Goal: Information Seeking & Learning: Learn about a topic

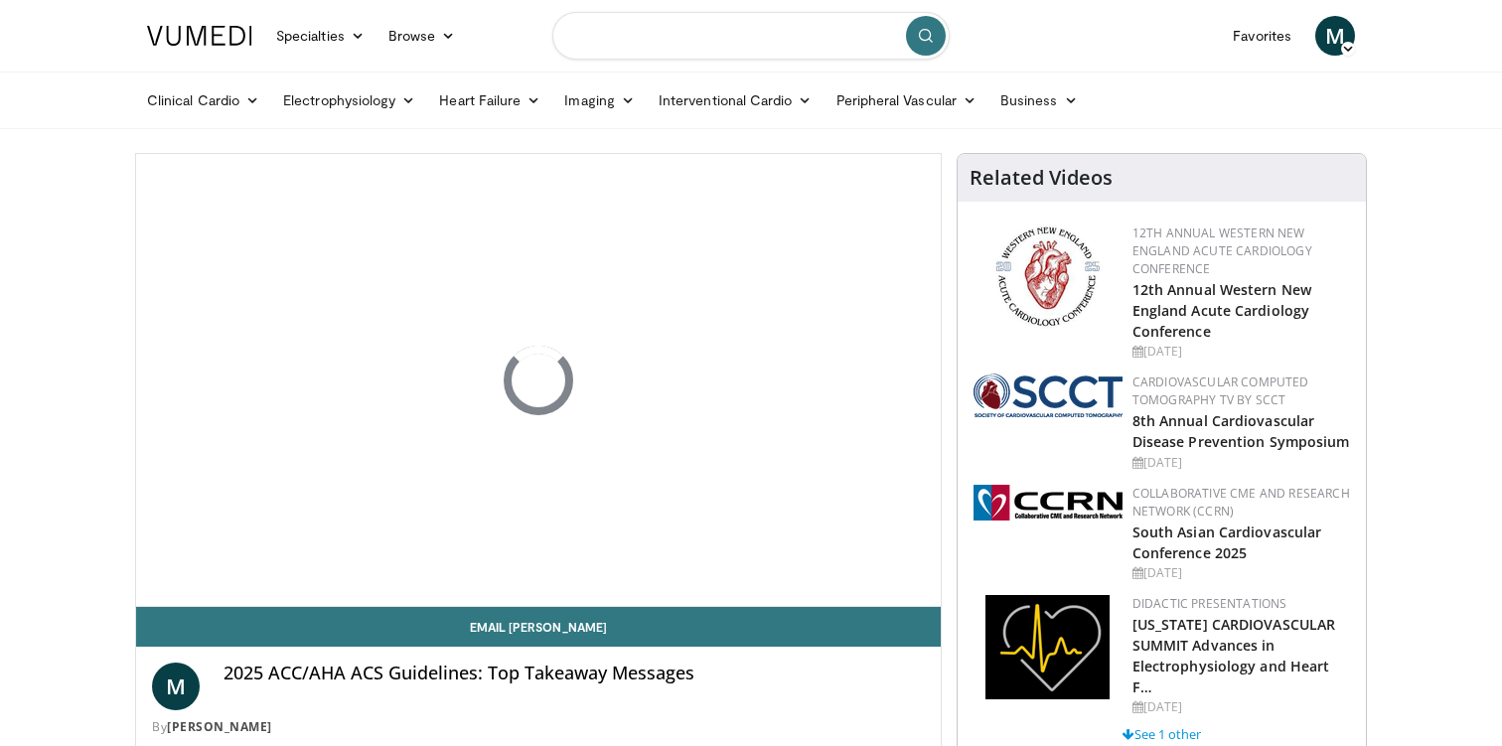
click at [805, 39] on input "Search topics, interventions" at bounding box center [750, 36] width 397 height 48
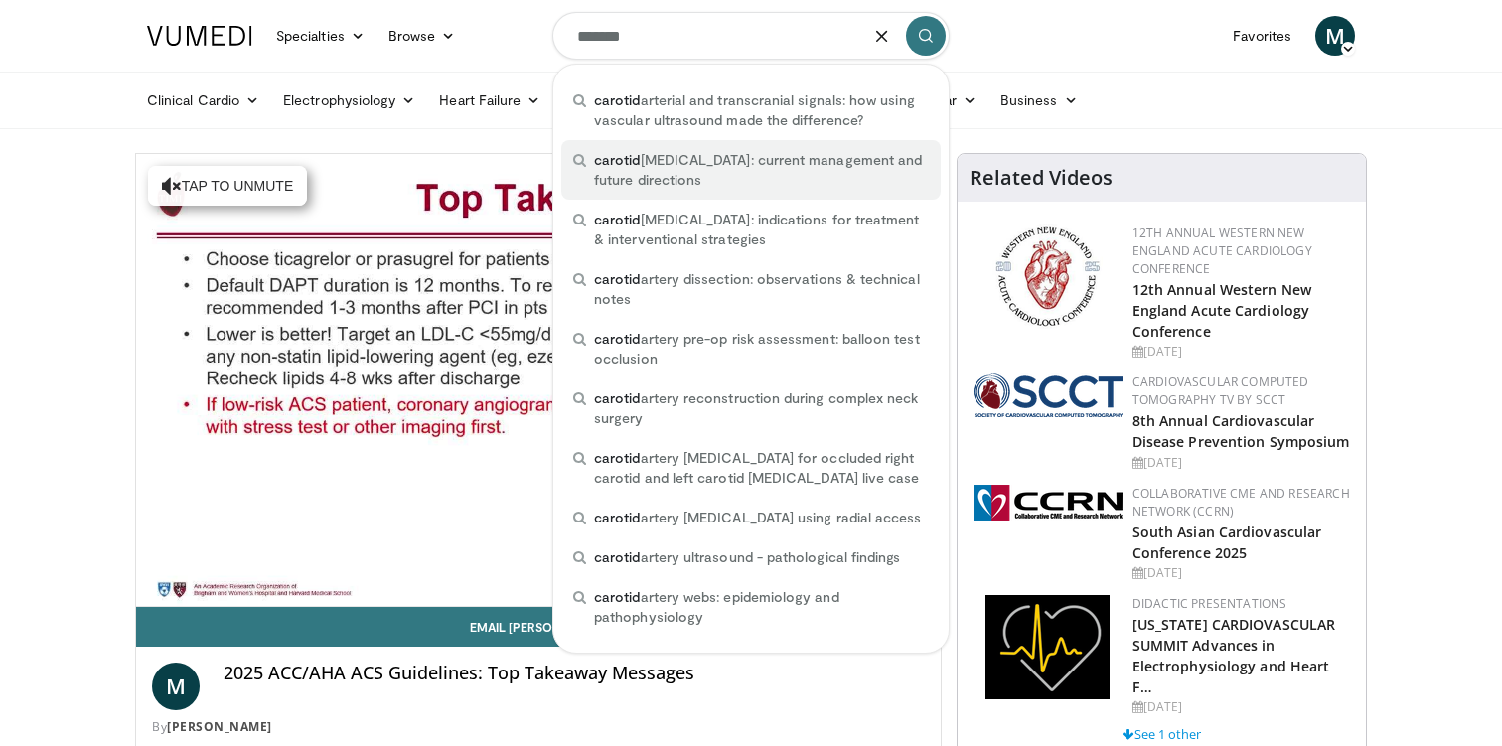
click at [811, 164] on span "carotid artery disease: current management and future directions" at bounding box center [761, 170] width 335 height 40
type input "**********"
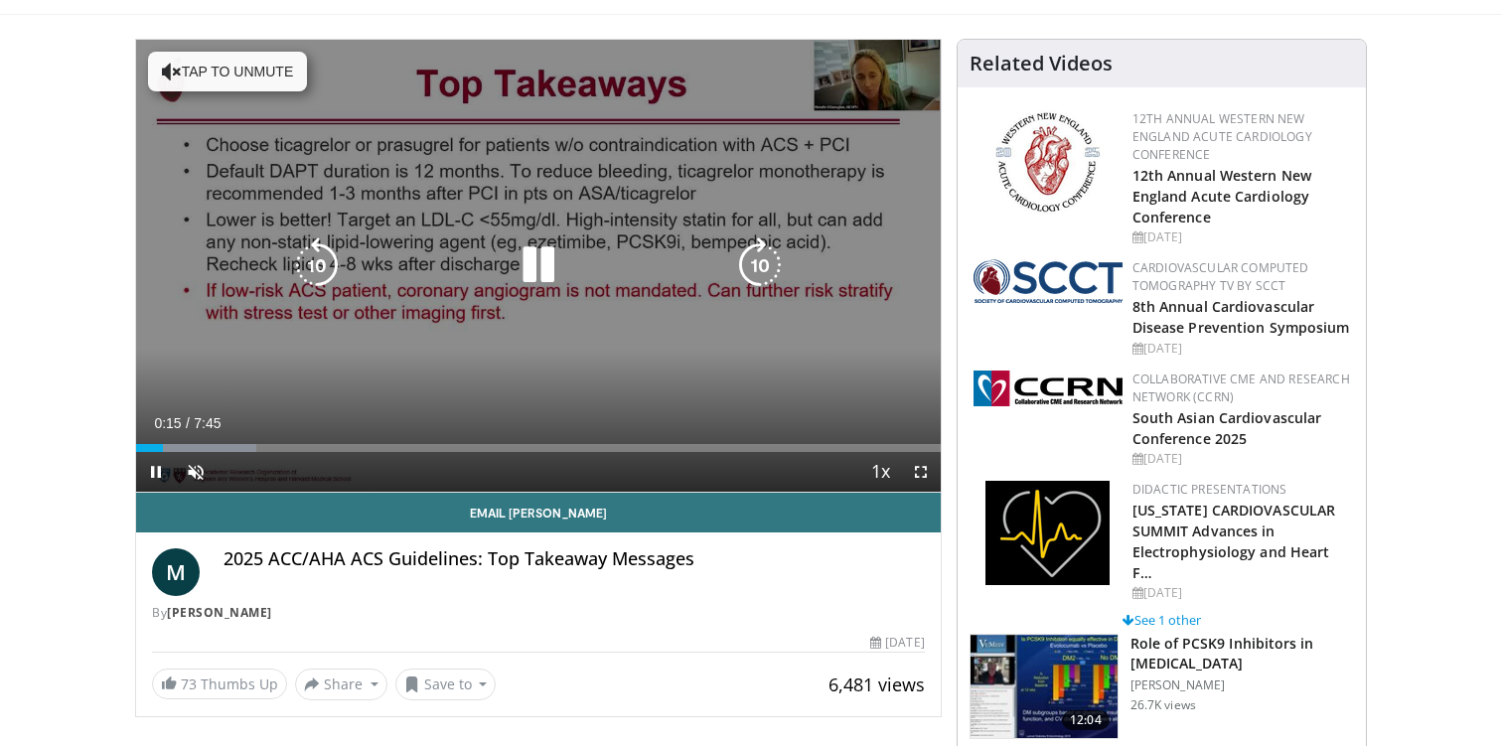
scroll to position [115, 0]
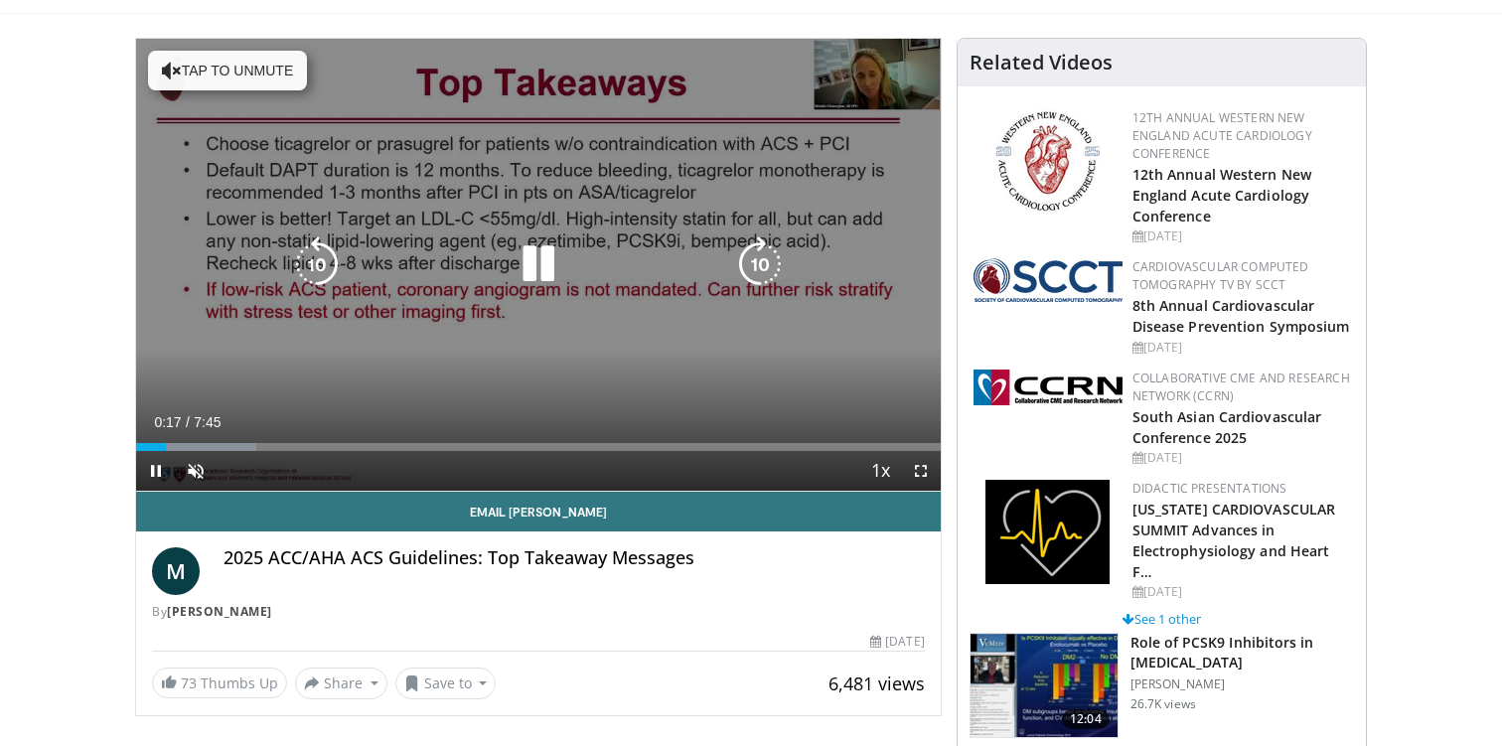
click at [551, 261] on icon "Video Player" at bounding box center [539, 264] width 56 height 56
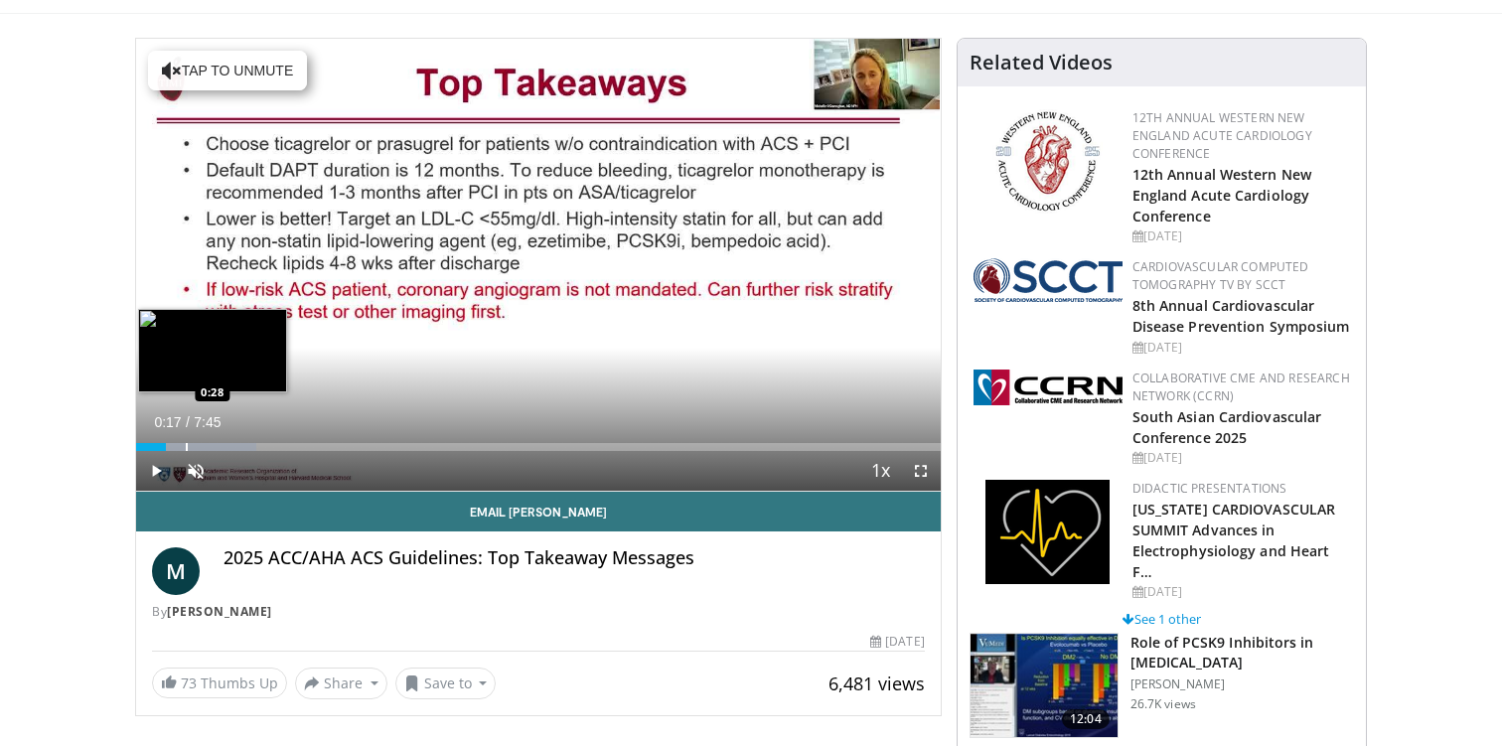
click at [186, 446] on div "Progress Bar" at bounding box center [187, 447] width 2 height 8
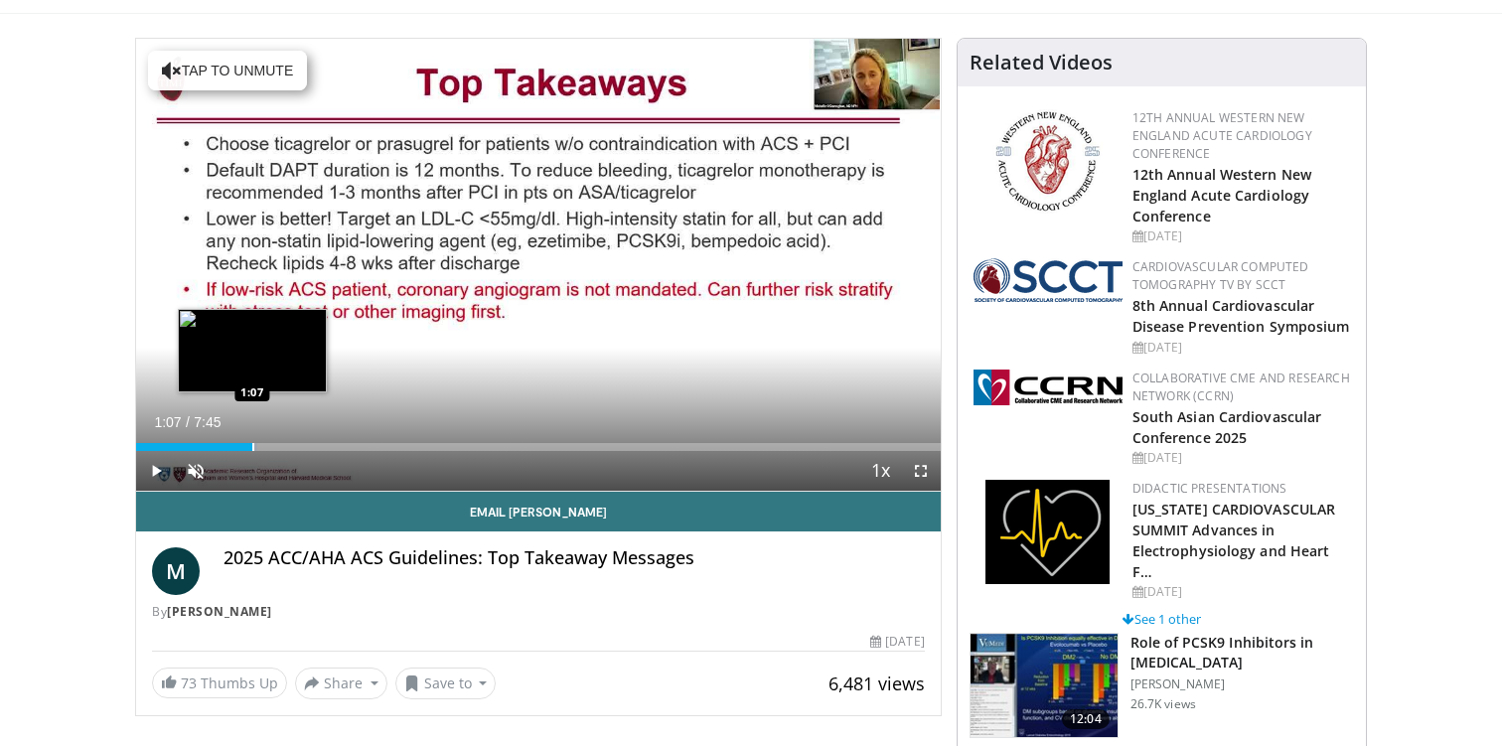
click at [252, 443] on div "Progress Bar" at bounding box center [253, 447] width 2 height 8
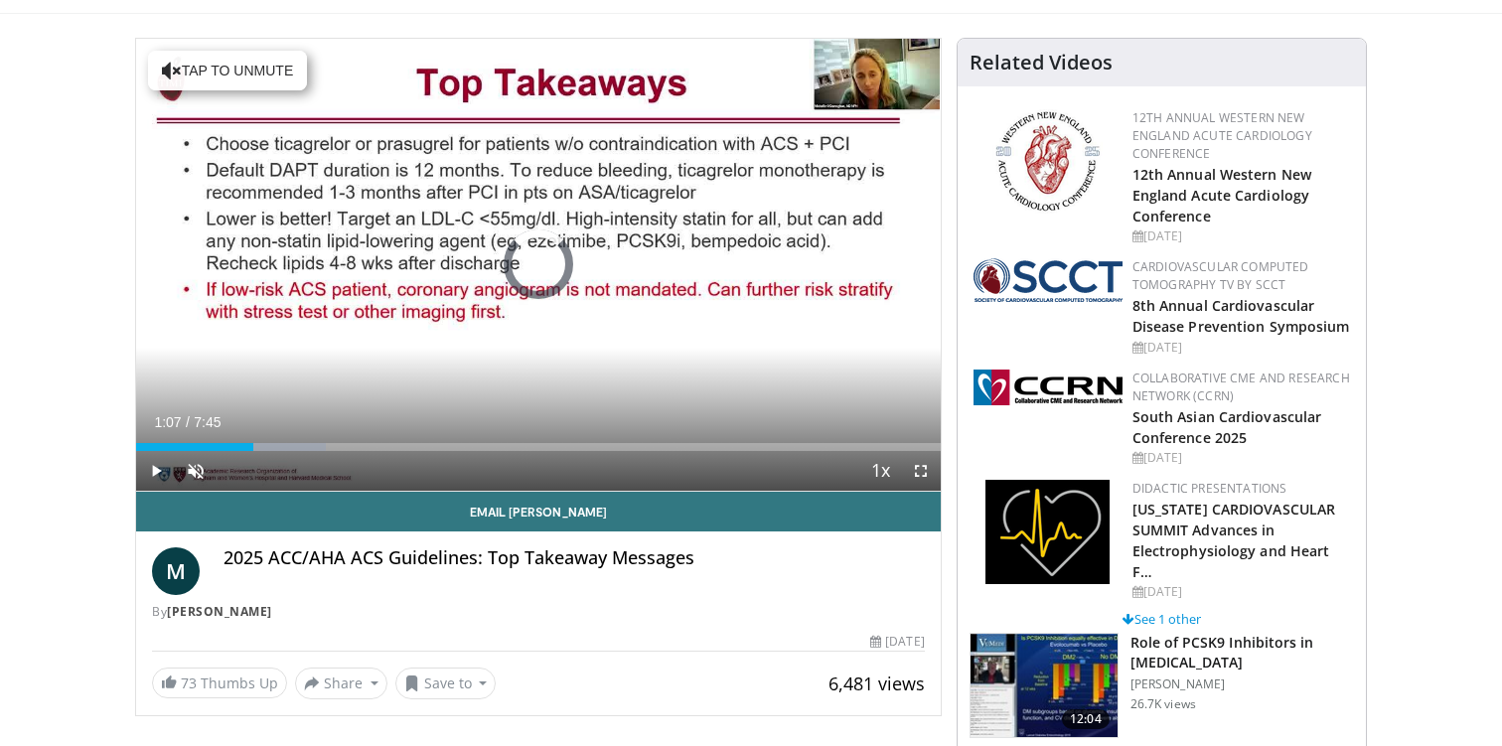
click at [326, 438] on div "Loaded : 23.64% 1:07 1:50" at bounding box center [538, 441] width 804 height 19
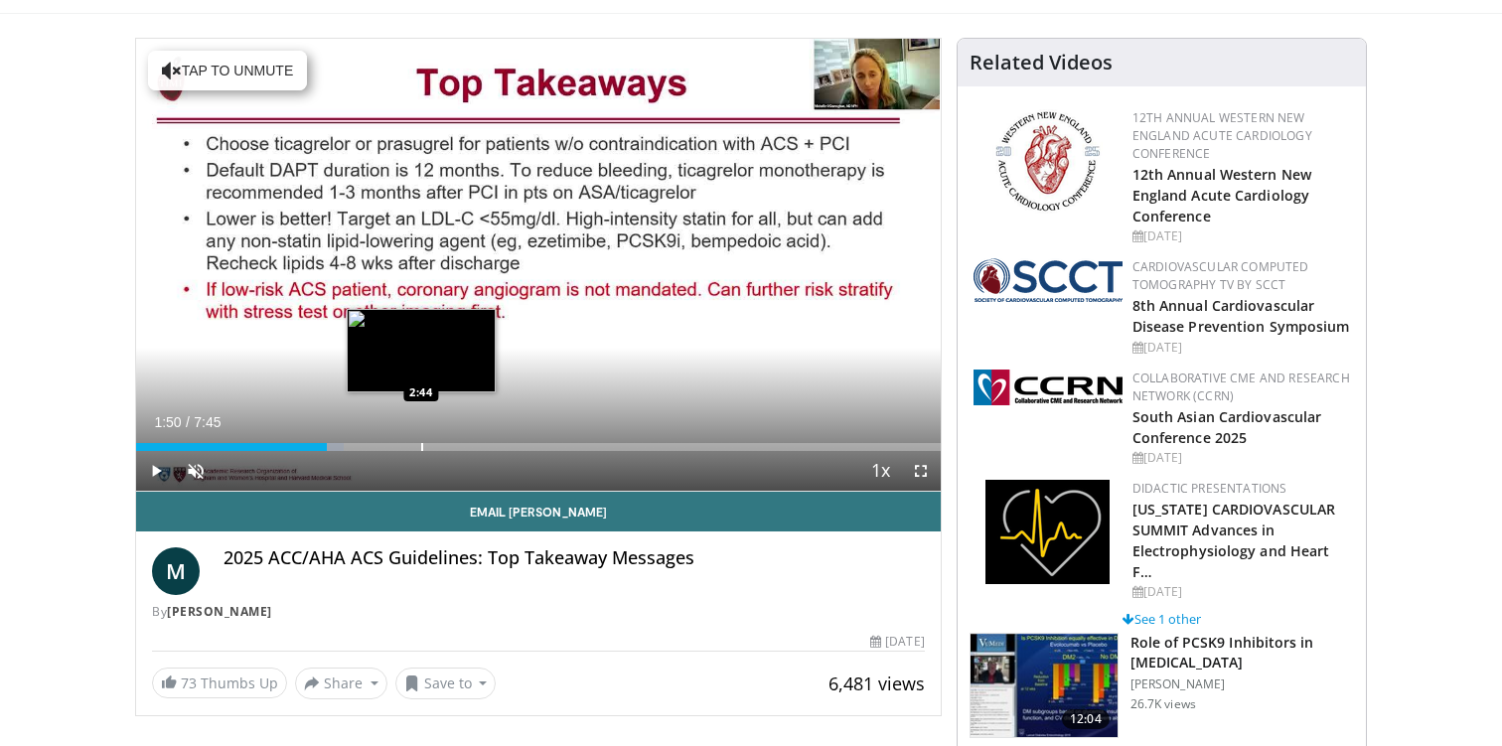
click at [421, 438] on div "Loaded : 25.79% 1:50 2:44" at bounding box center [538, 441] width 804 height 19
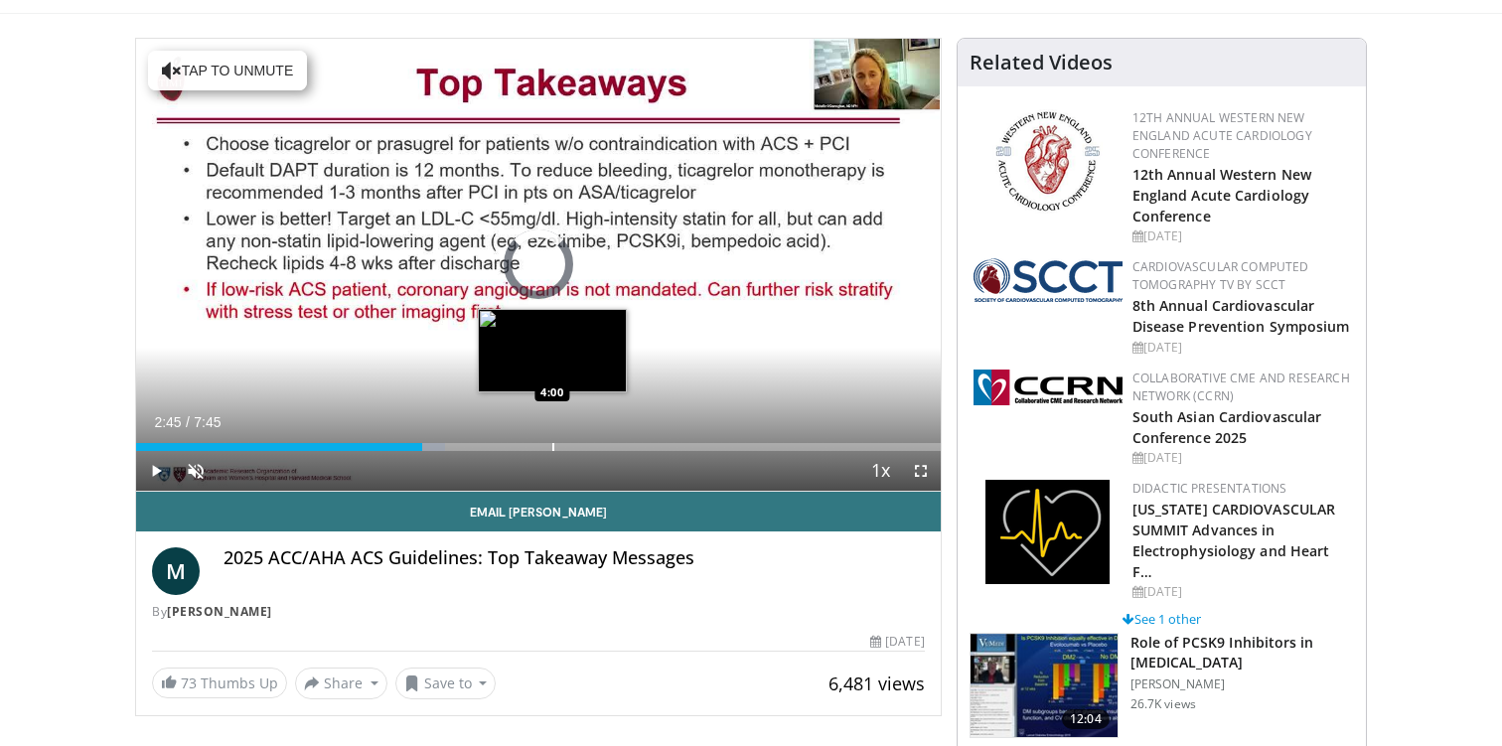
click at [552, 443] on div "Progress Bar" at bounding box center [553, 447] width 2 height 8
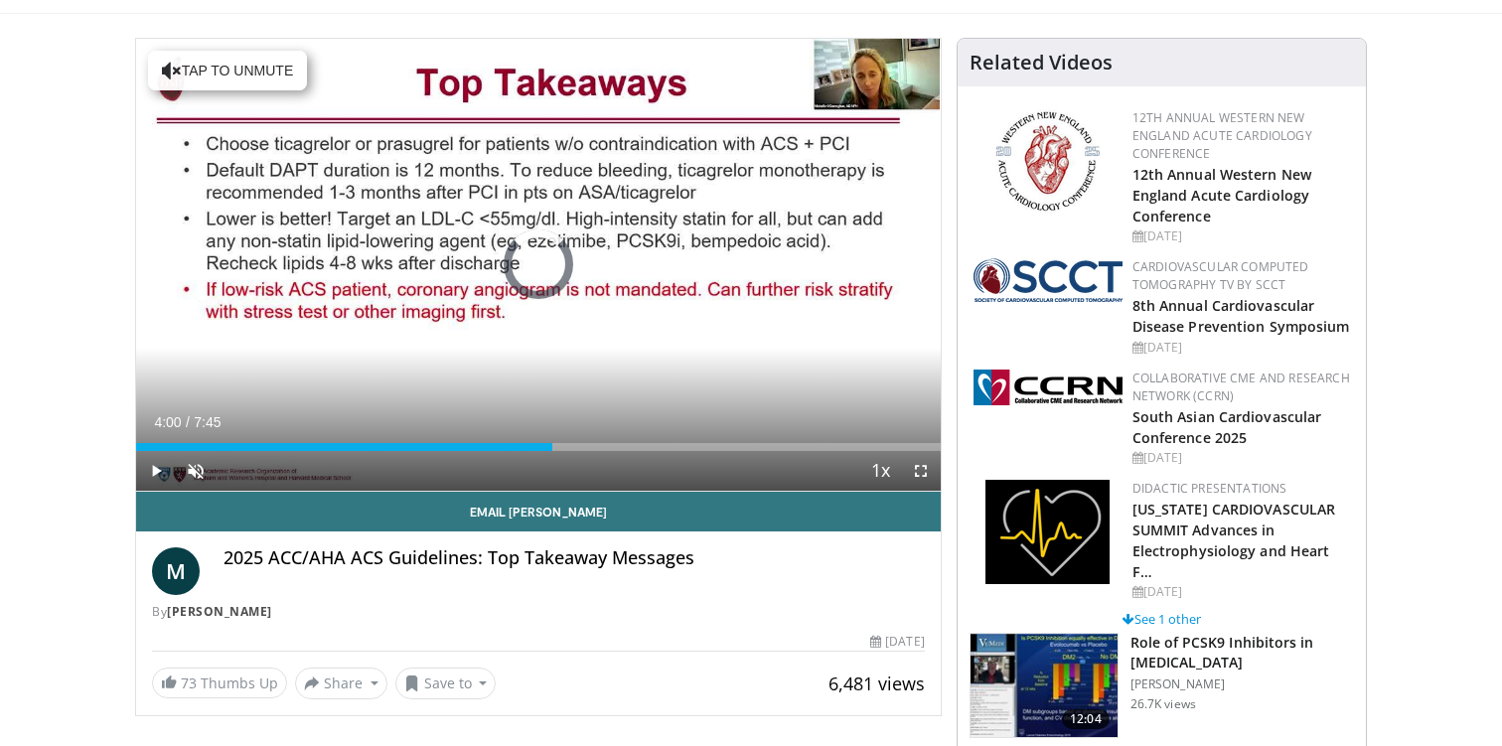
click at [675, 454] on div "Current Time 4:00 / Duration 7:45 Play Skip Backward Skip Forward Unmute Loaded…" at bounding box center [538, 471] width 804 height 40
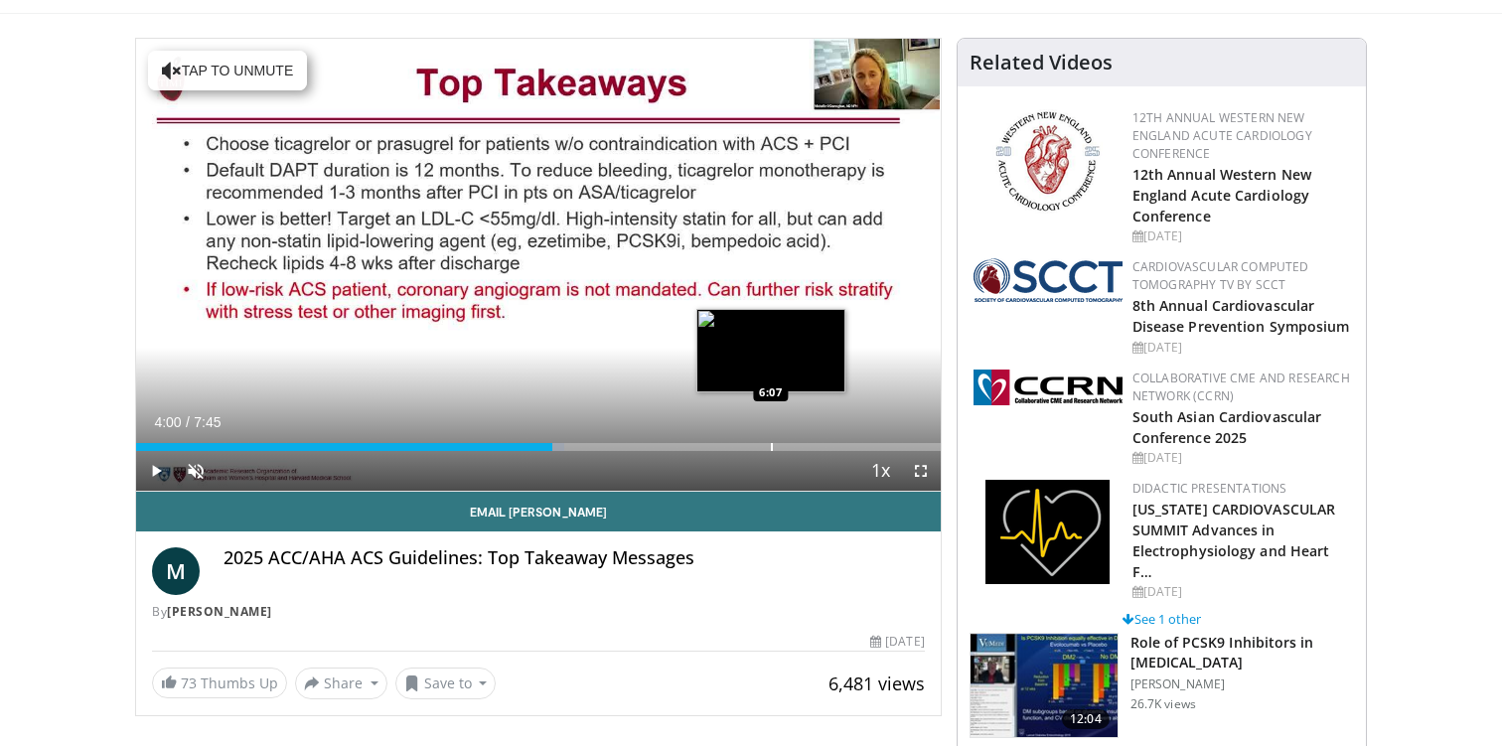
click at [773, 446] on div "Progress Bar" at bounding box center [772, 447] width 2 height 8
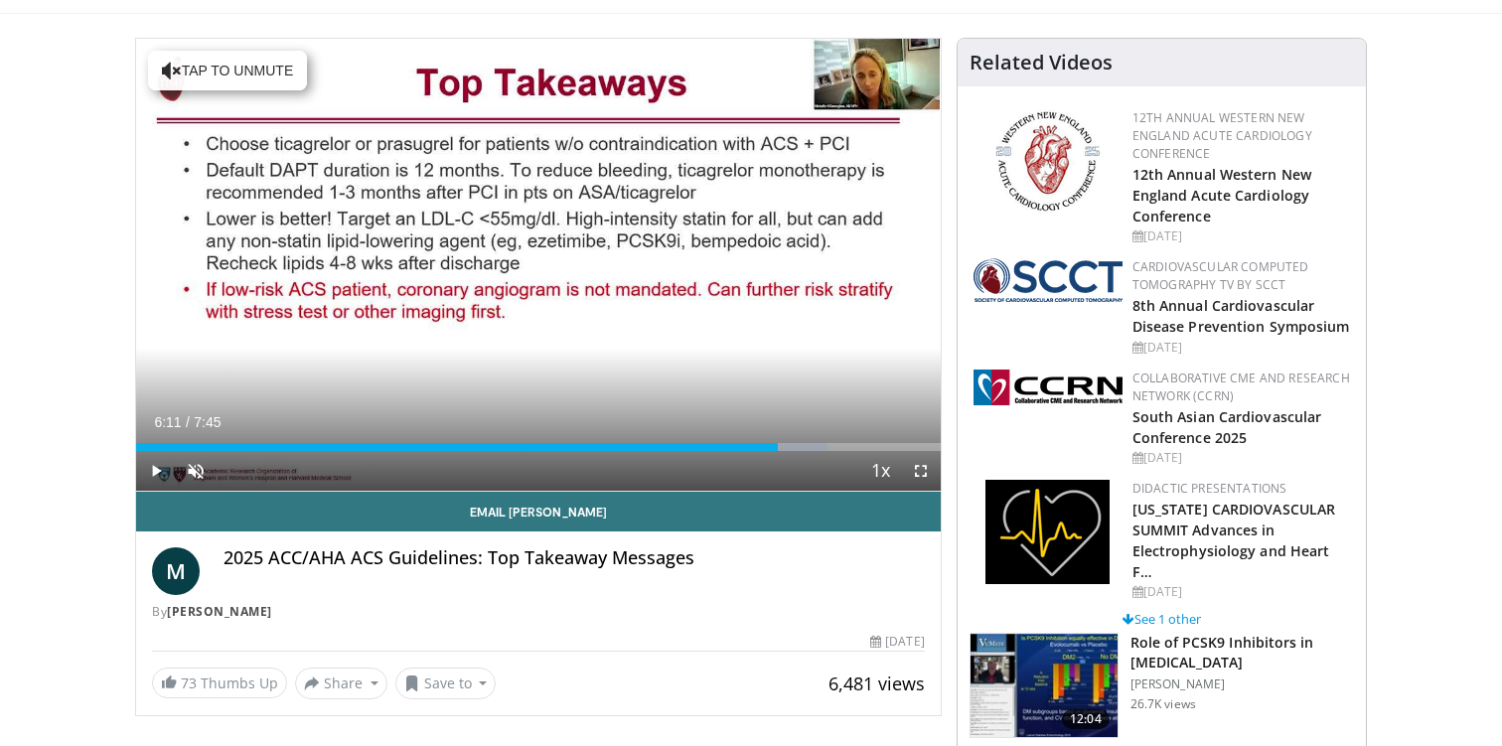
scroll to position [0, 0]
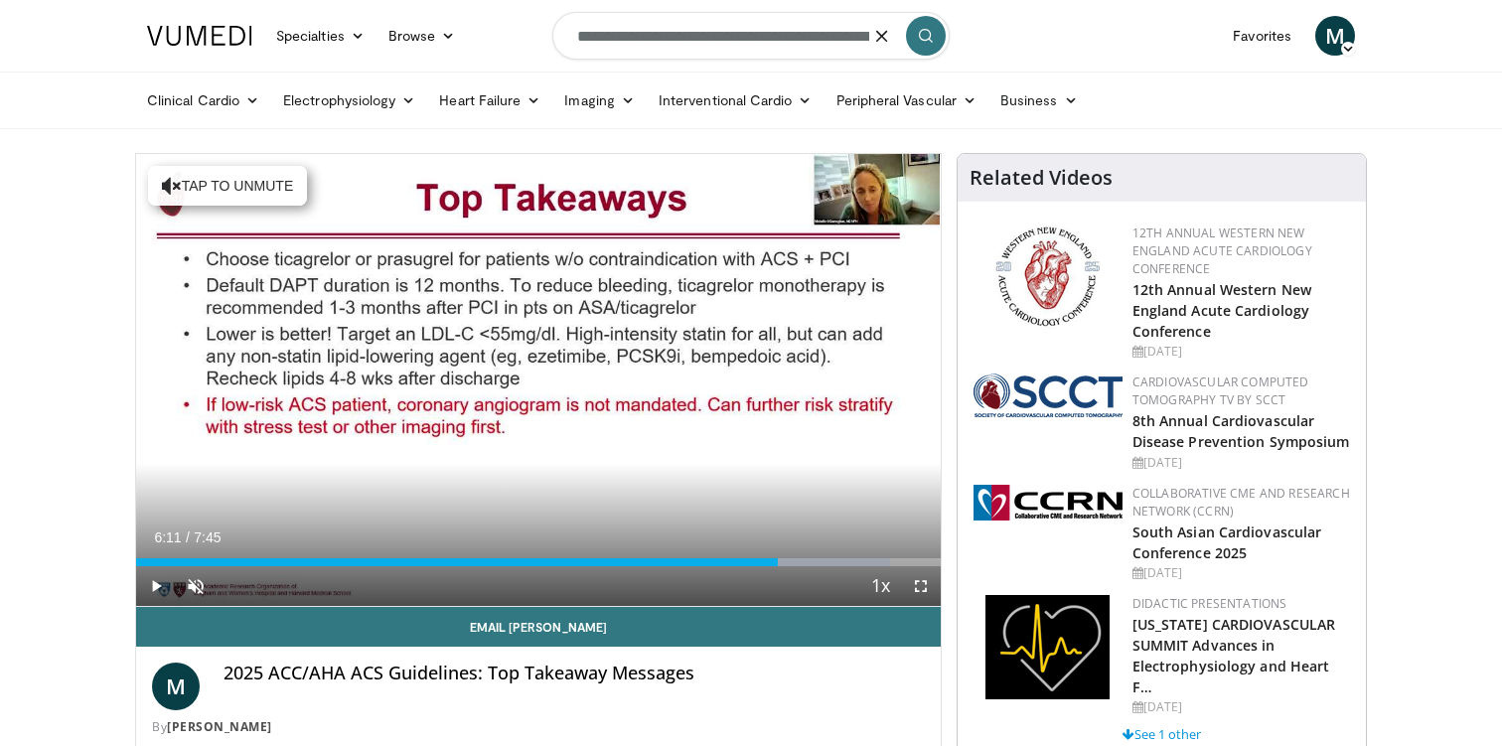
click at [931, 32] on icon "submit" at bounding box center [926, 36] width 16 height 16
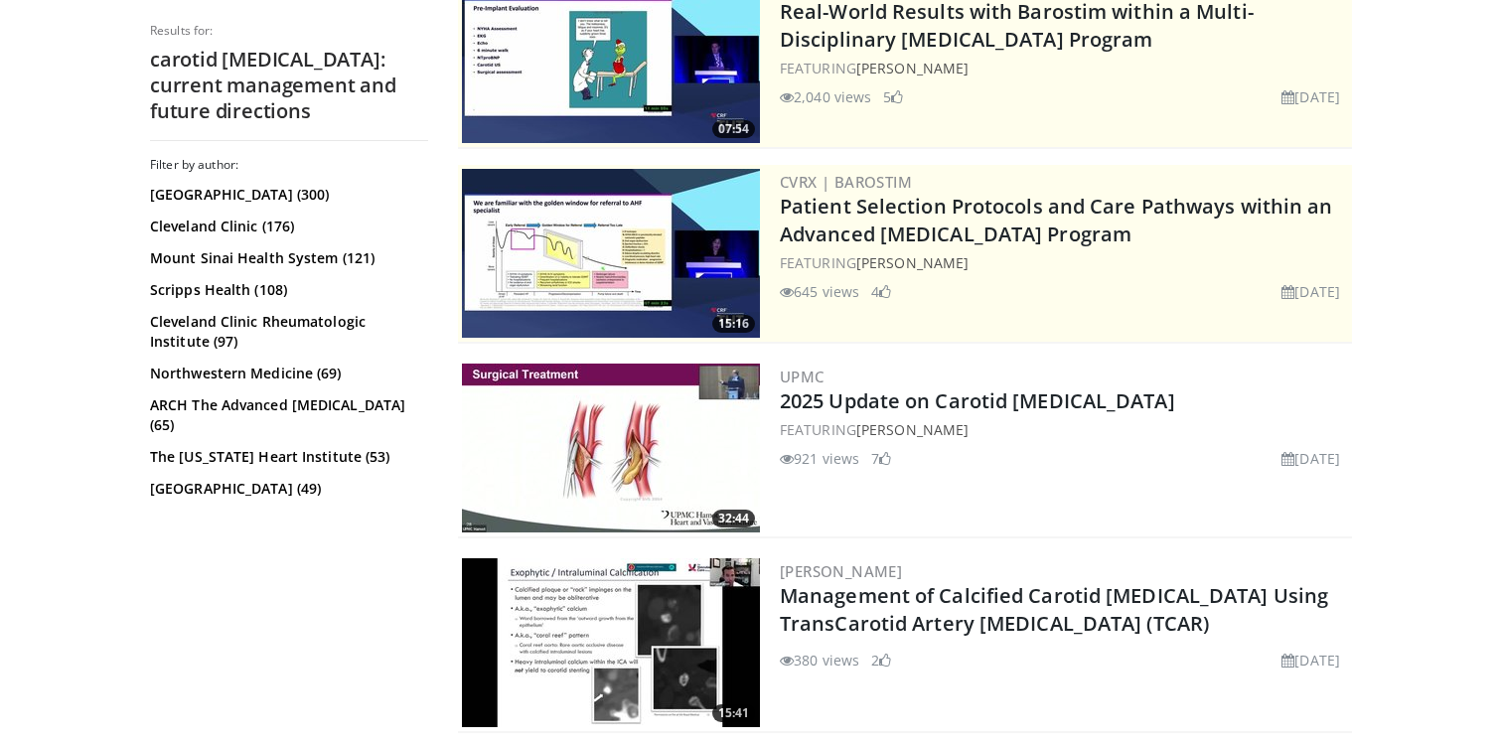
scroll to position [262, 0]
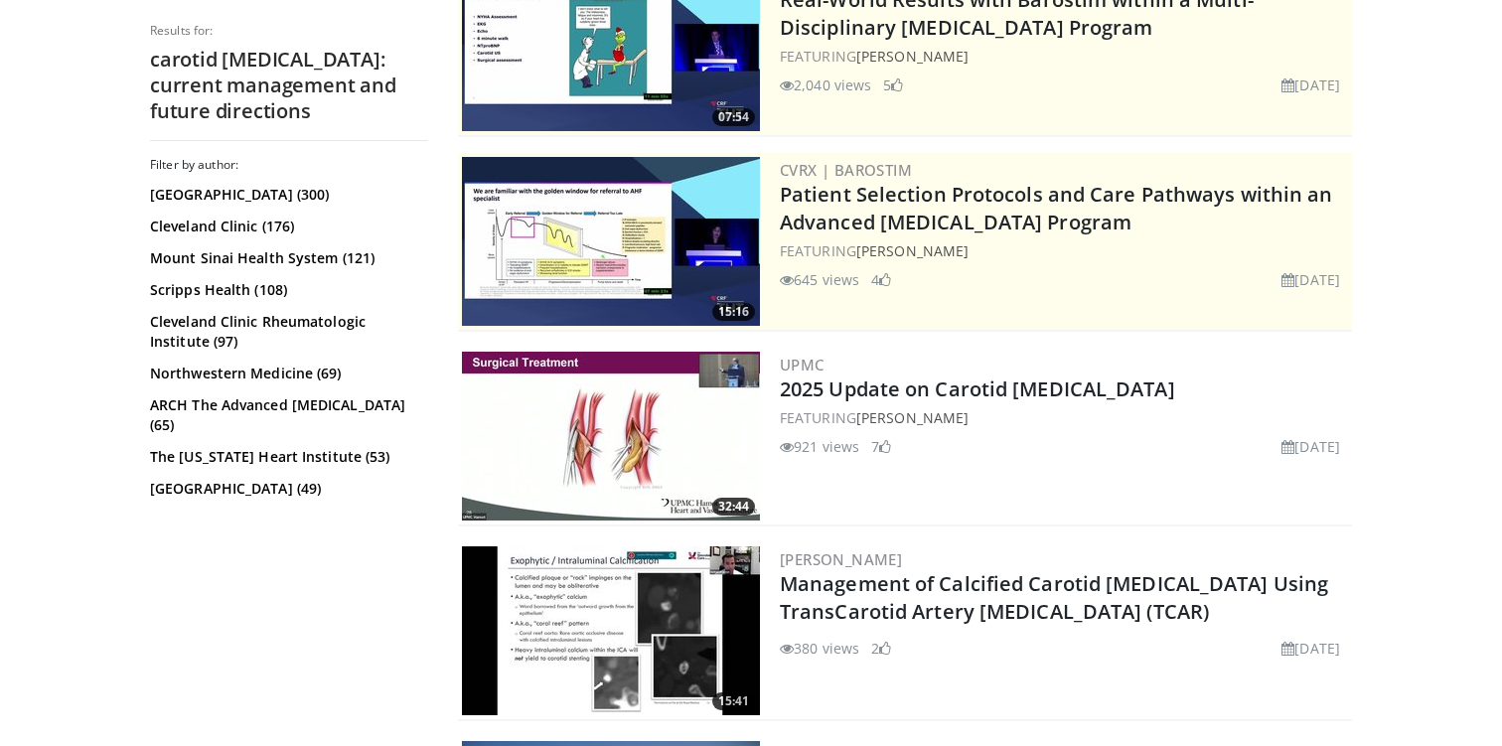
click at [674, 410] on img at bounding box center [611, 436] width 298 height 169
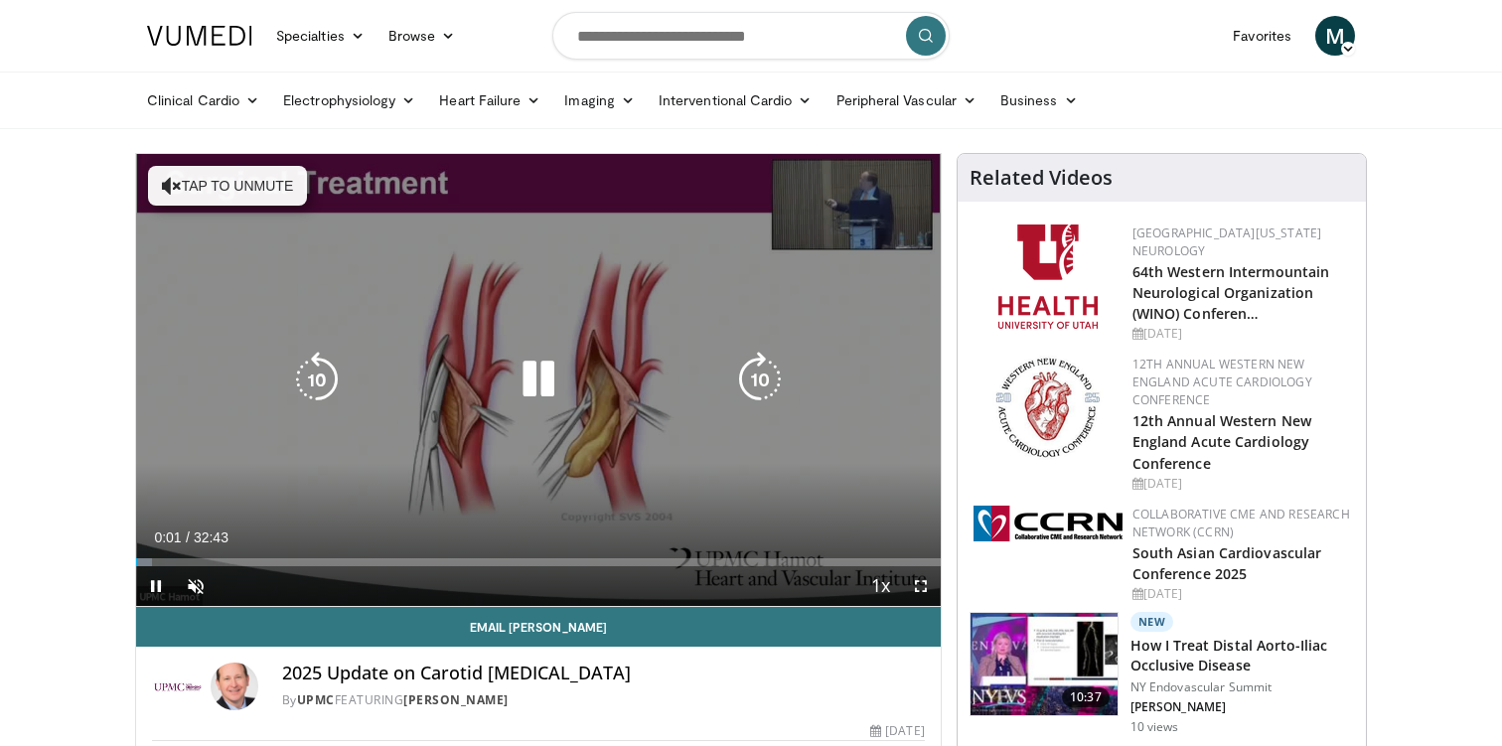
click at [551, 374] on icon "Video Player" at bounding box center [539, 380] width 56 height 56
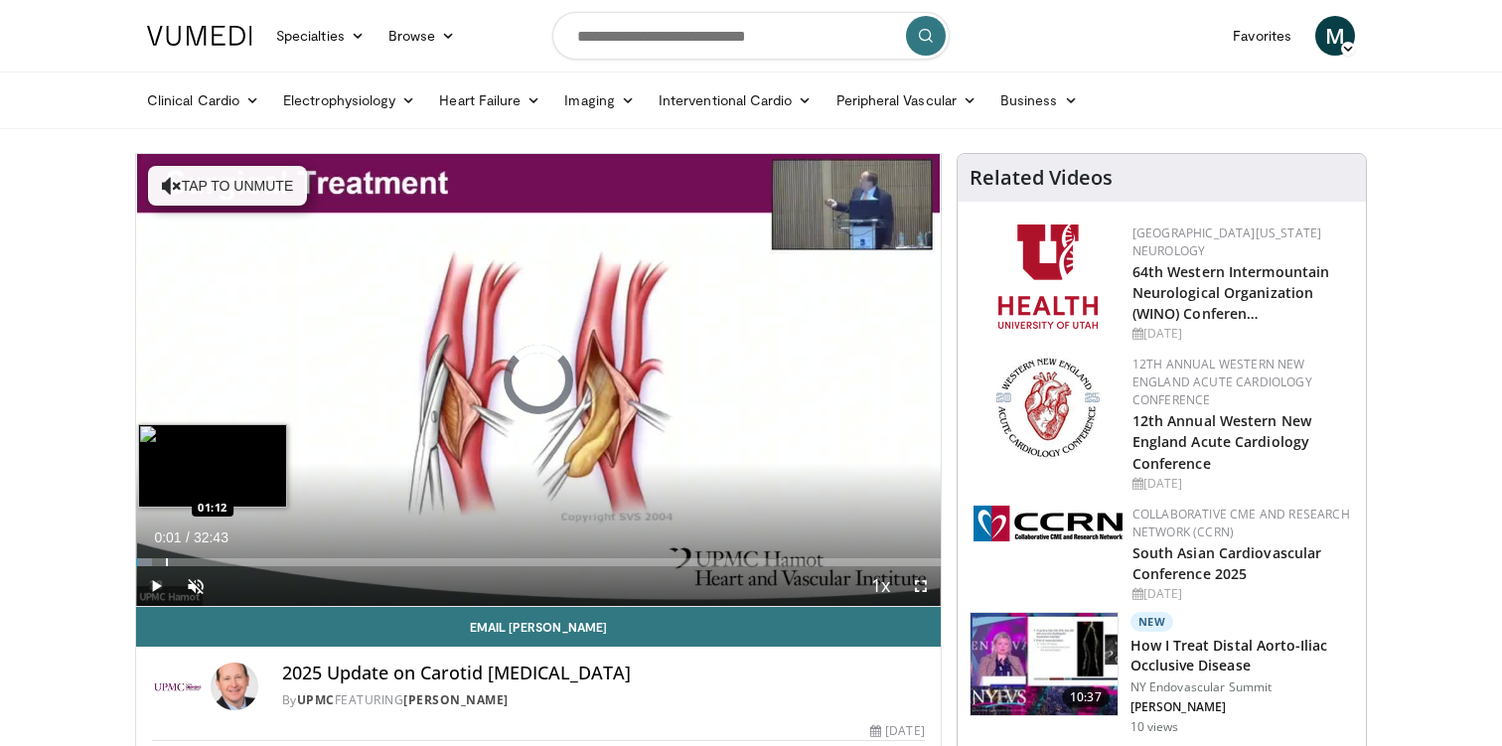
click at [166, 562] on div "Progress Bar" at bounding box center [167, 562] width 2 height 8
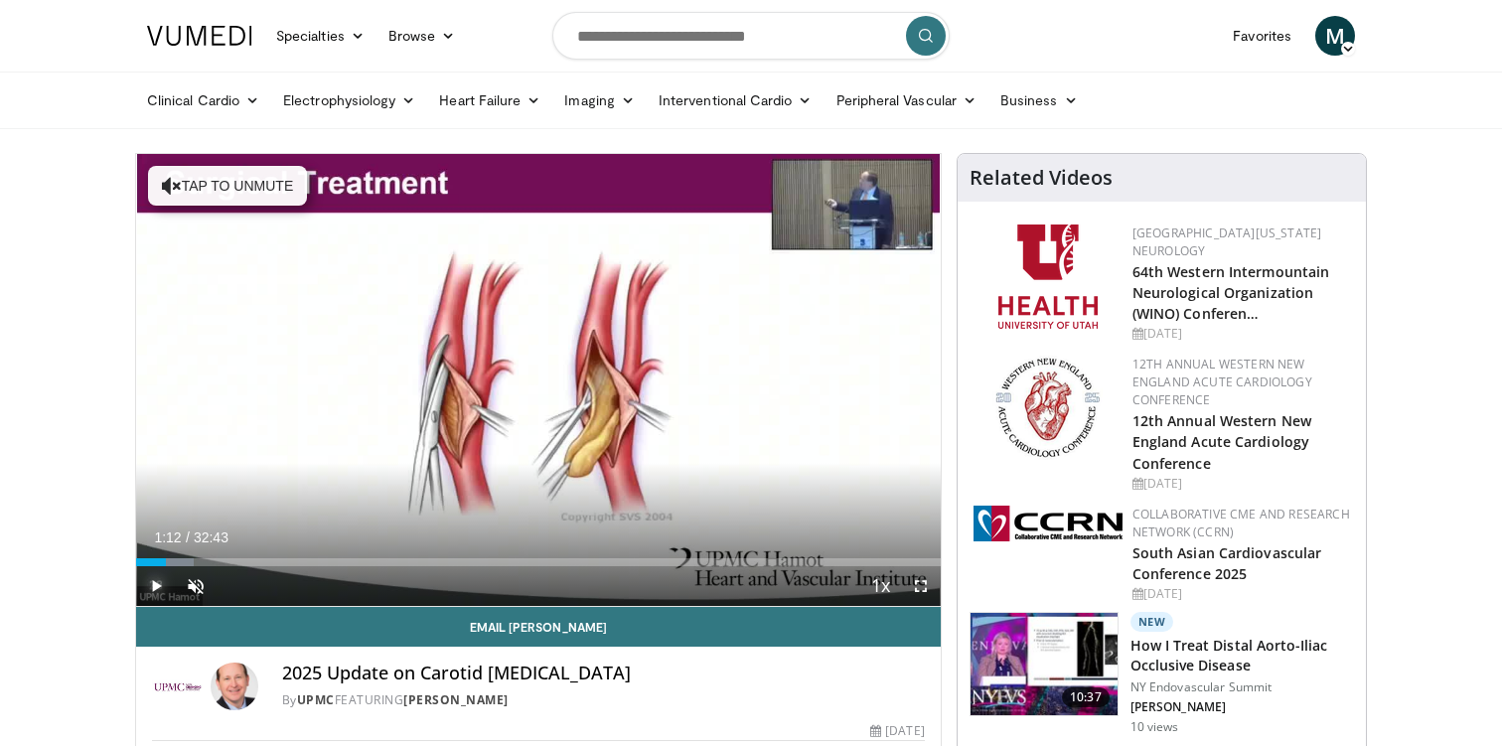
click at [158, 583] on span "Video Player" at bounding box center [156, 586] width 40 height 40
click at [165, 572] on span "Video Player" at bounding box center [156, 586] width 40 height 40
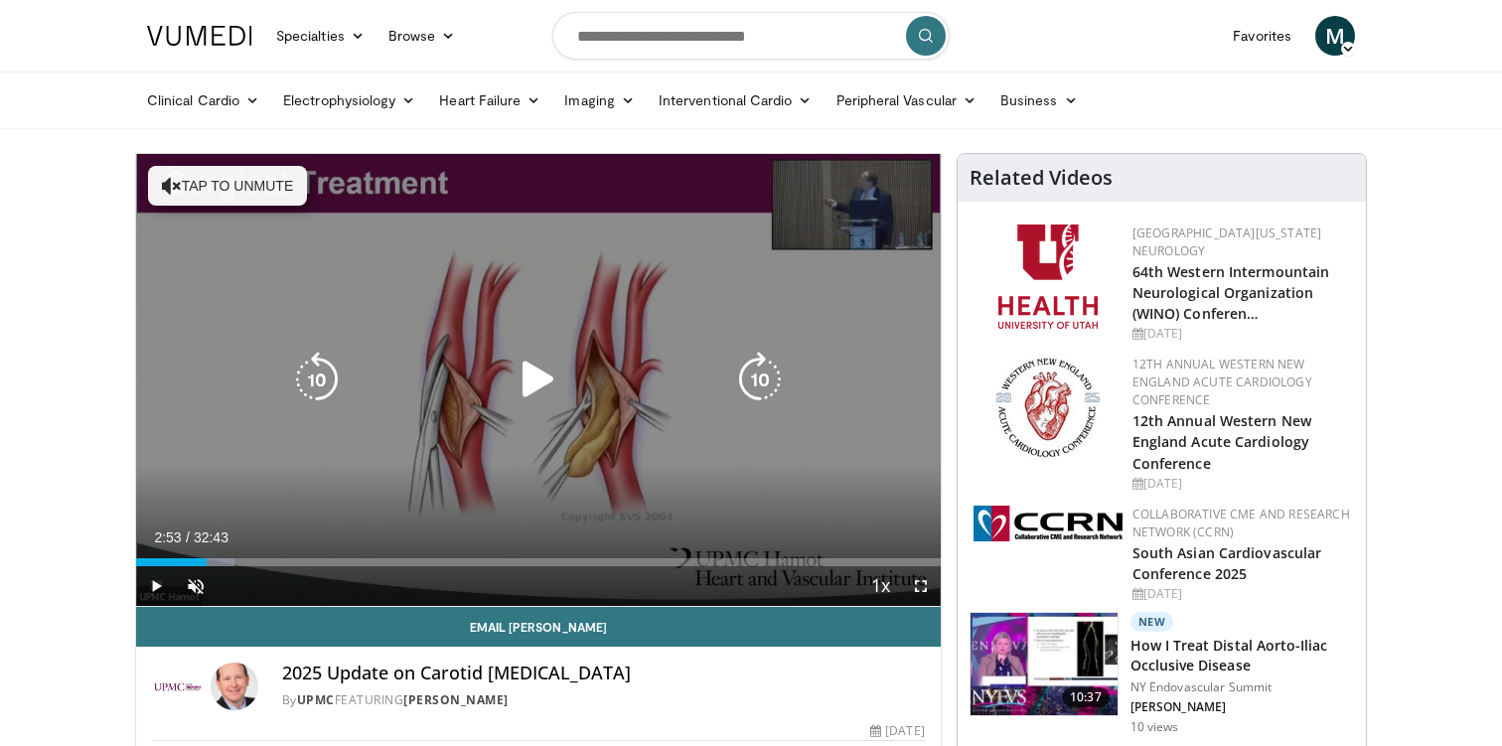
click at [190, 184] on button "Tap to unmute" at bounding box center [227, 186] width 159 height 40
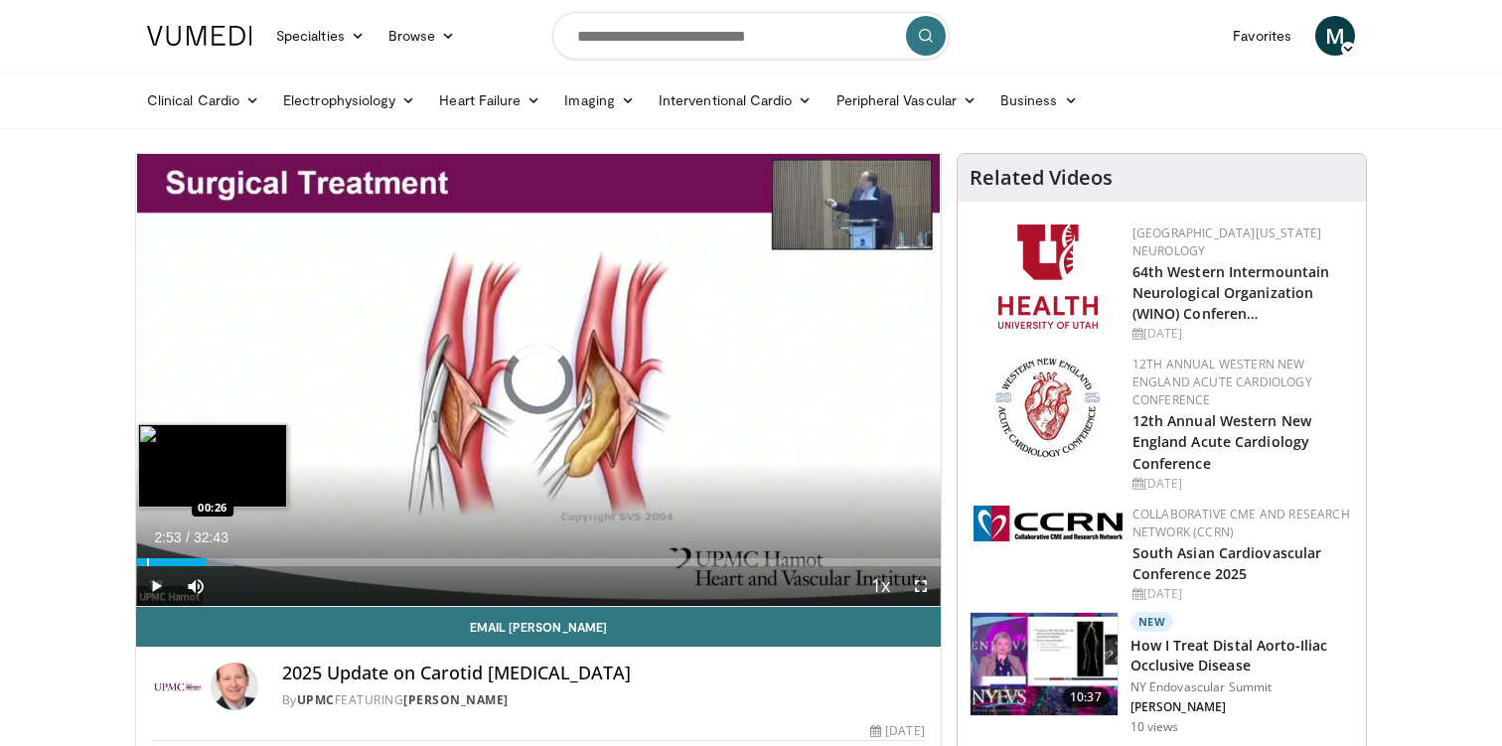
click at [147, 565] on div "Loaded : 12.20% 00:26 00:26" at bounding box center [538, 562] width 804 height 8
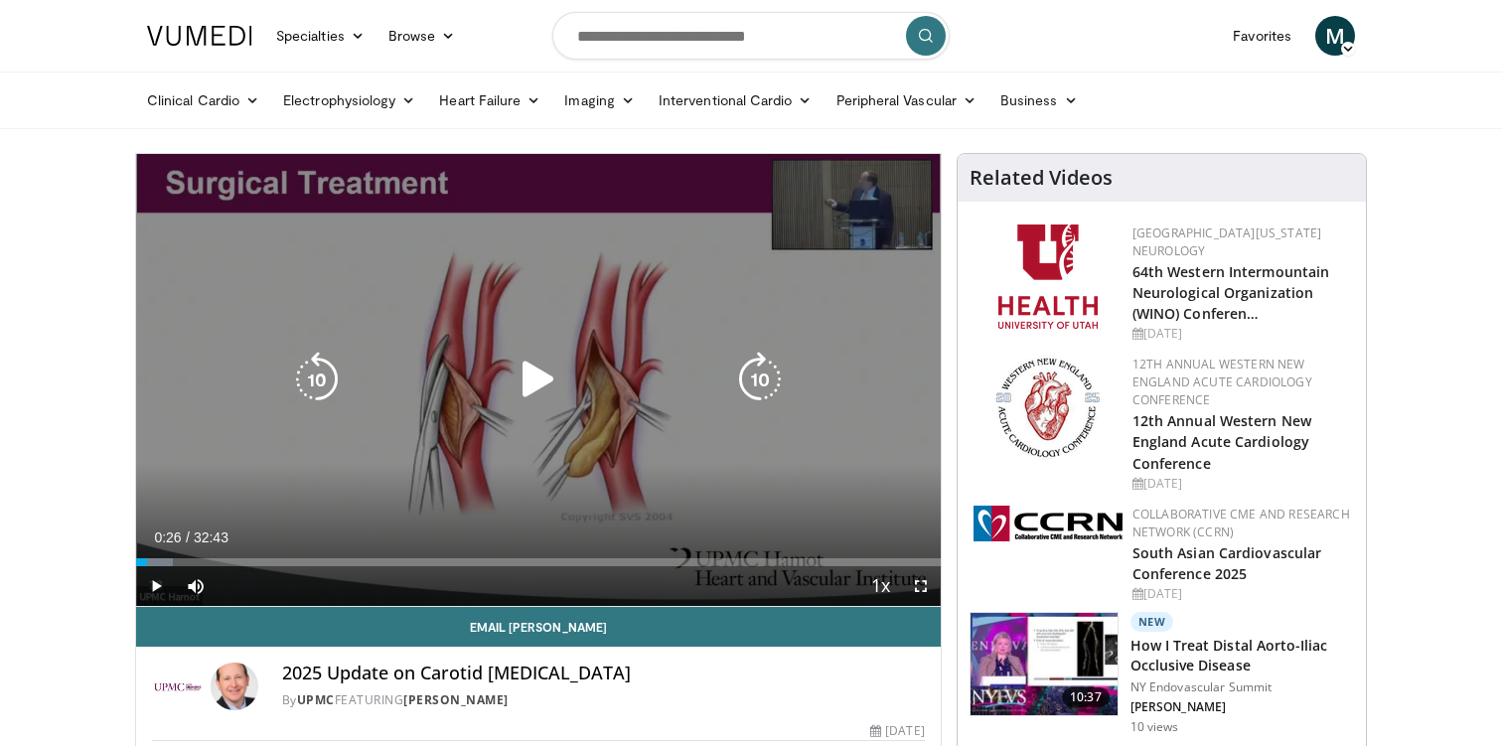
click at [526, 371] on icon "Video Player" at bounding box center [539, 380] width 56 height 56
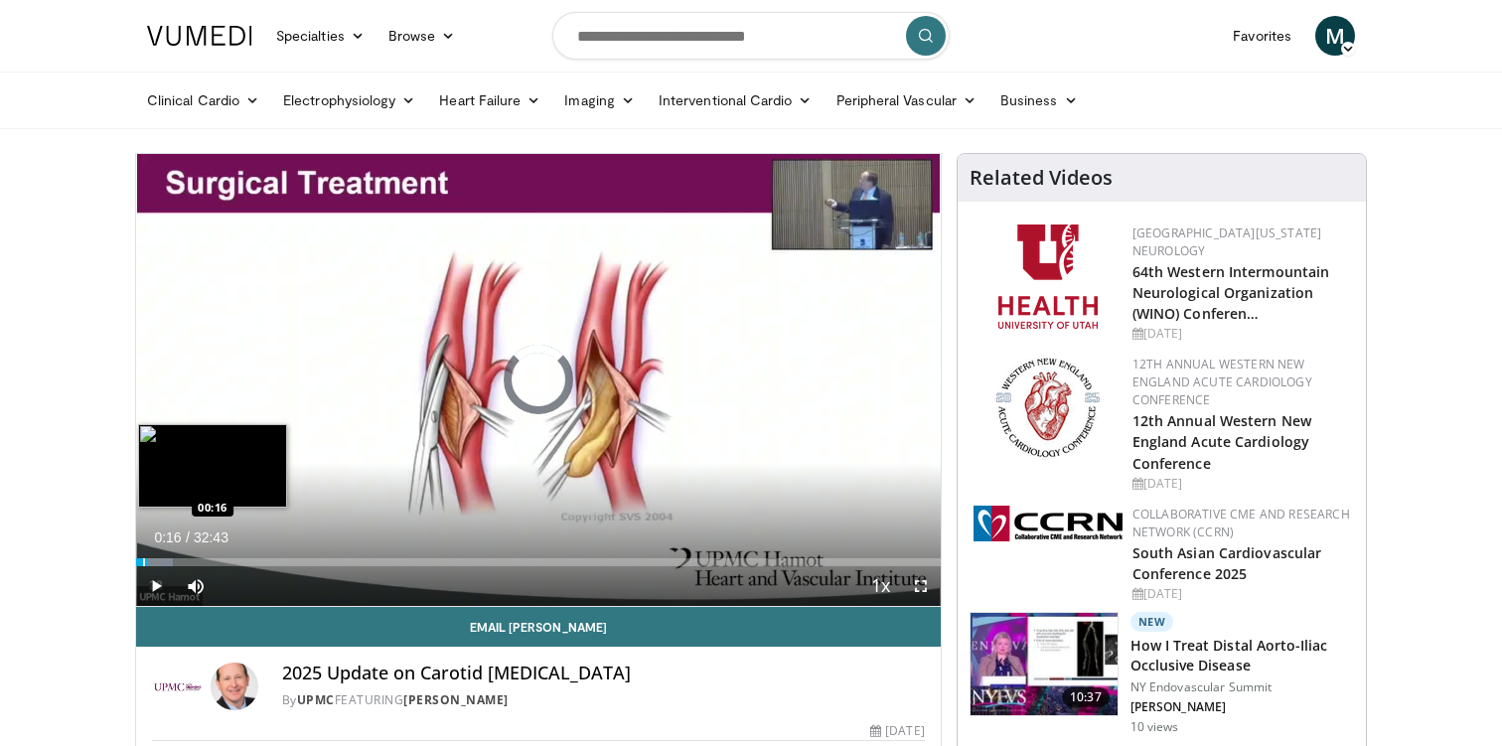
click at [143, 561] on div "Progress Bar" at bounding box center [144, 562] width 2 height 8
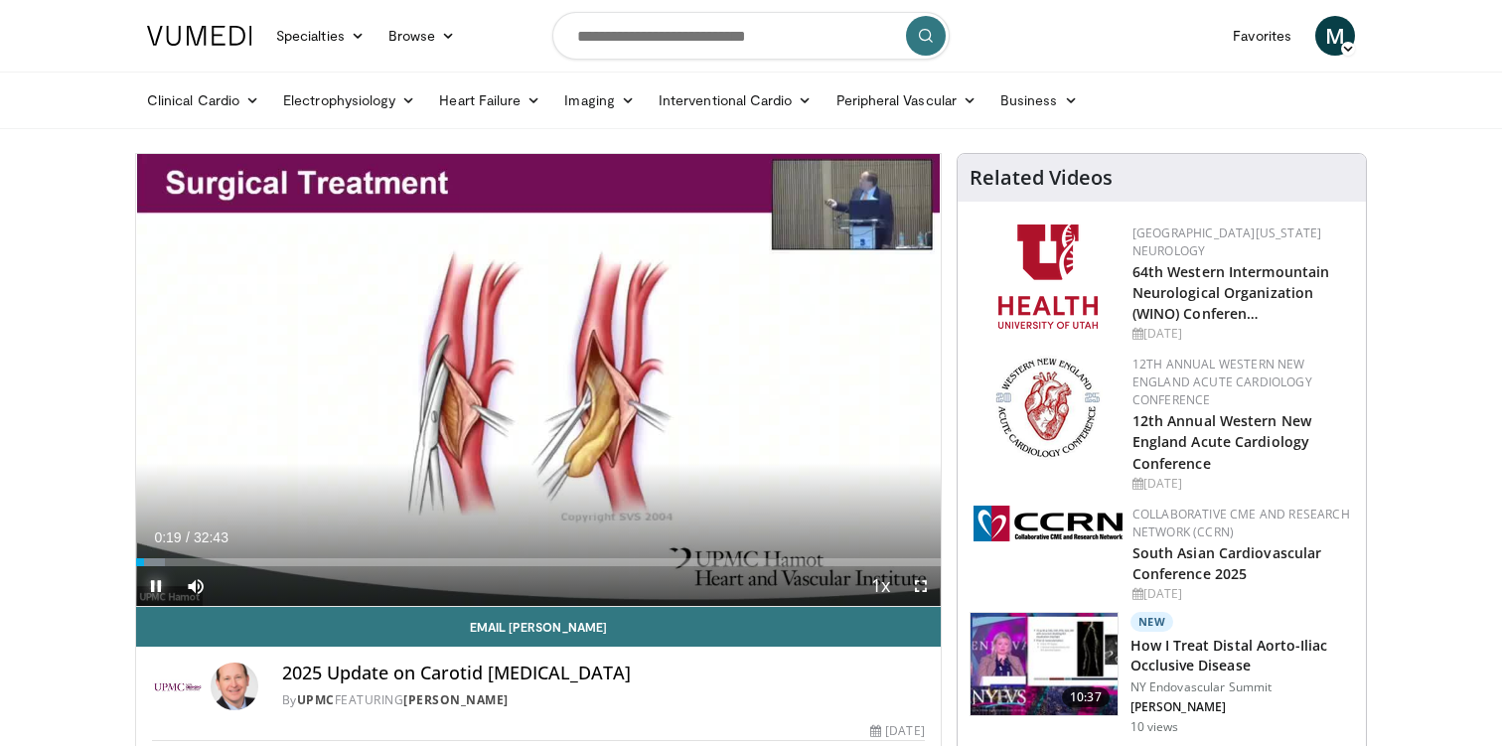
click at [137, 569] on span "Video Player" at bounding box center [156, 586] width 40 height 40
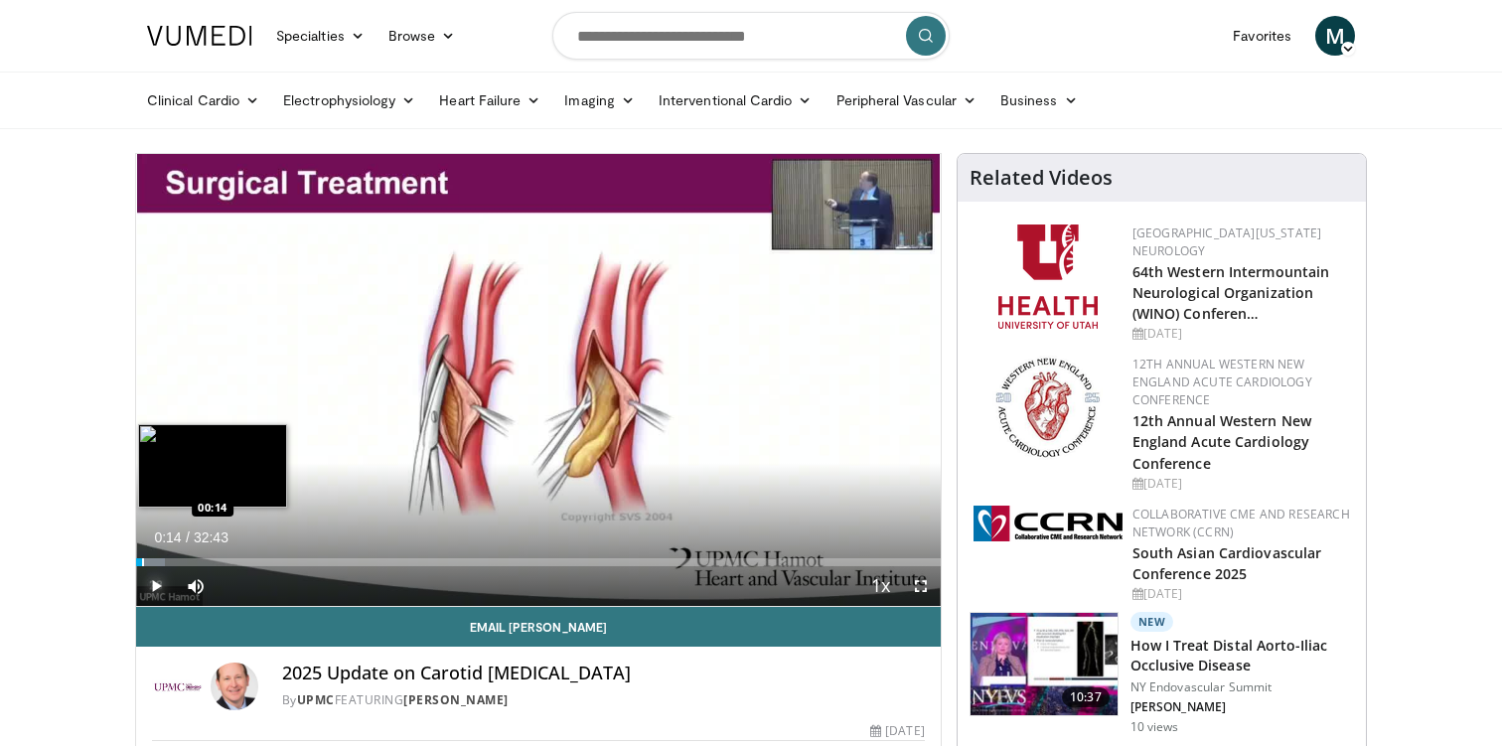
click at [141, 555] on div "Loaded : 3.56% 00:14 00:14" at bounding box center [538, 556] width 804 height 19
click at [139, 555] on div "Loaded : 3.56% 00:09 00:09" at bounding box center [538, 556] width 804 height 19
click at [153, 589] on span "Video Player" at bounding box center [156, 586] width 40 height 40
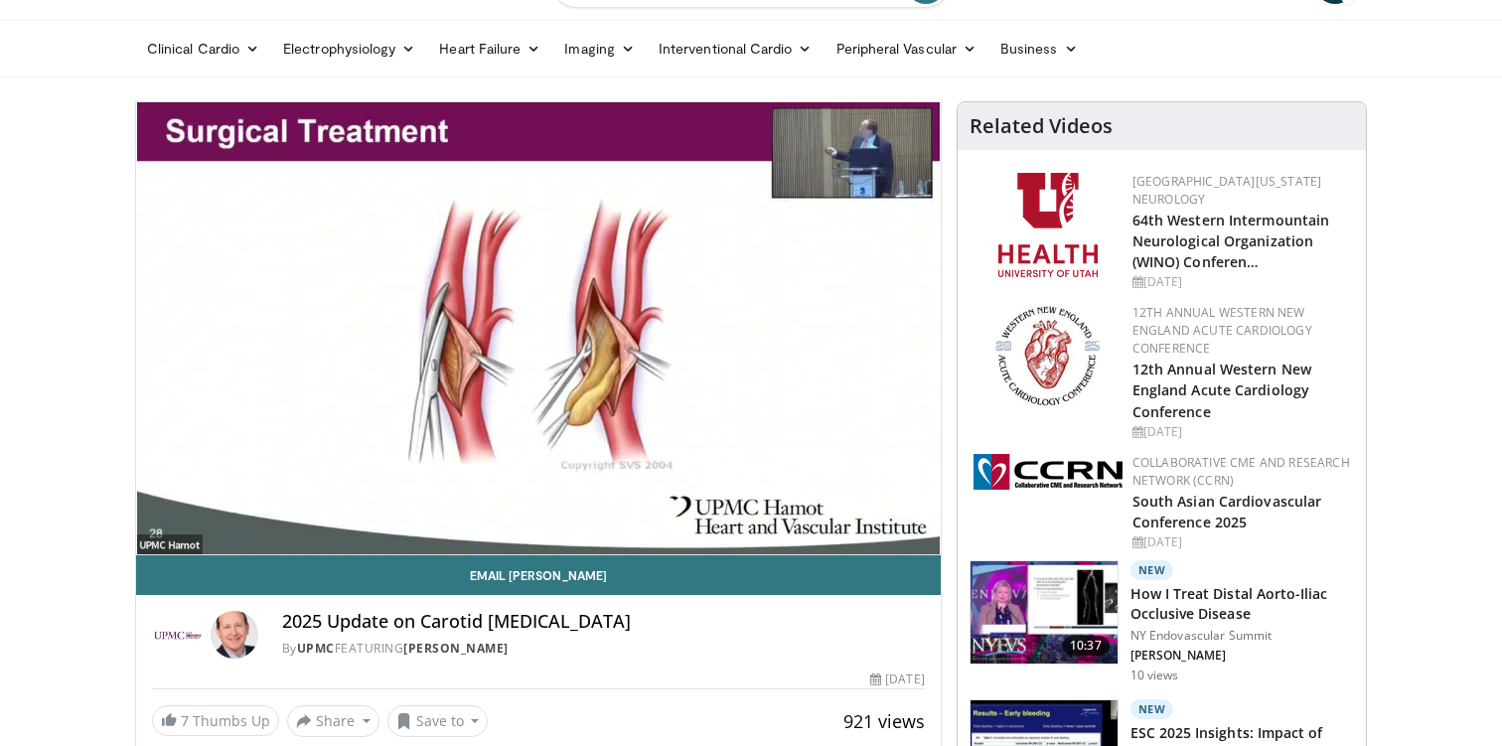
scroll to position [31, 0]
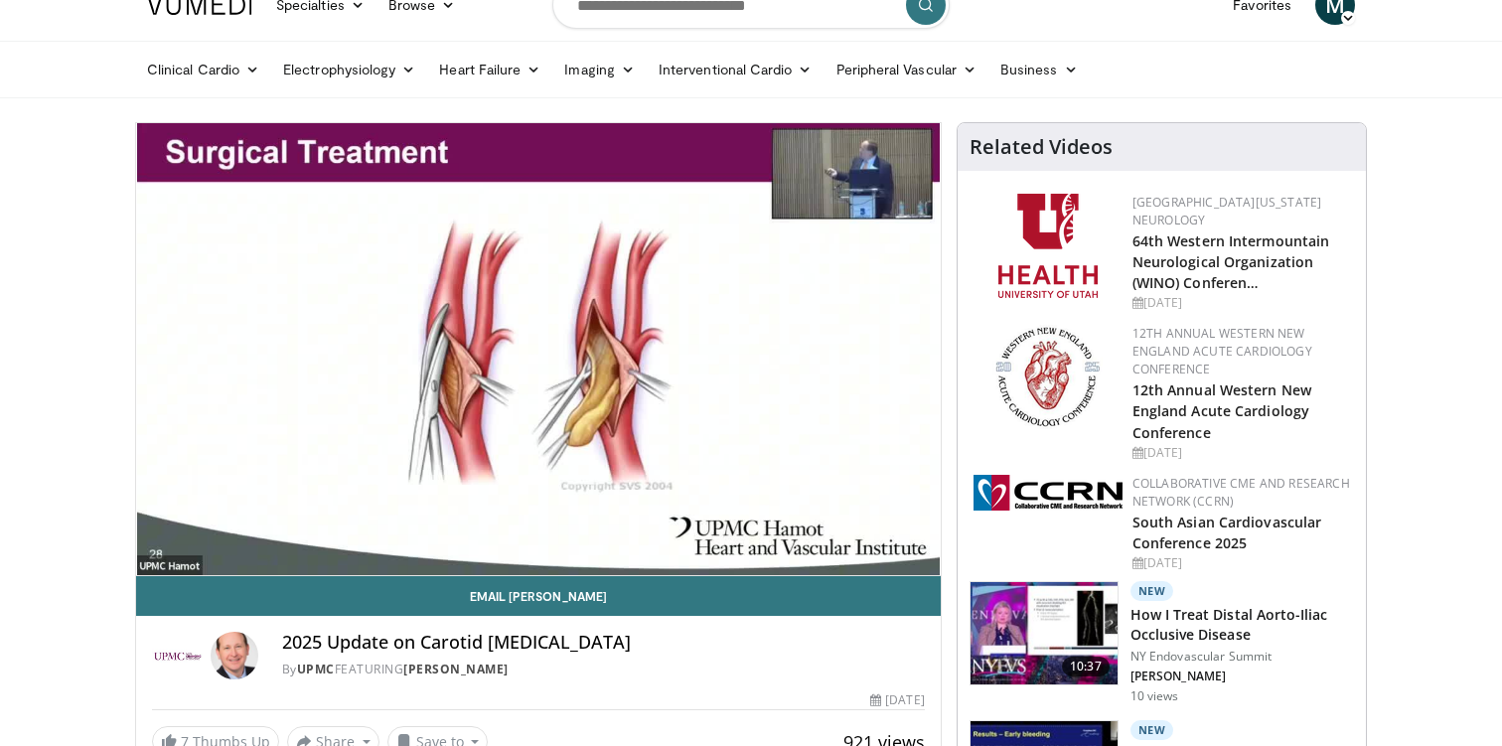
click at [631, 668] on div "By UPMC FEATURING Robert Maholic" at bounding box center [603, 669] width 643 height 18
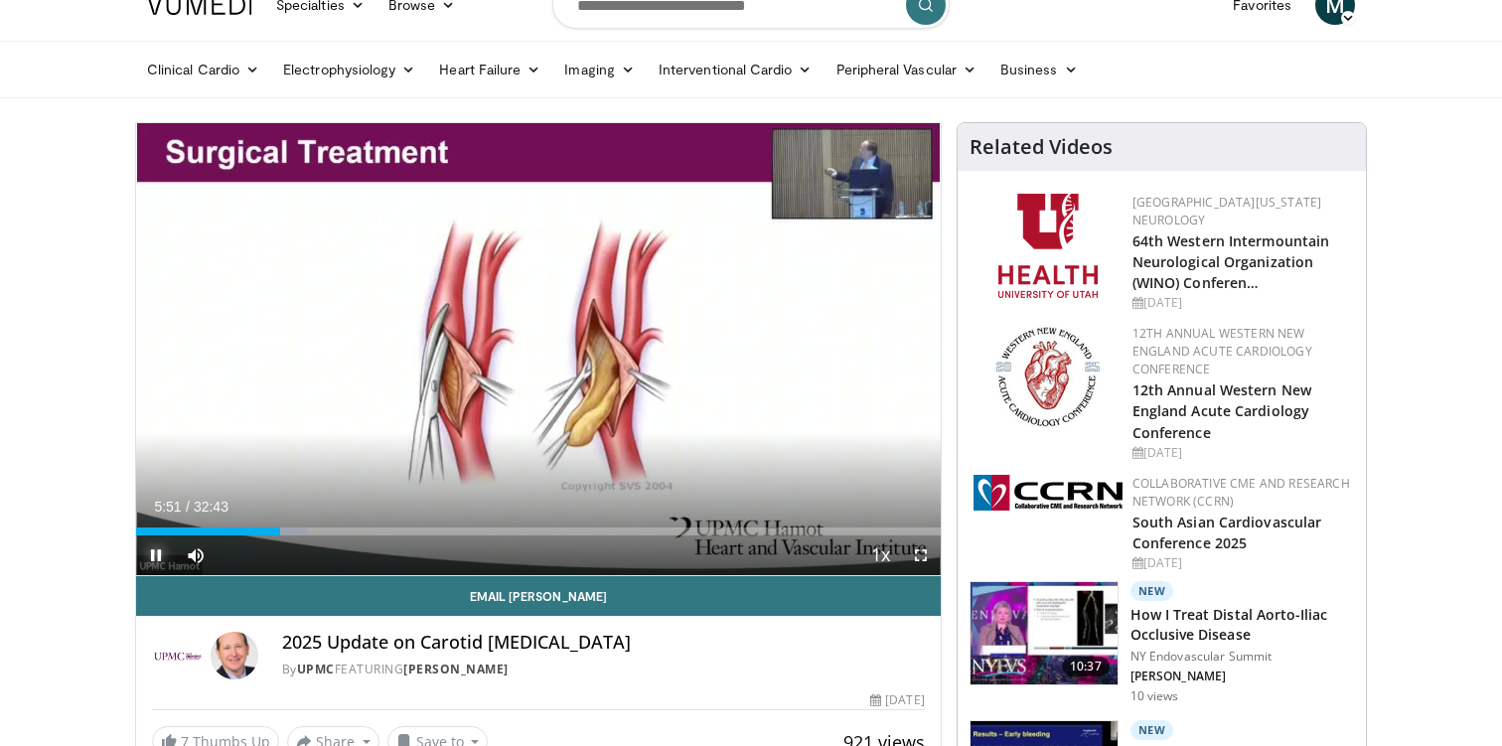
click at [155, 551] on span "Video Player" at bounding box center [156, 555] width 40 height 40
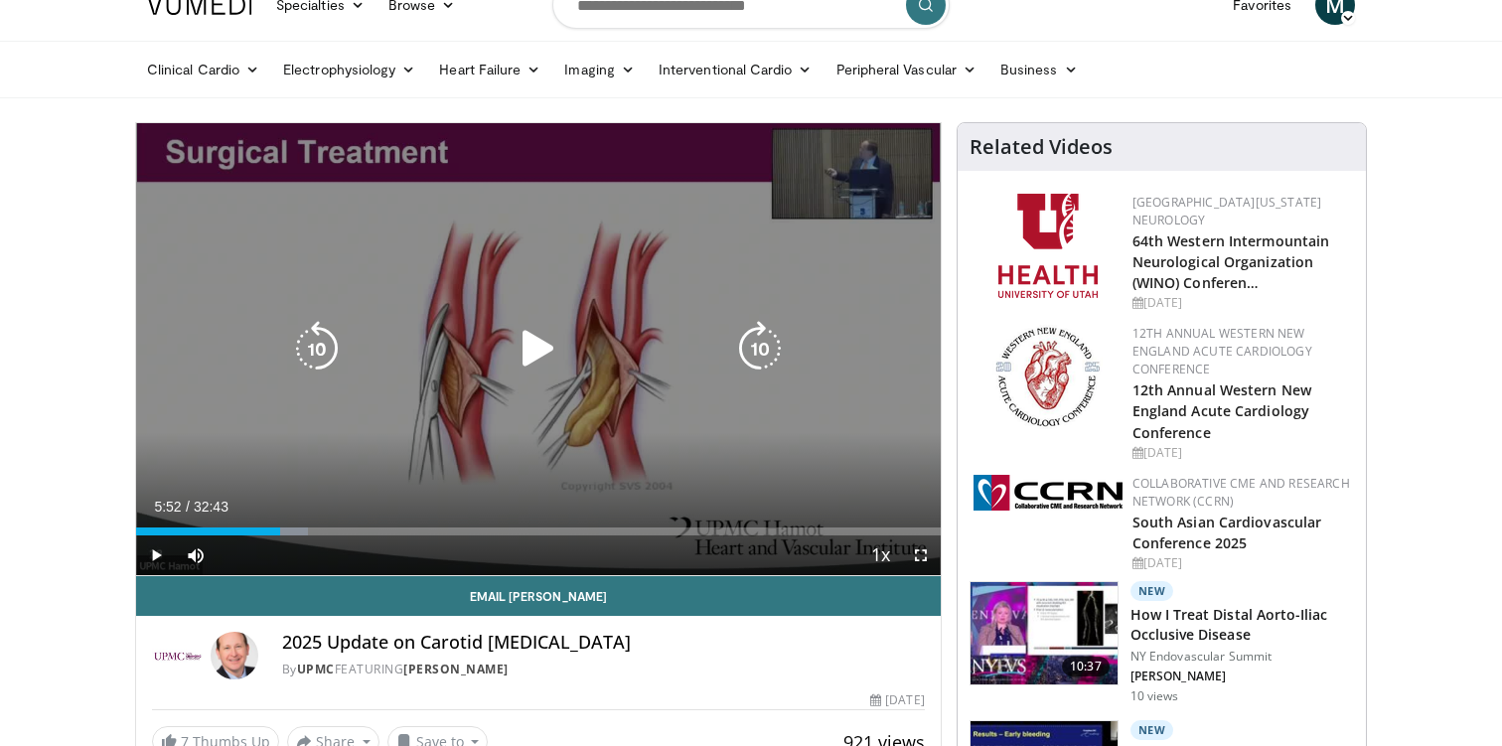
click at [548, 349] on icon "Video Player" at bounding box center [539, 349] width 56 height 56
click at [0, 0] on icon "Video Player" at bounding box center [0, 0] width 0 height 0
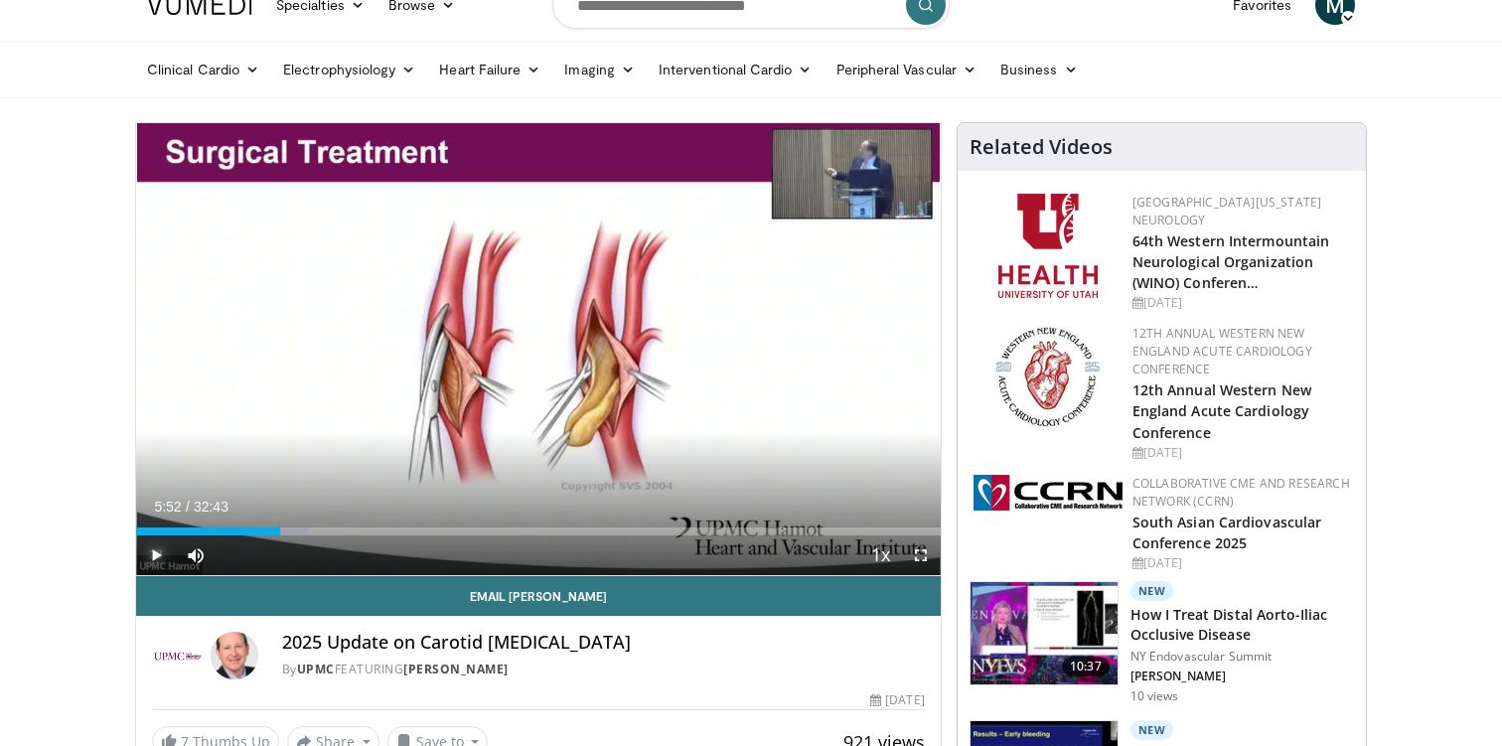
click at [154, 552] on span "Video Player" at bounding box center [156, 555] width 40 height 40
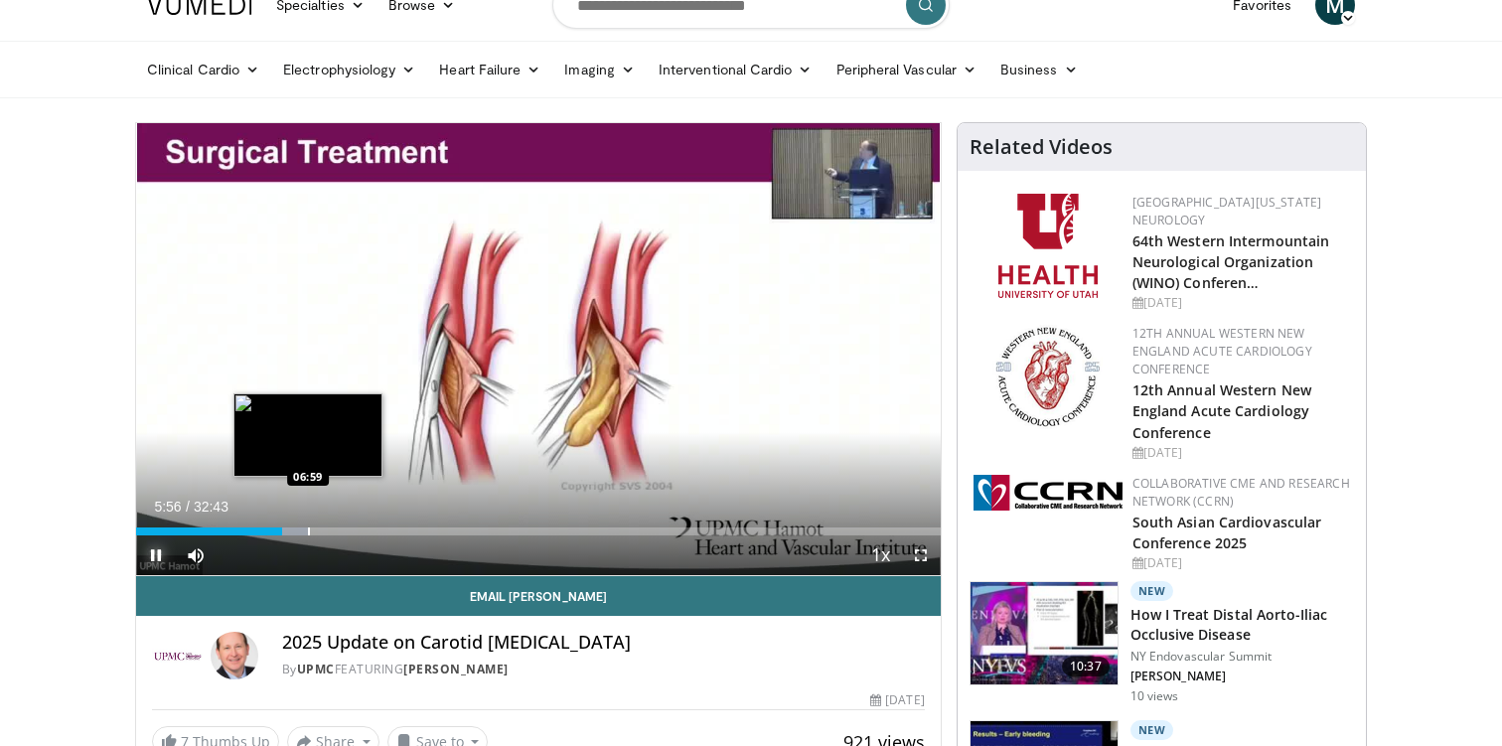
click at [307, 528] on div "Progress Bar" at bounding box center [288, 531] width 40 height 8
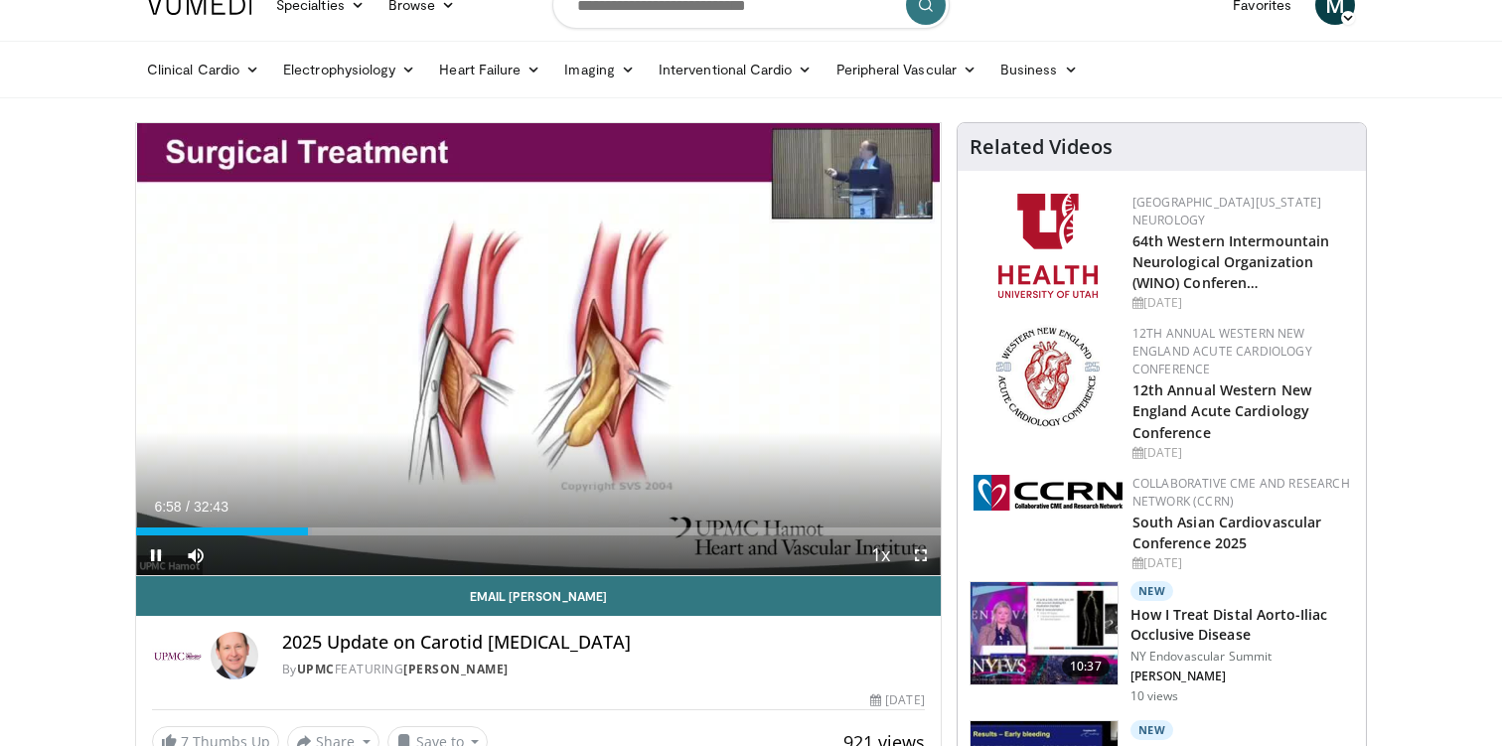
click at [925, 561] on span "Video Player" at bounding box center [921, 555] width 40 height 40
click at [918, 559] on span "Video Player" at bounding box center [921, 555] width 40 height 40
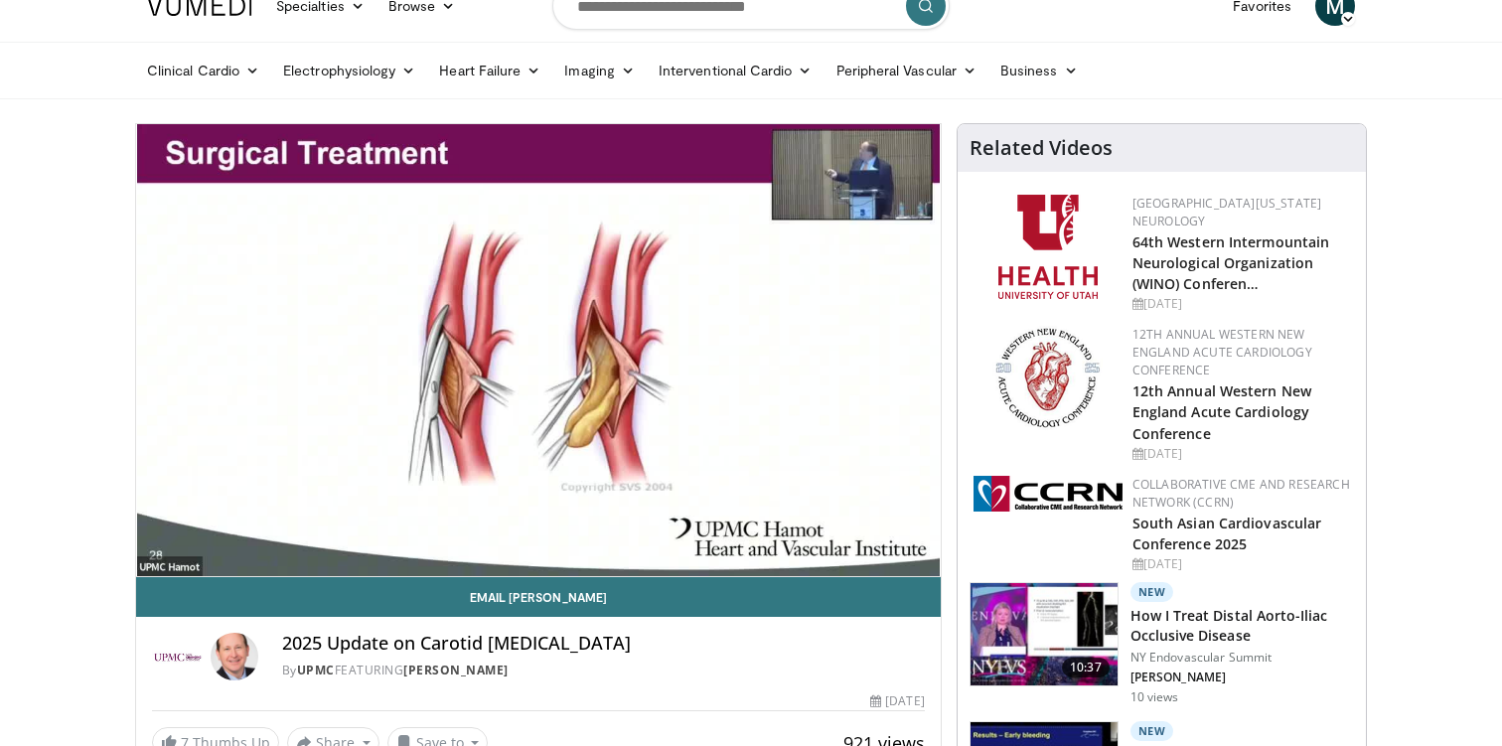
scroll to position [0, 0]
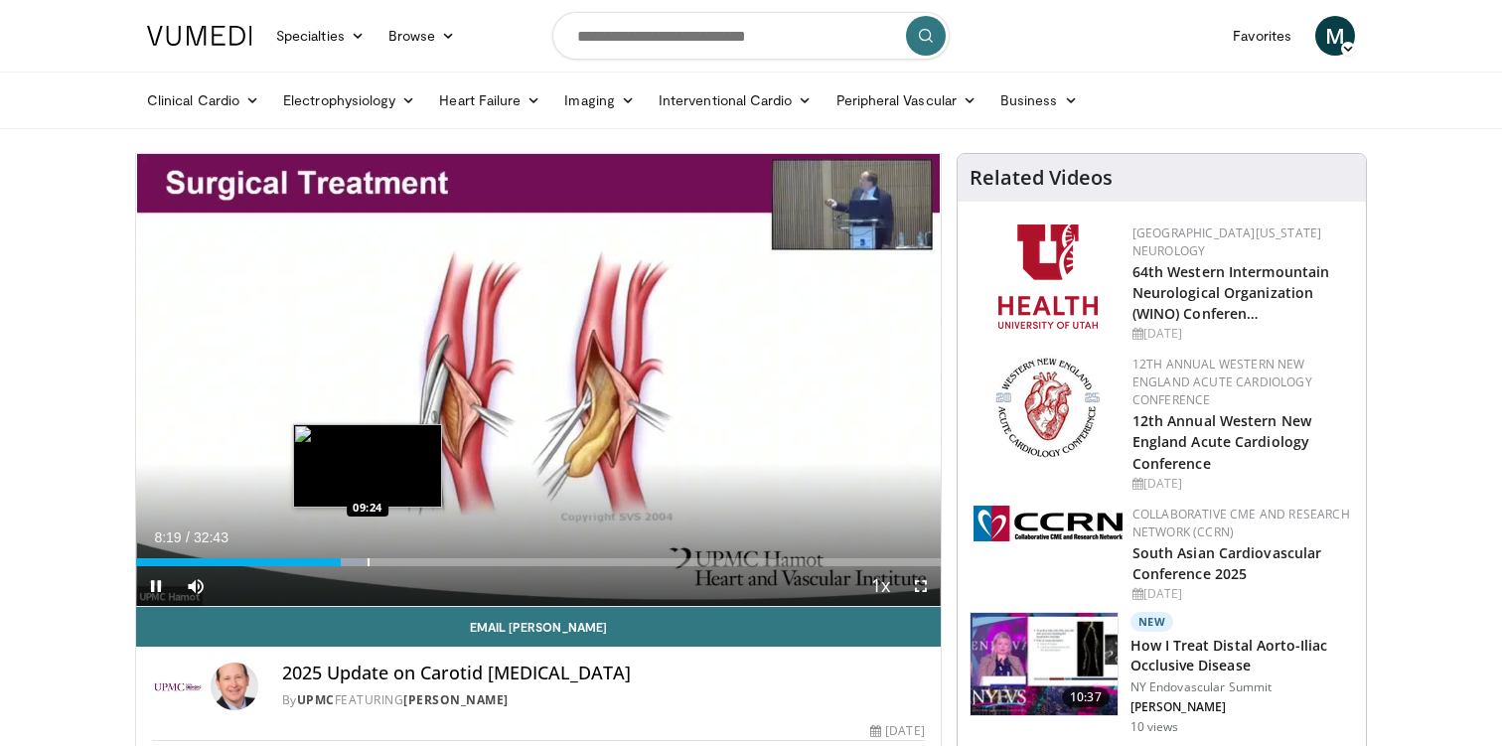
click at [367, 554] on div "Loaded : 28.53% 08:19 09:24" at bounding box center [538, 556] width 804 height 19
click at [355, 558] on div "Progress Bar" at bounding box center [356, 562] width 2 height 8
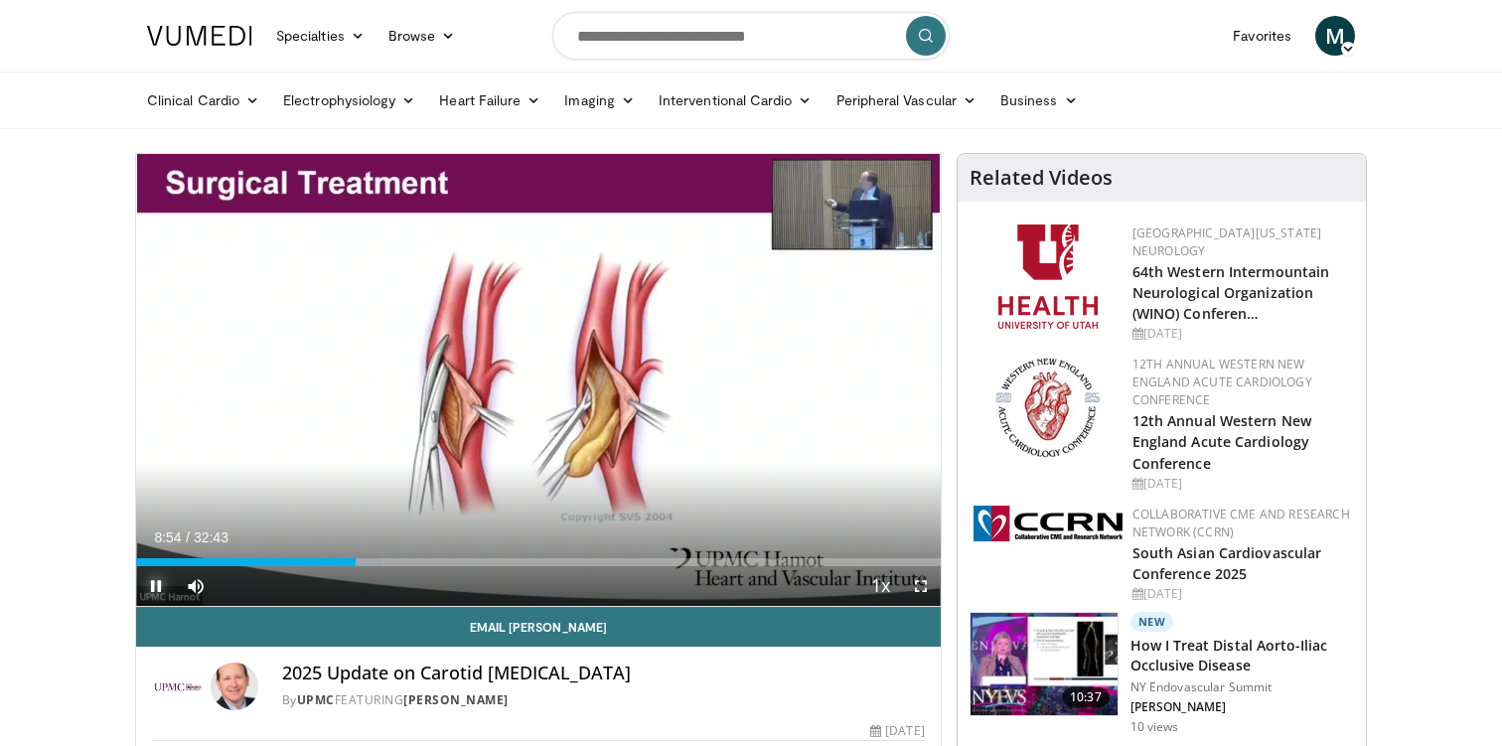
click at [156, 579] on span "Video Player" at bounding box center [156, 586] width 40 height 40
click at [157, 580] on span "Video Player" at bounding box center [156, 586] width 40 height 40
click at [158, 581] on span "Video Player" at bounding box center [156, 586] width 40 height 40
click at [160, 584] on span "Video Player" at bounding box center [156, 586] width 40 height 40
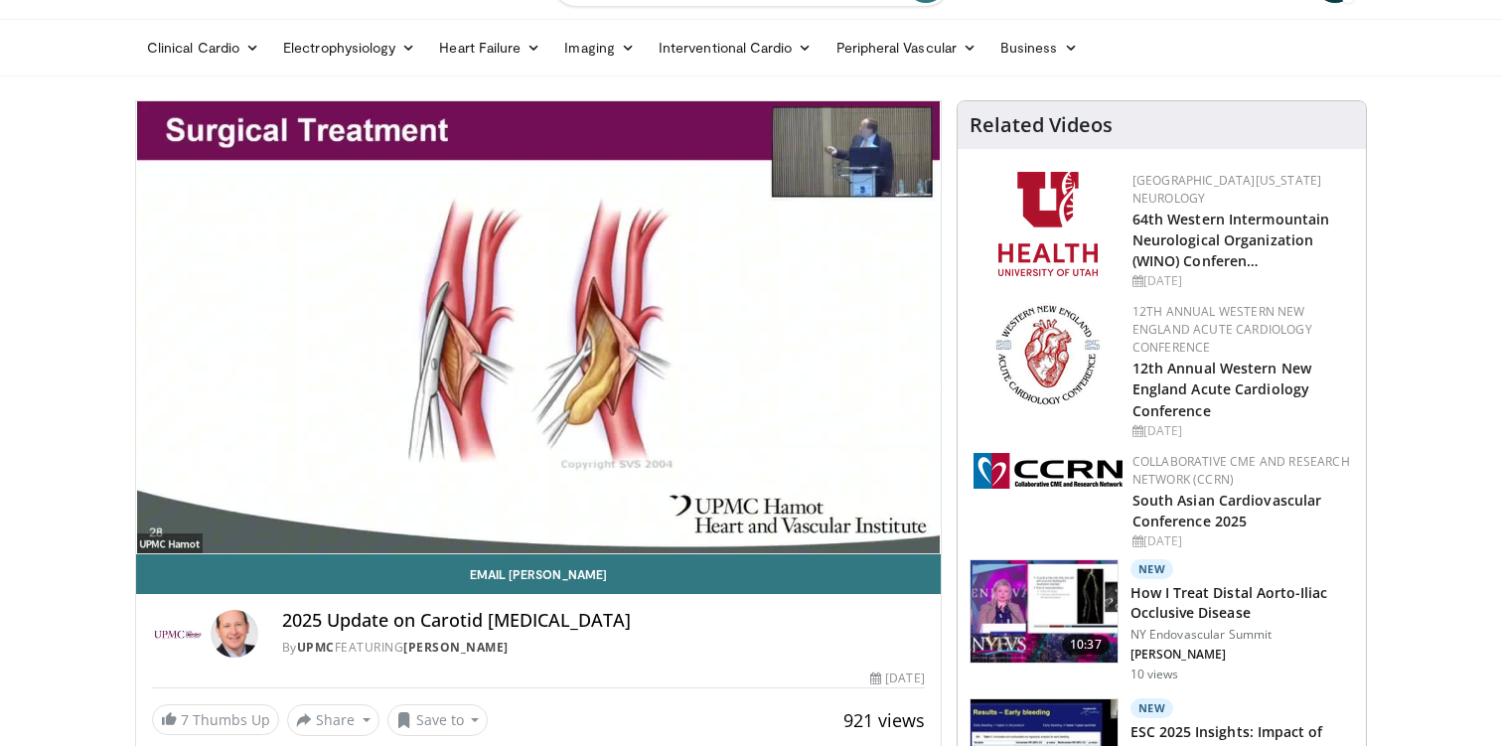
scroll to position [48, 0]
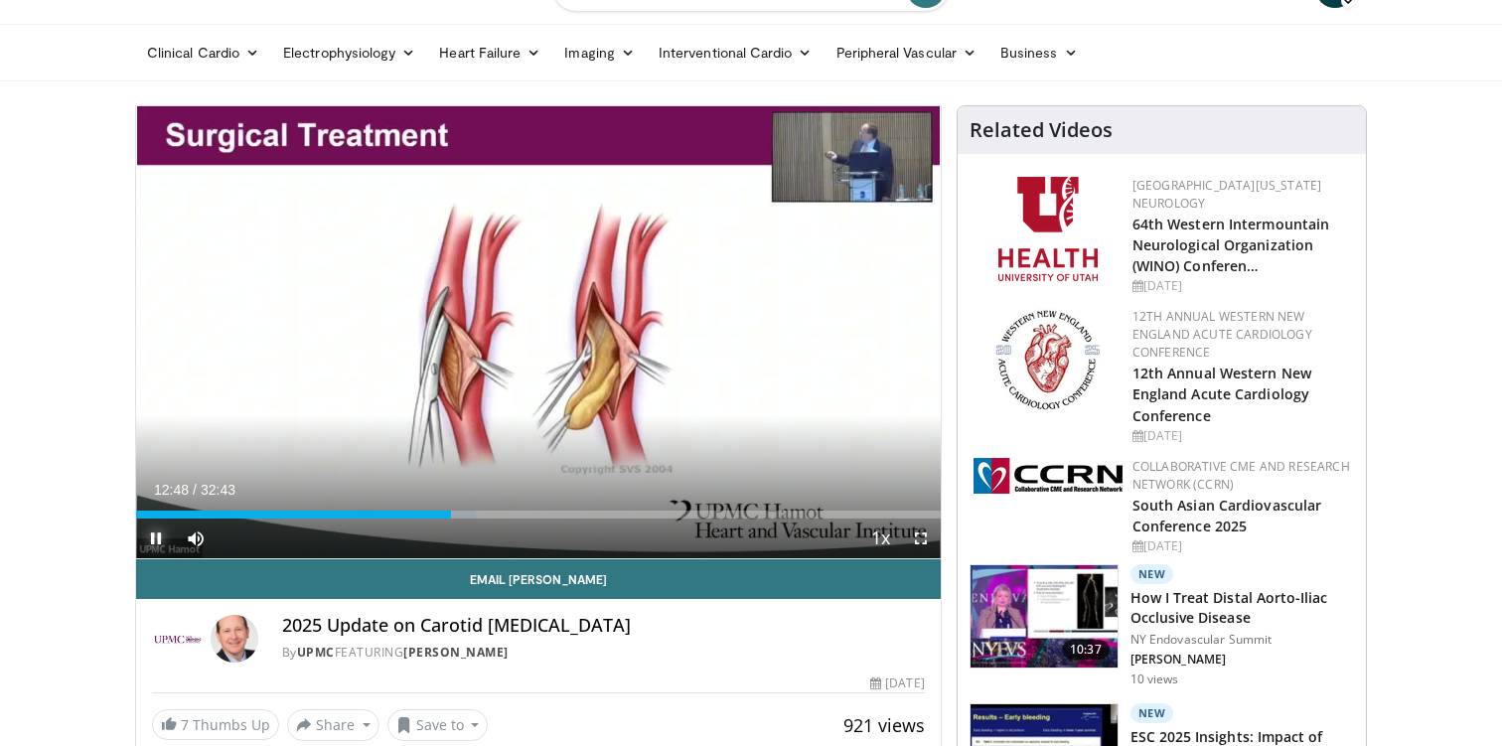
click at [153, 537] on span "Video Player" at bounding box center [156, 538] width 40 height 40
click at [161, 533] on span "Video Player" at bounding box center [156, 538] width 40 height 40
click at [155, 537] on span "Video Player" at bounding box center [156, 538] width 40 height 40
click at [156, 536] on span "Video Player" at bounding box center [156, 538] width 40 height 40
click at [160, 535] on span "Video Player" at bounding box center [156, 538] width 40 height 40
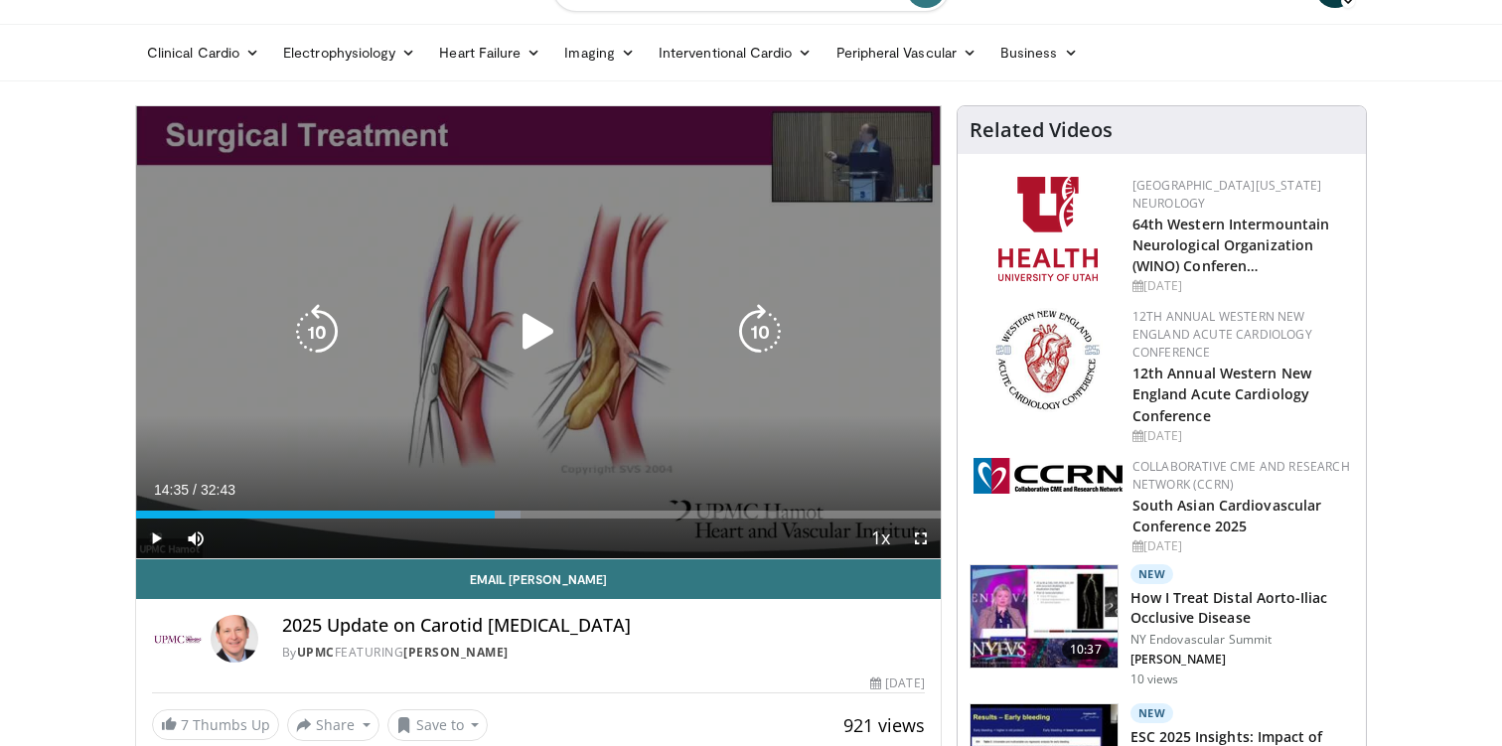
click at [541, 333] on icon "Video Player" at bounding box center [539, 332] width 56 height 56
click at [527, 342] on icon "Video Player" at bounding box center [539, 332] width 56 height 56
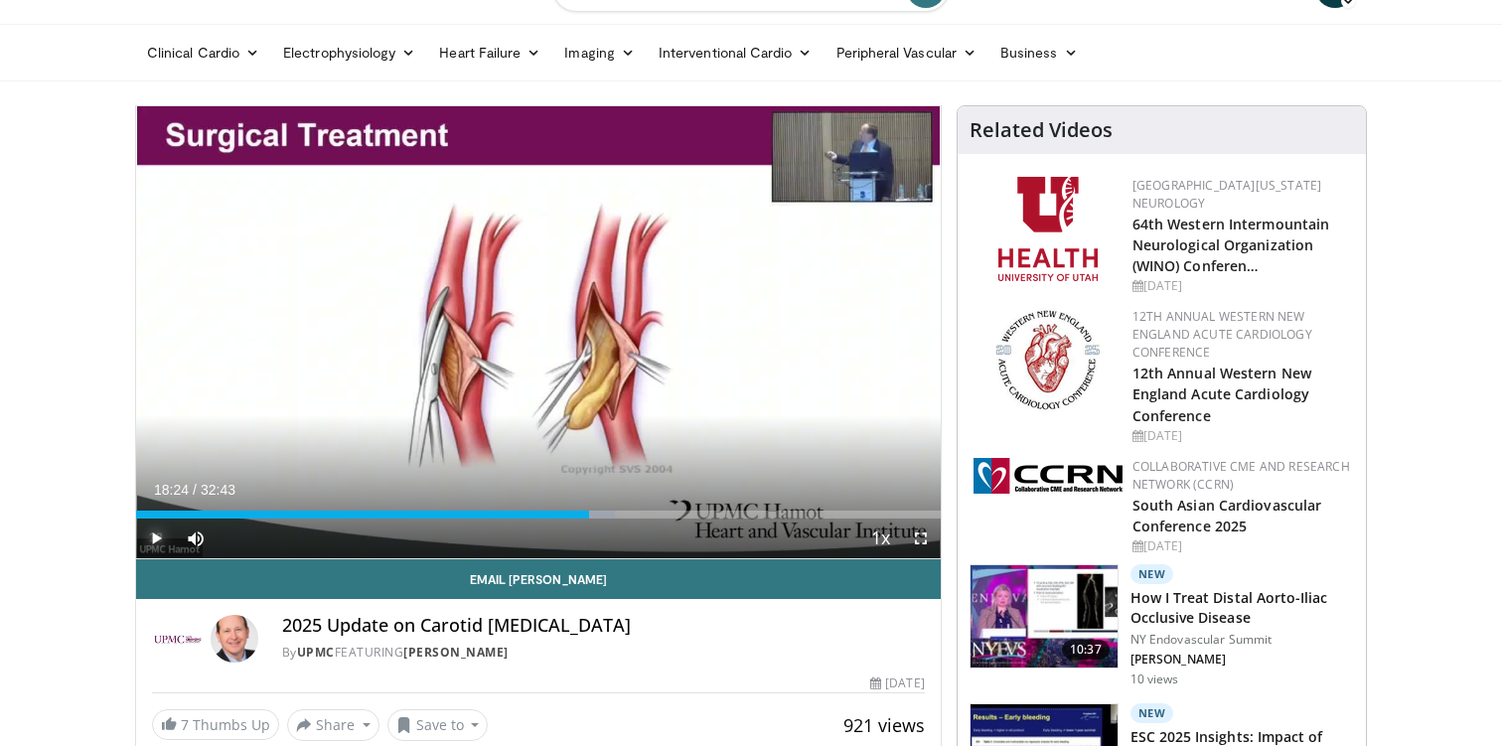
click at [152, 541] on span "Video Player" at bounding box center [156, 538] width 40 height 40
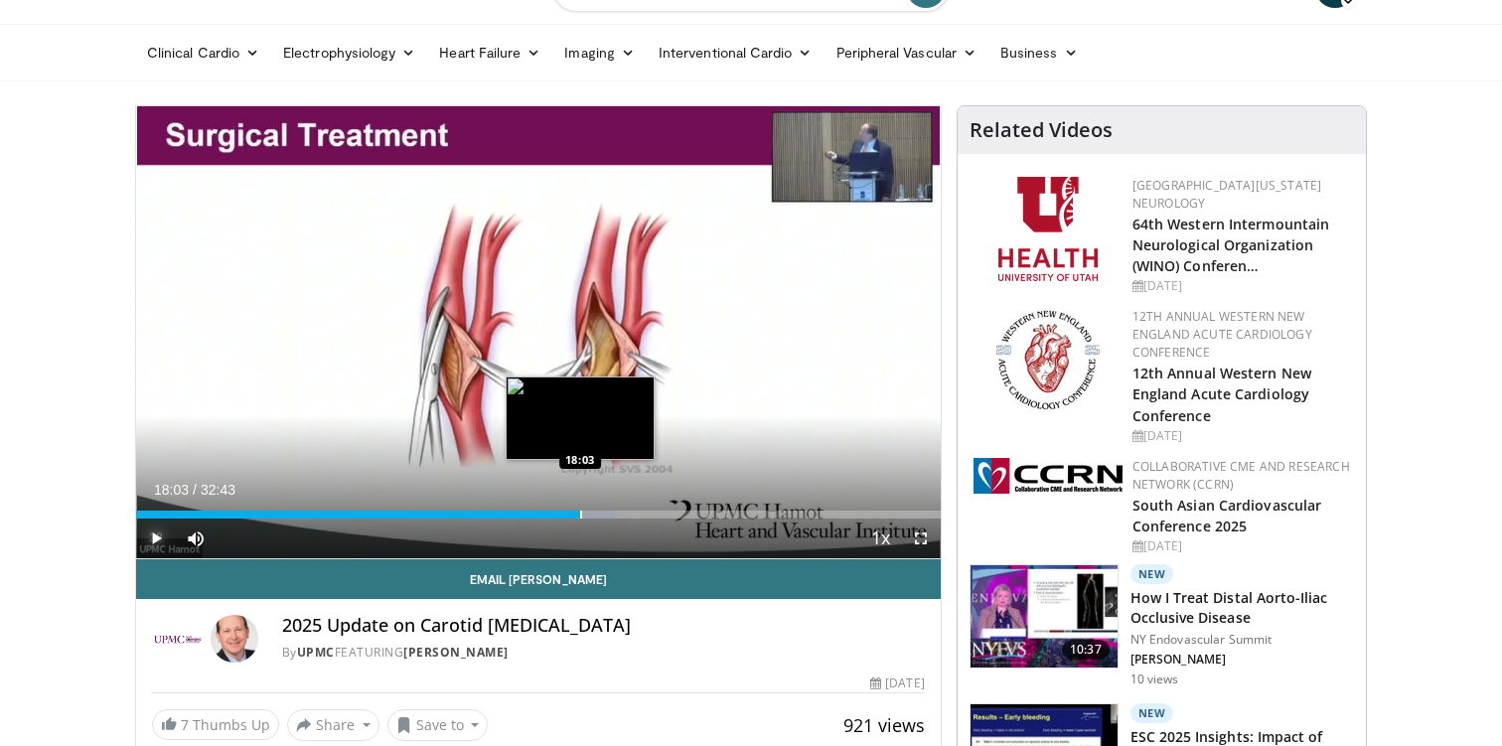
click at [580, 514] on div "Progress Bar" at bounding box center [581, 515] width 2 height 8
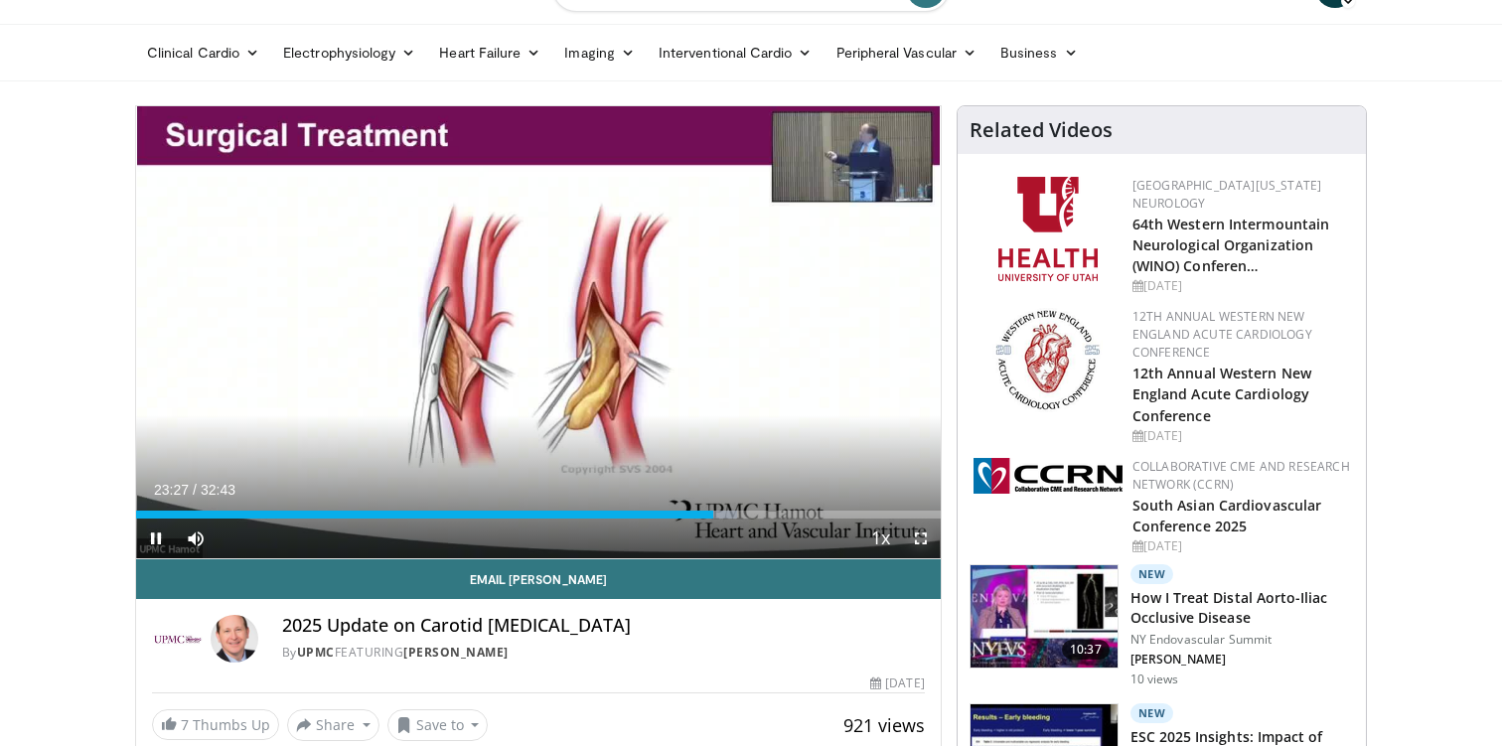
click at [922, 545] on span "Video Player" at bounding box center [921, 538] width 40 height 40
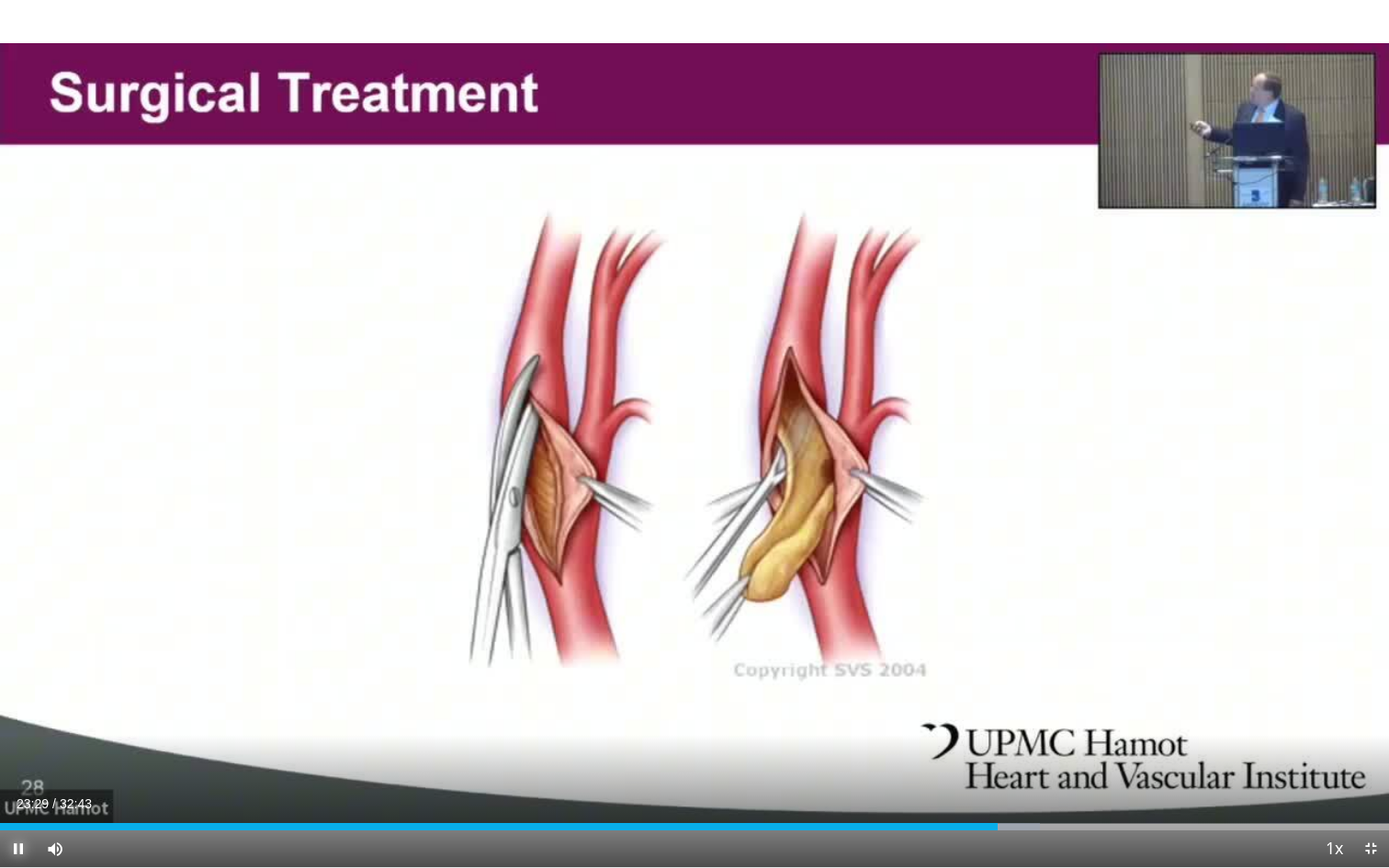
click at [24, 689] on span "Video Player" at bounding box center [18, 849] width 37 height 37
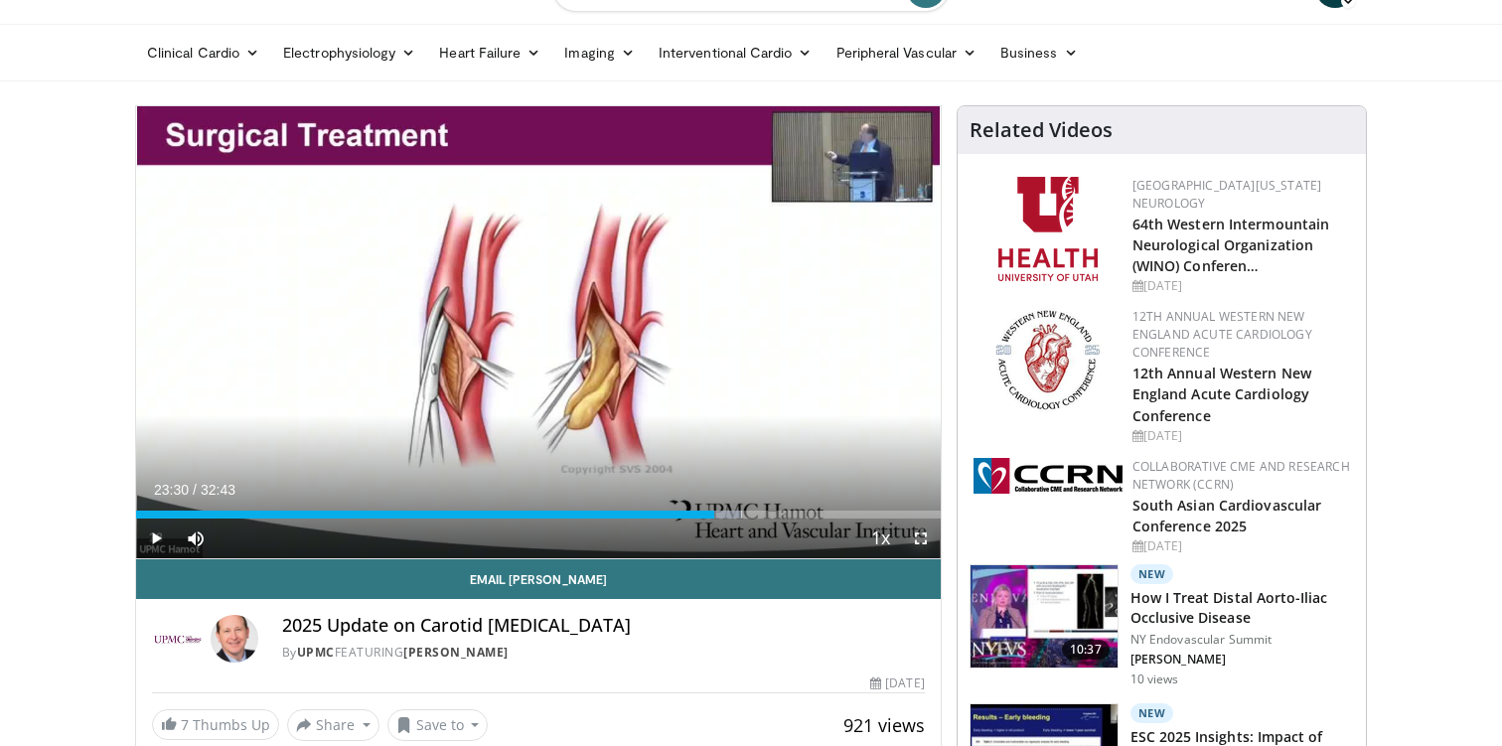
click at [923, 538] on span "Video Player" at bounding box center [921, 538] width 40 height 40
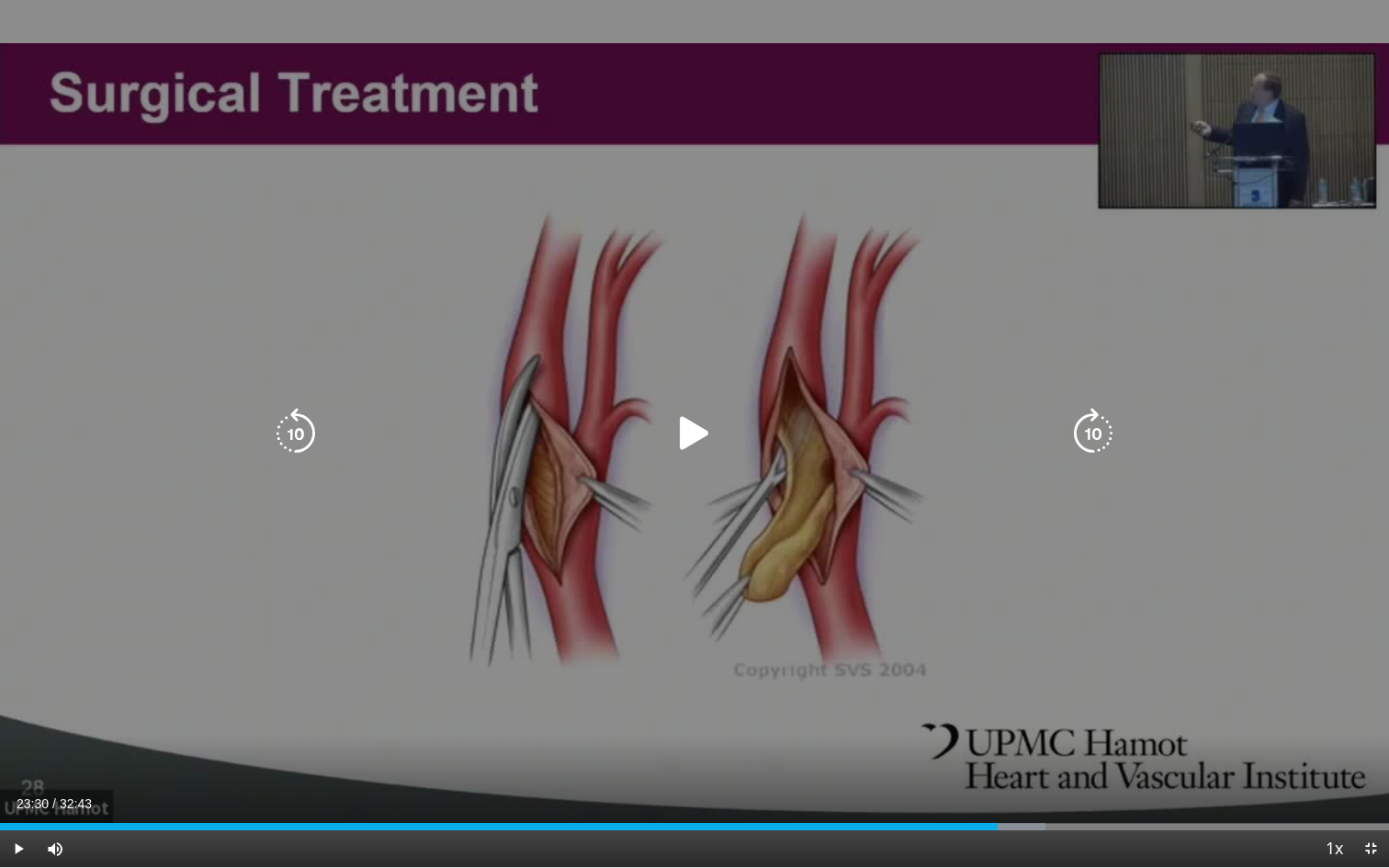
click at [696, 431] on icon "Video Player" at bounding box center [694, 434] width 52 height 52
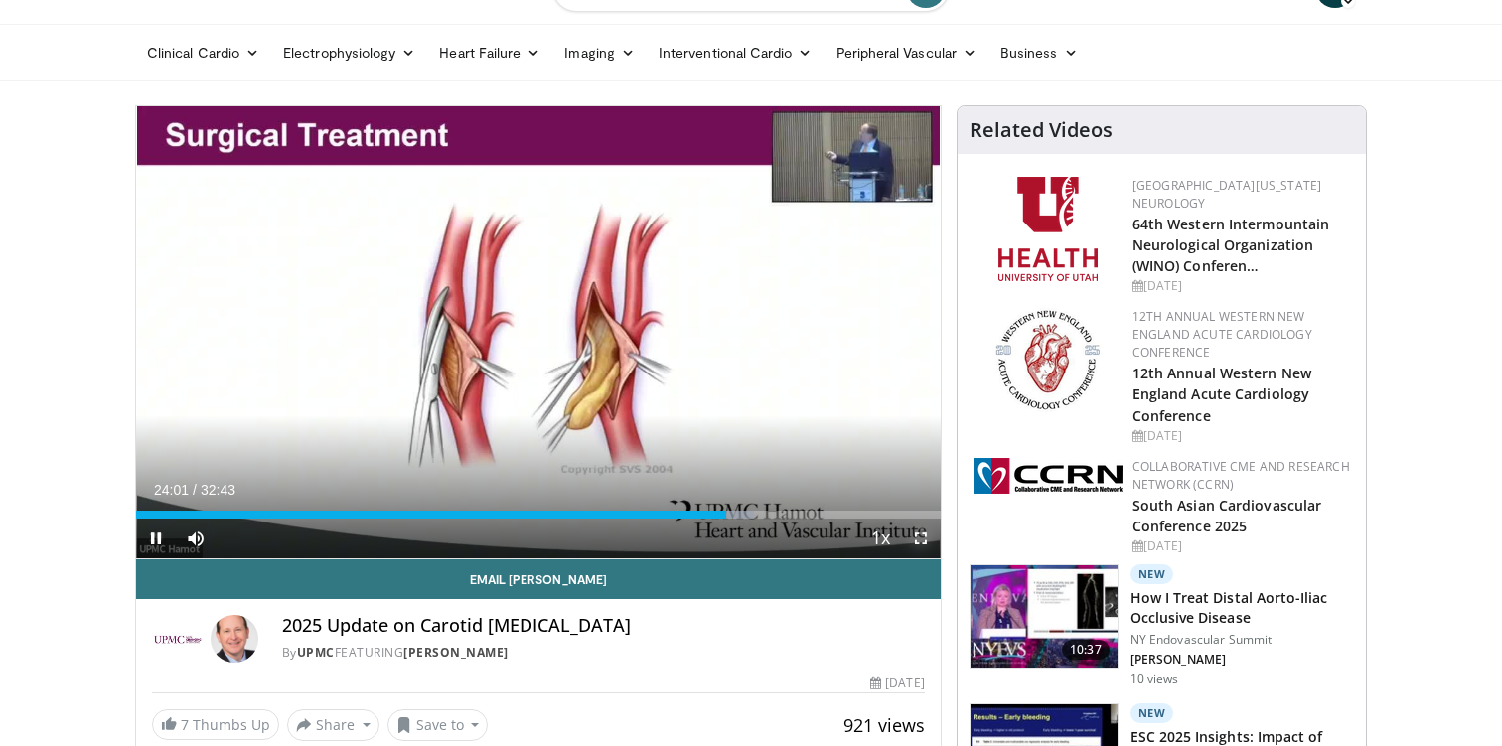
click at [917, 540] on span "Video Player" at bounding box center [921, 538] width 40 height 40
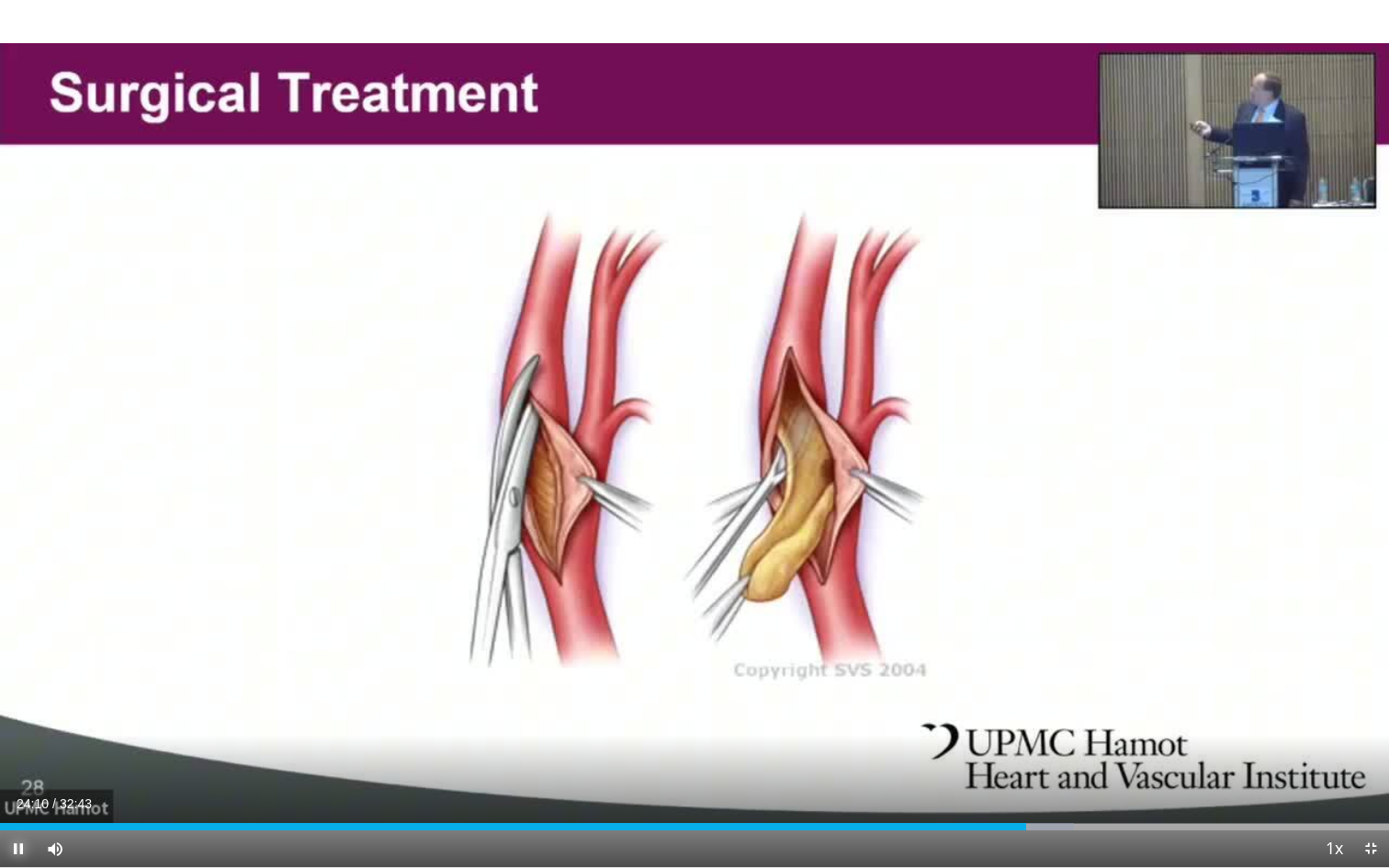
click at [21, 689] on span "Video Player" at bounding box center [18, 849] width 37 height 37
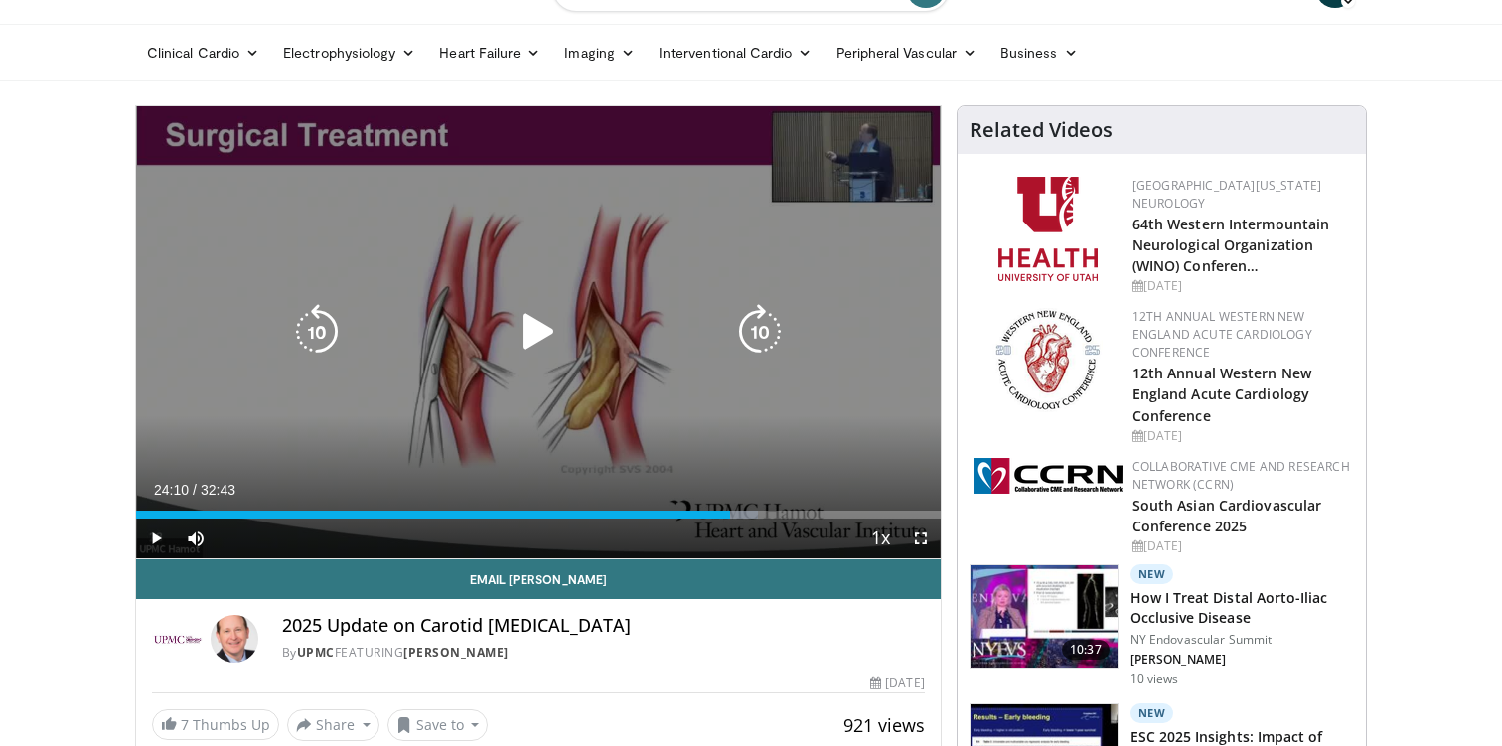
click at [535, 322] on icon "Video Player" at bounding box center [539, 332] width 56 height 56
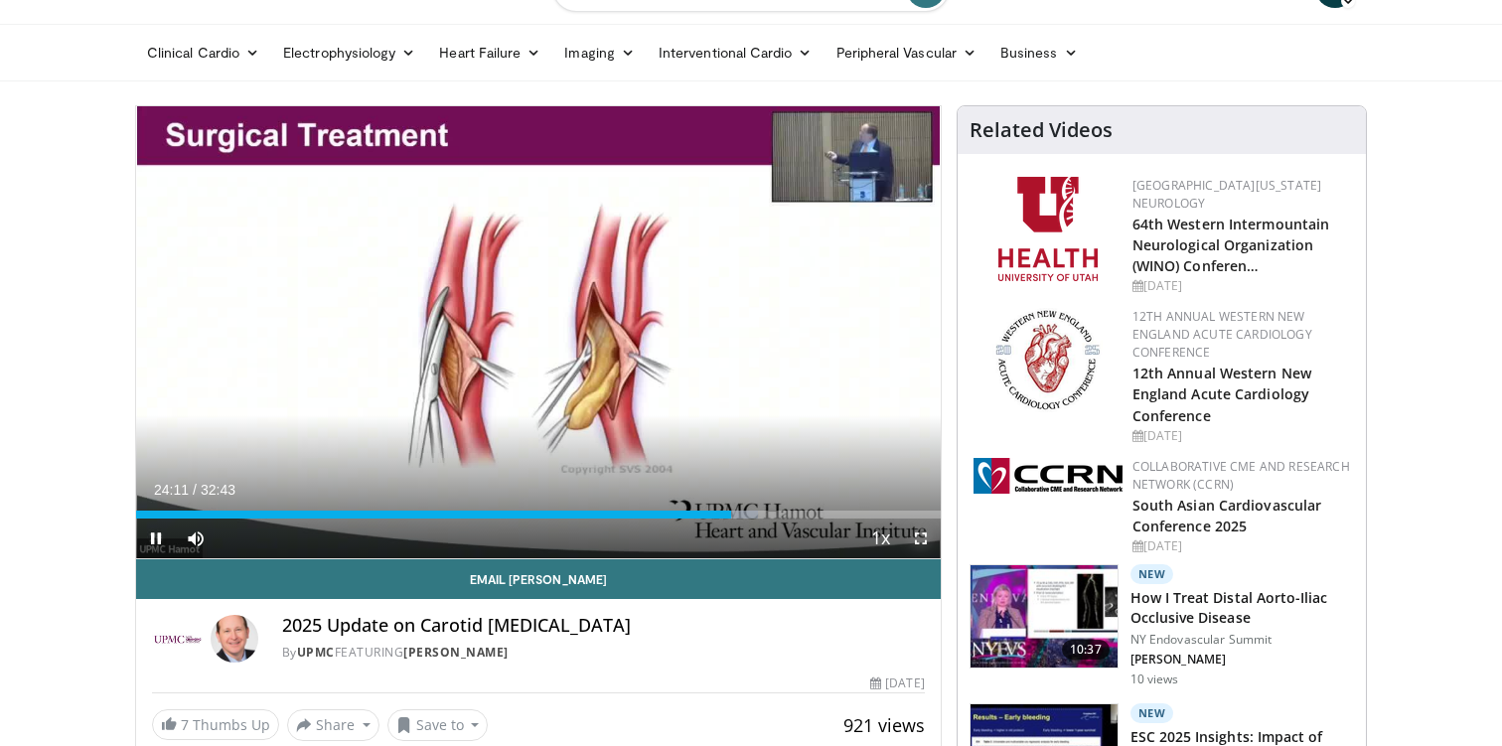
click at [919, 541] on span "Video Player" at bounding box center [921, 538] width 40 height 40
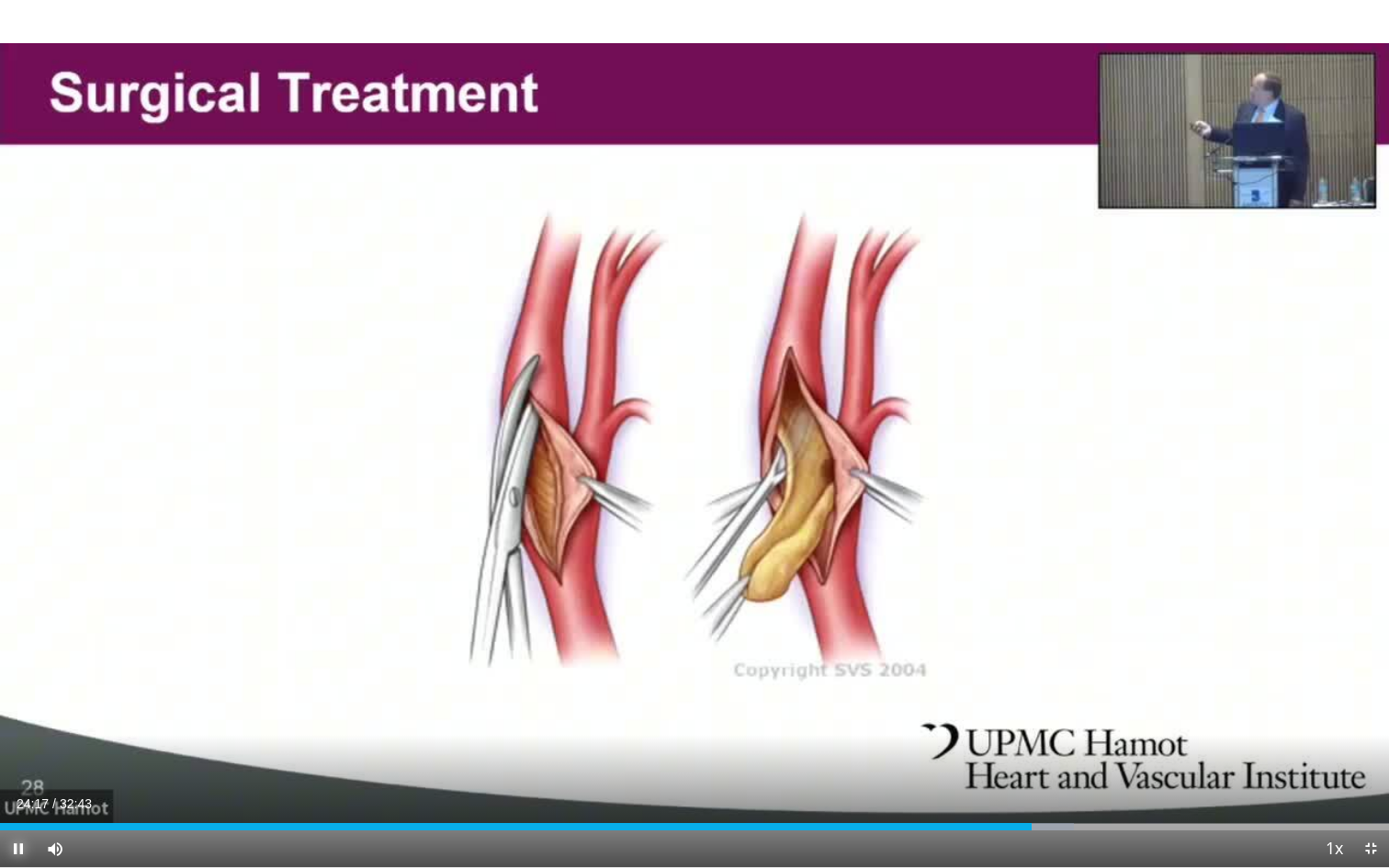
click at [23, 689] on span "Video Player" at bounding box center [18, 849] width 37 height 37
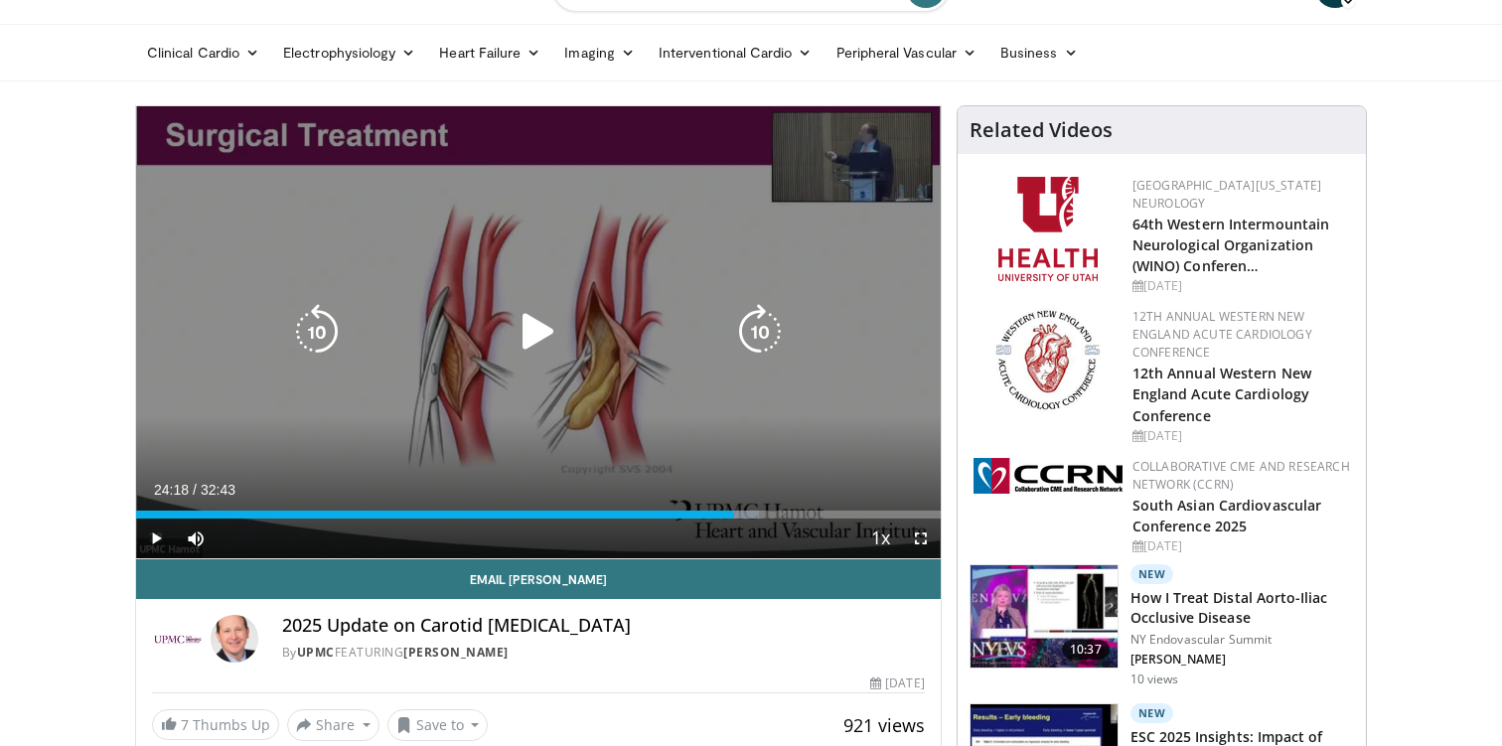
click at [546, 337] on icon "Video Player" at bounding box center [539, 332] width 56 height 56
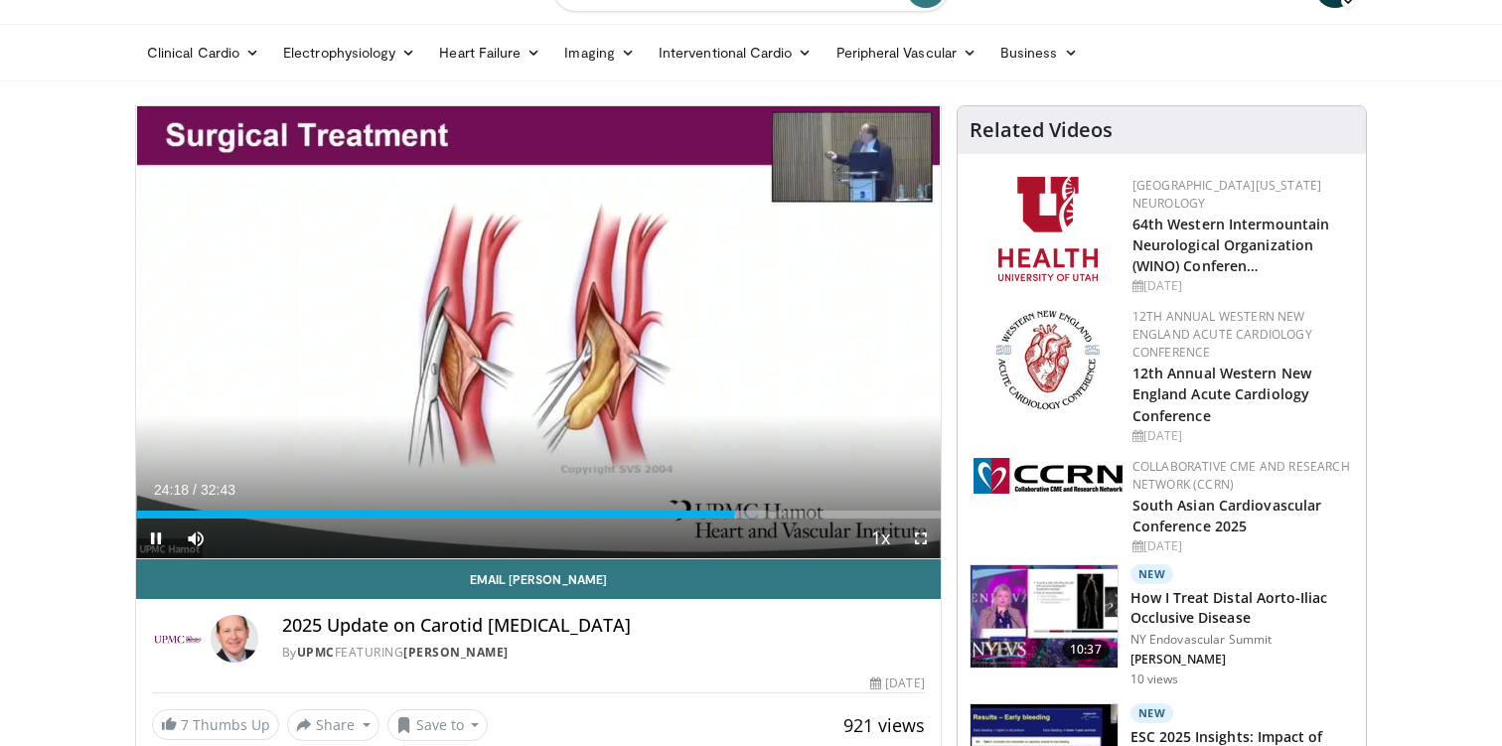
click at [923, 538] on span "Video Player" at bounding box center [921, 538] width 40 height 40
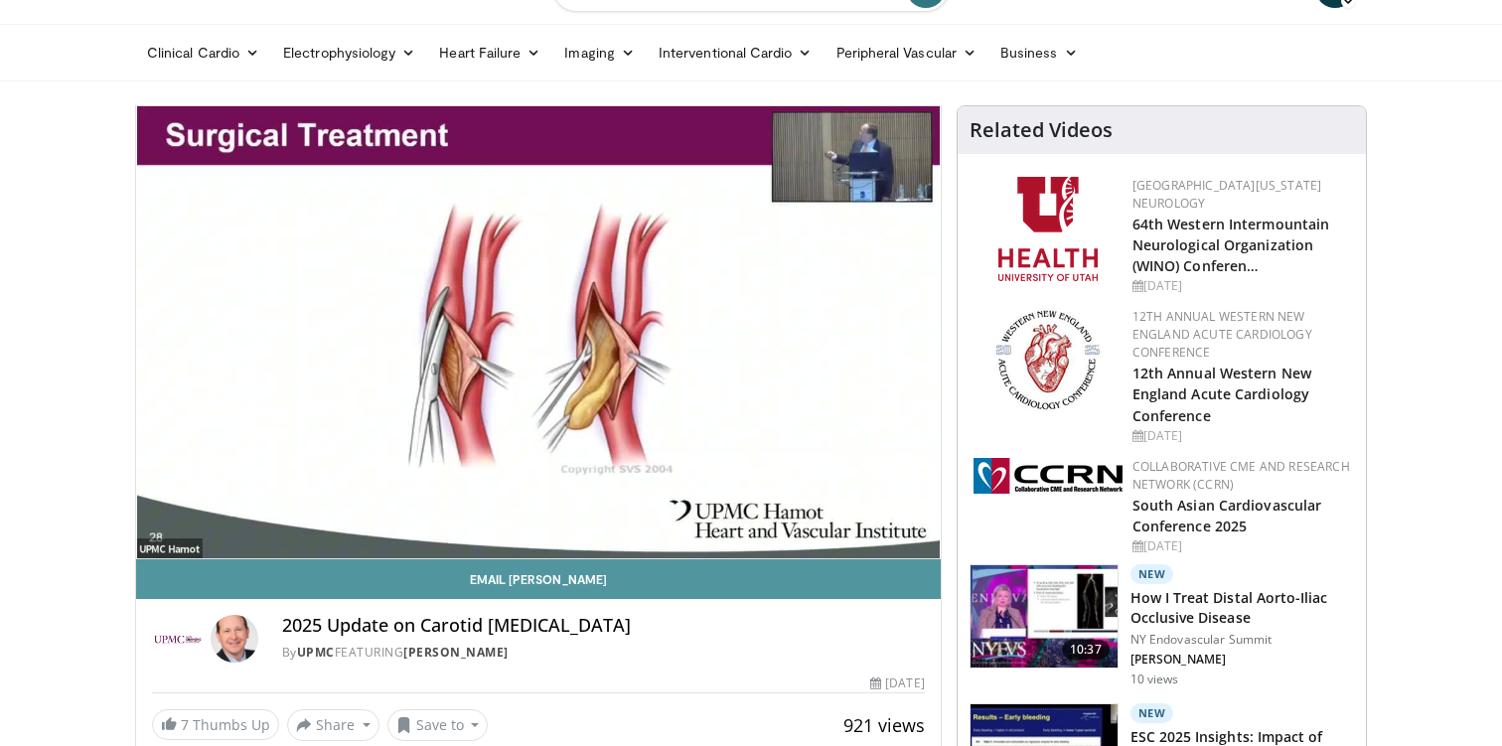
click at [931, 562] on link "Email Robert" at bounding box center [538, 579] width 804 height 40
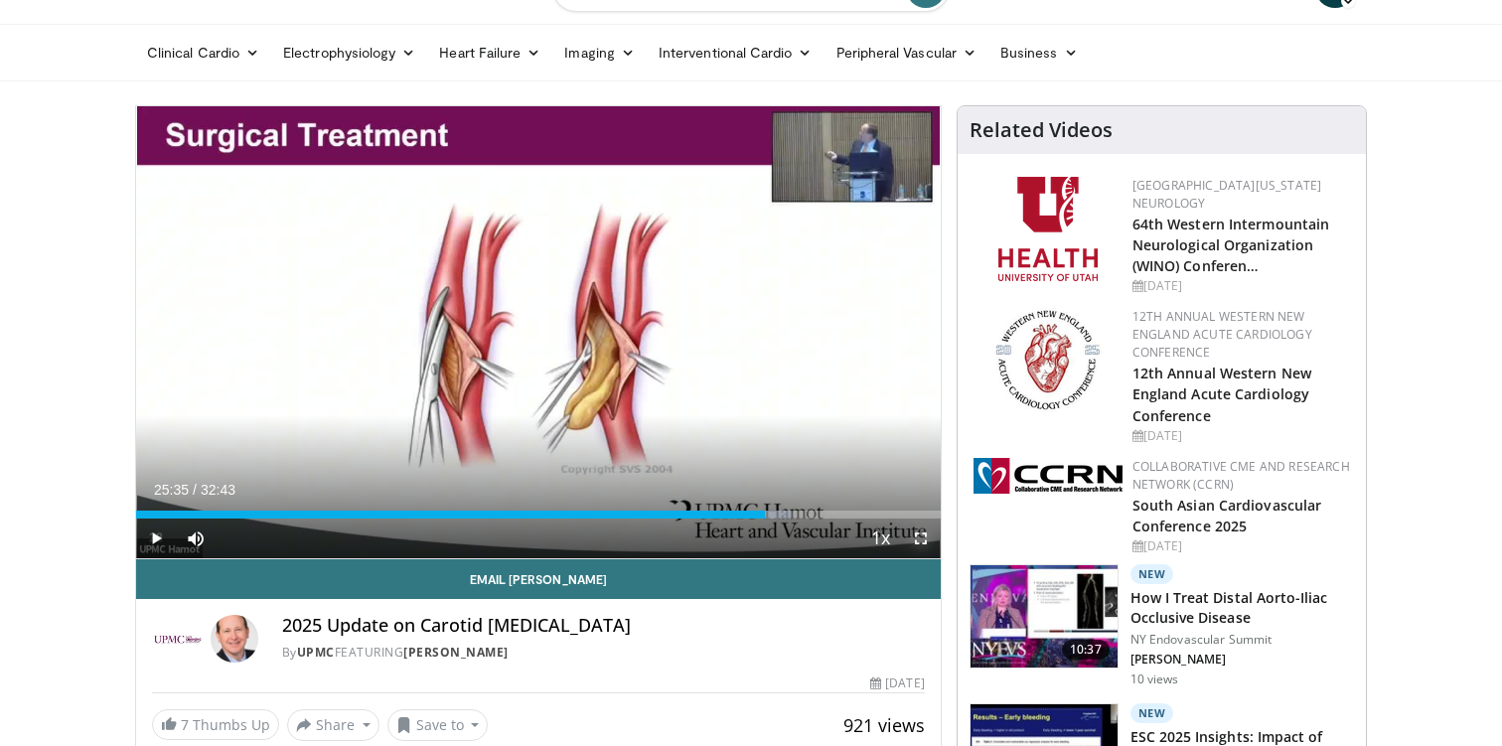
click at [927, 536] on span "Video Player" at bounding box center [921, 538] width 40 height 40
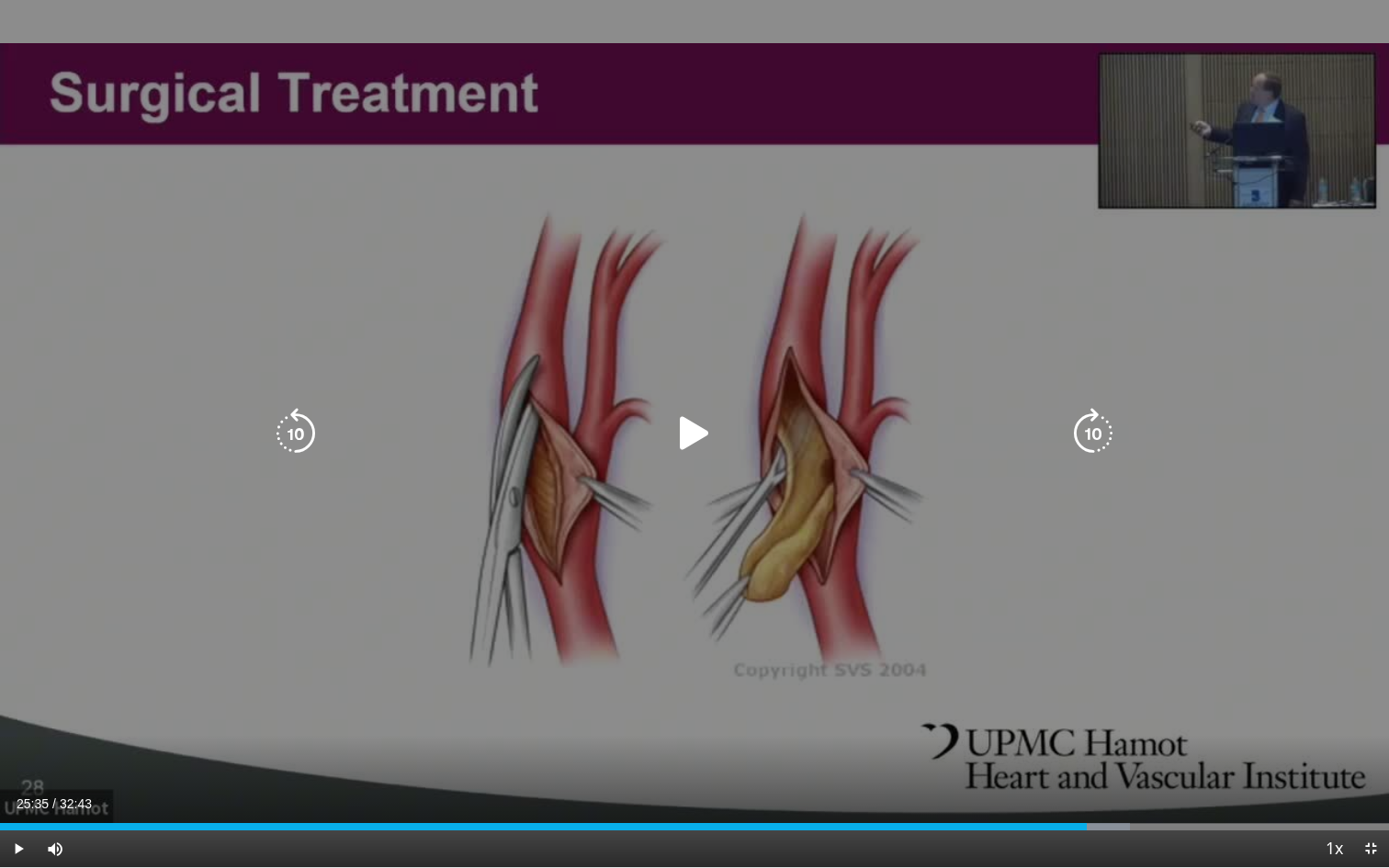
click at [686, 441] on icon "Video Player" at bounding box center [694, 434] width 52 height 52
click at [684, 471] on div "10 seconds Tap to unmute" at bounding box center [694, 434] width 1389 height 867
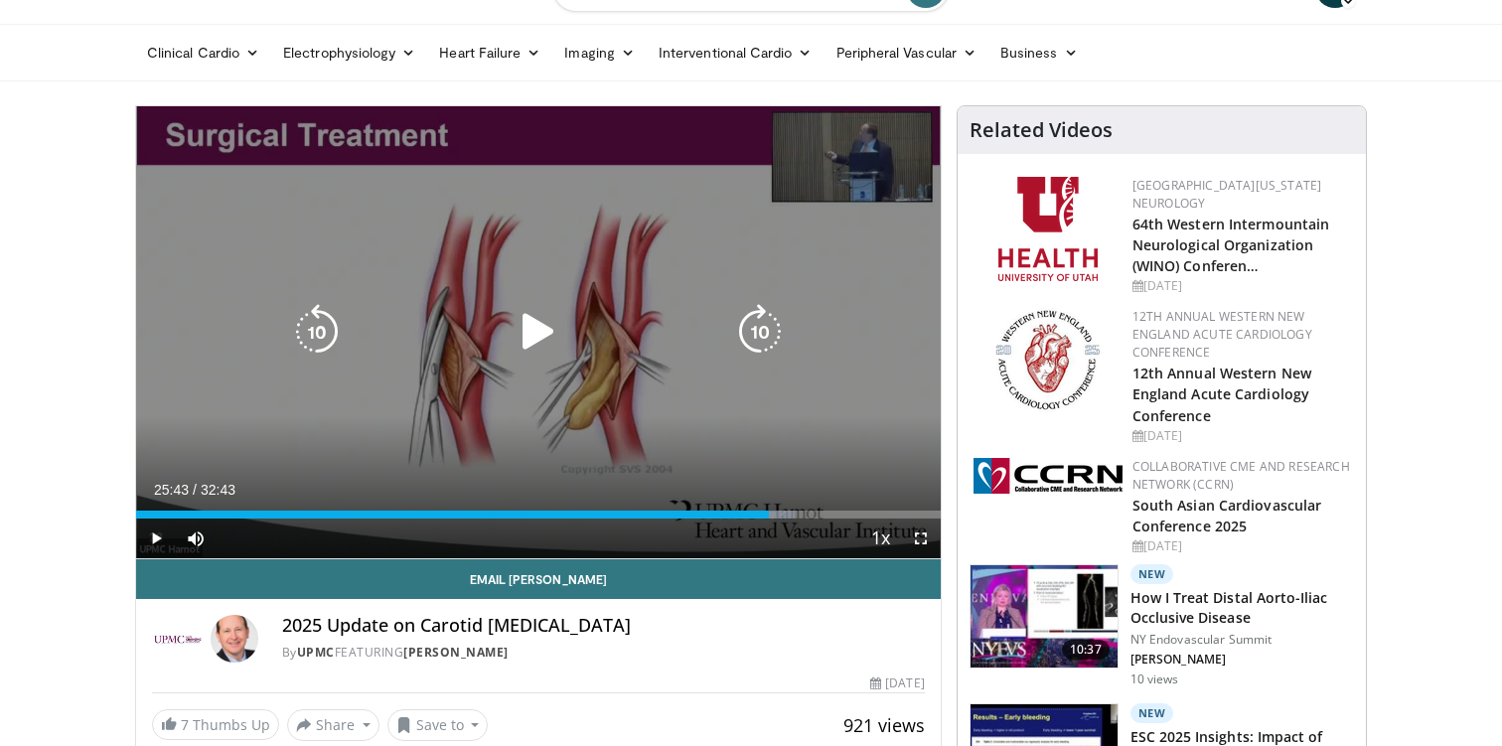
click at [544, 333] on icon "Video Player" at bounding box center [539, 332] width 56 height 56
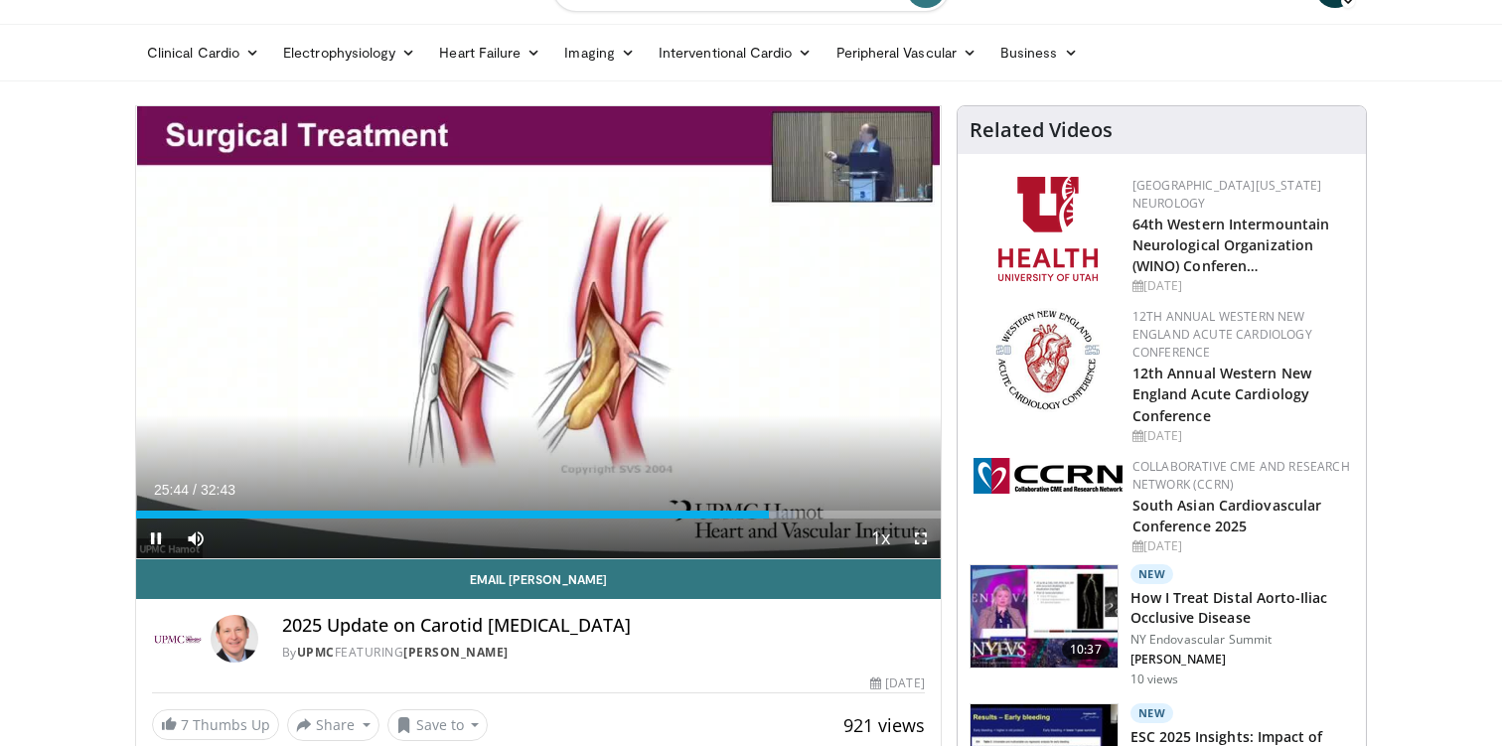
click at [926, 544] on span "Video Player" at bounding box center [921, 538] width 40 height 40
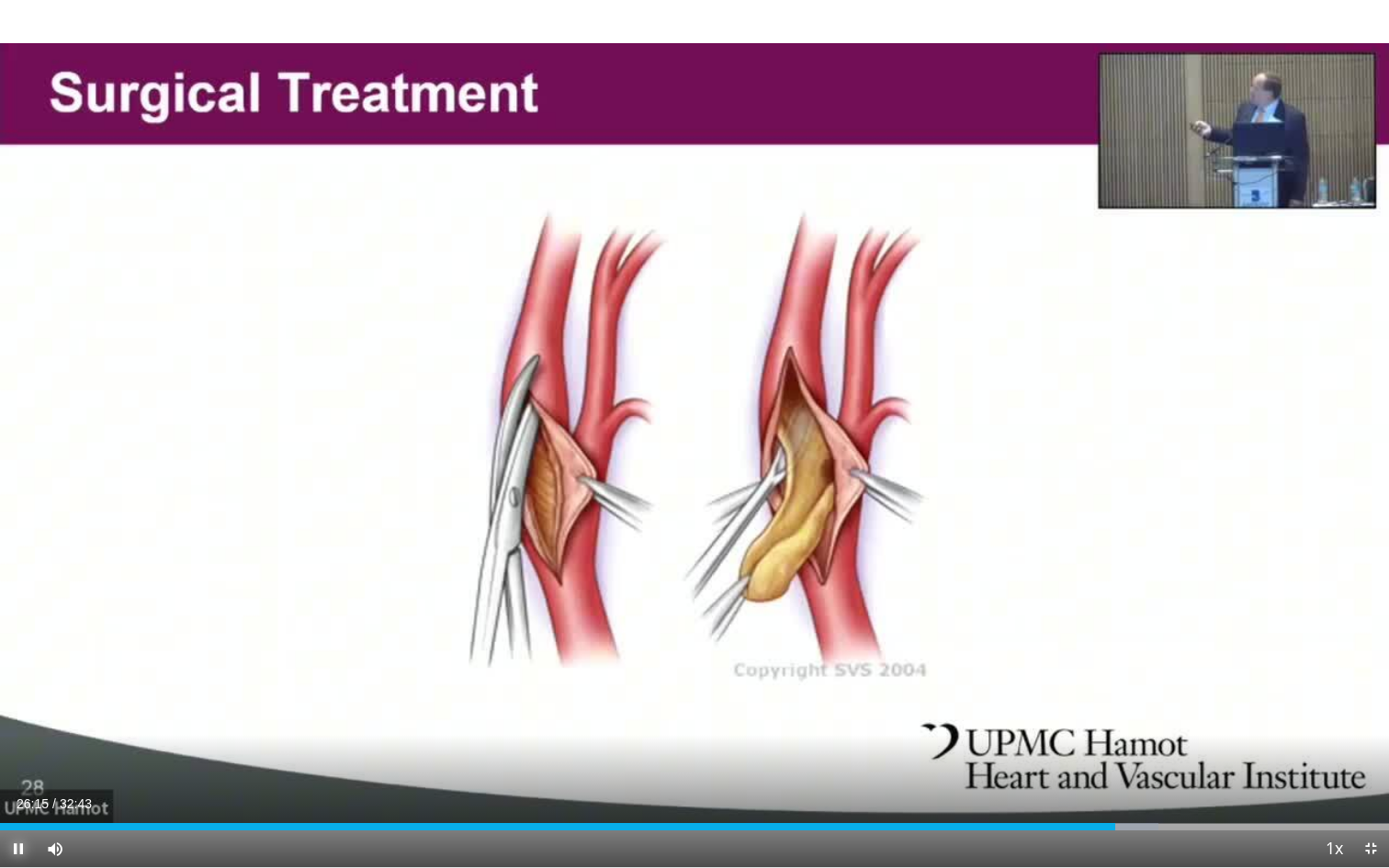
click at [21, 689] on span "Video Player" at bounding box center [18, 849] width 37 height 37
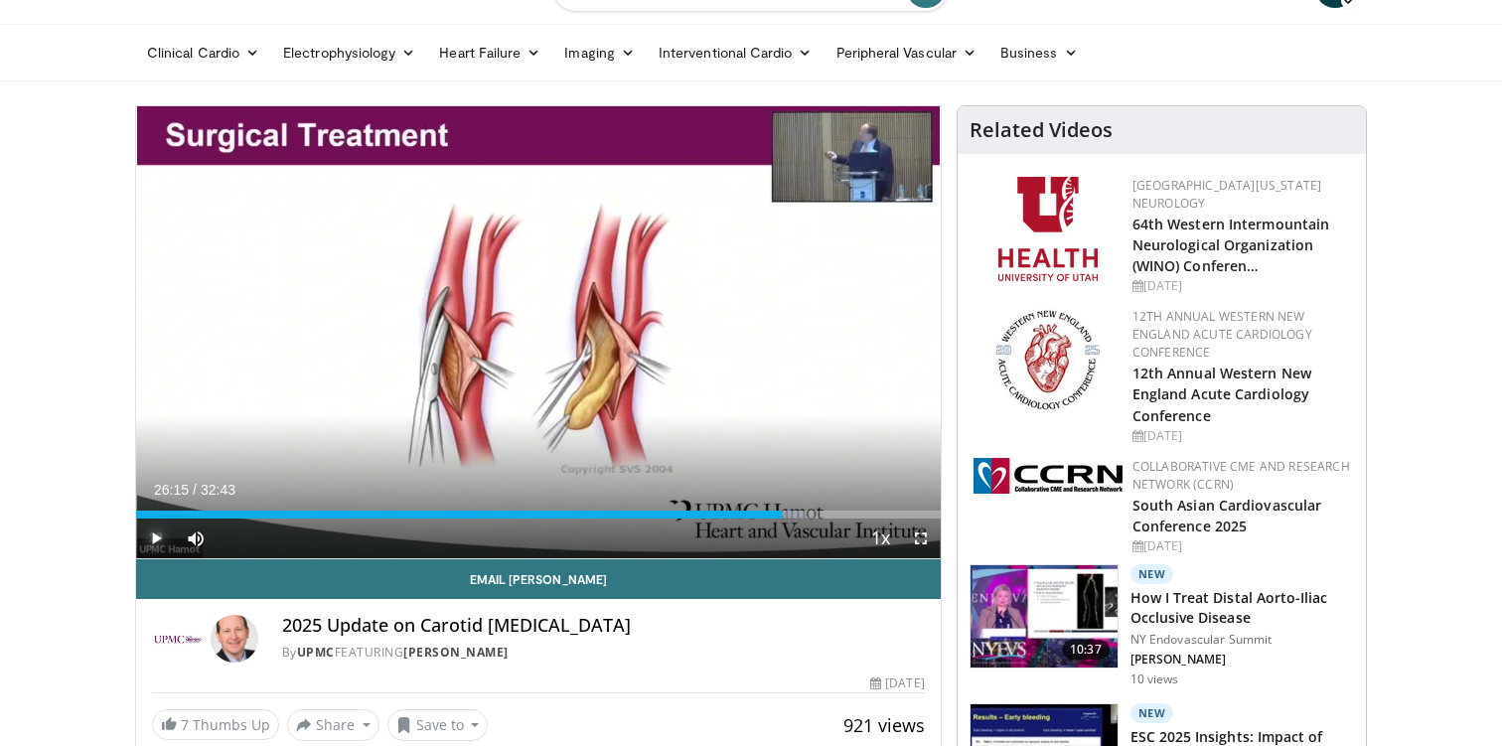
click at [159, 536] on span "Video Player" at bounding box center [156, 538] width 40 height 40
click at [923, 539] on span "Video Player" at bounding box center [921, 538] width 40 height 40
click at [926, 539] on span "Video Player" at bounding box center [921, 538] width 40 height 40
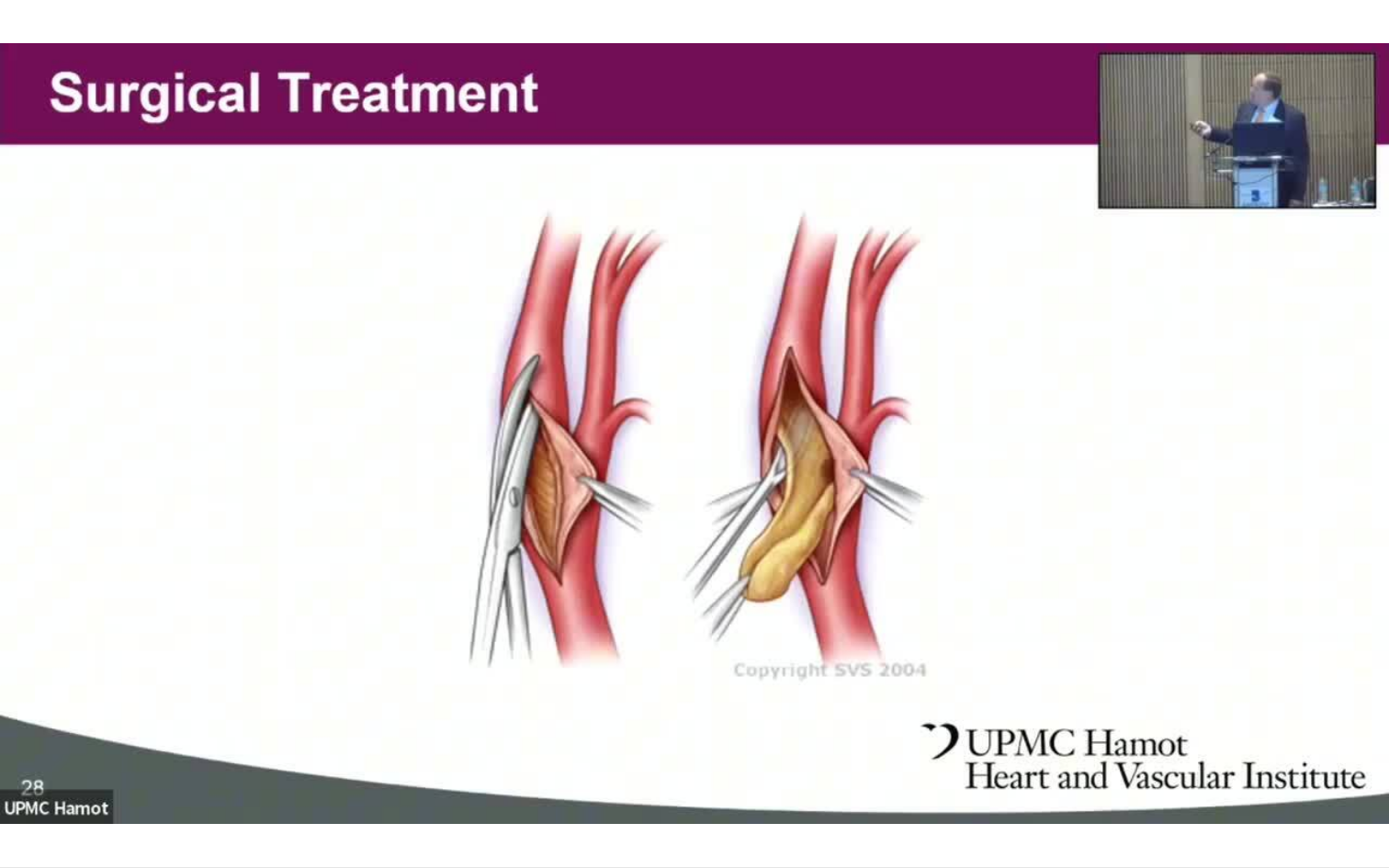
click at [1255, 689] on video-js "**********" at bounding box center [694, 434] width 1389 height 868
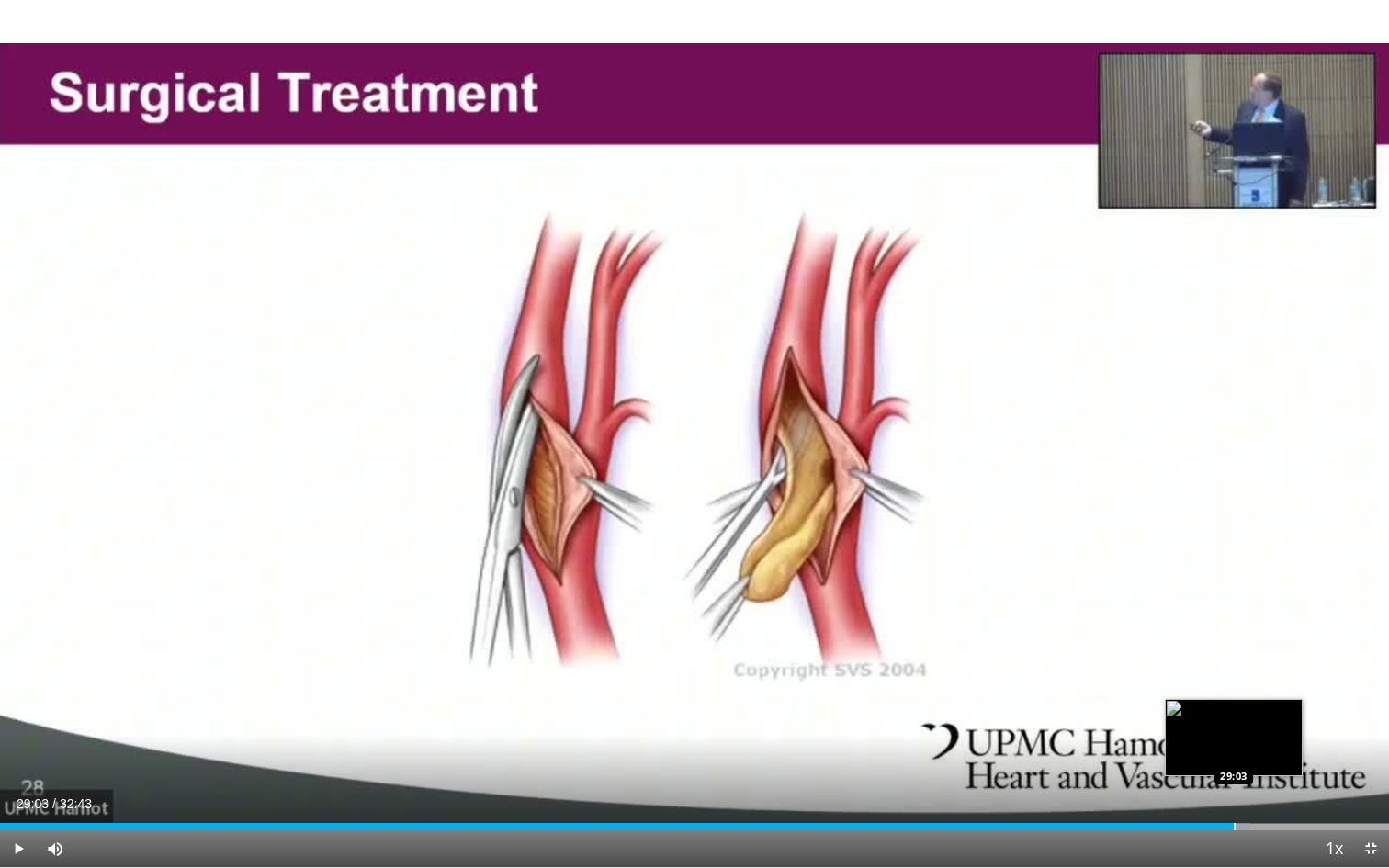
click at [1234, 689] on div "Loaded : 90.03% 29:03 29:03" at bounding box center [694, 821] width 1389 height 18
click at [1259, 689] on div "Loaded : 92.06% 29:04 29:39" at bounding box center [694, 821] width 1389 height 18
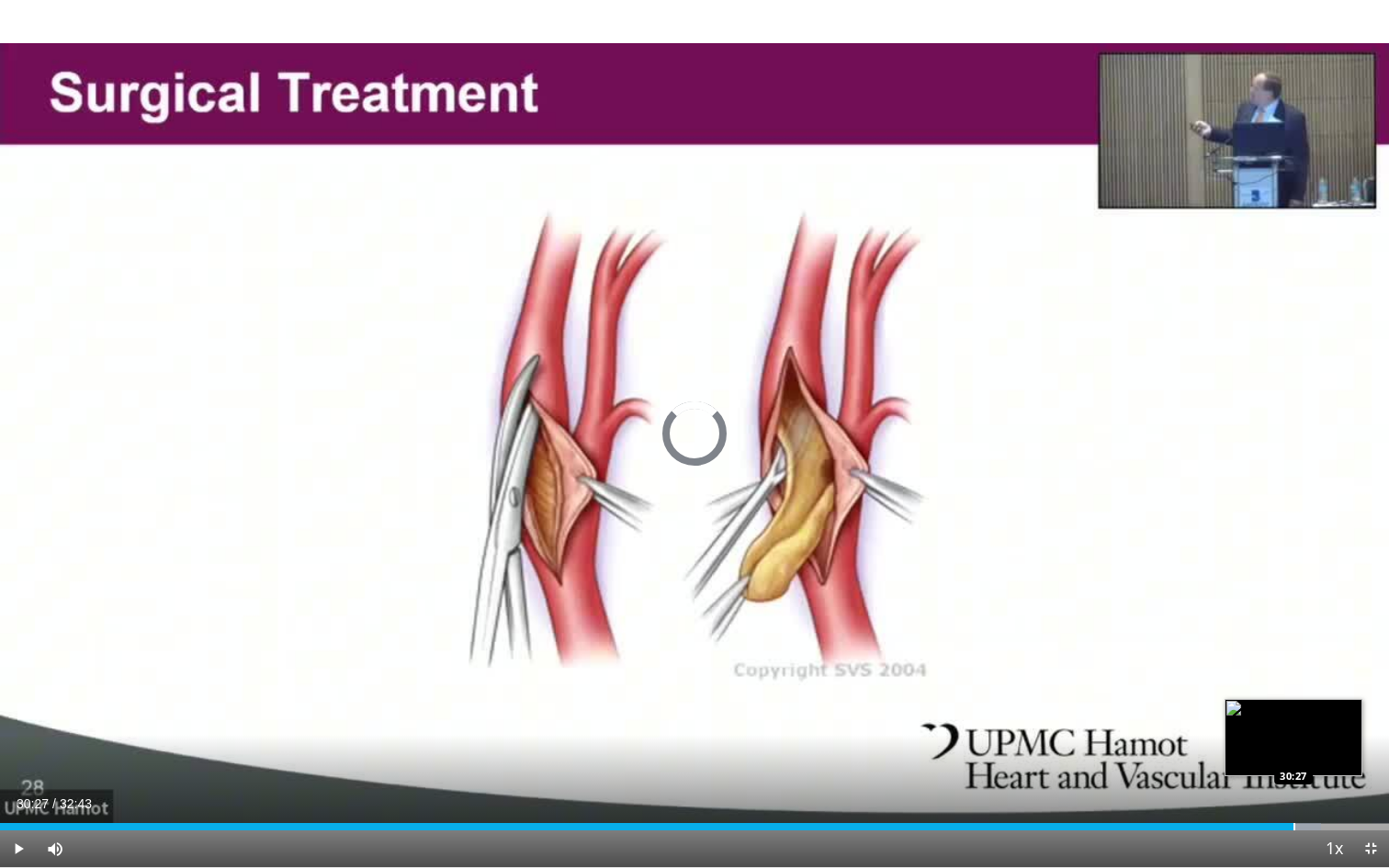
click at [1293, 689] on div "Progress Bar" at bounding box center [1294, 826] width 2 height 7
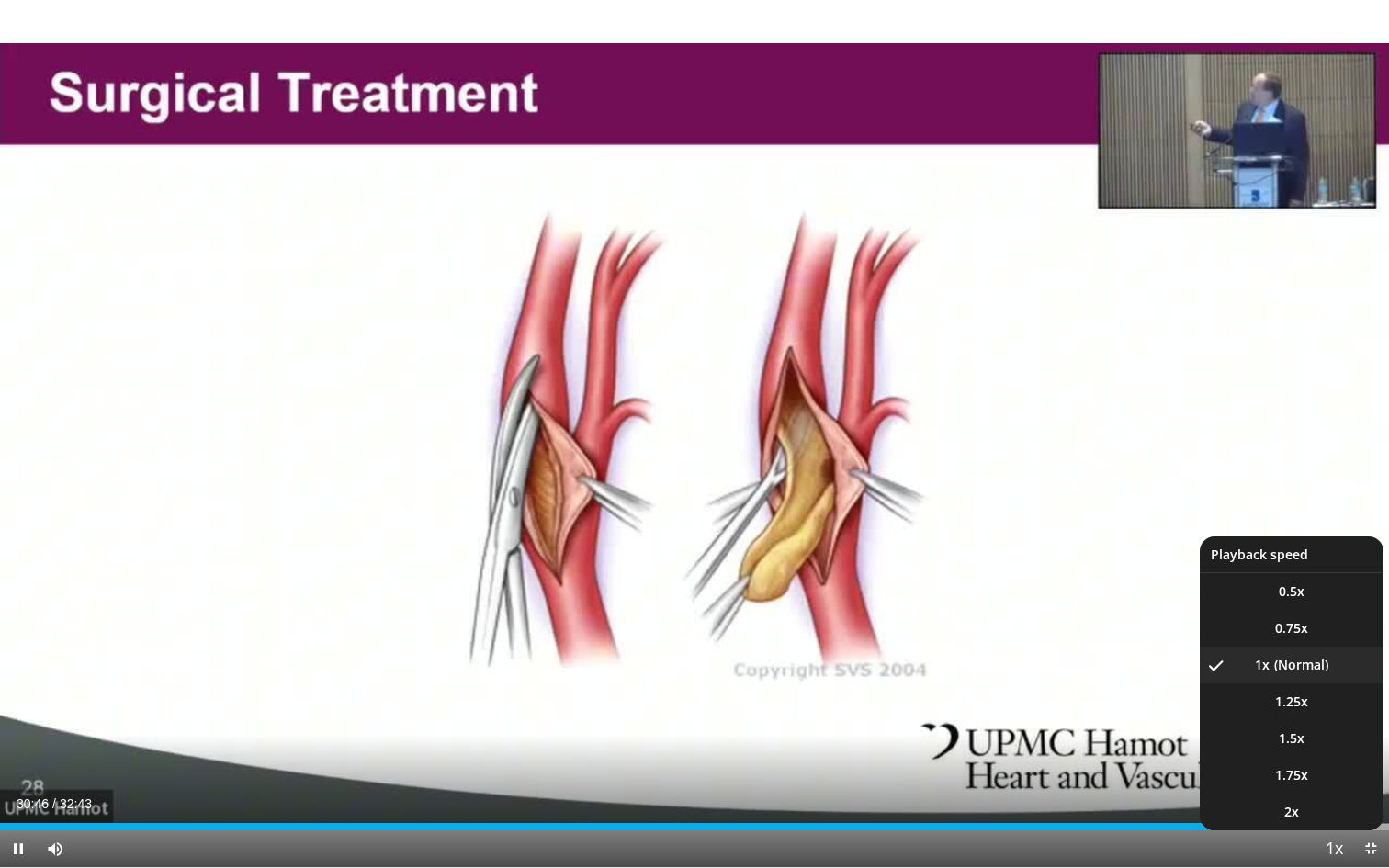
click at [1321, 689] on span "Video Player" at bounding box center [1334, 850] width 26 height 37
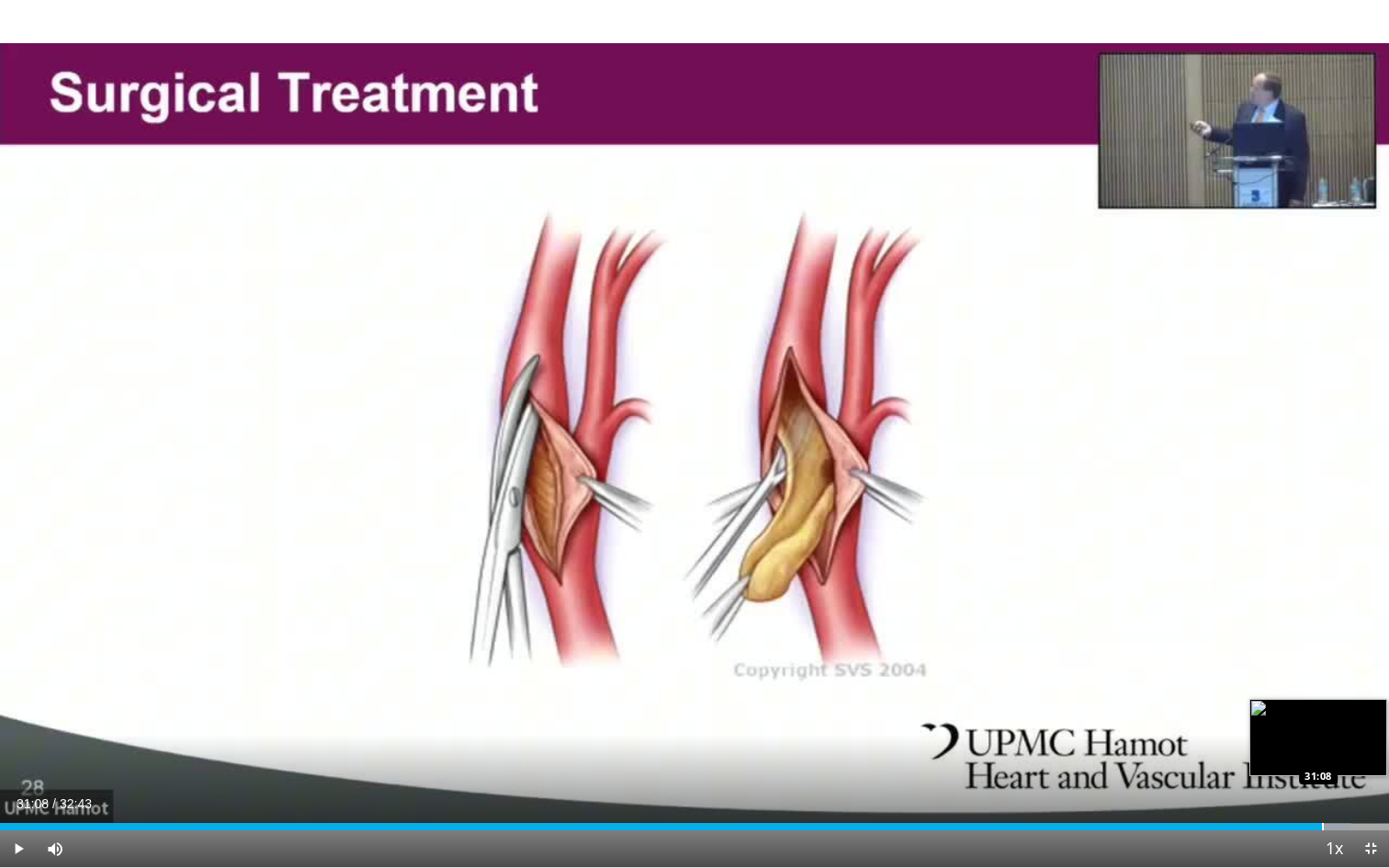
click at [1321, 689] on div "Loaded : 97.30% 30:48 31:08" at bounding box center [694, 821] width 1389 height 18
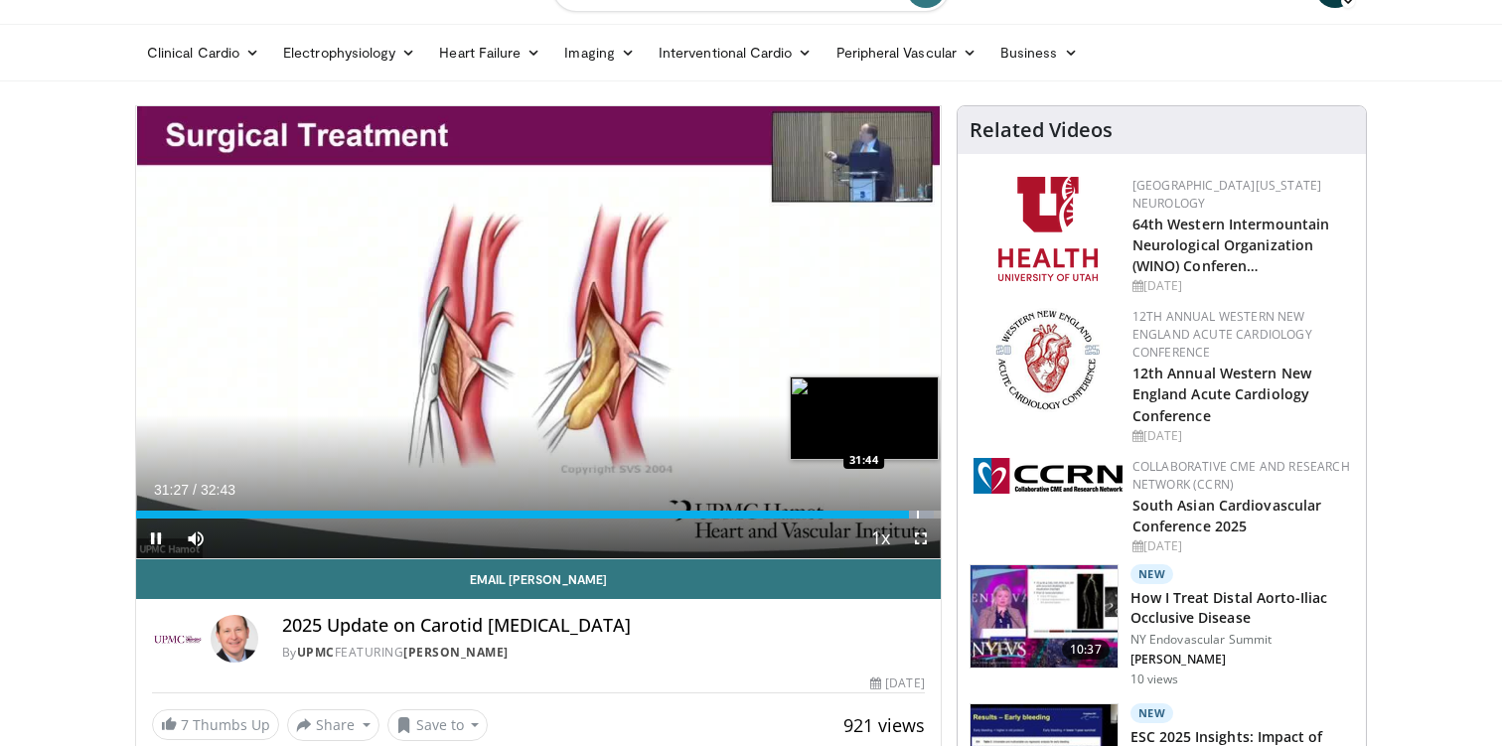
click at [917, 512] on div "Progress Bar" at bounding box center [918, 515] width 2 height 8
click at [921, 512] on div "Progress Bar" at bounding box center [922, 515] width 2 height 8
click at [928, 513] on div "Progress Bar" at bounding box center [929, 515] width 2 height 8
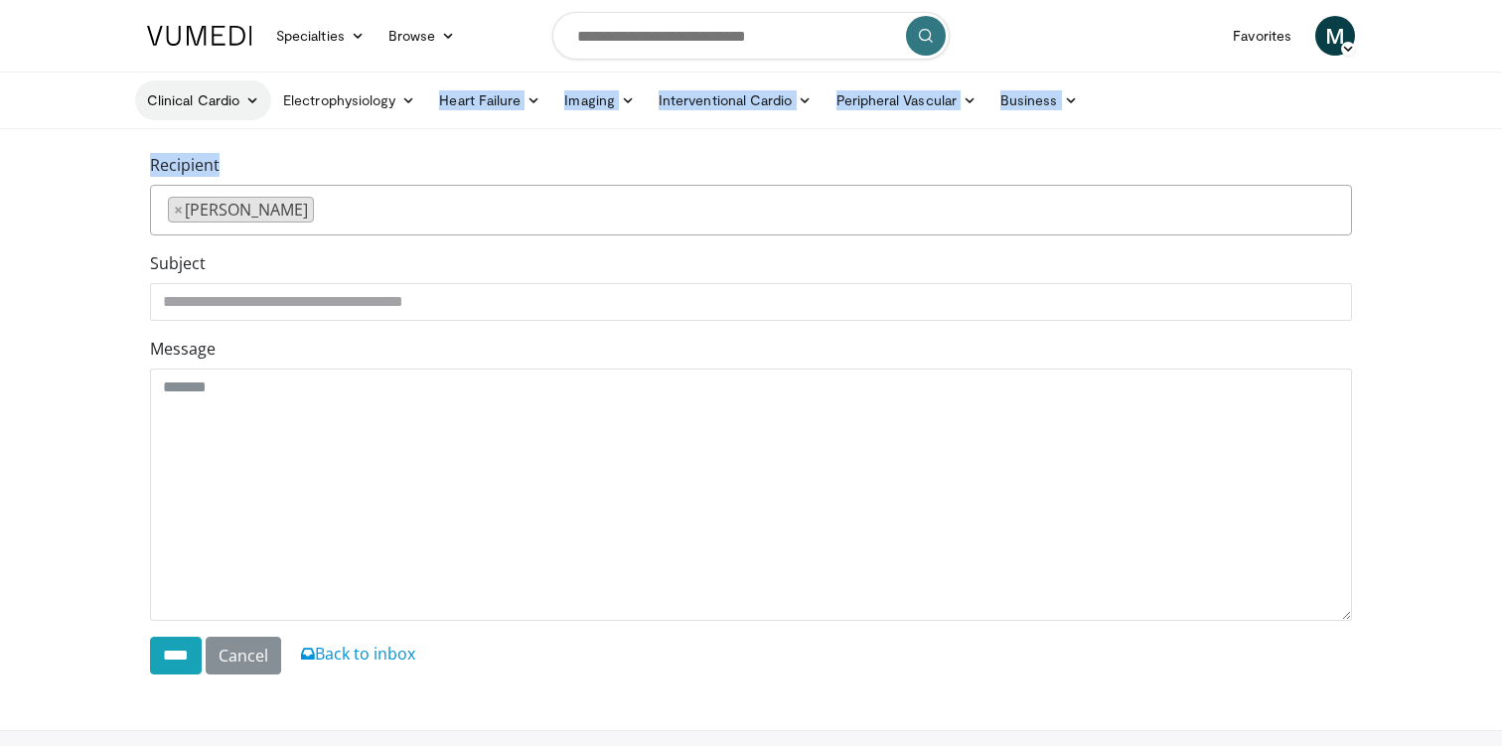
click at [244, 112] on body "Specialties Adult & Family Medicine Allergy, Asthma, Immunology Anesthesiology …" at bounding box center [751, 443] width 1502 height 887
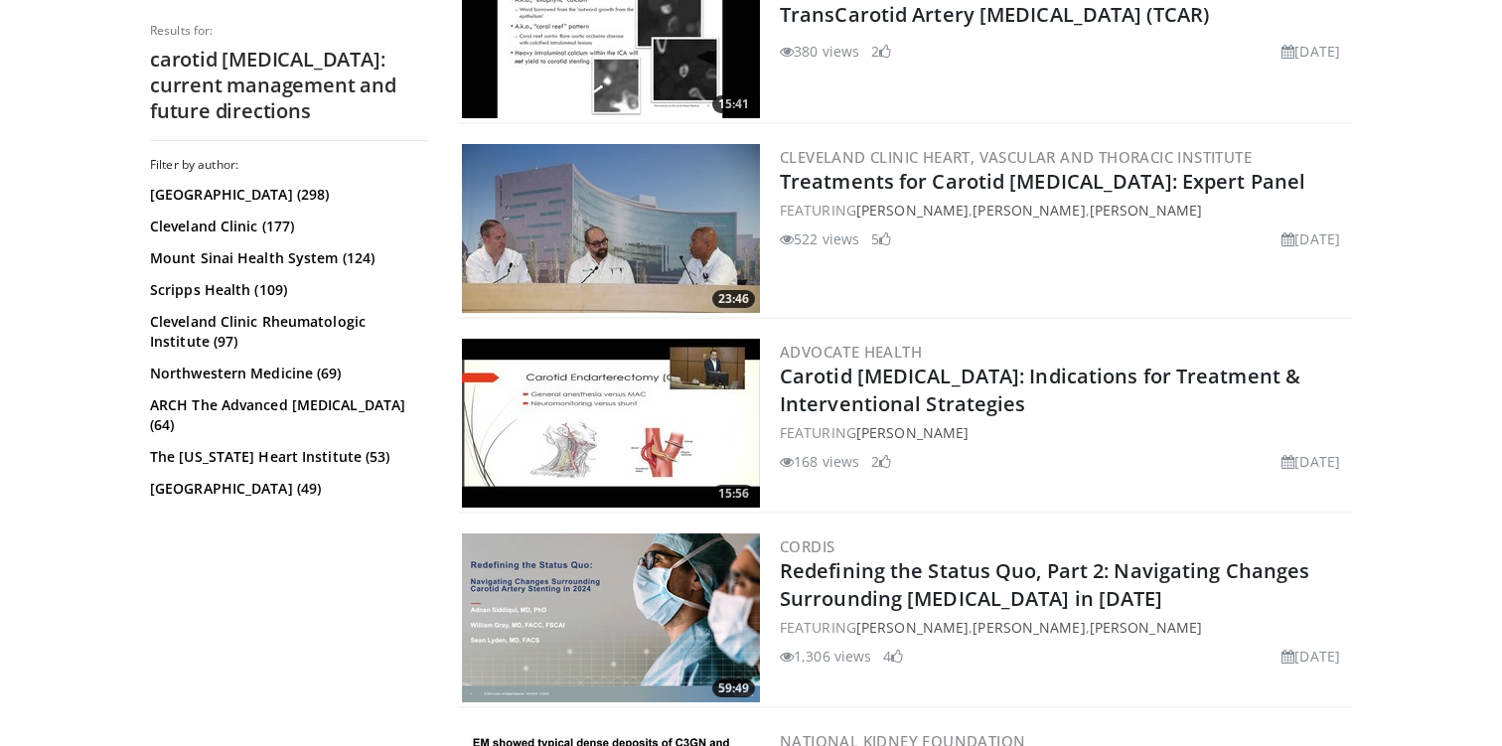
scroll to position [862, 0]
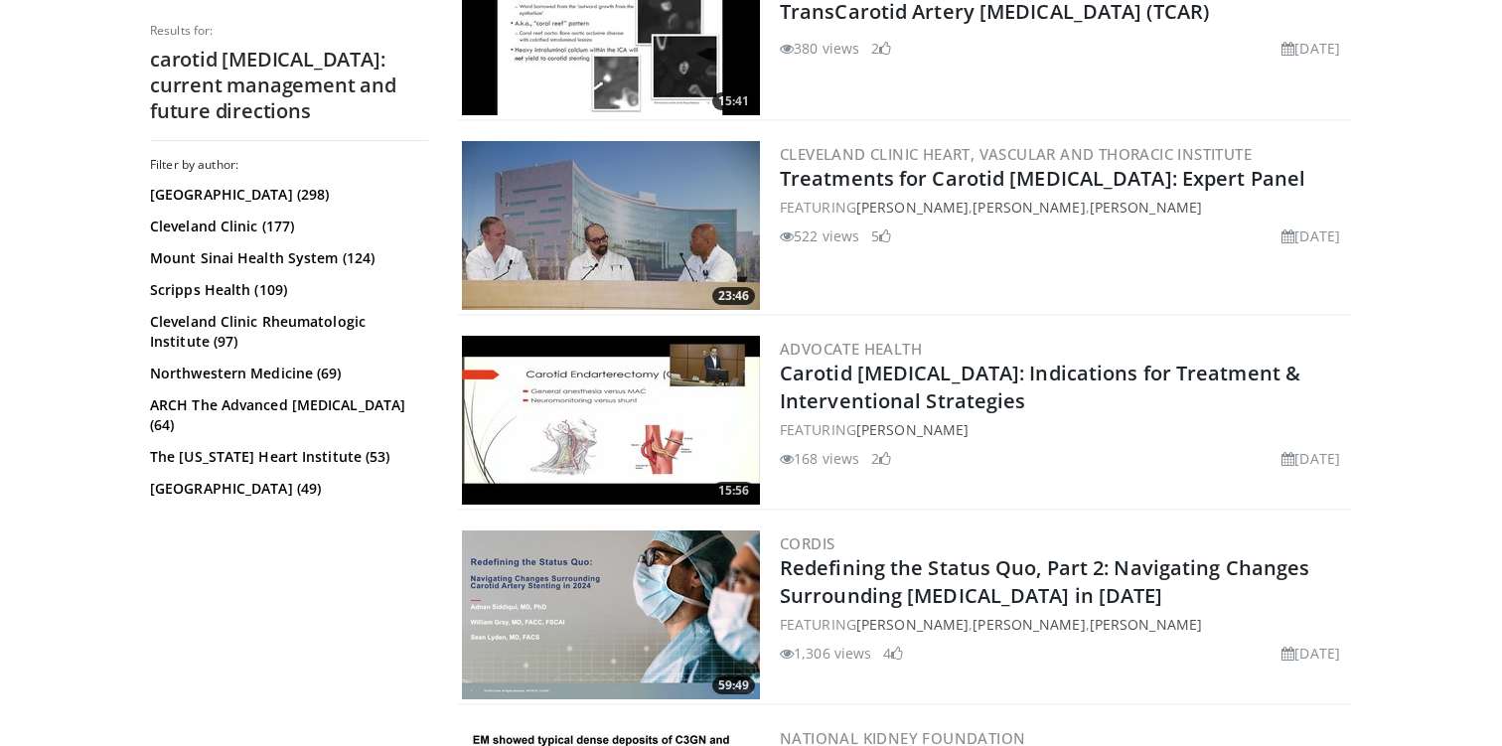
click at [686, 257] on img at bounding box center [611, 225] width 298 height 169
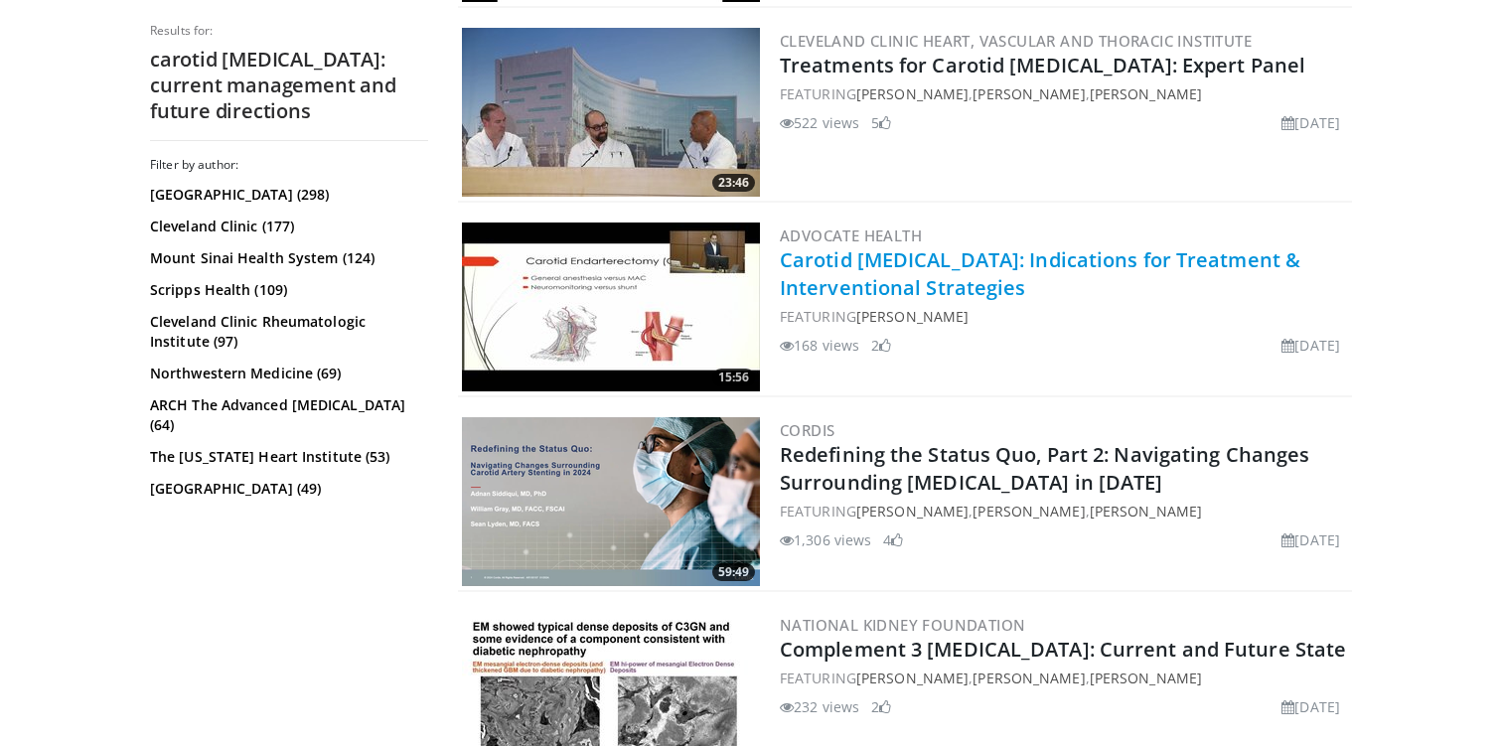
scroll to position [980, 0]
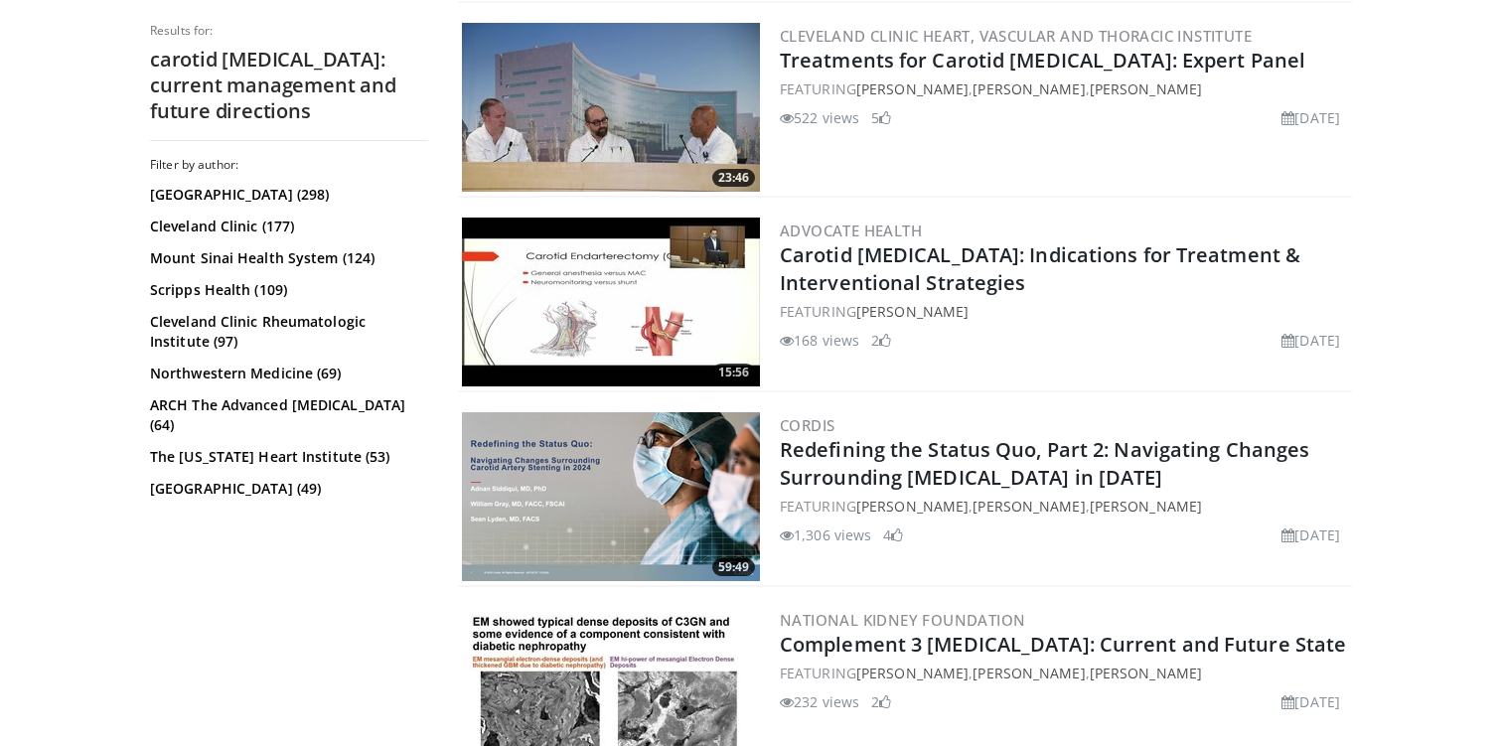
click at [699, 305] on img at bounding box center [611, 302] width 298 height 169
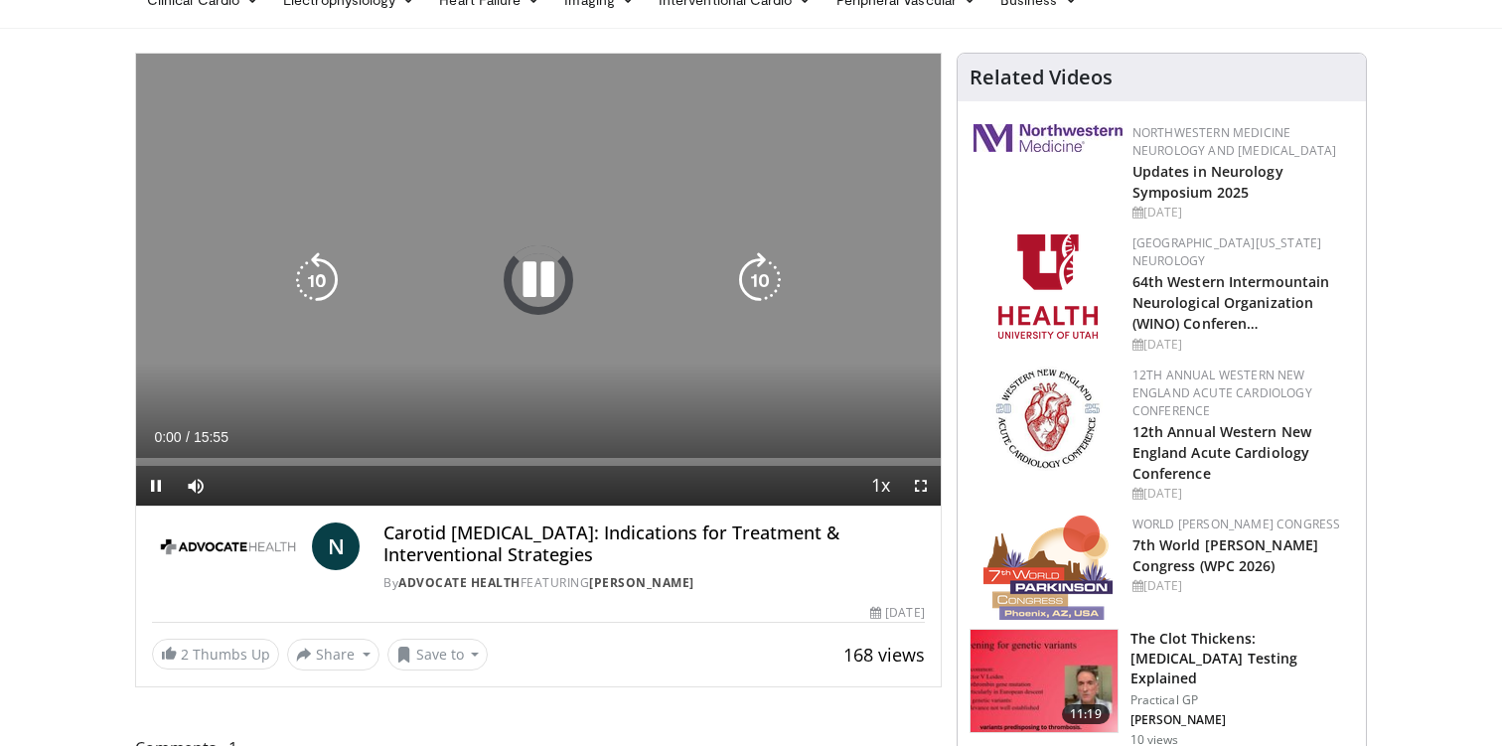
scroll to position [112, 0]
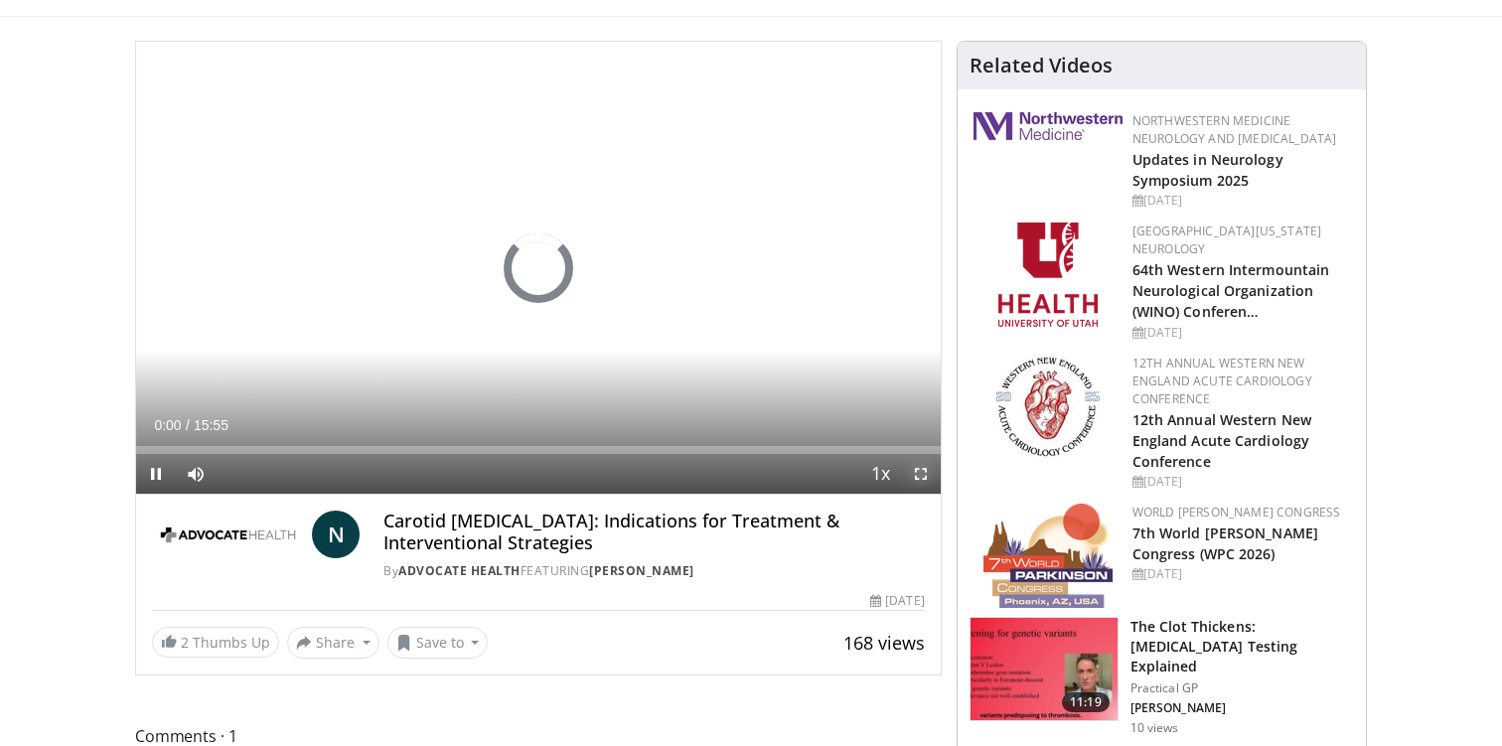
click at [927, 475] on span "Video Player" at bounding box center [921, 474] width 40 height 40
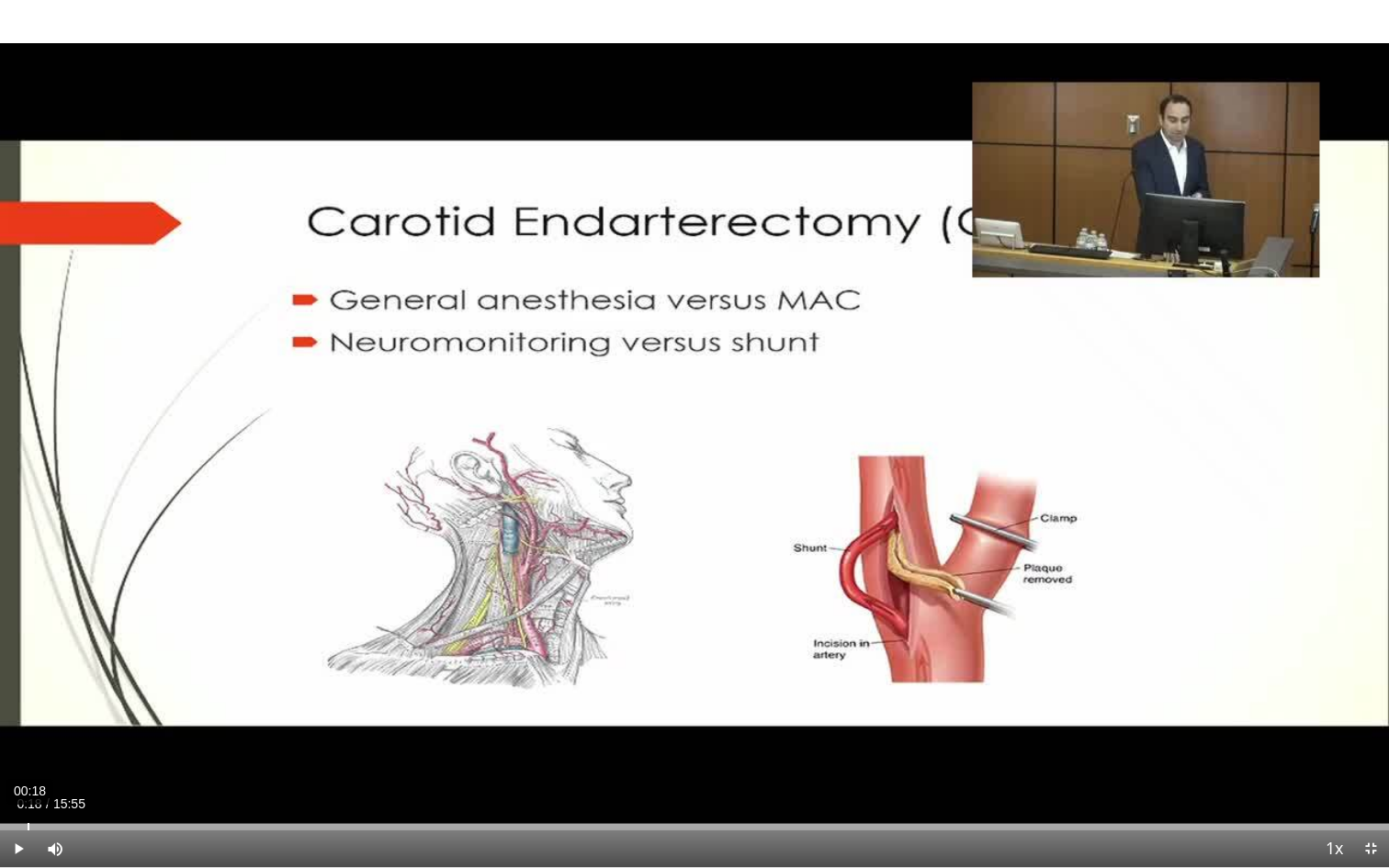
click at [27, 689] on div "Loaded : 0% 00:18 00:00" at bounding box center [694, 821] width 1389 height 18
click at [13, 689] on div "Loaded : 0% 00:09 00:18" at bounding box center [694, 821] width 1389 height 18
click at [33, 689] on div "Loaded : 0% 00:23 00:23" at bounding box center [694, 821] width 1389 height 18
click at [48, 689] on div "Loaded : 0.00% 00:33 00:23" at bounding box center [694, 821] width 1389 height 18
click at [73, 689] on div "Loaded : 11.42% 00:51 00:51" at bounding box center [694, 821] width 1389 height 18
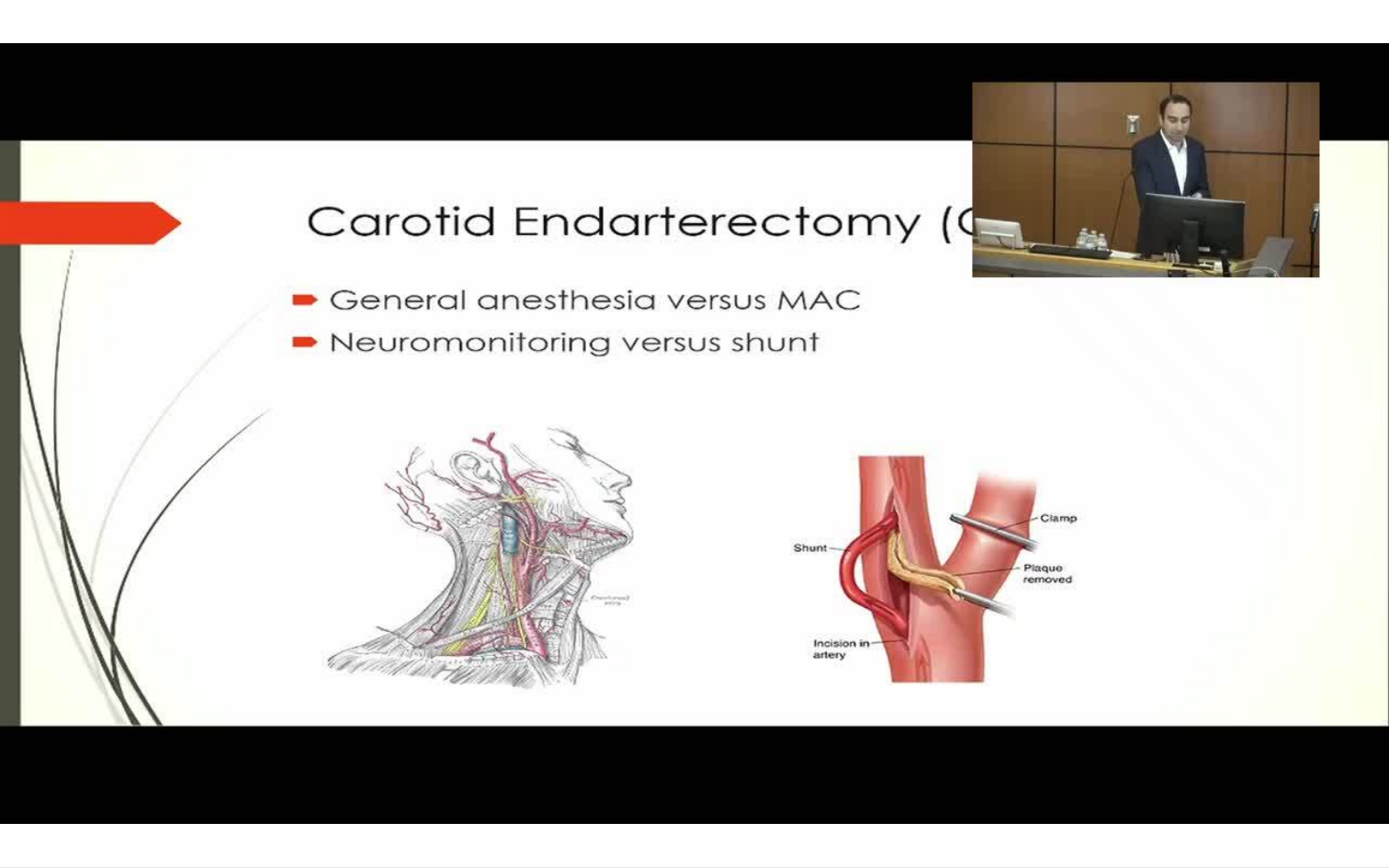
click at [87, 689] on div "Loaded : 11.42% 00:51 00:51" at bounding box center [694, 858] width 1389 height 18
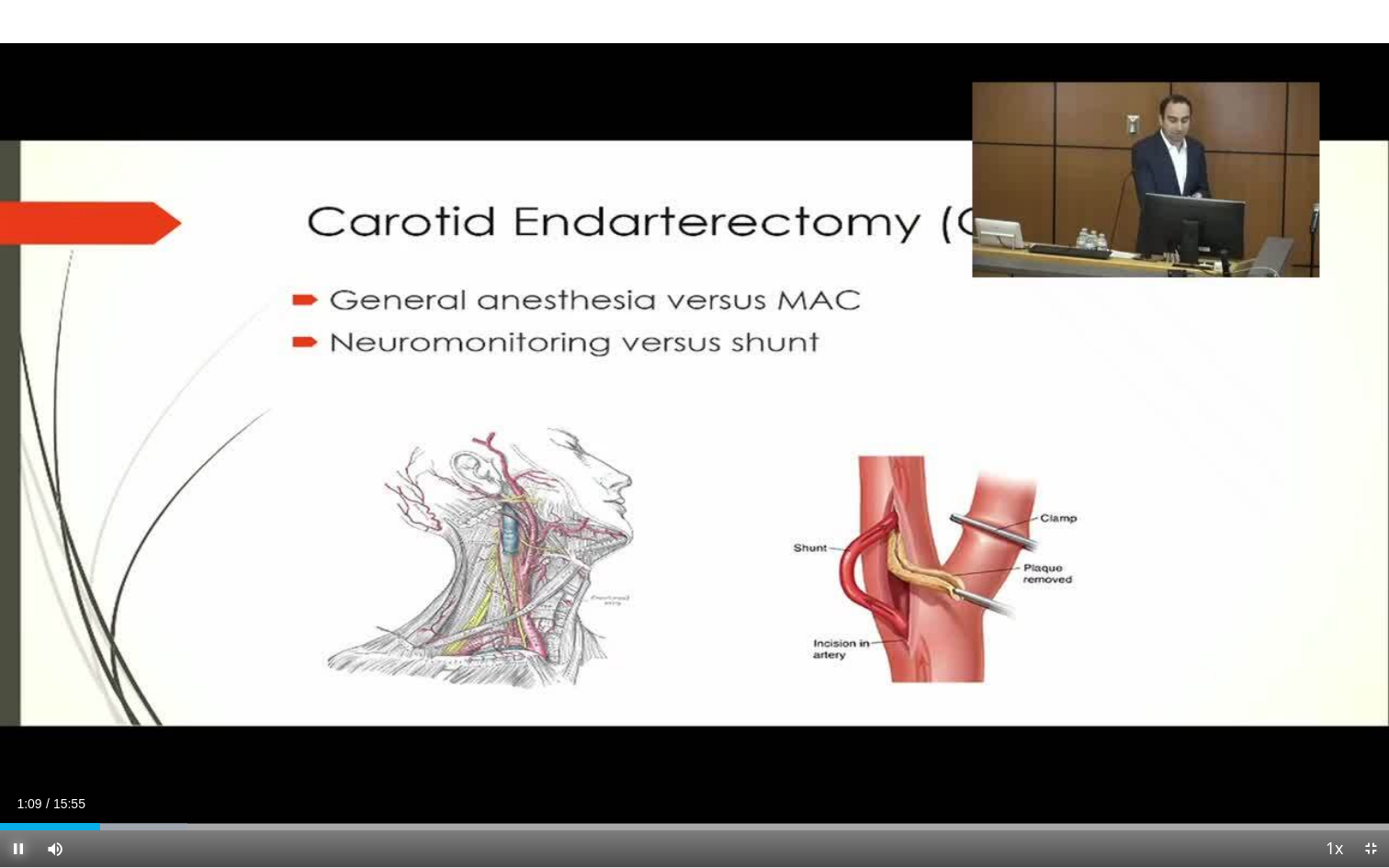
click at [21, 689] on span "Video Player" at bounding box center [18, 849] width 37 height 37
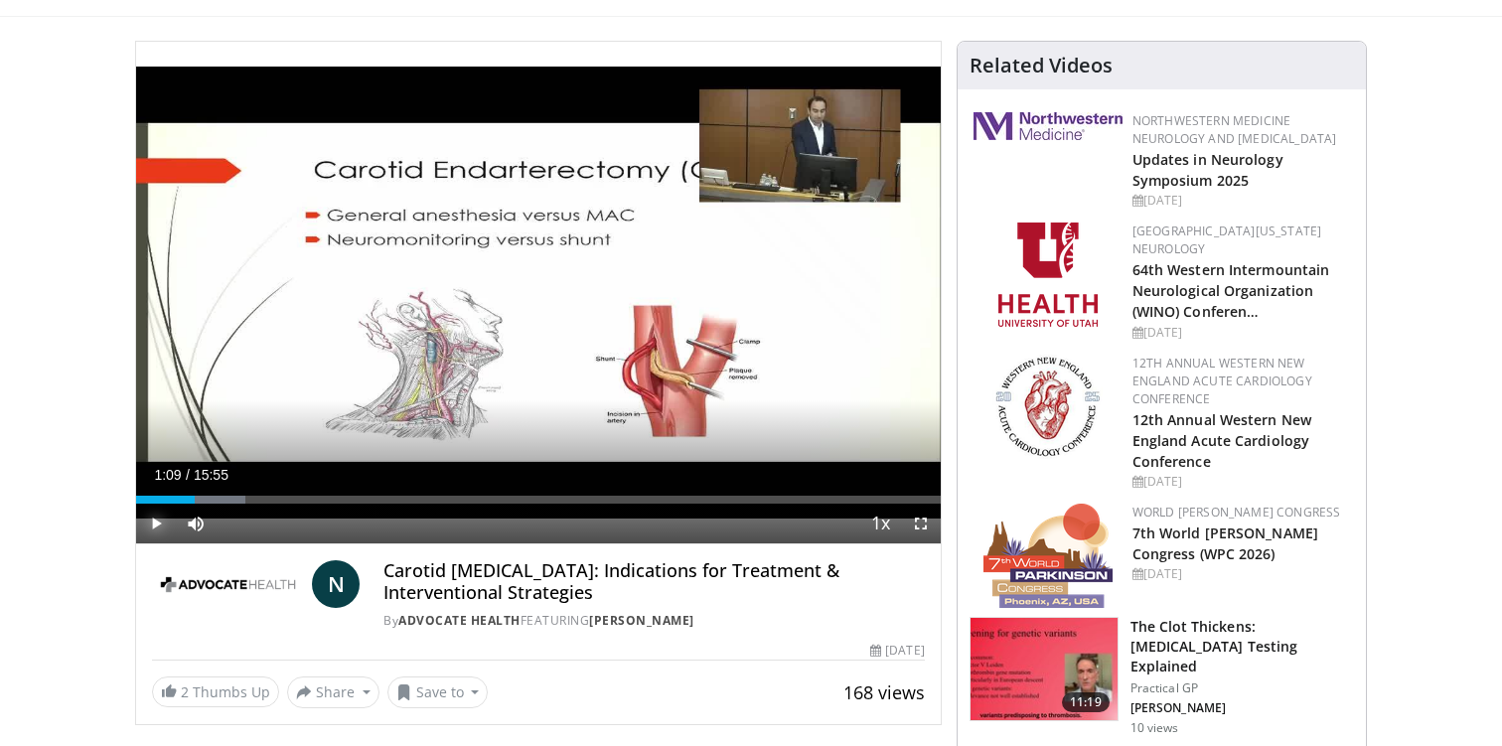
click at [155, 514] on span "Video Player" at bounding box center [156, 524] width 40 height 40
click at [215, 497] on div "Progress Bar" at bounding box center [216, 500] width 2 height 8
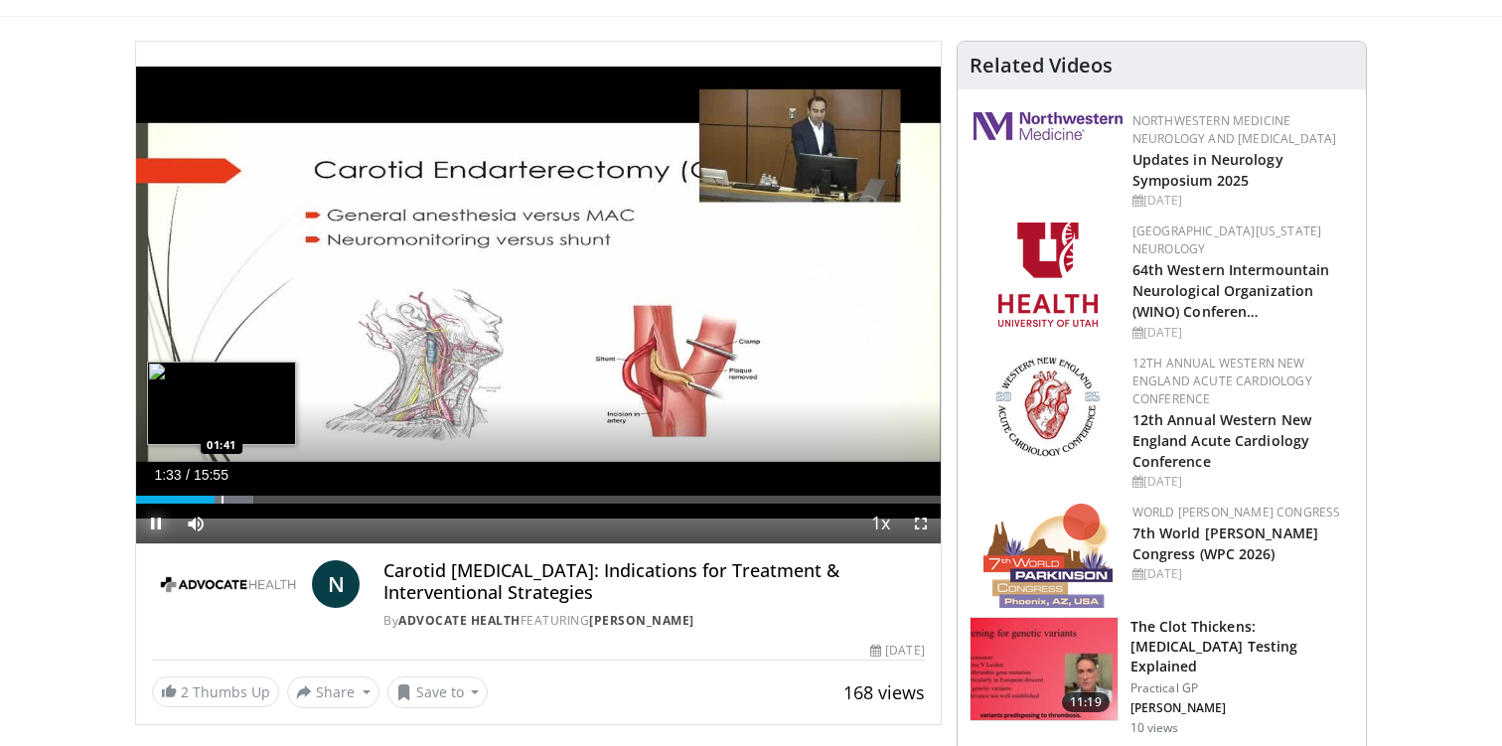
click at [221, 497] on div "Progress Bar" at bounding box center [222, 500] width 2 height 8
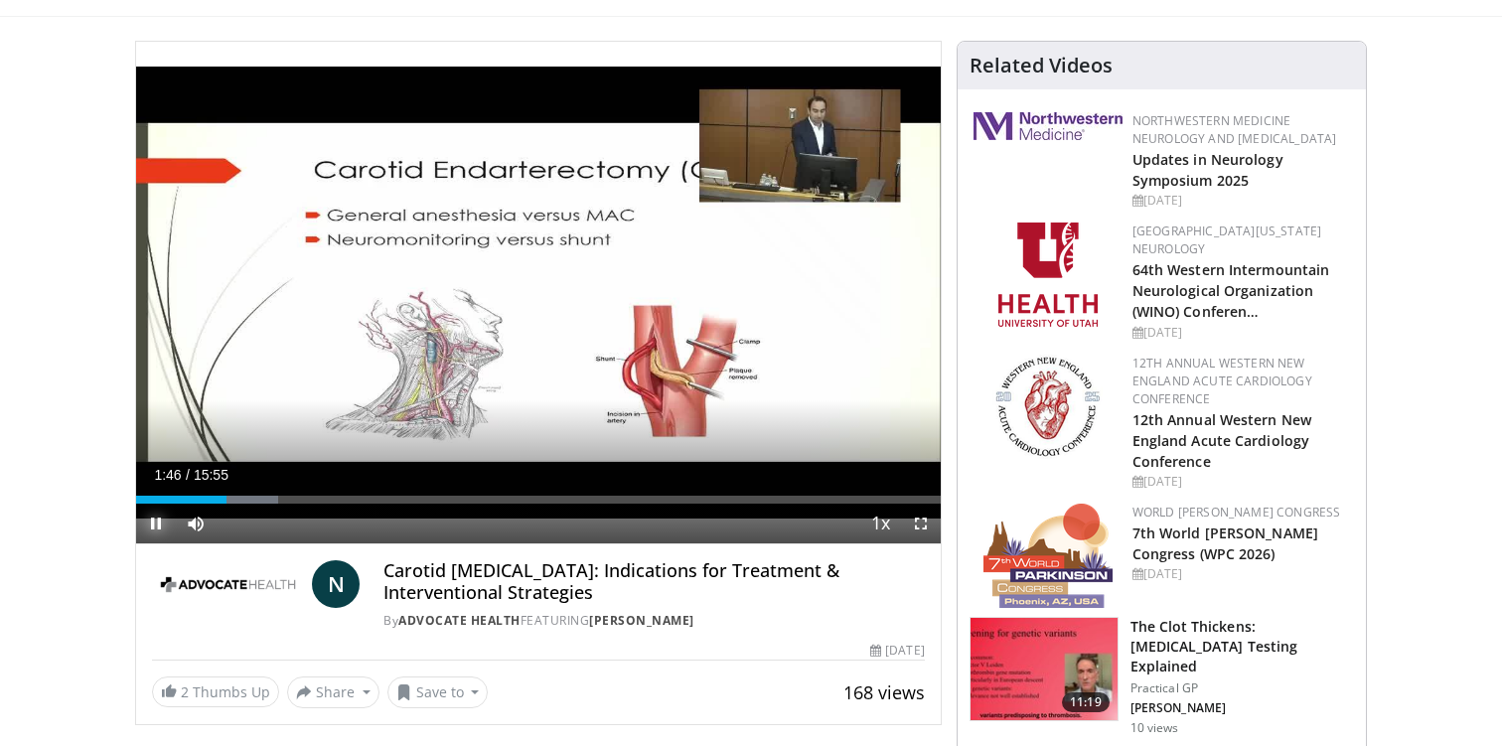
click at [153, 529] on span "Video Player" at bounding box center [156, 524] width 40 height 40
click at [157, 516] on span "Video Player" at bounding box center [156, 524] width 40 height 40
click at [917, 523] on span "Video Player" at bounding box center [921, 524] width 40 height 40
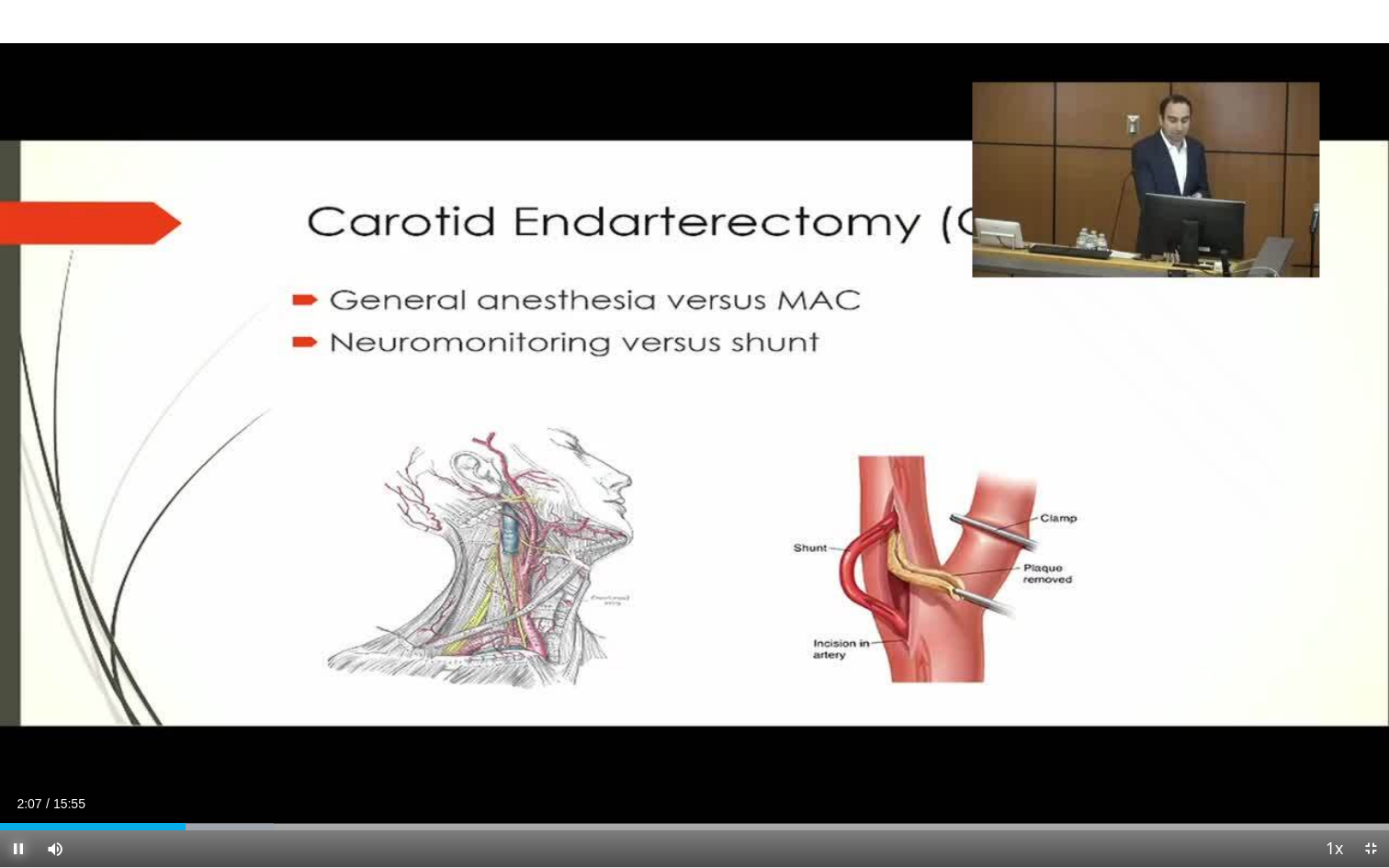
click at [20, 689] on span "Video Player" at bounding box center [18, 849] width 37 height 37
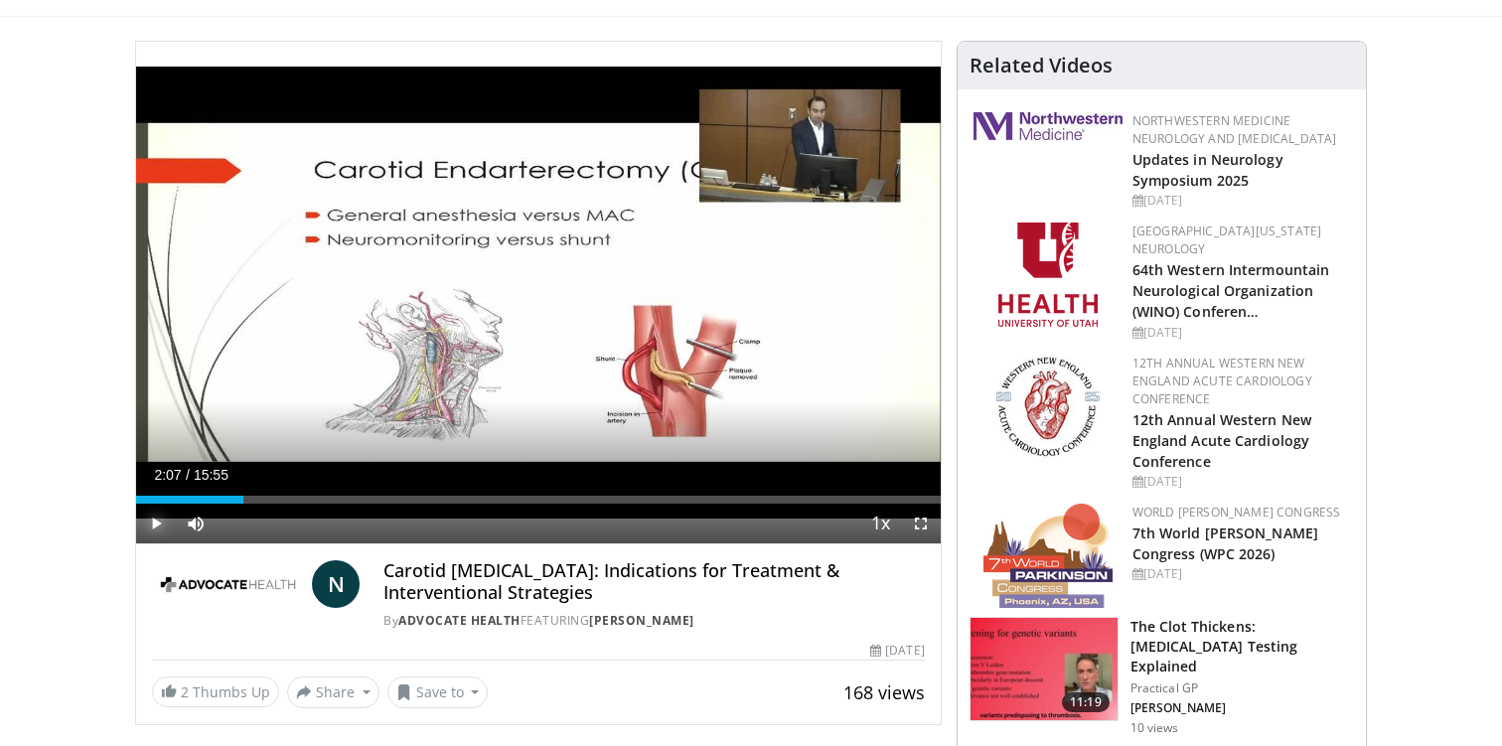
click at [156, 521] on span "Video Player" at bounding box center [156, 524] width 40 height 40
click at [926, 531] on span "Video Player" at bounding box center [921, 524] width 40 height 40
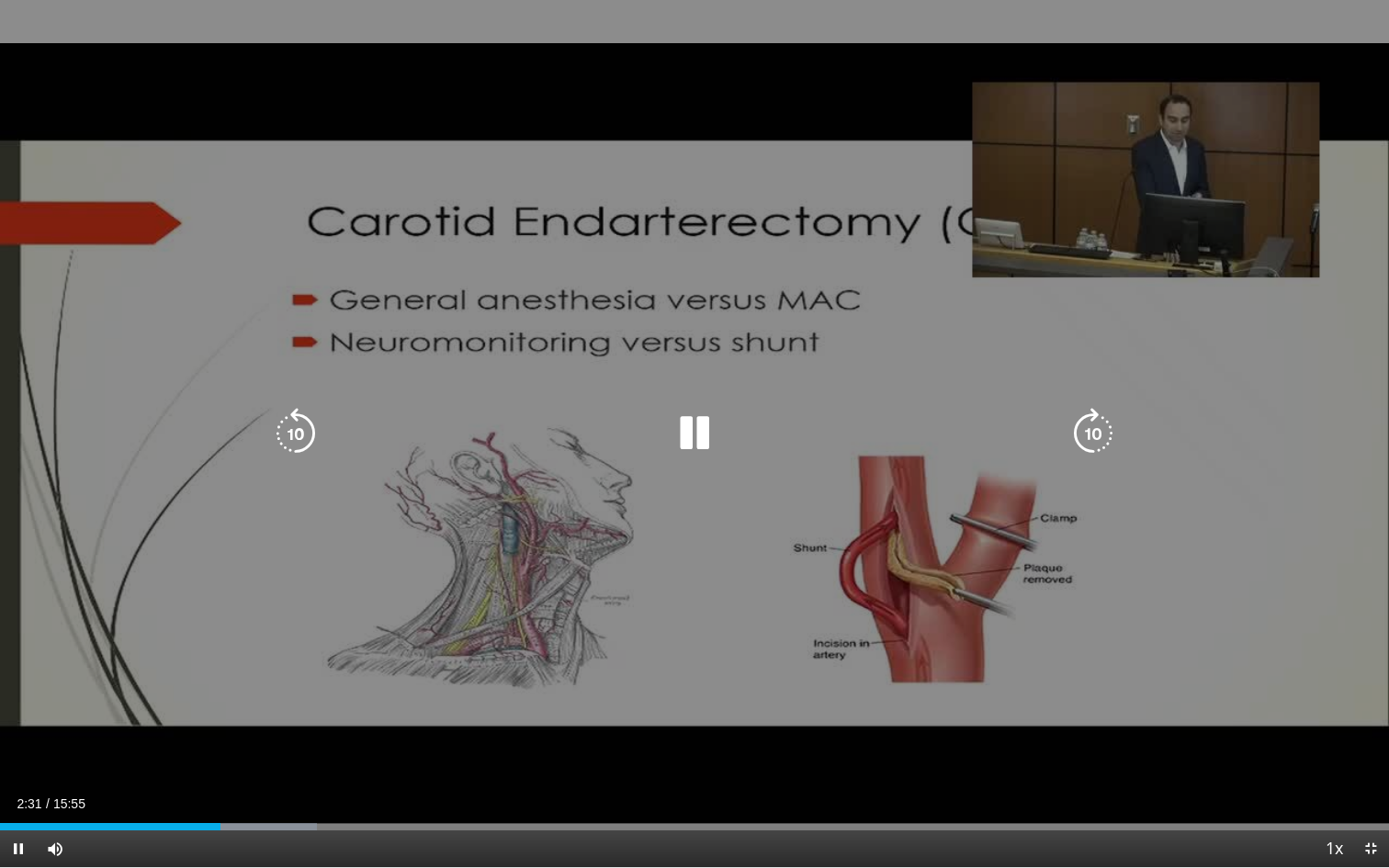
click at [705, 425] on icon "Video Player" at bounding box center [694, 434] width 52 height 52
click at [721, 426] on div "Video Player" at bounding box center [694, 434] width 833 height 37
click at [699, 432] on icon "Video Player" at bounding box center [694, 434] width 52 height 52
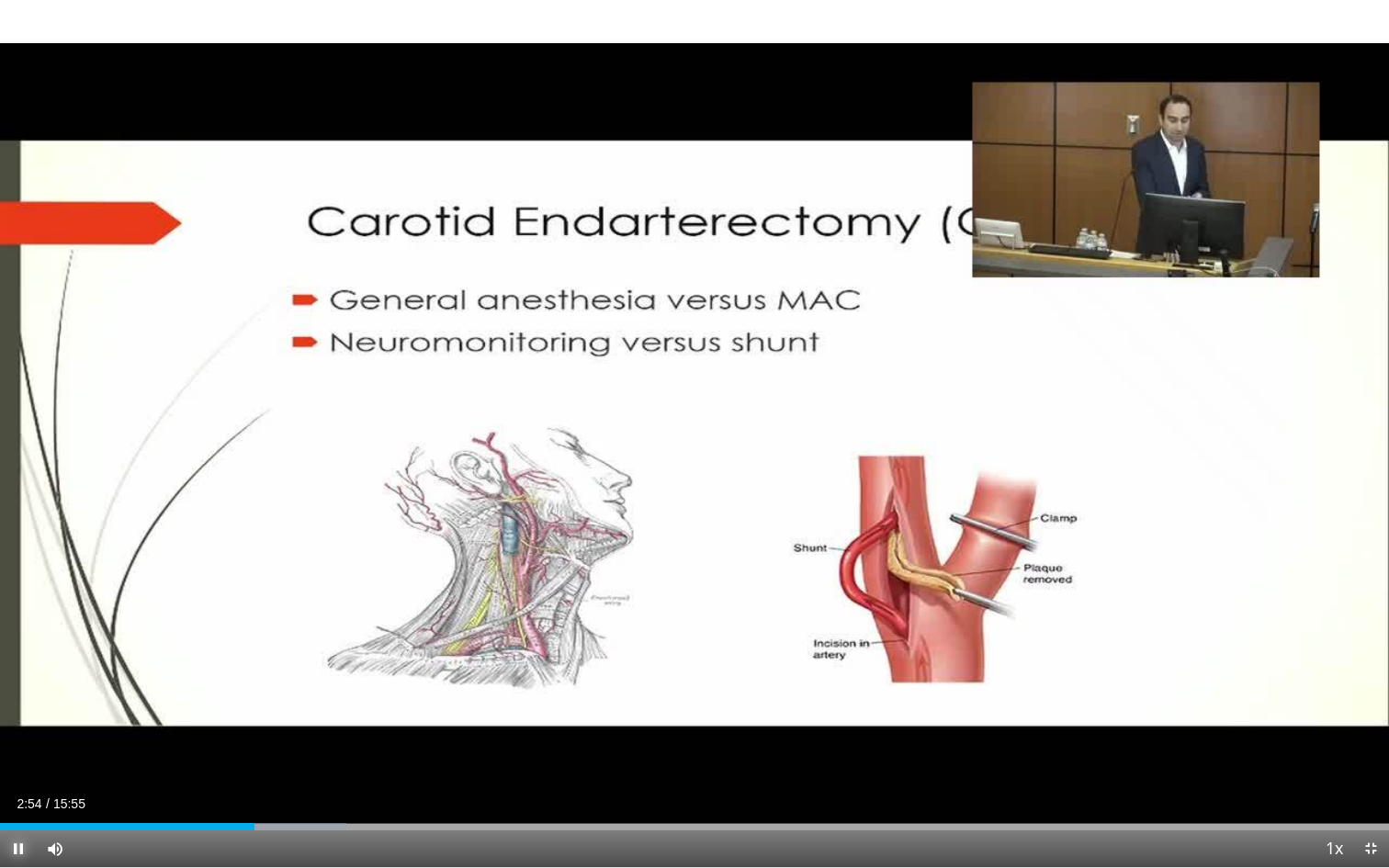
click at [18, 689] on span "Video Player" at bounding box center [18, 849] width 37 height 37
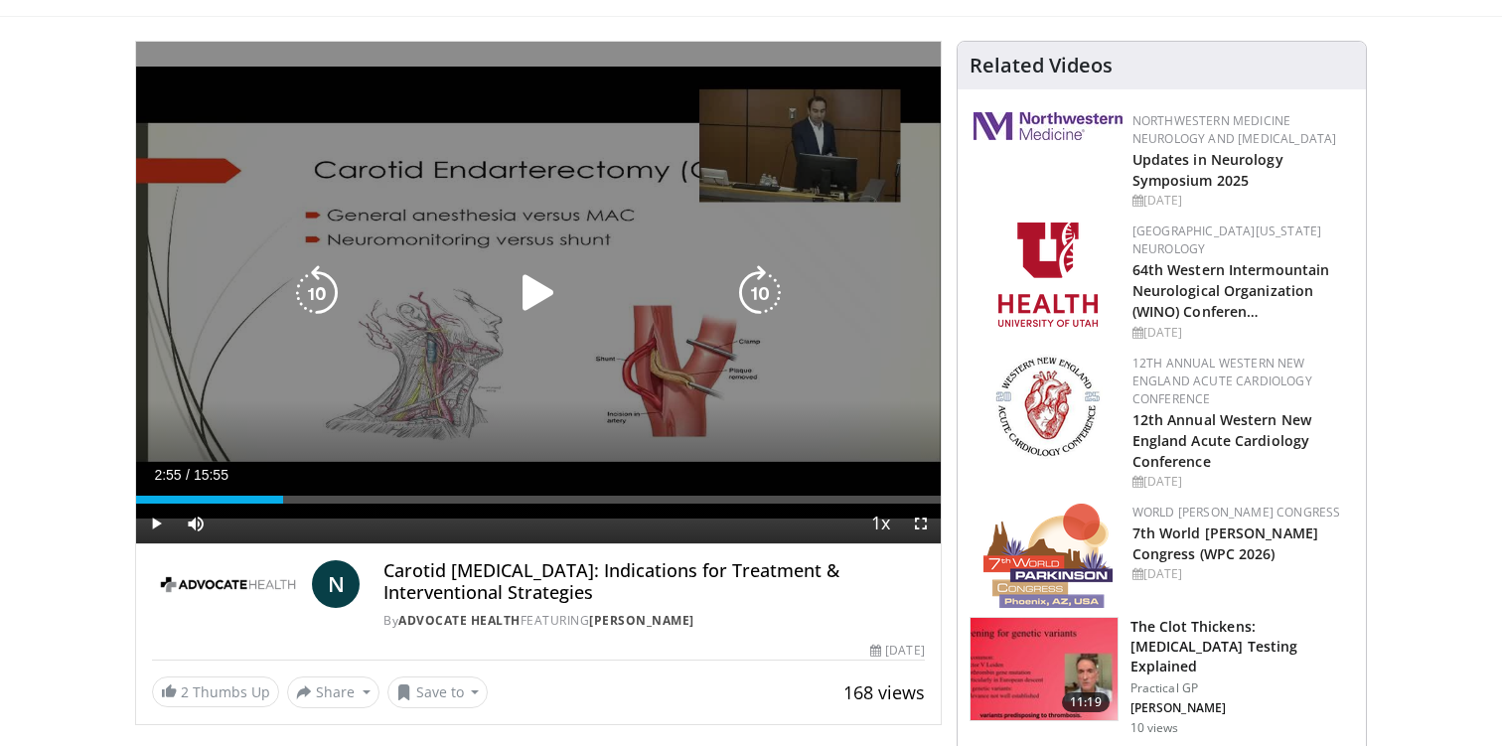
click at [535, 292] on icon "Video Player" at bounding box center [539, 293] width 56 height 56
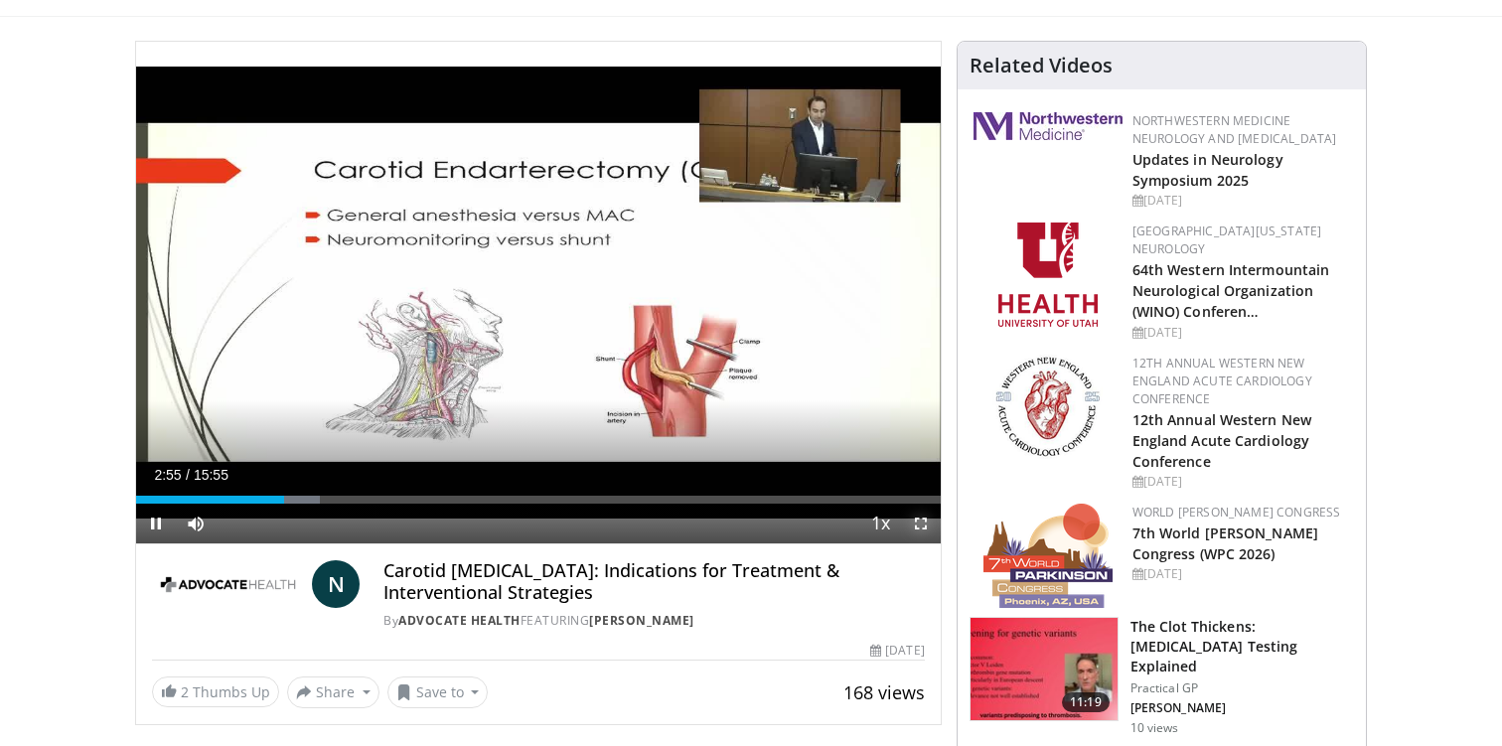
click at [930, 523] on span "Video Player" at bounding box center [921, 524] width 40 height 40
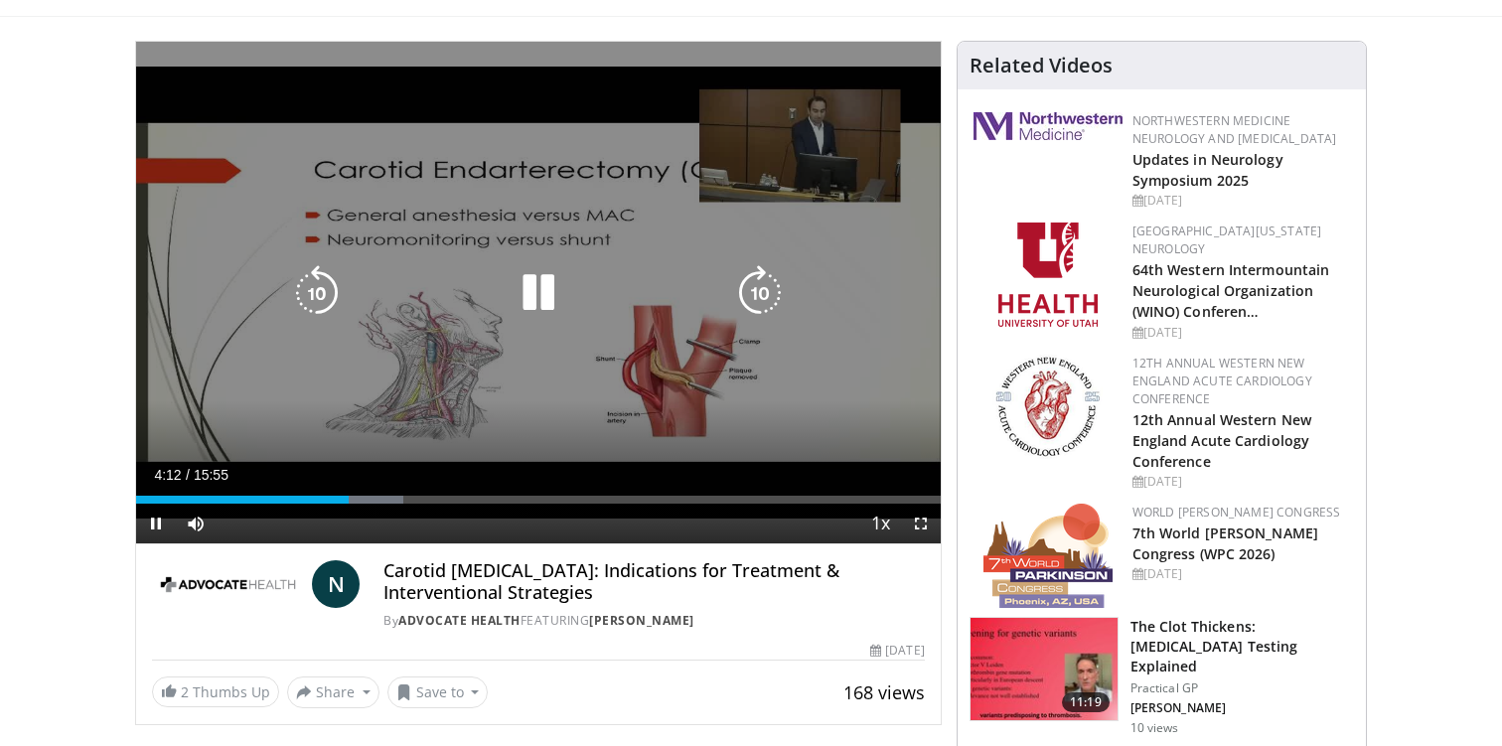
click at [536, 270] on icon "Video Player" at bounding box center [539, 293] width 56 height 56
click at [542, 290] on icon "Video Player" at bounding box center [539, 293] width 56 height 56
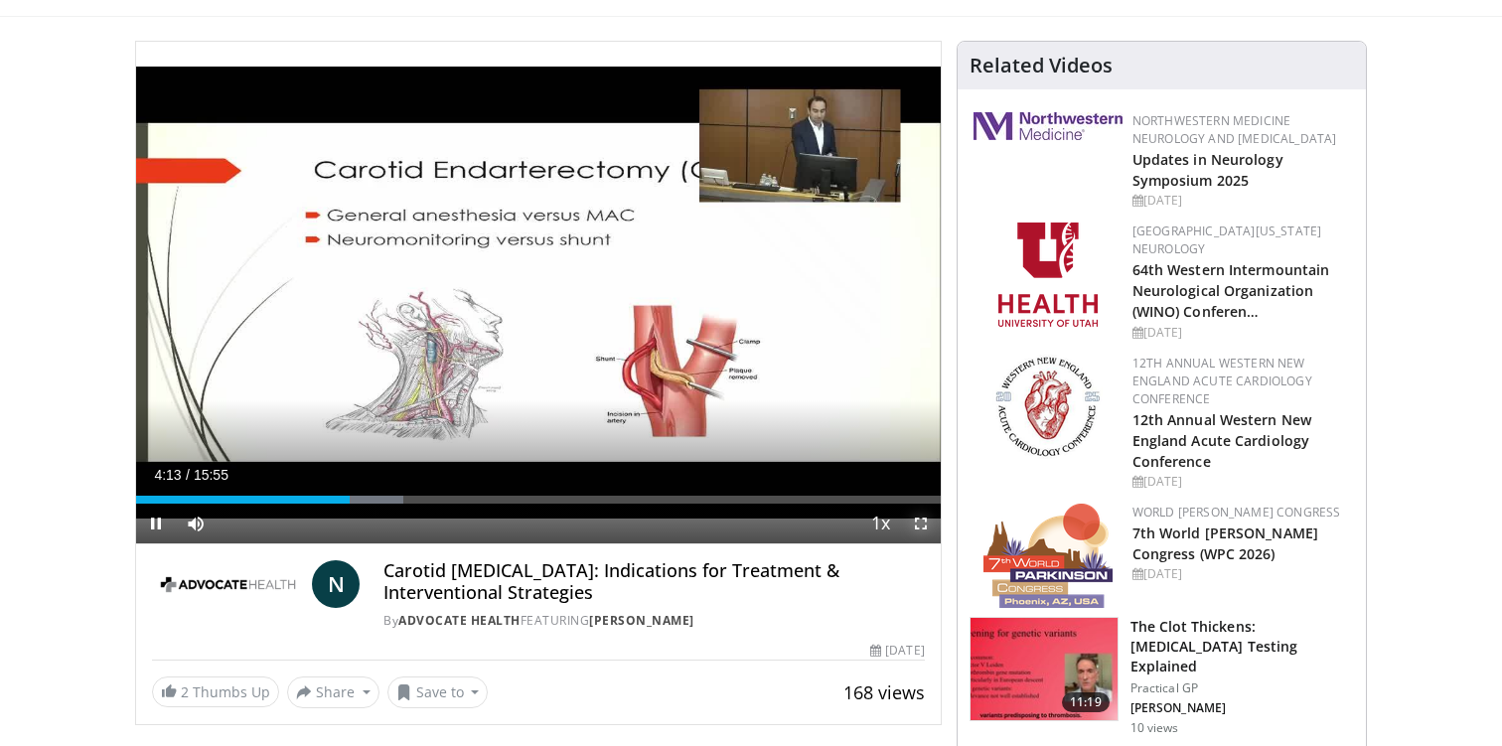
click at [930, 524] on span "Video Player" at bounding box center [921, 524] width 40 height 40
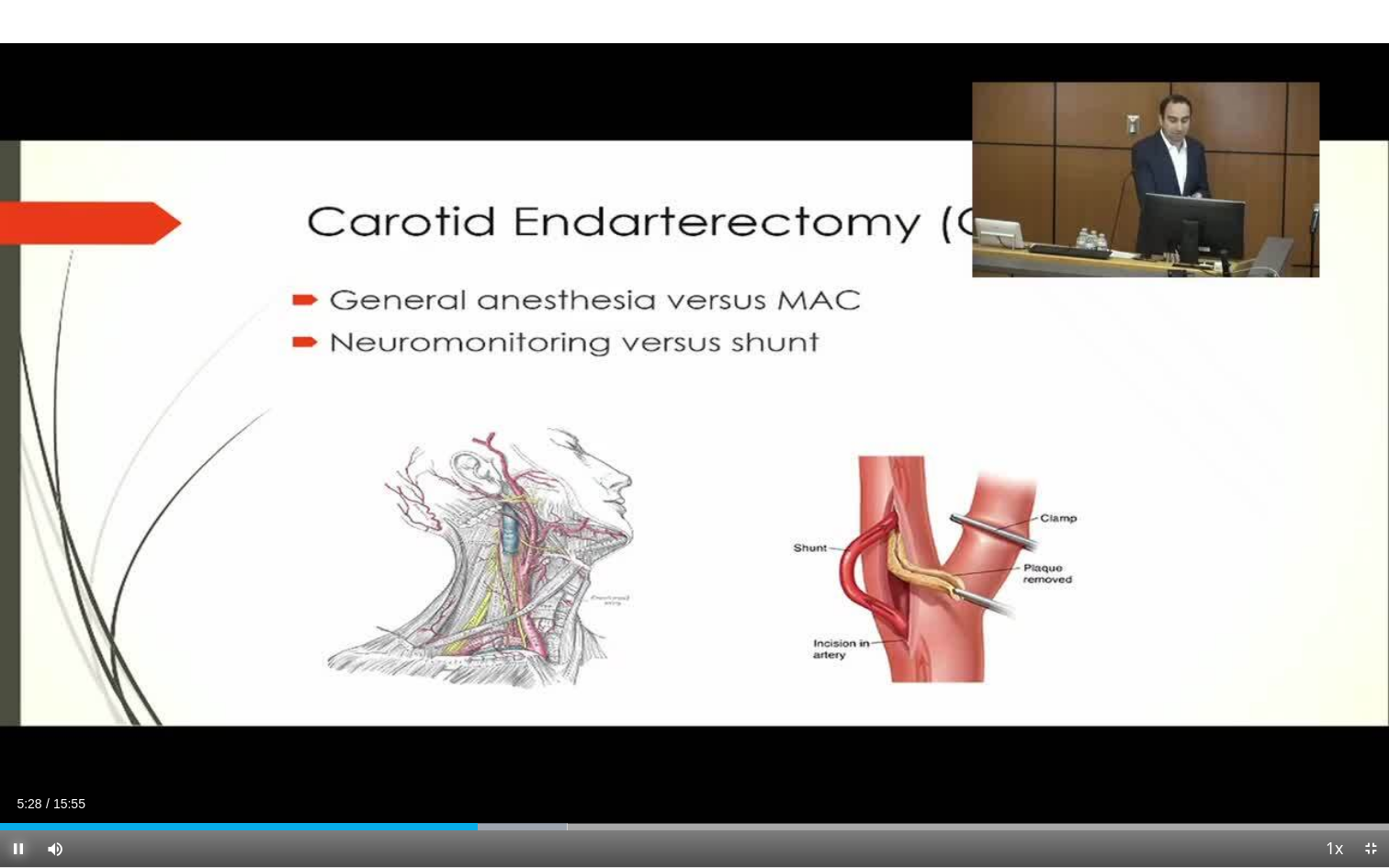
click at [22, 689] on span "Video Player" at bounding box center [18, 849] width 37 height 37
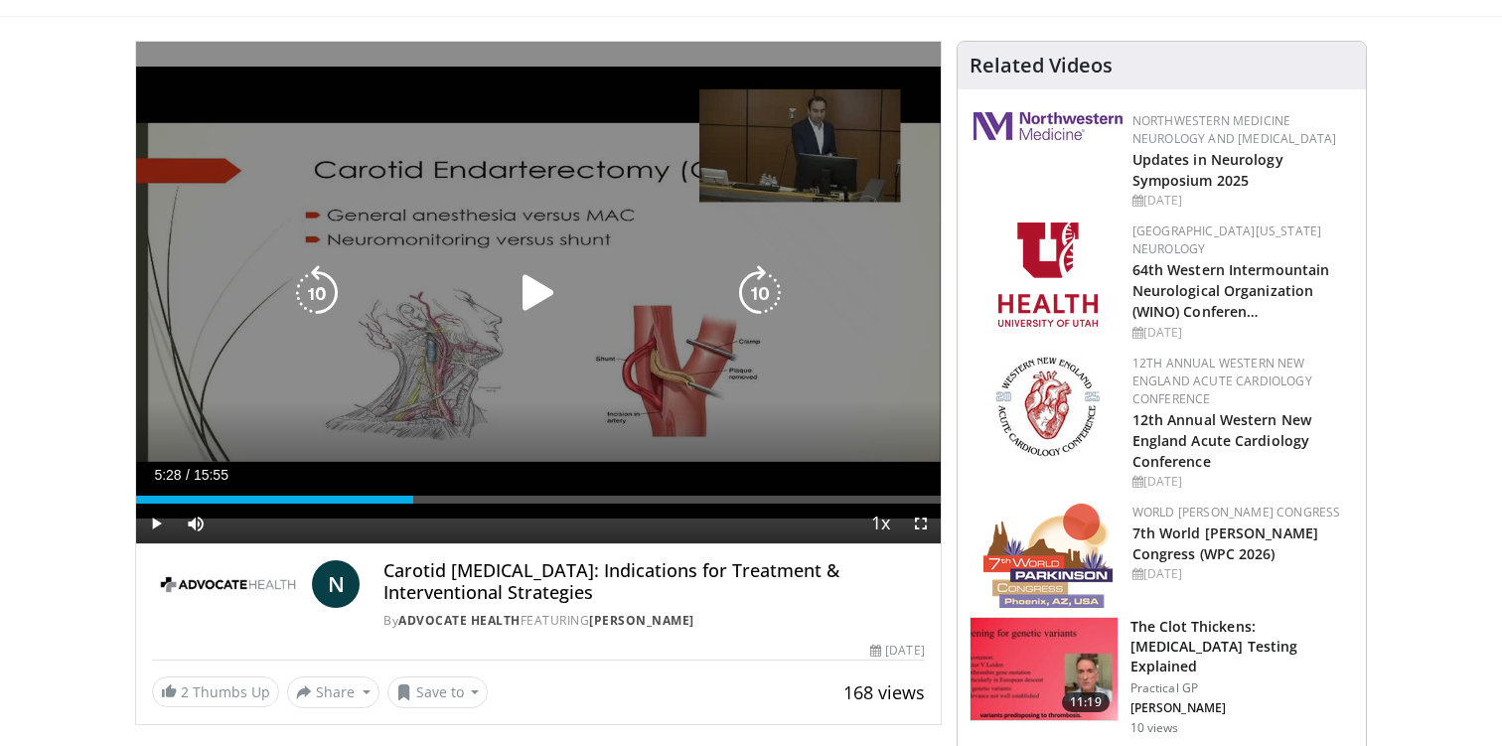
click at [545, 286] on icon "Video Player" at bounding box center [539, 293] width 56 height 56
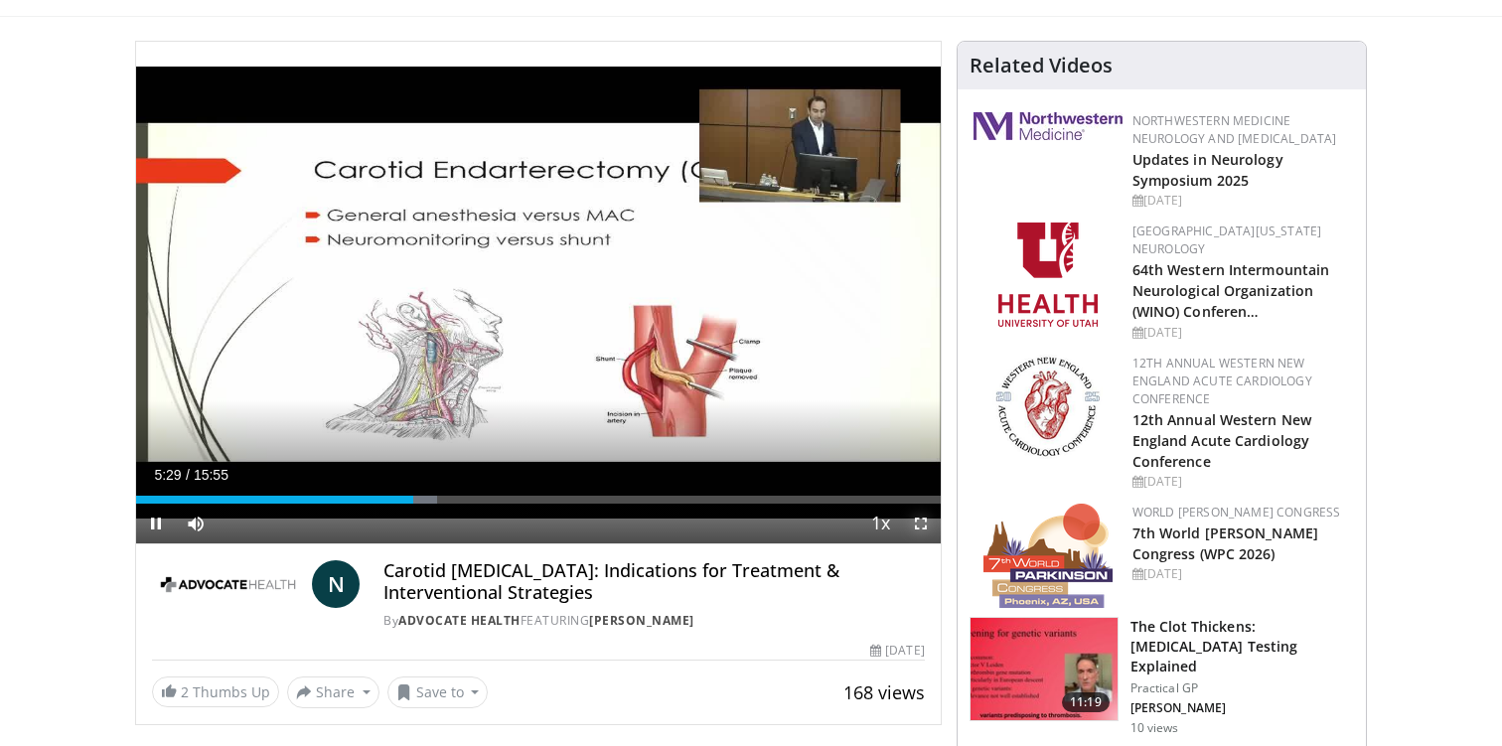
click at [930, 526] on span "Video Player" at bounding box center [921, 524] width 40 height 40
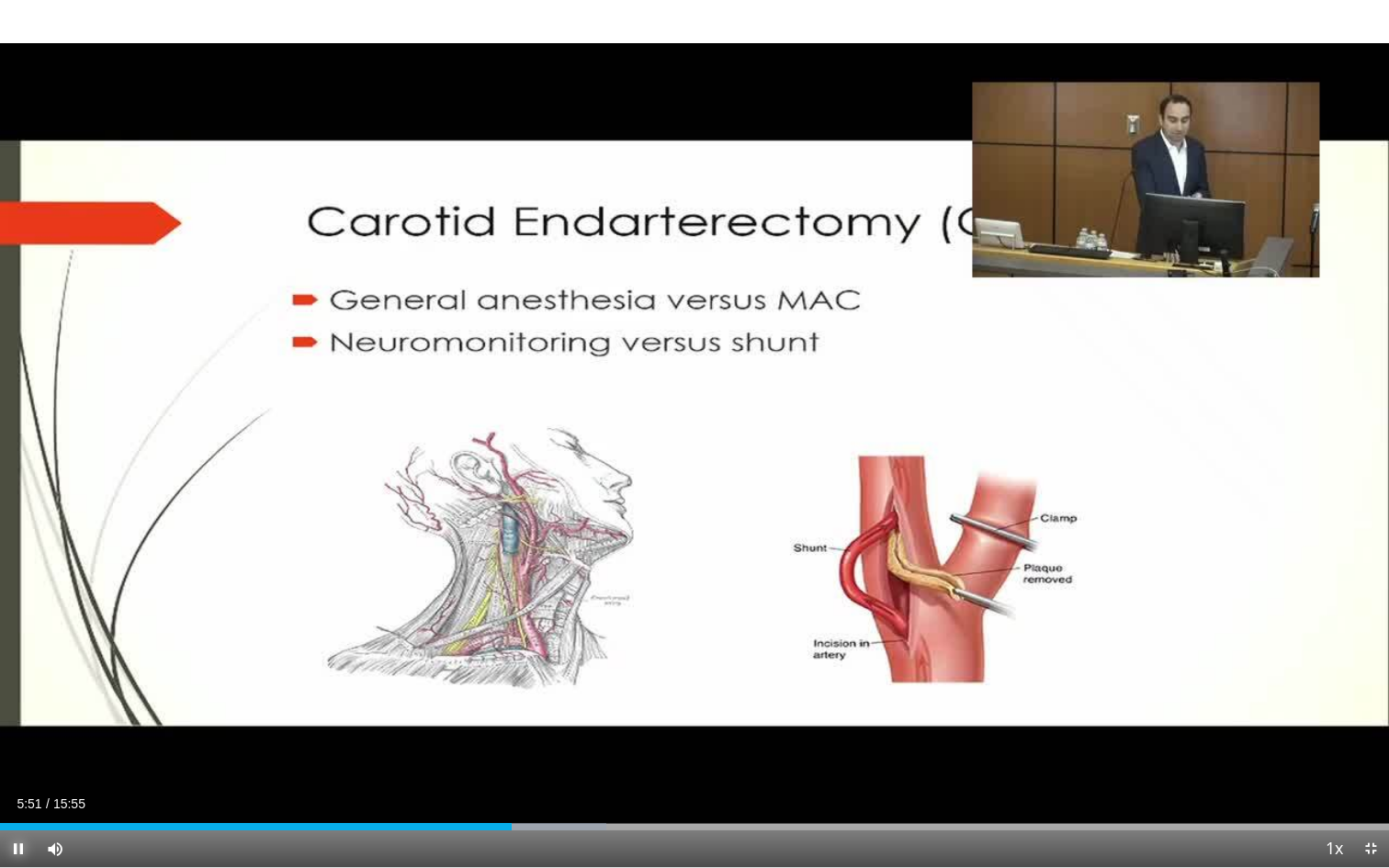
click at [20, 689] on span "Video Player" at bounding box center [18, 849] width 37 height 37
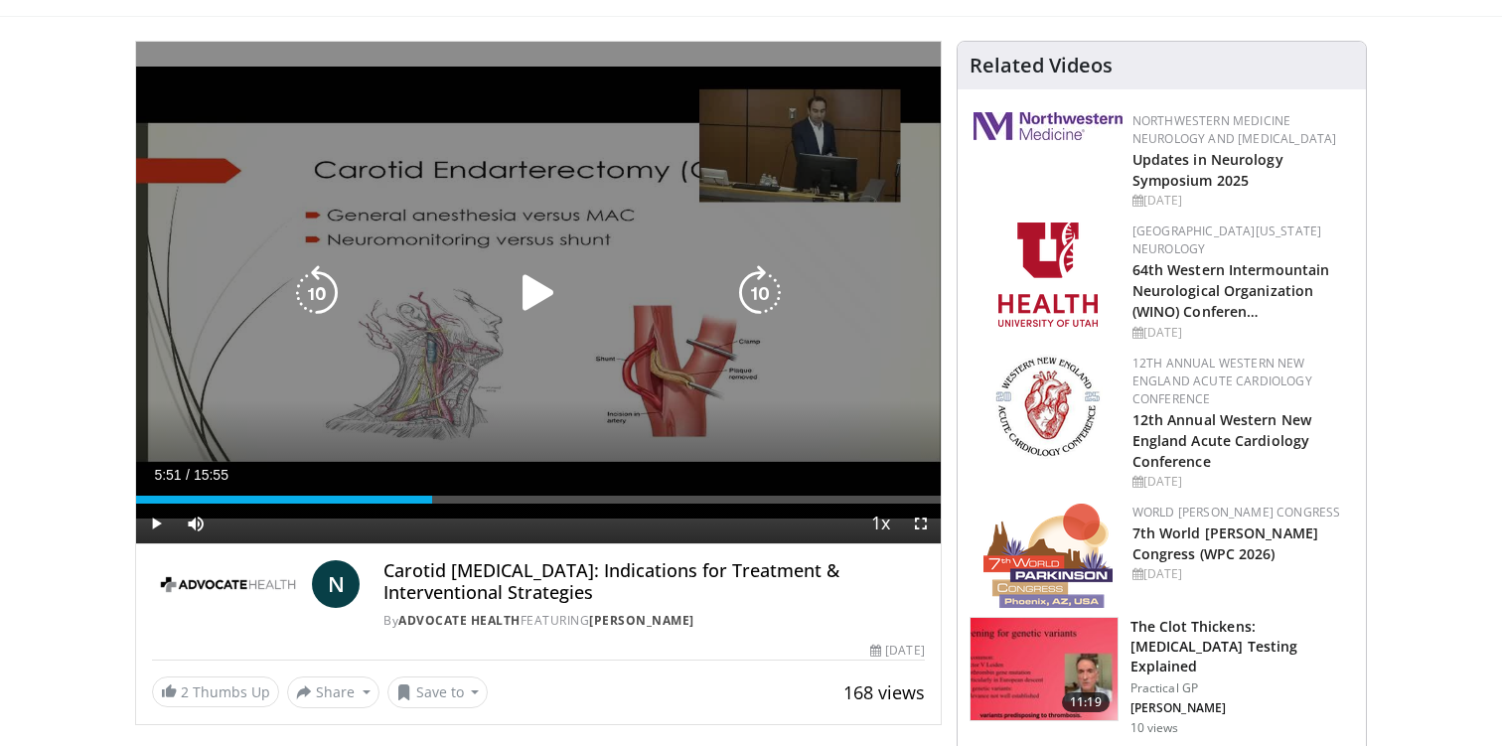
click at [528, 292] on icon "Video Player" at bounding box center [539, 293] width 56 height 56
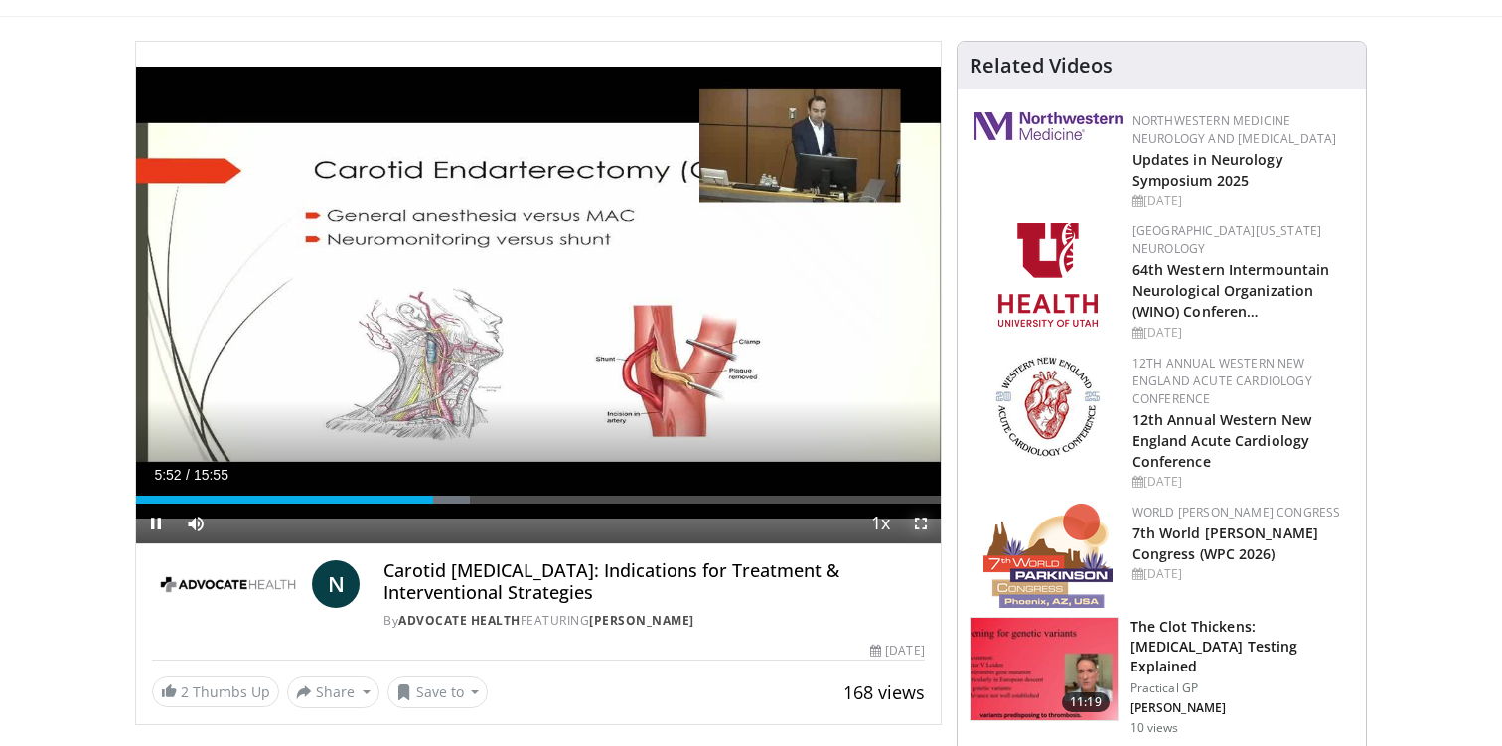
click at [920, 523] on span "Video Player" at bounding box center [921, 524] width 40 height 40
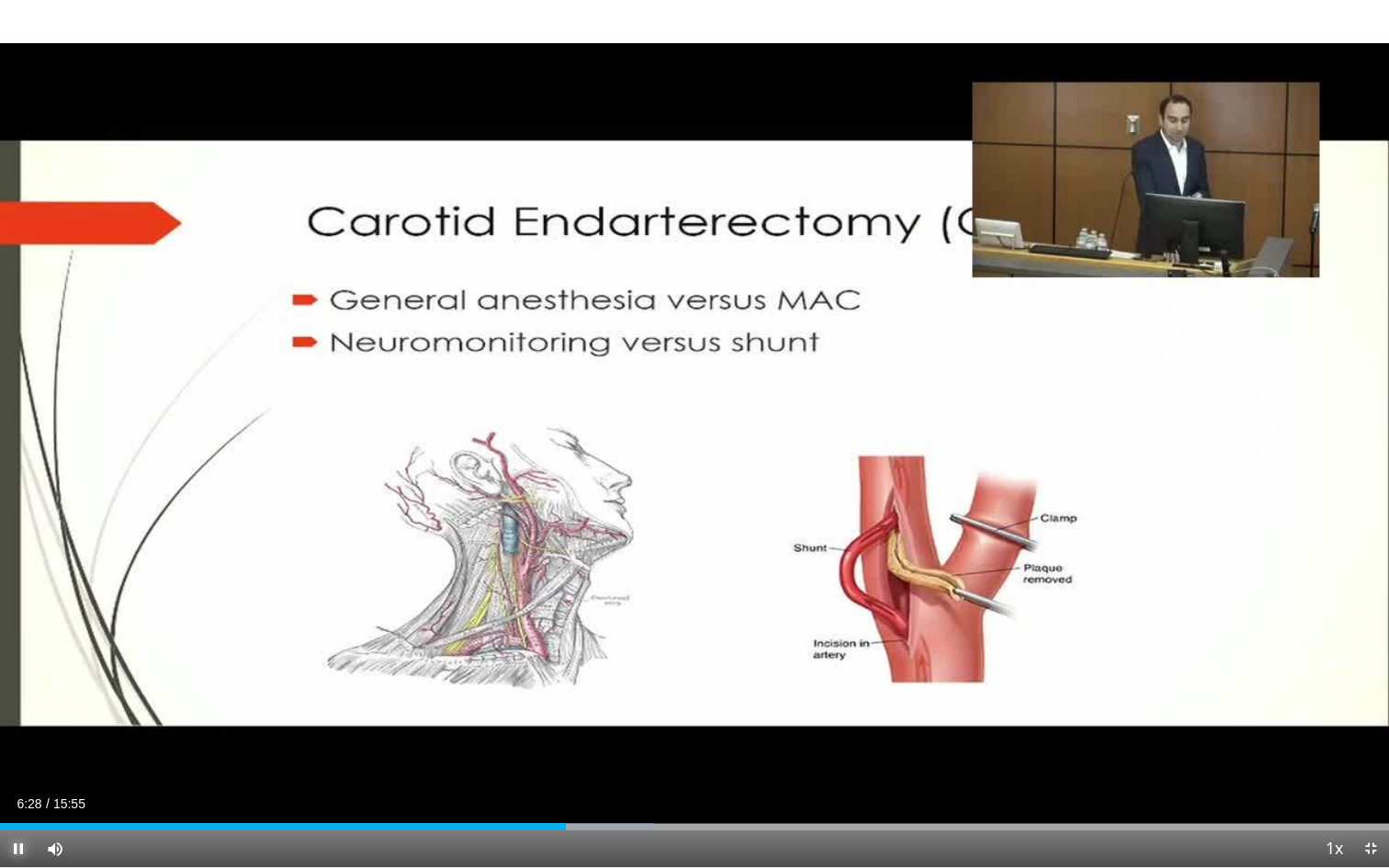
click at [21, 689] on span "Video Player" at bounding box center [18, 849] width 37 height 37
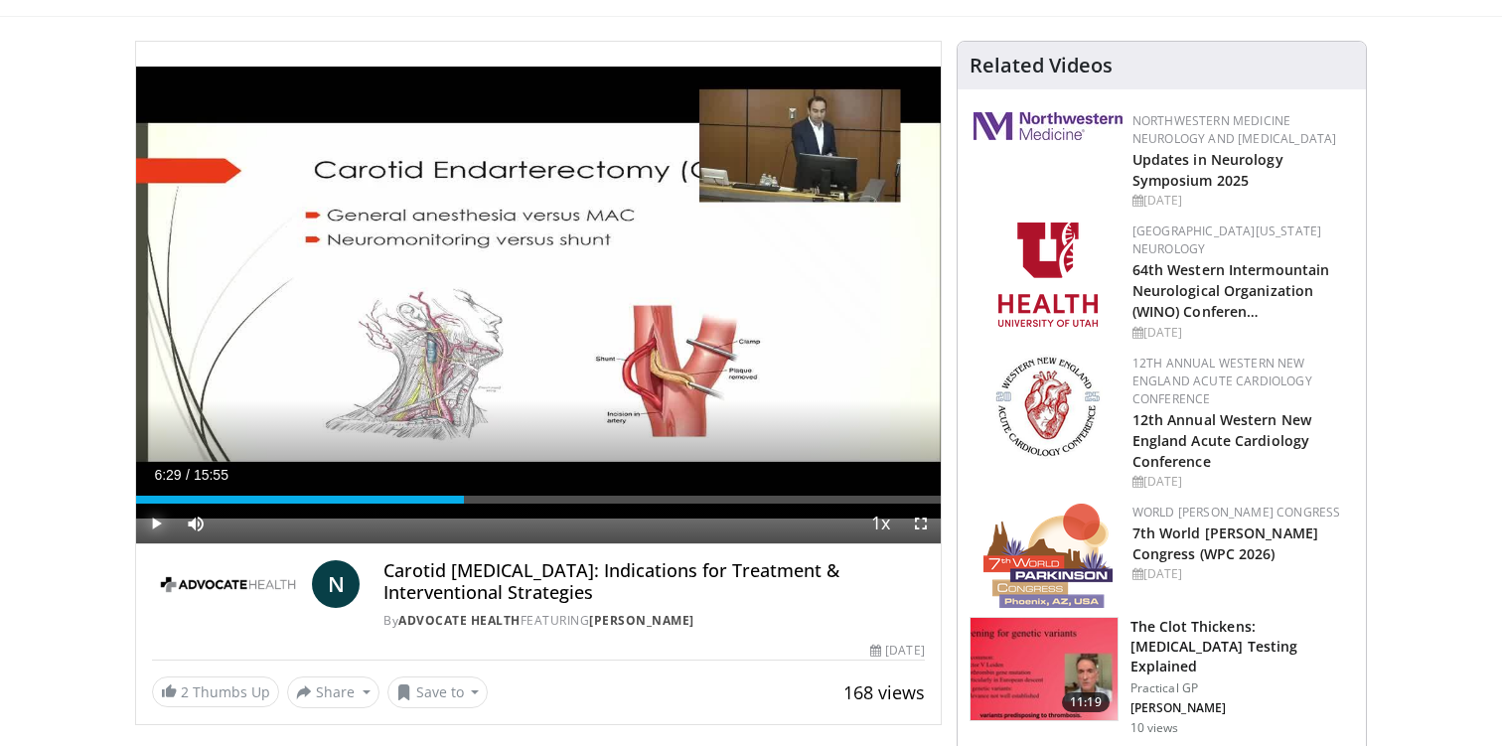
click at [155, 519] on span "Video Player" at bounding box center [156, 524] width 40 height 40
click at [925, 524] on span "Video Player" at bounding box center [921, 524] width 40 height 40
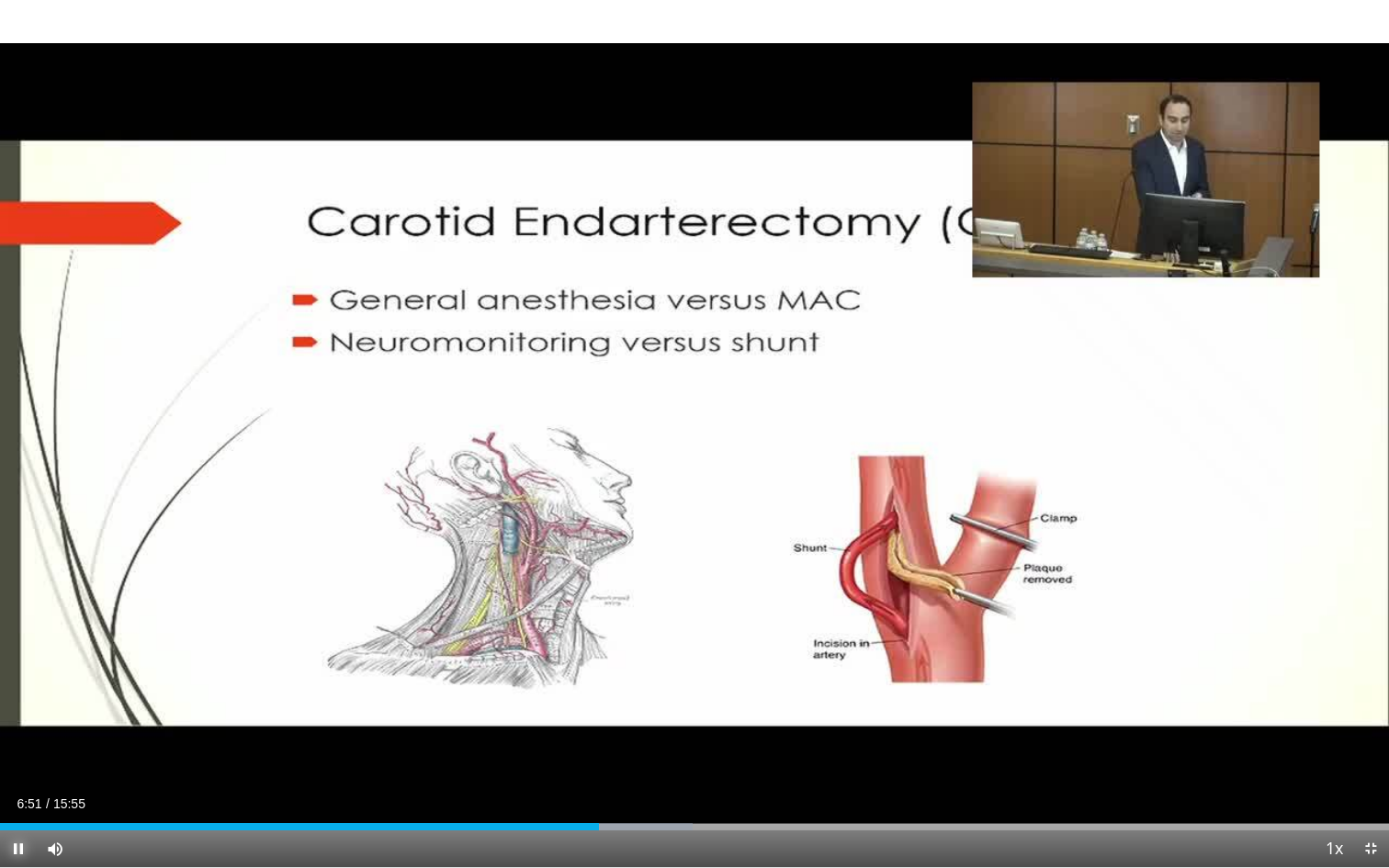
click at [20, 689] on span "Video Player" at bounding box center [18, 849] width 37 height 37
click at [23, 689] on span "Video Player" at bounding box center [18, 849] width 37 height 37
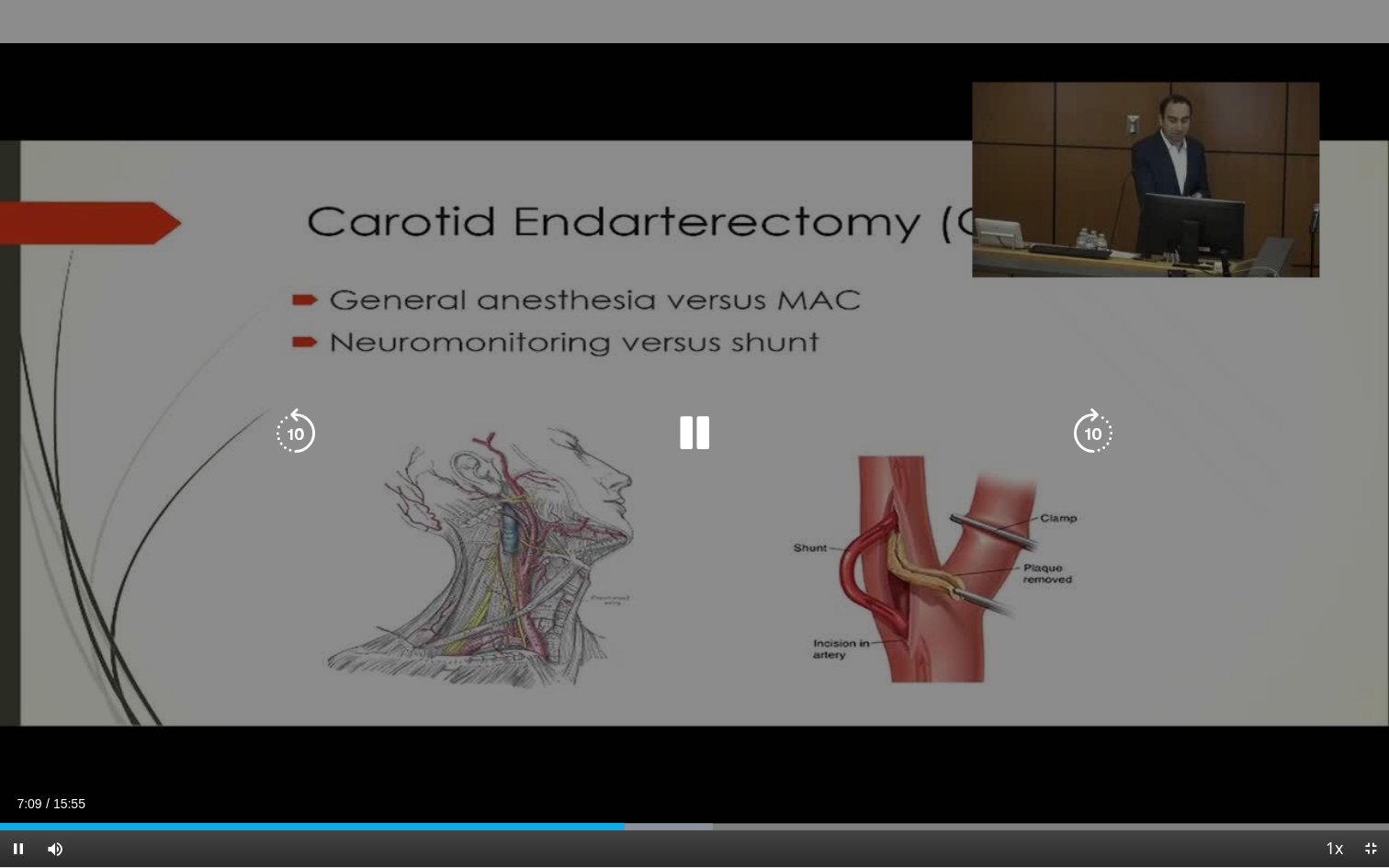
click at [689, 426] on icon "Video Player" at bounding box center [694, 434] width 52 height 52
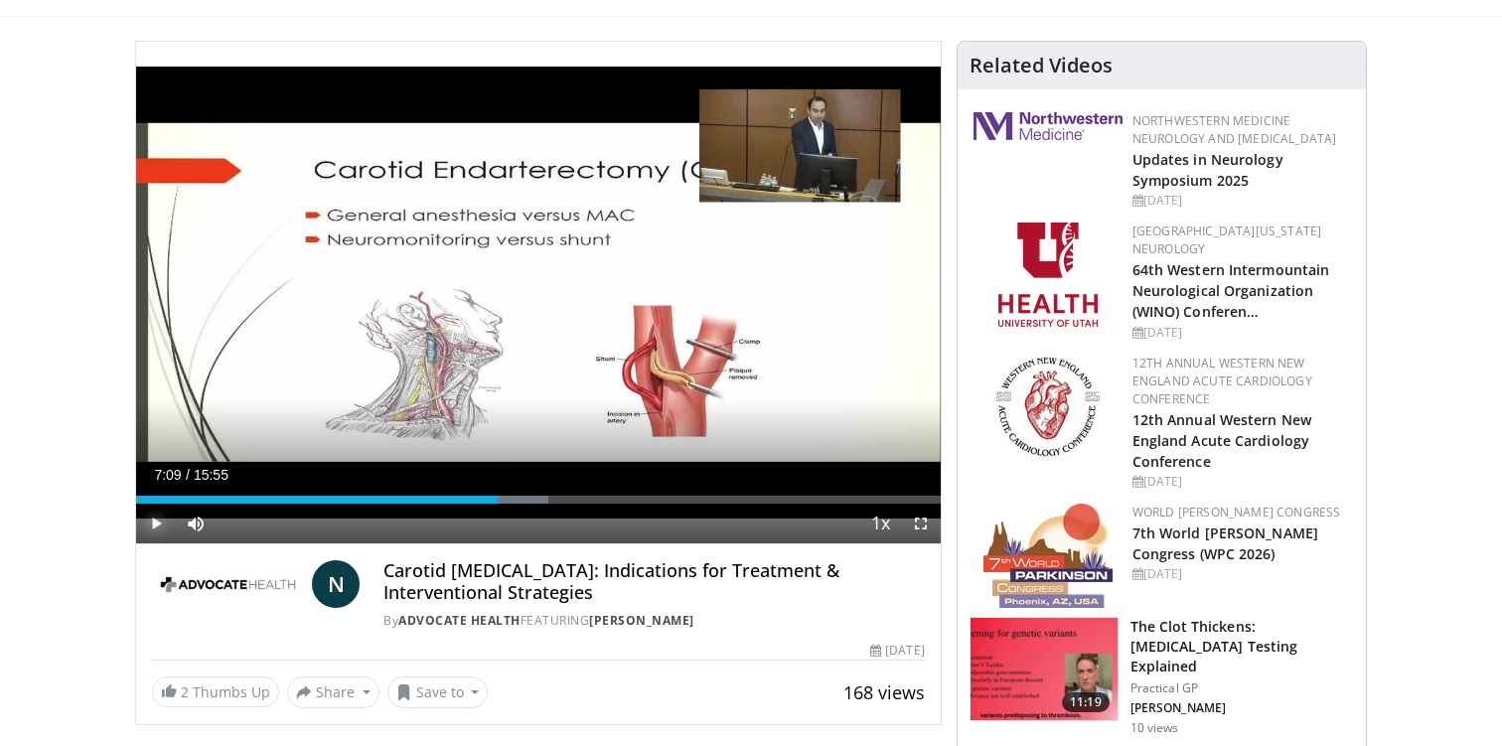
click at [159, 516] on span "Video Player" at bounding box center [156, 524] width 40 height 40
click at [923, 521] on span "Video Player" at bounding box center [921, 524] width 40 height 40
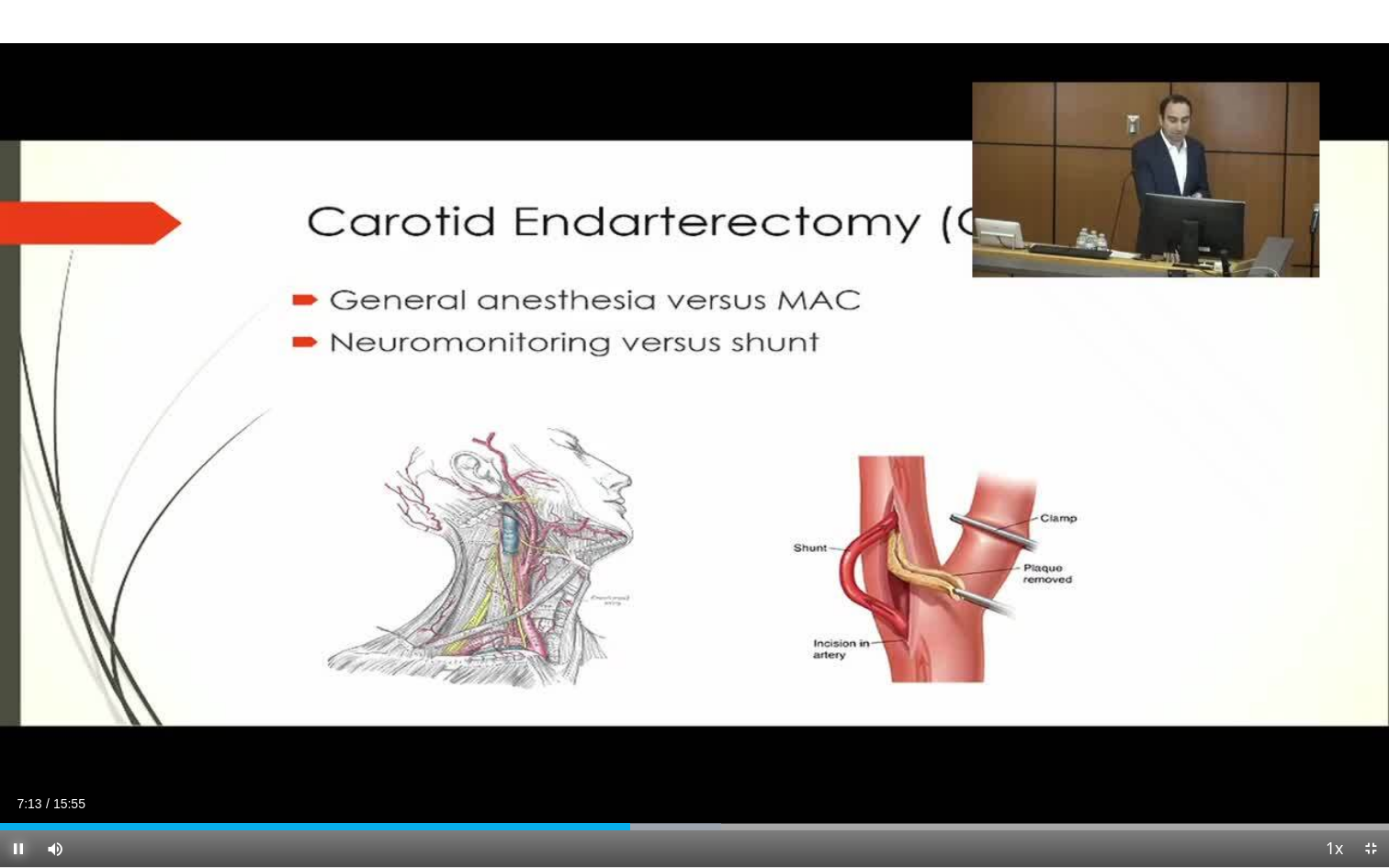
click at [12, 689] on span "Video Player" at bounding box center [18, 849] width 37 height 37
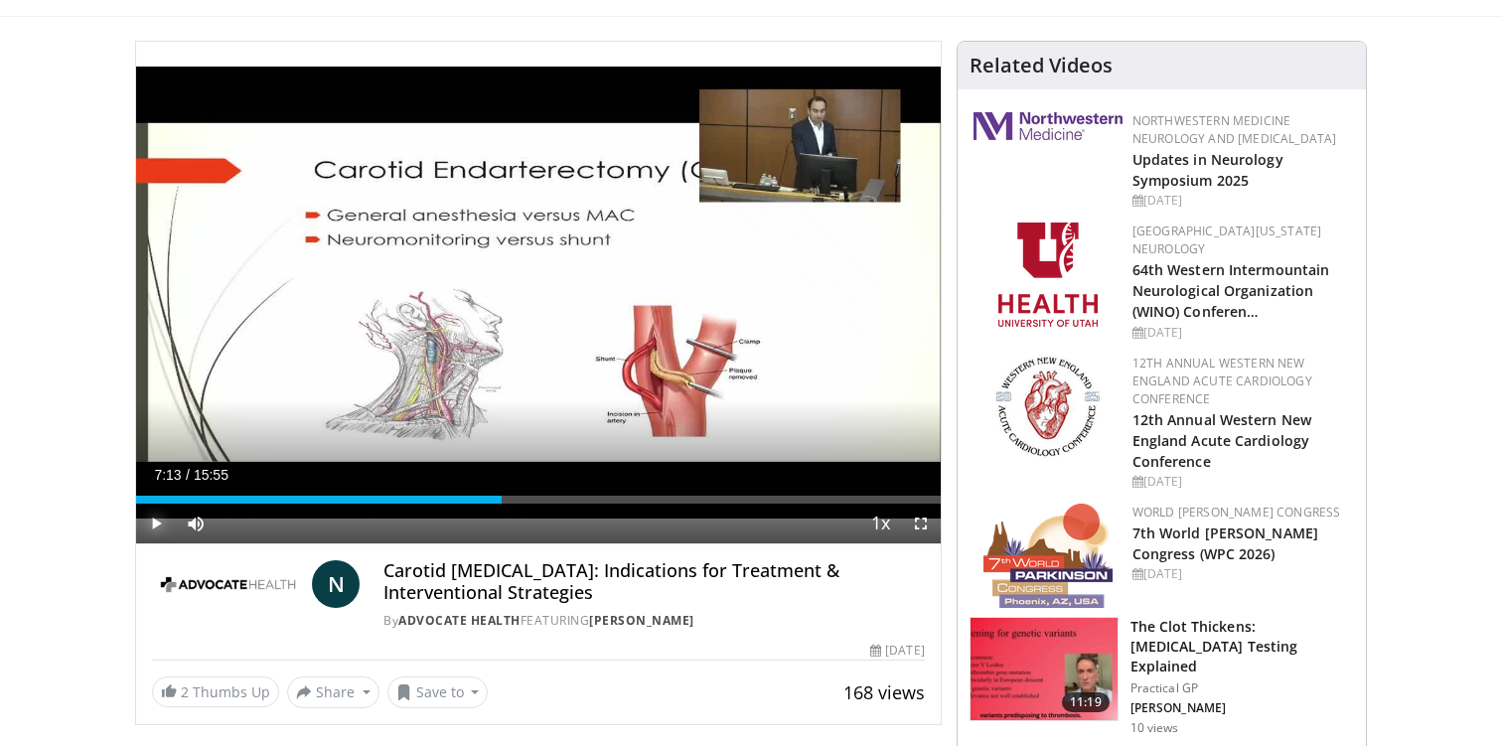
click at [159, 523] on span "Video Player" at bounding box center [156, 524] width 40 height 40
click at [915, 522] on span "Video Player" at bounding box center [921, 524] width 40 height 40
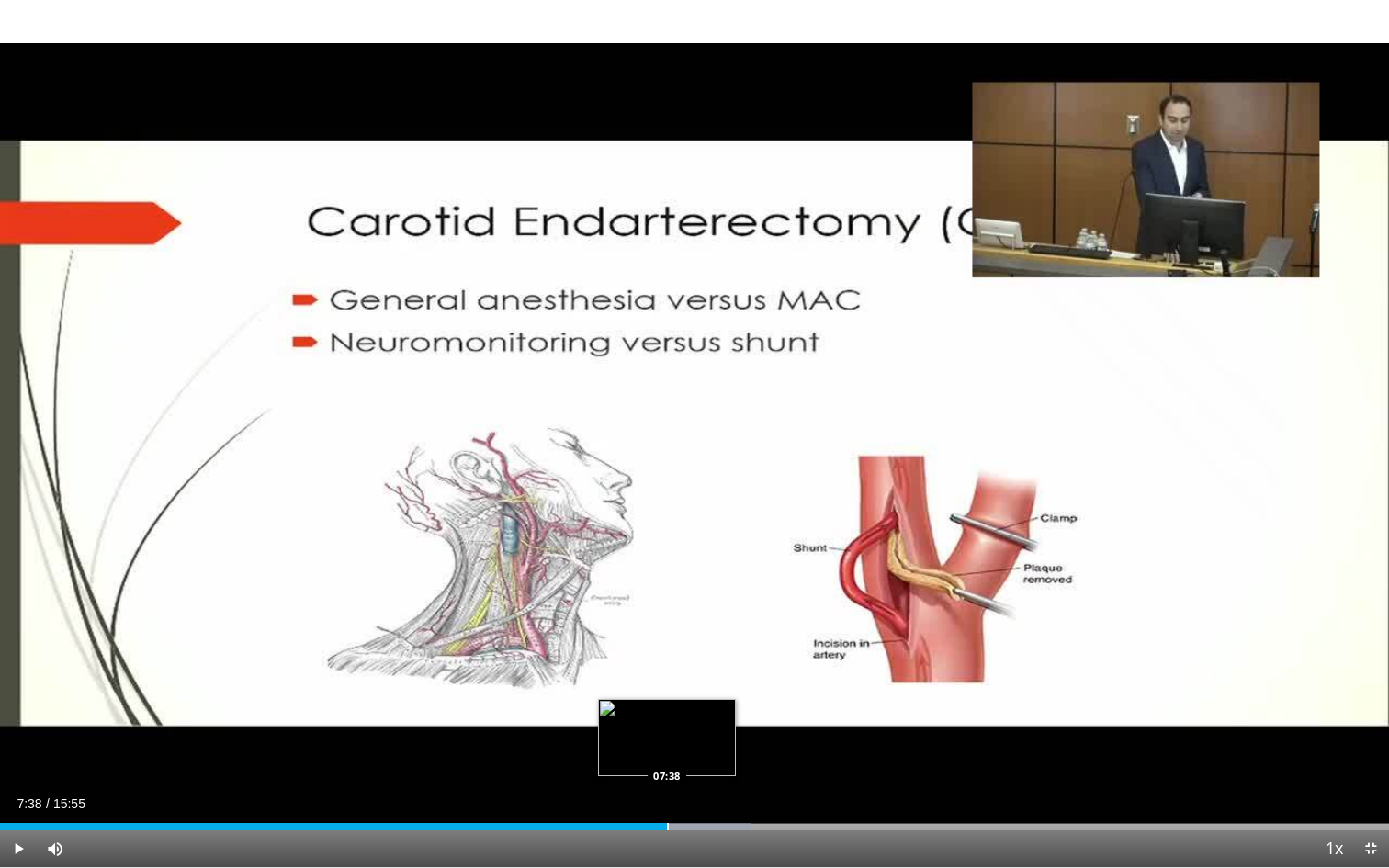
click at [667, 689] on div "Progress Bar" at bounding box center [668, 826] width 2 height 7
click at [684, 689] on div "Progress Bar" at bounding box center [684, 826] width 2 height 7
click at [694, 689] on div "Progress Bar" at bounding box center [695, 826] width 2 height 7
click at [16, 689] on span "Video Player" at bounding box center [18, 849] width 37 height 37
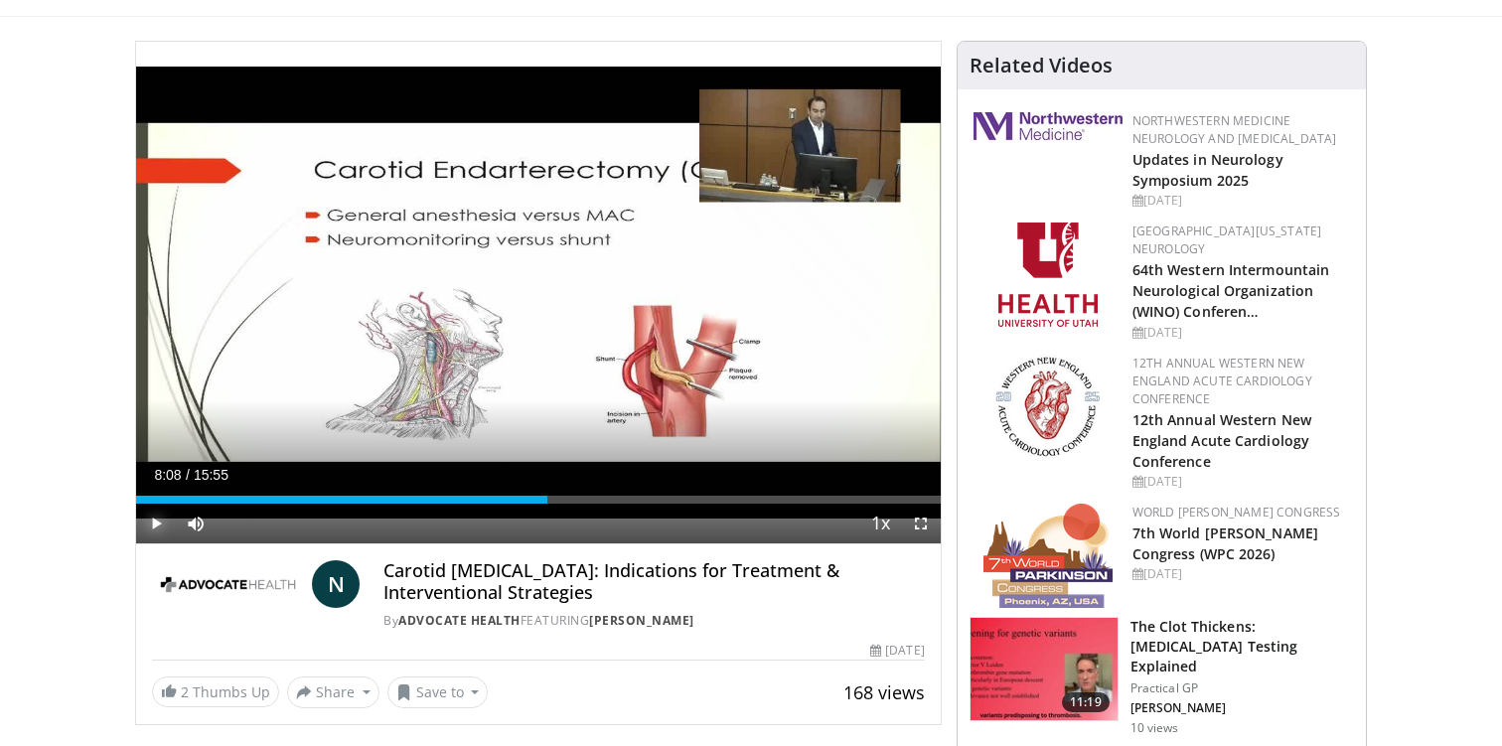
click at [157, 521] on span "Video Player" at bounding box center [156, 524] width 40 height 40
click at [923, 532] on span "Video Player" at bounding box center [921, 524] width 40 height 40
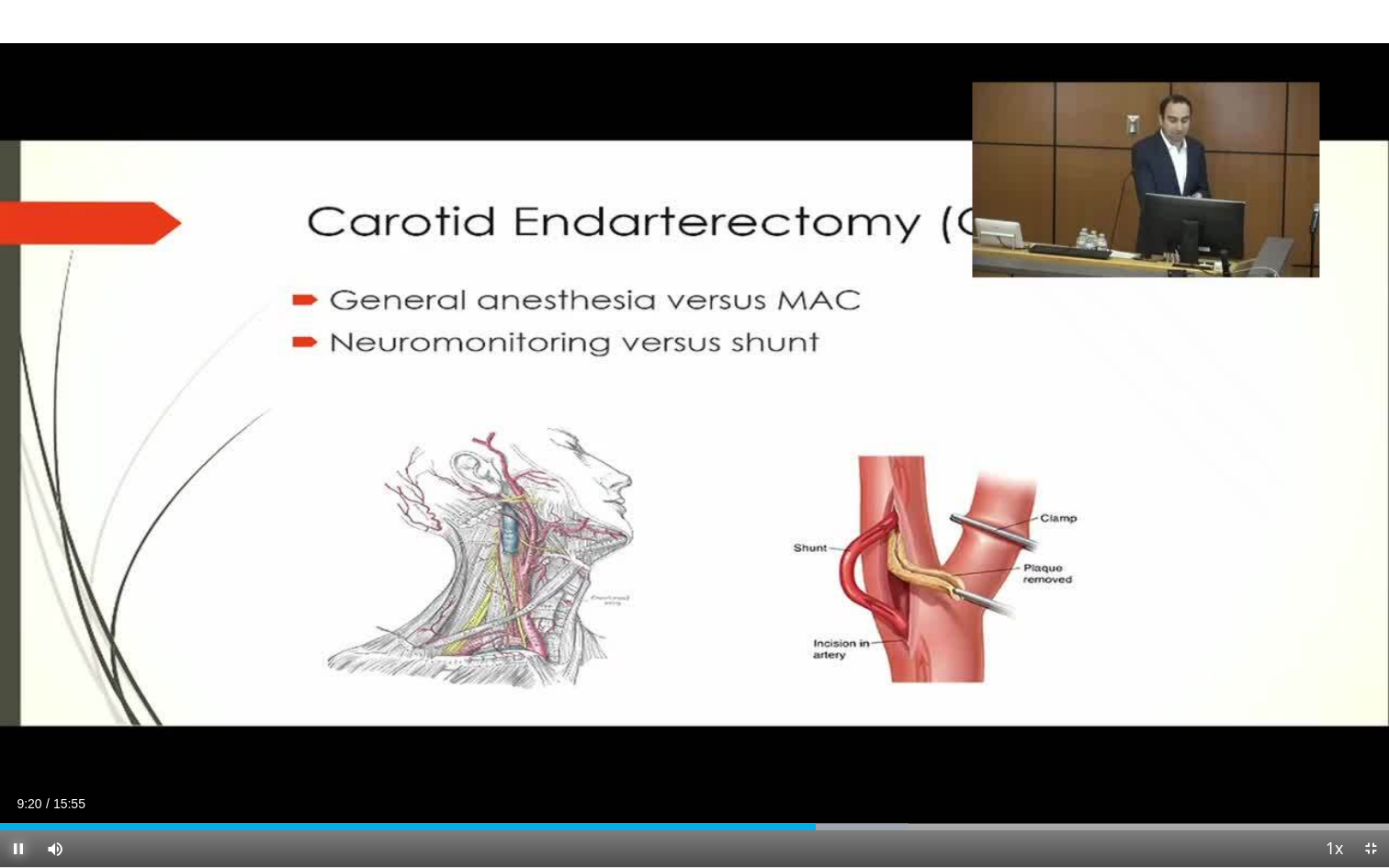
click at [17, 689] on span "Video Player" at bounding box center [18, 849] width 37 height 37
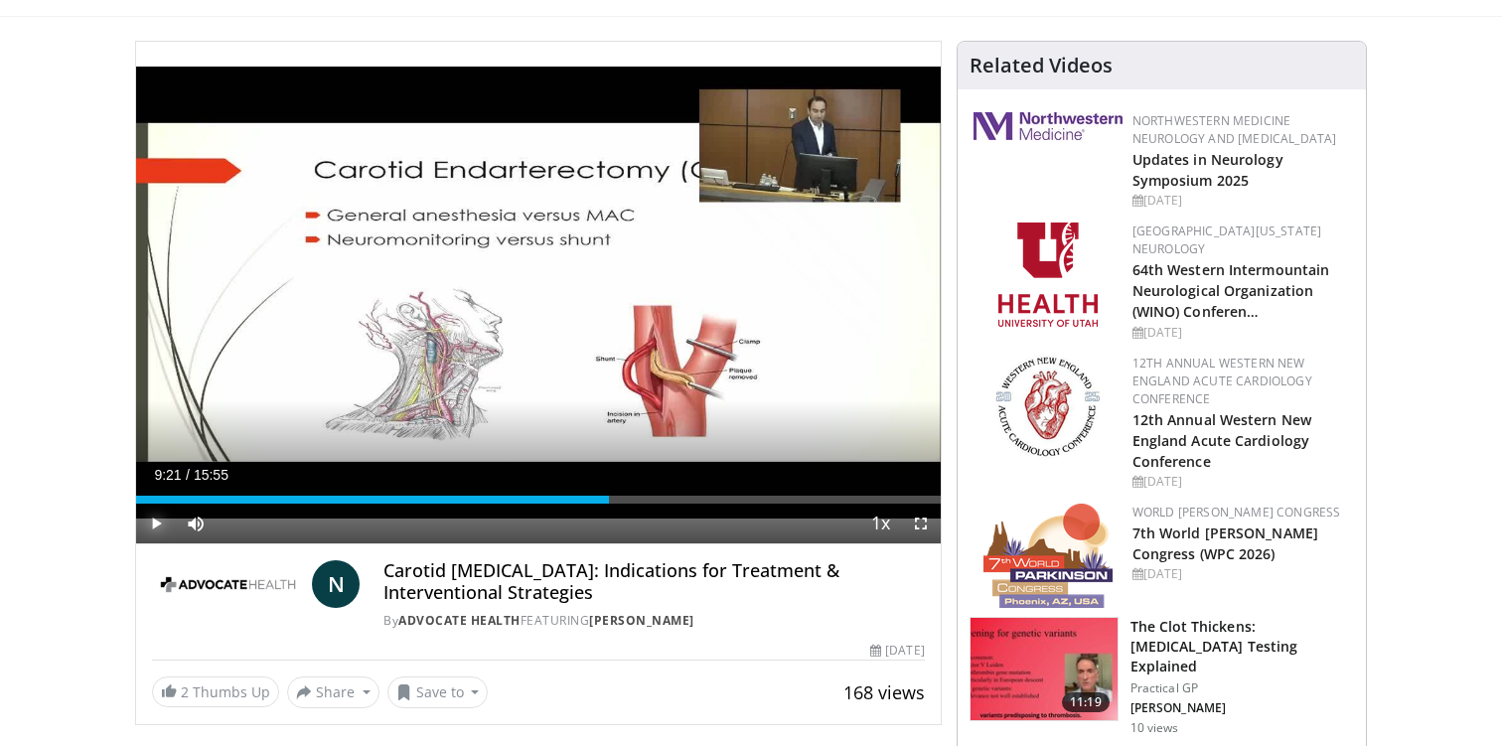
click at [155, 527] on span "Video Player" at bounding box center [156, 524] width 40 height 40
click at [920, 528] on span "Video Player" at bounding box center [921, 524] width 40 height 40
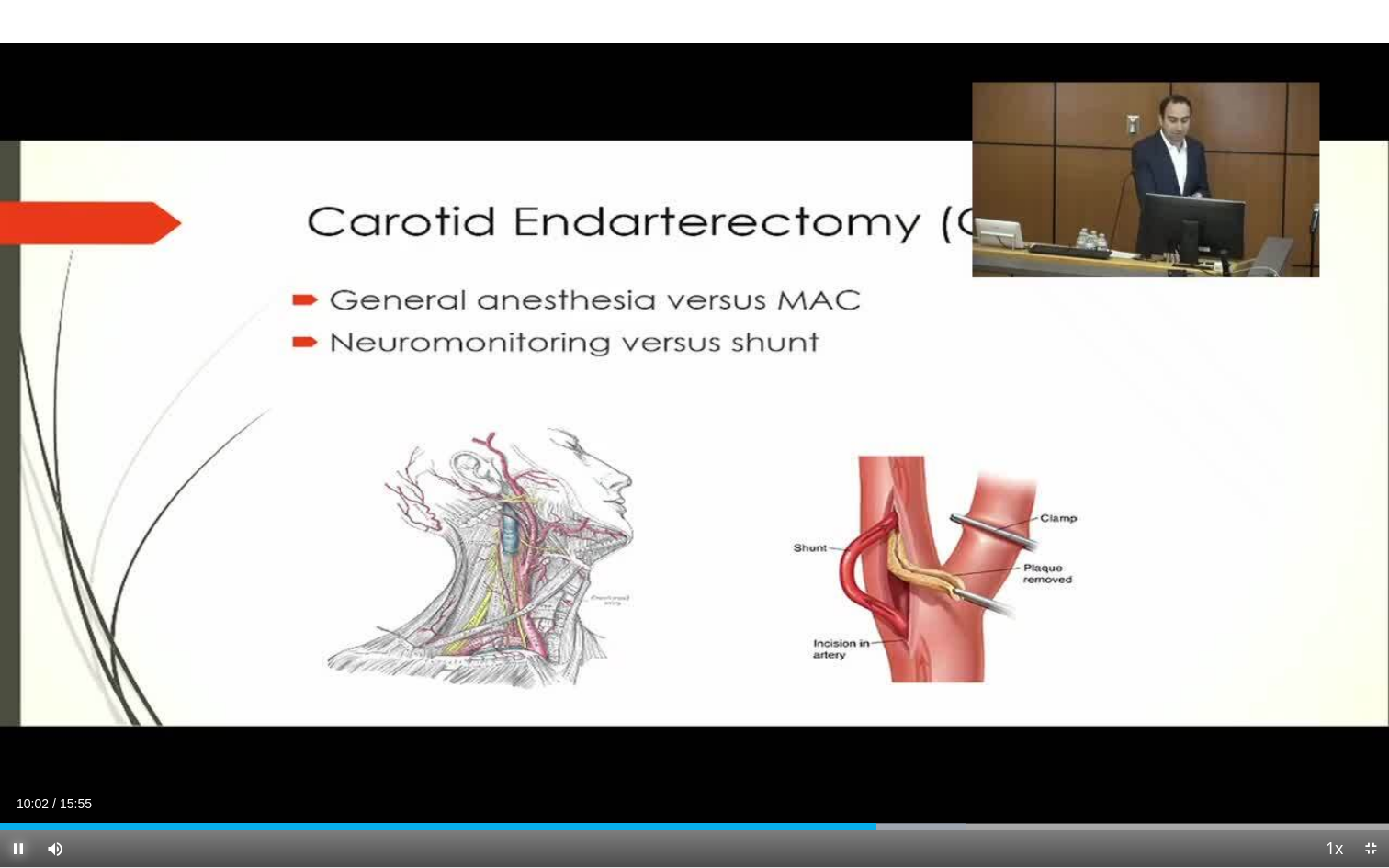
click at [12, 689] on span "Video Player" at bounding box center [18, 849] width 37 height 37
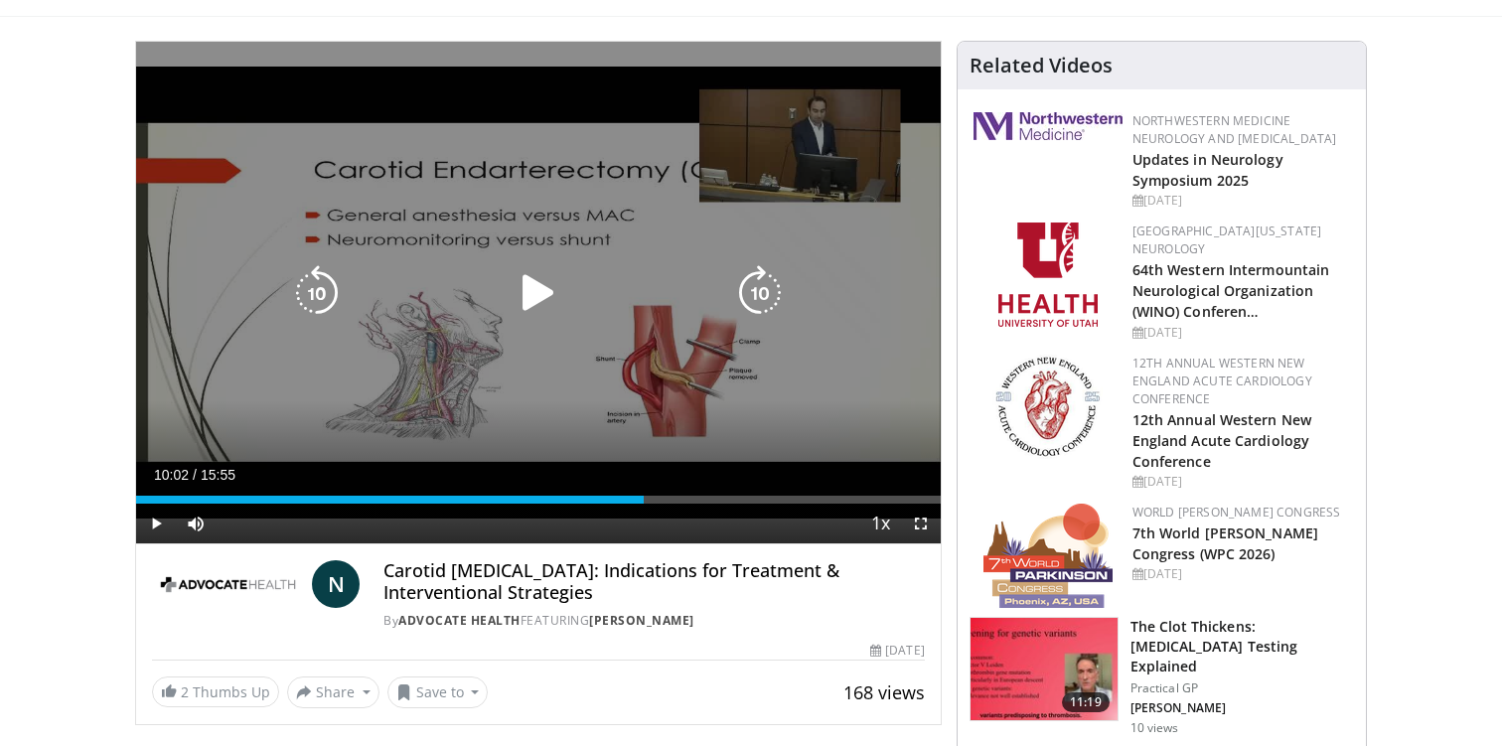
click at [541, 283] on icon "Video Player" at bounding box center [539, 293] width 56 height 56
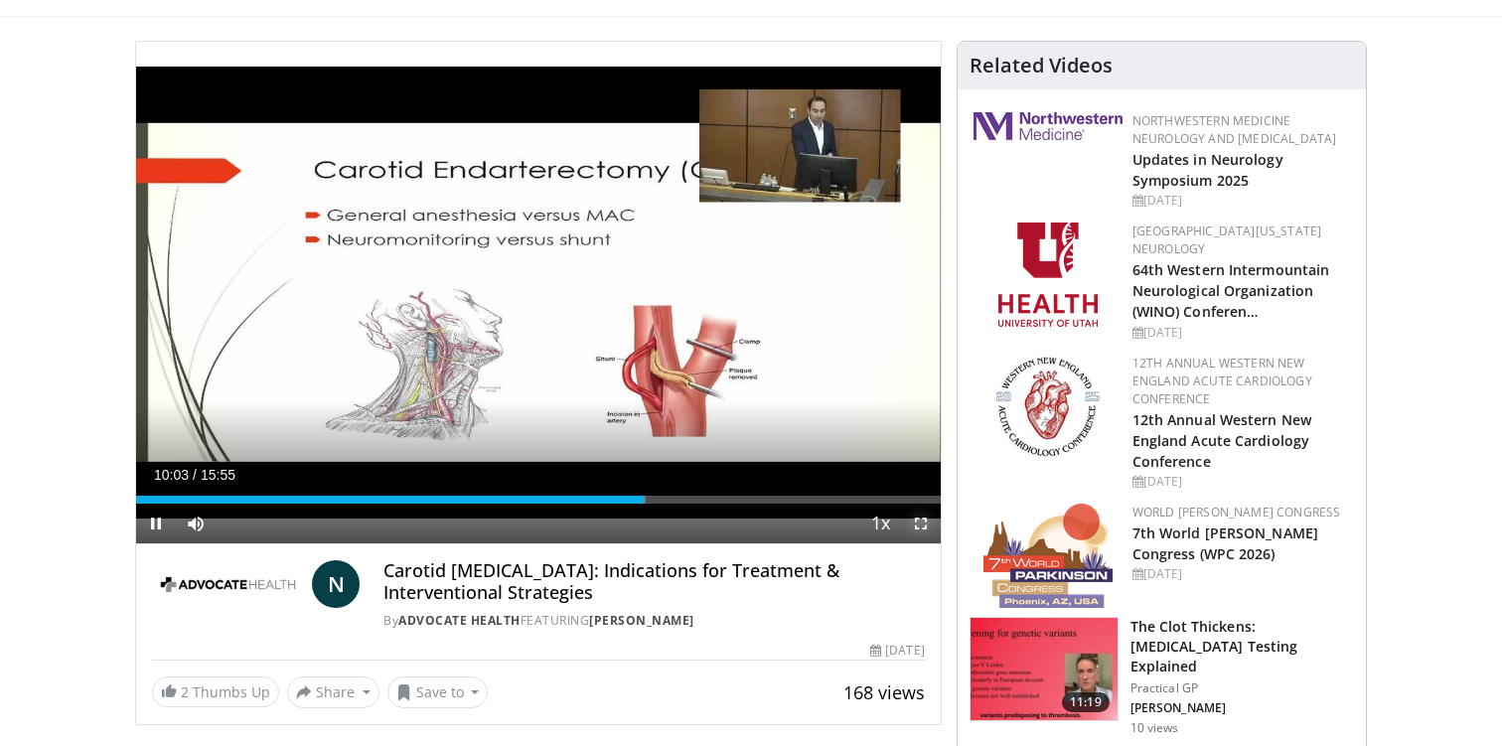
click at [914, 525] on span "Video Player" at bounding box center [921, 524] width 40 height 40
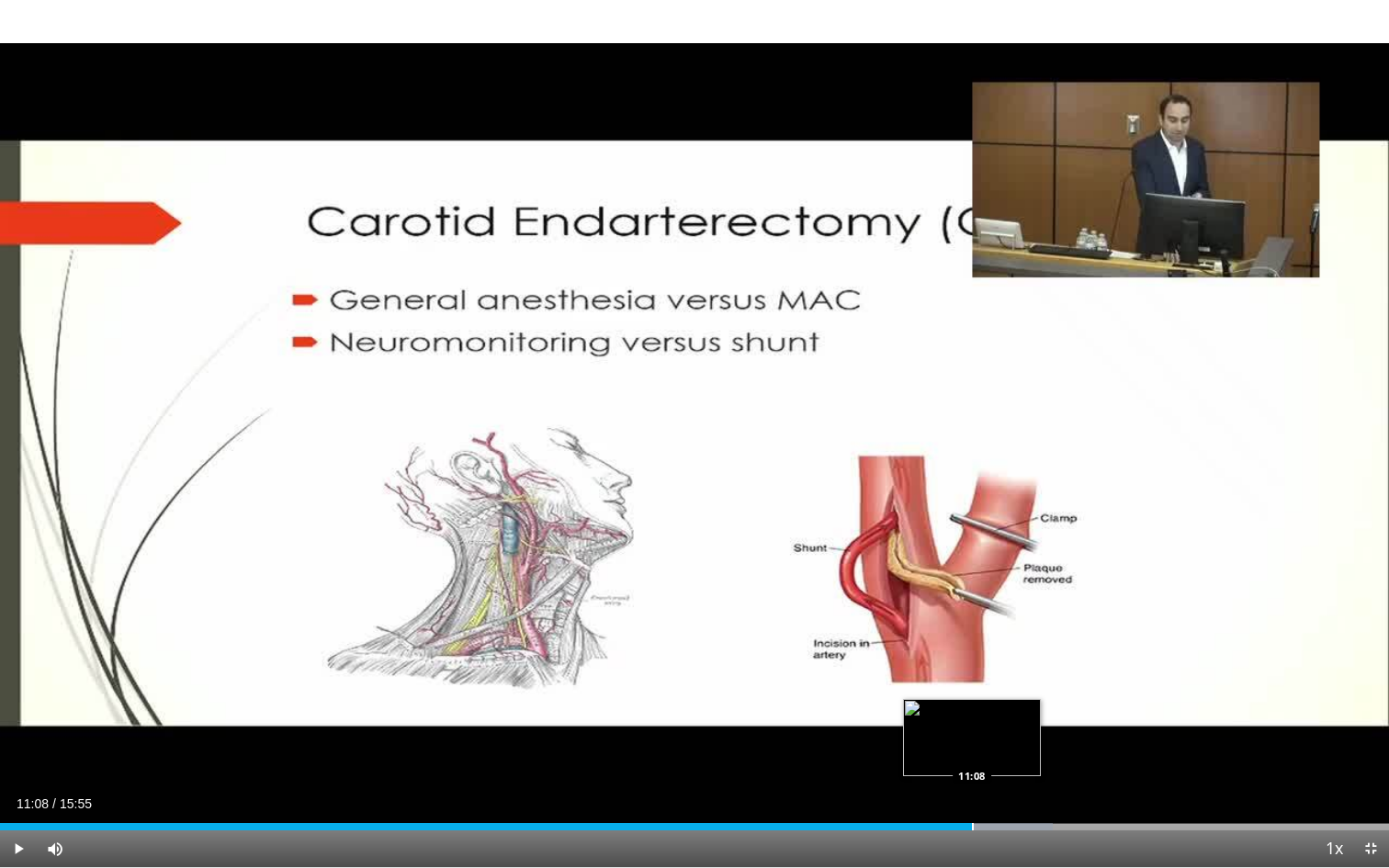
click at [971, 689] on div "Loaded : 75.82% 11:08 11:08" at bounding box center [694, 826] width 1389 height 7
click at [962, 689] on div "Progress Bar" at bounding box center [963, 826] width 2 height 7
click at [22, 689] on span "Video Player" at bounding box center [18, 849] width 37 height 37
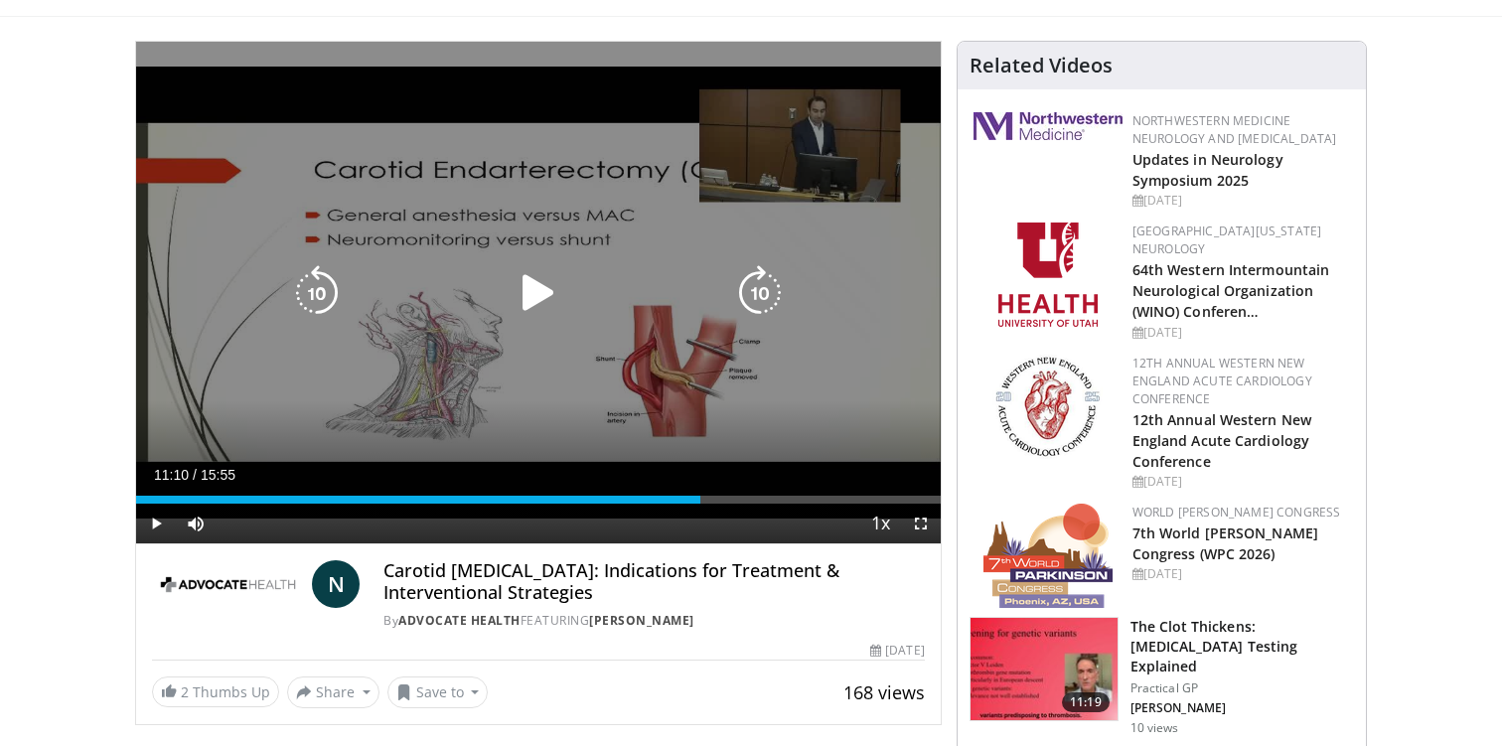
click at [520, 296] on icon "Video Player" at bounding box center [539, 293] width 56 height 56
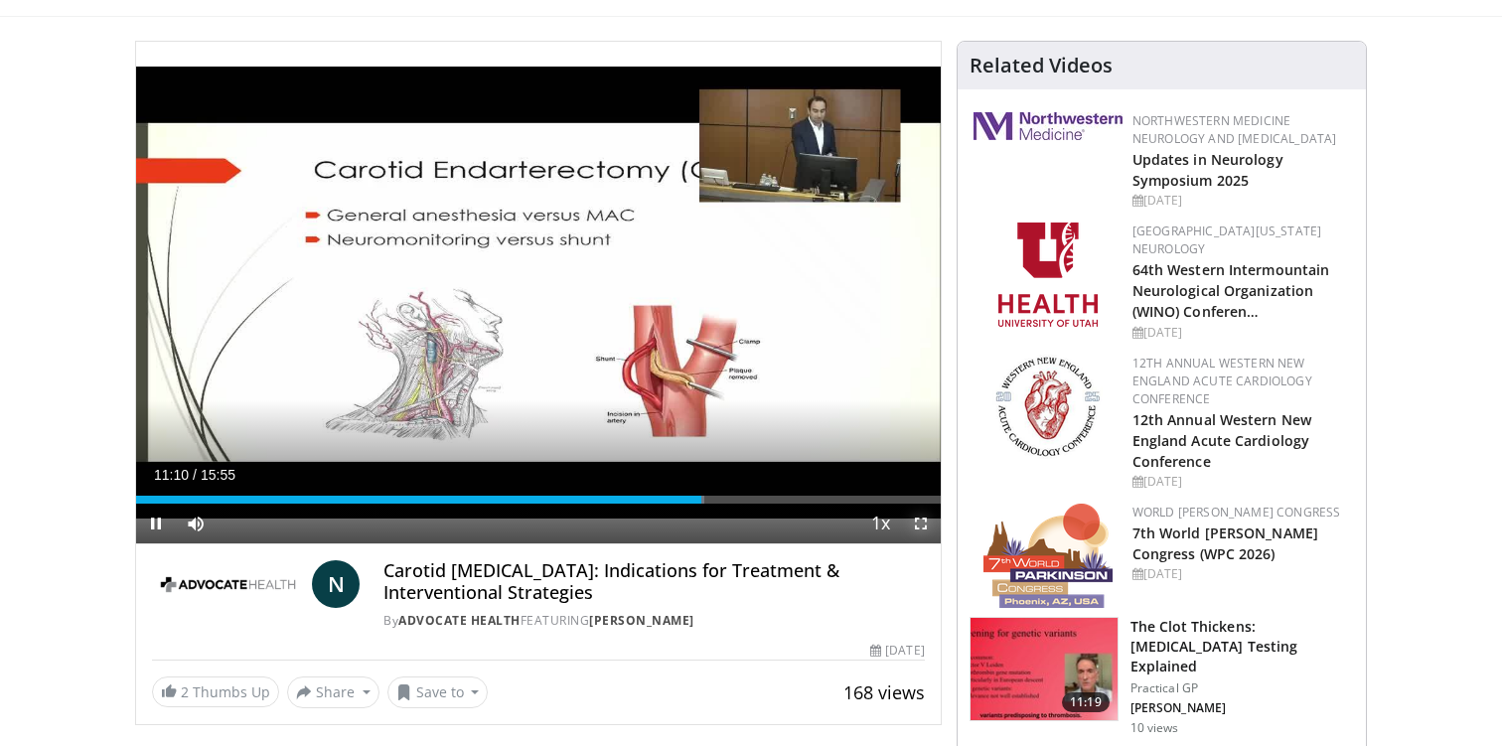
click at [924, 518] on span "Video Player" at bounding box center [921, 524] width 40 height 40
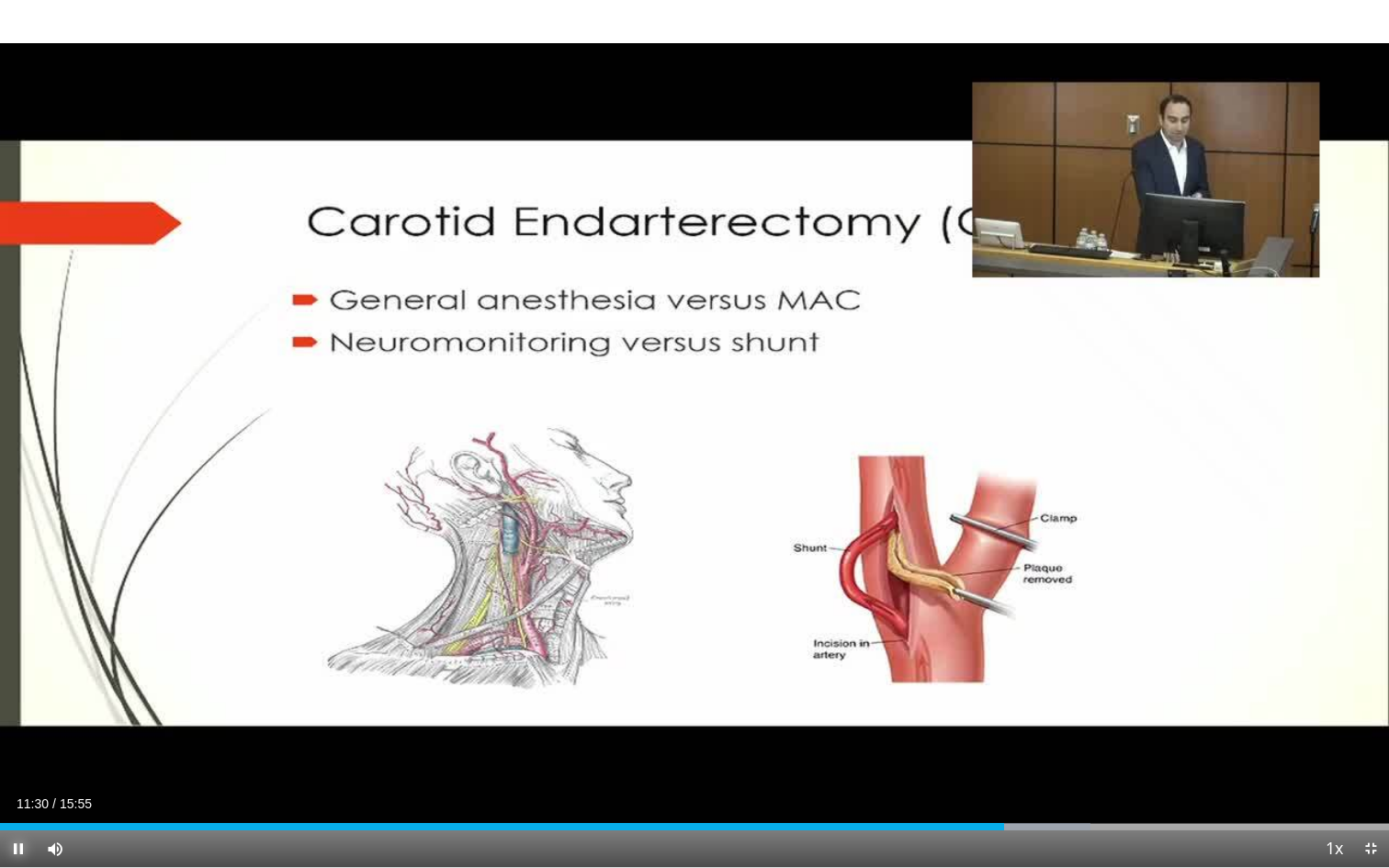
click at [18, 689] on span "Video Player" at bounding box center [18, 849] width 37 height 37
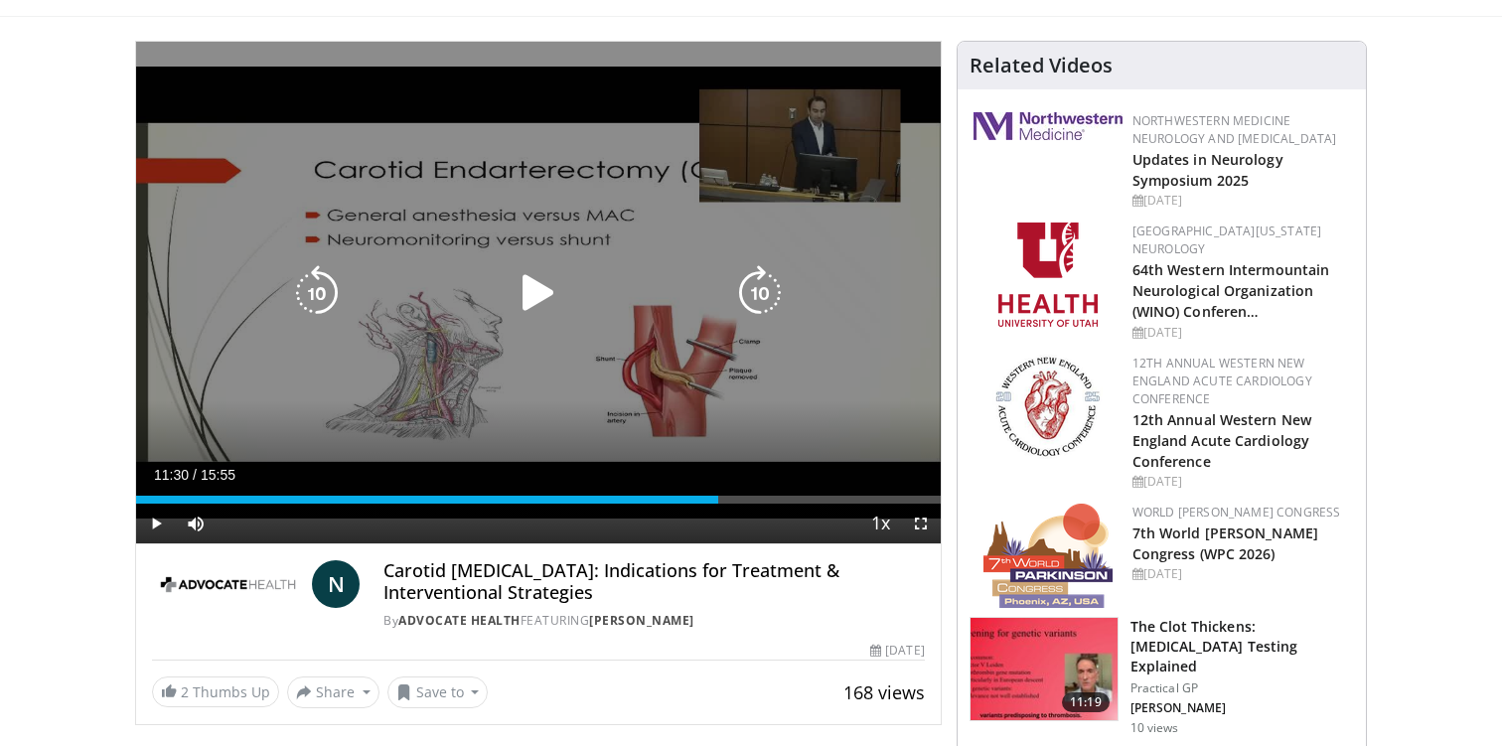
click at [535, 296] on icon "Video Player" at bounding box center [539, 293] width 56 height 56
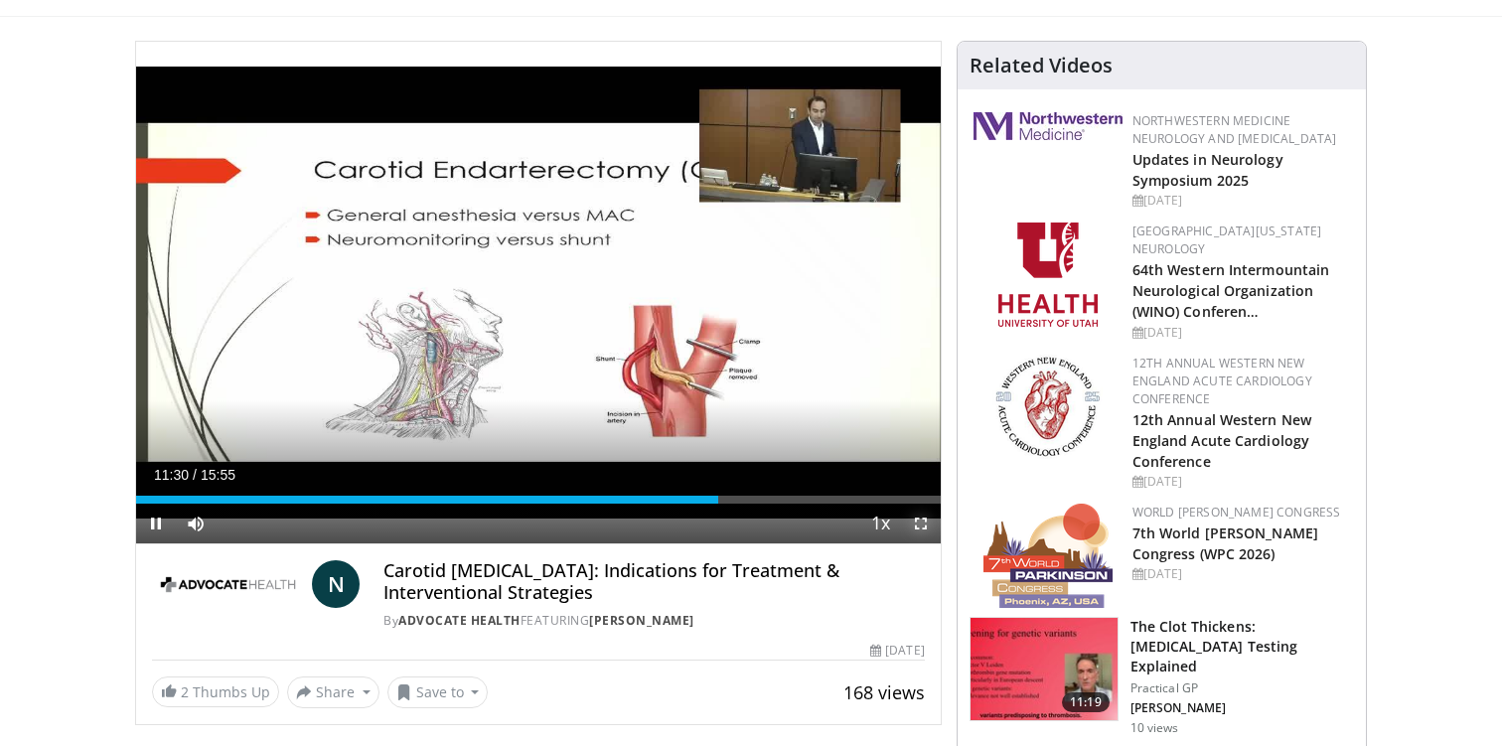
click at [922, 532] on span "Video Player" at bounding box center [921, 524] width 40 height 40
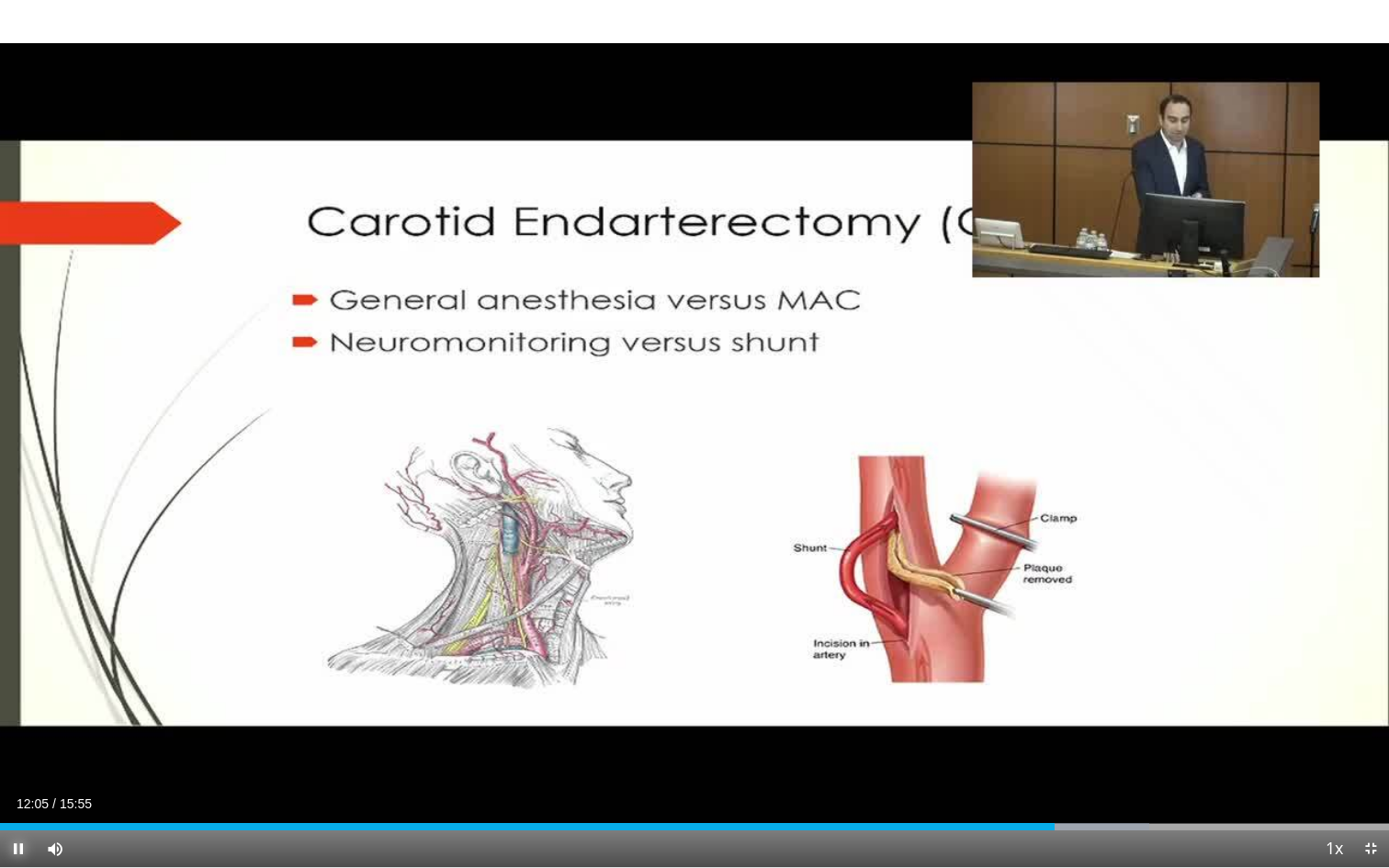
click at [16, 689] on span "Video Player" at bounding box center [18, 849] width 37 height 37
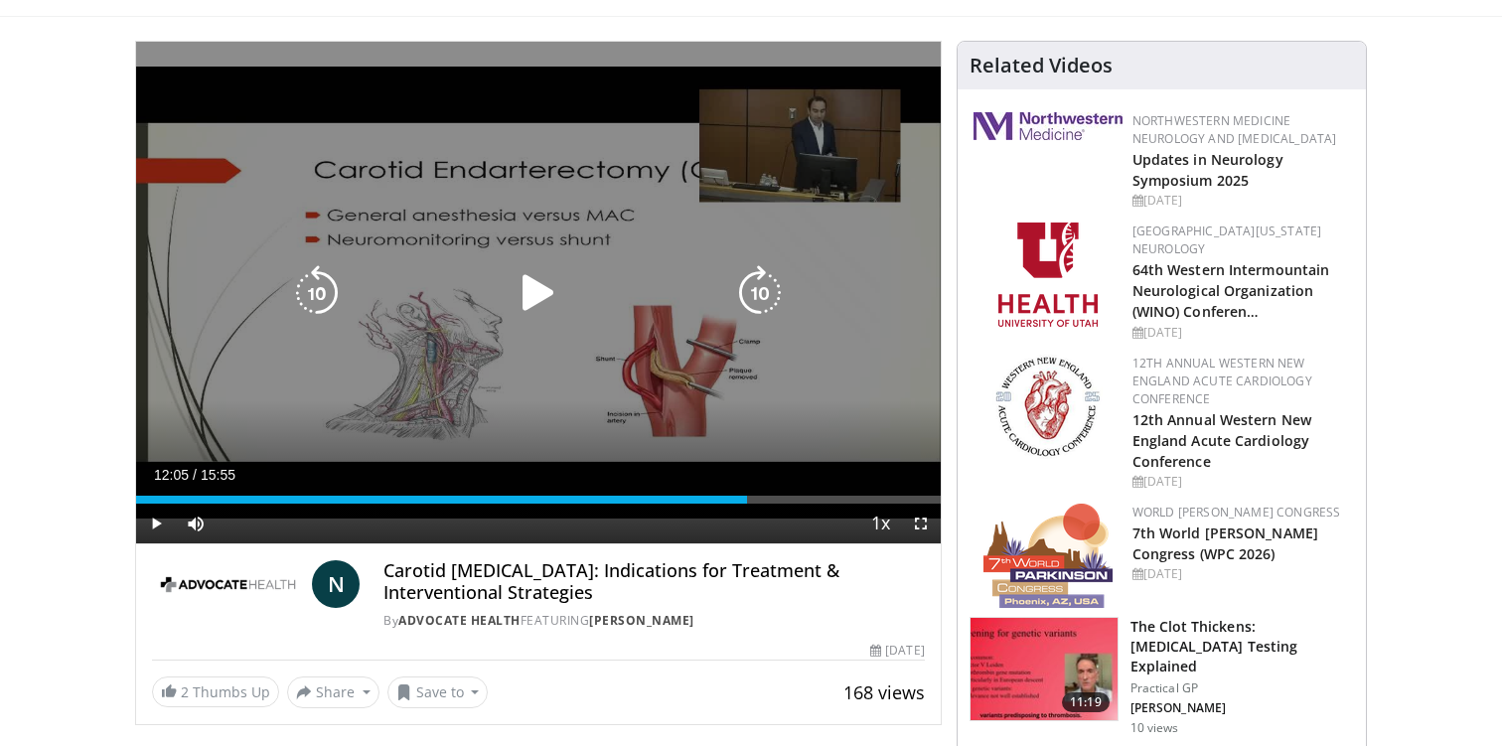
click at [531, 299] on icon "Video Player" at bounding box center [539, 293] width 56 height 56
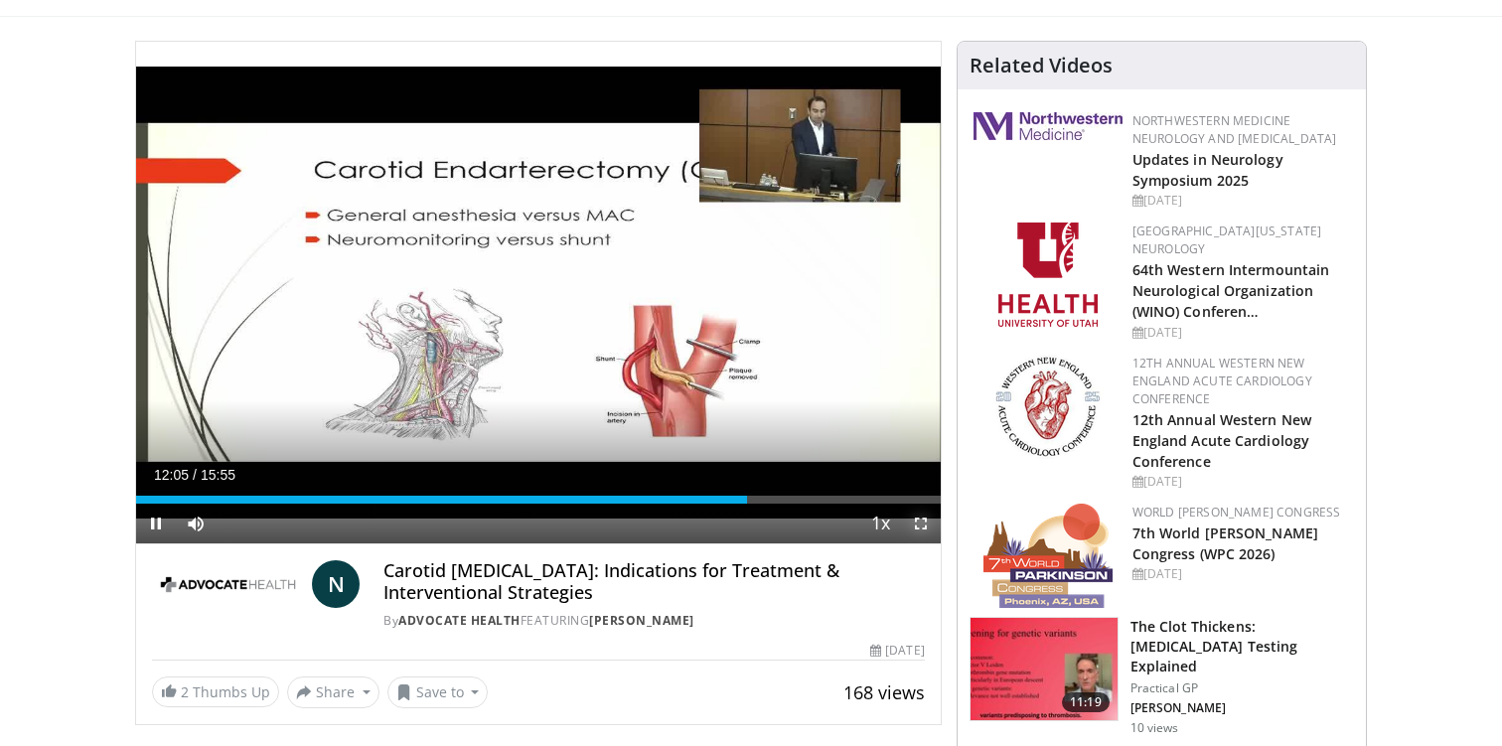
click at [928, 528] on span "Video Player" at bounding box center [921, 524] width 40 height 40
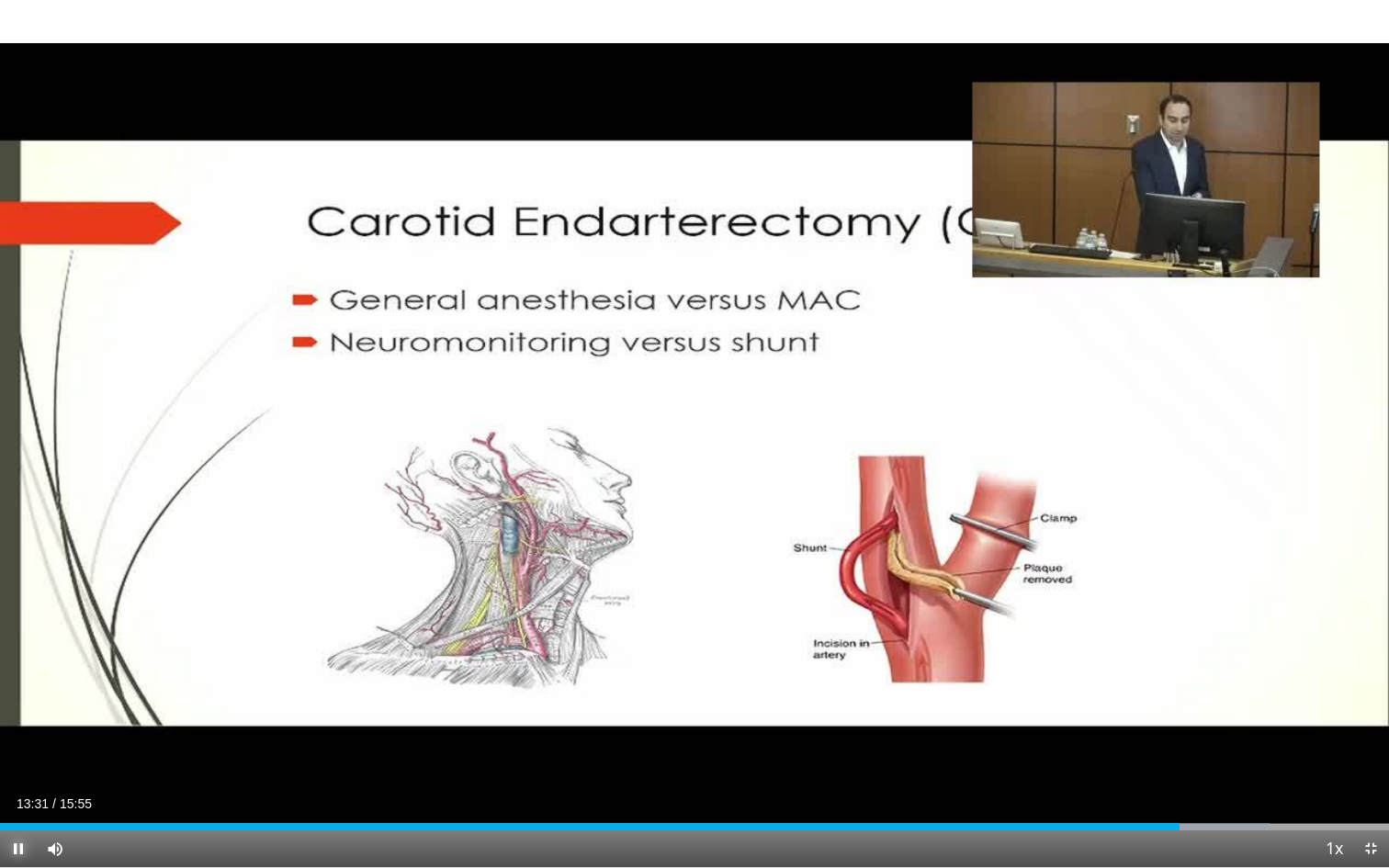
click at [25, 689] on span "Video Player" at bounding box center [18, 849] width 37 height 37
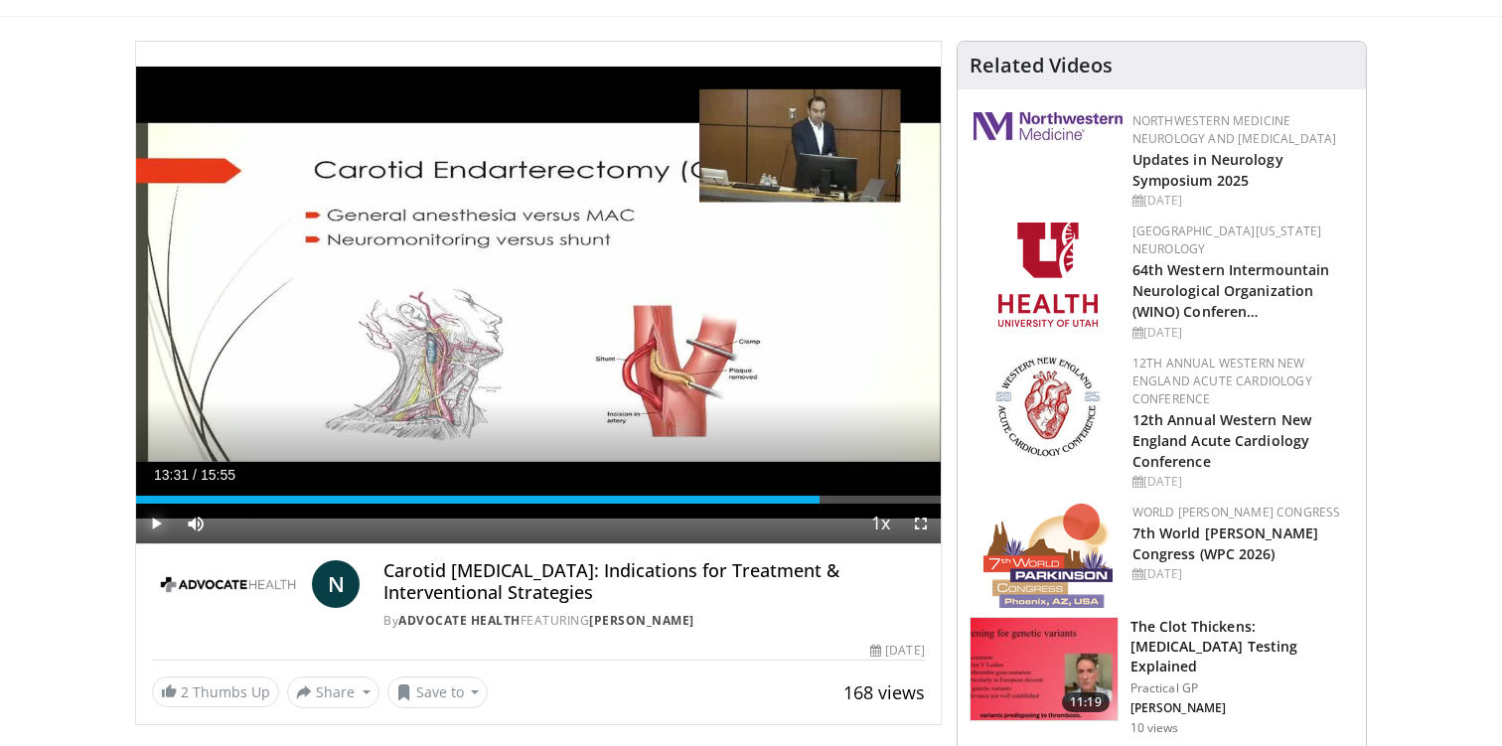
click at [162, 517] on span "Video Player" at bounding box center [156, 524] width 40 height 40
click at [926, 525] on span "Video Player" at bounding box center [921, 524] width 40 height 40
click at [917, 525] on span "Video Player" at bounding box center [921, 524] width 40 height 40
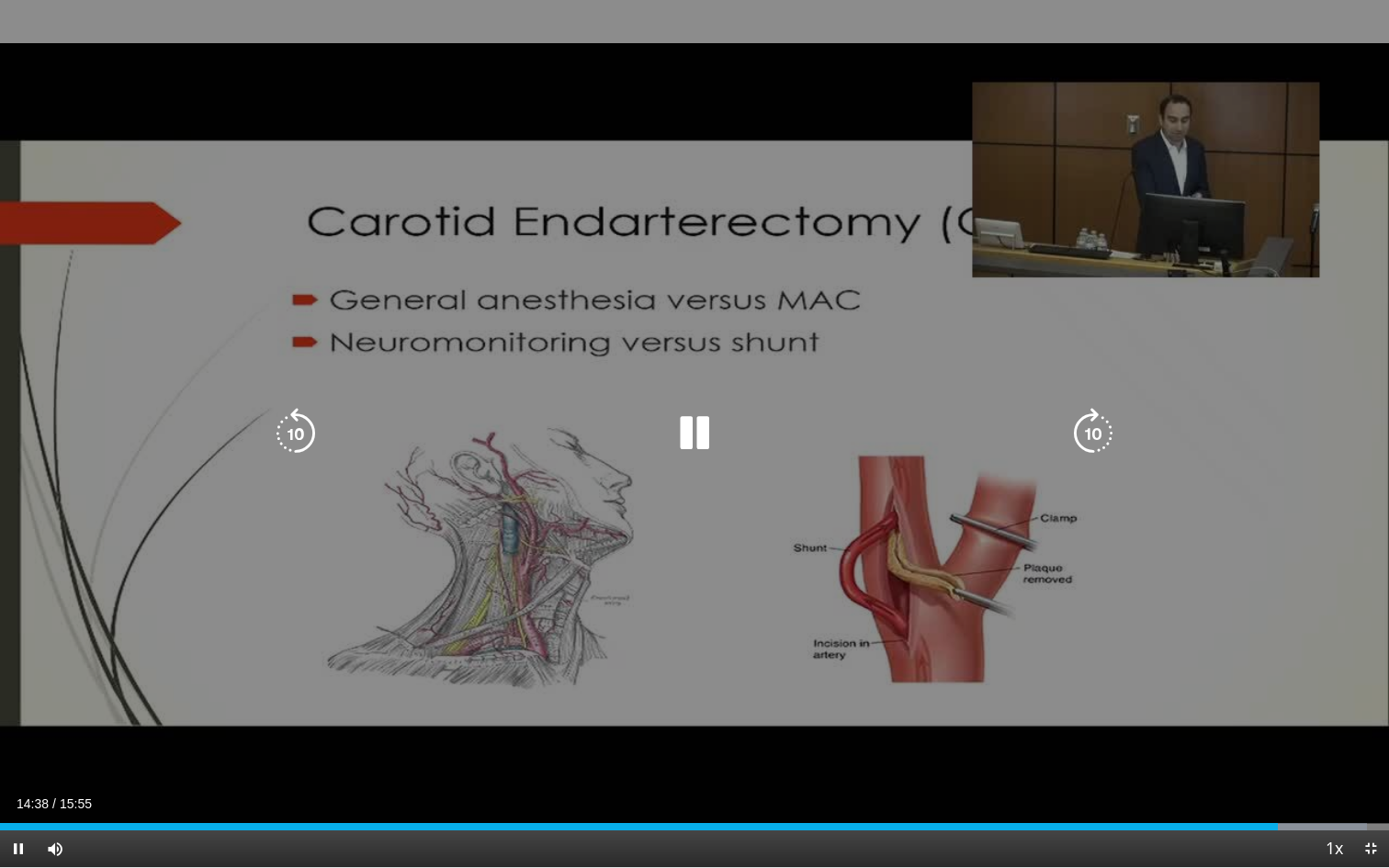
click at [504, 411] on div "10 seconds Tap to unmute" at bounding box center [694, 434] width 1389 height 867
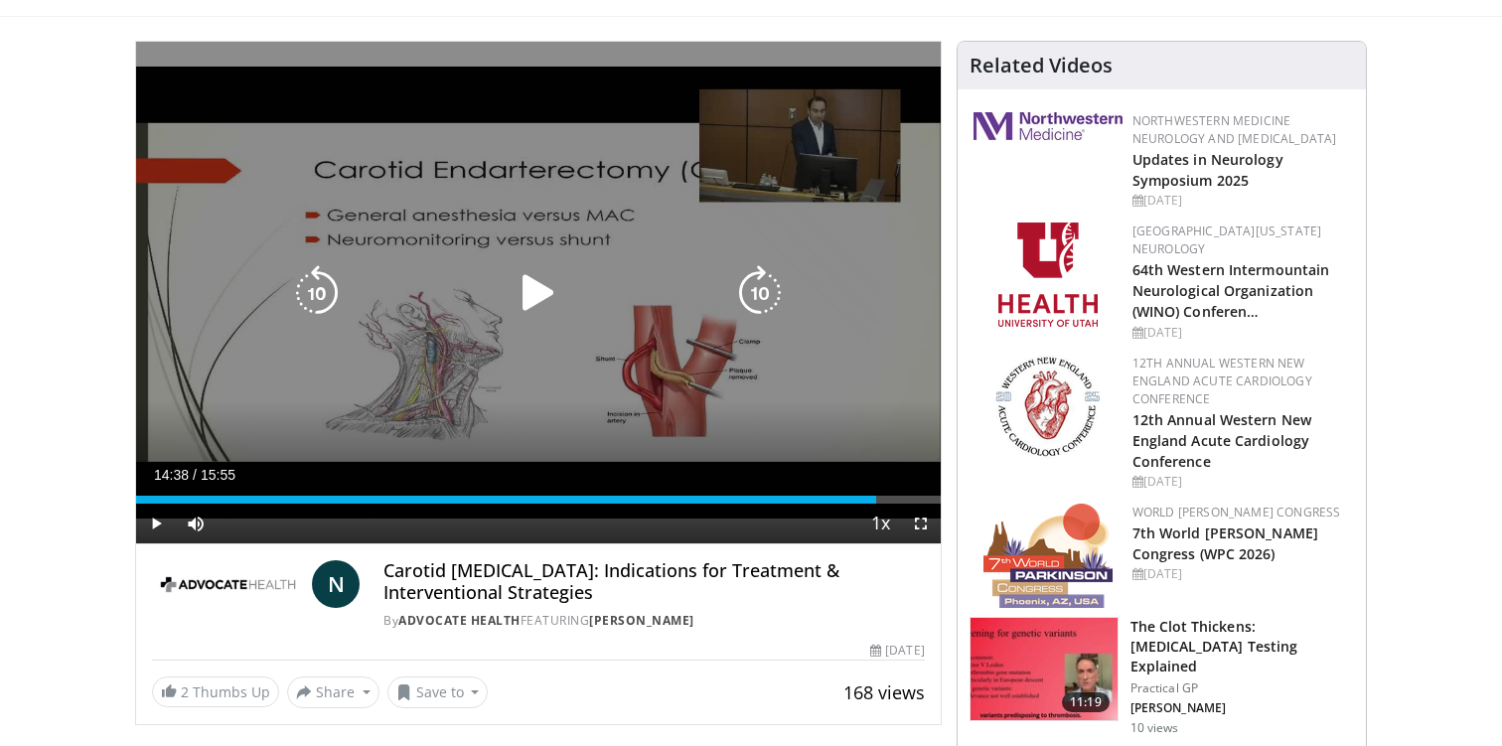
click at [536, 285] on icon "Video Player" at bounding box center [539, 293] width 56 height 56
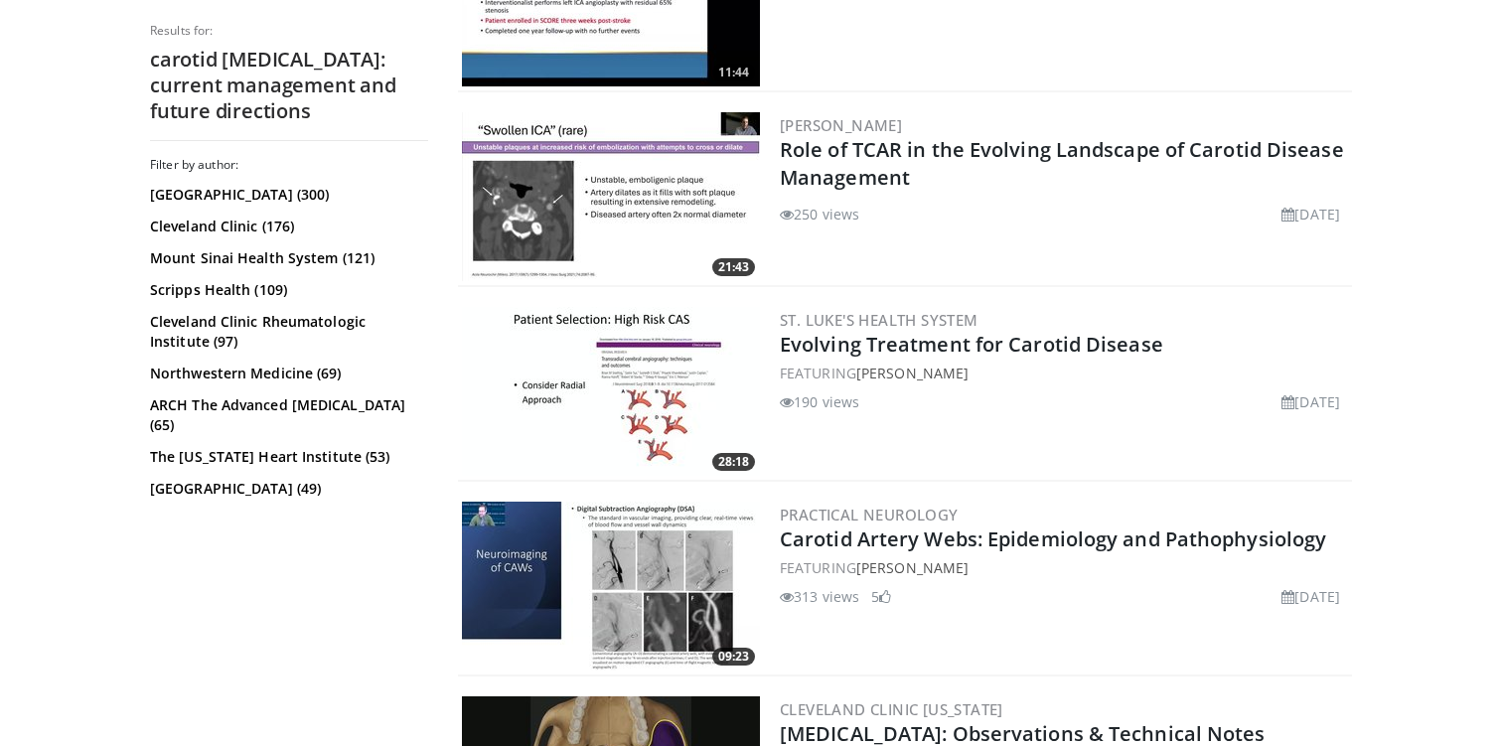
scroll to position [1868, 0]
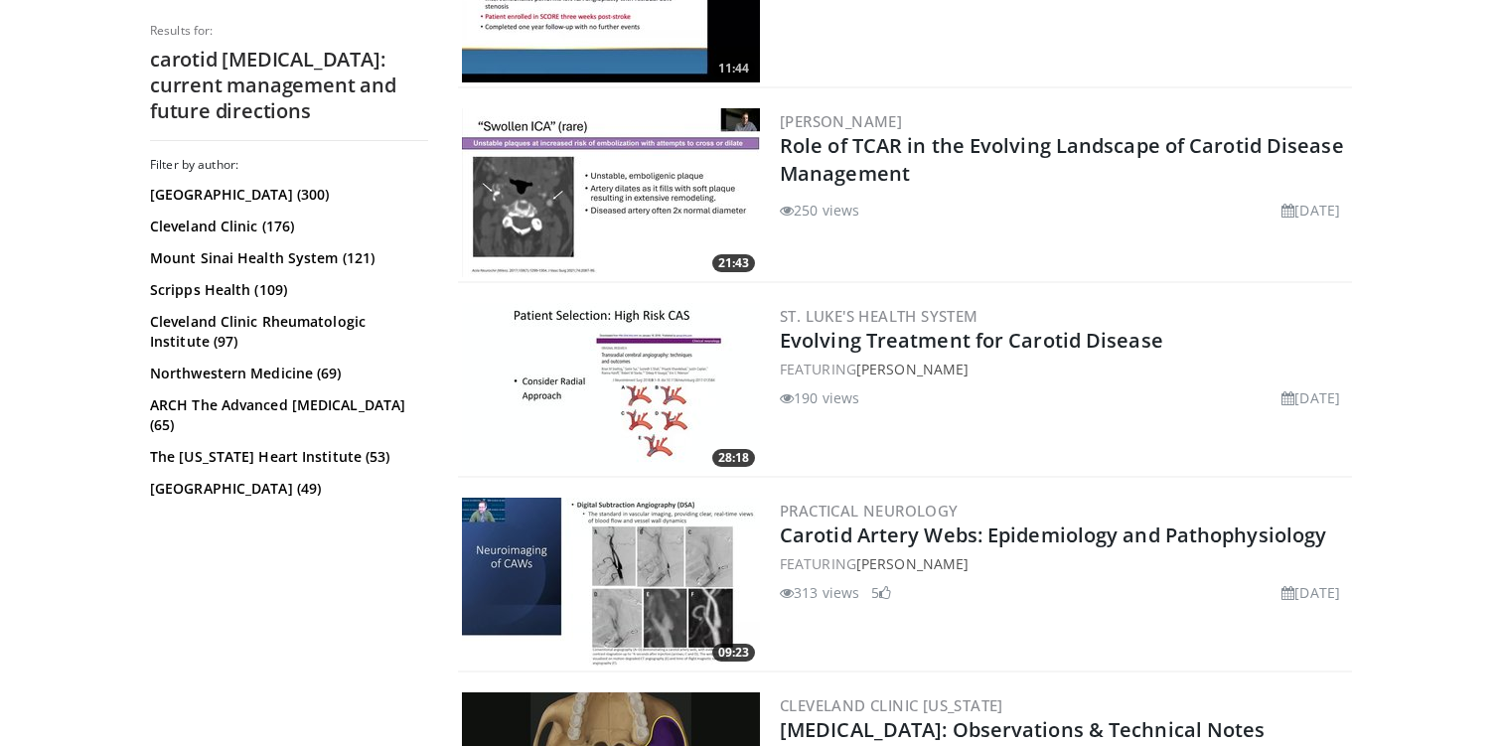
click at [682, 393] on img at bounding box center [611, 387] width 298 height 169
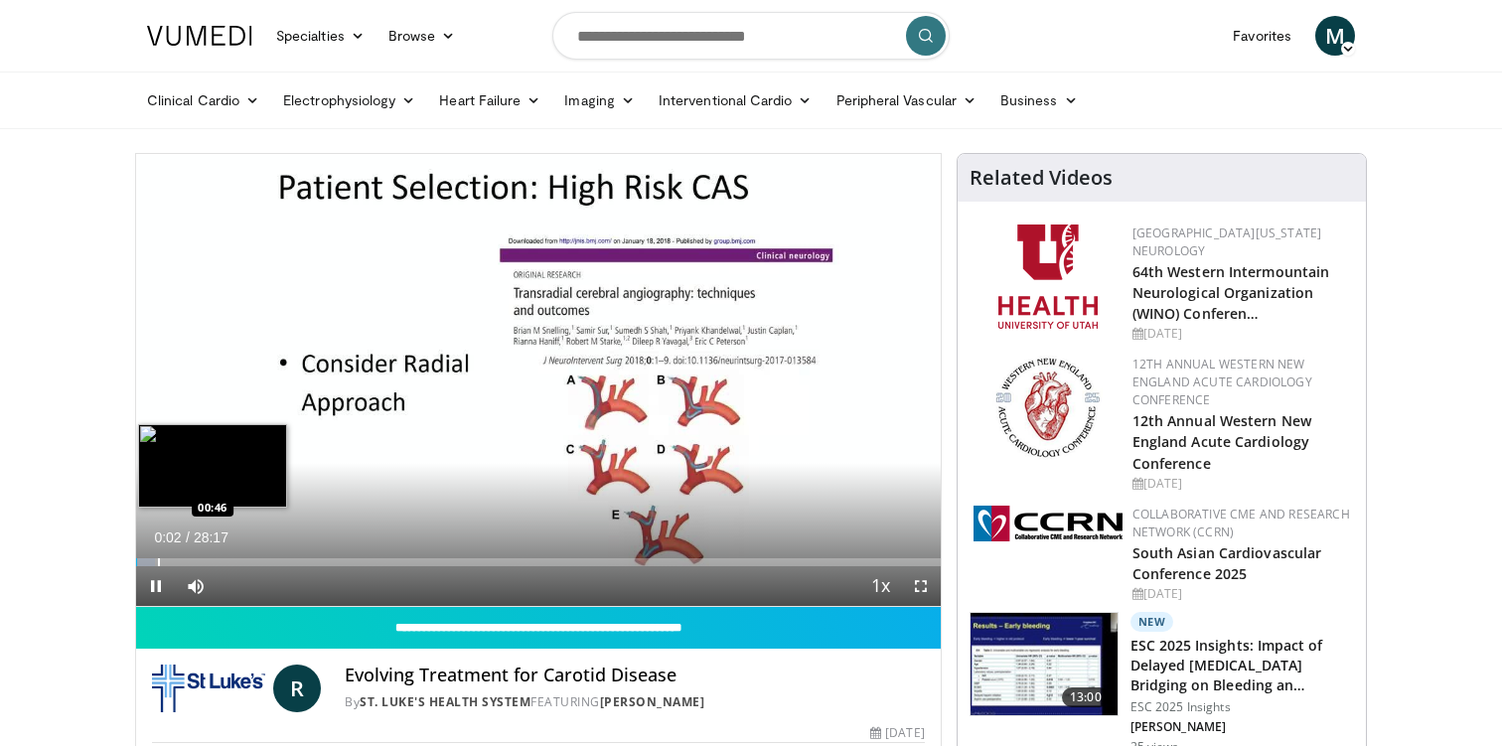
click at [158, 559] on div "Progress Bar" at bounding box center [159, 562] width 2 height 8
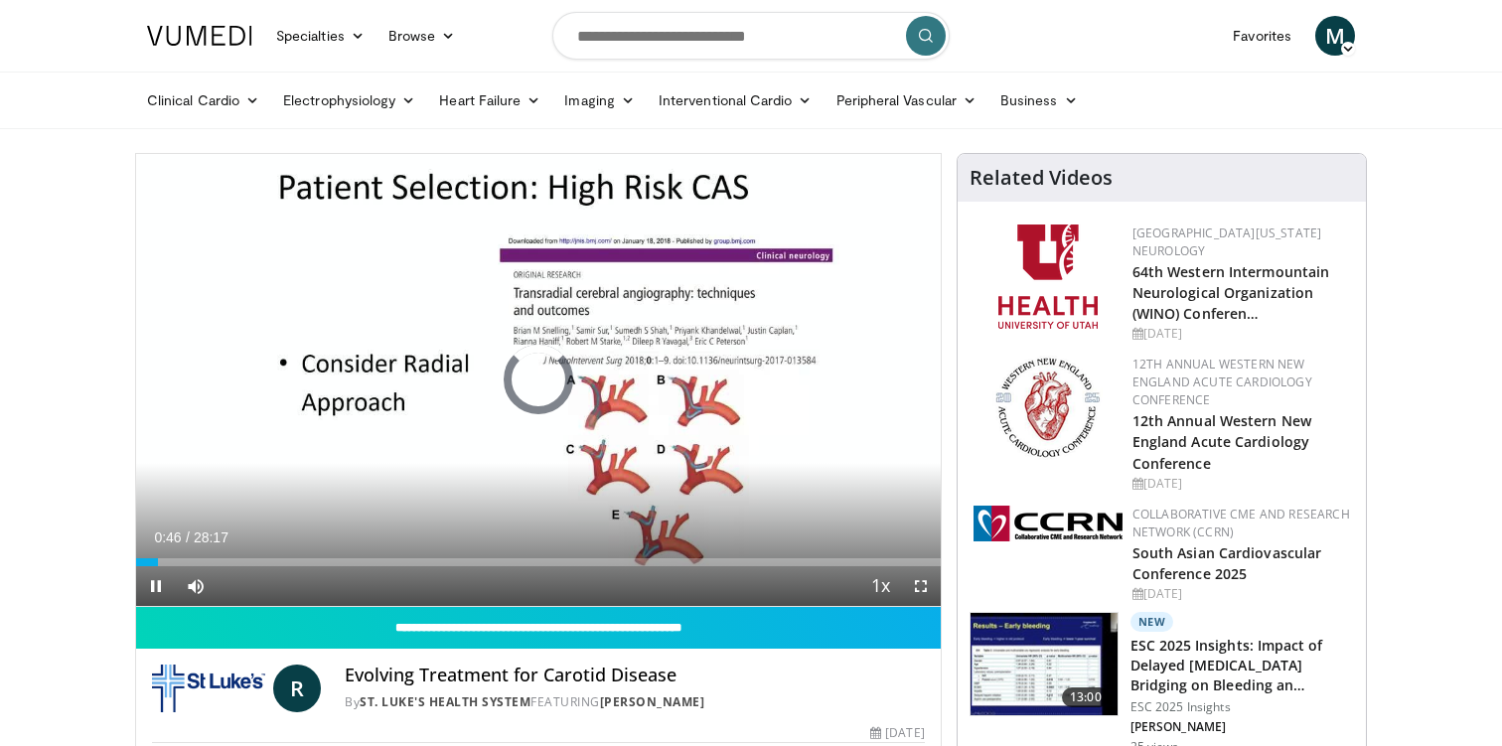
click at [217, 544] on span "28:17" at bounding box center [211, 537] width 35 height 16
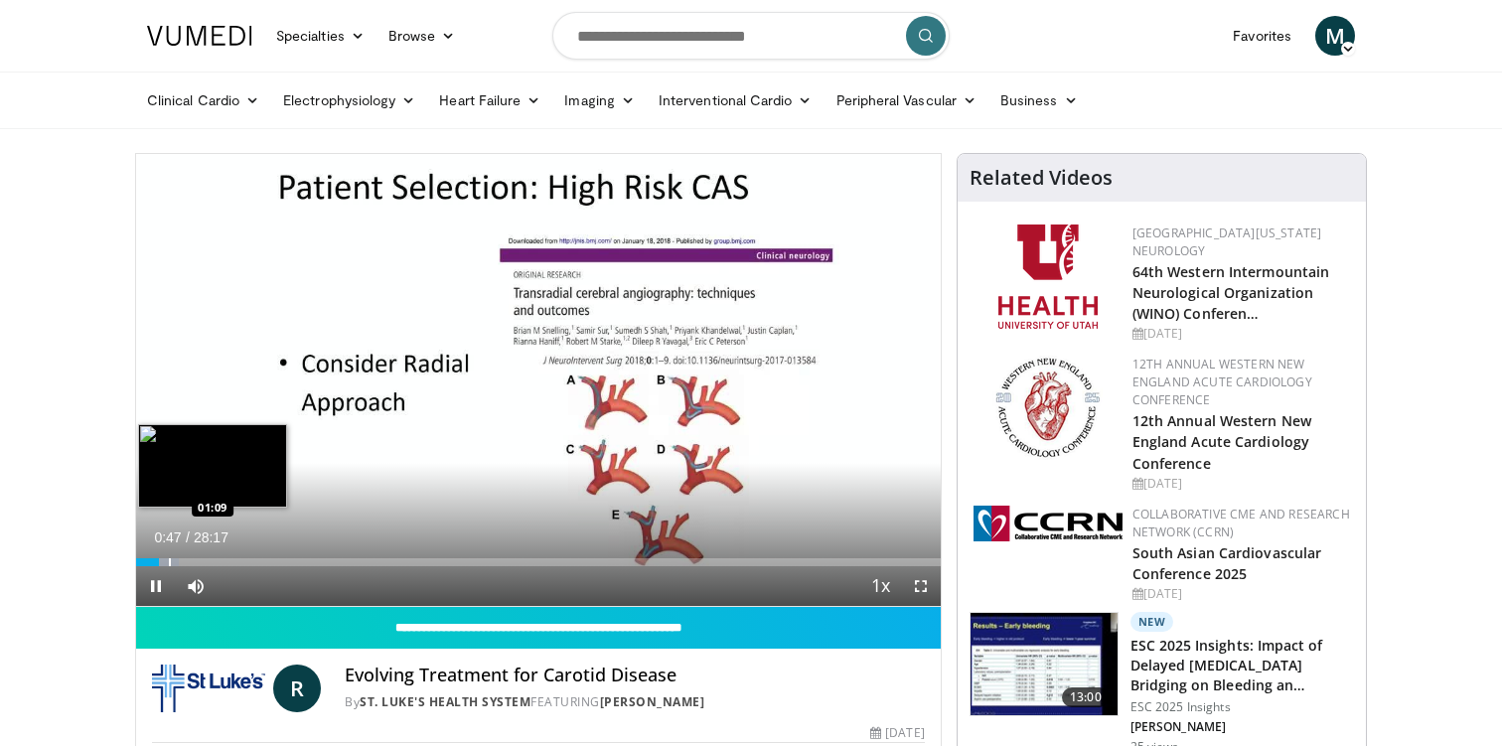
click at [169, 559] on div "Progress Bar" at bounding box center [170, 562] width 2 height 8
click at [194, 556] on div "Loaded : 5.89% 02:03 02:03" at bounding box center [538, 556] width 804 height 19
click at [161, 560] on div "Progress Bar" at bounding box center [162, 562] width 2 height 8
click at [174, 561] on div "Progress Bar" at bounding box center [175, 562] width 2 height 8
click at [185, 561] on div "Progress Bar" at bounding box center [186, 562] width 2 height 8
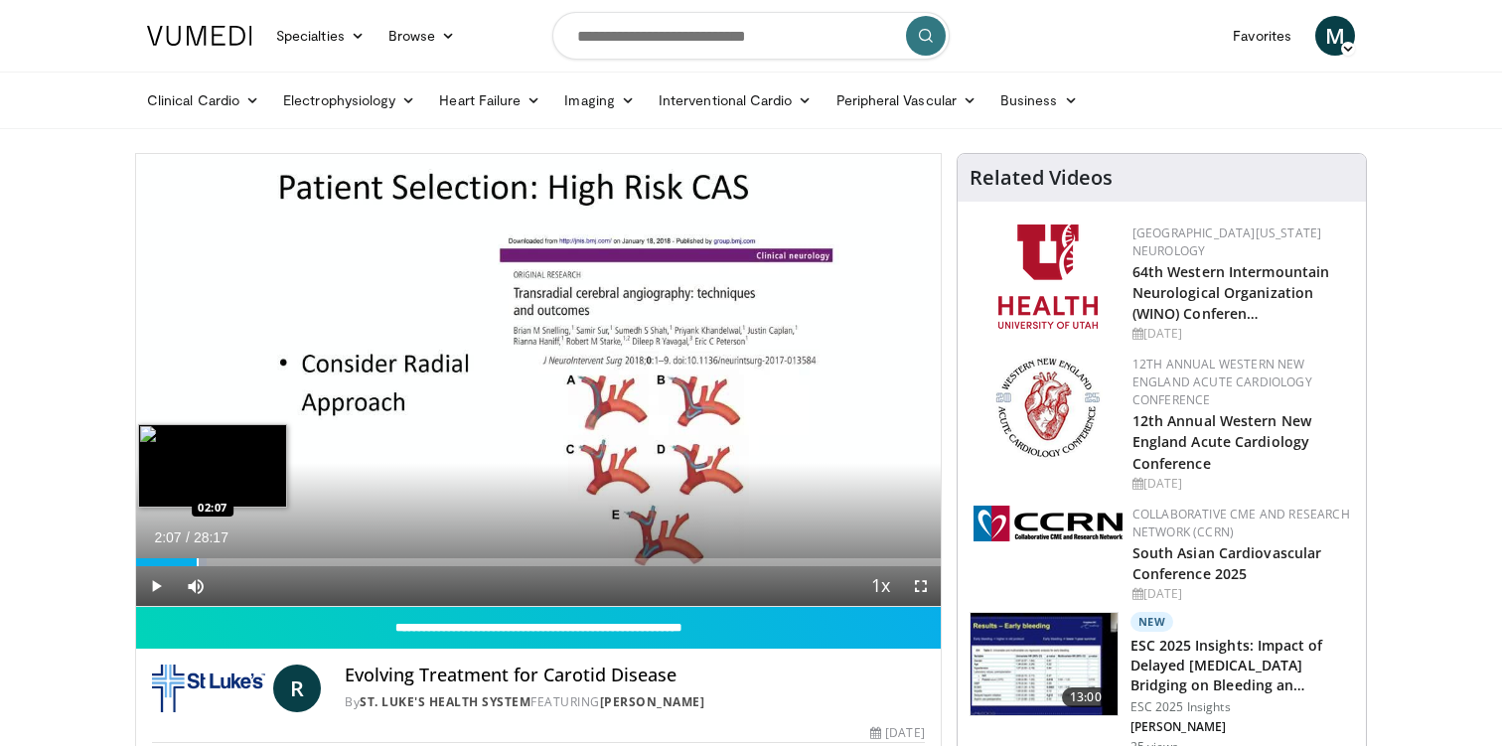
click at [197, 560] on div "Progress Bar" at bounding box center [198, 562] width 2 height 8
click at [207, 560] on div "Progress Bar" at bounding box center [207, 562] width 2 height 8
click at [221, 557] on div "Loaded : 12.86% 02:30 03:02" at bounding box center [538, 556] width 804 height 19
click at [245, 552] on div "Loaded : 12.86% 03:03 03:52" at bounding box center [538, 556] width 804 height 19
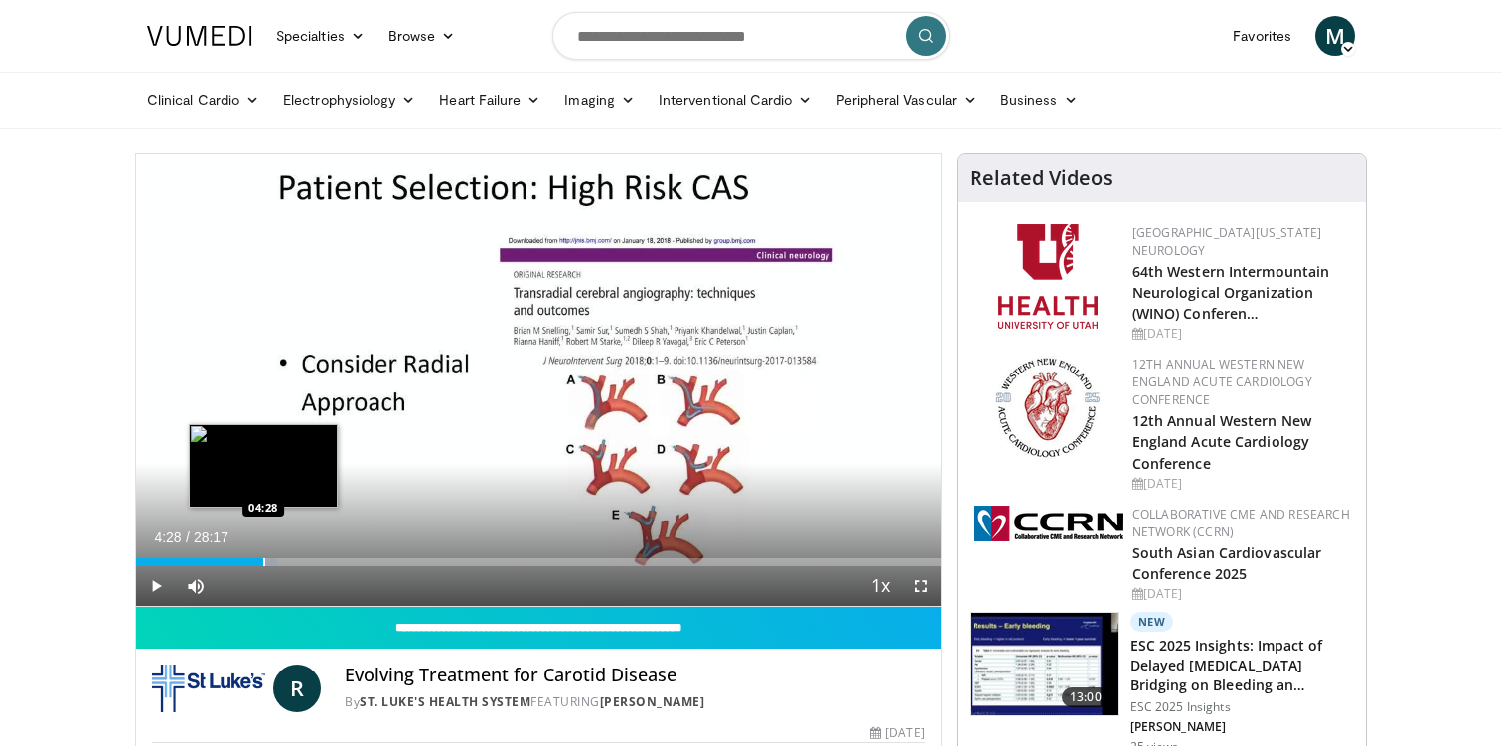
click at [263, 555] on div "Loaded : 17.54% 04:28 04:28" at bounding box center [538, 556] width 804 height 19
click at [281, 561] on div "Progress Bar" at bounding box center [282, 562] width 2 height 8
click at [300, 558] on div "Progress Bar" at bounding box center [301, 562] width 2 height 8
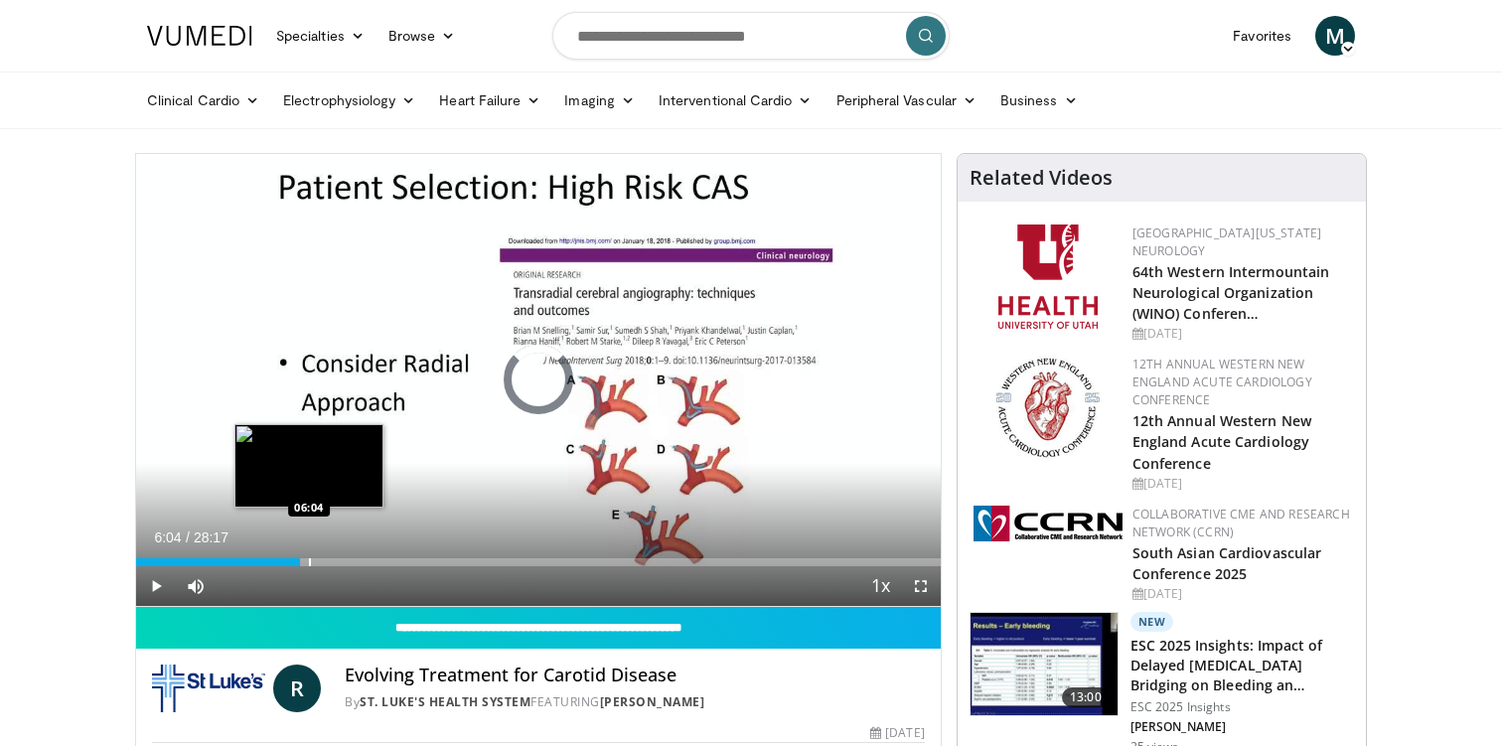
click at [309, 558] on div "Progress Bar" at bounding box center [310, 562] width 2 height 8
click at [325, 558] on div "Progress Bar" at bounding box center [326, 562] width 2 height 8
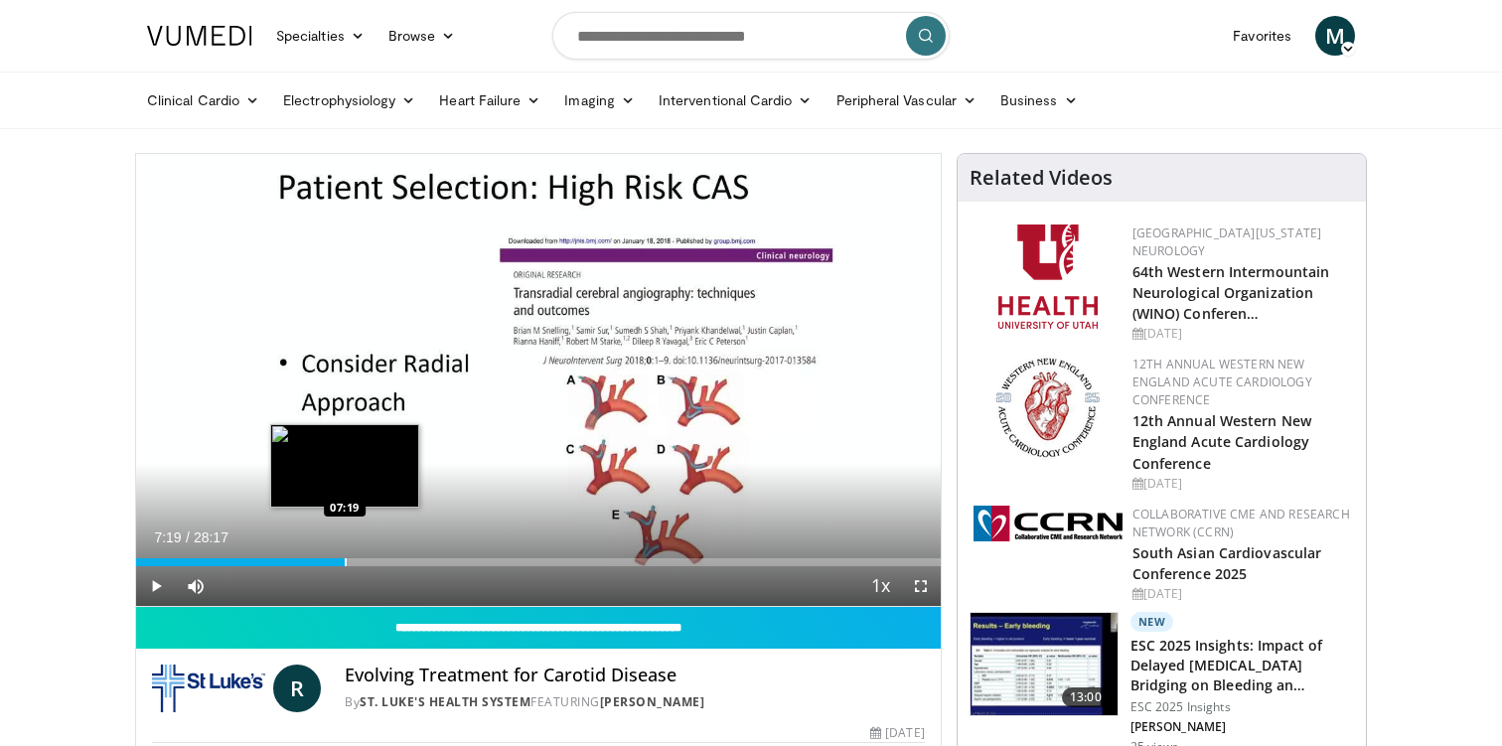
click at [345, 558] on div "Progress Bar" at bounding box center [346, 562] width 2 height 8
click at [358, 556] on div "Loaded : 29.81% 07:22 07:49" at bounding box center [538, 556] width 804 height 19
click at [369, 556] on div "Loaded : 30.98% 07:50 08:14" at bounding box center [538, 556] width 804 height 19
click at [390, 556] on div "Loaded : 32.15% 08:15 08:56" at bounding box center [538, 556] width 804 height 19
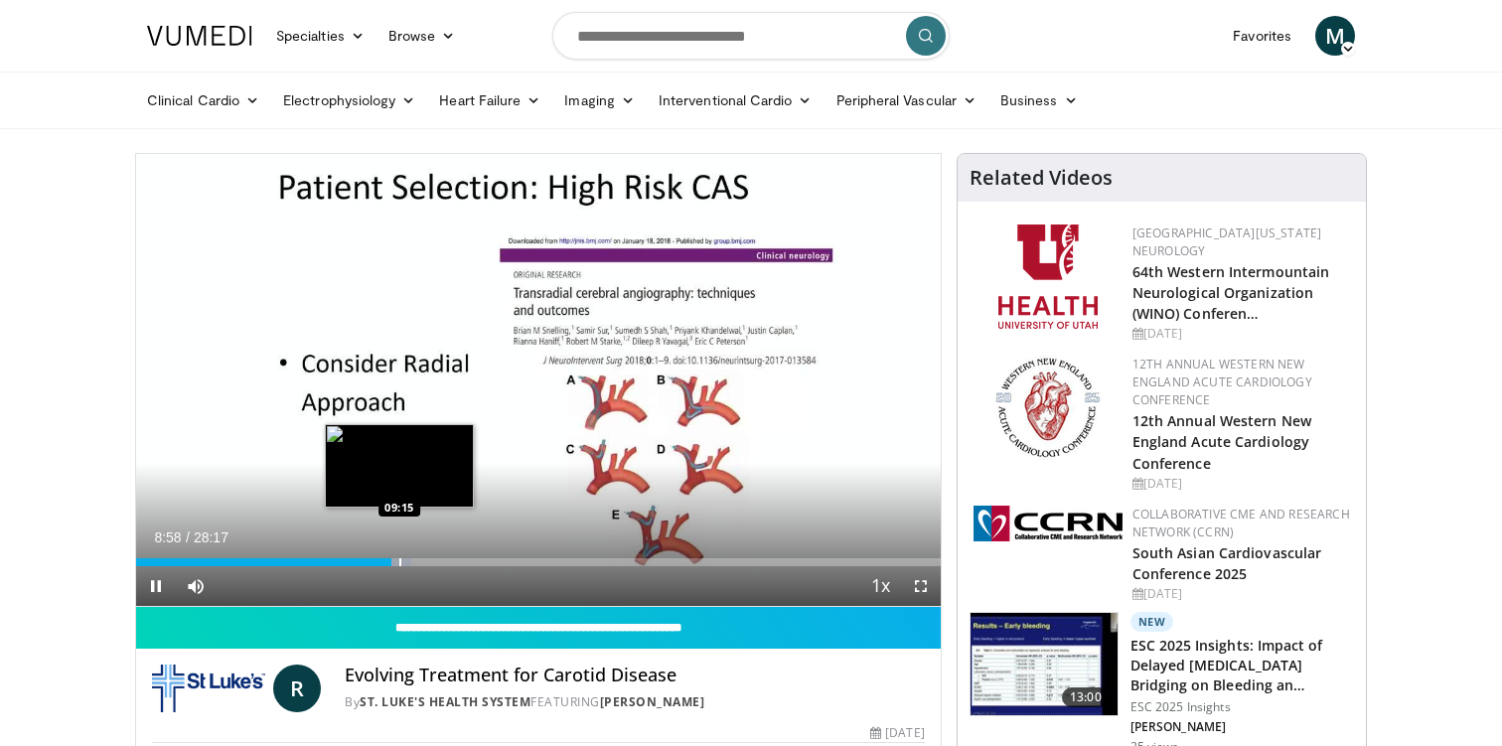
click at [399, 556] on div "Loaded : 34.18% 08:58 09:15" at bounding box center [538, 556] width 804 height 19
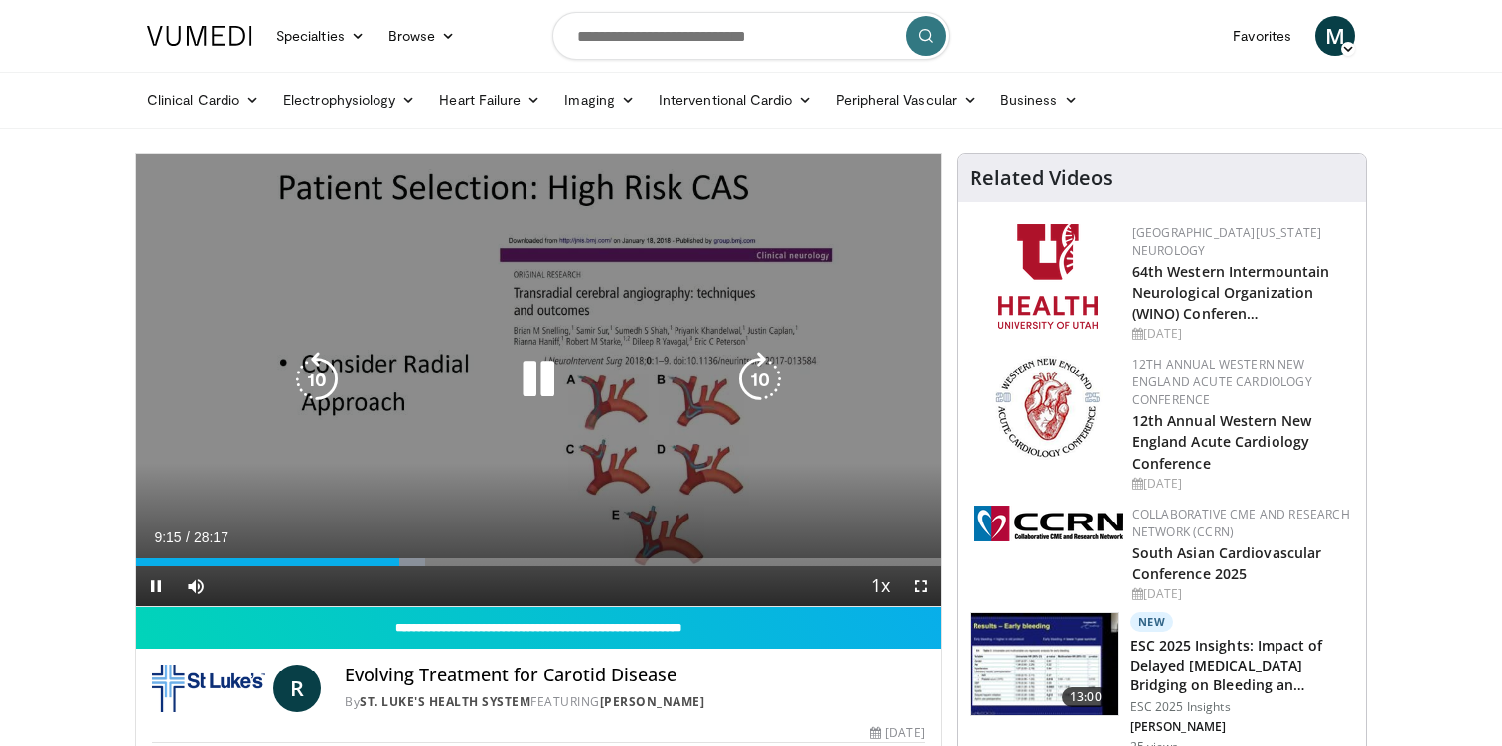
click at [418, 556] on div "Loaded : 35.95% 09:15 09:15" at bounding box center [538, 556] width 804 height 19
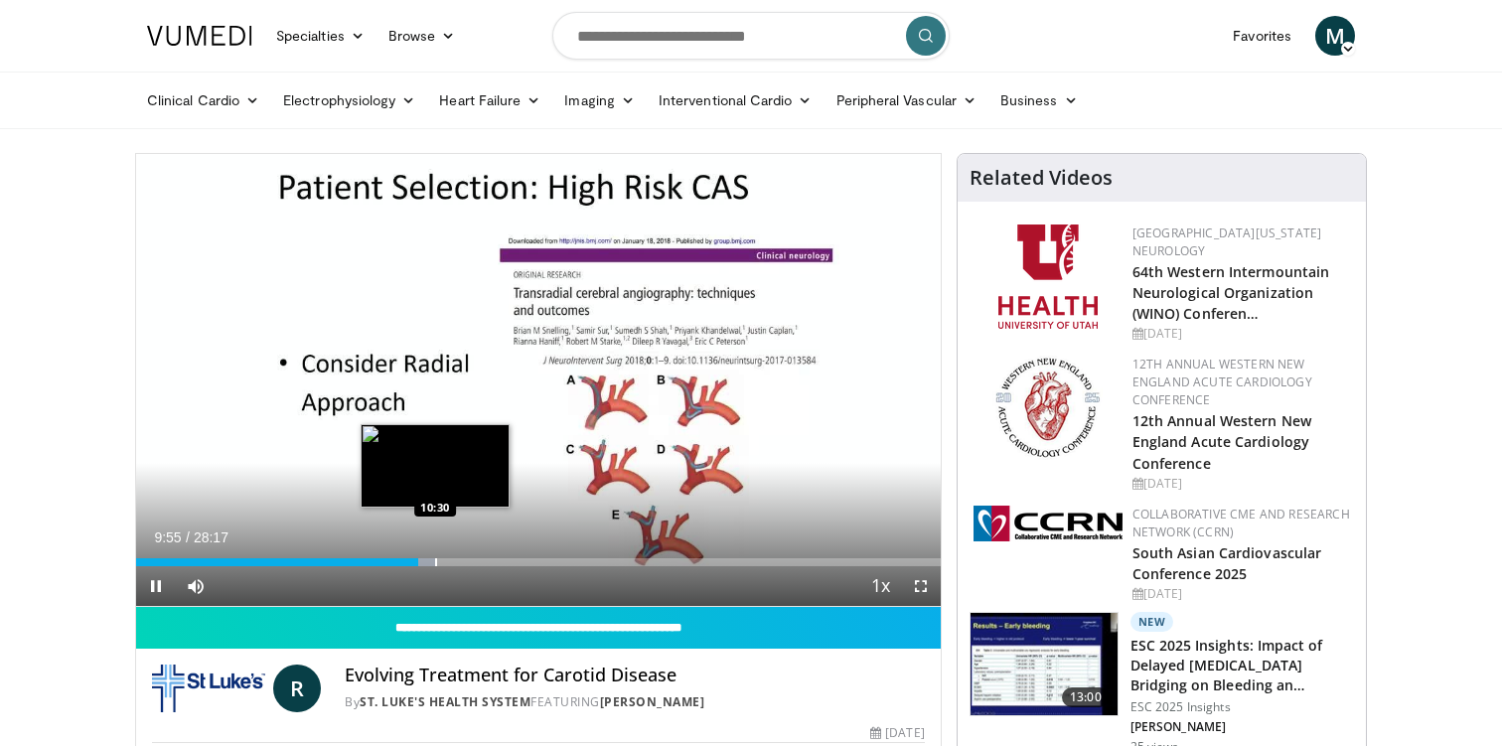
click at [435, 558] on div "Progress Bar" at bounding box center [436, 562] width 2 height 8
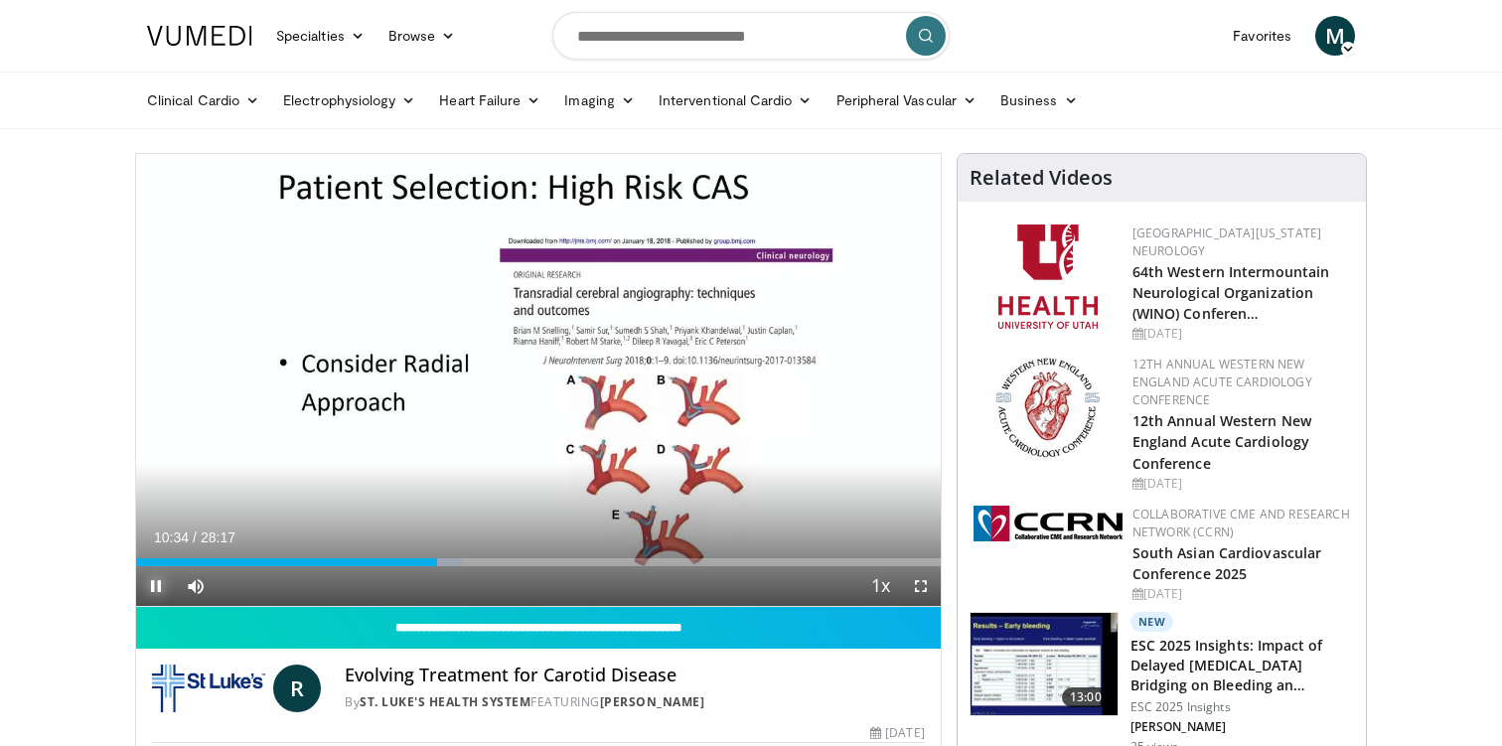
click at [168, 577] on span "Video Player" at bounding box center [156, 586] width 40 height 40
click at [918, 580] on span "Video Player" at bounding box center [921, 586] width 40 height 40
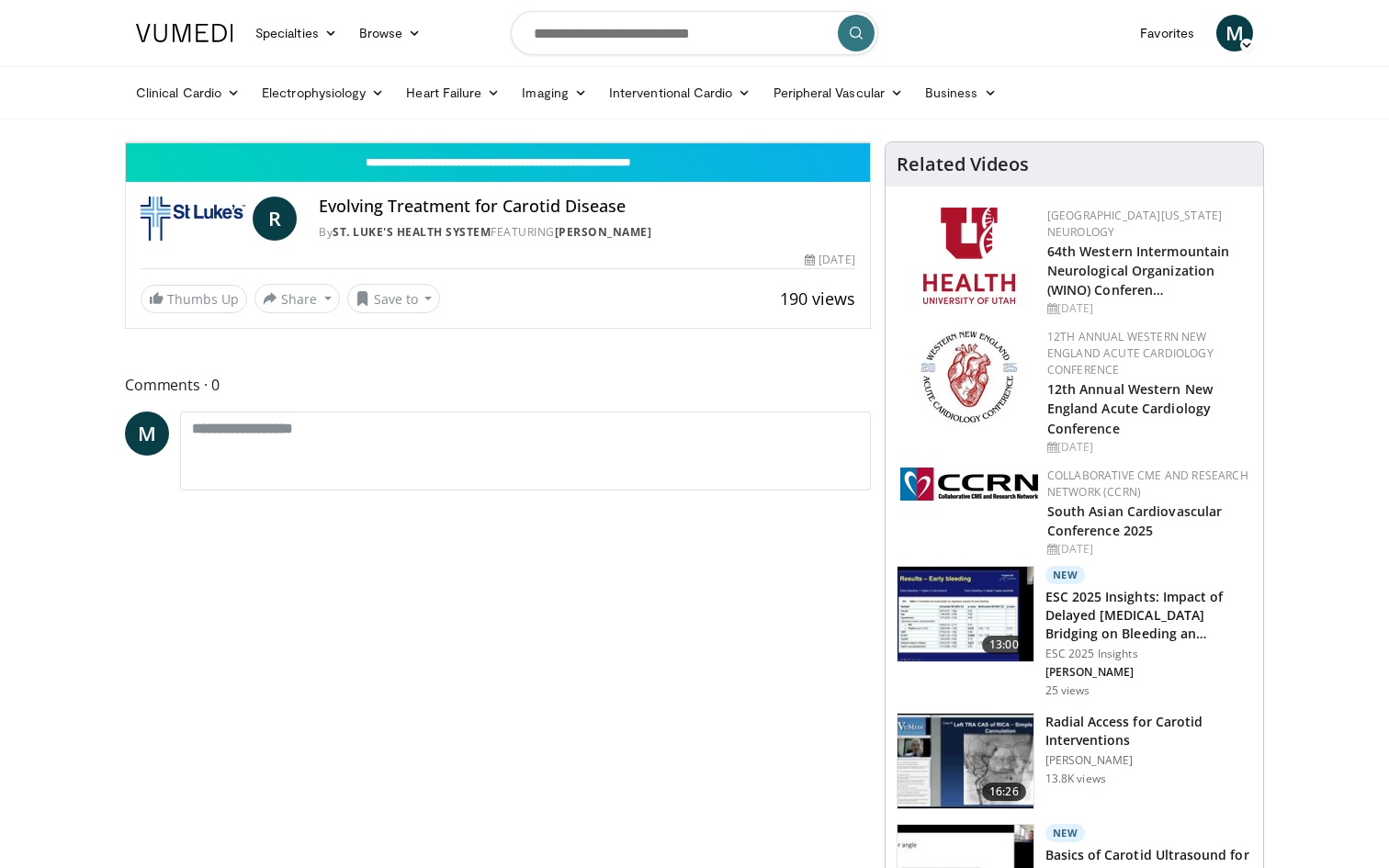
click at [404, 105] on div "10:34" at bounding box center [264, 102] width 278 height 7
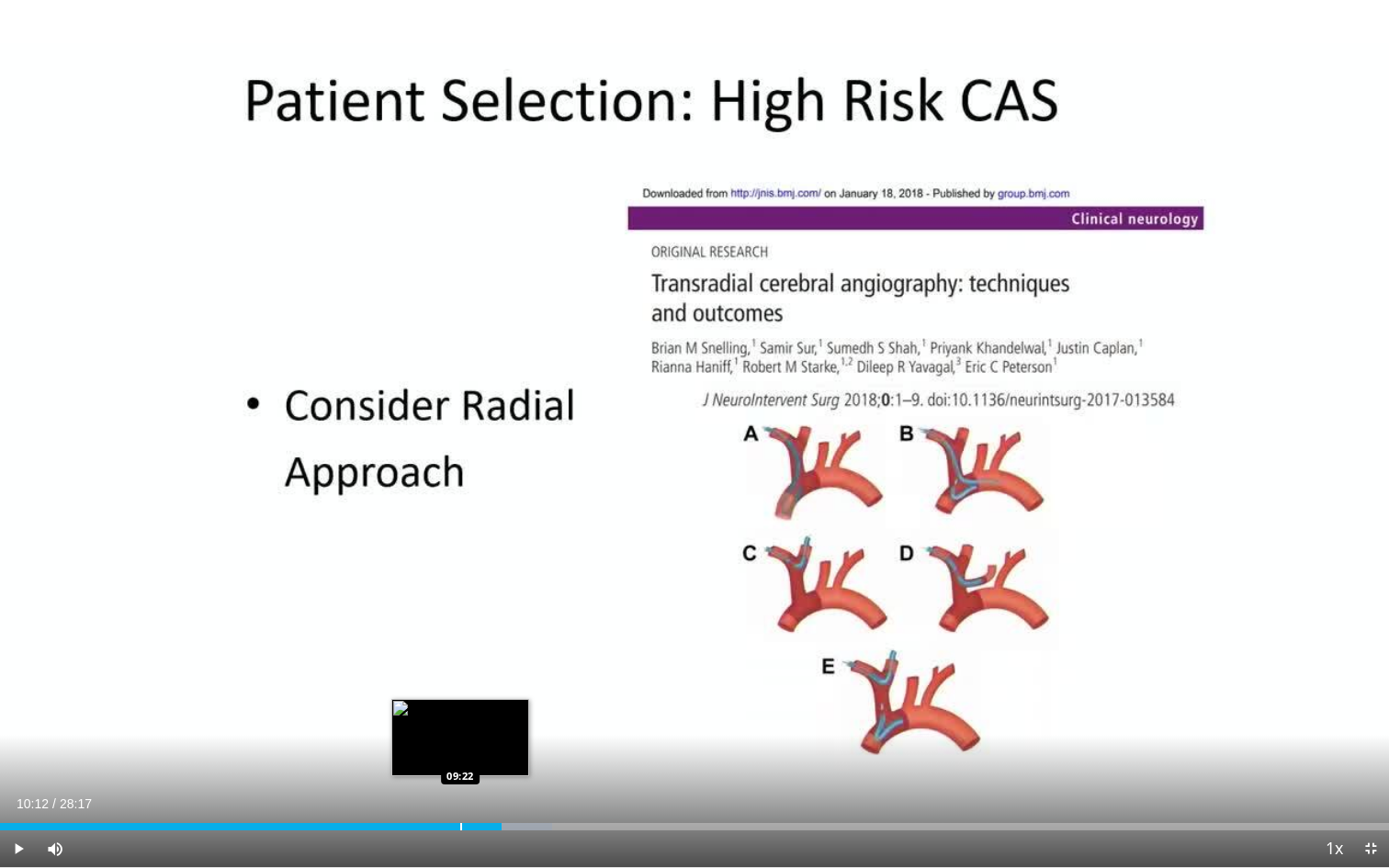
click at [460, 689] on div "Loaded : 39.75% 10:12 09:22" at bounding box center [694, 821] width 1389 height 18
click at [19, 689] on span "Video Player" at bounding box center [18, 849] width 37 height 37
click at [422, 689] on div "Loaded : 35.36% 09:23 08:36" at bounding box center [694, 821] width 1389 height 18
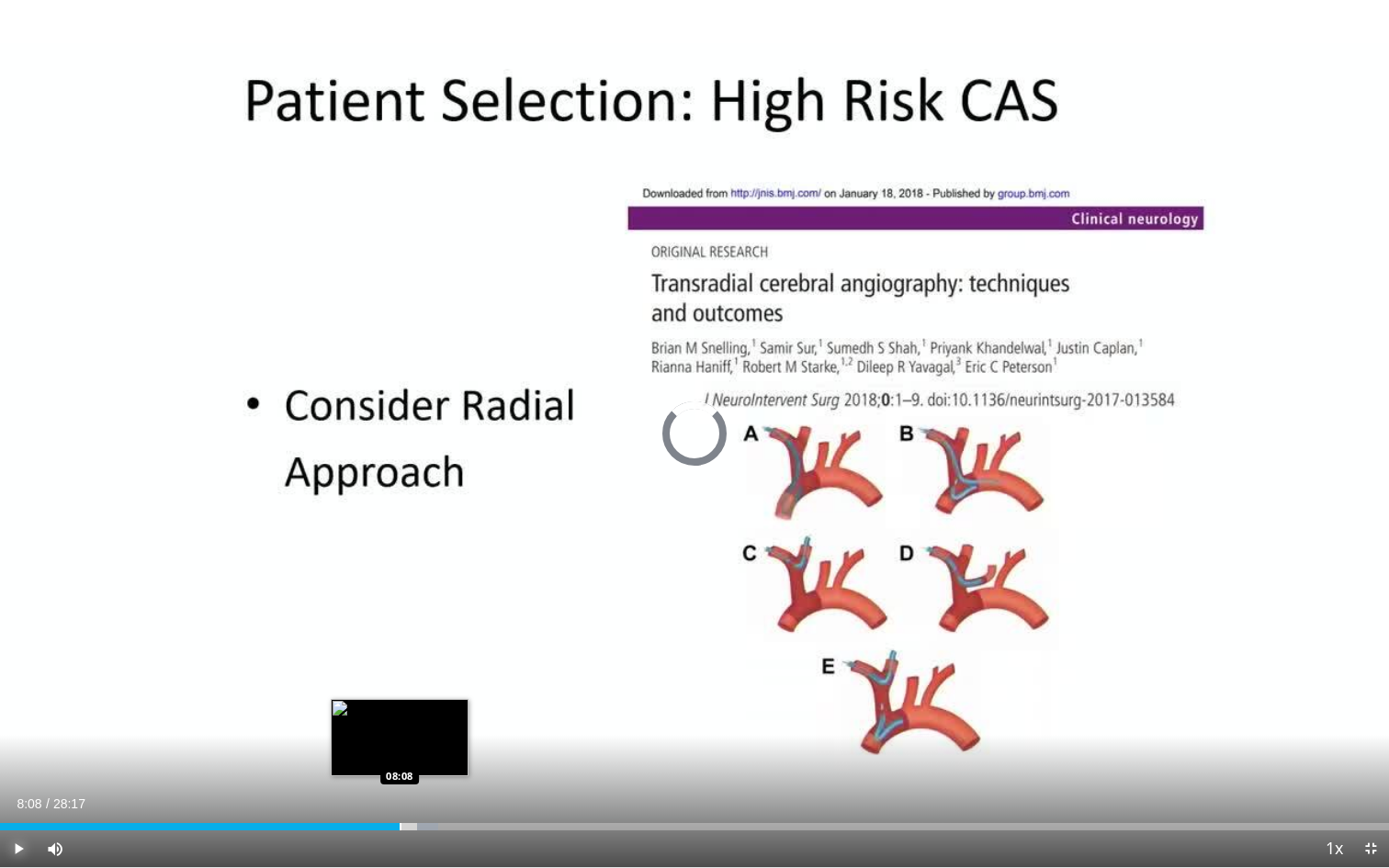
click at [399, 689] on div "Loaded : 31.57% 08:08 08:08" at bounding box center [694, 821] width 1389 height 18
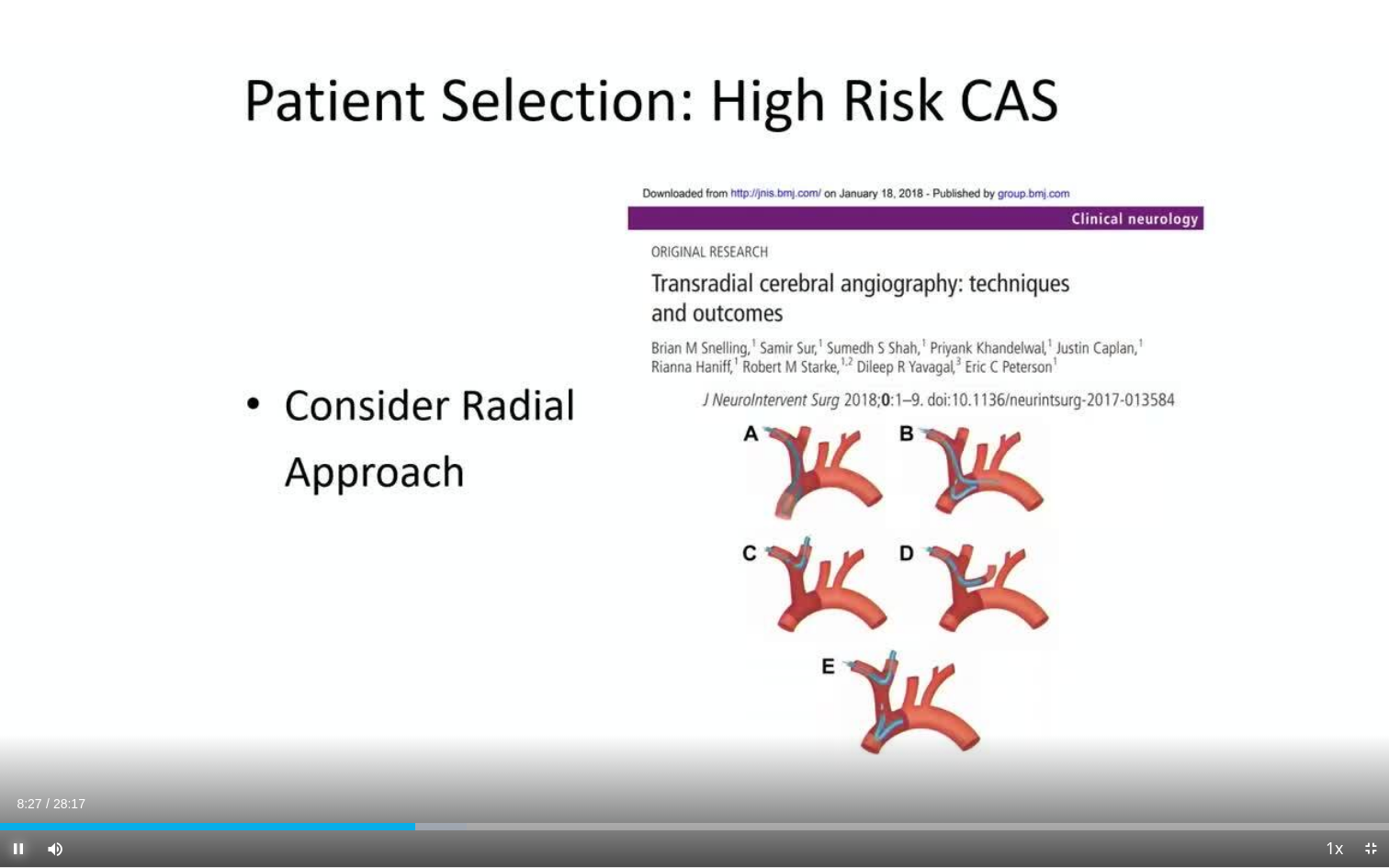
click at [26, 689] on span "Video Player" at bounding box center [18, 849] width 37 height 37
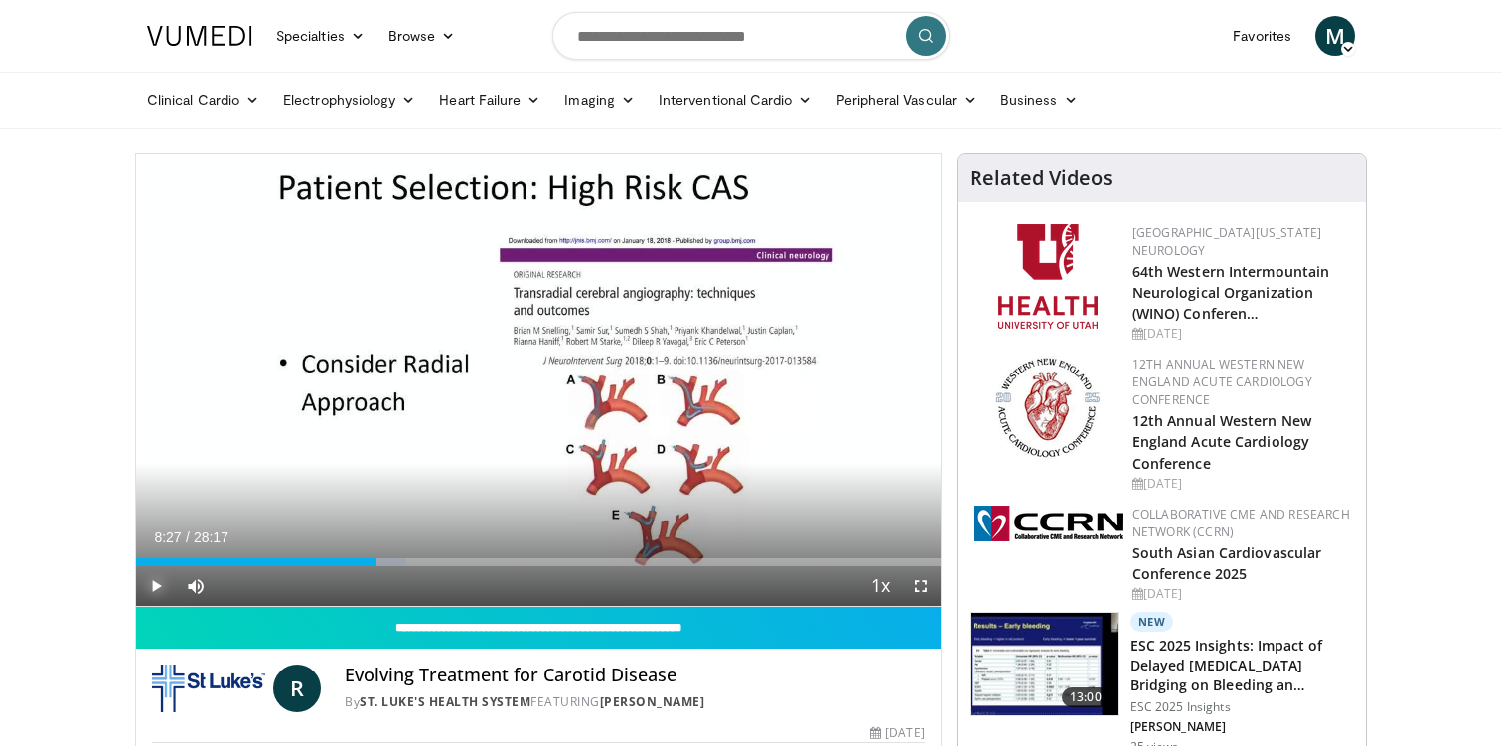
click at [150, 589] on span "Video Player" at bounding box center [156, 586] width 40 height 40
click at [926, 580] on span "Video Player" at bounding box center [921, 586] width 40 height 40
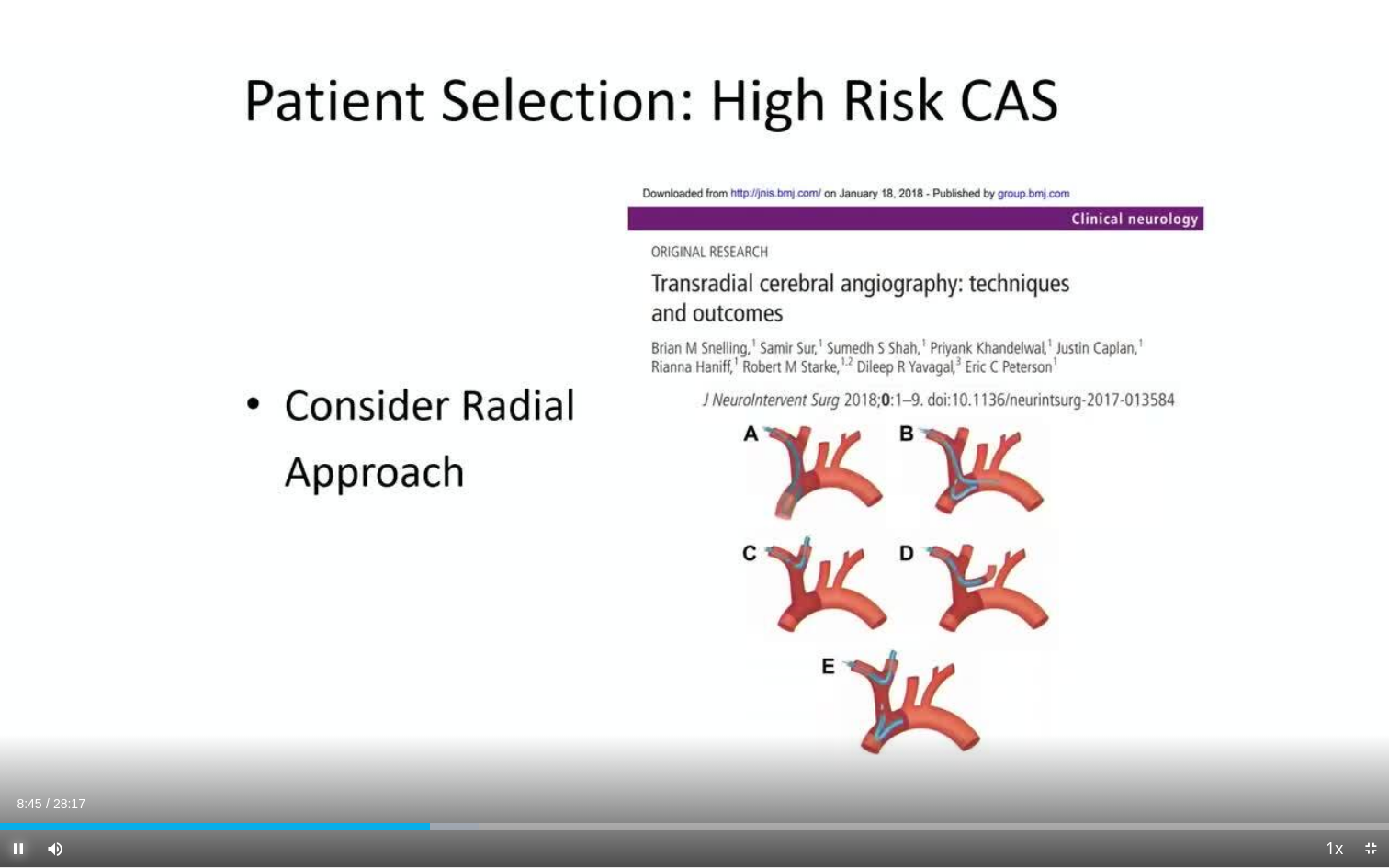
click at [17, 689] on span "Video Player" at bounding box center [18, 849] width 37 height 37
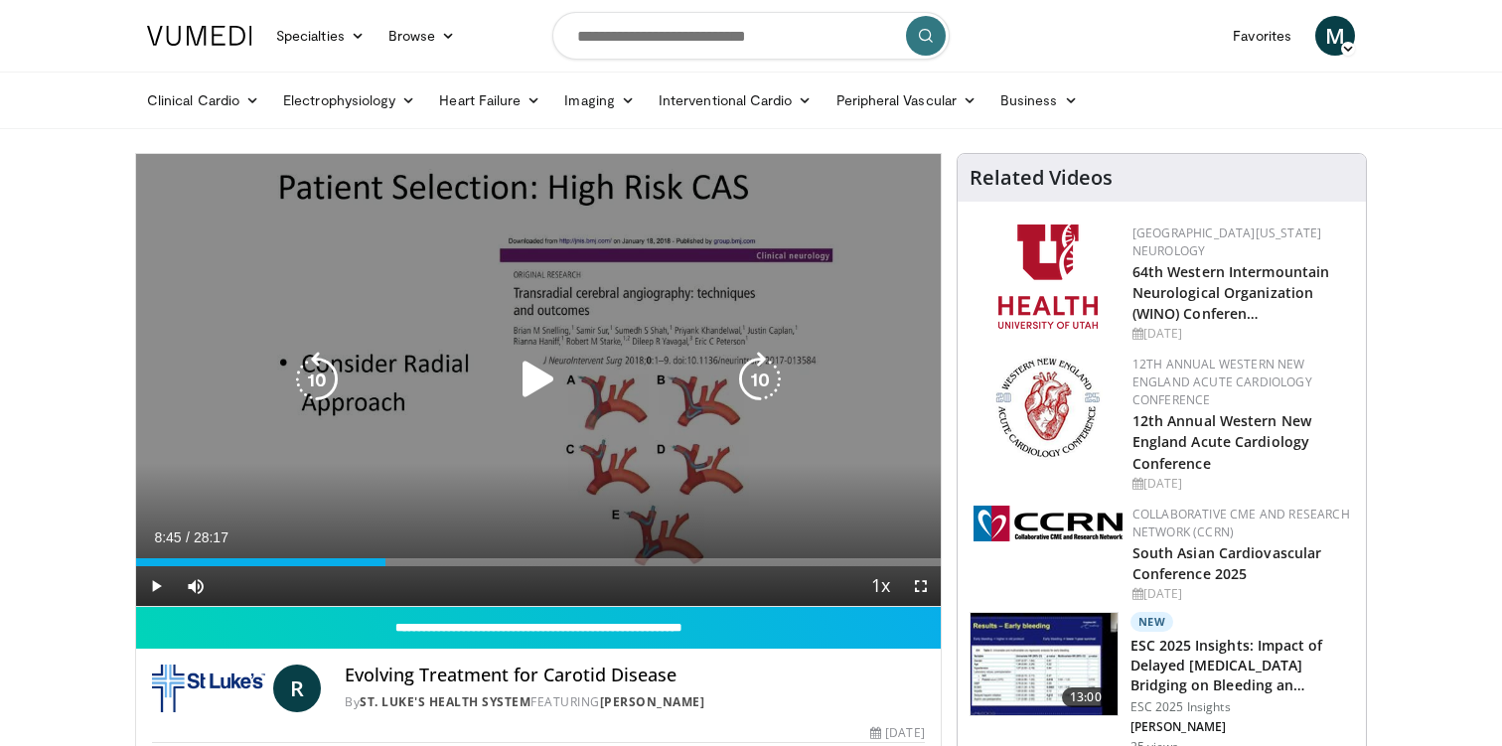
click at [533, 387] on icon "Video Player" at bounding box center [539, 380] width 56 height 56
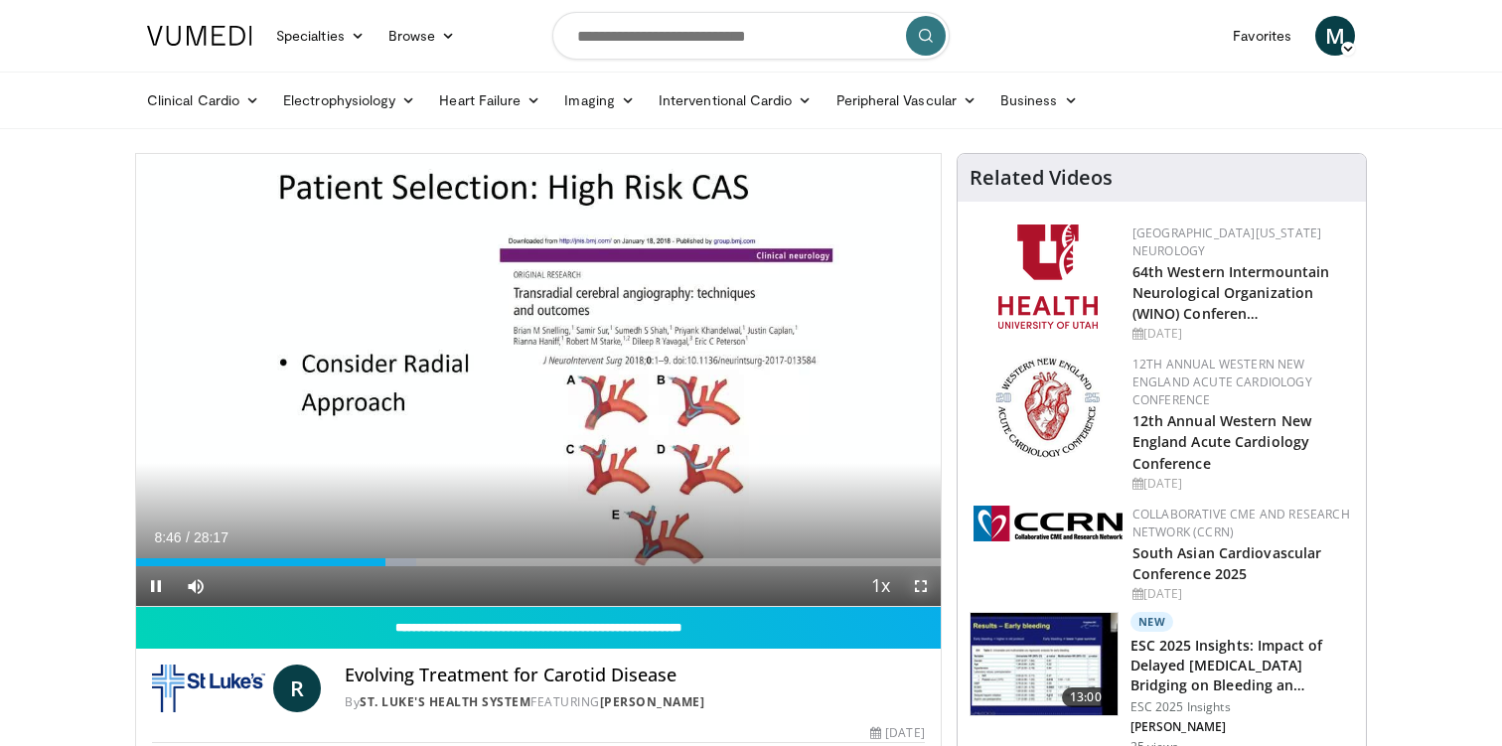
click at [920, 585] on span "Video Player" at bounding box center [921, 586] width 40 height 40
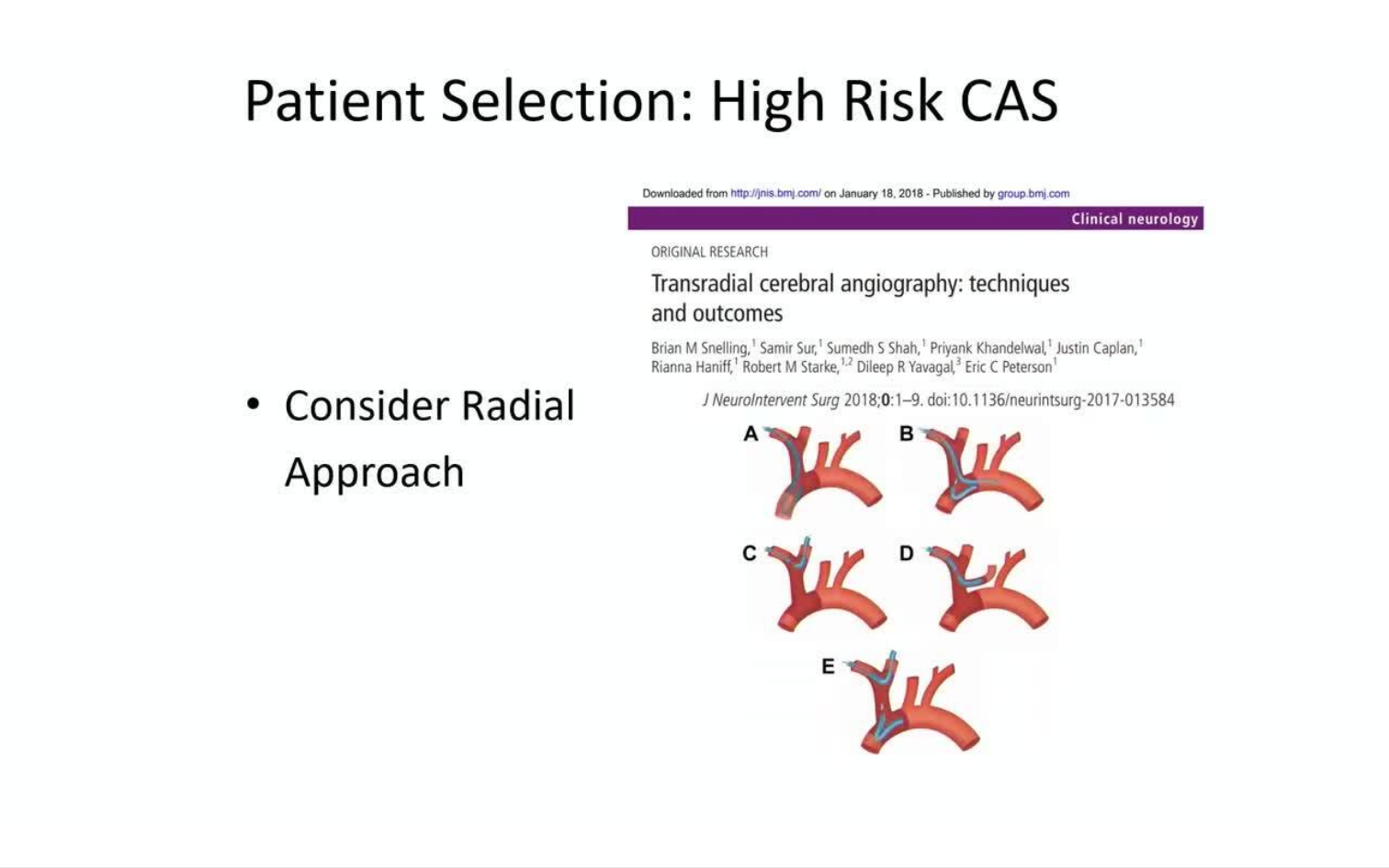
click at [19, 689] on div "10 seconds Tap to unmute" at bounding box center [694, 434] width 1389 height 867
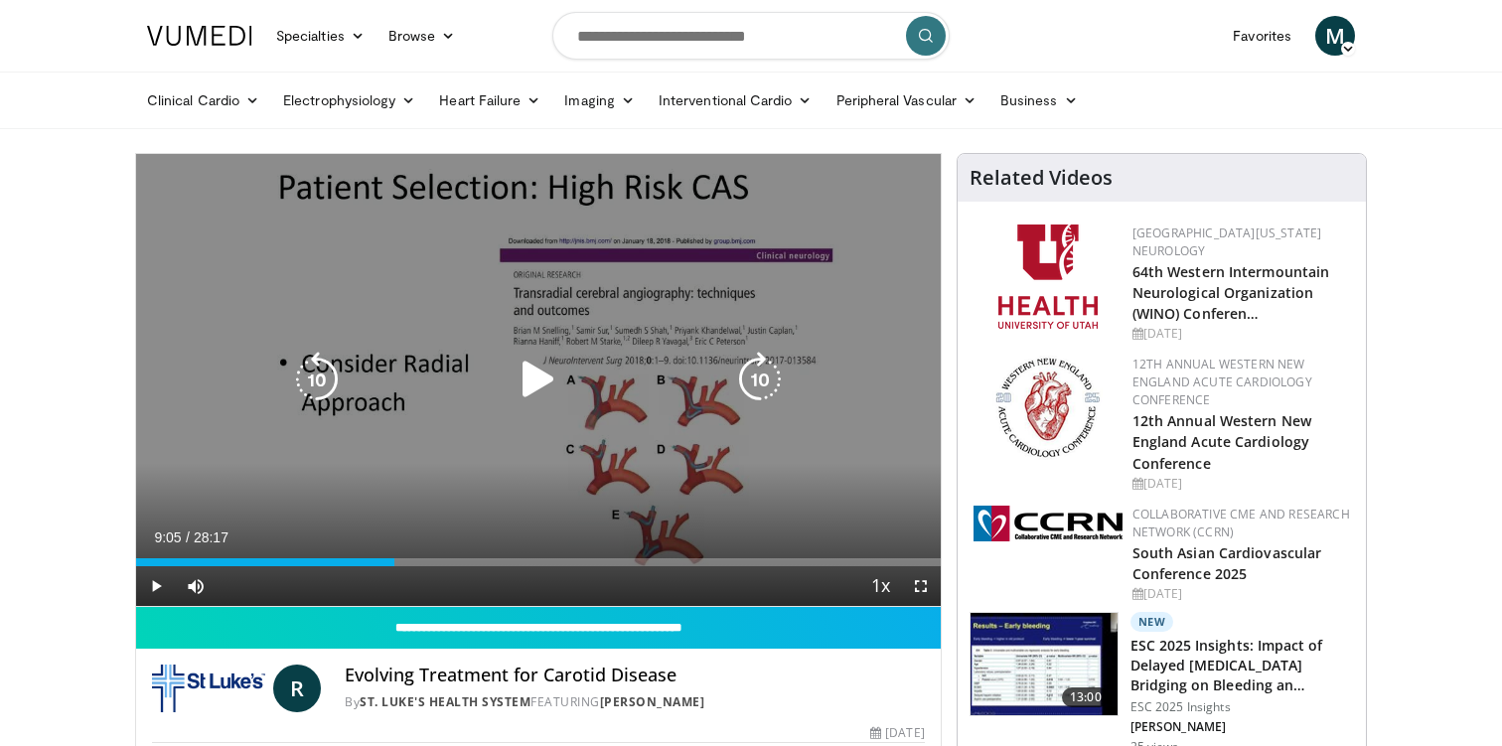
click at [550, 382] on icon "Video Player" at bounding box center [539, 380] width 56 height 56
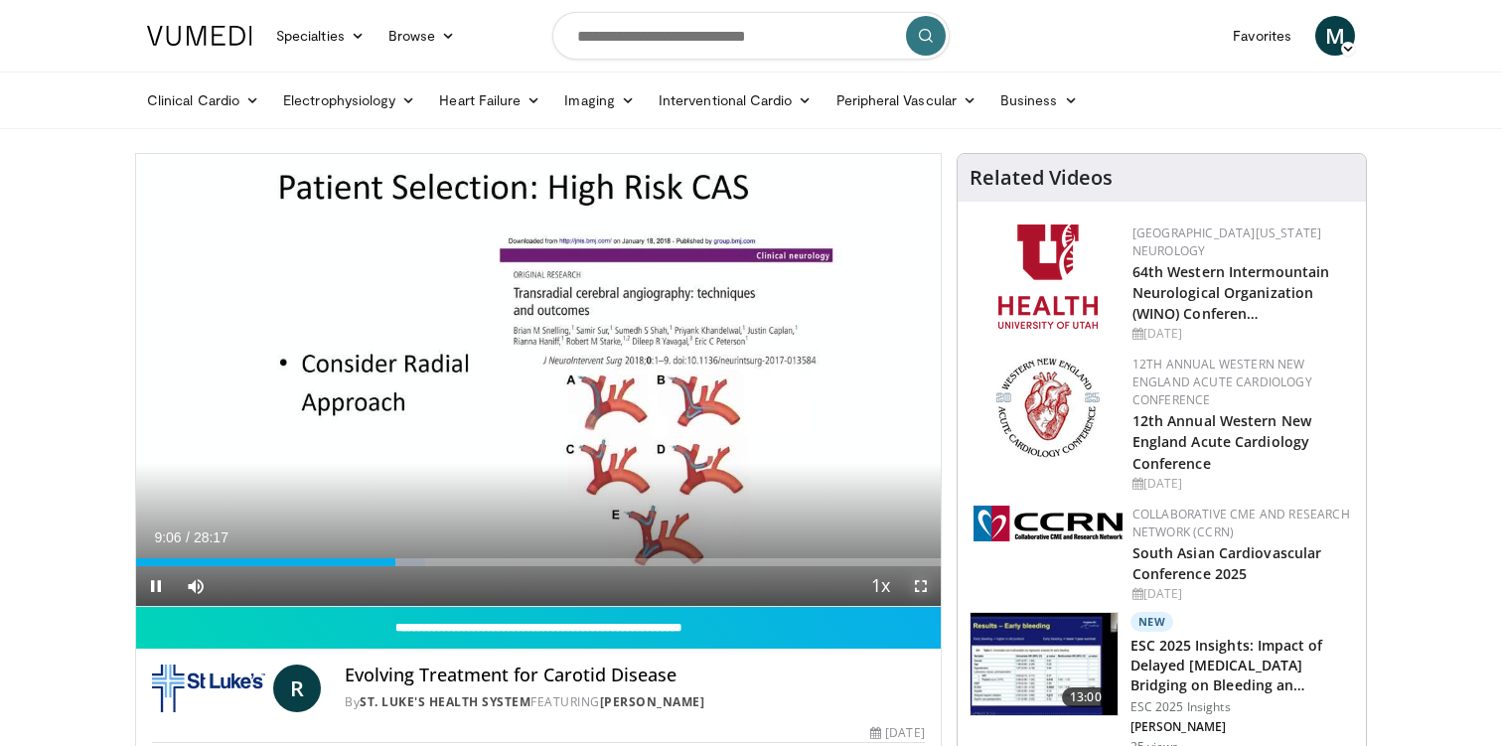
click at [922, 588] on span "Video Player" at bounding box center [921, 586] width 40 height 40
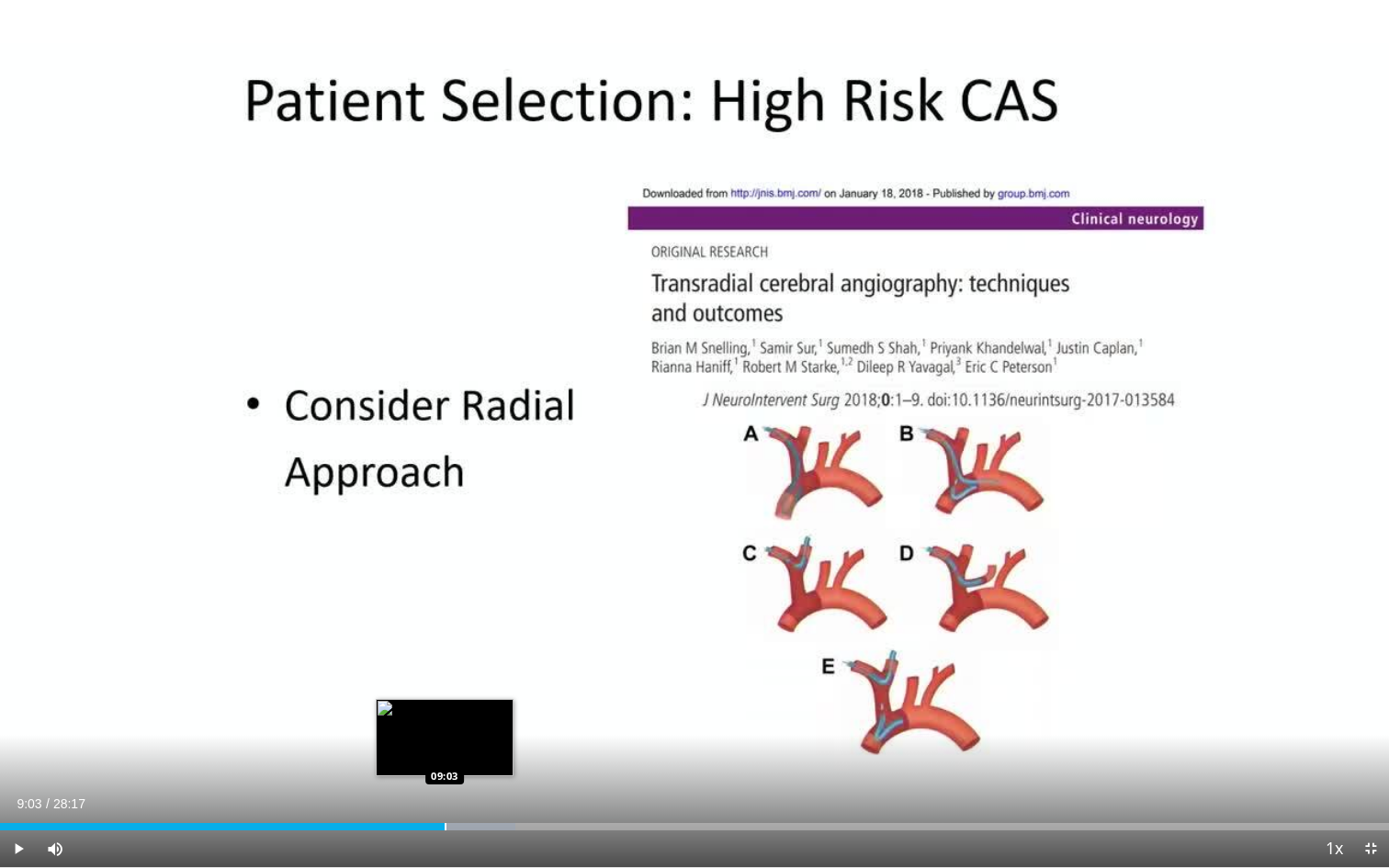
click at [445, 689] on div "Loaded : 37.12% 09:03 09:03" at bounding box center [694, 821] width 1389 height 18
click at [450, 689] on div "Loaded : 37.12% 09:04 09:09" at bounding box center [694, 821] width 1389 height 18
click at [461, 689] on div "Loaded : 37.12% 09:10 09:22" at bounding box center [694, 821] width 1389 height 18
click at [23, 689] on span "Video Player" at bounding box center [18, 849] width 37 height 37
click at [458, 689] on div "Loaded : 37.12% 09:25 09:20" at bounding box center [694, 821] width 1389 height 18
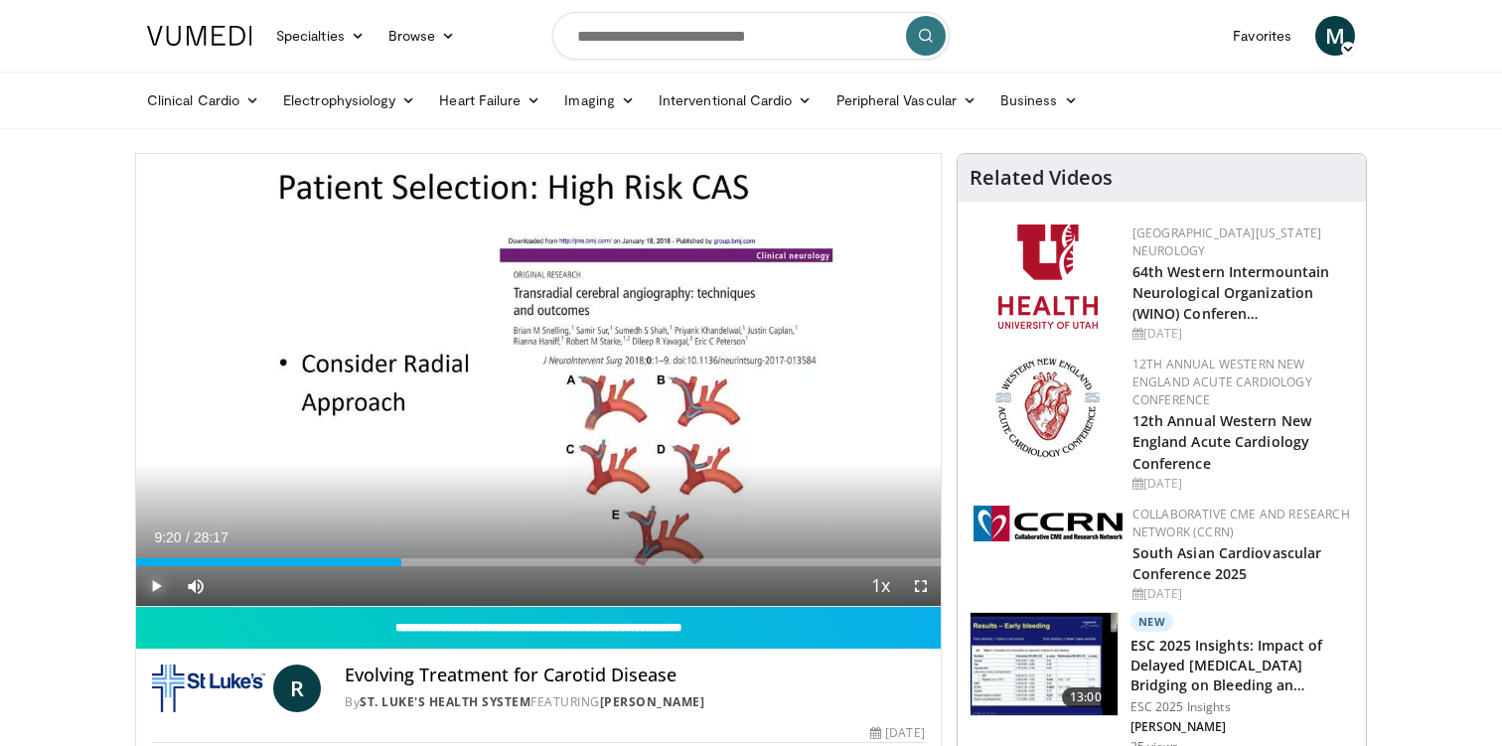
click at [163, 582] on span "Video Player" at bounding box center [156, 586] width 40 height 40
click at [923, 587] on span "Video Player" at bounding box center [921, 586] width 40 height 40
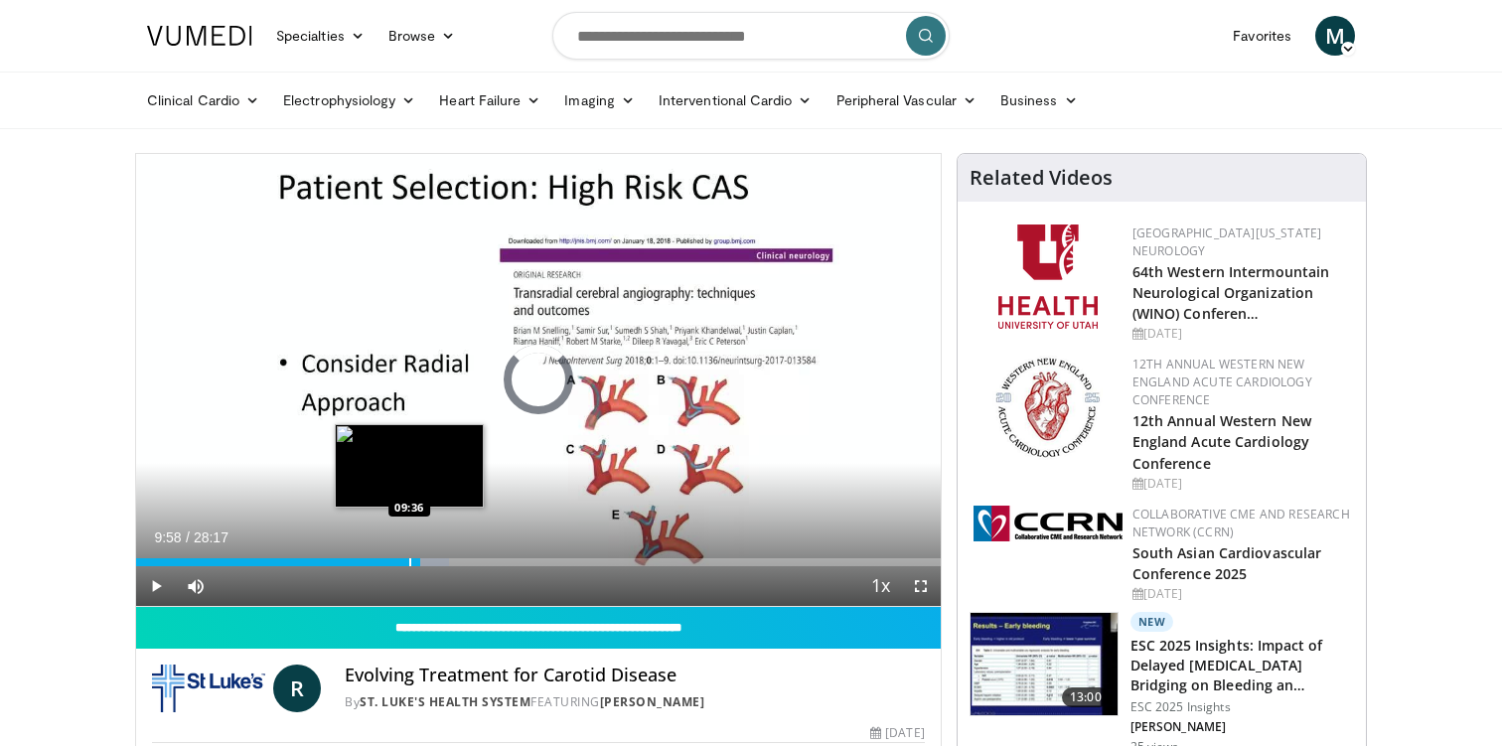
click at [409, 560] on div "Progress Bar" at bounding box center [410, 562] width 2 height 8
click at [416, 560] on div "Progress Bar" at bounding box center [417, 562] width 2 height 8
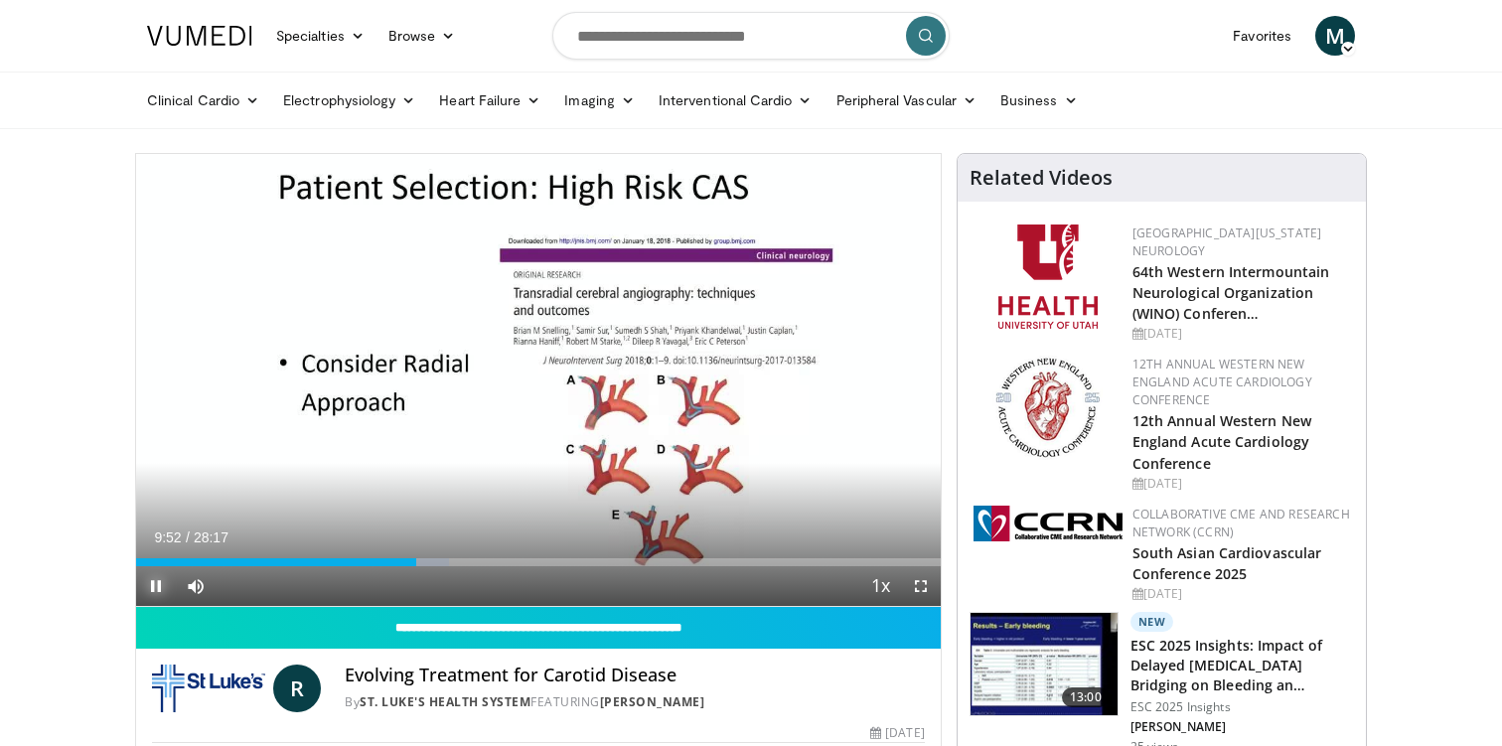
click at [153, 590] on span "Video Player" at bounding box center [156, 586] width 40 height 40
click at [932, 587] on span "Video Player" at bounding box center [921, 586] width 40 height 40
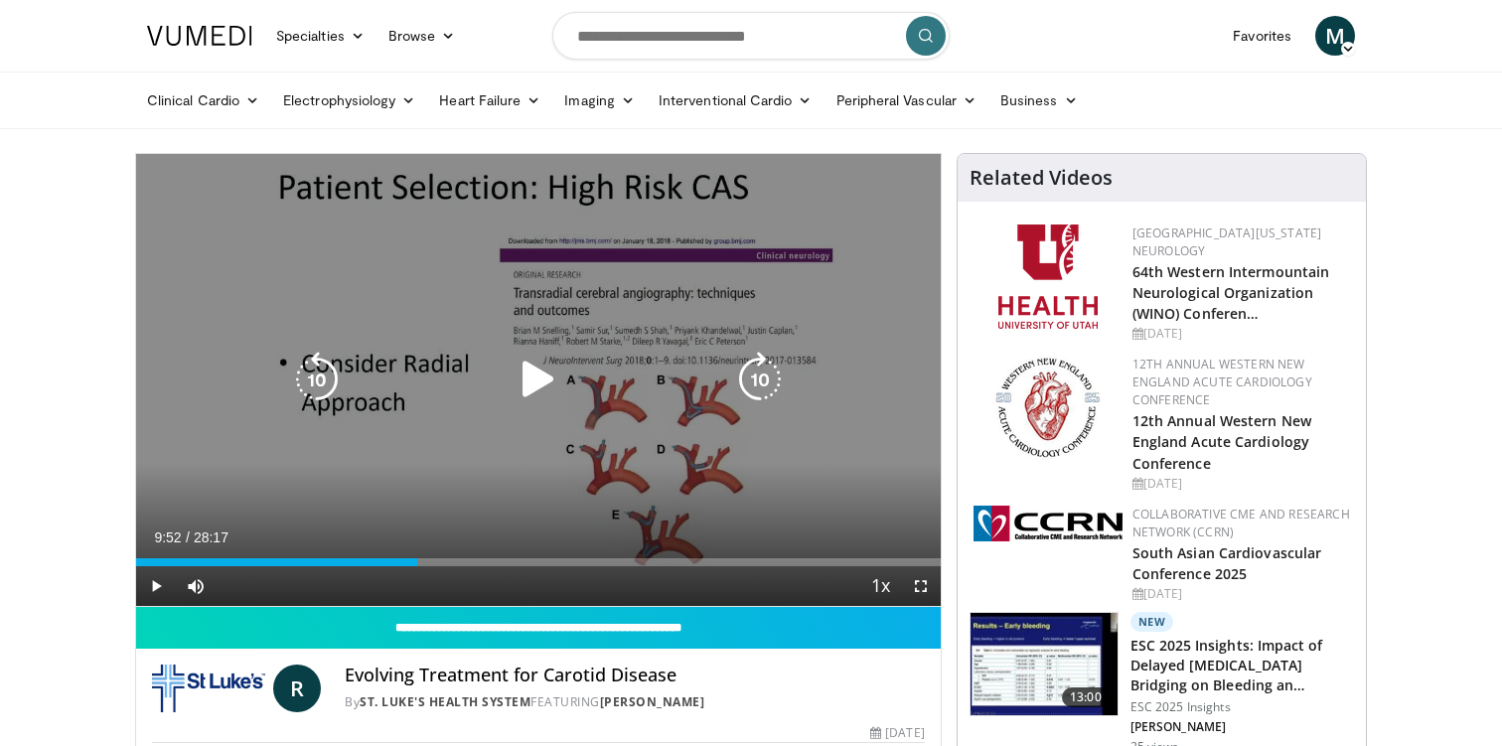
click at [538, 381] on icon "Video Player" at bounding box center [539, 380] width 56 height 56
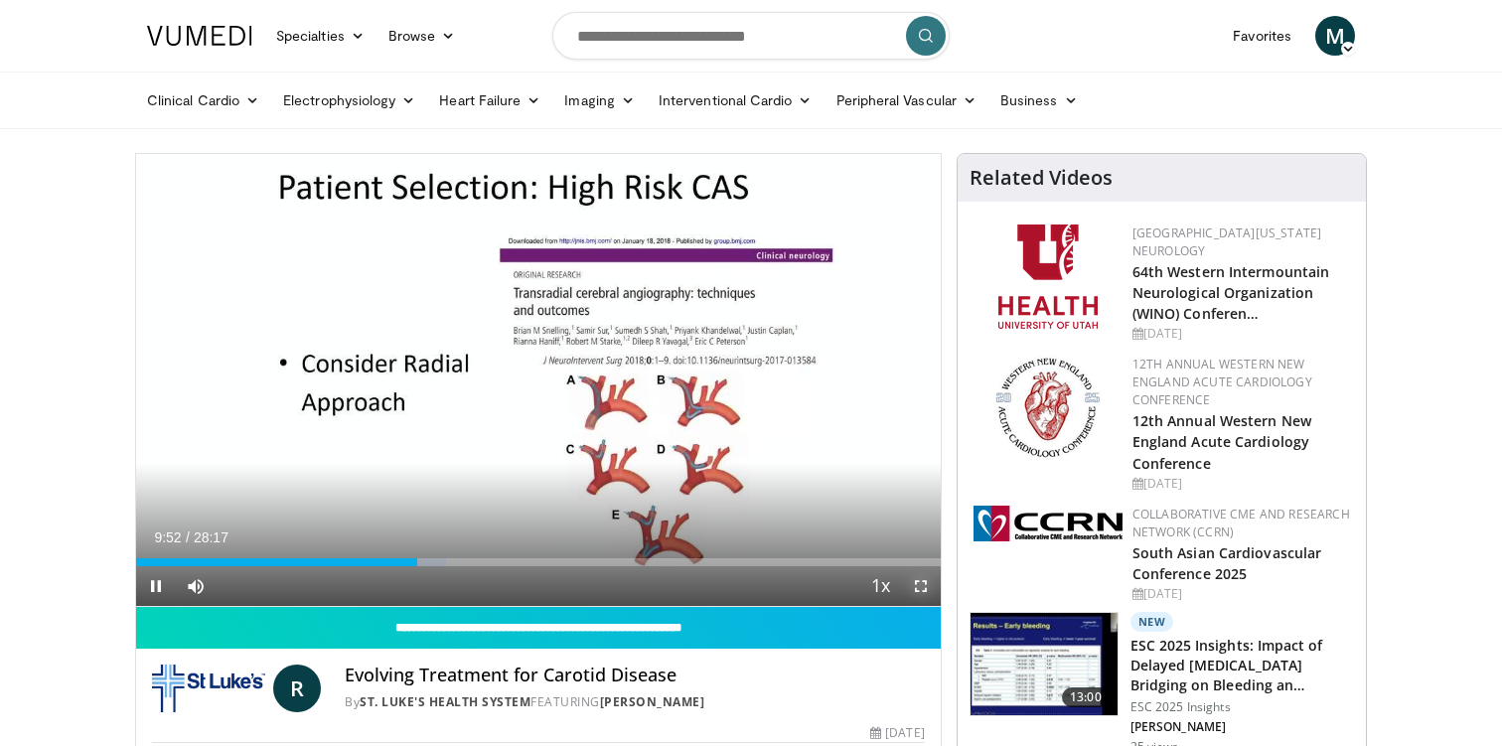
click at [923, 581] on span "Video Player" at bounding box center [921, 586] width 40 height 40
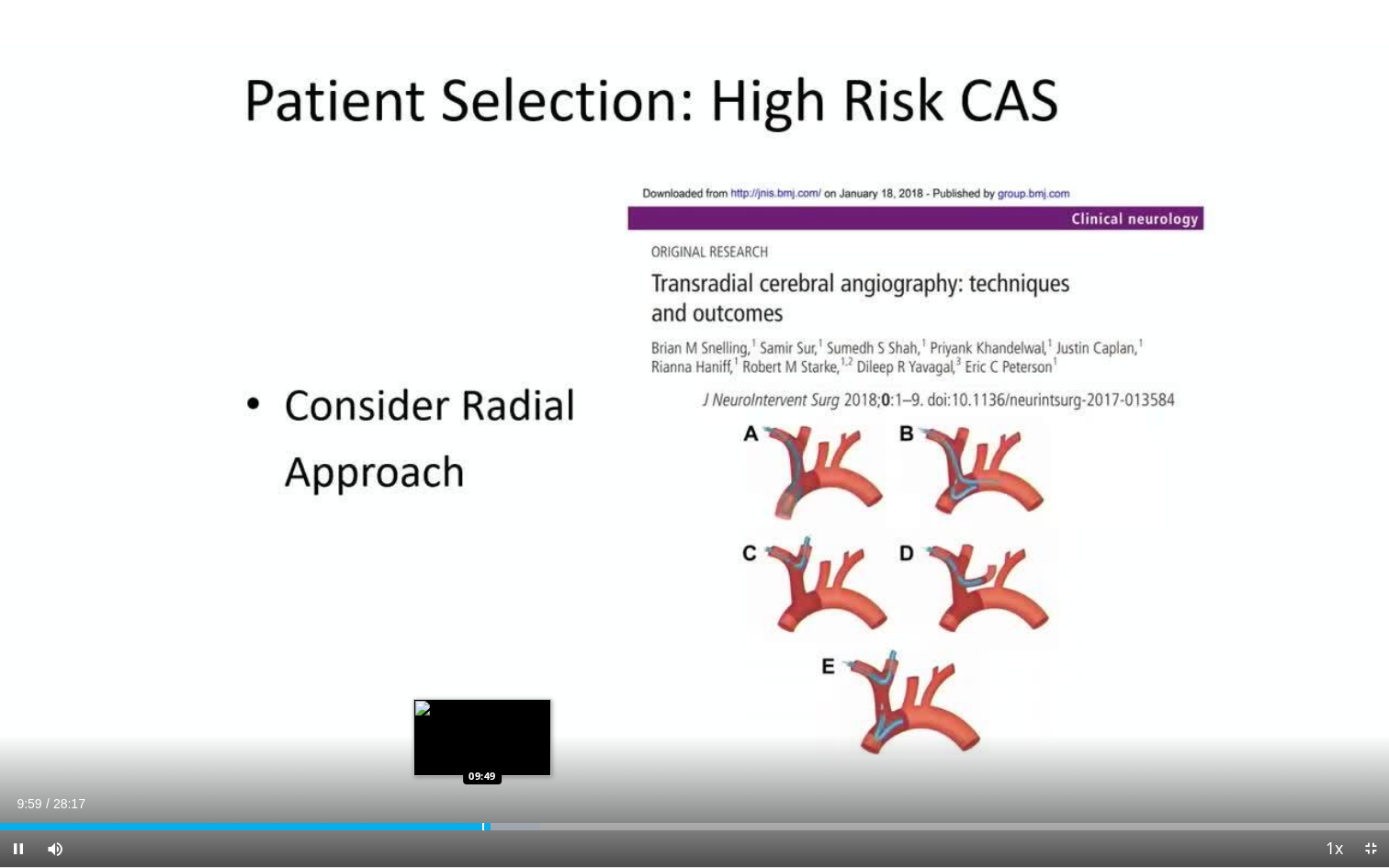
click at [482, 689] on div "Progress Bar" at bounding box center [483, 826] width 2 height 7
click at [20, 689] on span "Video Player" at bounding box center [18, 849] width 37 height 37
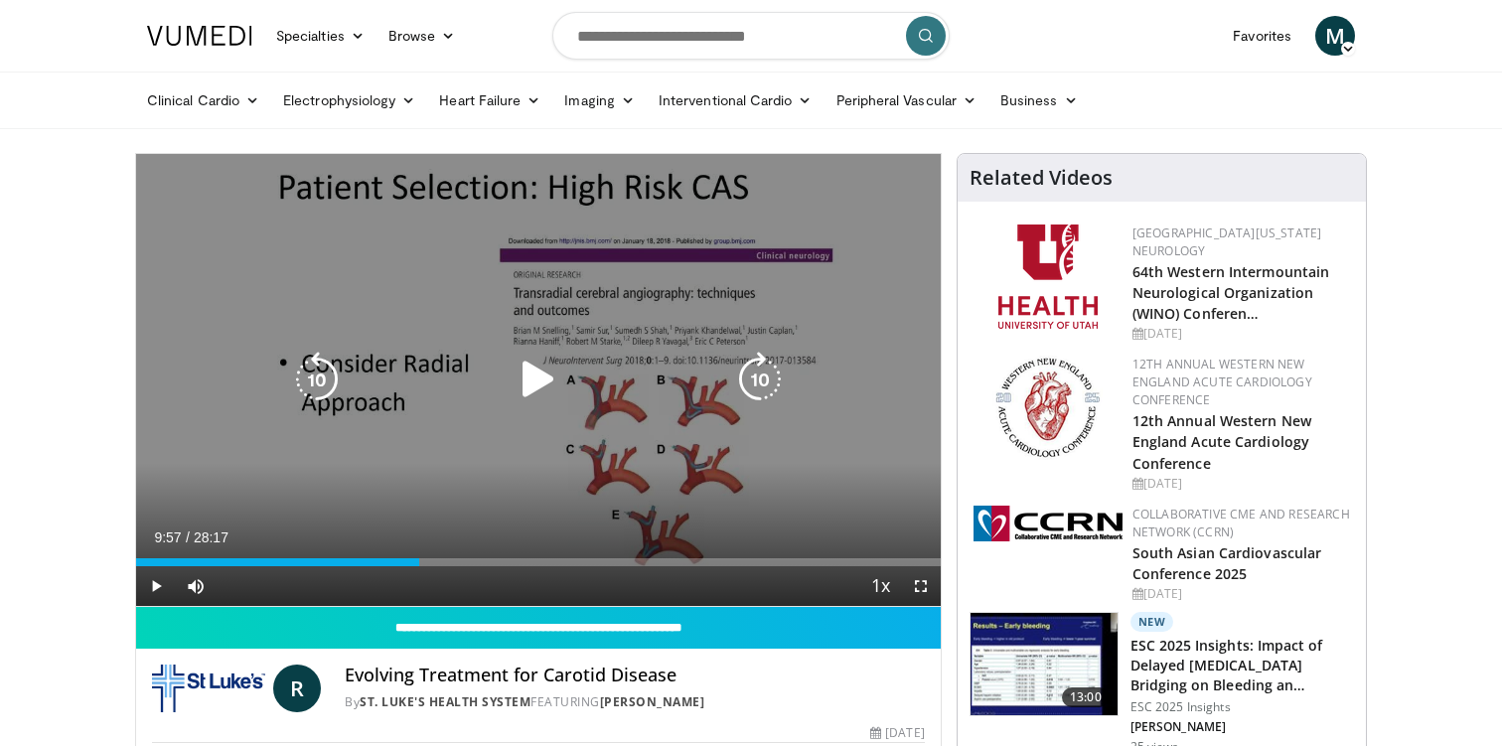
click at [523, 367] on icon "Video Player" at bounding box center [539, 380] width 56 height 56
click at [635, 445] on div "10 seconds Tap to unmute" at bounding box center [538, 380] width 804 height 452
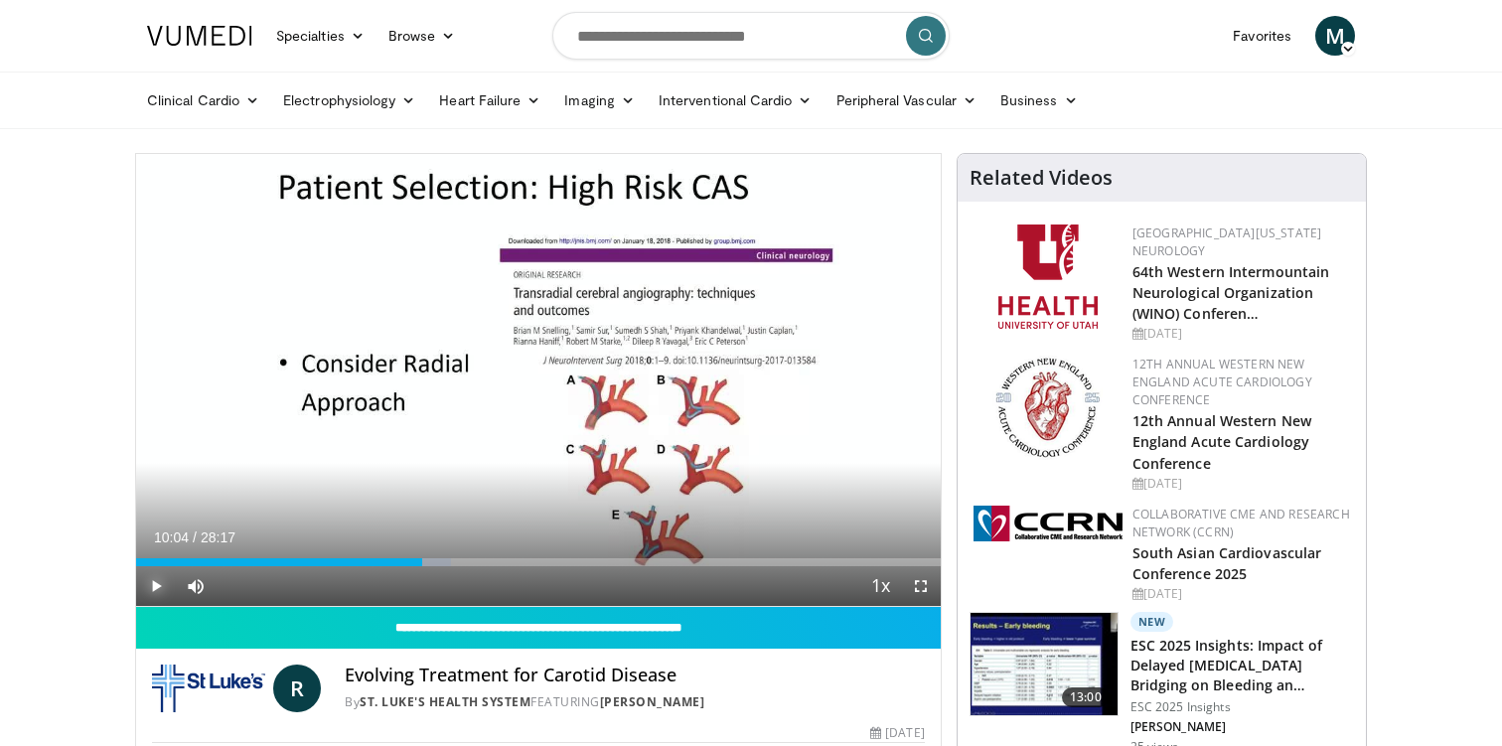
click at [154, 584] on span "Video Player" at bounding box center [156, 586] width 40 height 40
click at [153, 592] on span "Video Player" at bounding box center [156, 586] width 40 height 40
click at [923, 579] on span "Video Player" at bounding box center [921, 586] width 40 height 40
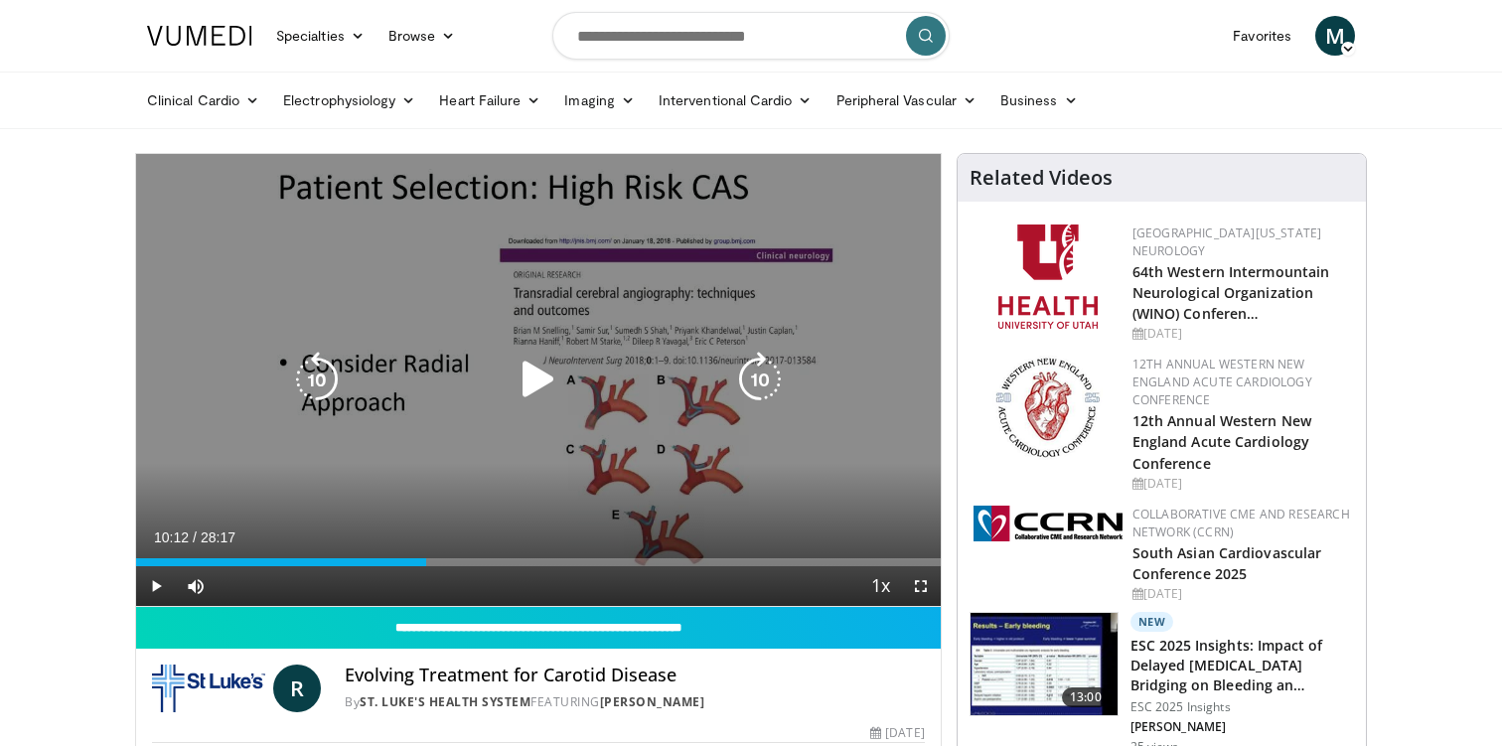
click at [535, 375] on icon "Video Player" at bounding box center [539, 380] width 56 height 56
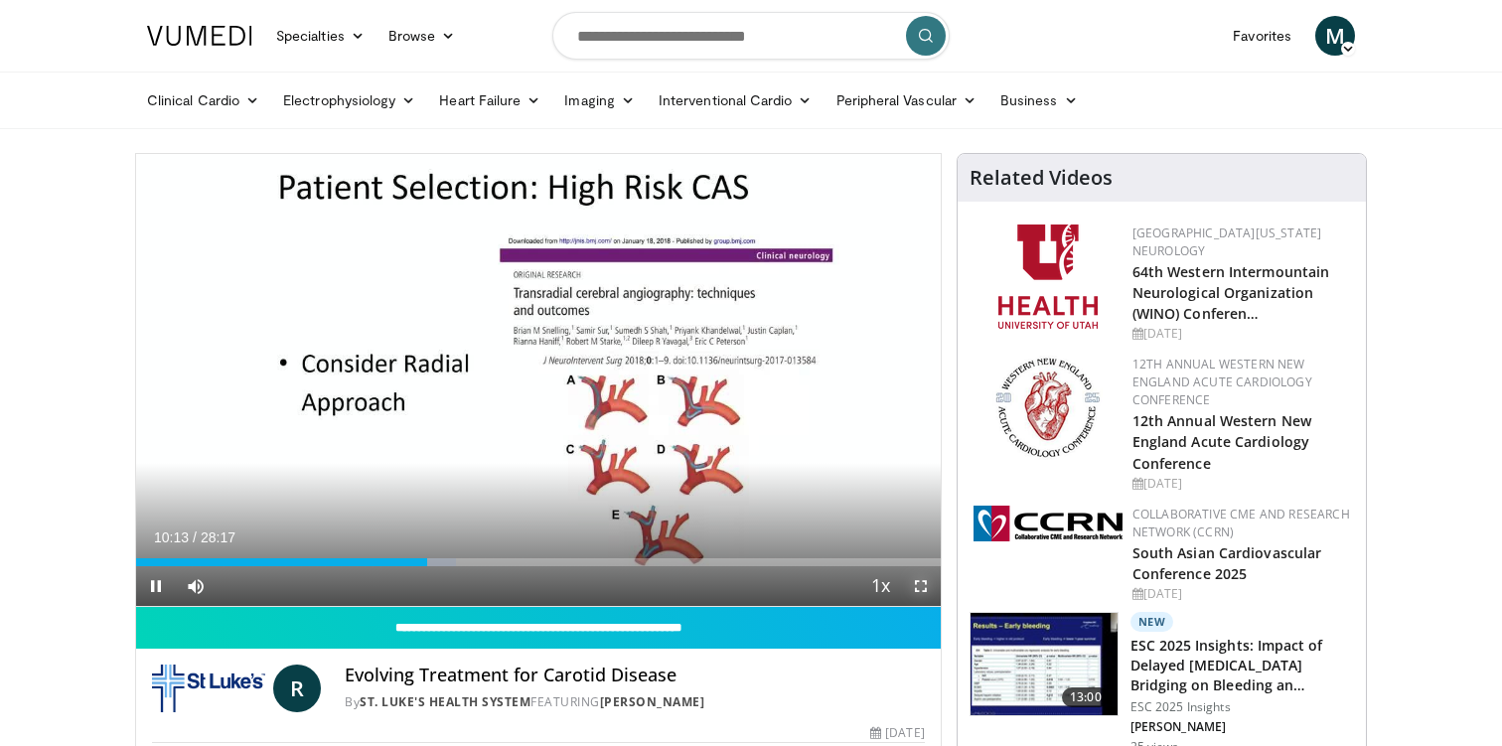
click at [929, 590] on span "Video Player" at bounding box center [921, 586] width 40 height 40
click at [926, 587] on span "Video Player" at bounding box center [921, 586] width 40 height 40
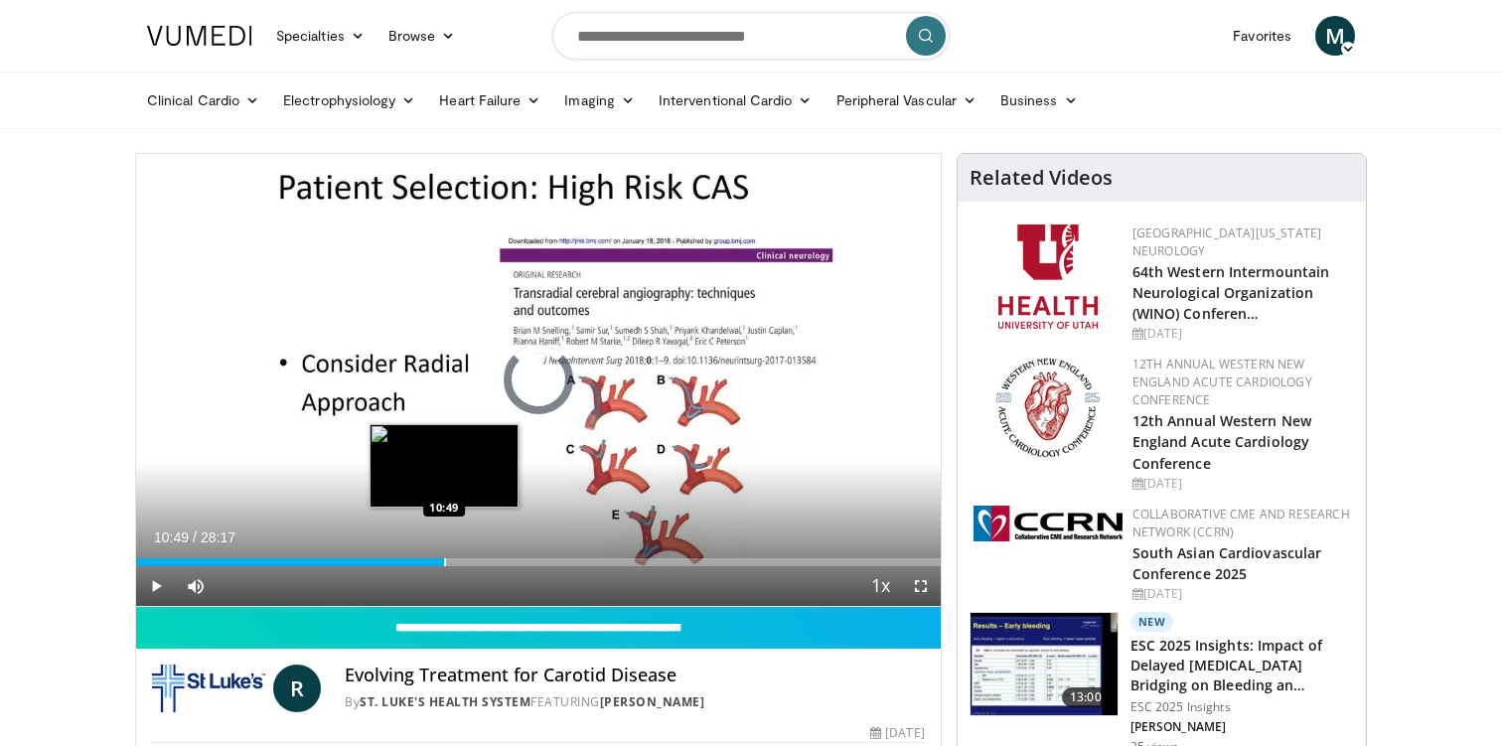
click at [443, 555] on div "Loaded : 0.00% 10:49 10:49" at bounding box center [538, 556] width 804 height 19
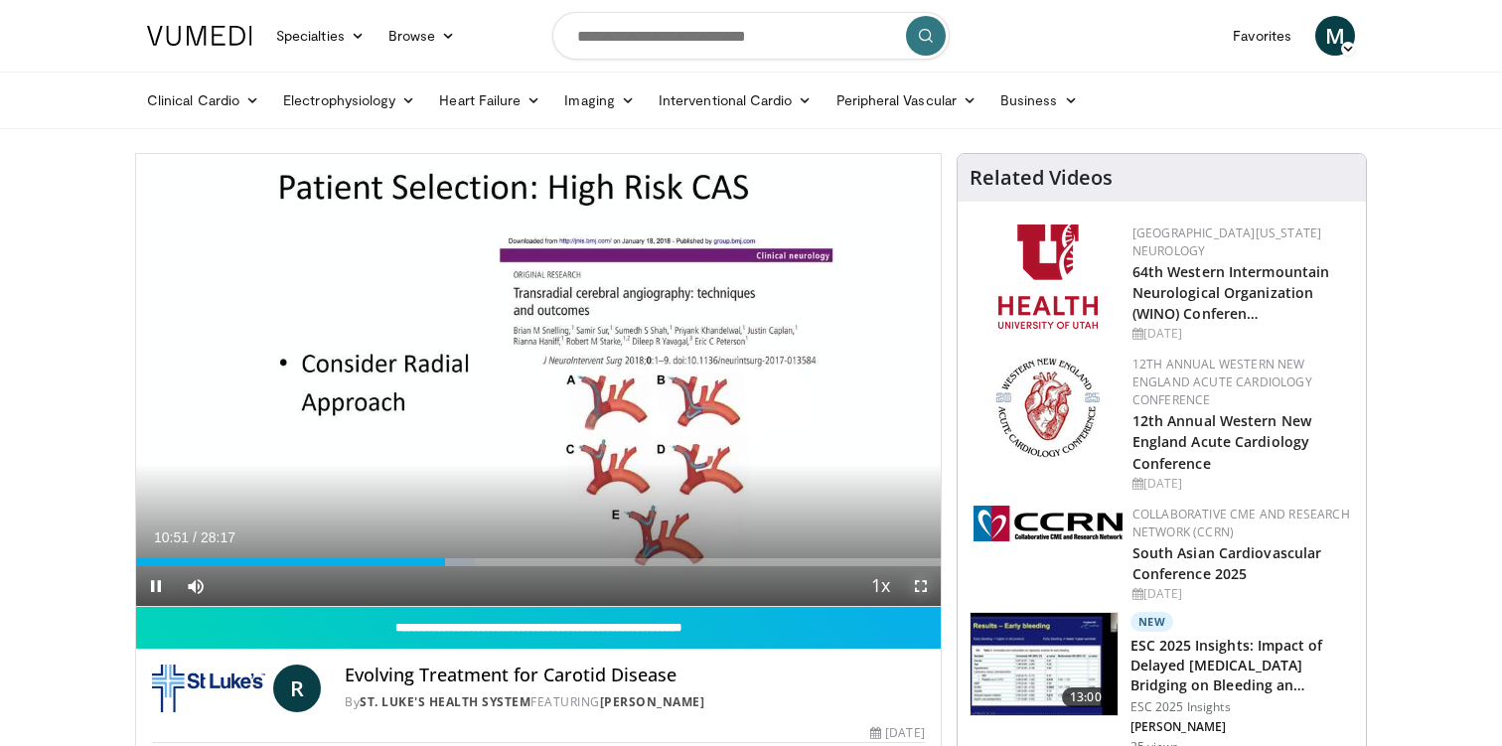
click at [930, 589] on span "Video Player" at bounding box center [921, 586] width 40 height 40
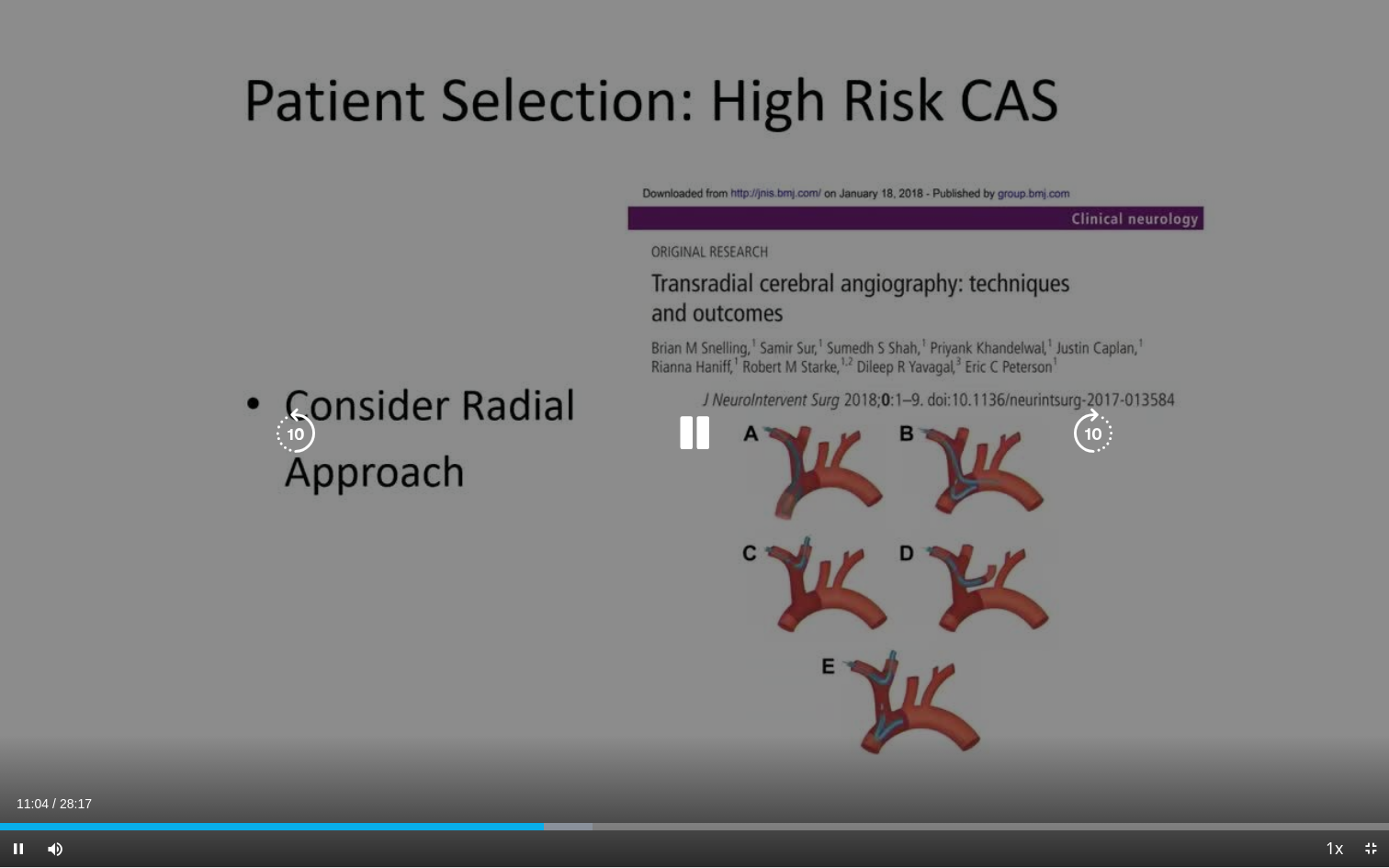
click at [722, 458] on div "10 seconds Tap to unmute" at bounding box center [694, 434] width 1389 height 867
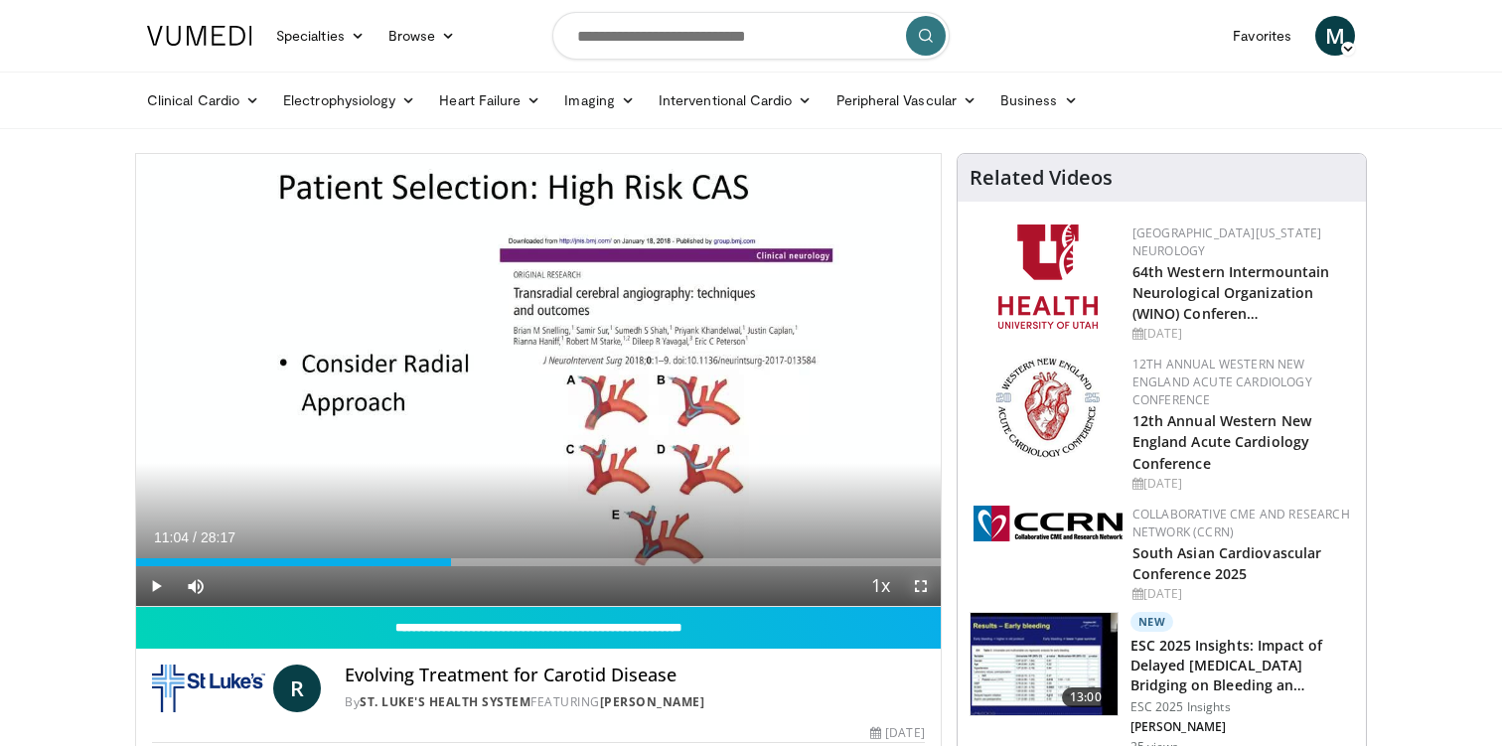
click at [934, 593] on span "Video Player" at bounding box center [921, 586] width 40 height 40
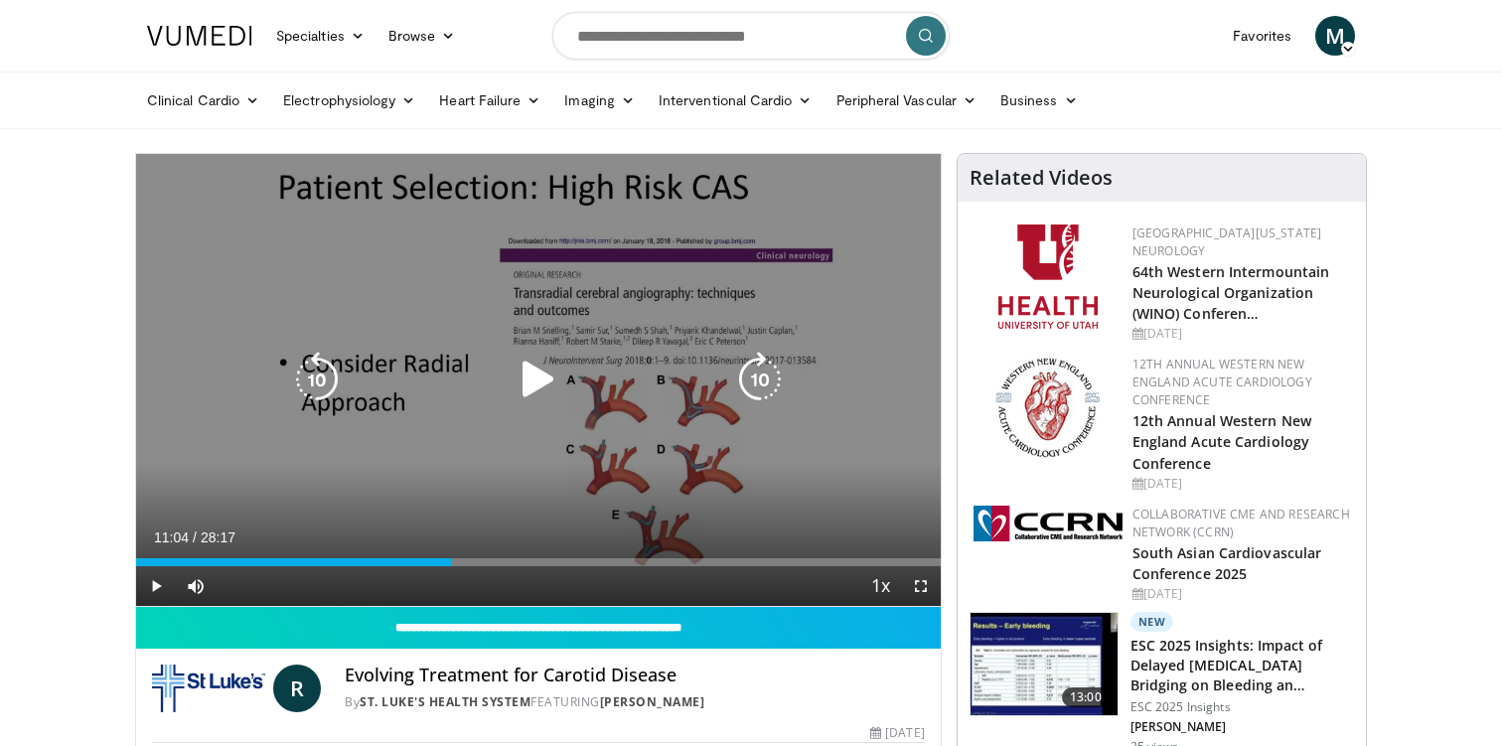
click at [522, 371] on icon "Video Player" at bounding box center [539, 380] width 56 height 56
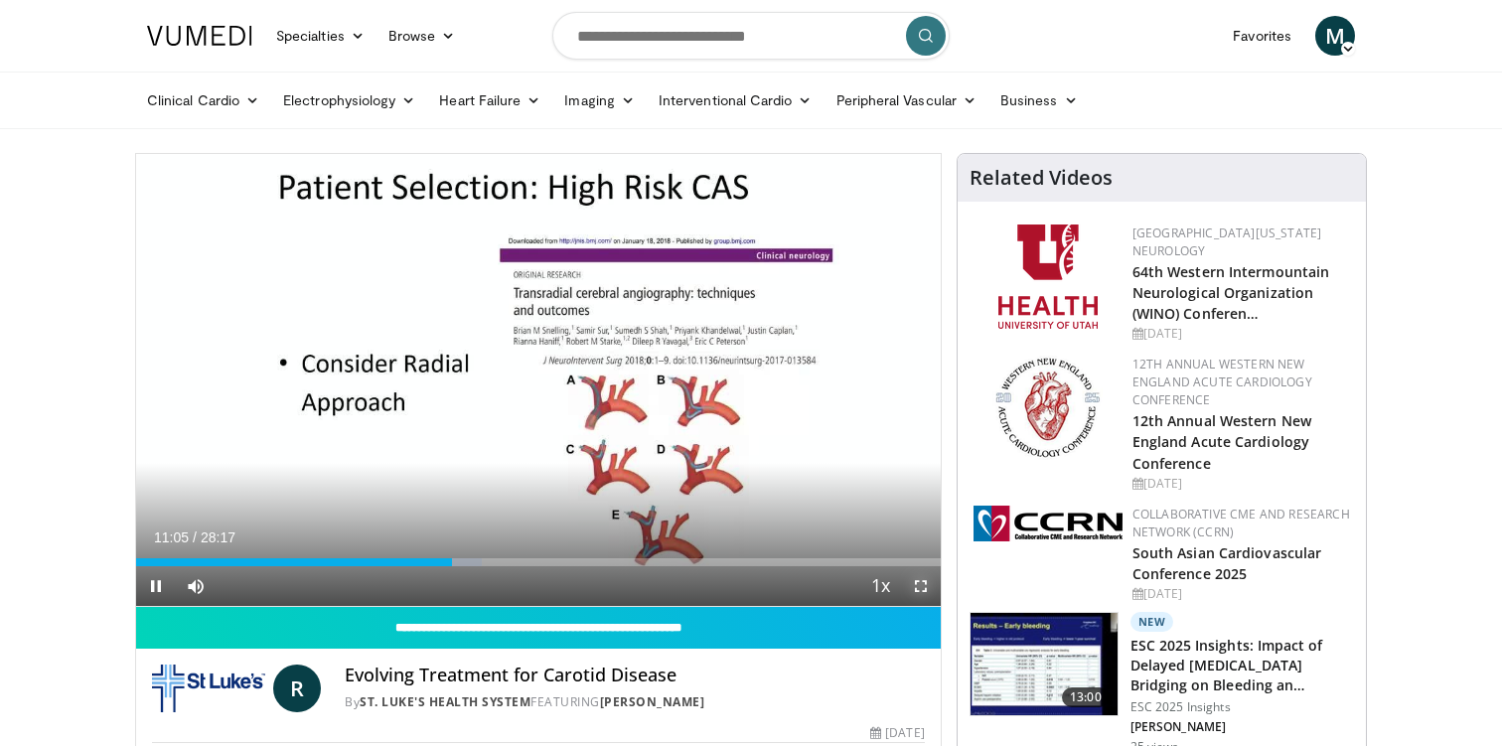
click at [927, 581] on span "Video Player" at bounding box center [921, 586] width 40 height 40
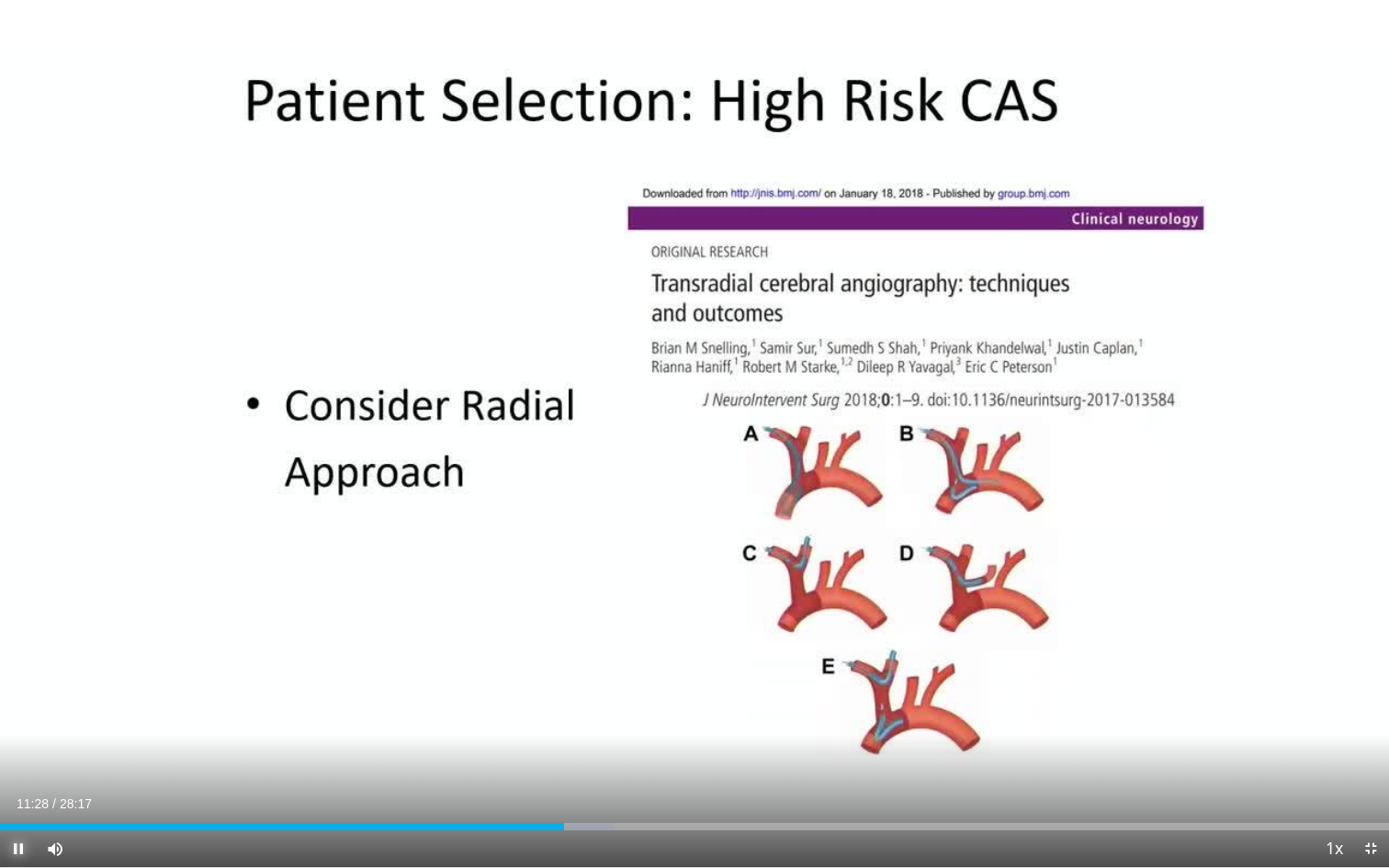
click at [14, 689] on span "Video Player" at bounding box center [18, 849] width 37 height 37
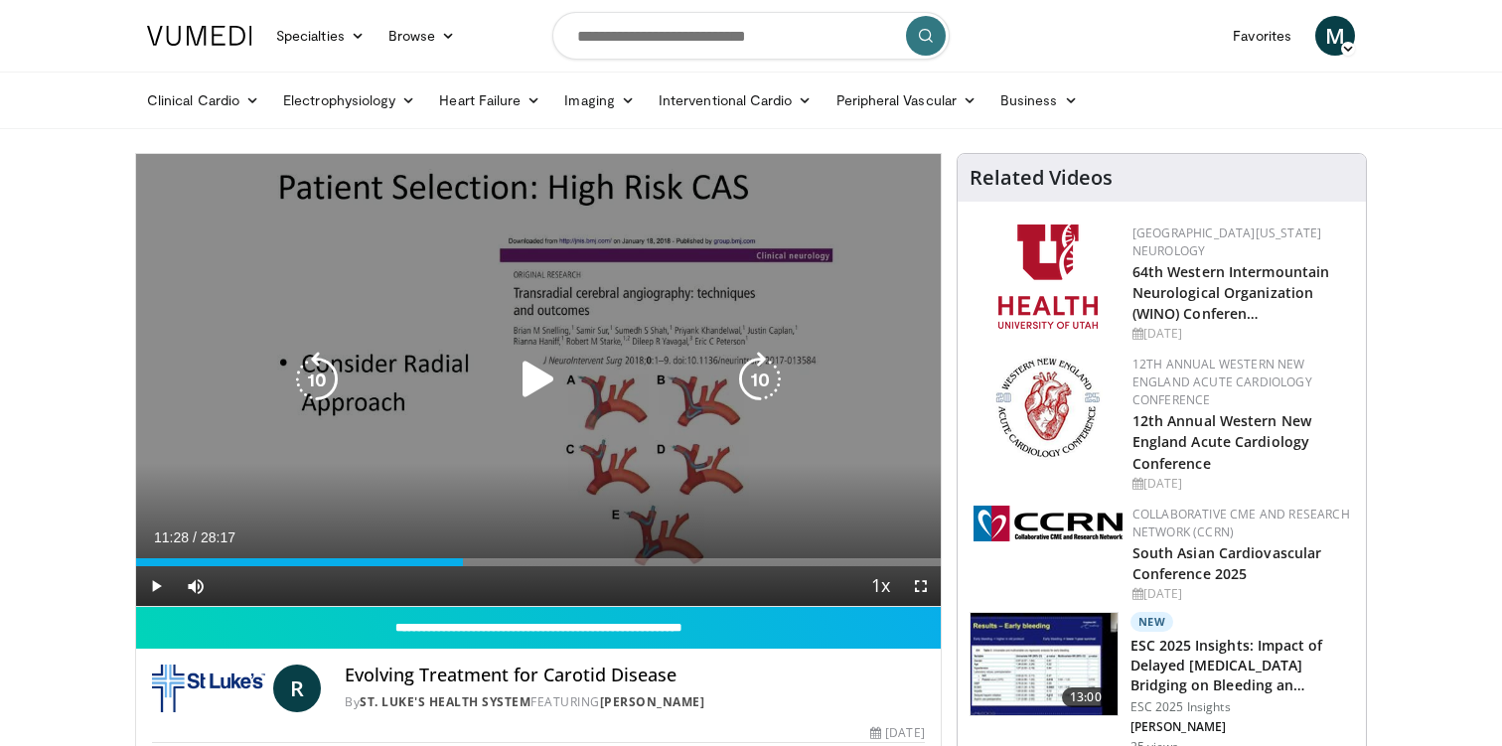
click at [528, 379] on icon "Video Player" at bounding box center [539, 380] width 56 height 56
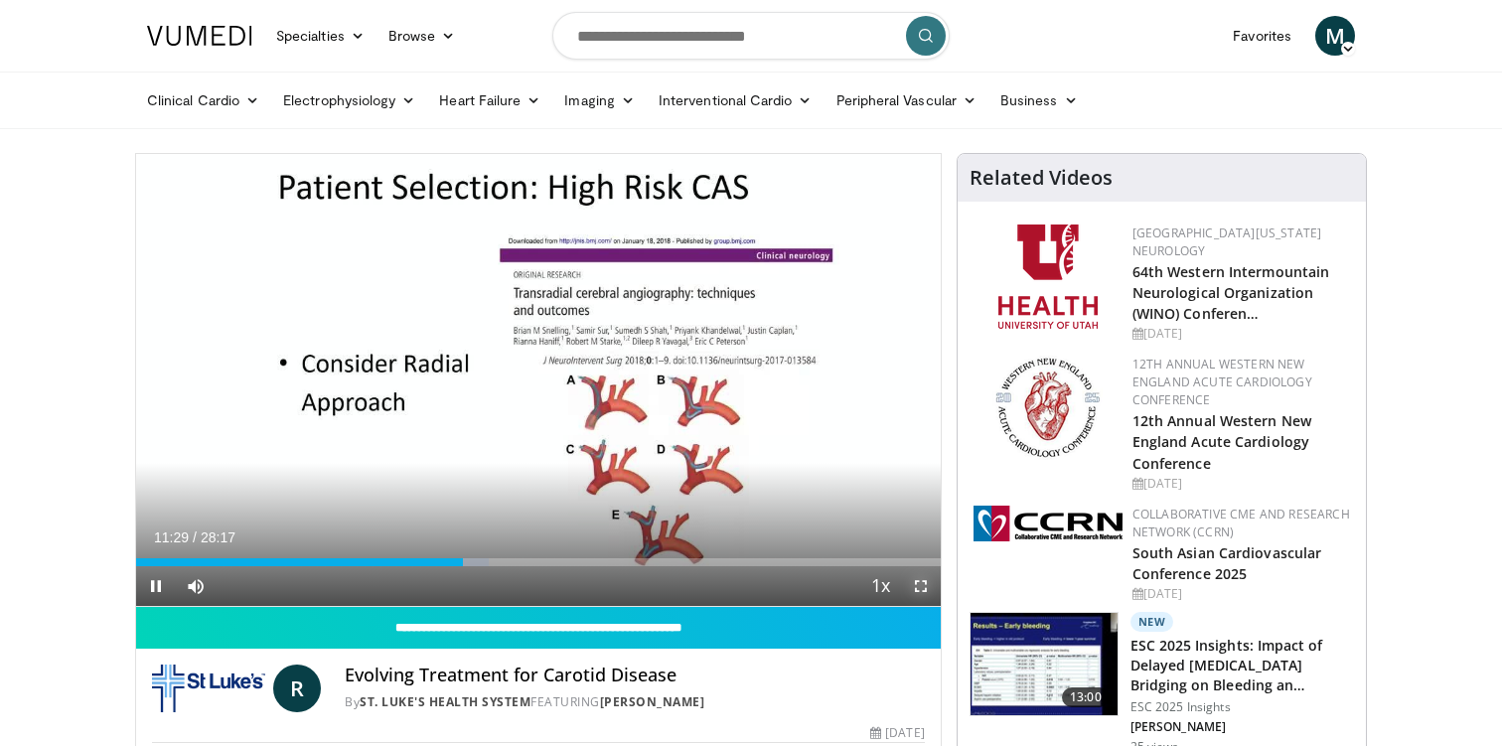
click at [915, 583] on span "Video Player" at bounding box center [921, 586] width 40 height 40
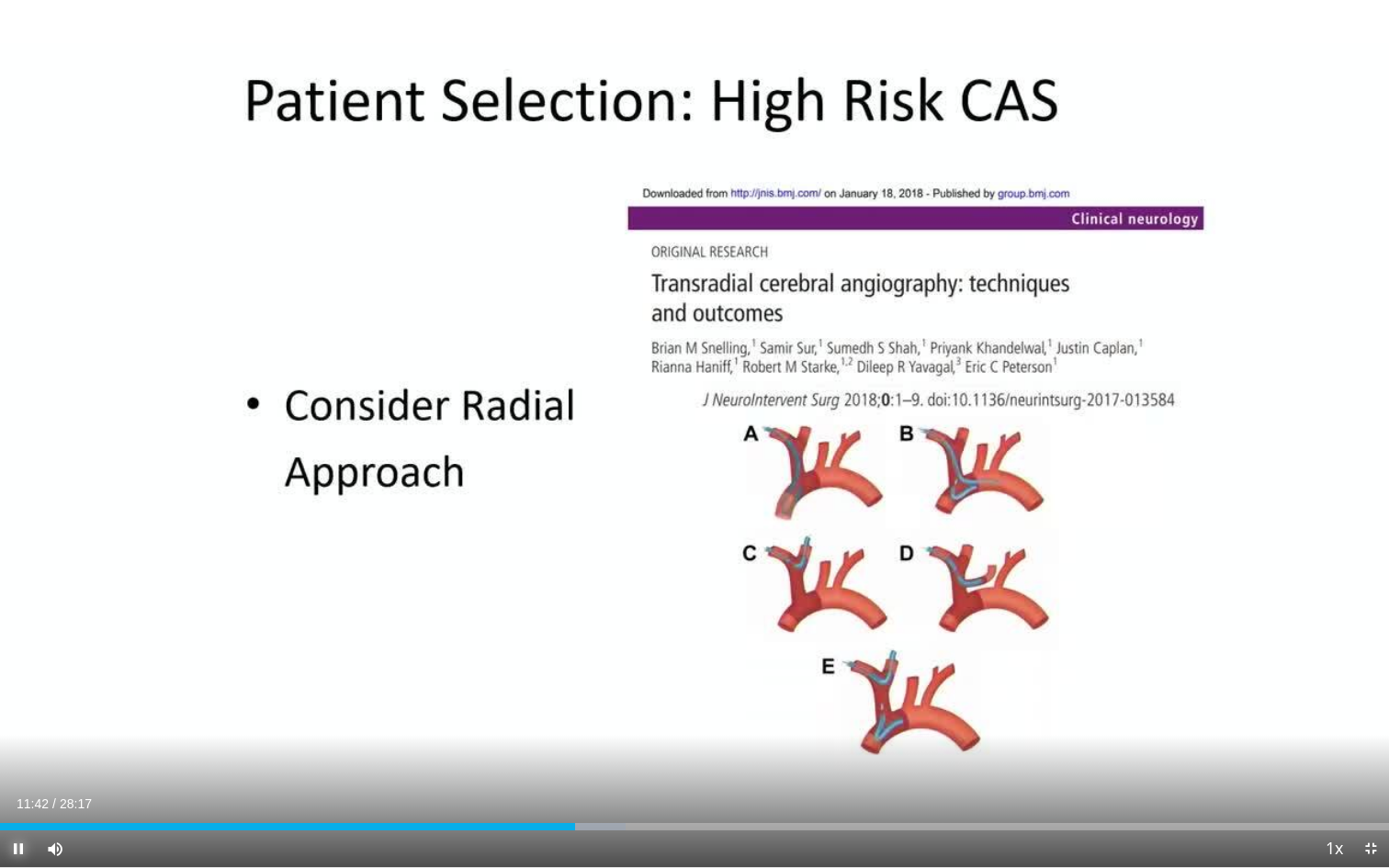
click at [13, 689] on span "Video Player" at bounding box center [18, 849] width 37 height 37
click at [571, 689] on div "Progress Bar" at bounding box center [572, 826] width 2 height 7
click at [21, 689] on span "Video Player" at bounding box center [18, 849] width 37 height 37
click at [22, 689] on span "Video Player" at bounding box center [18, 849] width 37 height 37
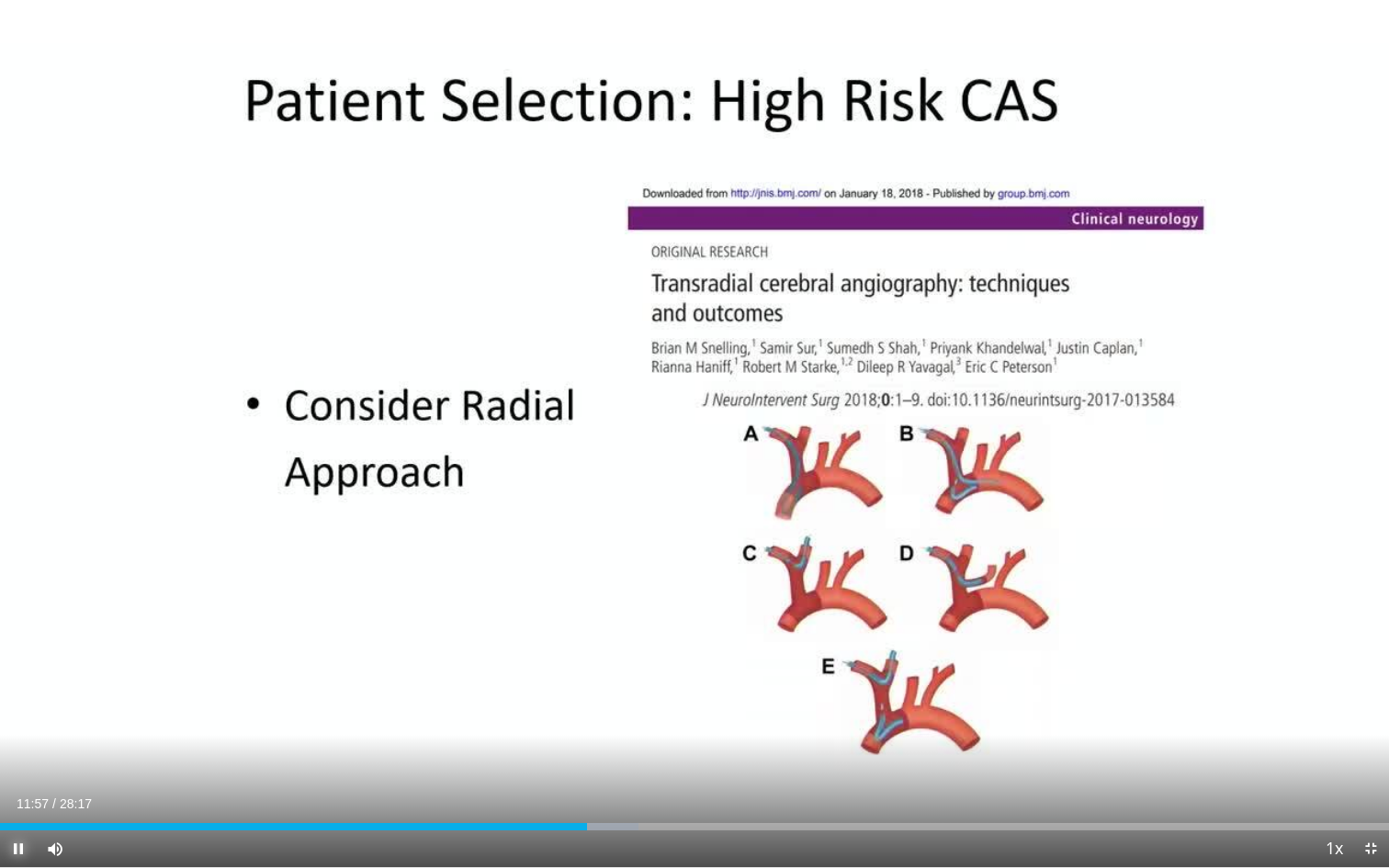
click at [18, 689] on span "Video Player" at bounding box center [18, 849] width 37 height 37
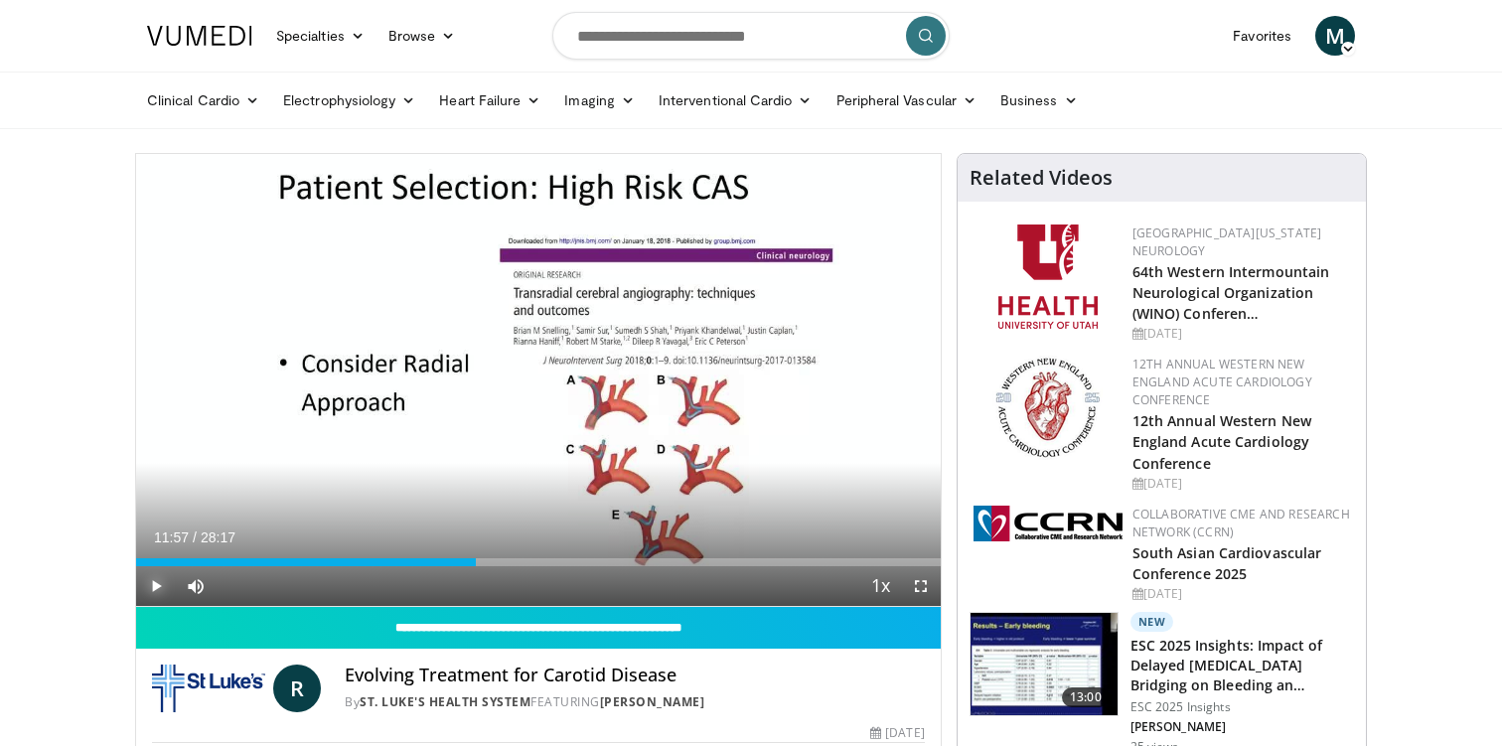
click at [155, 583] on span "Video Player" at bounding box center [156, 586] width 40 height 40
click at [914, 588] on span "Video Player" at bounding box center [921, 586] width 40 height 40
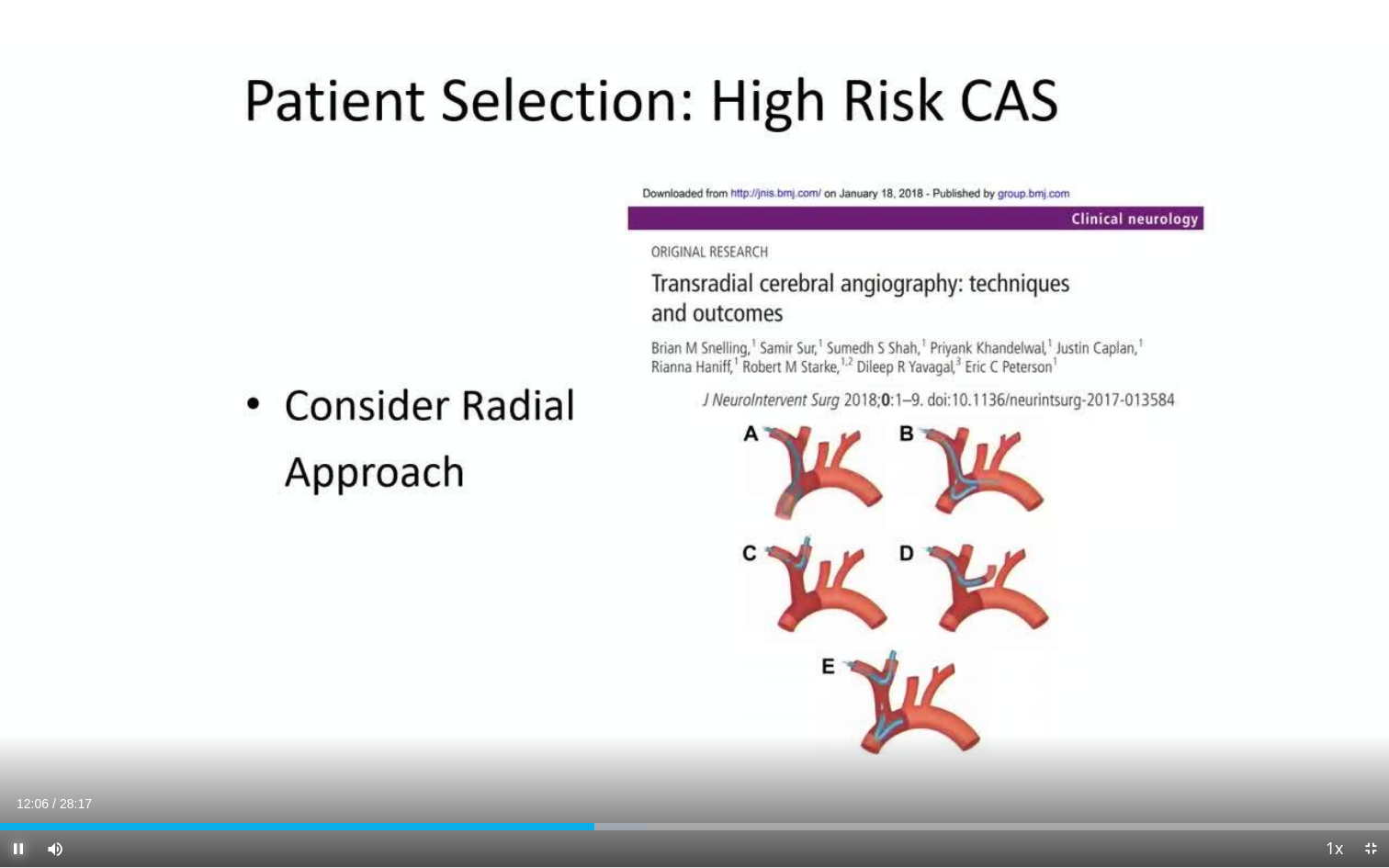
click at [12, 689] on span "Video Player" at bounding box center [18, 849] width 37 height 37
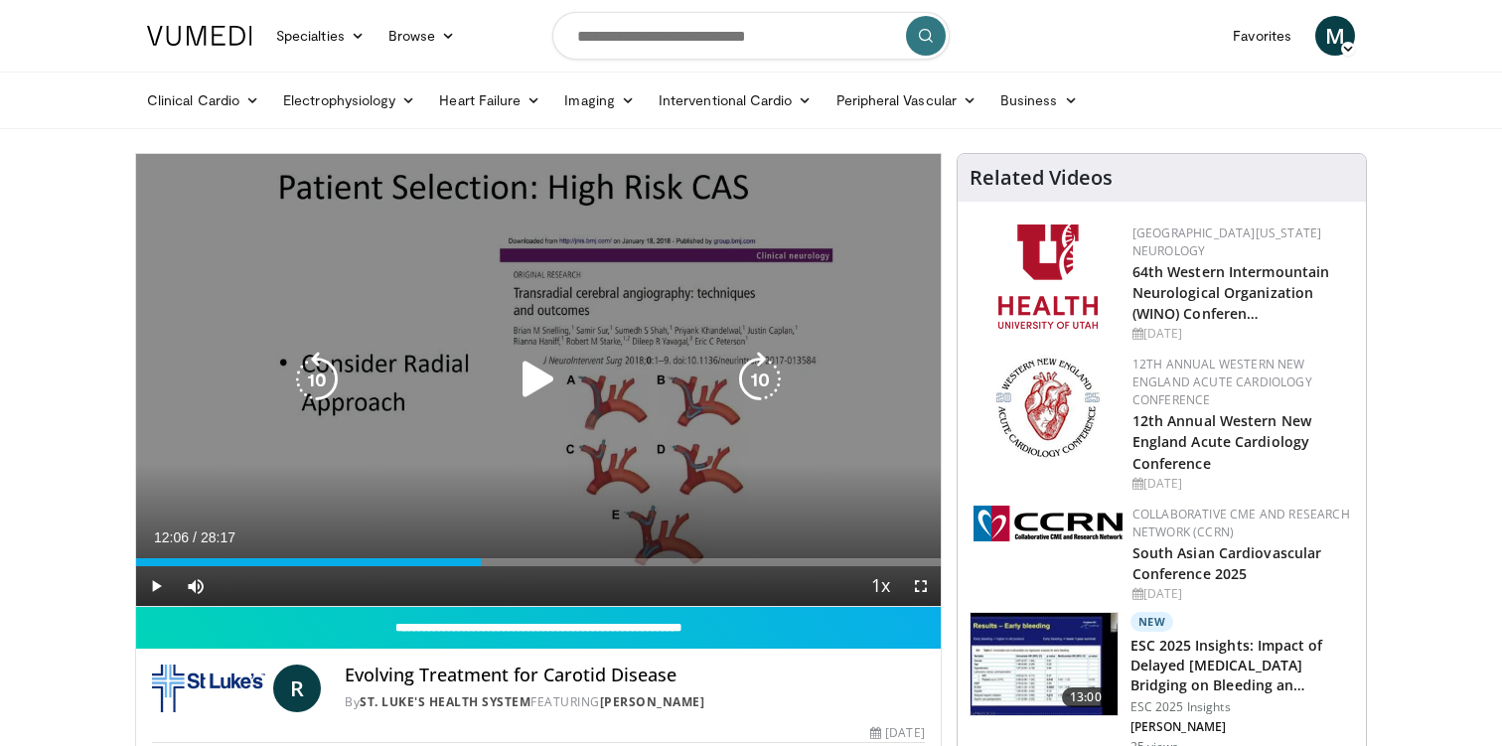
click at [532, 375] on icon "Video Player" at bounding box center [539, 380] width 56 height 56
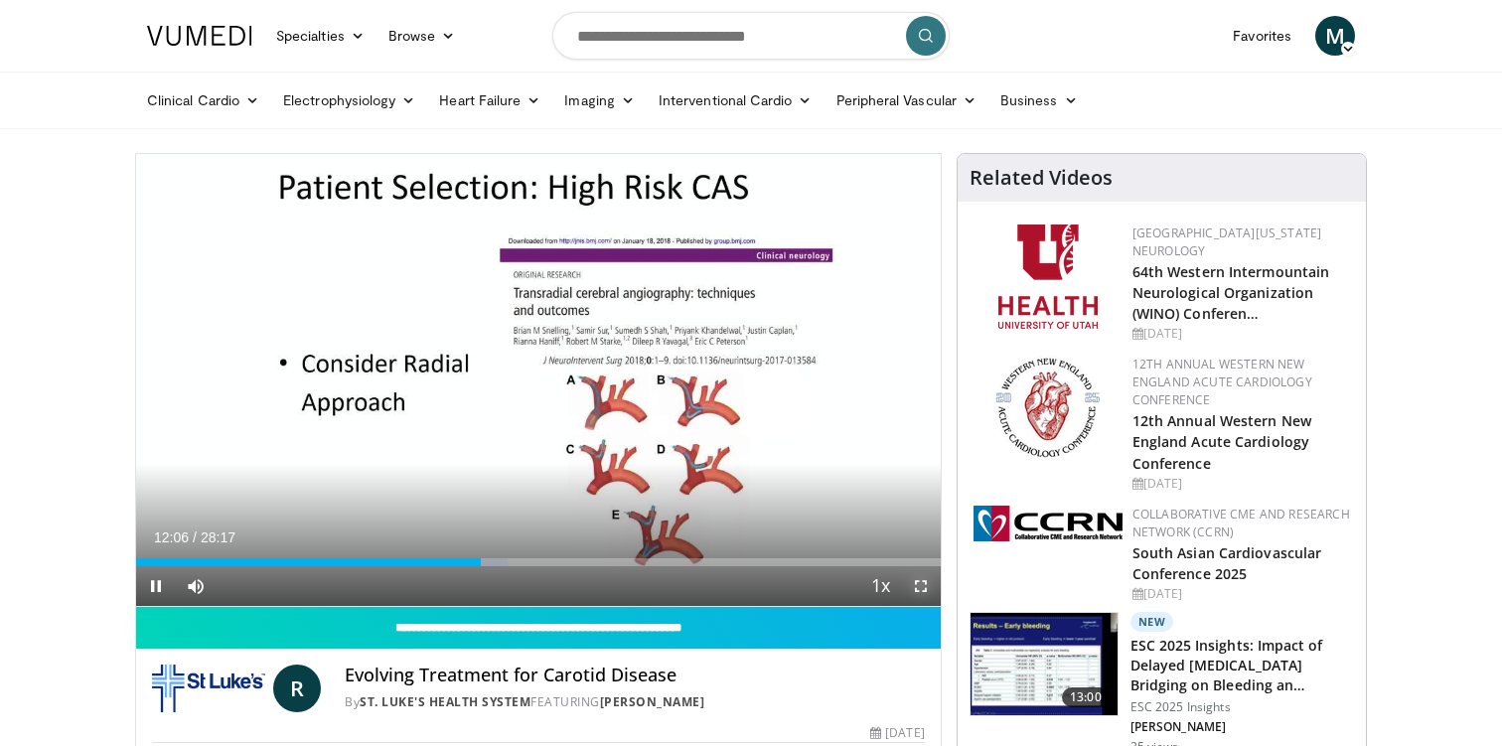
click at [923, 590] on span "Video Player" at bounding box center [921, 586] width 40 height 40
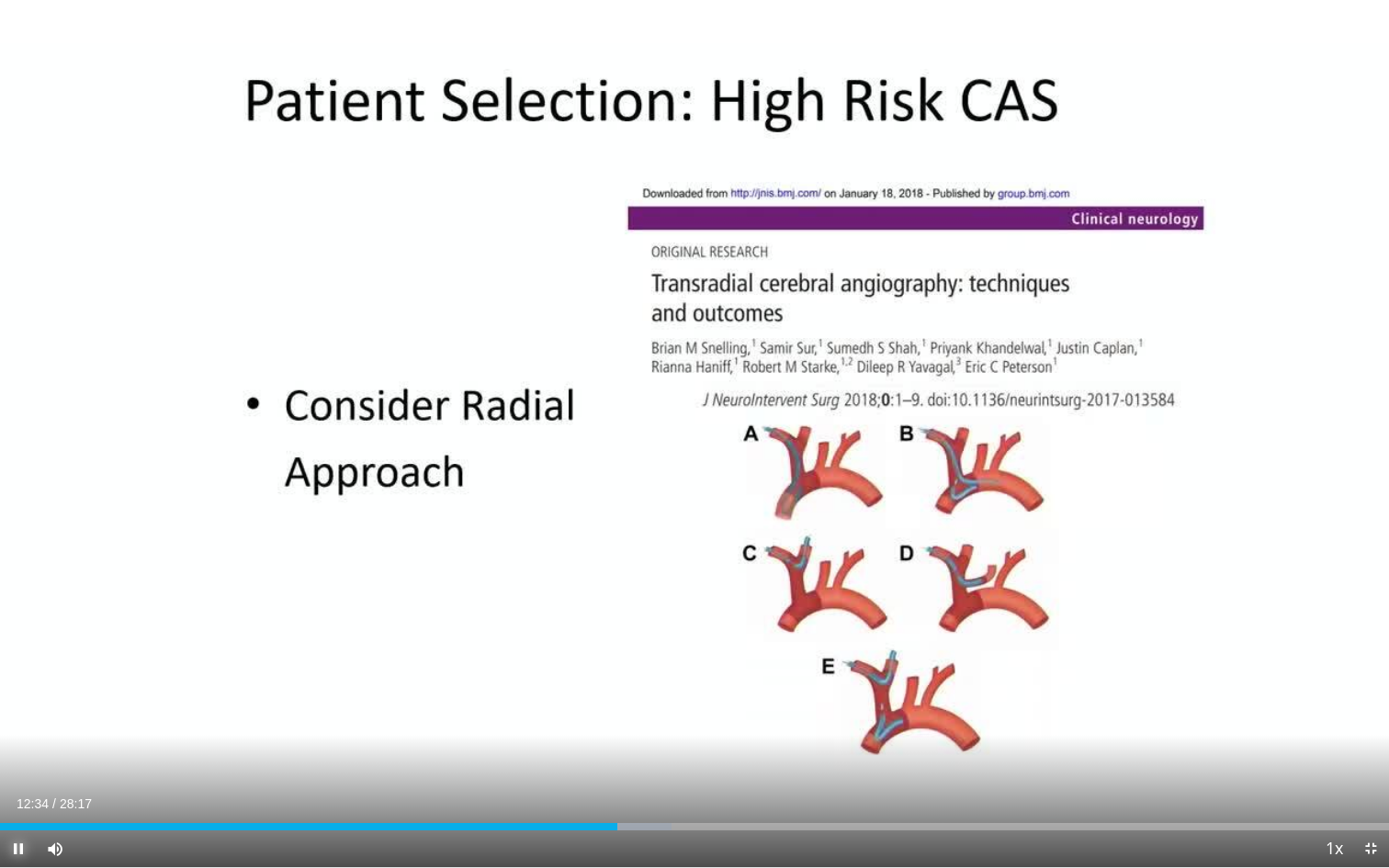
click at [18, 689] on span "Video Player" at bounding box center [18, 849] width 37 height 37
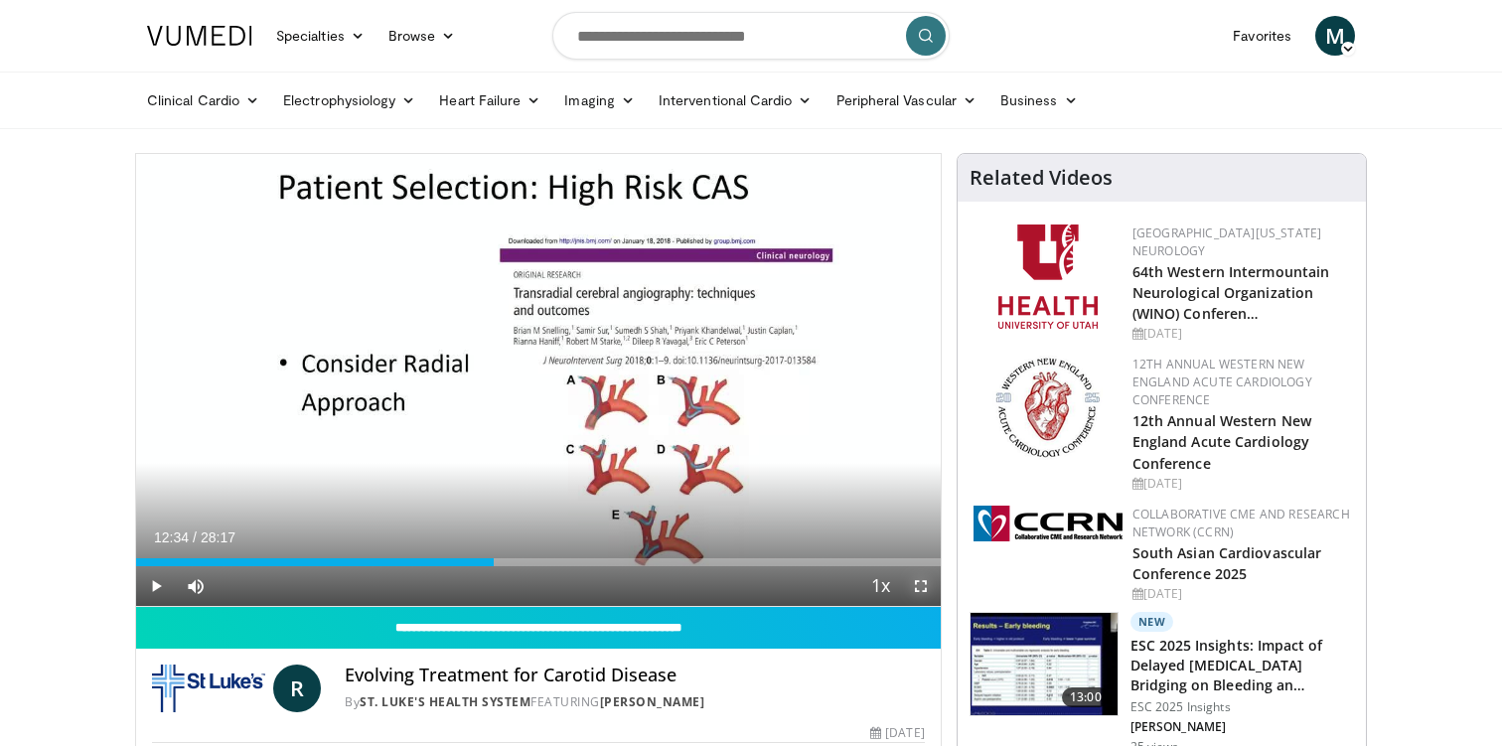
click at [931, 583] on span "Video Player" at bounding box center [921, 586] width 40 height 40
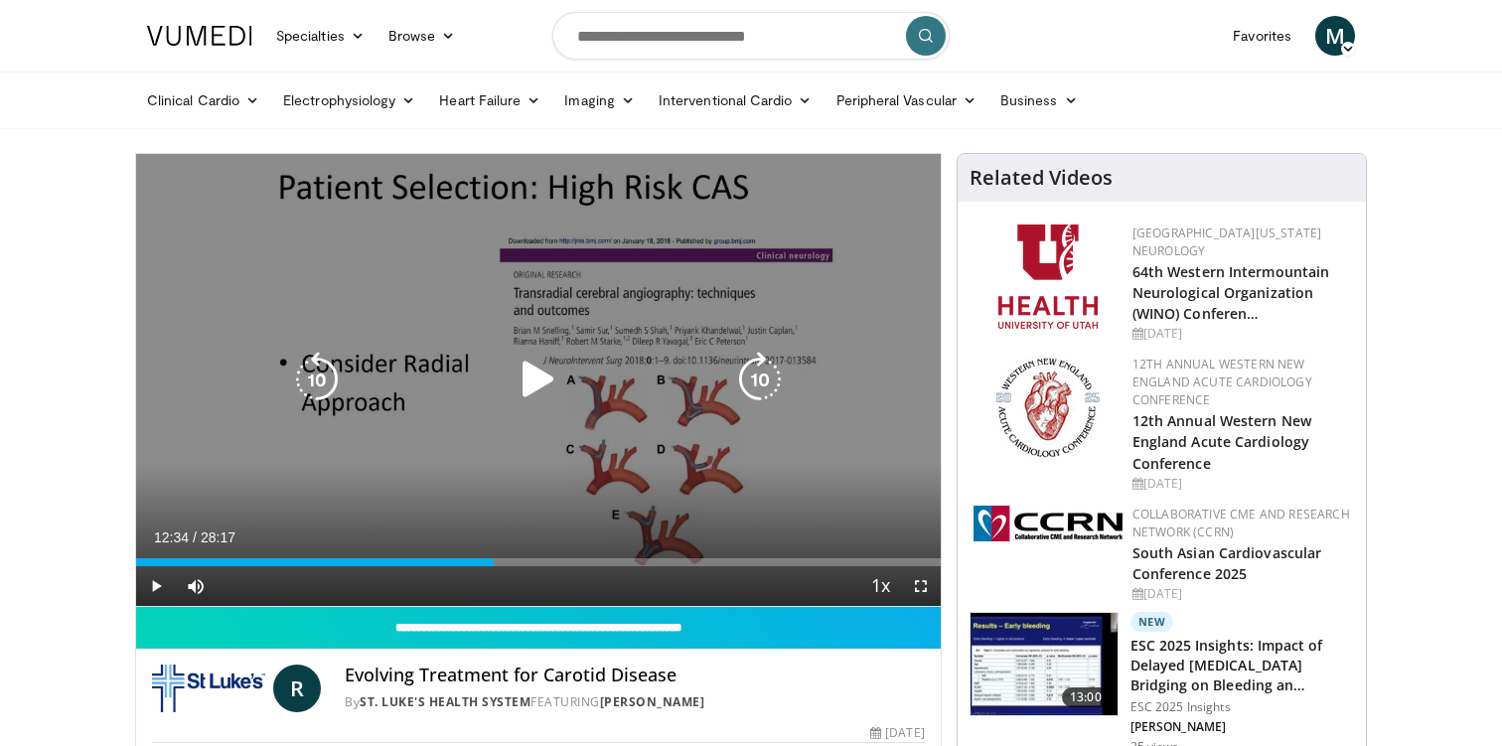
click at [527, 377] on icon "Video Player" at bounding box center [539, 380] width 56 height 56
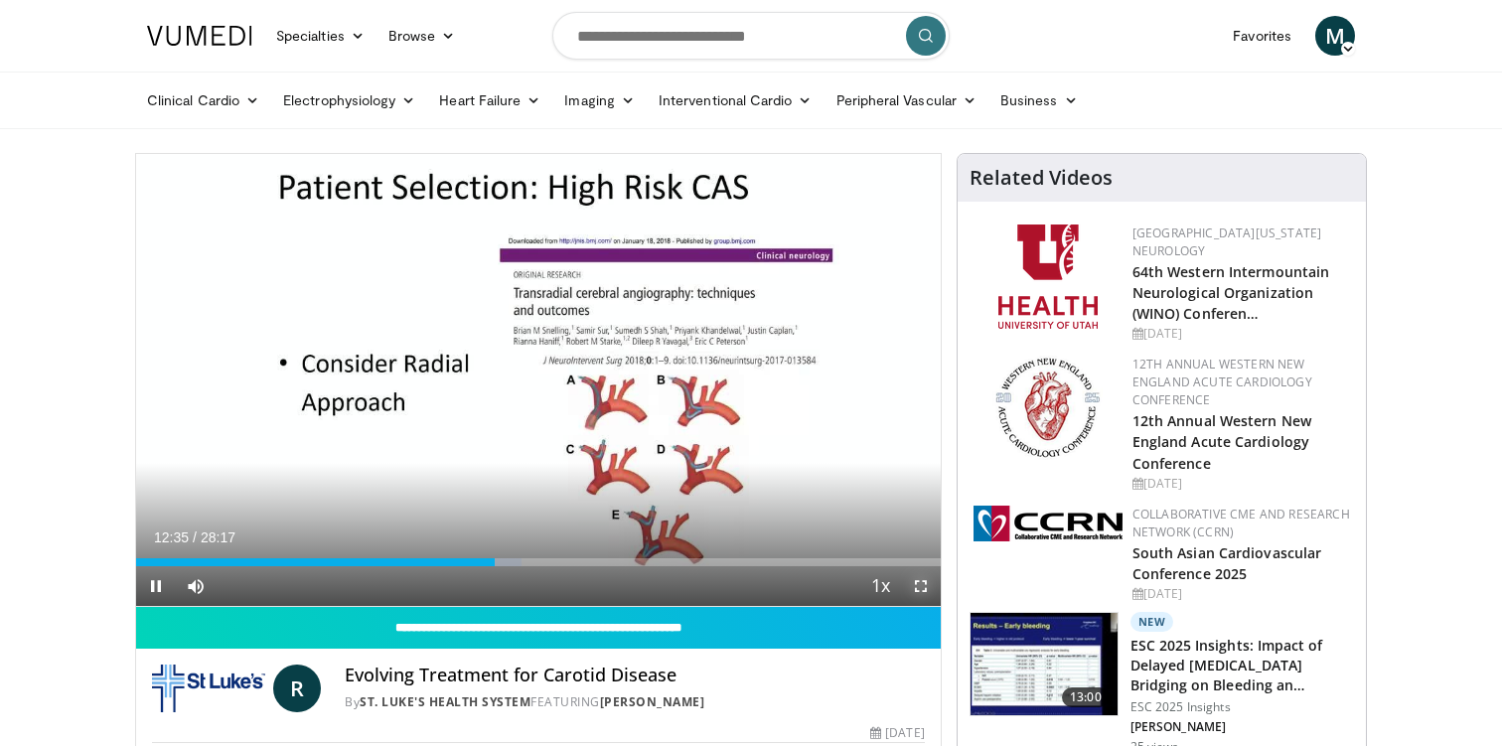
click at [928, 582] on span "Video Player" at bounding box center [921, 586] width 40 height 40
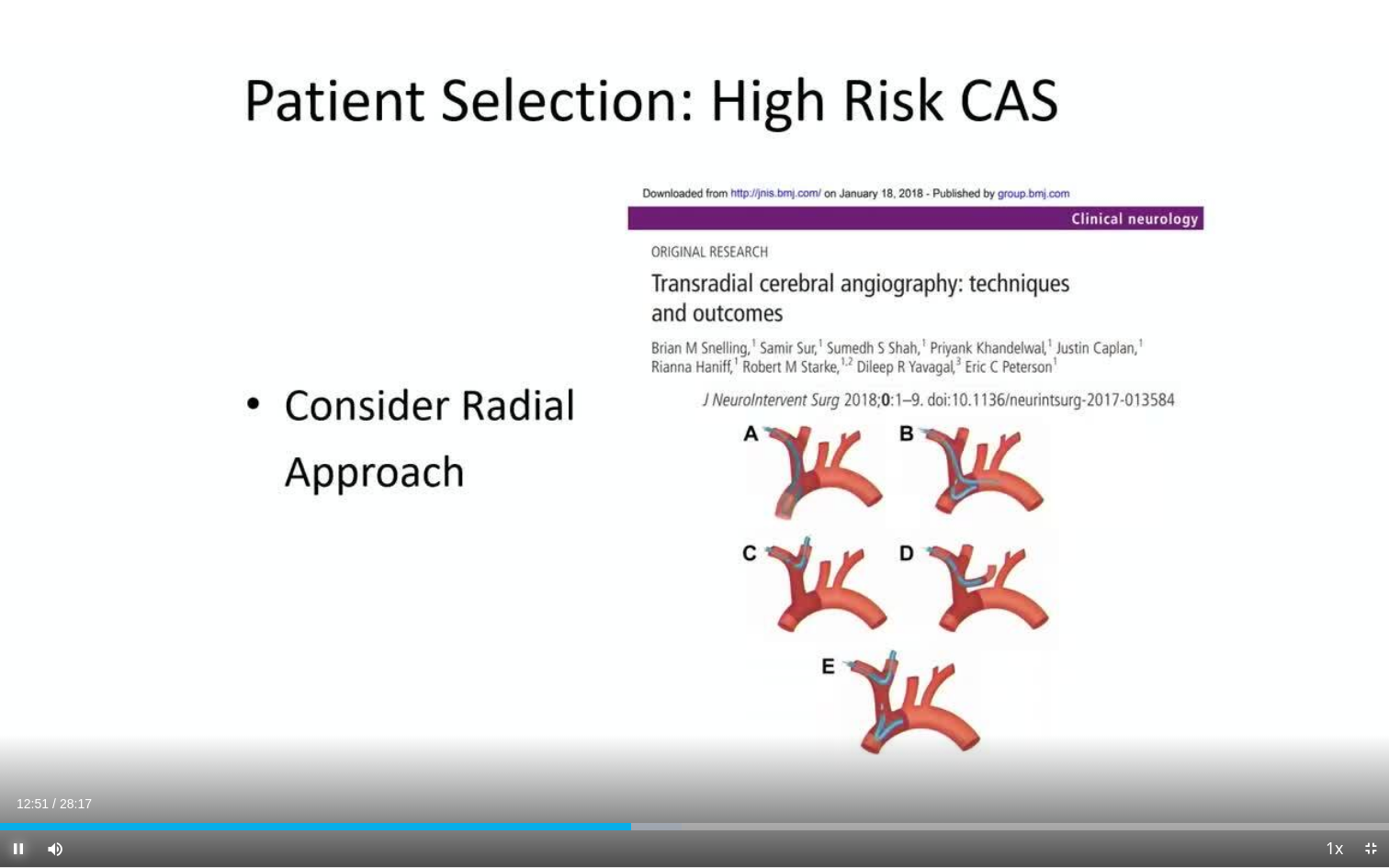
click at [14, 689] on span "Video Player" at bounding box center [18, 849] width 37 height 37
click at [25, 689] on span "Video Player" at bounding box center [18, 849] width 37 height 37
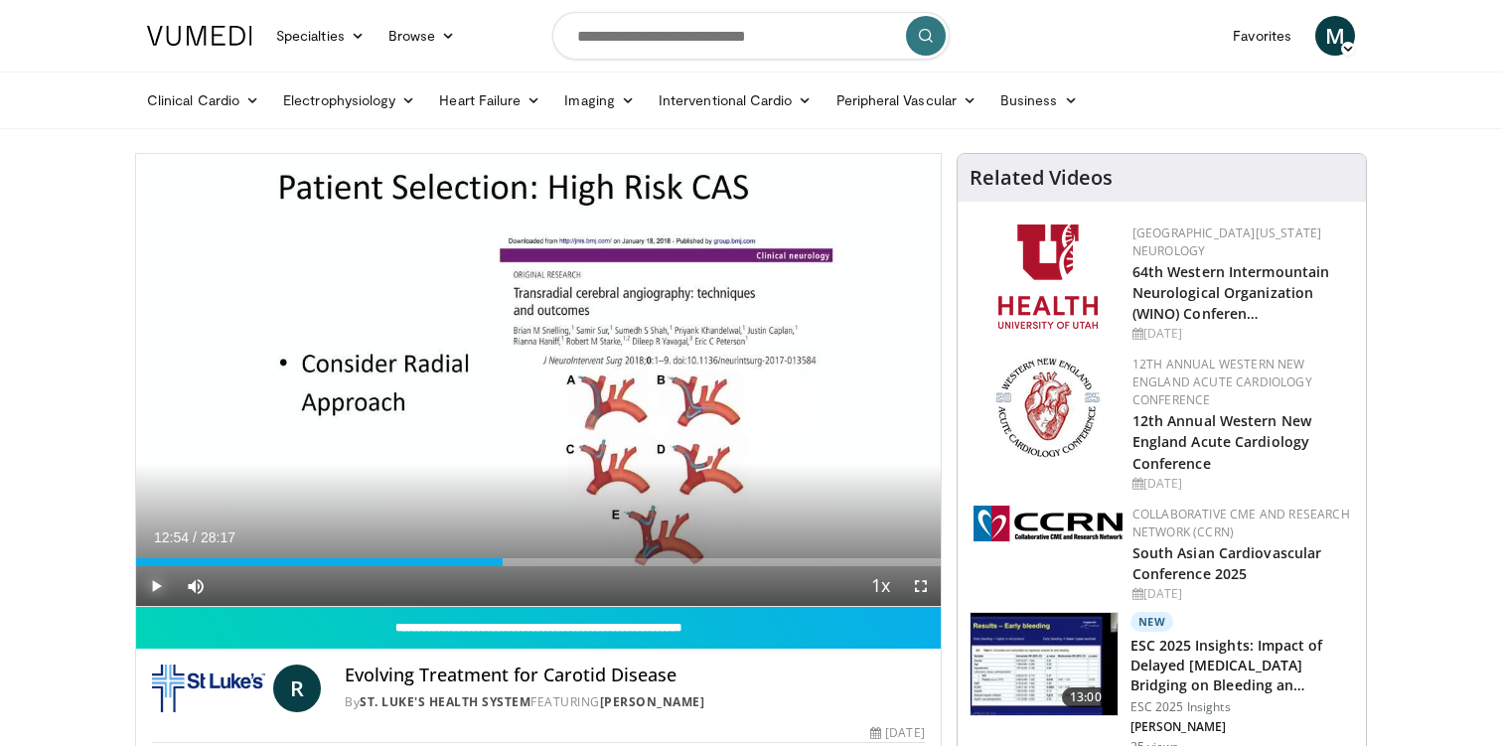
click at [157, 583] on span "Video Player" at bounding box center [156, 586] width 40 height 40
click at [919, 586] on span "Video Player" at bounding box center [921, 586] width 40 height 40
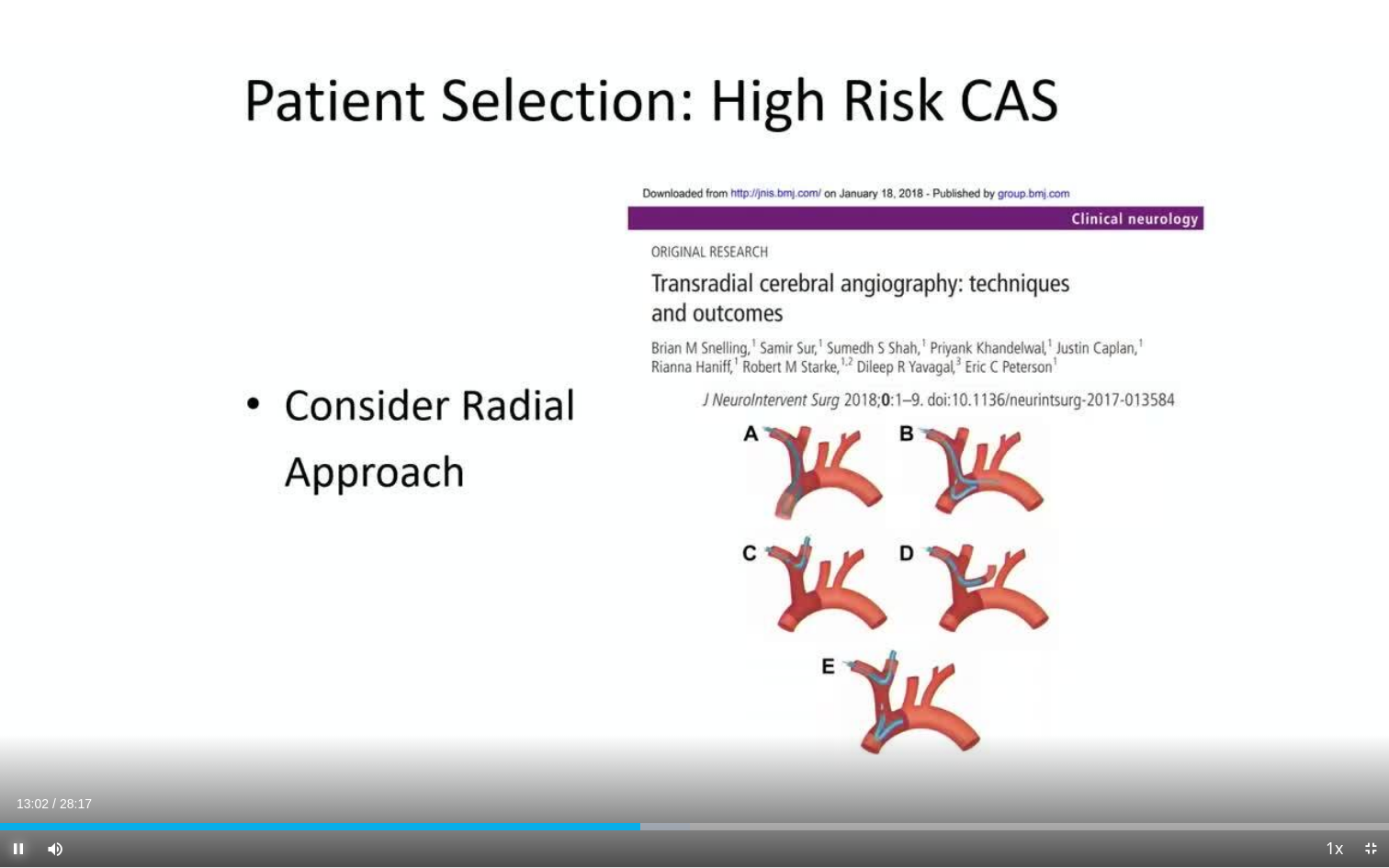
click at [19, 689] on span "Video Player" at bounding box center [18, 849] width 37 height 37
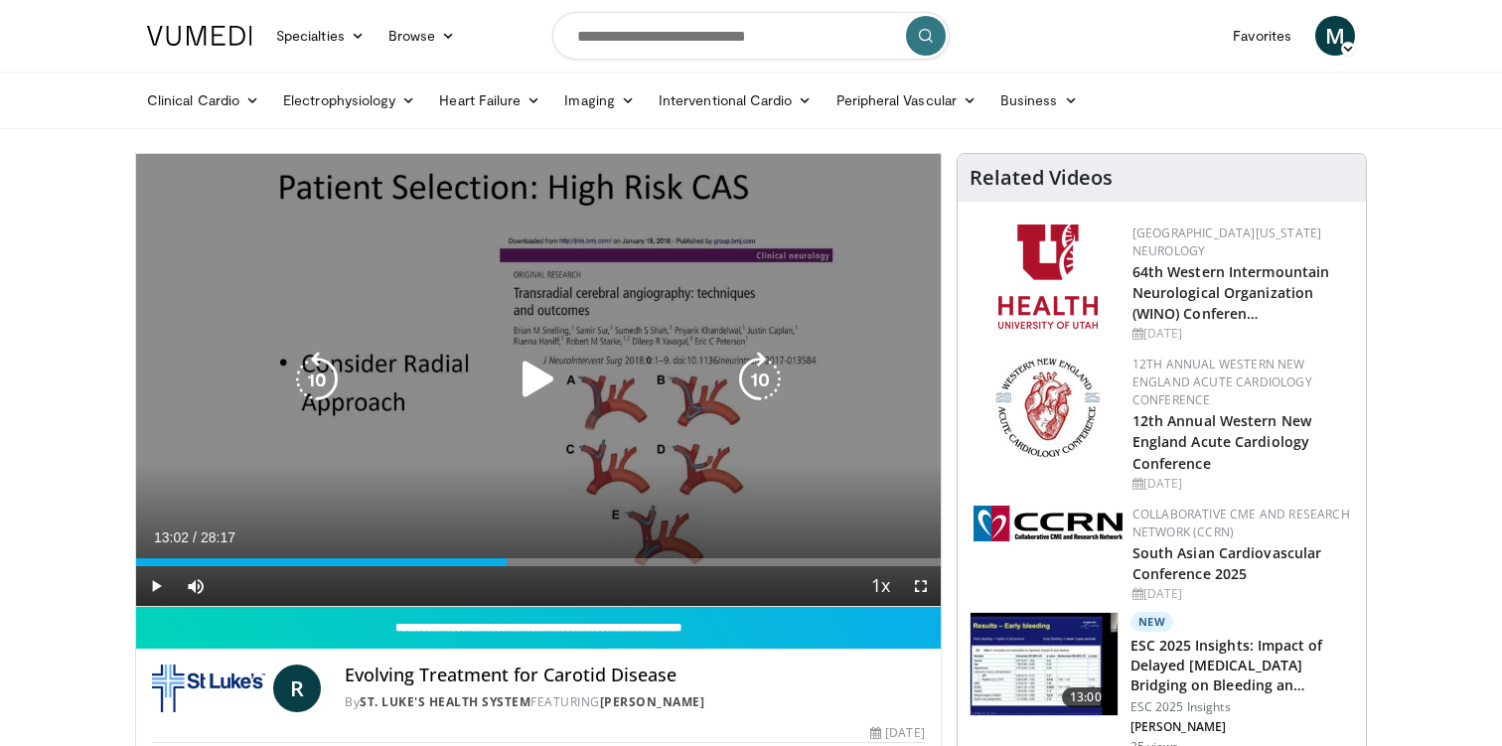
click at [550, 386] on icon "Video Player" at bounding box center [539, 380] width 56 height 56
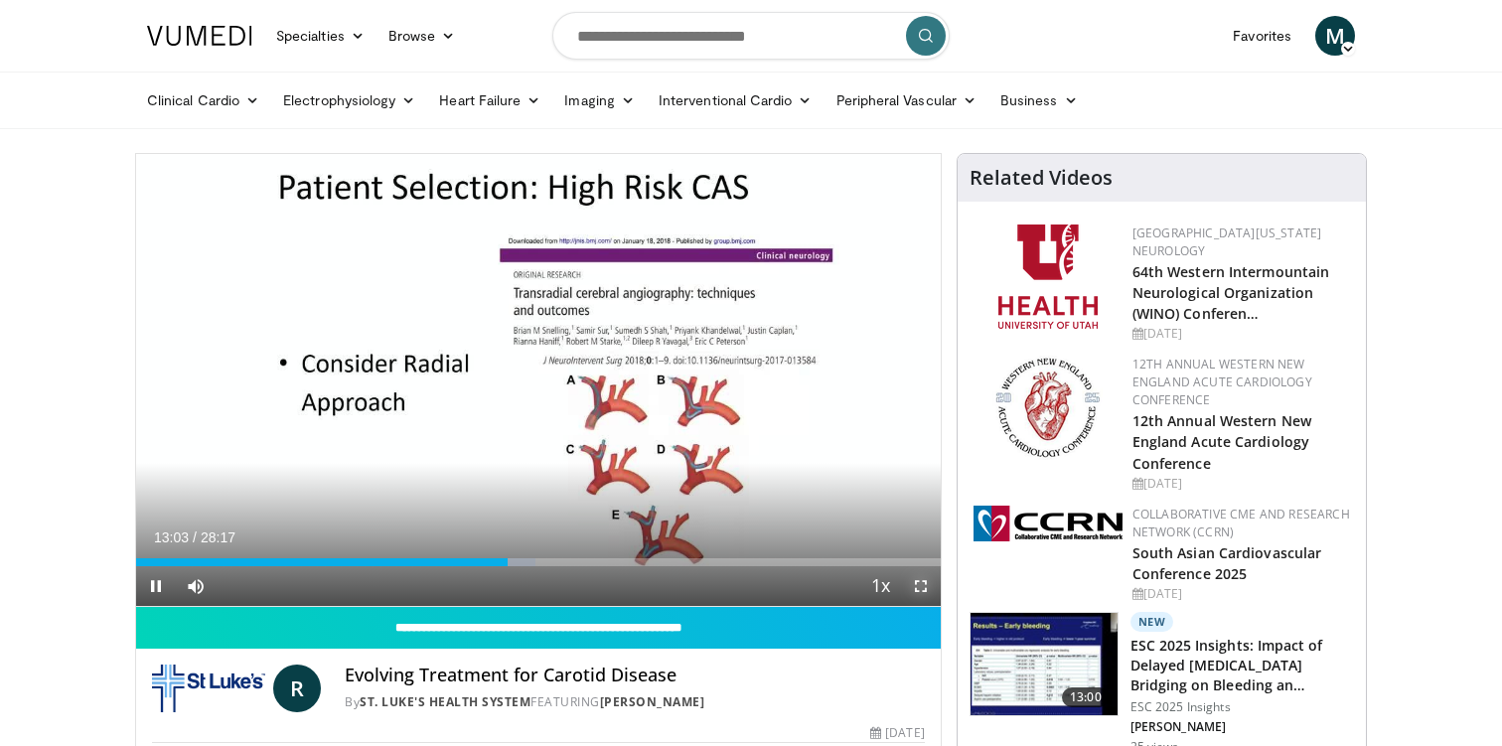
click at [925, 582] on span "Video Player" at bounding box center [921, 586] width 40 height 40
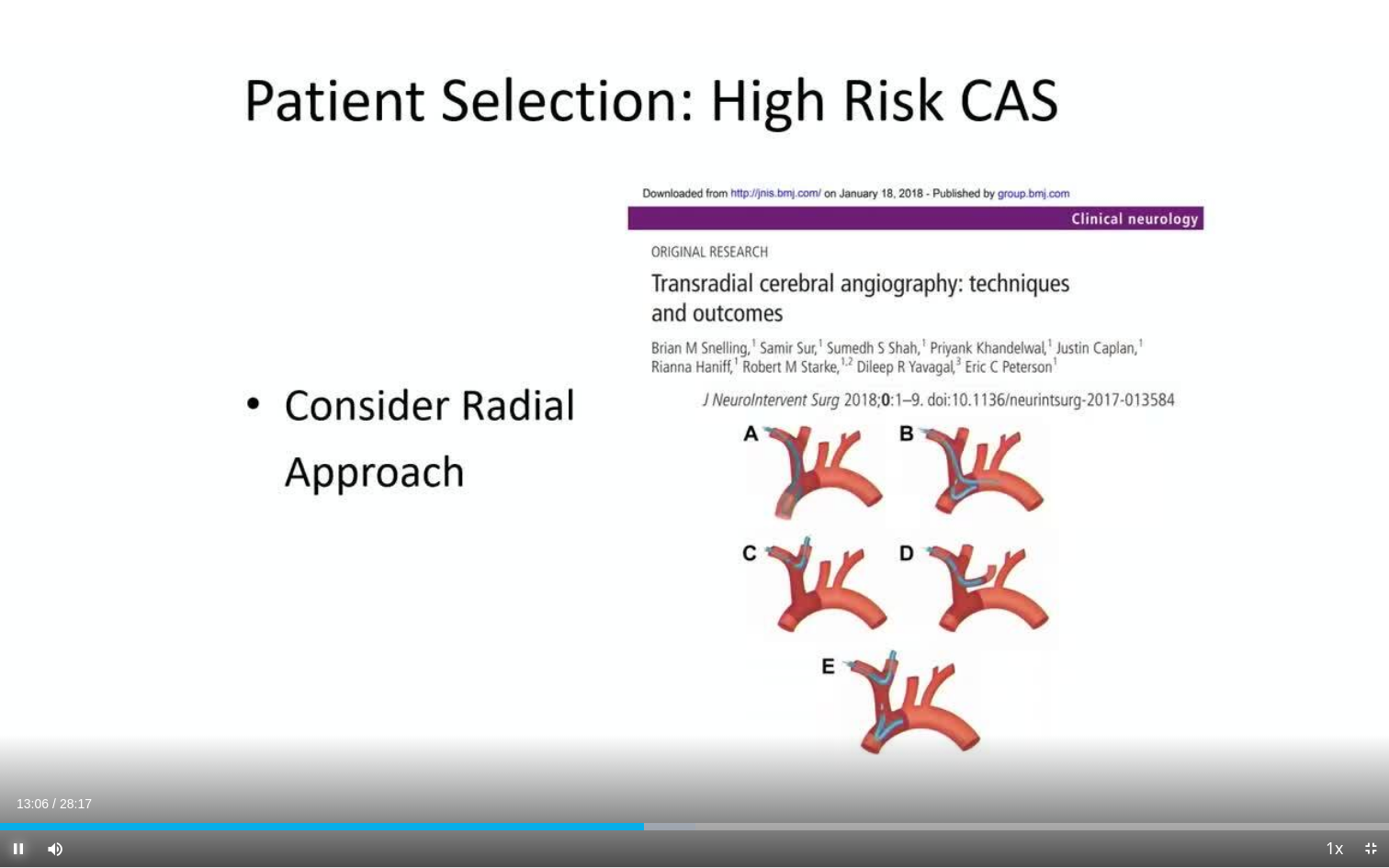
click at [18, 689] on span "Video Player" at bounding box center [18, 849] width 37 height 37
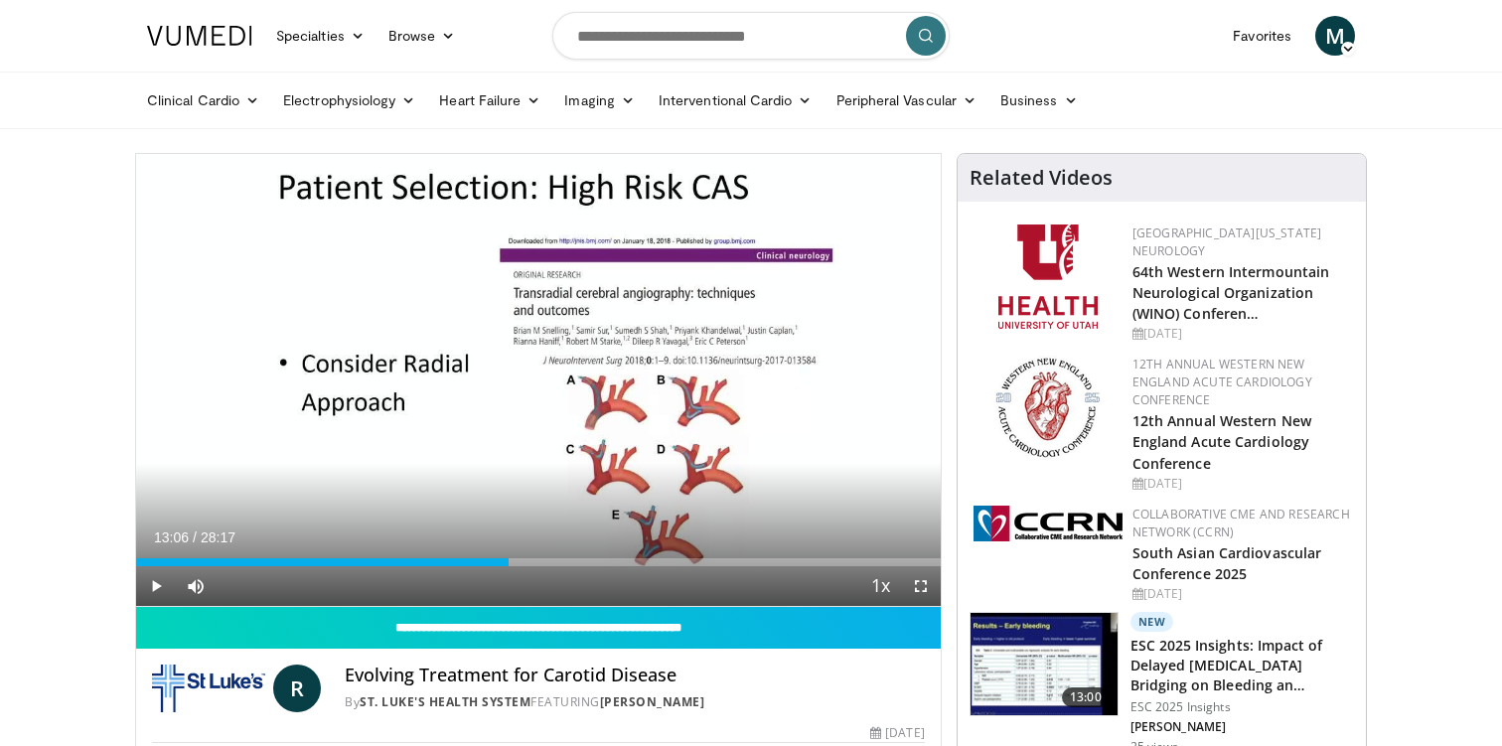
click at [927, 587] on span "Video Player" at bounding box center [921, 586] width 40 height 40
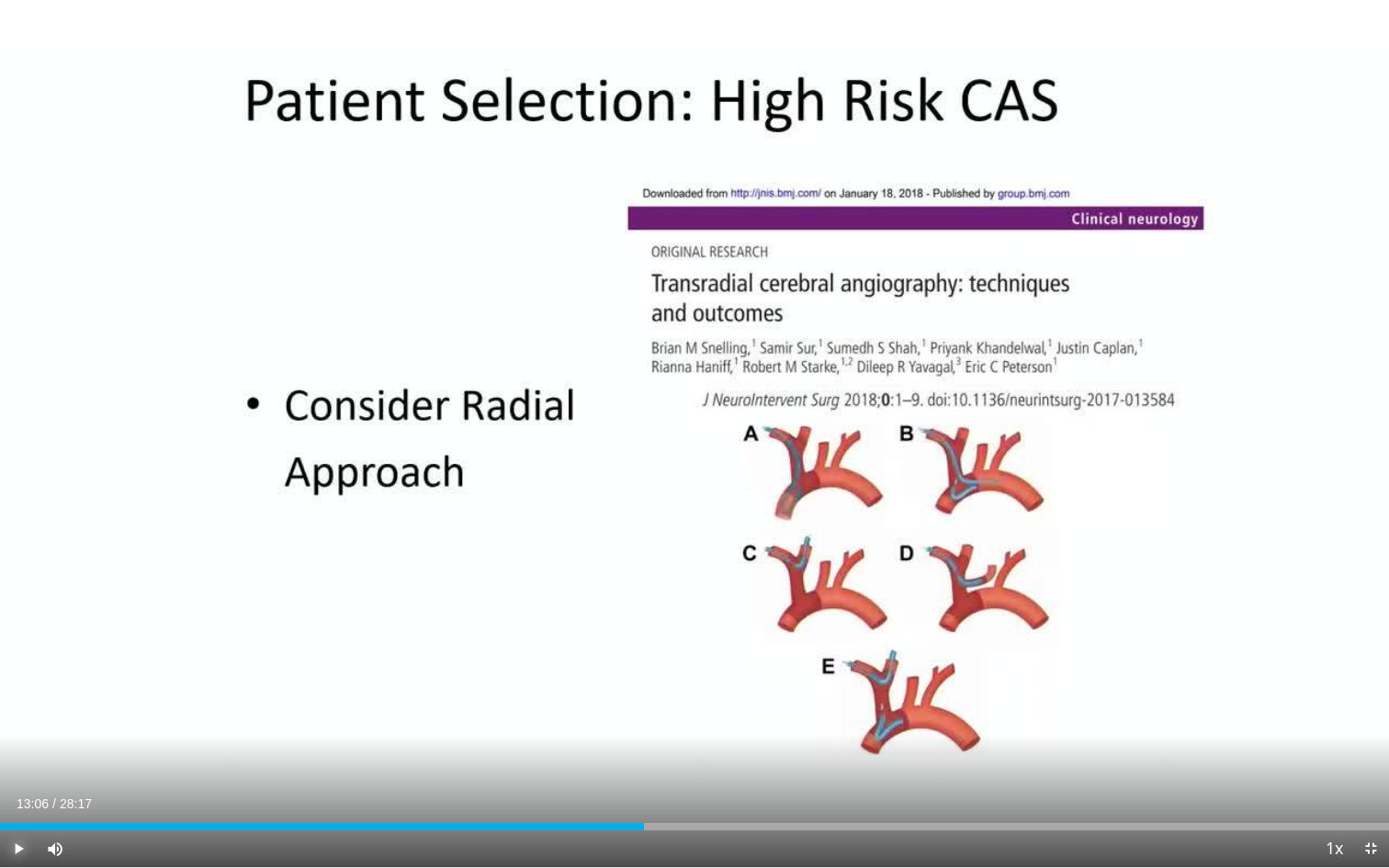
click at [18, 689] on span "Video Player" at bounding box center [18, 849] width 37 height 37
click at [26, 689] on span "Video Player" at bounding box center [18, 849] width 37 height 37
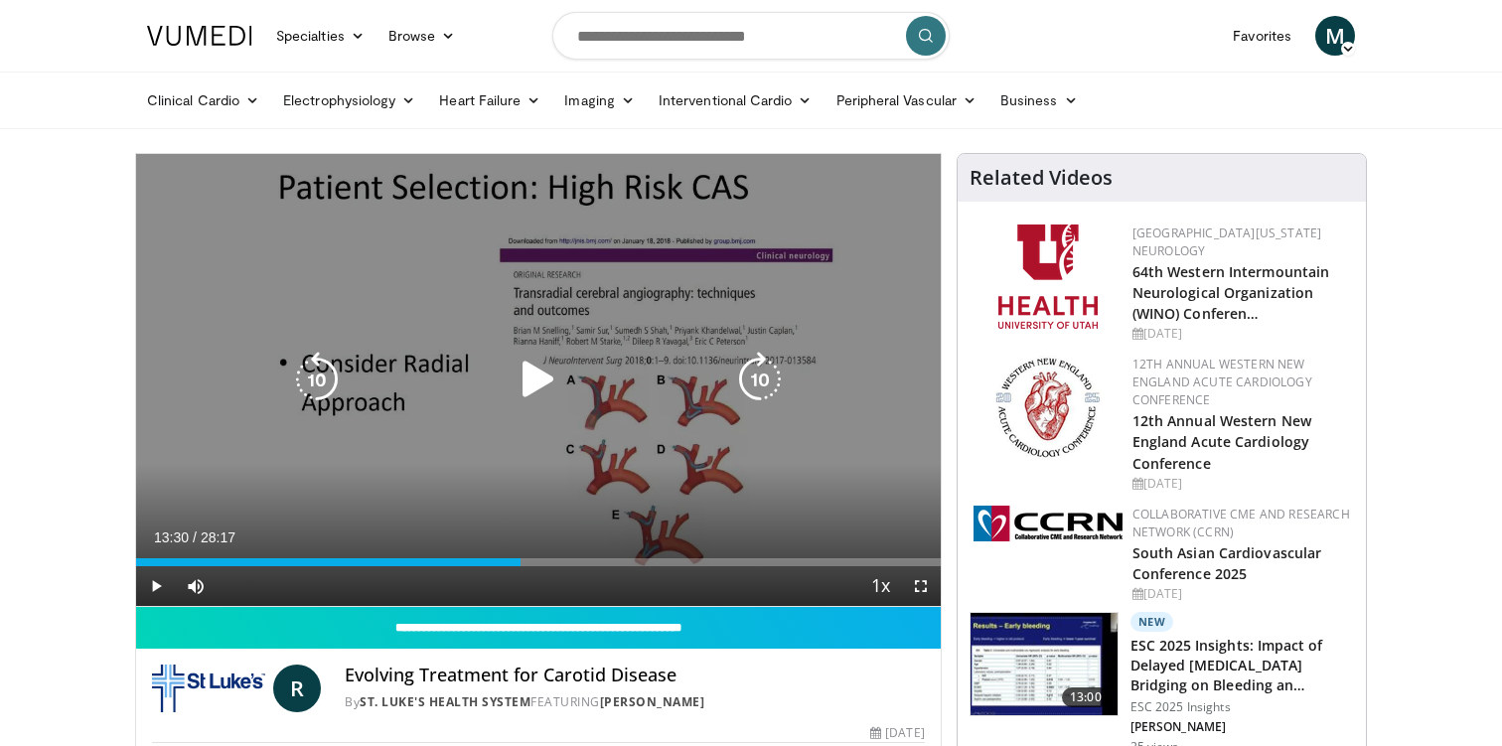
click at [529, 369] on icon "Video Player" at bounding box center [539, 380] width 56 height 56
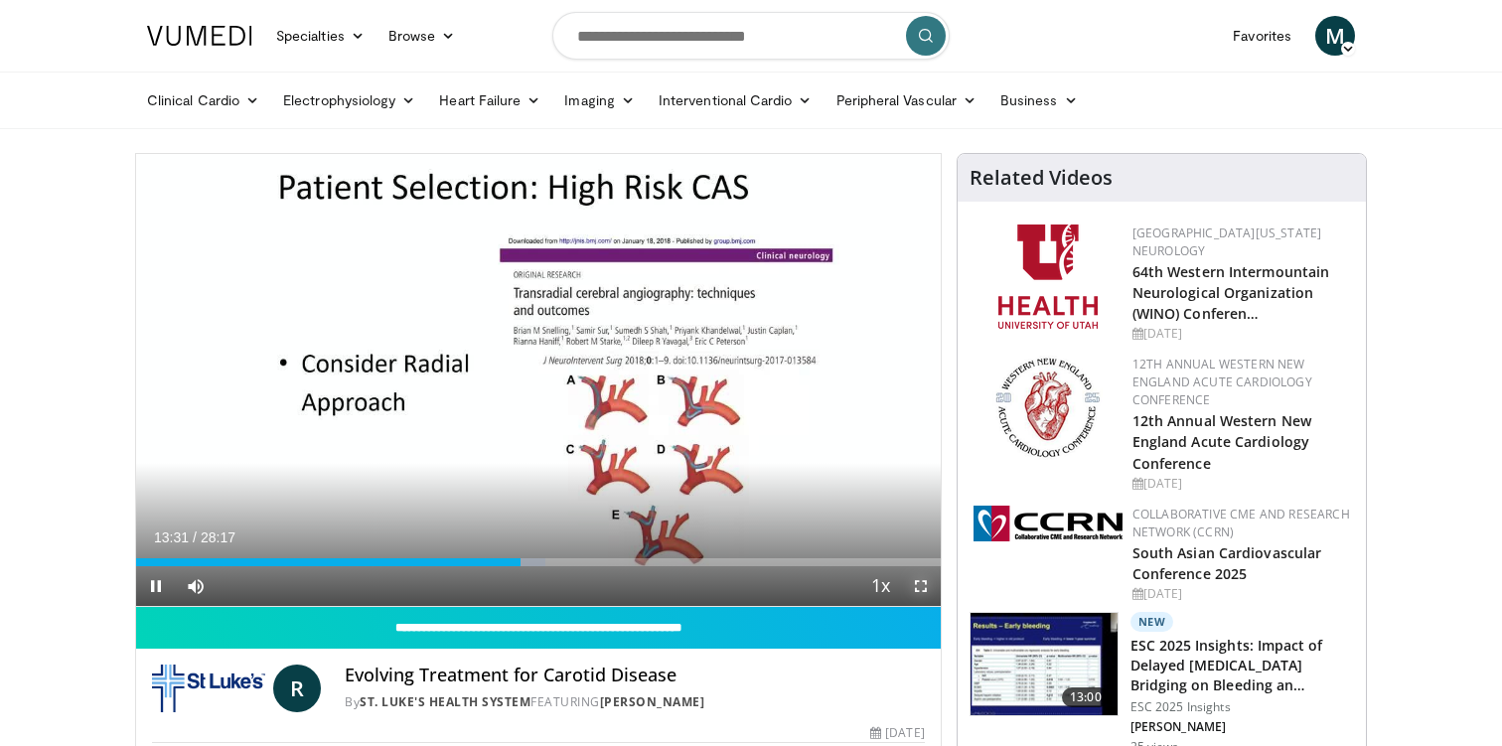
click at [923, 586] on span "Video Player" at bounding box center [921, 586] width 40 height 40
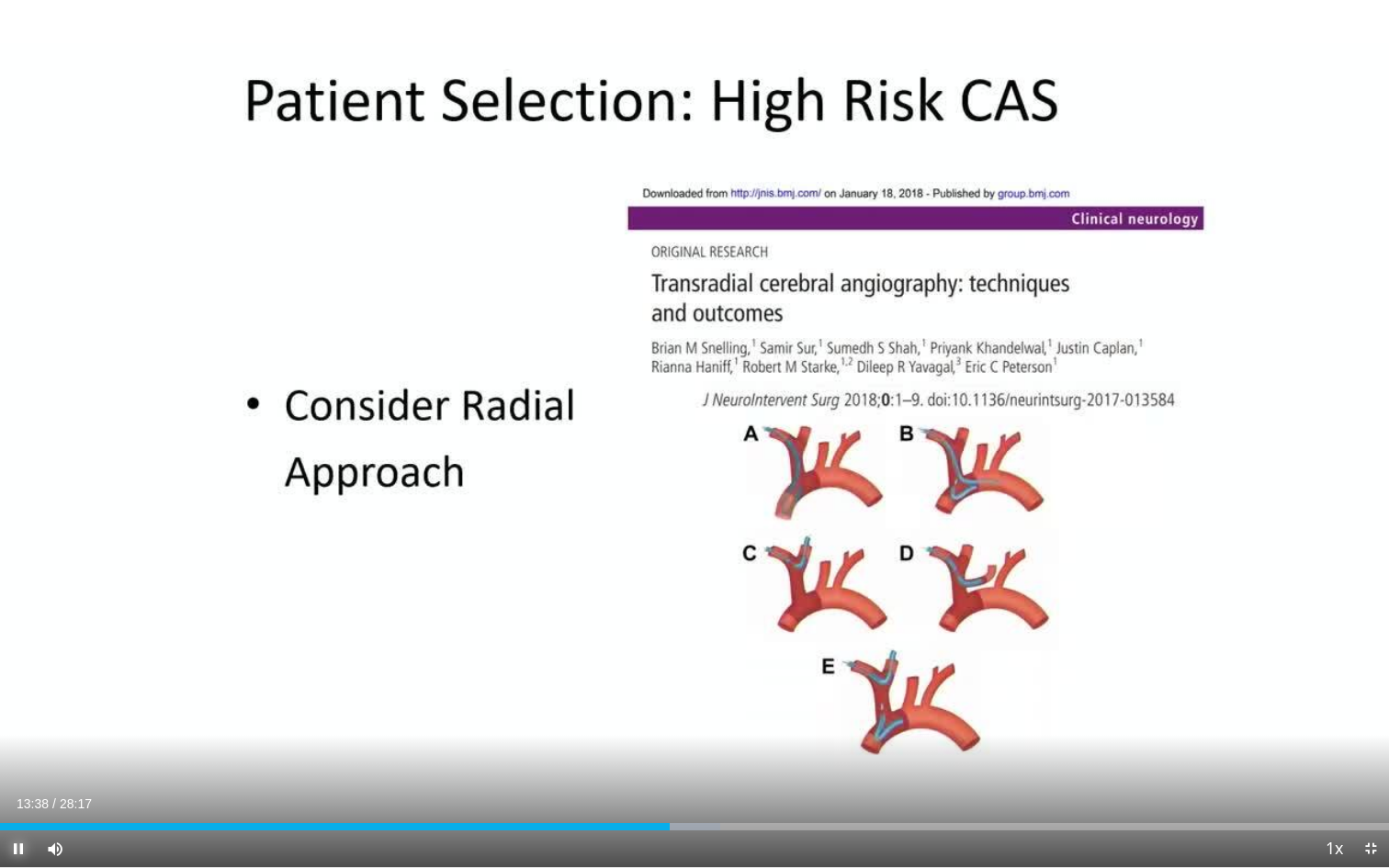
click at [16, 689] on span "Video Player" at bounding box center [18, 849] width 37 height 37
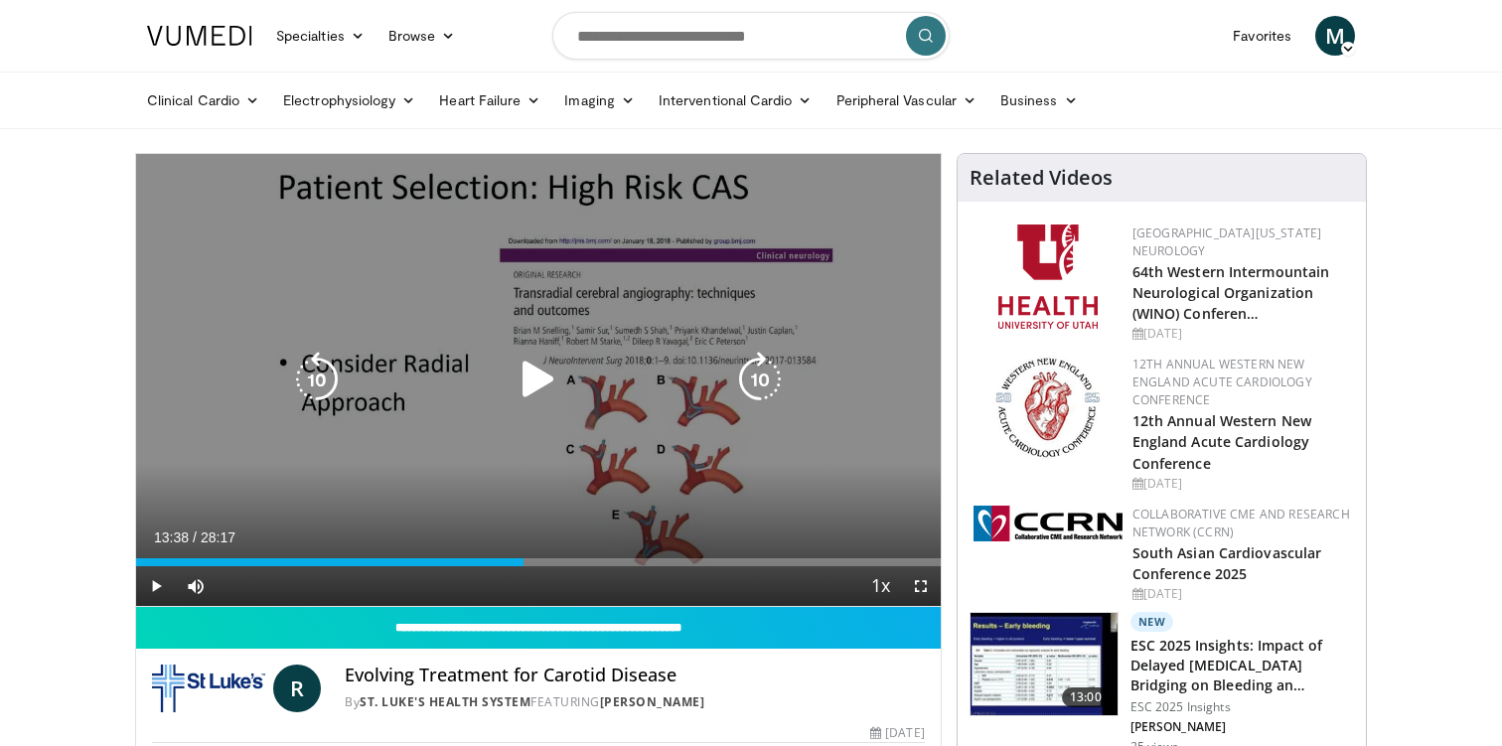
click at [535, 379] on icon "Video Player" at bounding box center [539, 380] width 56 height 56
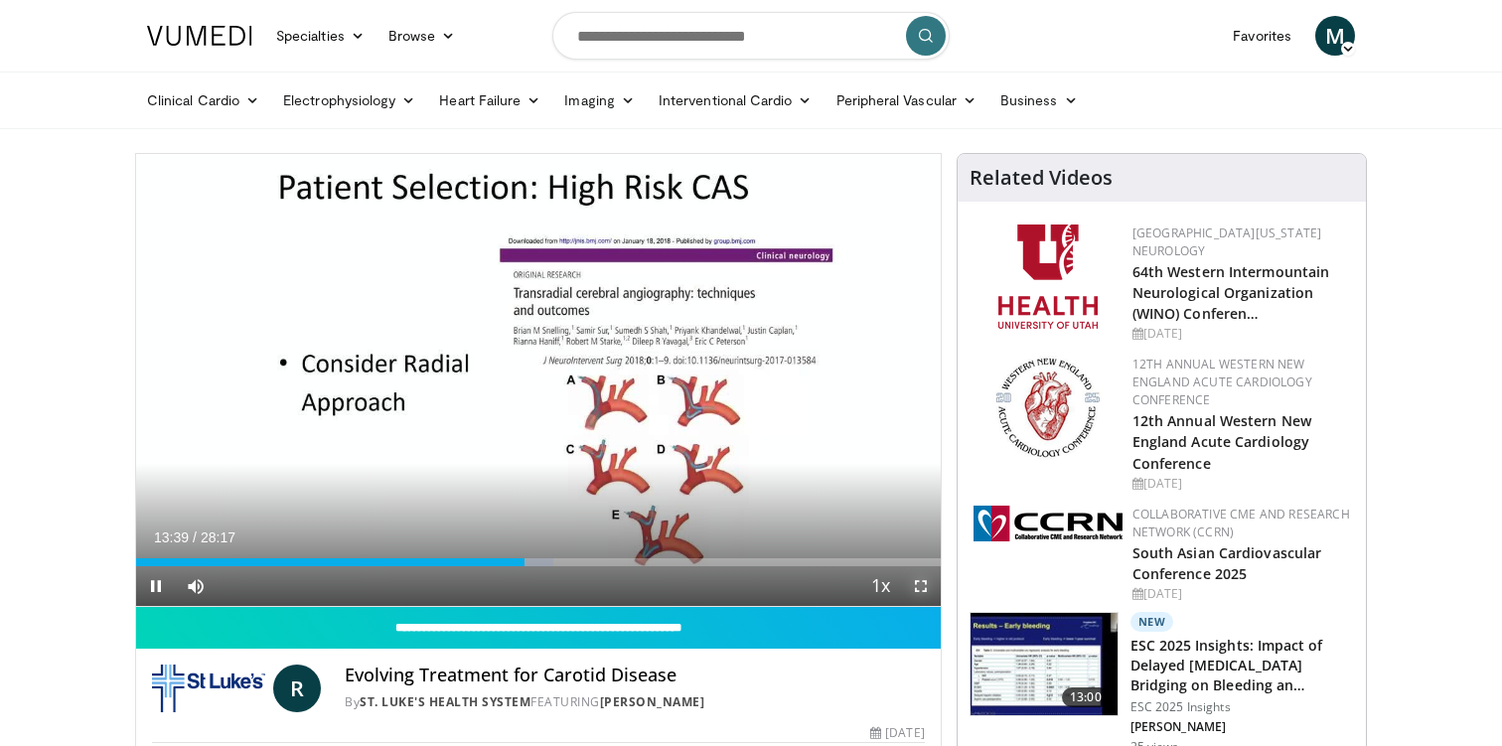
click at [918, 587] on span "Video Player" at bounding box center [921, 586] width 40 height 40
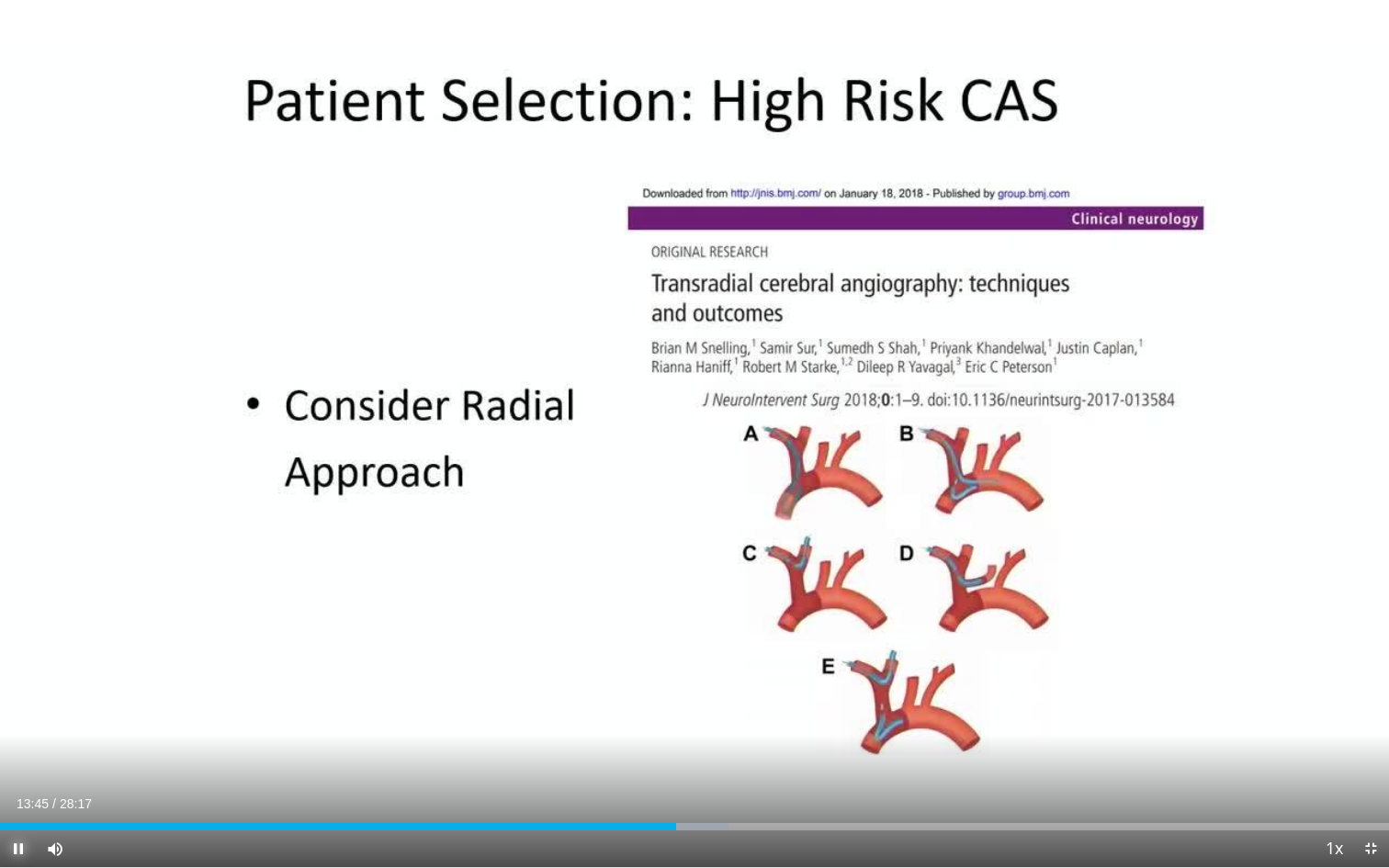
click at [25, 689] on span "Video Player" at bounding box center [18, 849] width 37 height 37
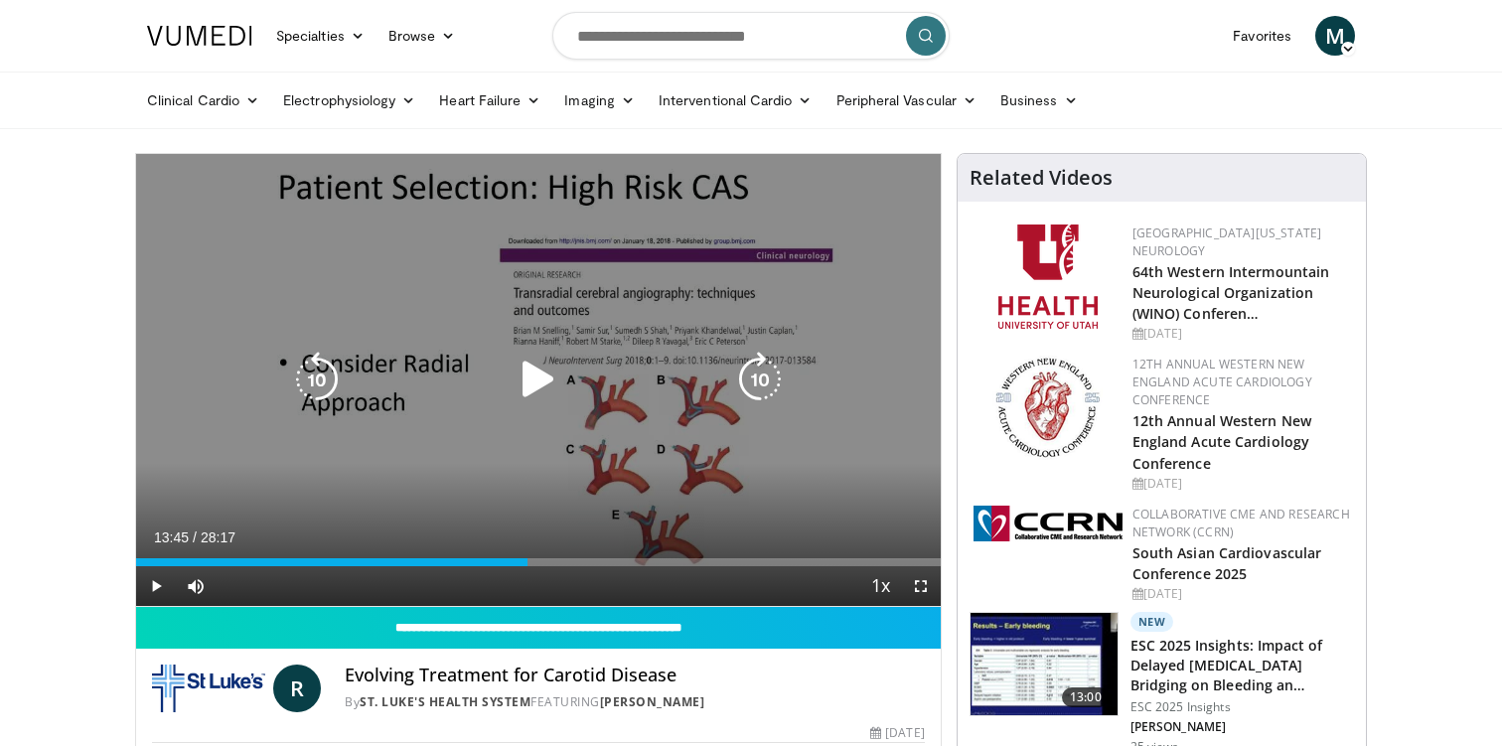
click at [539, 378] on icon "Video Player" at bounding box center [539, 380] width 56 height 56
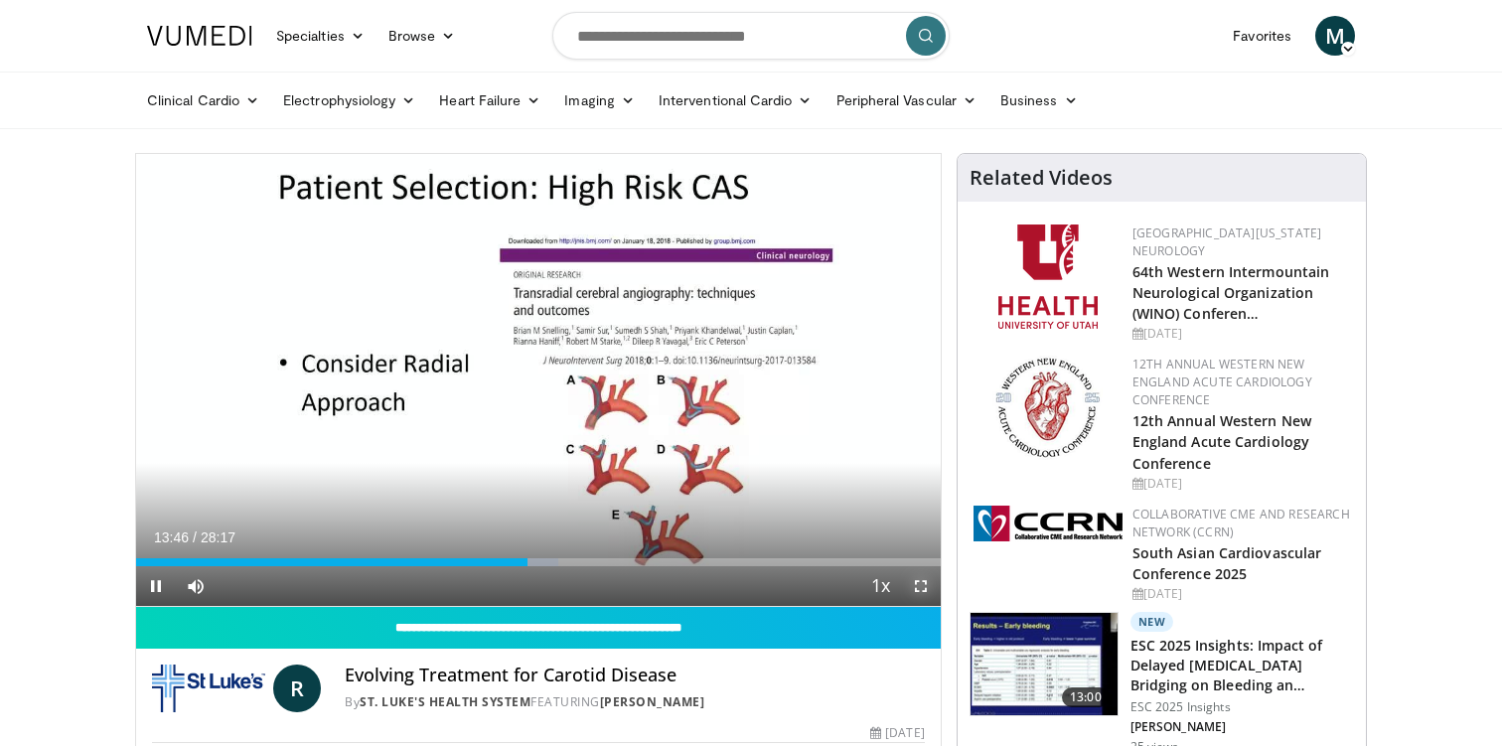
click at [930, 581] on span "Video Player" at bounding box center [921, 586] width 40 height 40
click at [922, 584] on span "Video Player" at bounding box center [921, 586] width 40 height 40
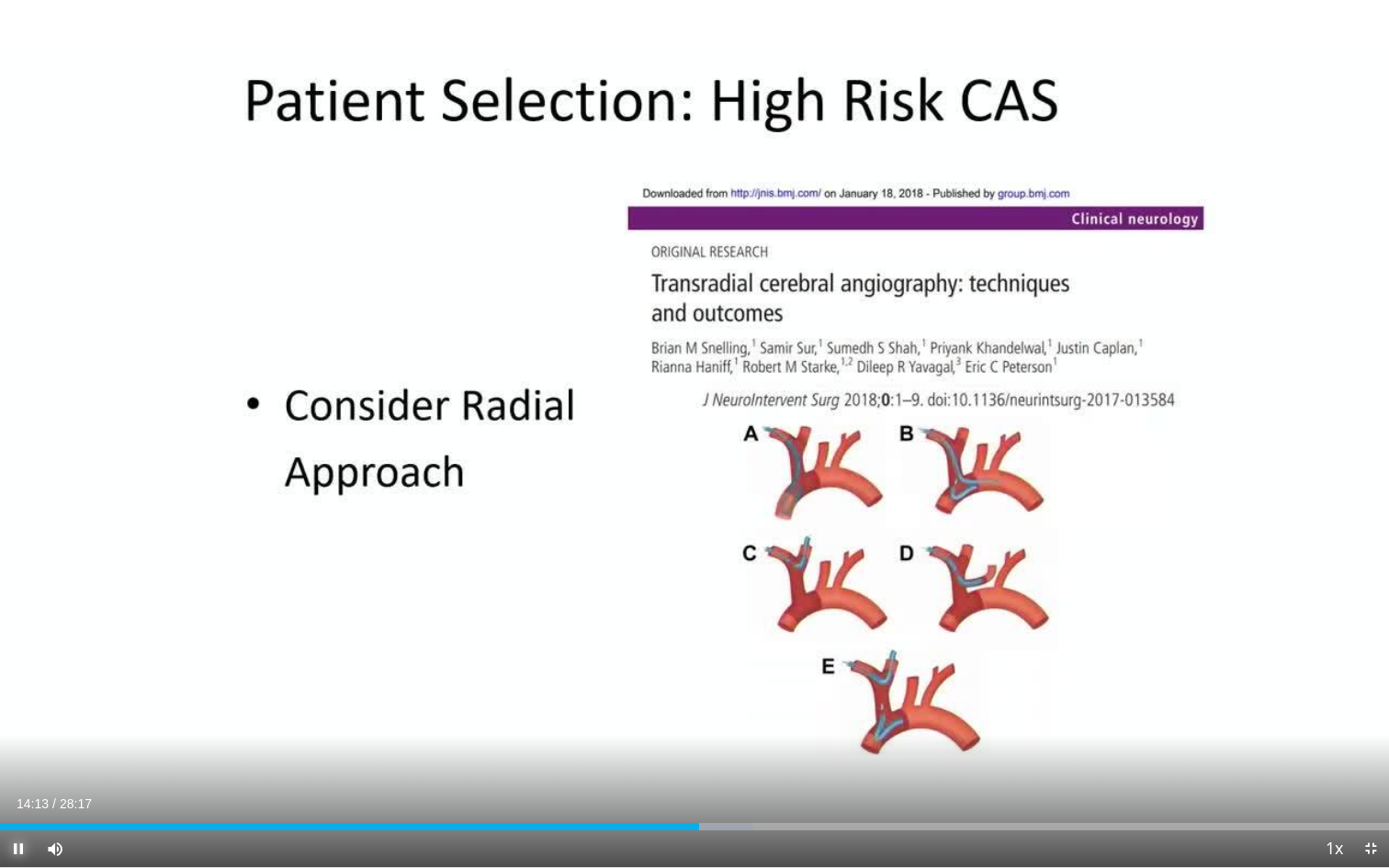
click at [17, 689] on span "Video Player" at bounding box center [18, 849] width 37 height 37
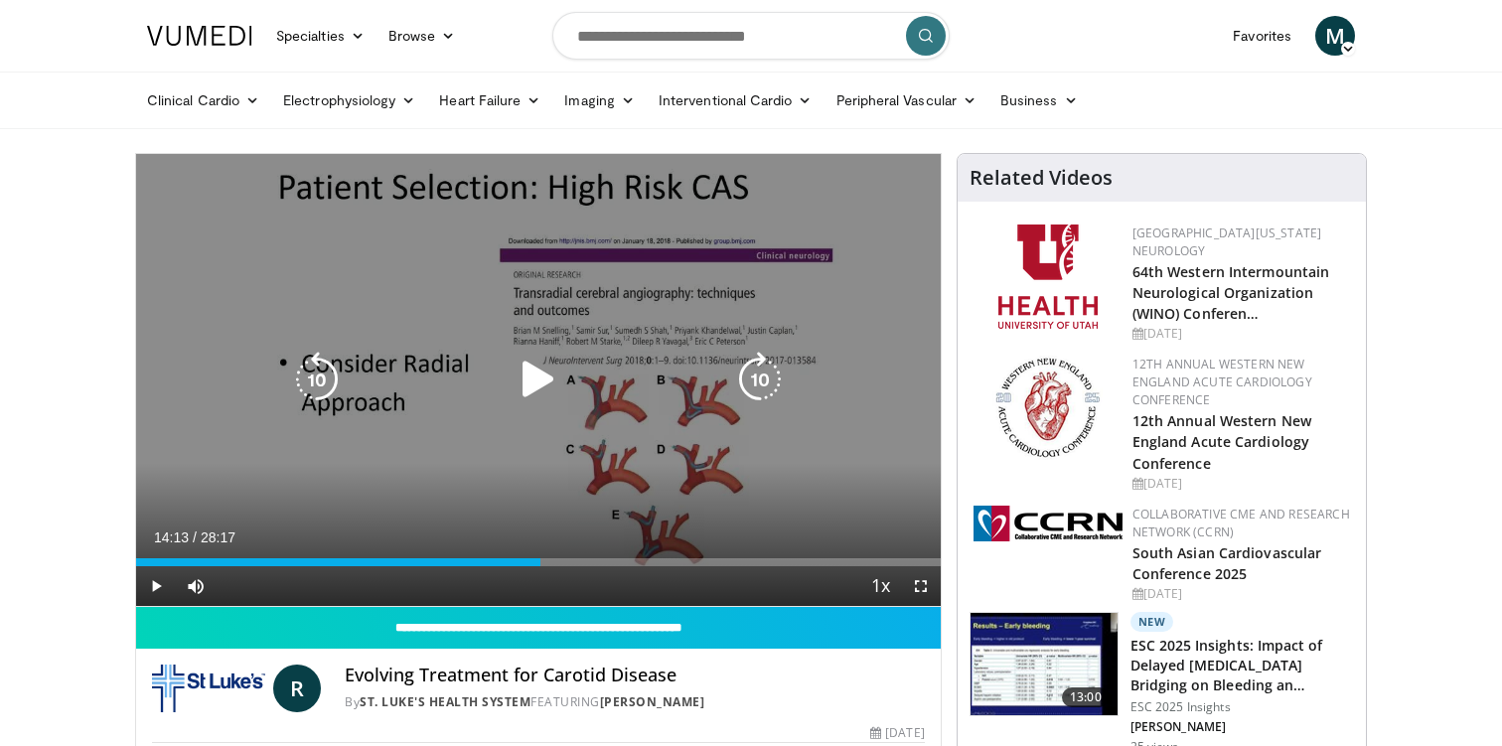
click at [524, 384] on icon "Video Player" at bounding box center [539, 380] width 56 height 56
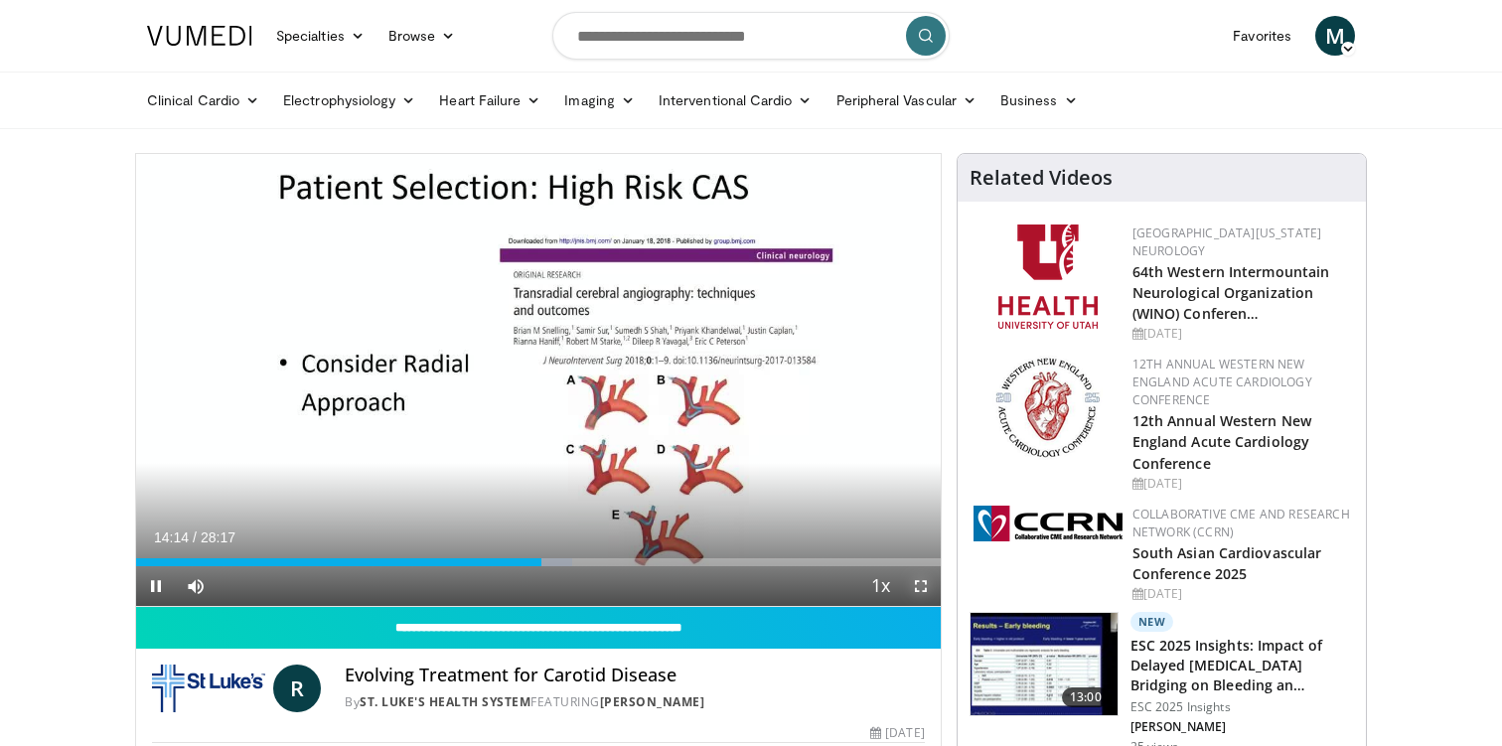
click at [924, 588] on span "Video Player" at bounding box center [921, 586] width 40 height 40
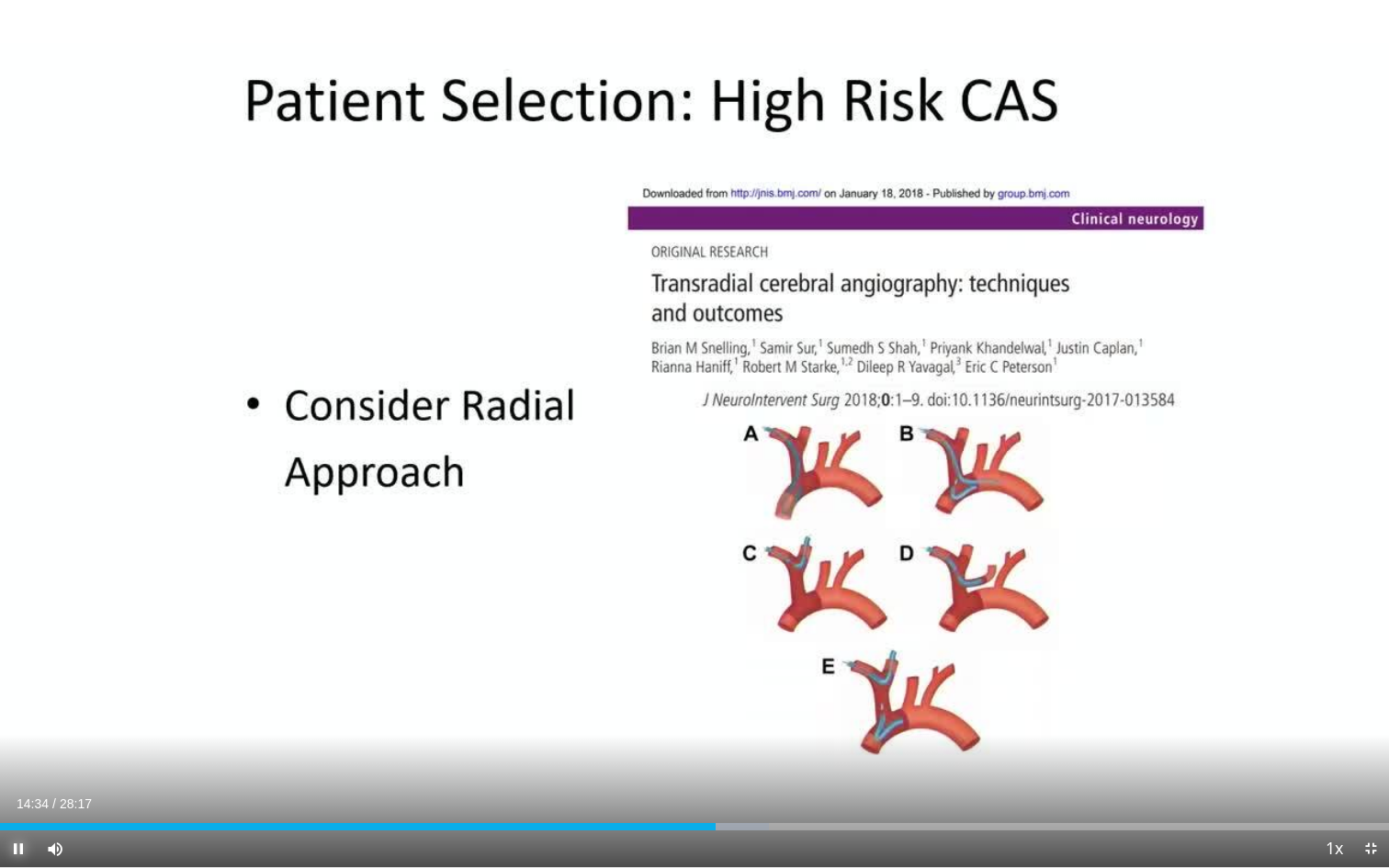
click at [18, 689] on span "Video Player" at bounding box center [18, 849] width 37 height 37
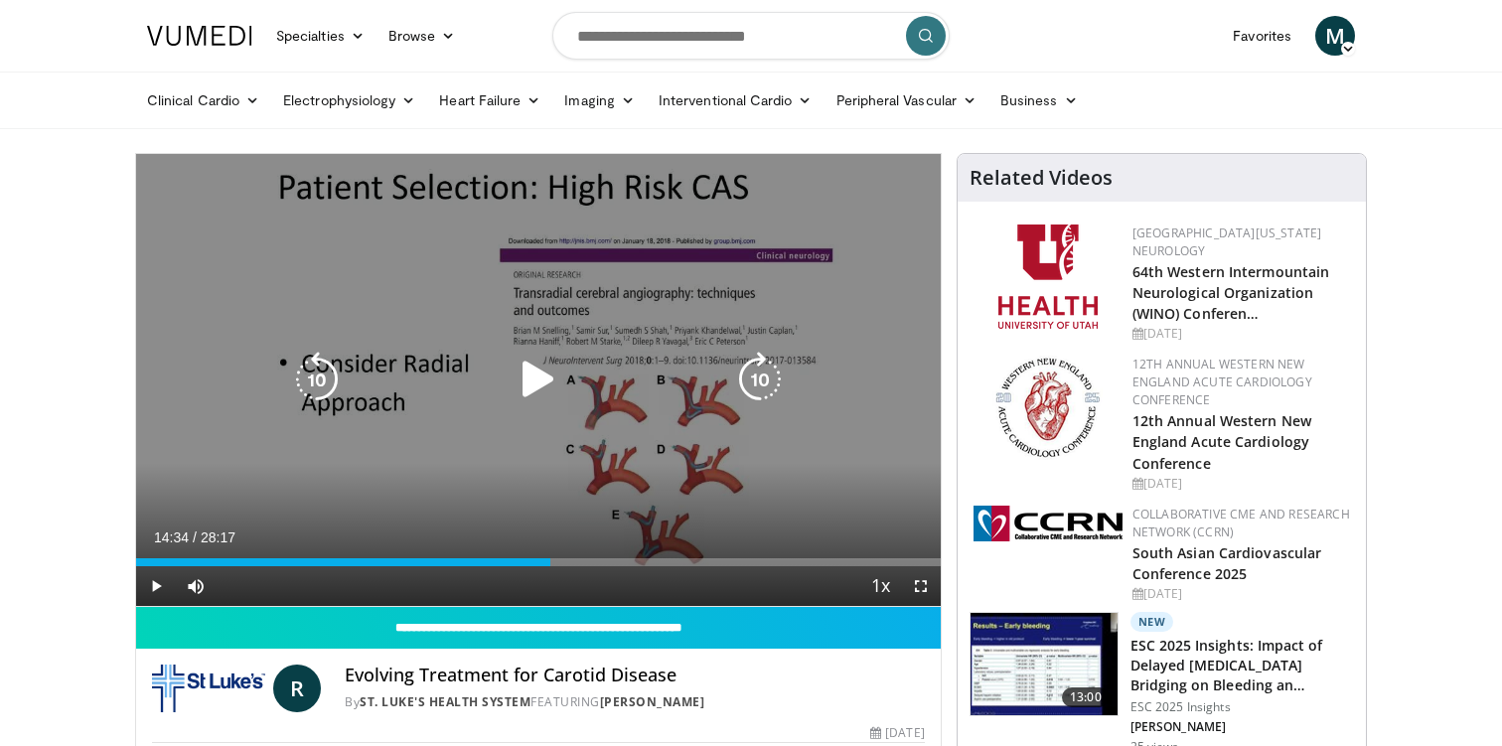
click at [529, 382] on icon "Video Player" at bounding box center [539, 380] width 56 height 56
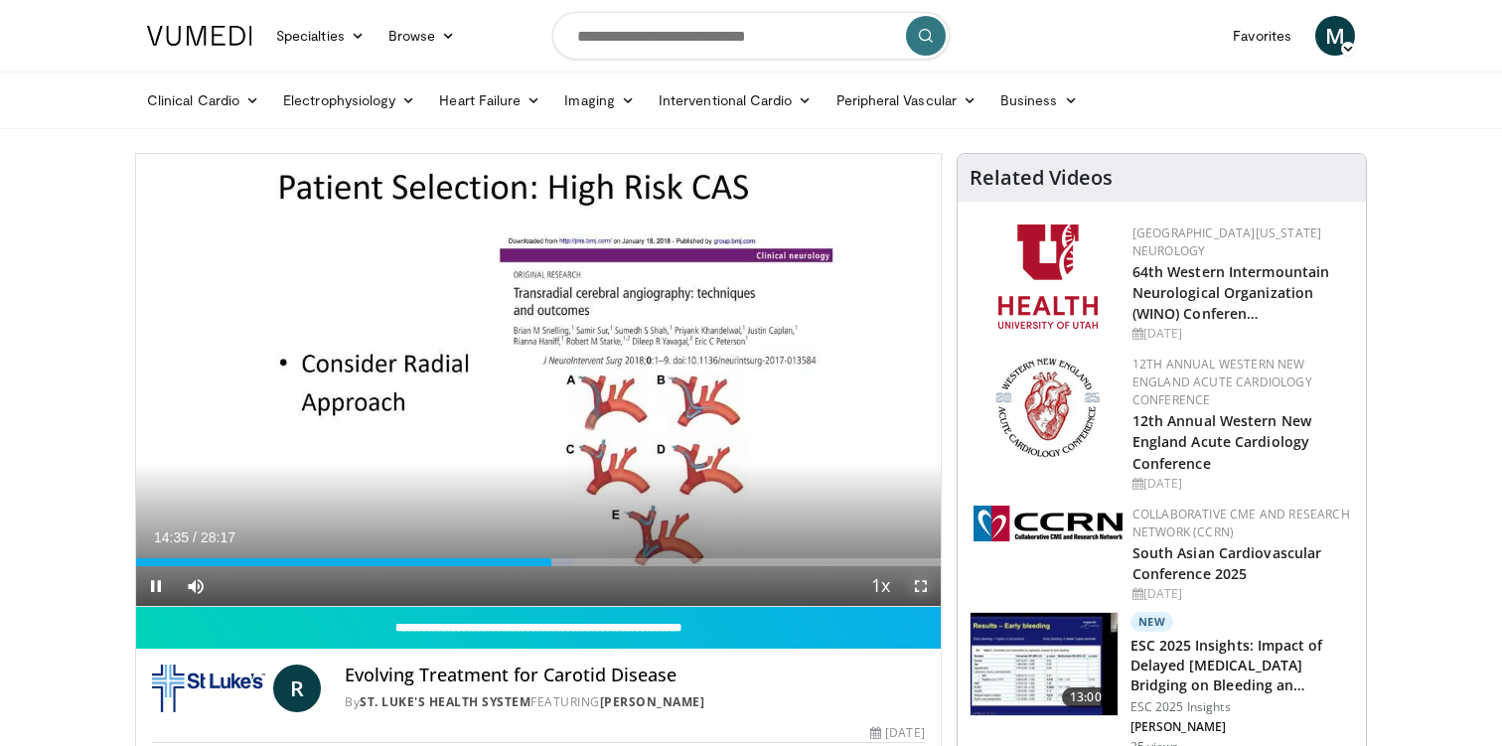
click at [931, 586] on span "Video Player" at bounding box center [921, 586] width 40 height 40
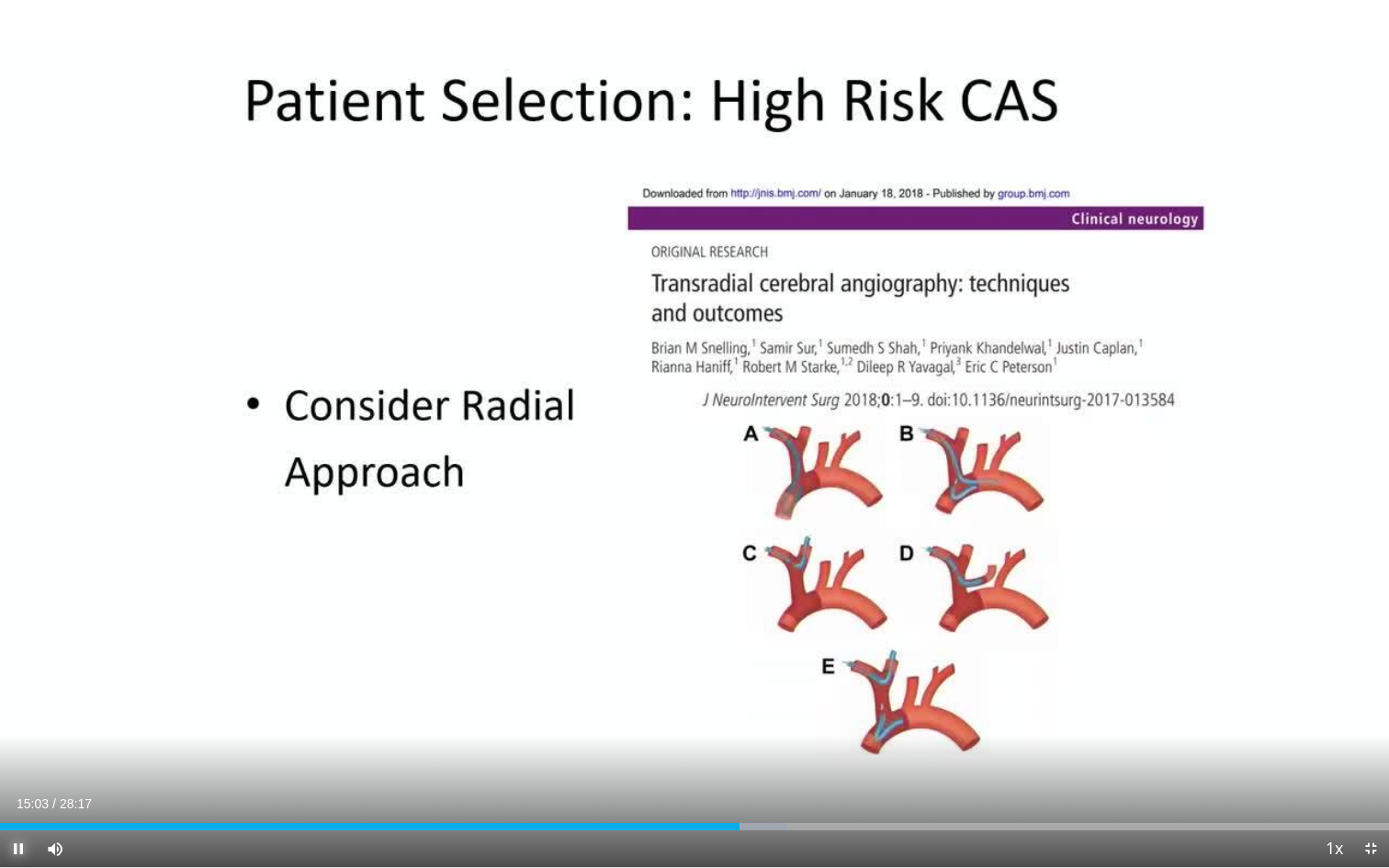
click at [24, 689] on span "Video Player" at bounding box center [18, 849] width 37 height 37
click at [717, 689] on div "Progress Bar" at bounding box center [718, 826] width 2 height 7
click at [724, 689] on div "Progress Bar" at bounding box center [725, 826] width 2 height 7
click at [18, 689] on span "Video Player" at bounding box center [18, 849] width 37 height 37
click at [23, 689] on span "Video Player" at bounding box center [18, 849] width 37 height 37
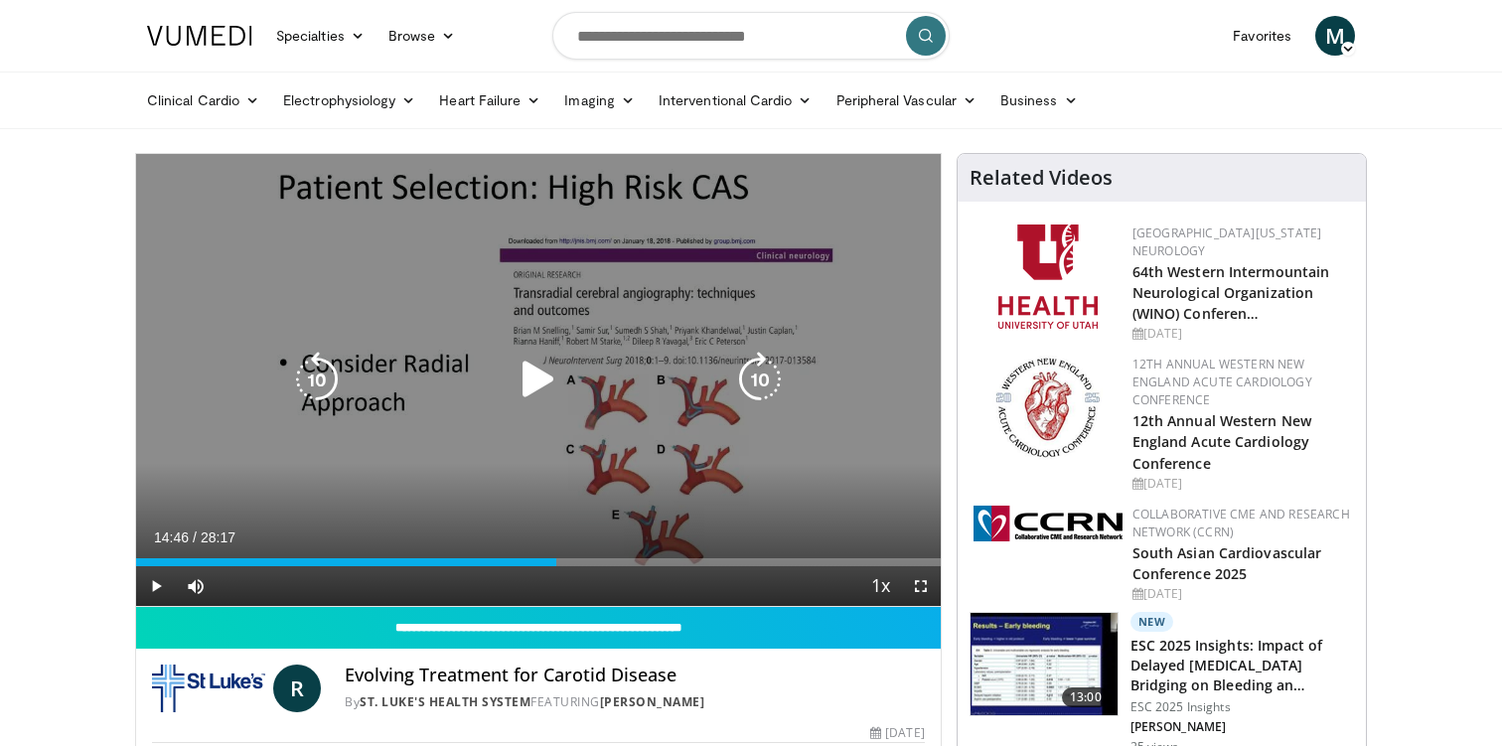
click at [540, 377] on icon "Video Player" at bounding box center [539, 380] width 56 height 56
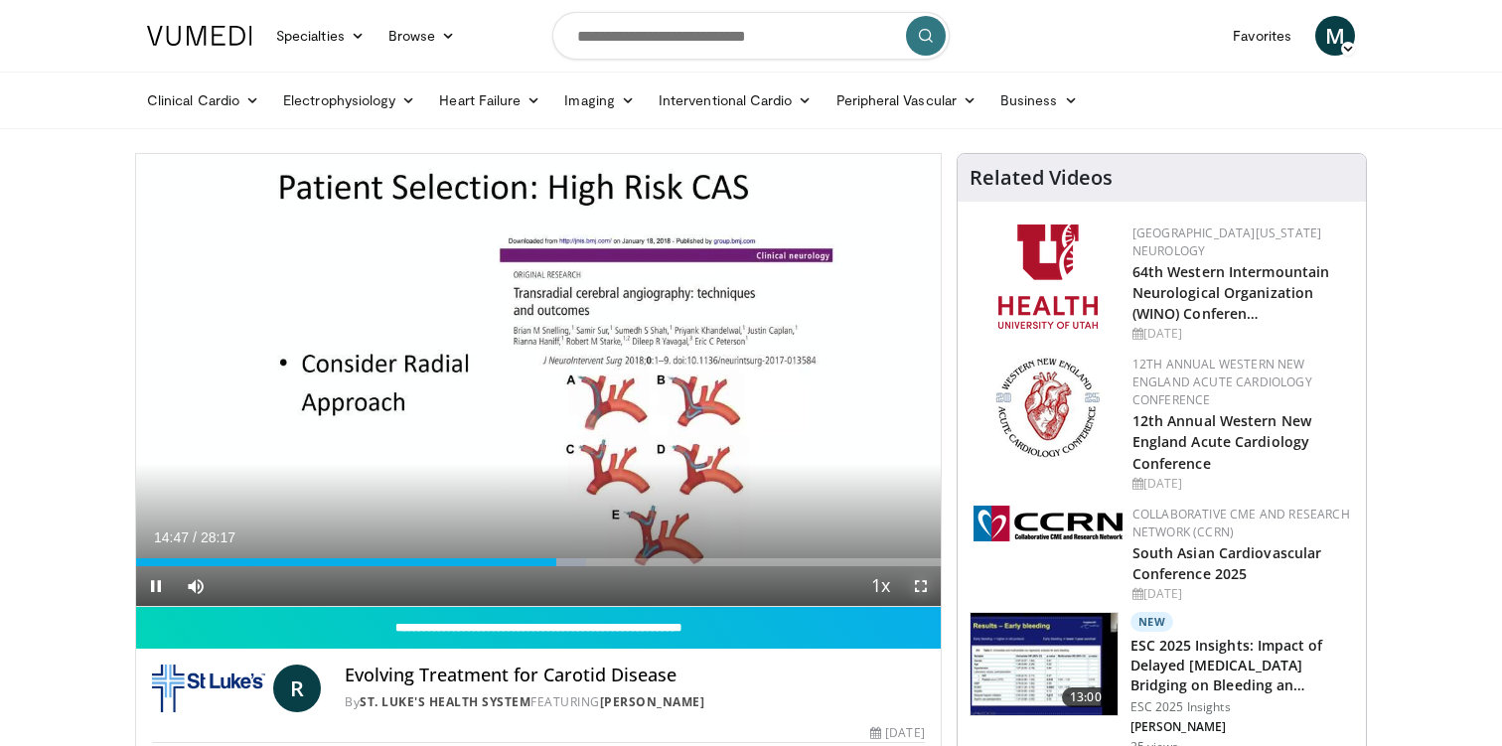
click at [928, 583] on span "Video Player" at bounding box center [921, 586] width 40 height 40
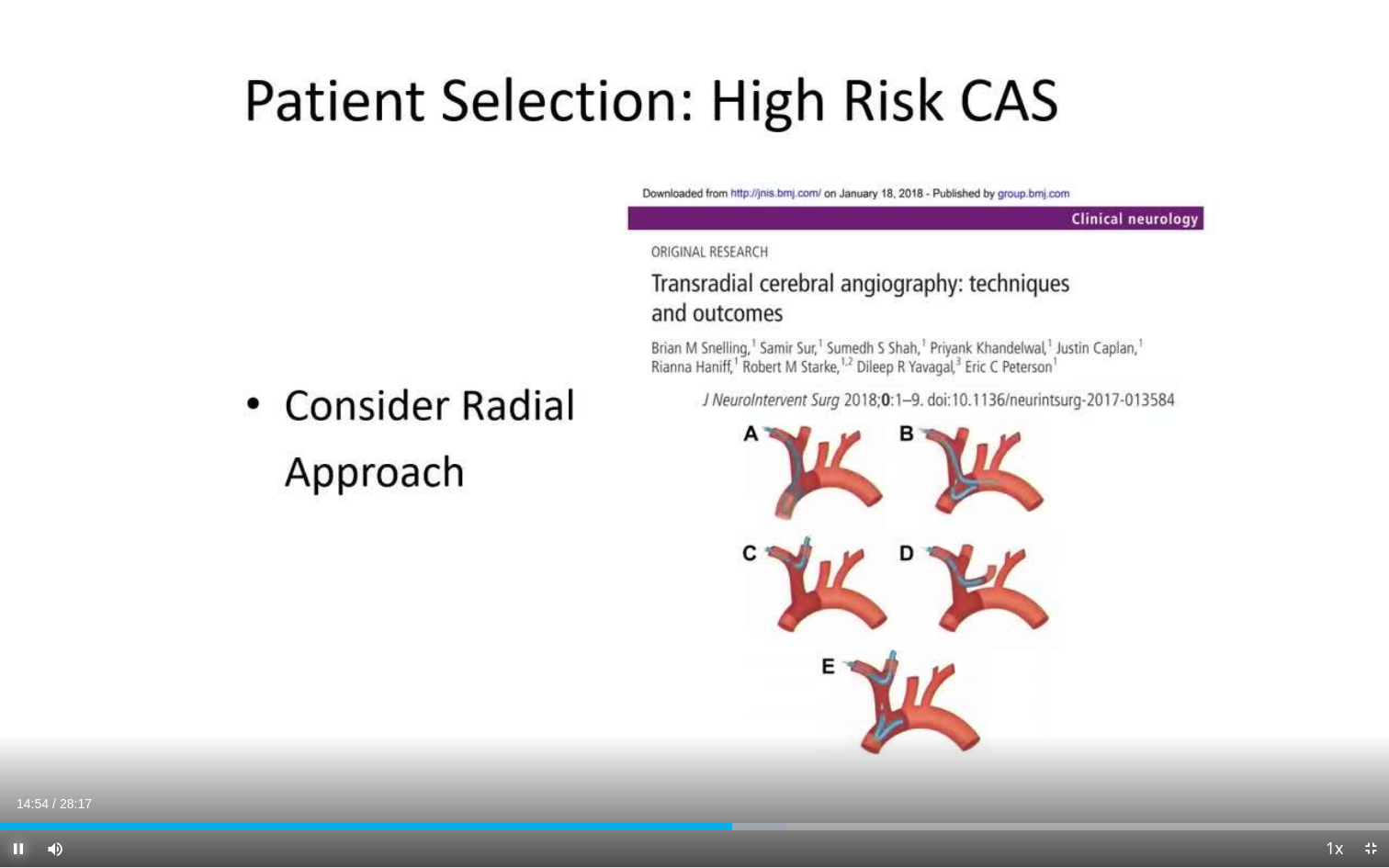
click at [18, 689] on span "Video Player" at bounding box center [18, 849] width 37 height 37
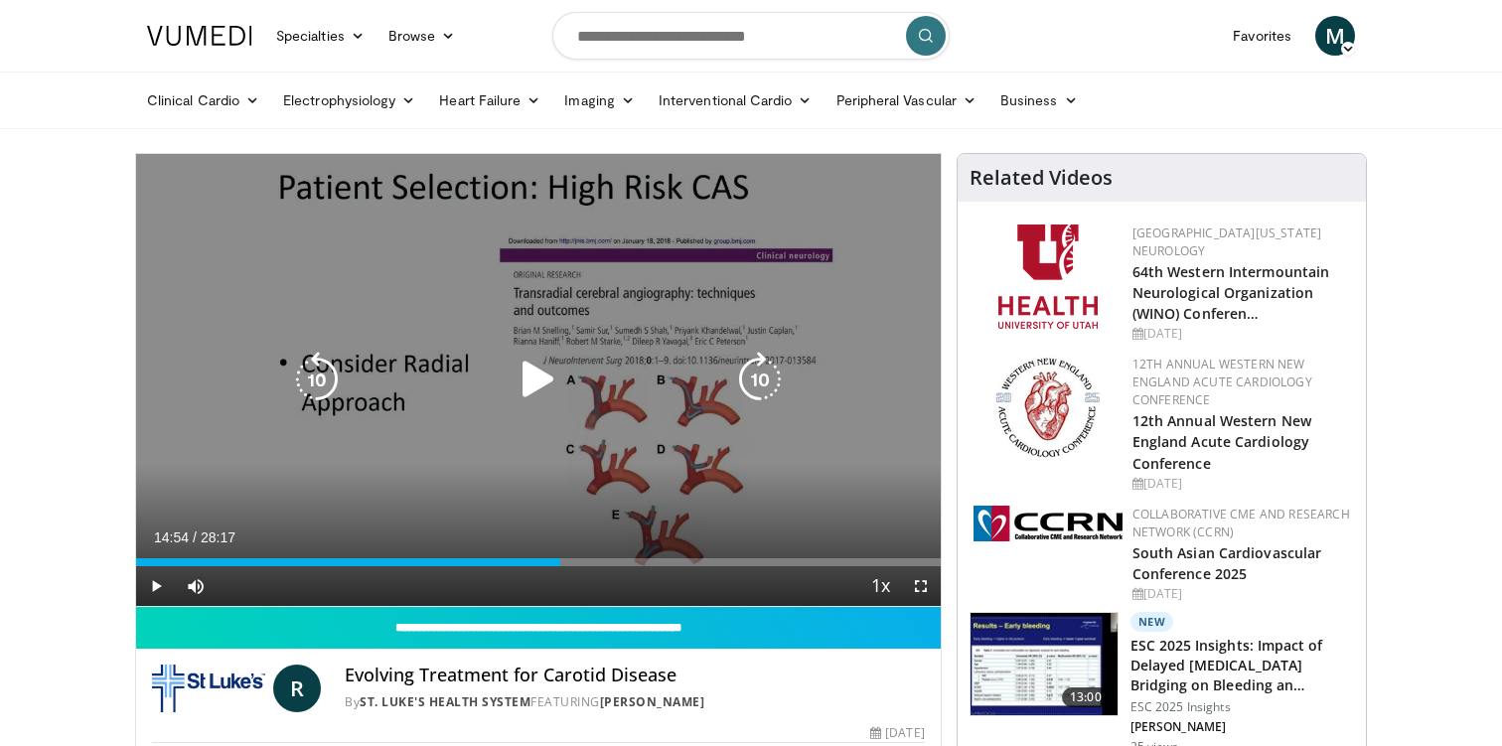
click at [535, 383] on icon "Video Player" at bounding box center [539, 380] width 56 height 56
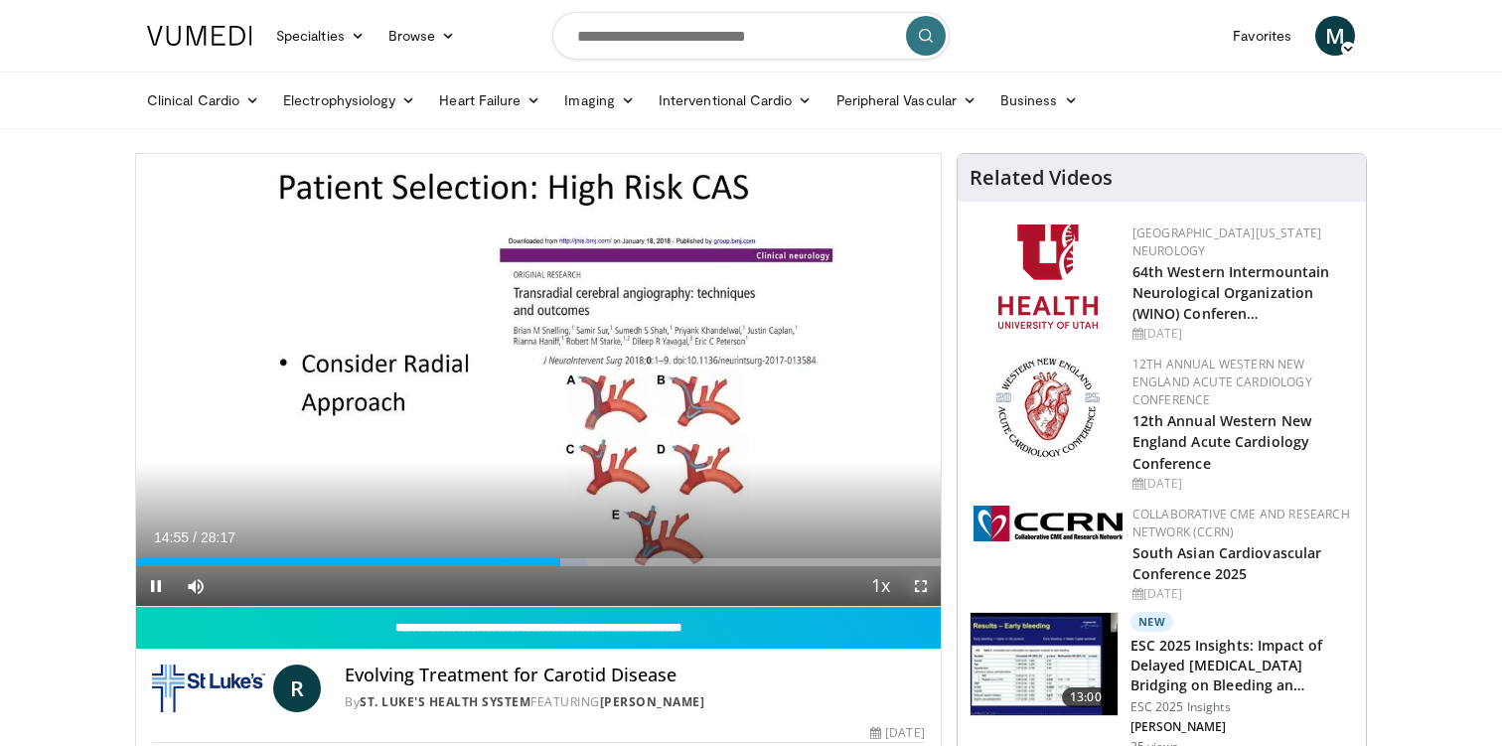
click at [919, 588] on span "Video Player" at bounding box center [921, 586] width 40 height 40
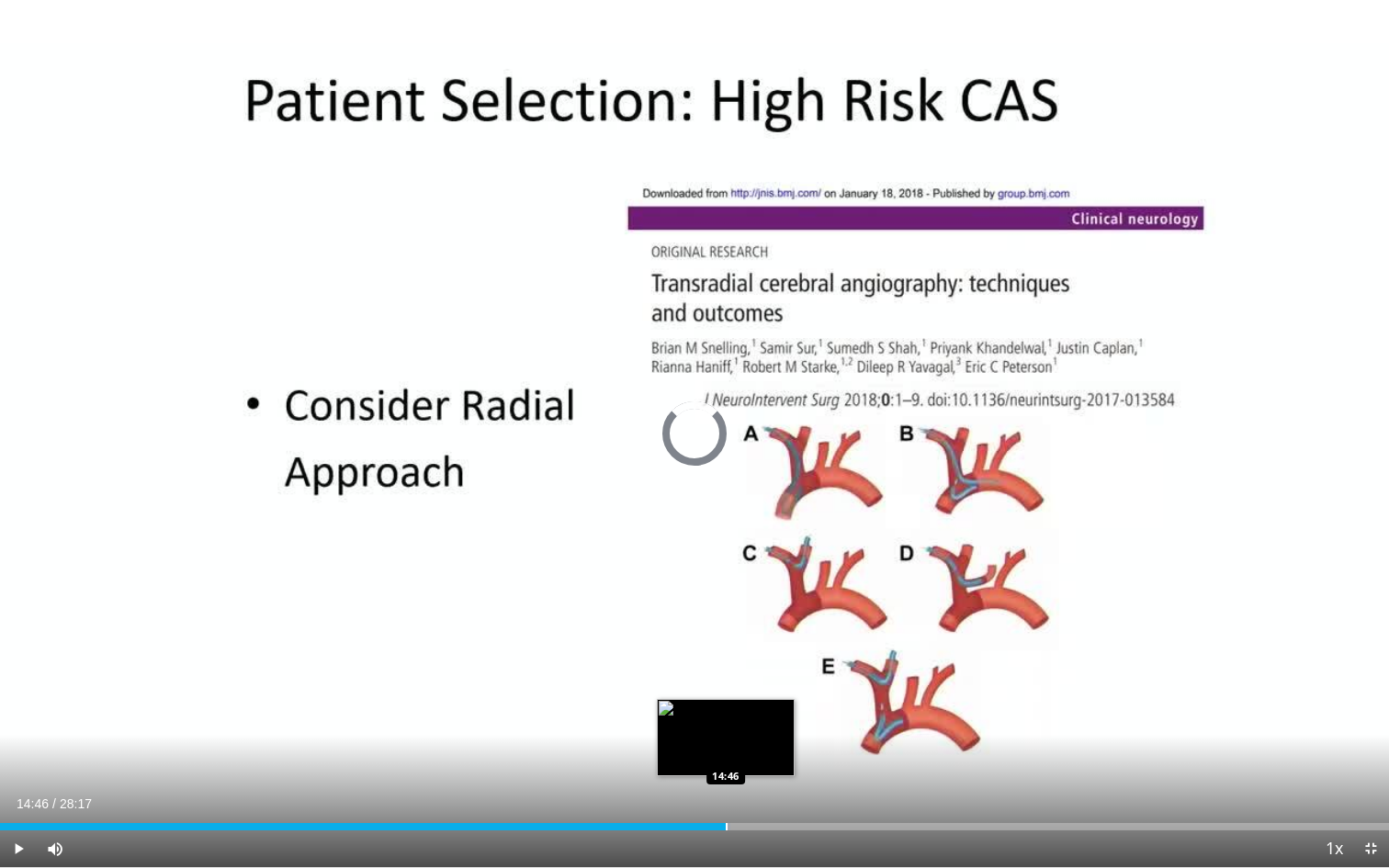
click at [726, 689] on div "Progress Bar" at bounding box center [727, 826] width 2 height 7
click at [730, 689] on div "Progress Bar" at bounding box center [751, 826] width 55 height 7
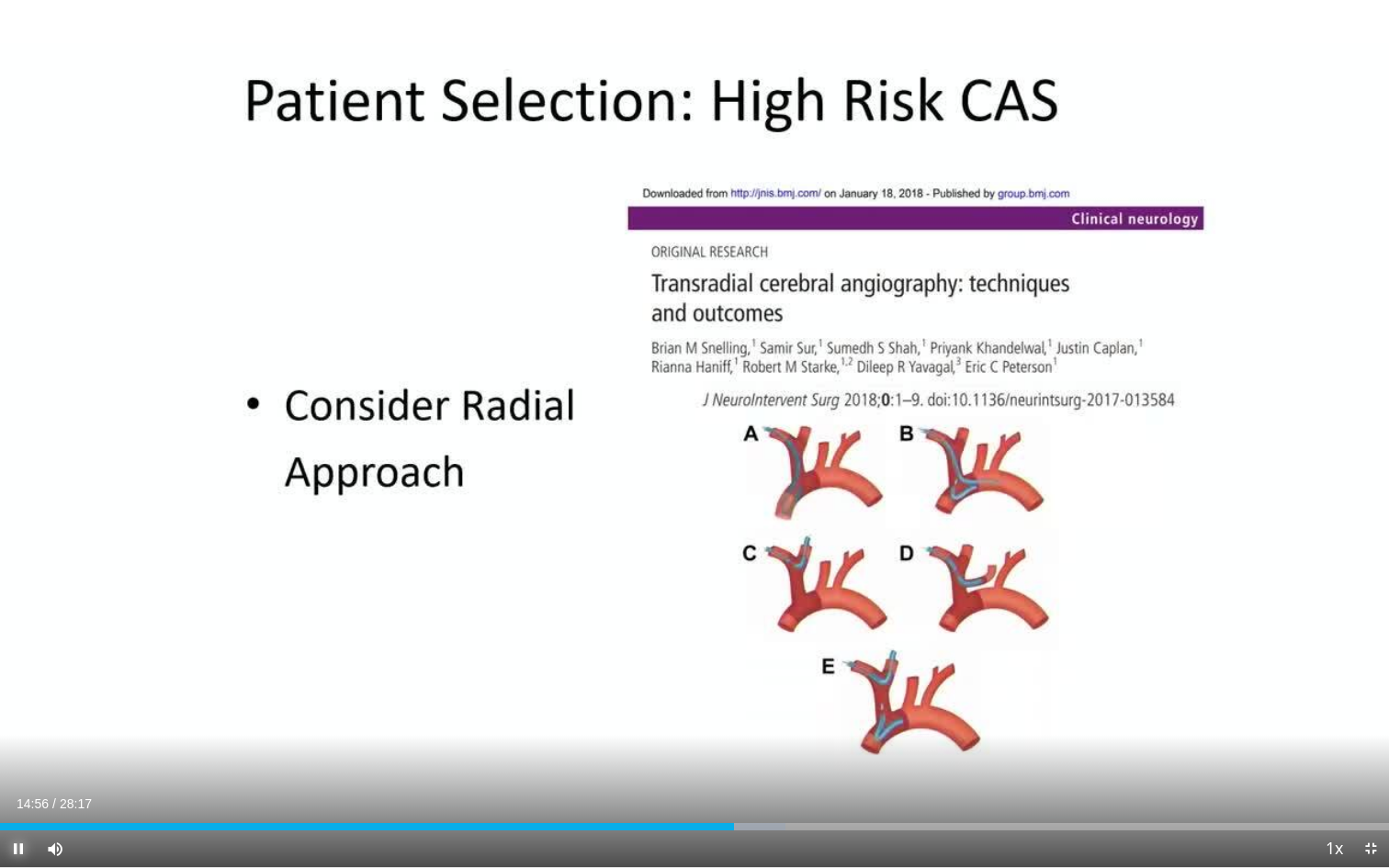
click at [16, 689] on span "Video Player" at bounding box center [18, 849] width 37 height 37
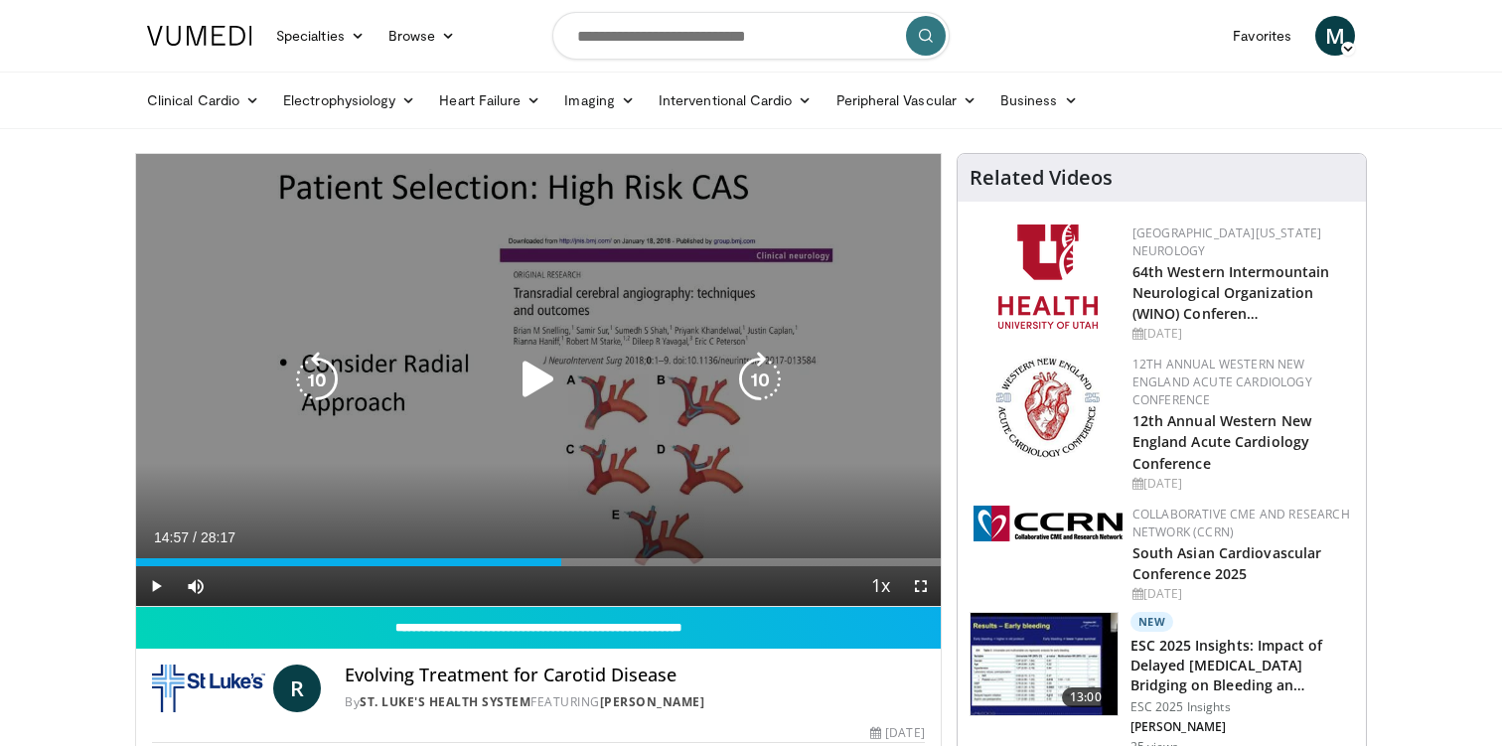
click at [525, 374] on icon "Video Player" at bounding box center [539, 380] width 56 height 56
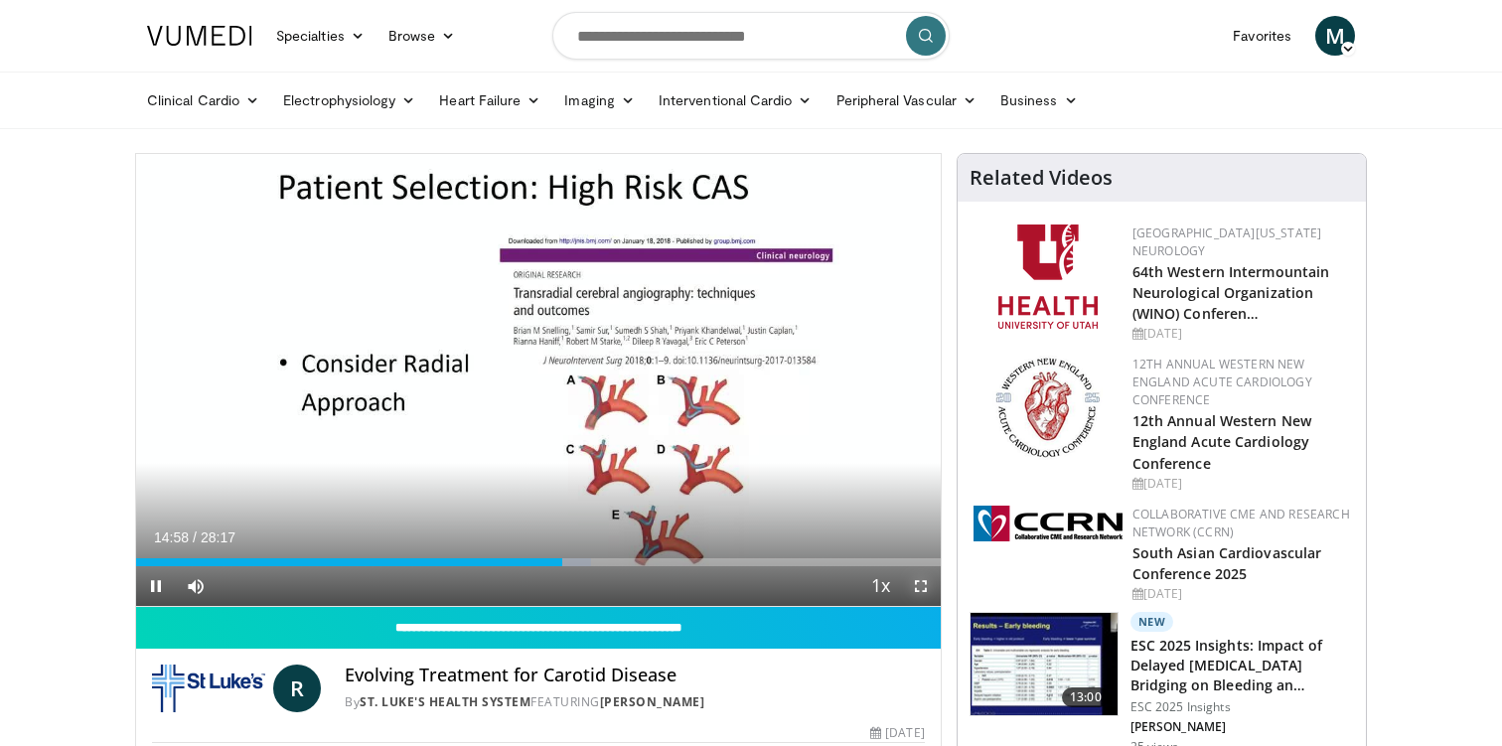
click at [920, 582] on span "Video Player" at bounding box center [921, 586] width 40 height 40
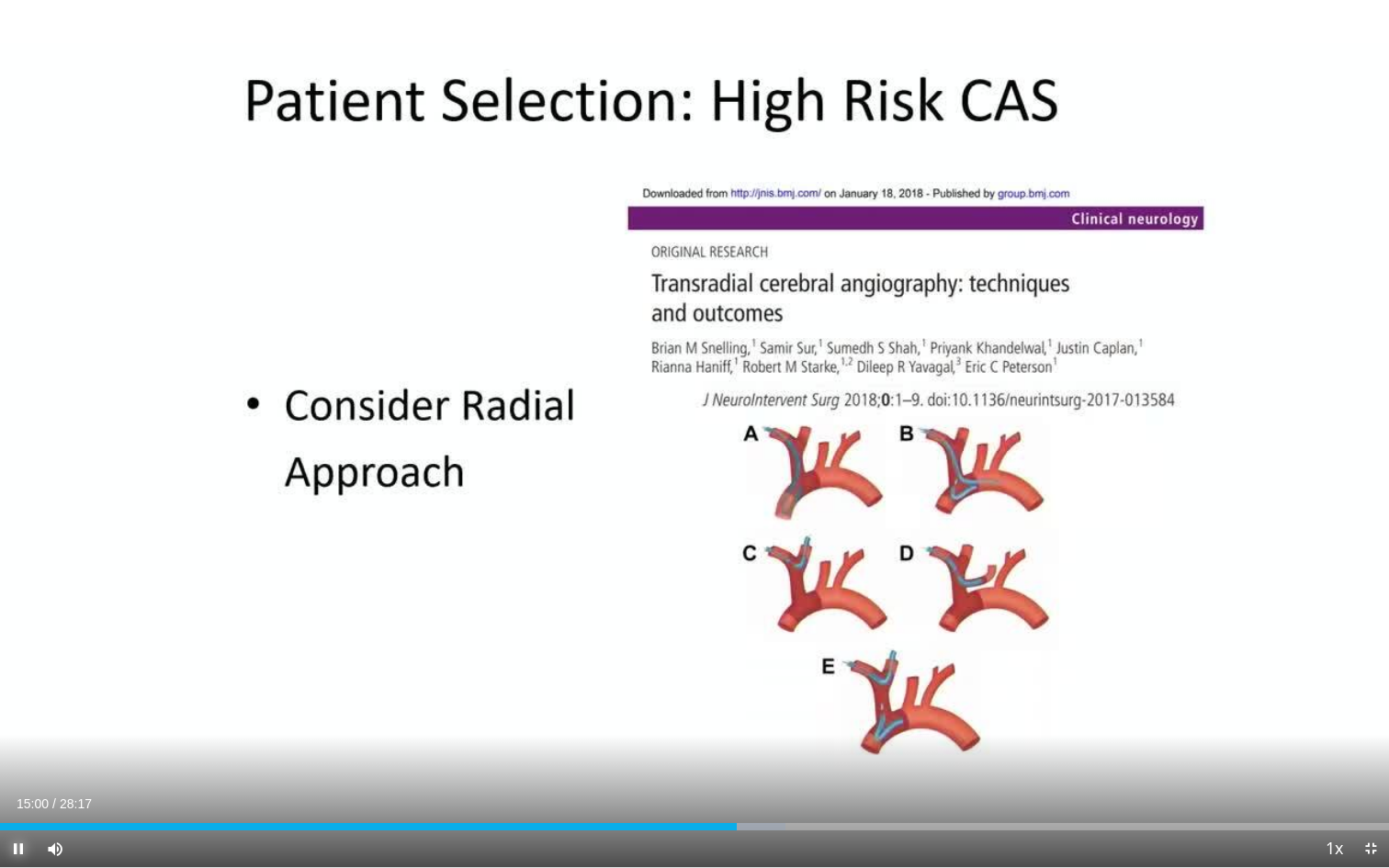
click at [17, 689] on span "Video Player" at bounding box center [18, 849] width 37 height 37
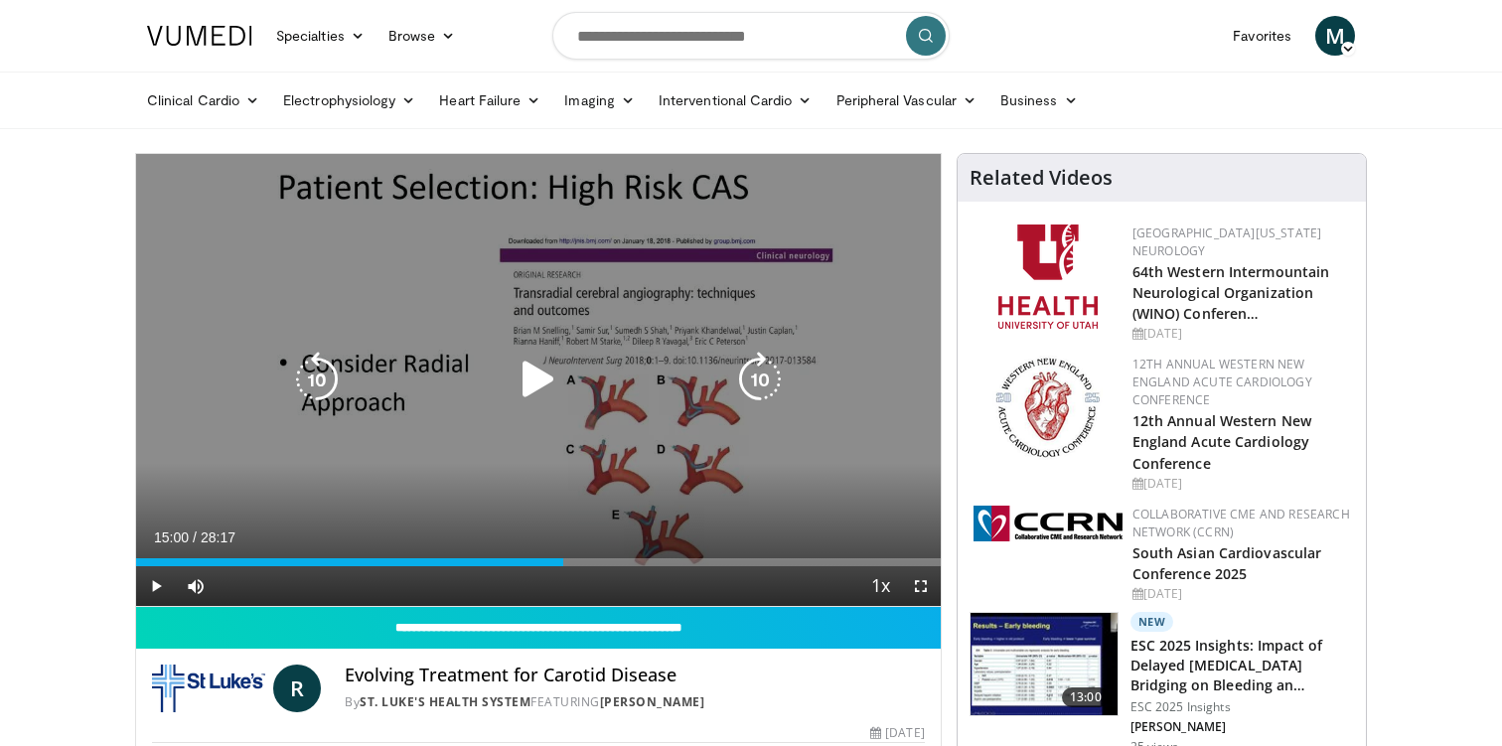
click at [535, 385] on icon "Video Player" at bounding box center [539, 380] width 56 height 56
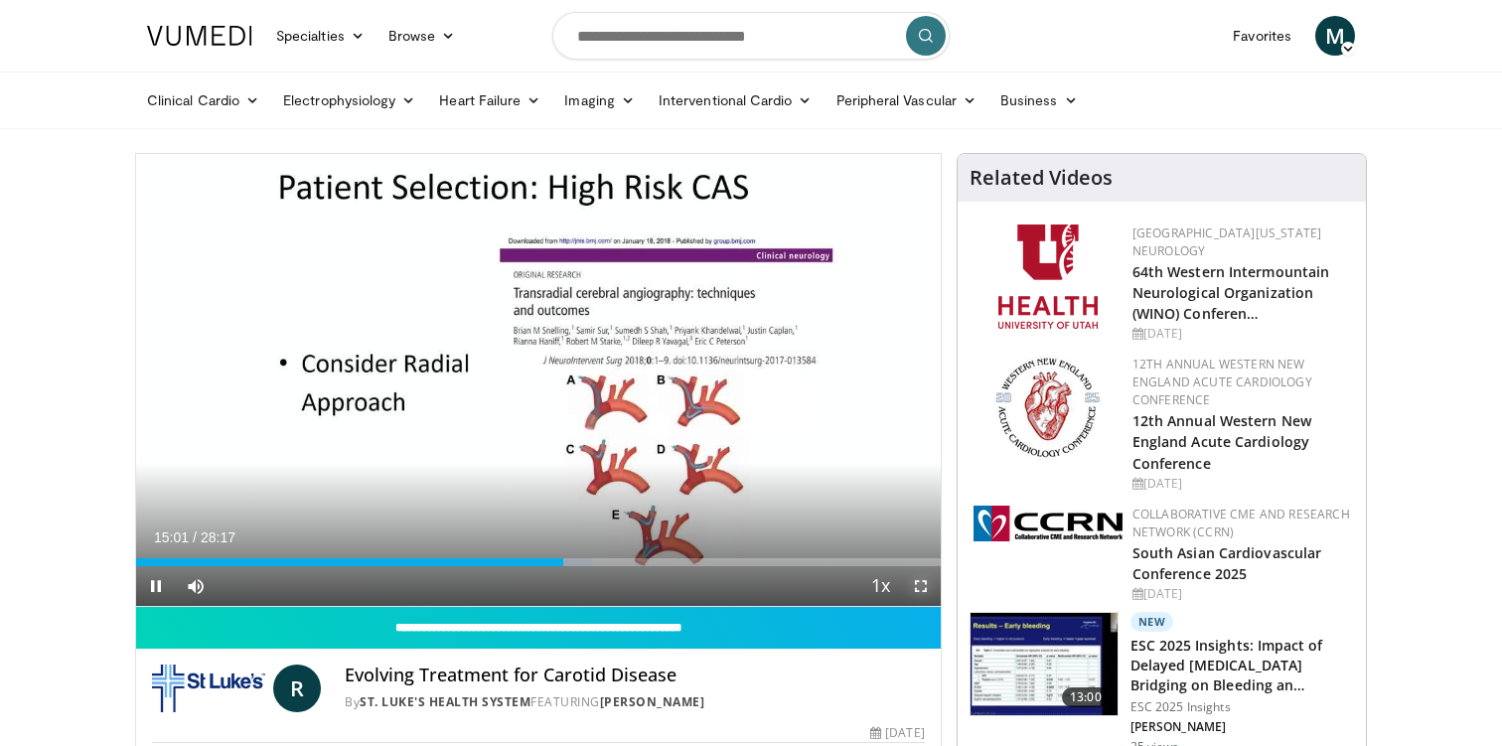
click at [915, 582] on span "Video Player" at bounding box center [921, 586] width 40 height 40
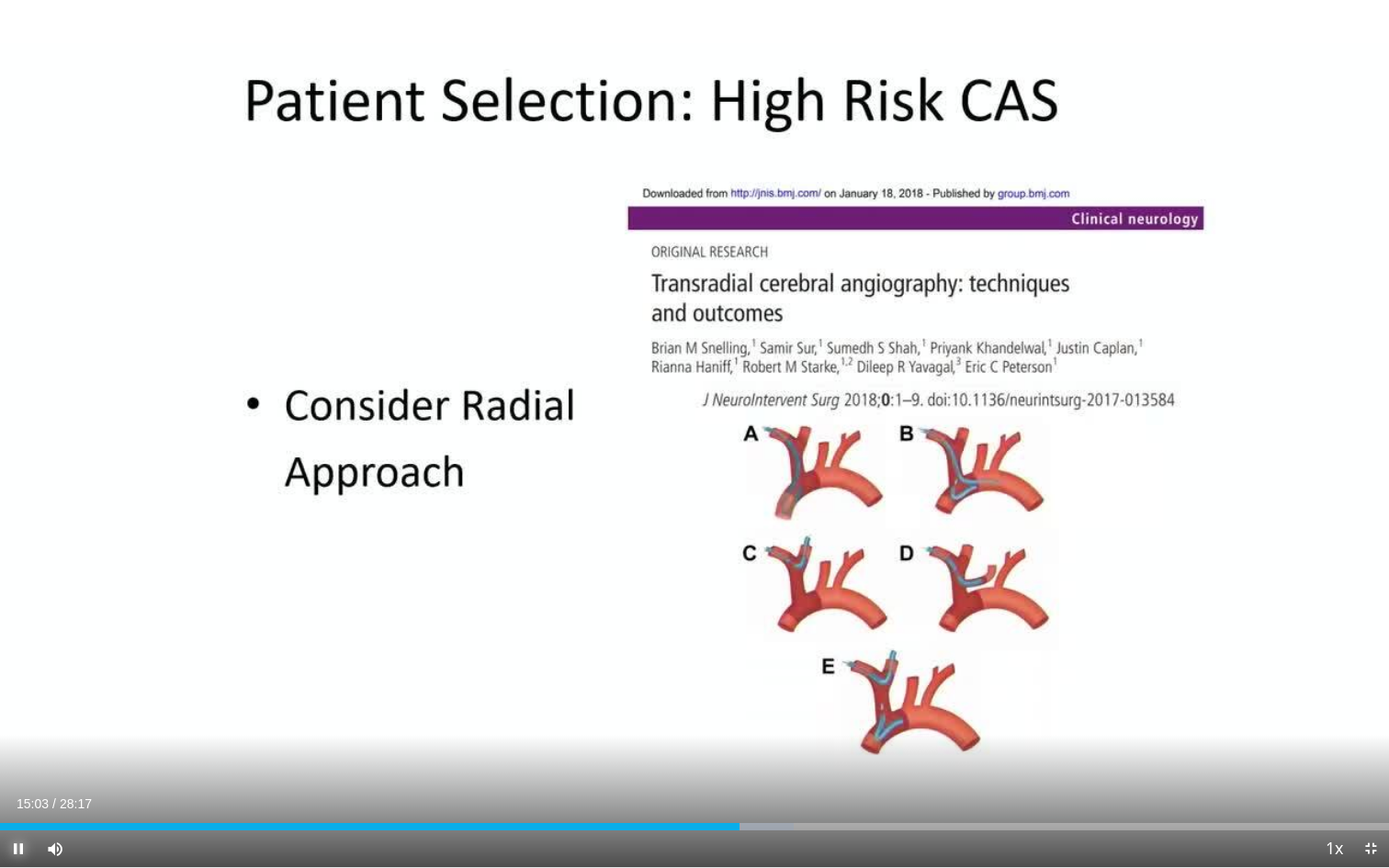
click at [20, 689] on span "Video Player" at bounding box center [18, 849] width 37 height 37
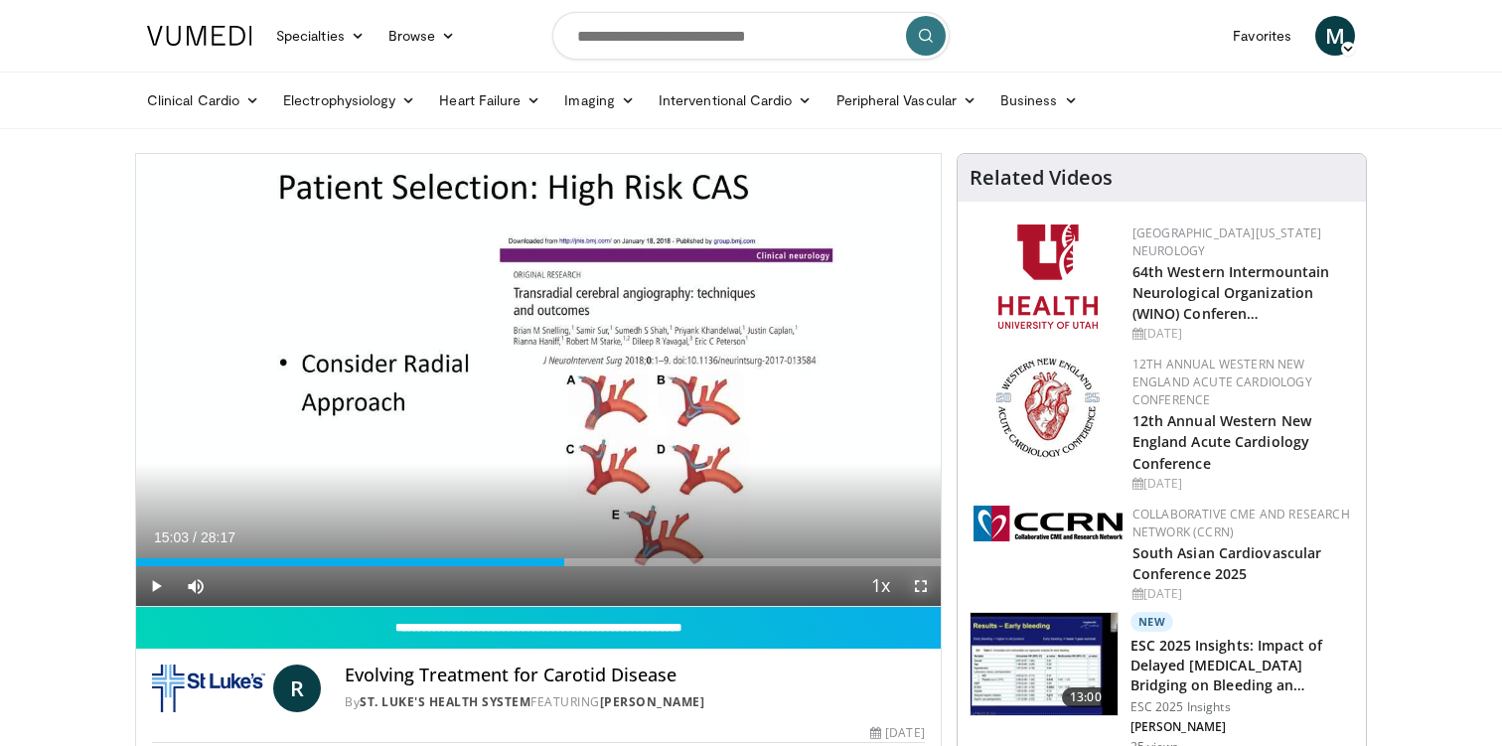
click at [915, 586] on span "Video Player" at bounding box center [921, 586] width 40 height 40
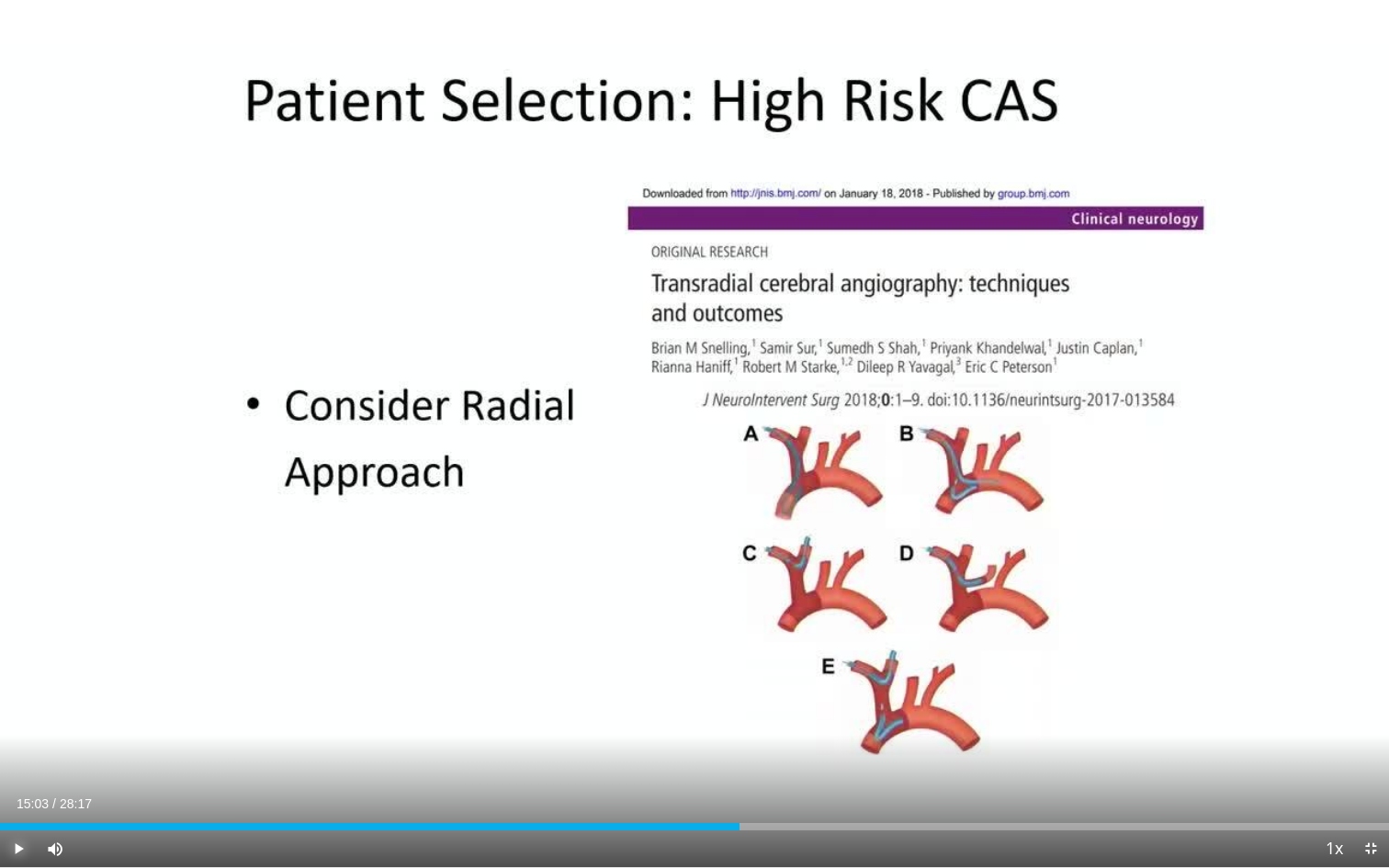
click at [21, 689] on span "Video Player" at bounding box center [18, 849] width 37 height 37
click at [24, 689] on span "Video Player" at bounding box center [18, 849] width 37 height 37
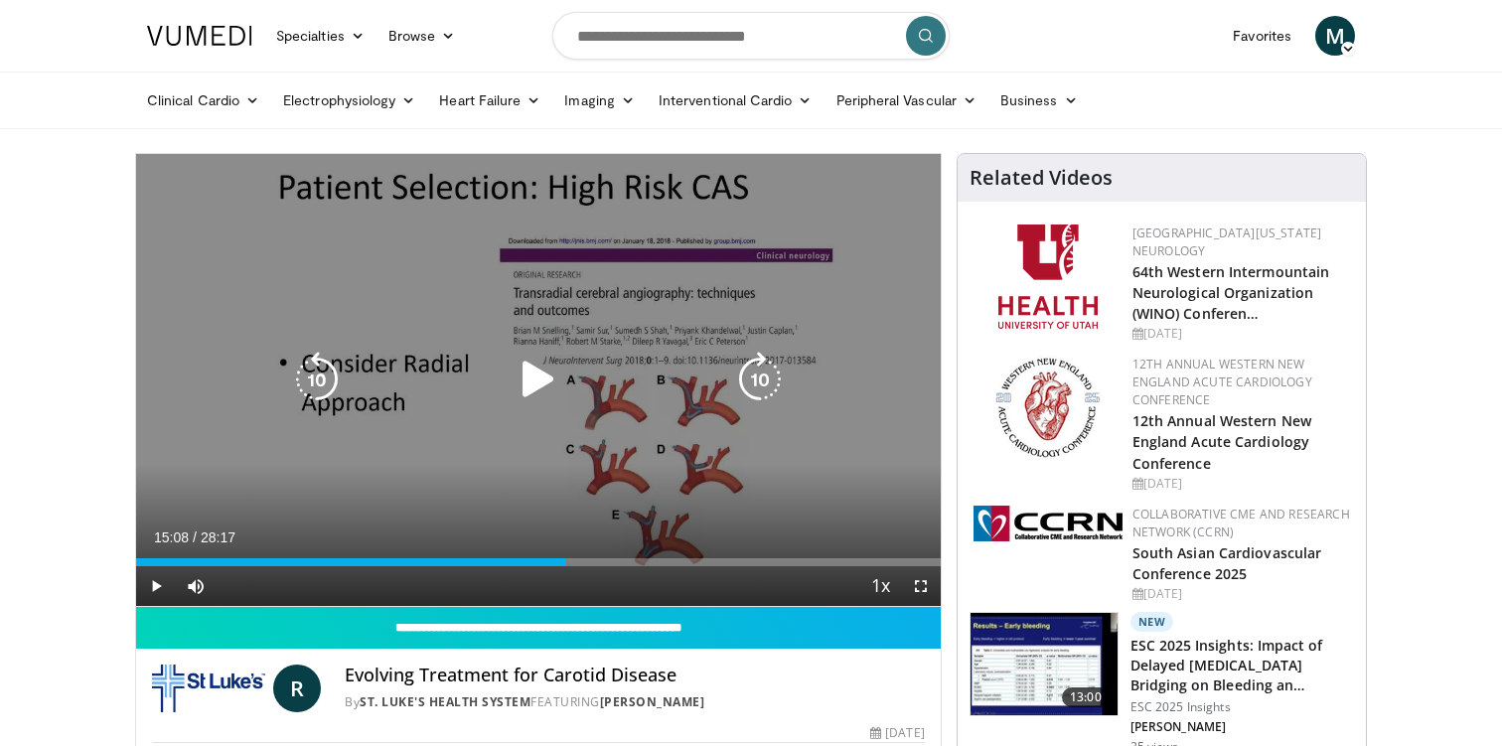
click at [534, 383] on icon "Video Player" at bounding box center [539, 380] width 56 height 56
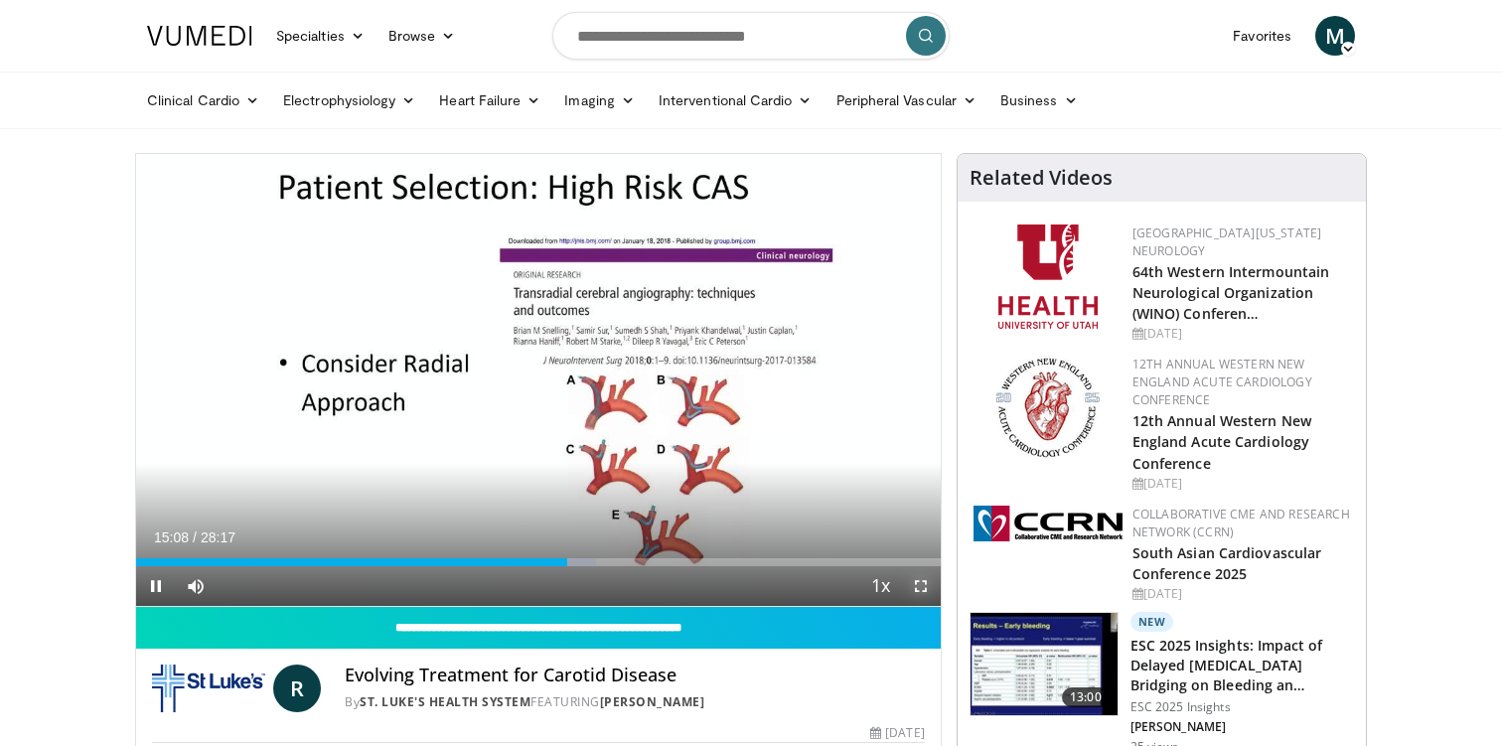
click at [919, 580] on span "Video Player" at bounding box center [921, 586] width 40 height 40
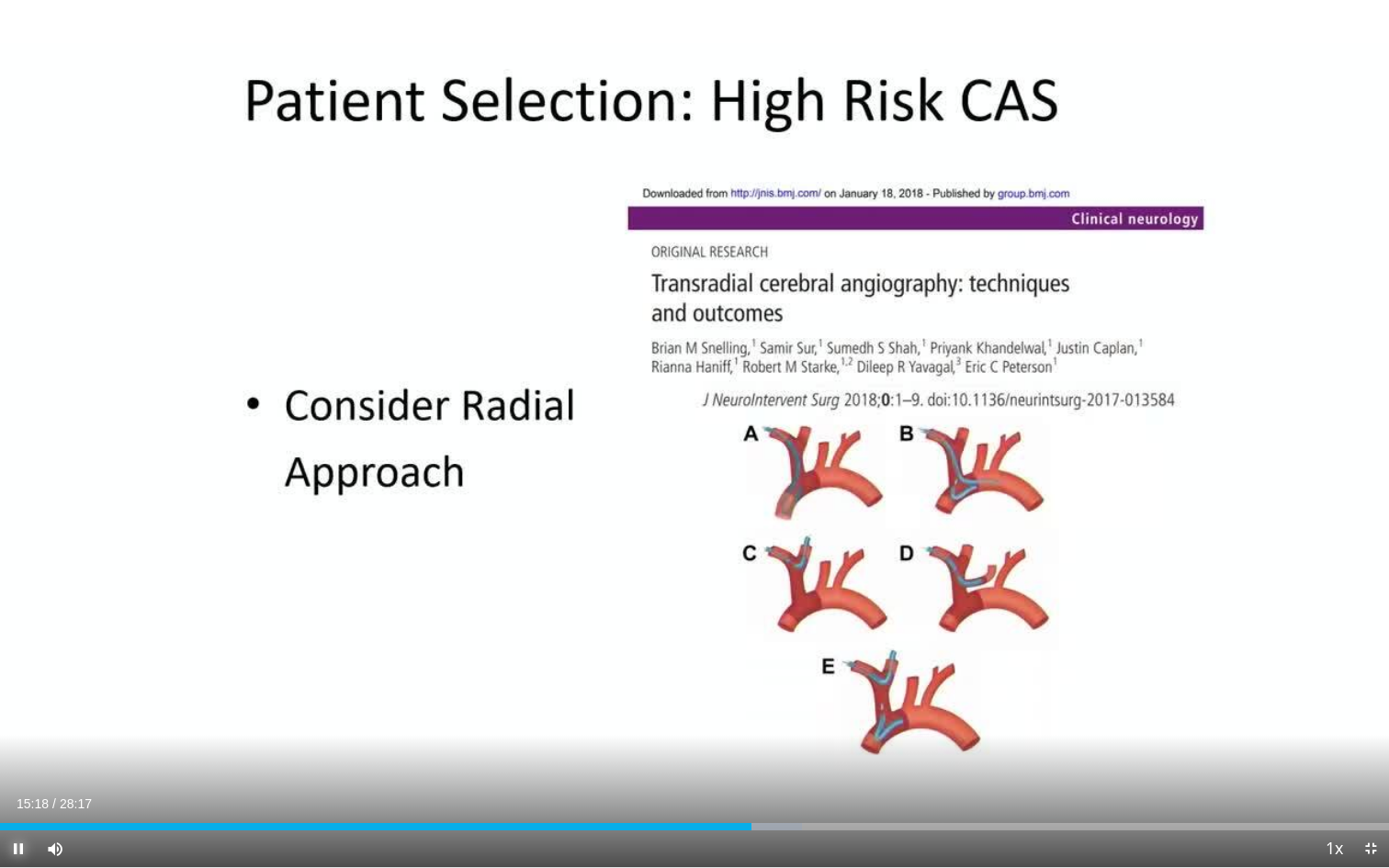
click at [25, 689] on span "Video Player" at bounding box center [18, 849] width 37 height 37
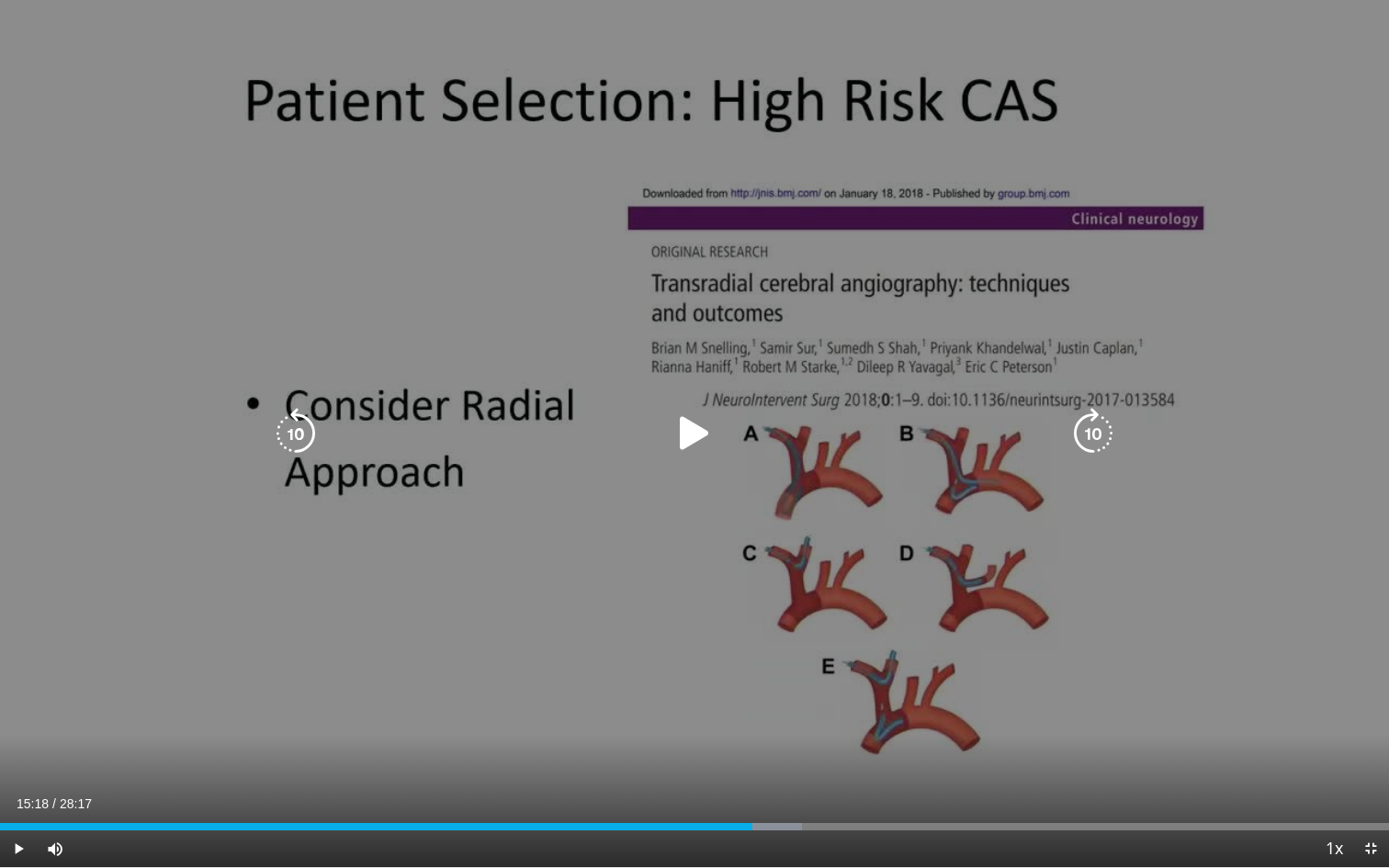
click at [1346, 689] on div "10 seconds Tap to unmute" at bounding box center [694, 434] width 1389 height 867
click at [821, 520] on div "10 seconds Tap to unmute" at bounding box center [694, 434] width 1389 height 867
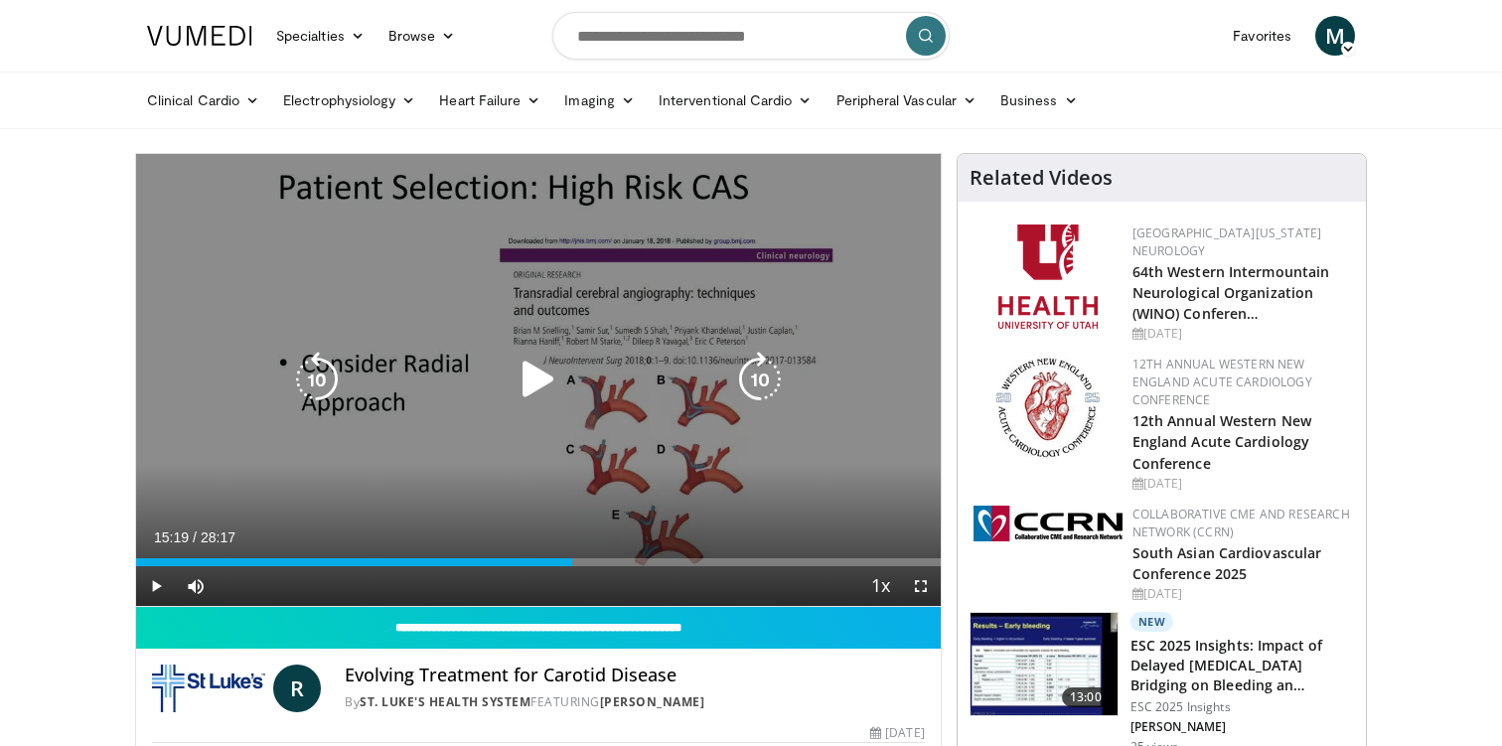
click at [529, 369] on icon "Video Player" at bounding box center [539, 380] width 56 height 56
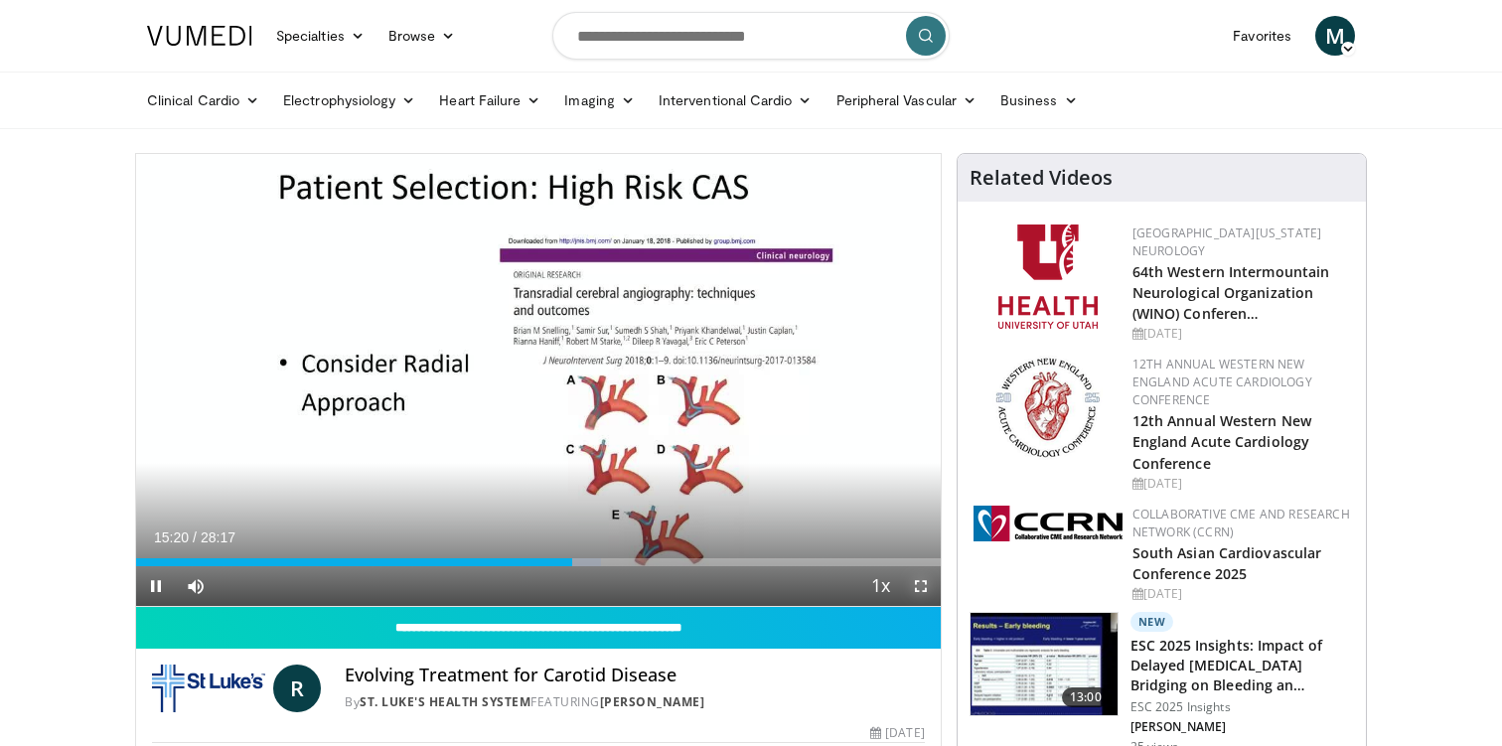
click at [921, 580] on span "Video Player" at bounding box center [921, 586] width 40 height 40
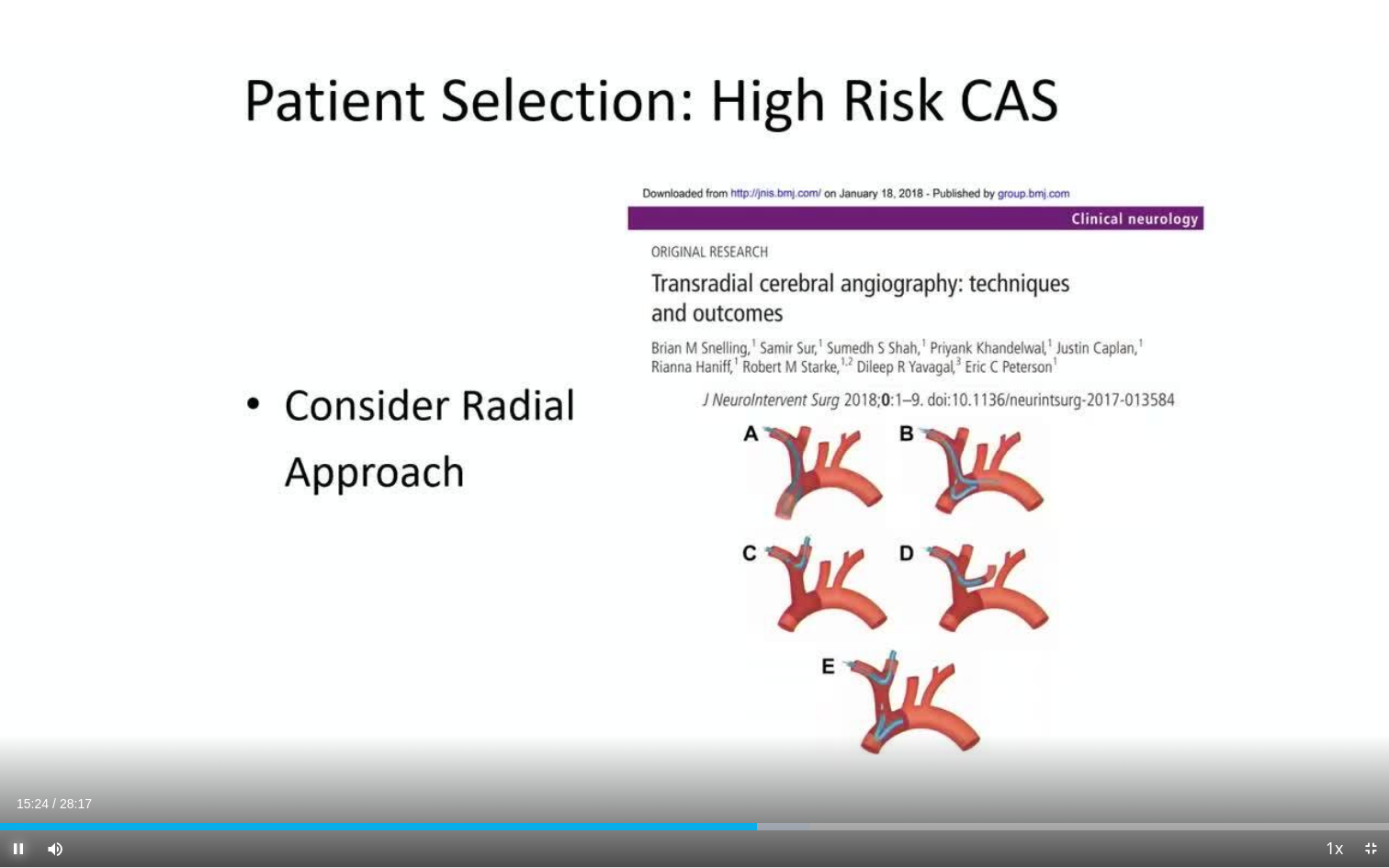
click at [21, 689] on span "Video Player" at bounding box center [18, 849] width 37 height 37
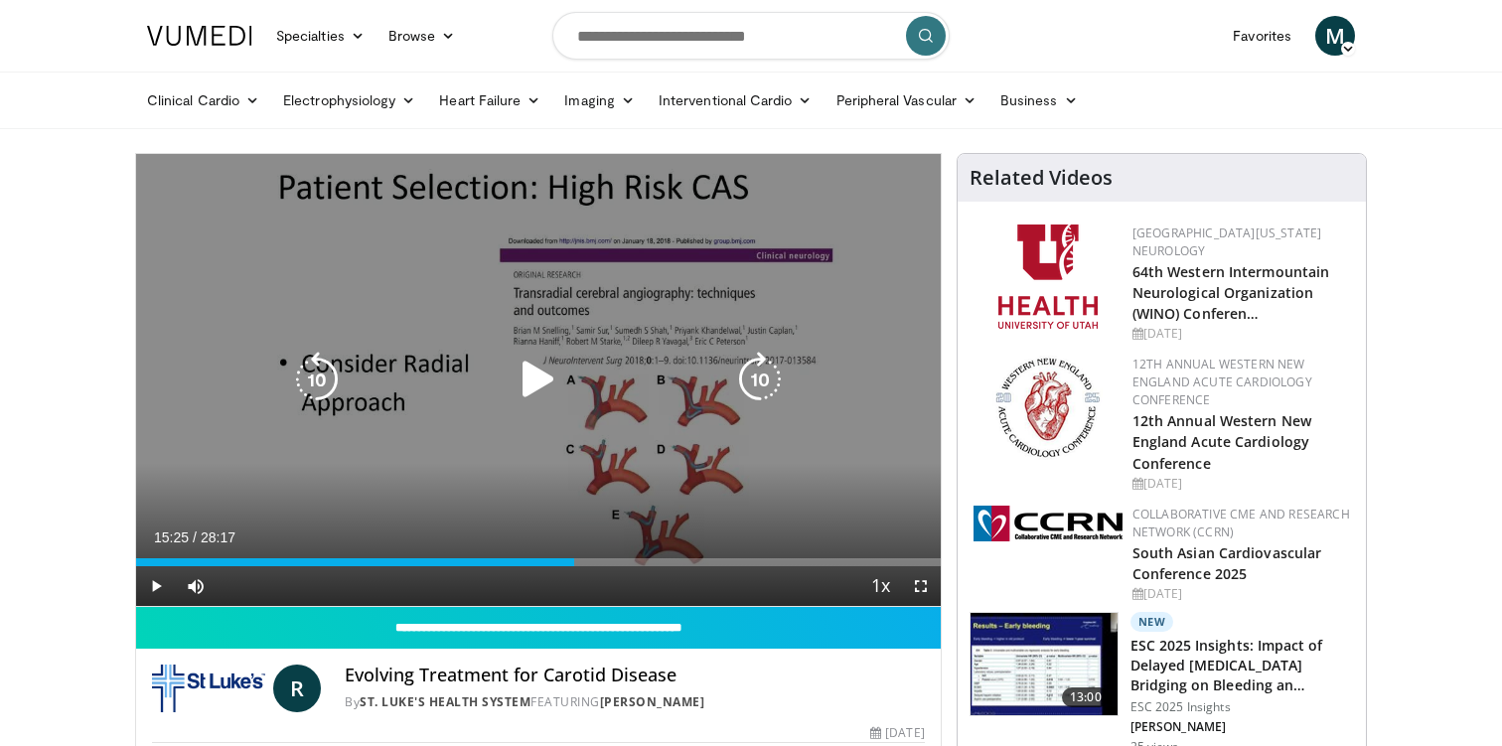
click at [542, 374] on icon "Video Player" at bounding box center [539, 380] width 56 height 56
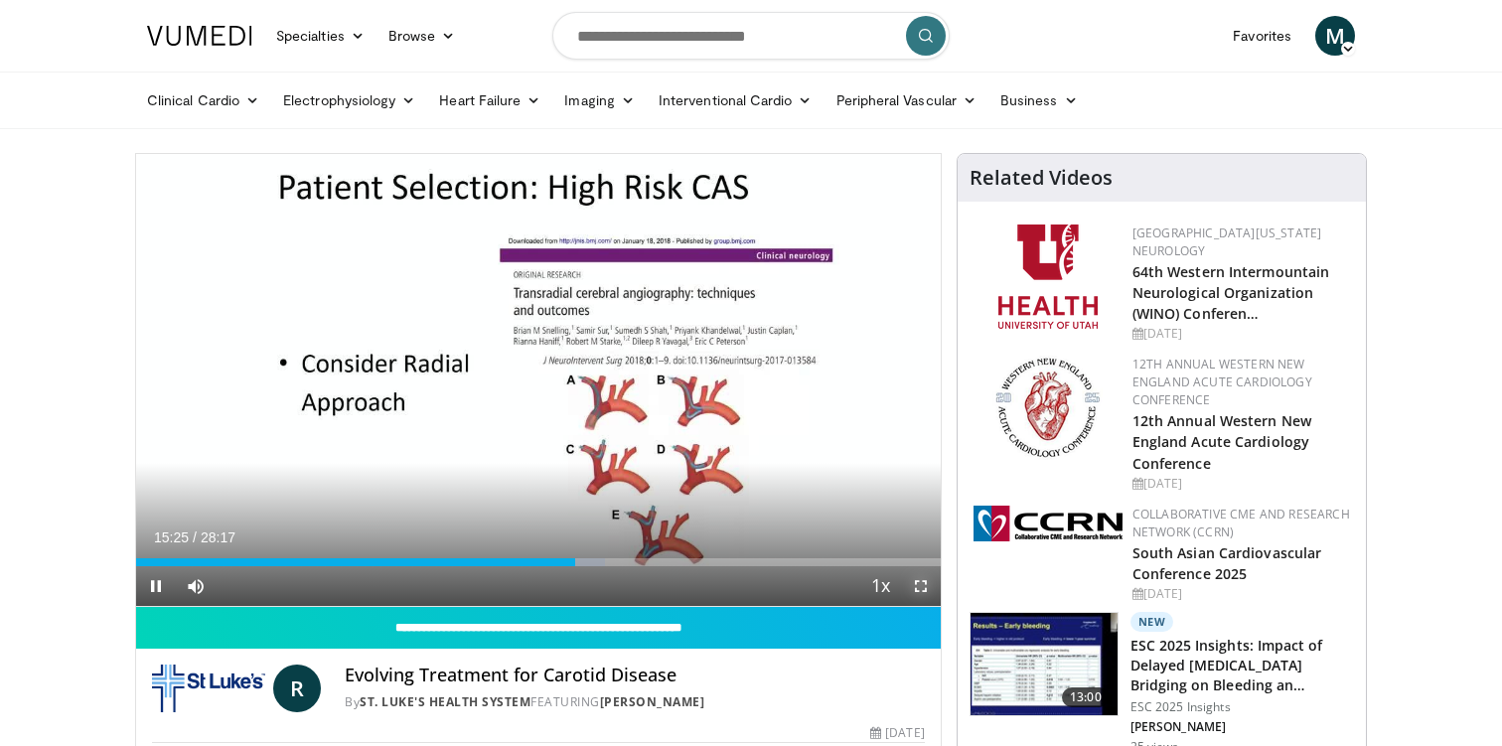
click at [923, 585] on span "Video Player" at bounding box center [921, 586] width 40 height 40
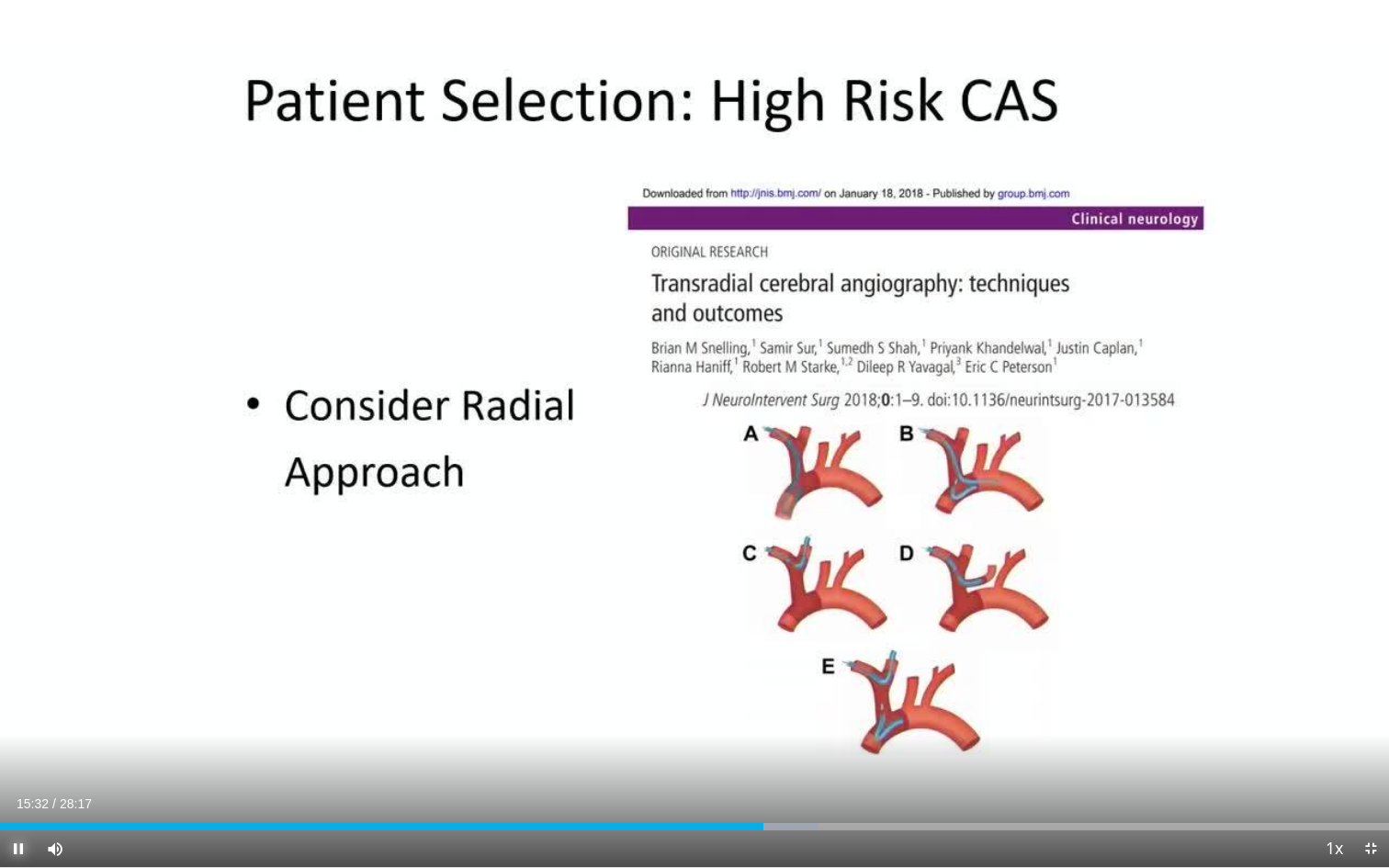
click at [18, 689] on span "Video Player" at bounding box center [18, 849] width 37 height 37
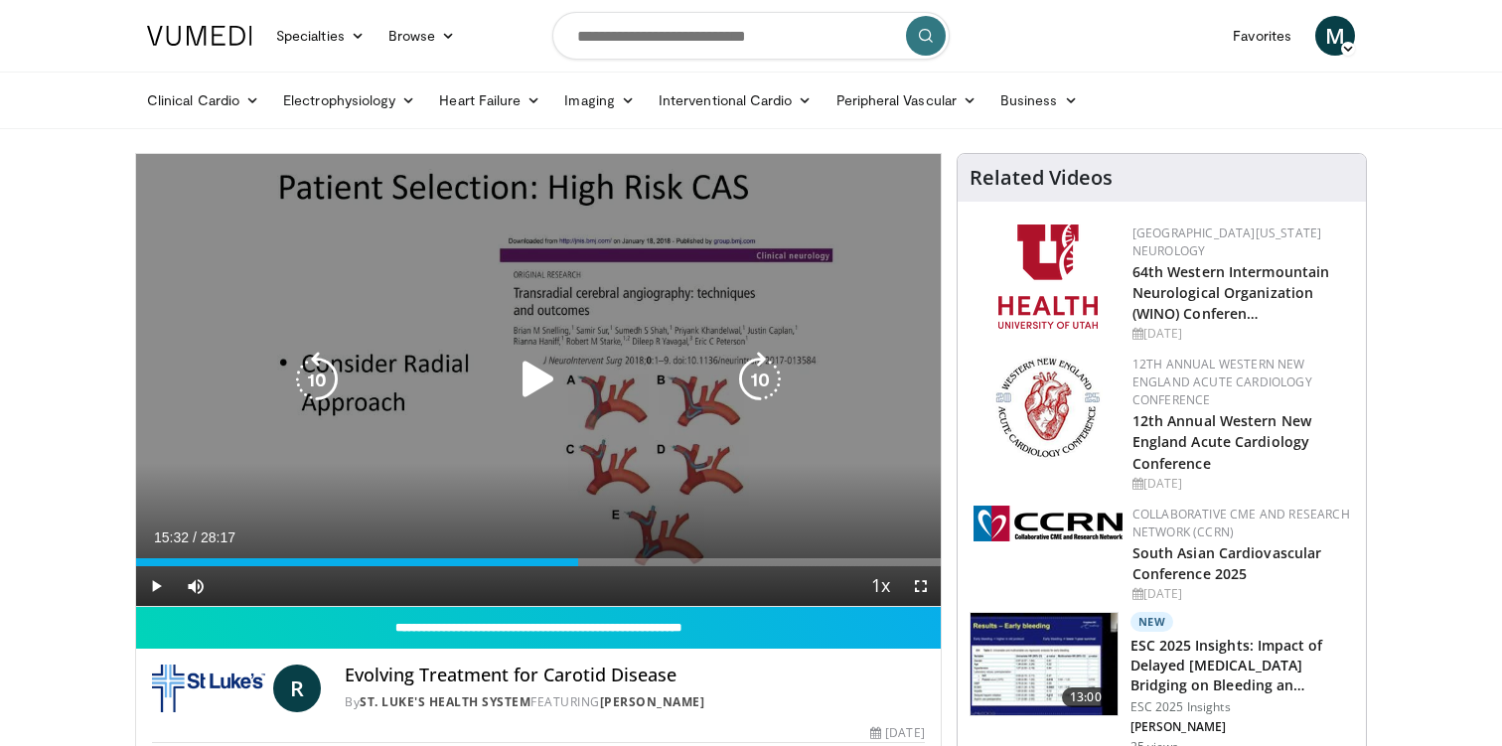
click at [665, 407] on div "10 seconds Tap to unmute" at bounding box center [538, 380] width 804 height 452
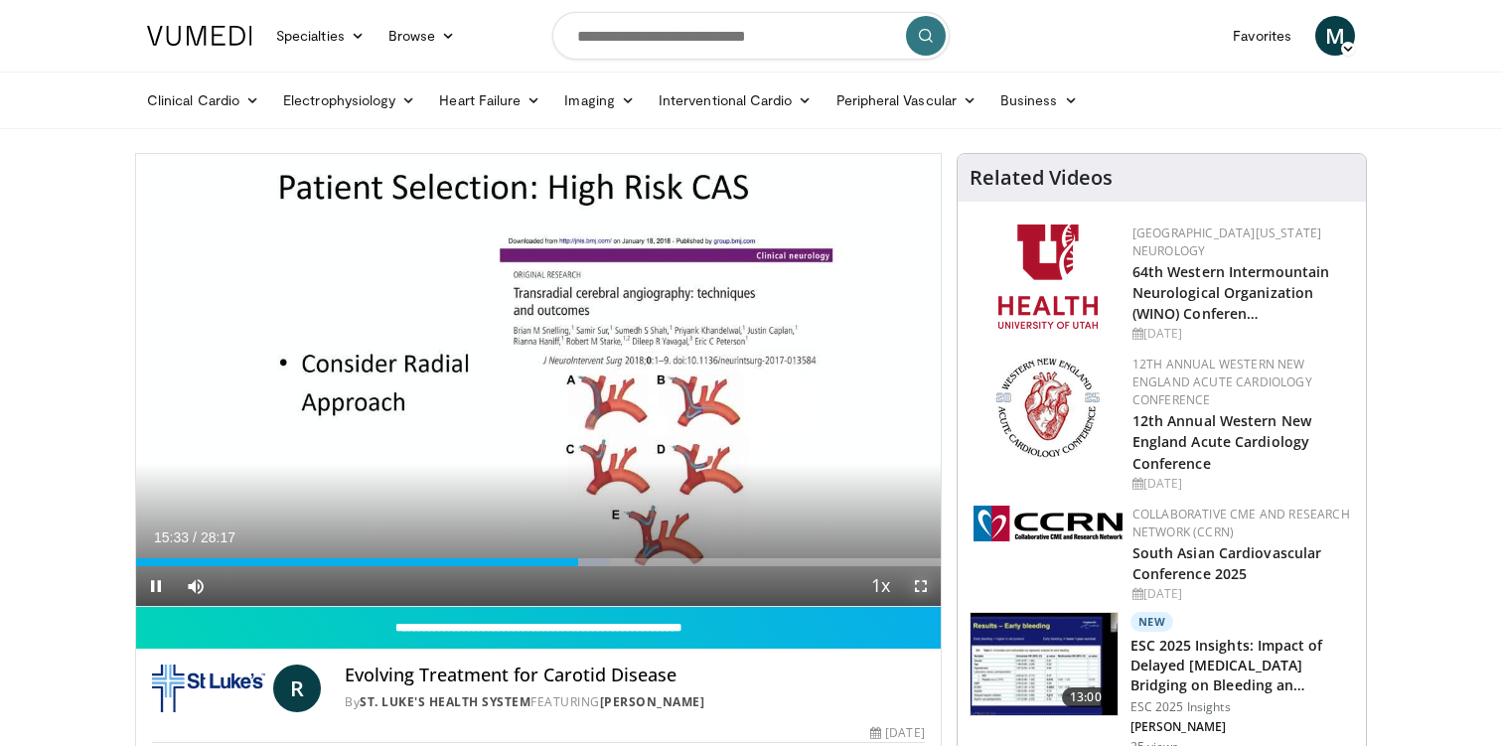
click at [918, 585] on span "Video Player" at bounding box center [921, 586] width 40 height 40
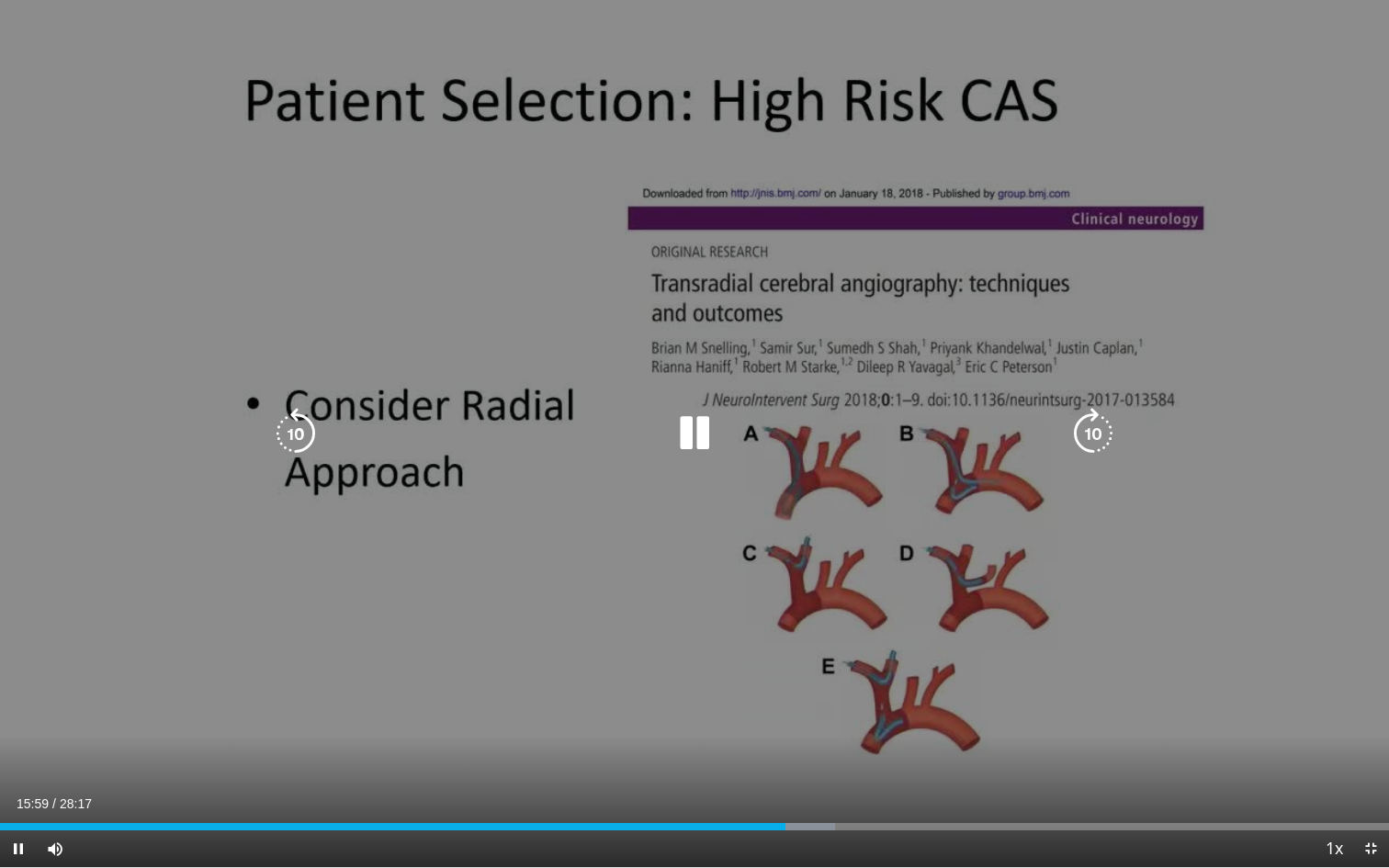
click at [164, 656] on div "10 seconds Tap to unmute" at bounding box center [694, 434] width 1389 height 867
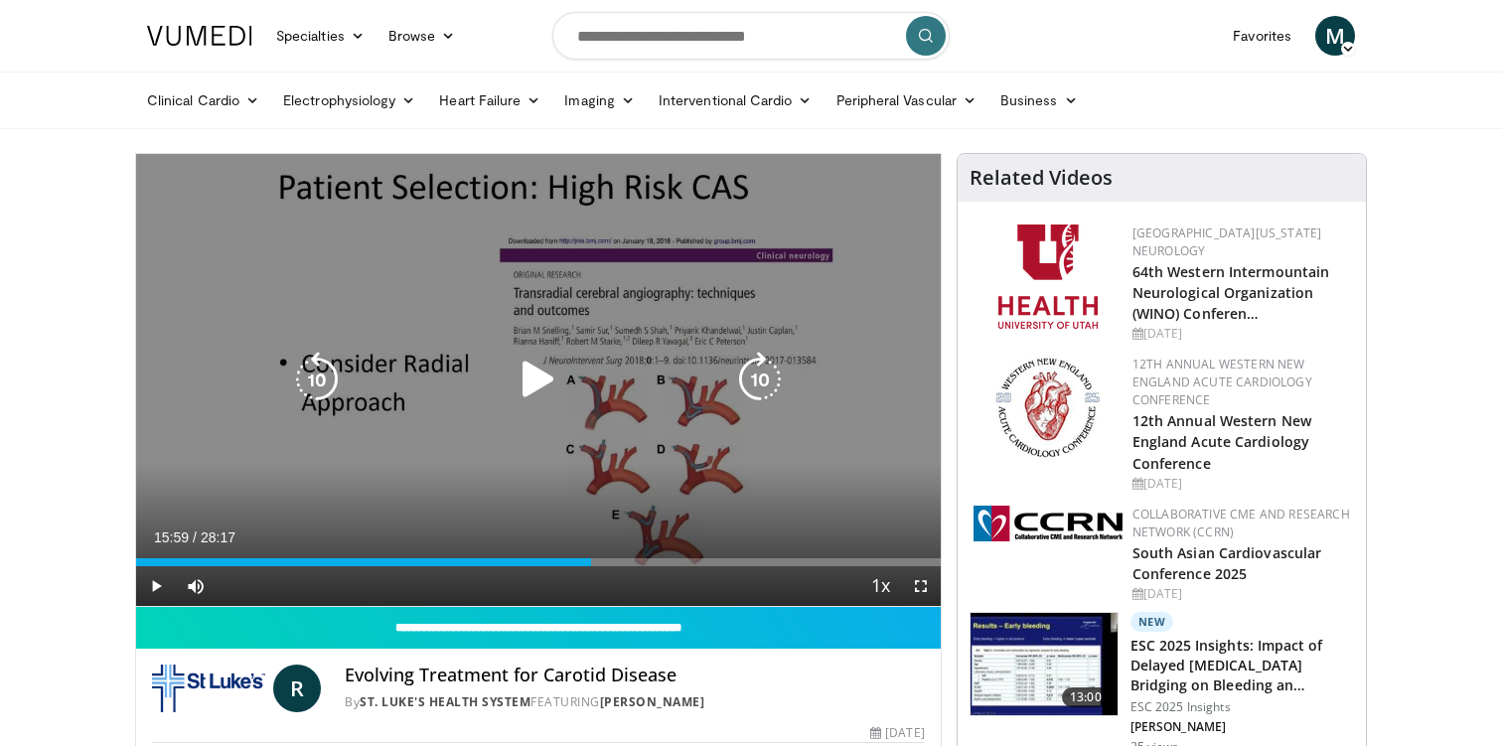
click at [525, 368] on icon "Video Player" at bounding box center [539, 380] width 56 height 56
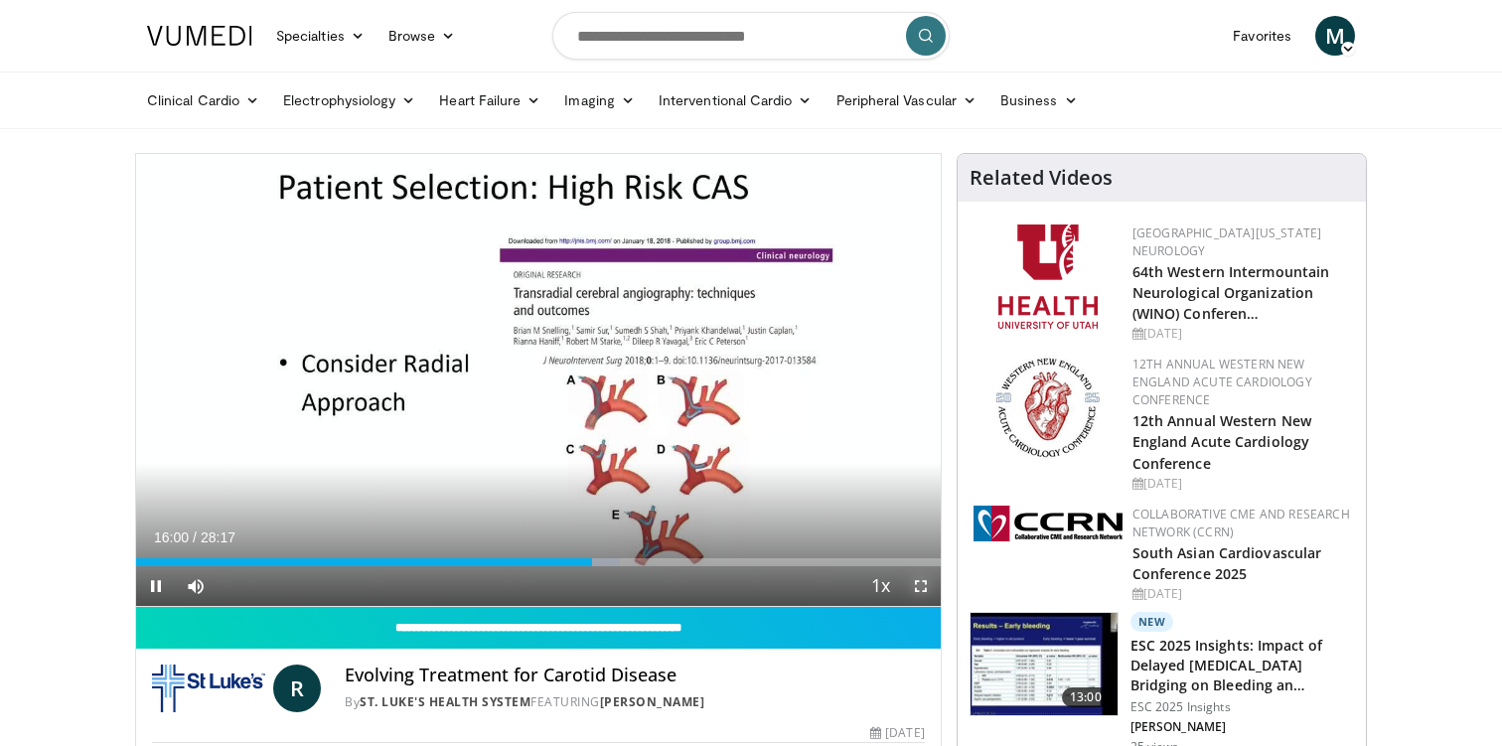
click at [931, 591] on span "Video Player" at bounding box center [921, 586] width 40 height 40
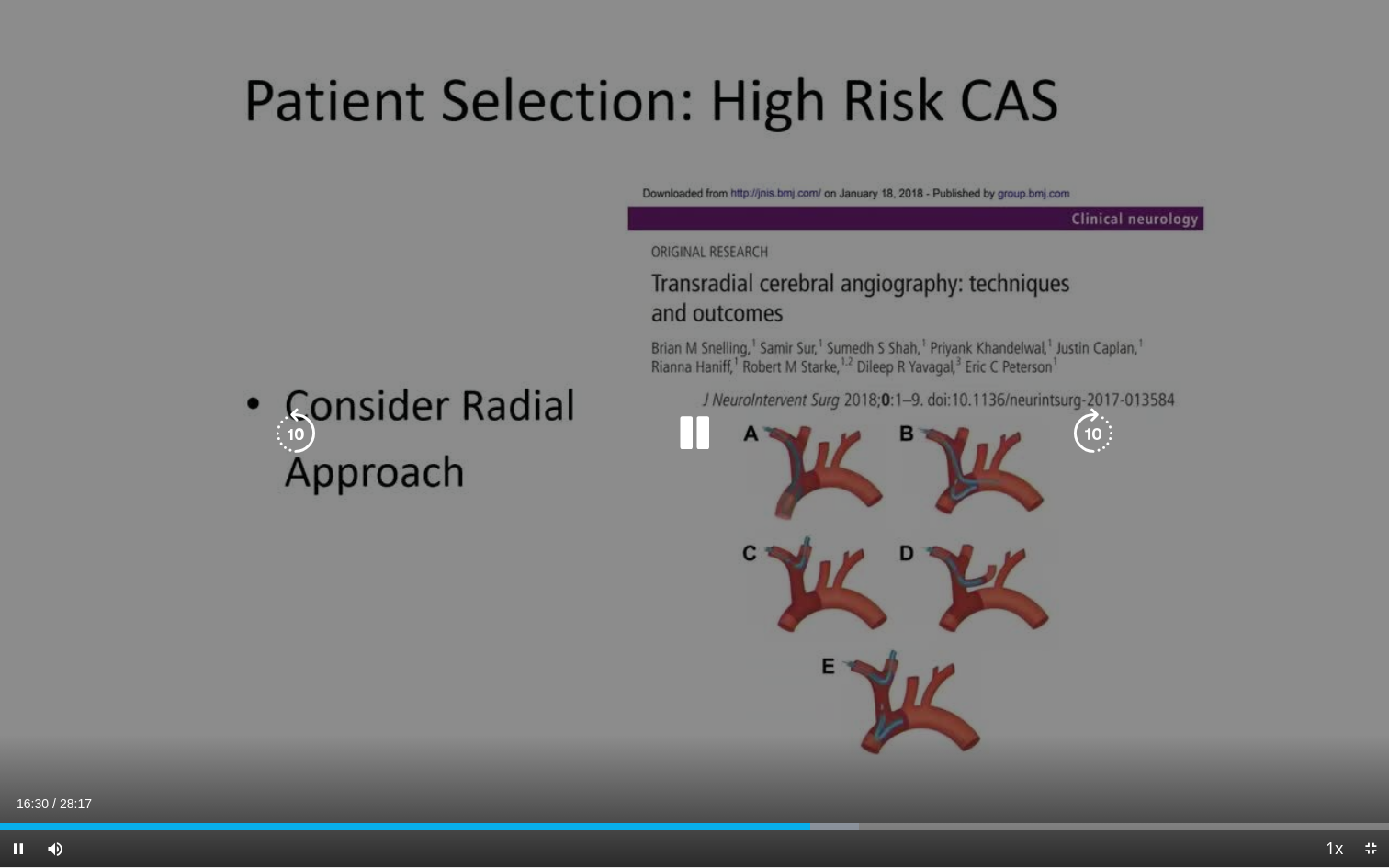
click at [707, 442] on icon "Video Player" at bounding box center [694, 434] width 52 height 52
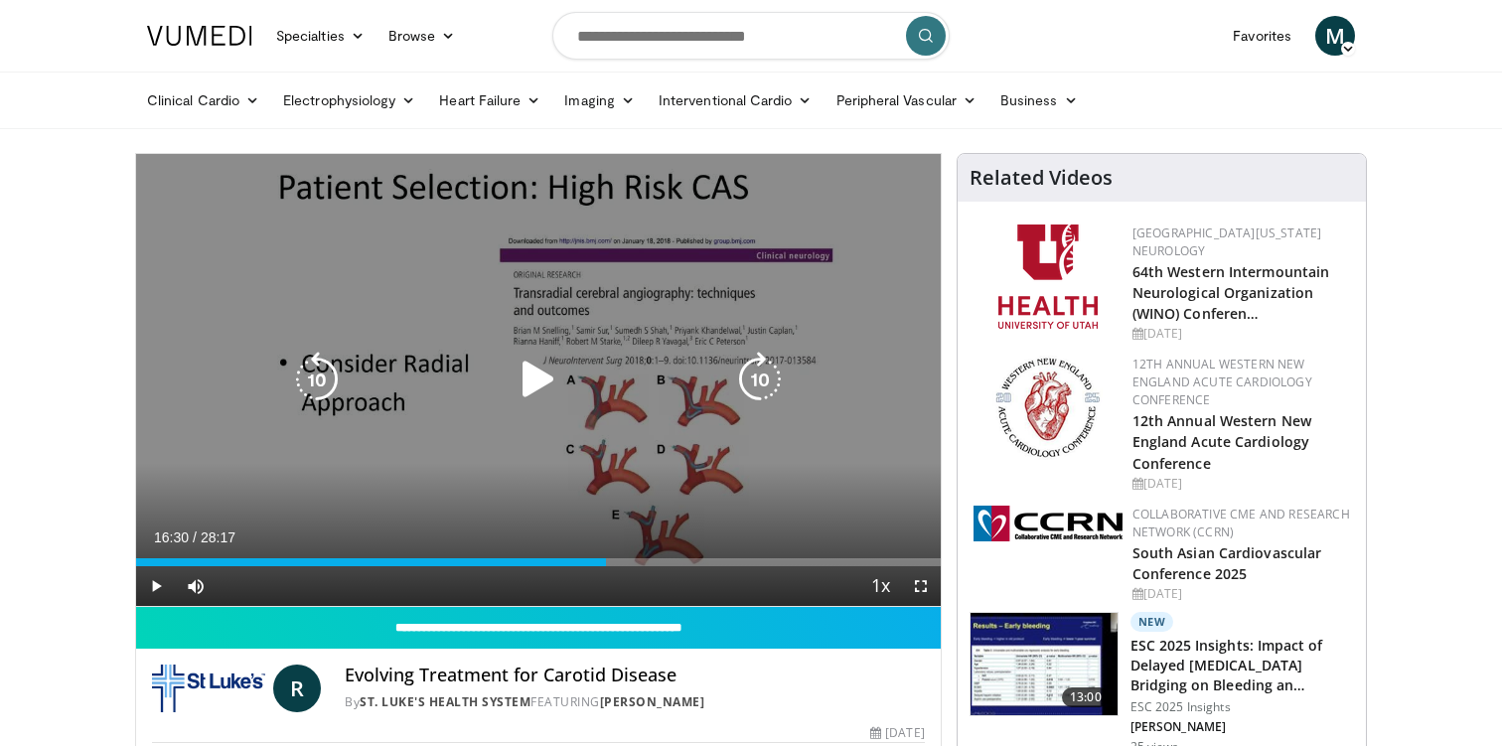
click at [536, 376] on icon "Video Player" at bounding box center [539, 380] width 56 height 56
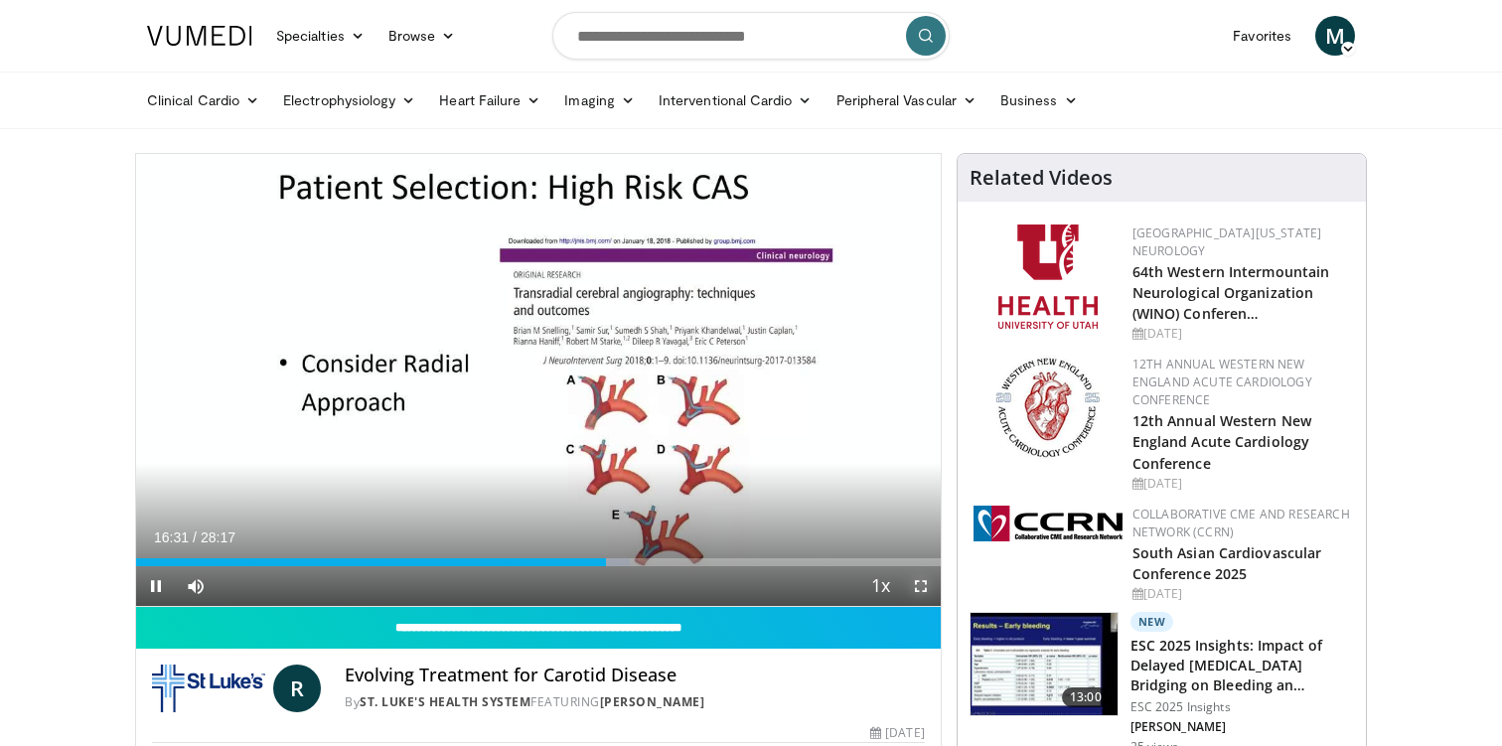
click at [912, 582] on span "Video Player" at bounding box center [921, 586] width 40 height 40
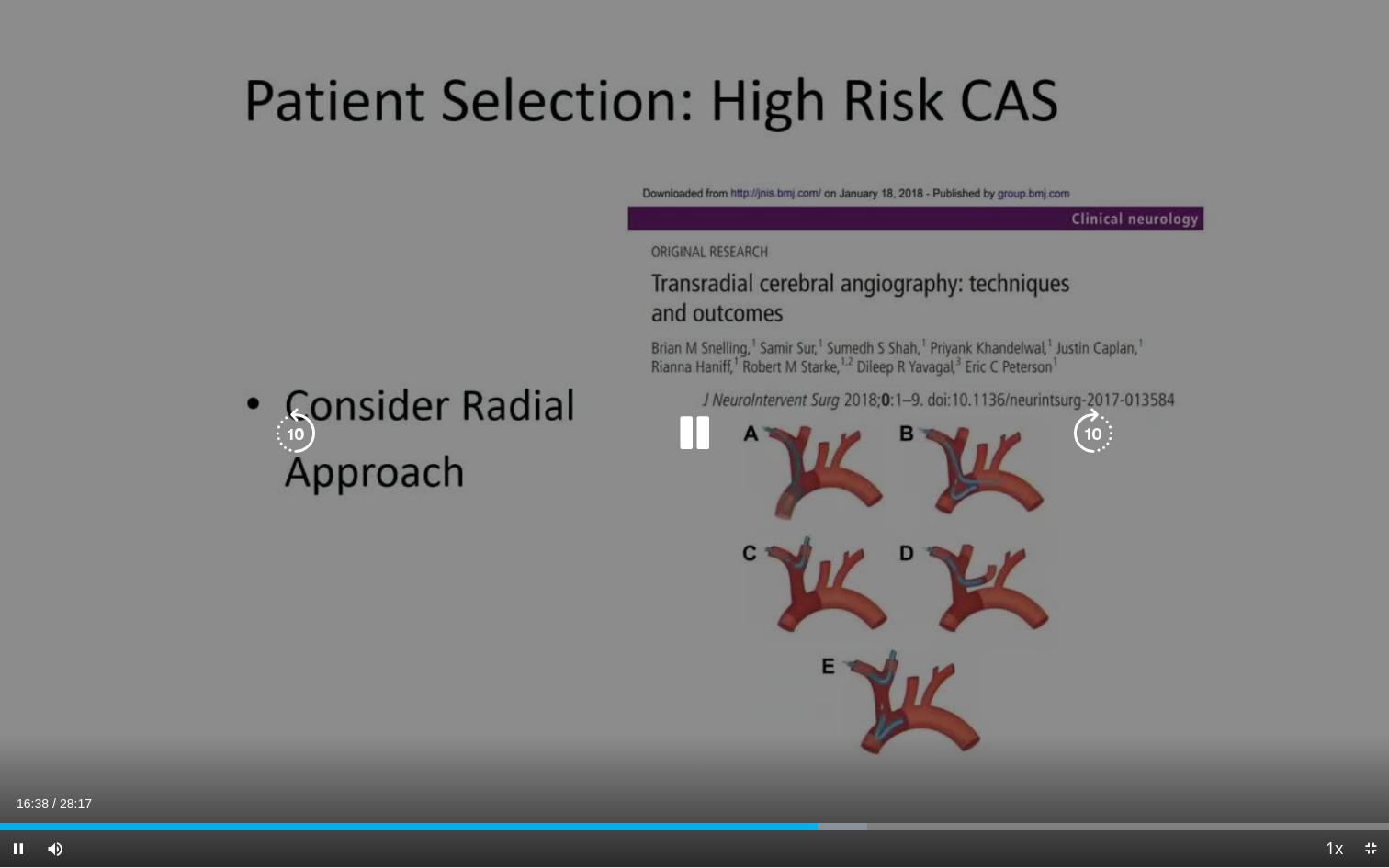
click at [694, 448] on icon "Video Player" at bounding box center [694, 434] width 52 height 52
click at [682, 432] on icon "Video Player" at bounding box center [694, 434] width 52 height 52
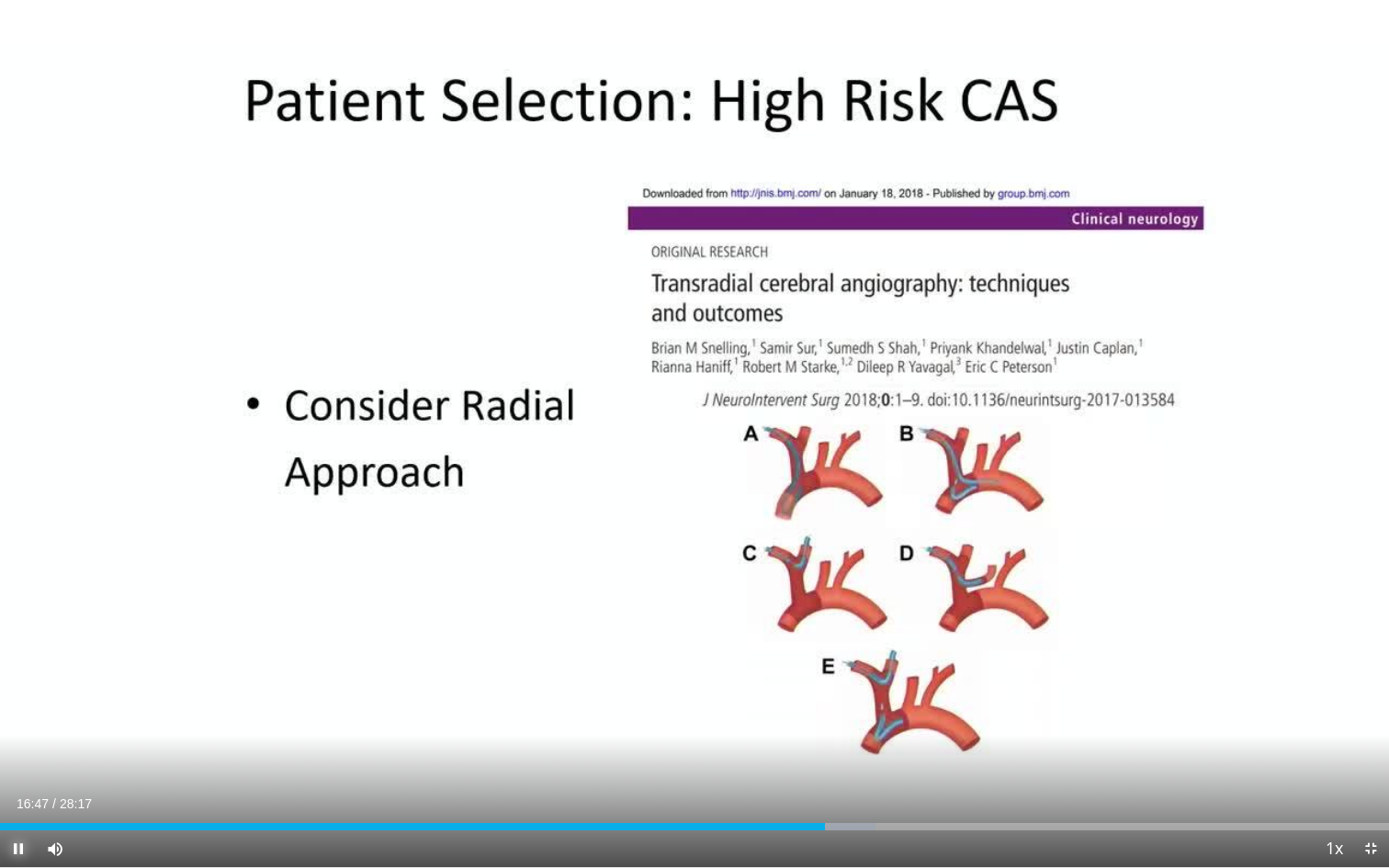
click at [21, 689] on span "Video Player" at bounding box center [18, 849] width 37 height 37
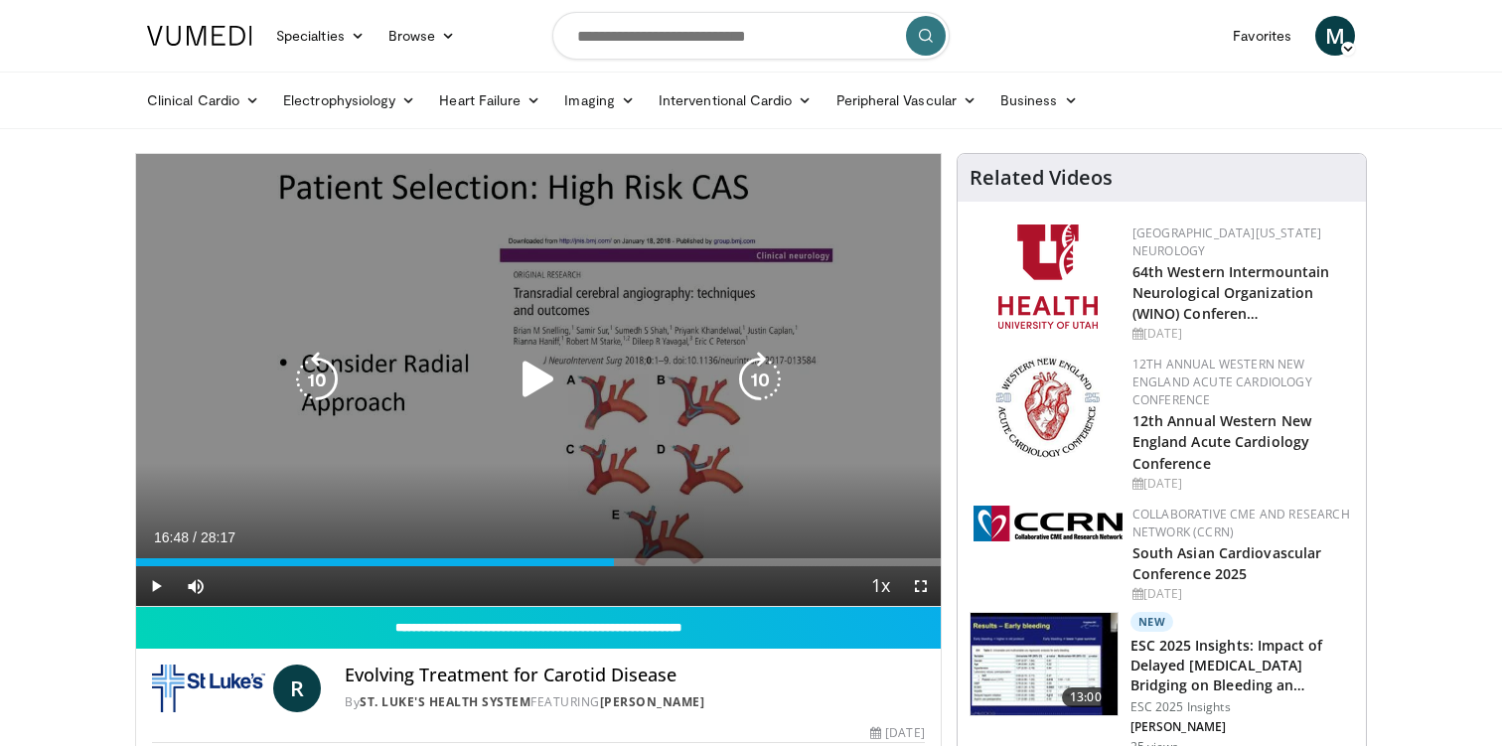
click at [522, 371] on icon "Video Player" at bounding box center [539, 380] width 56 height 56
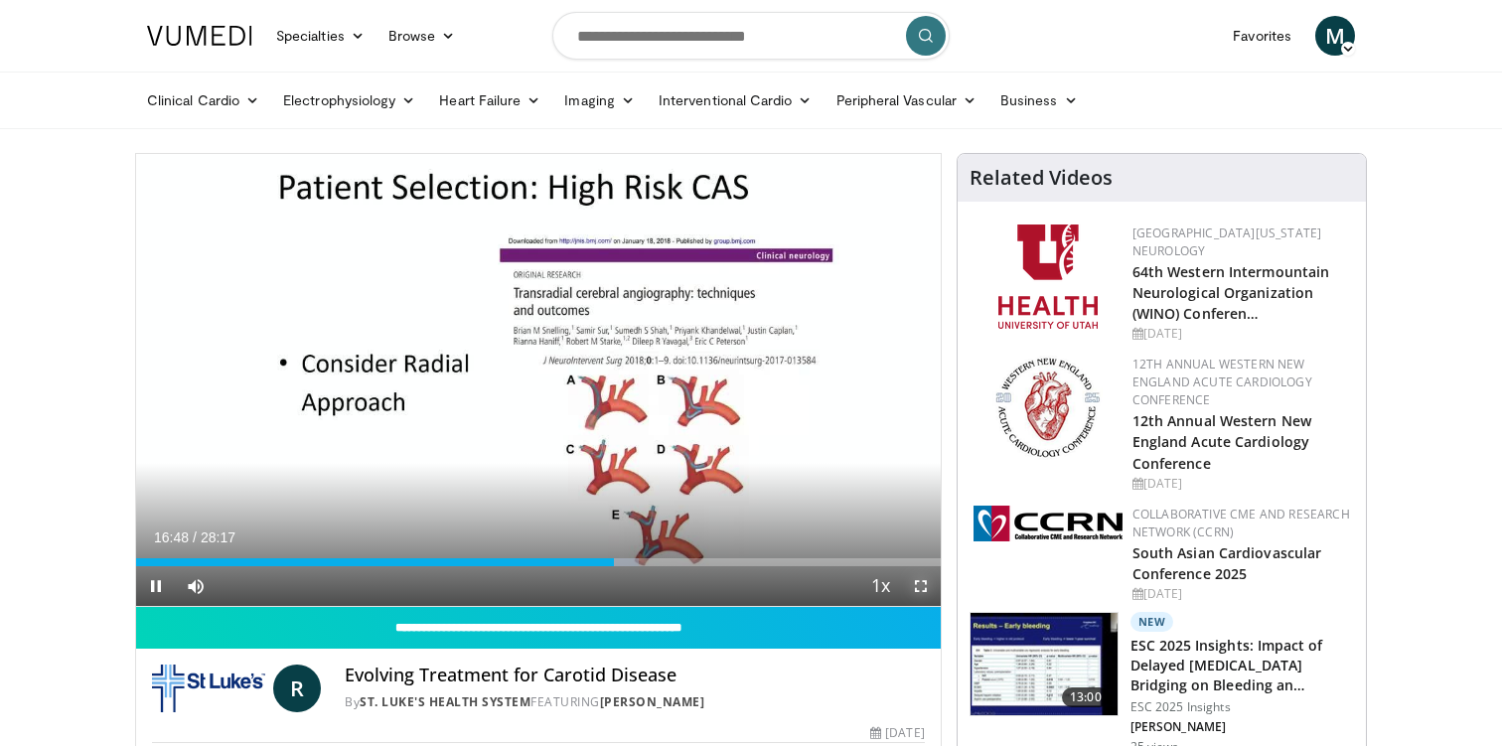
click at [926, 585] on span "Video Player" at bounding box center [921, 586] width 40 height 40
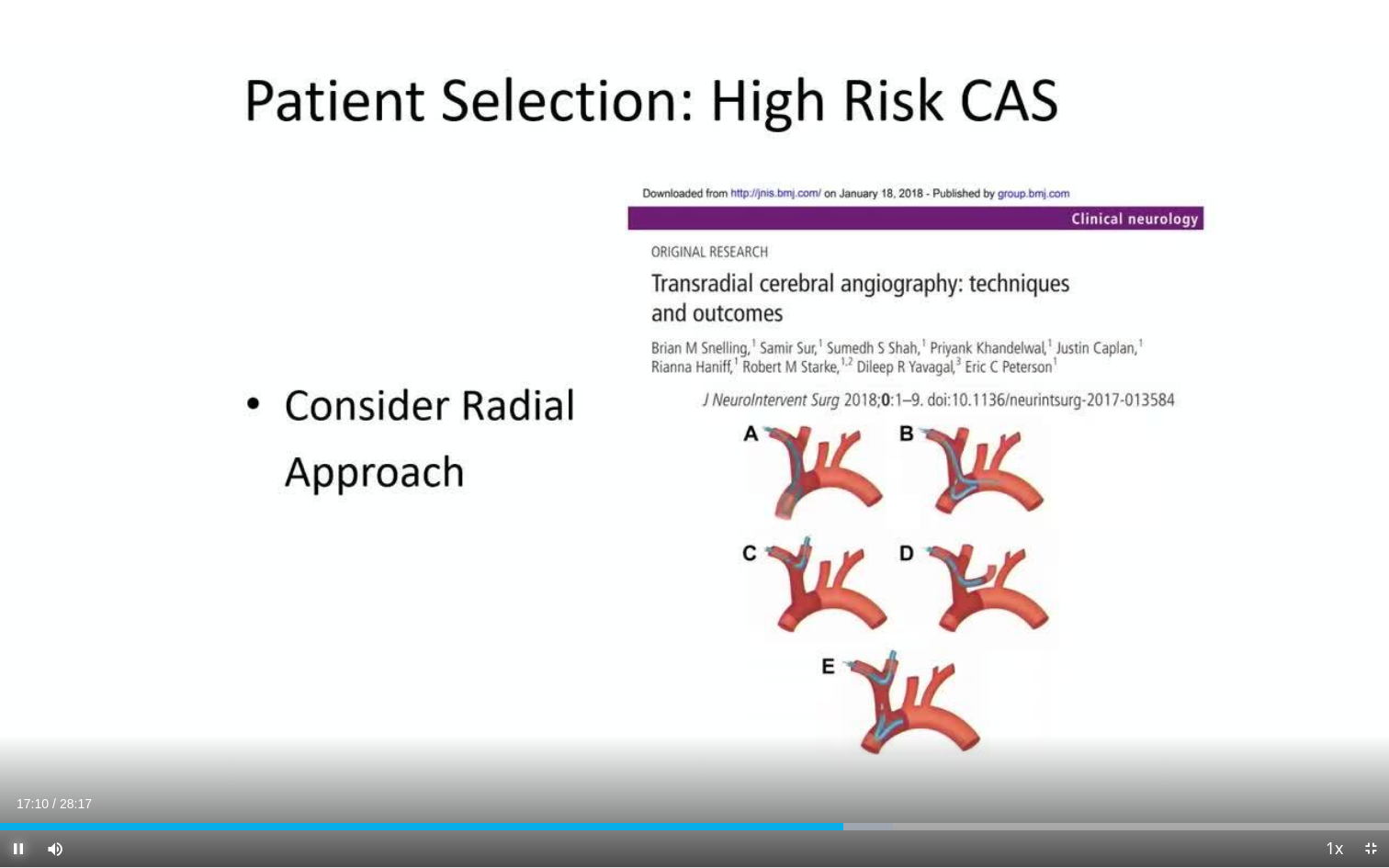
click at [21, 689] on span "Video Player" at bounding box center [18, 849] width 37 height 37
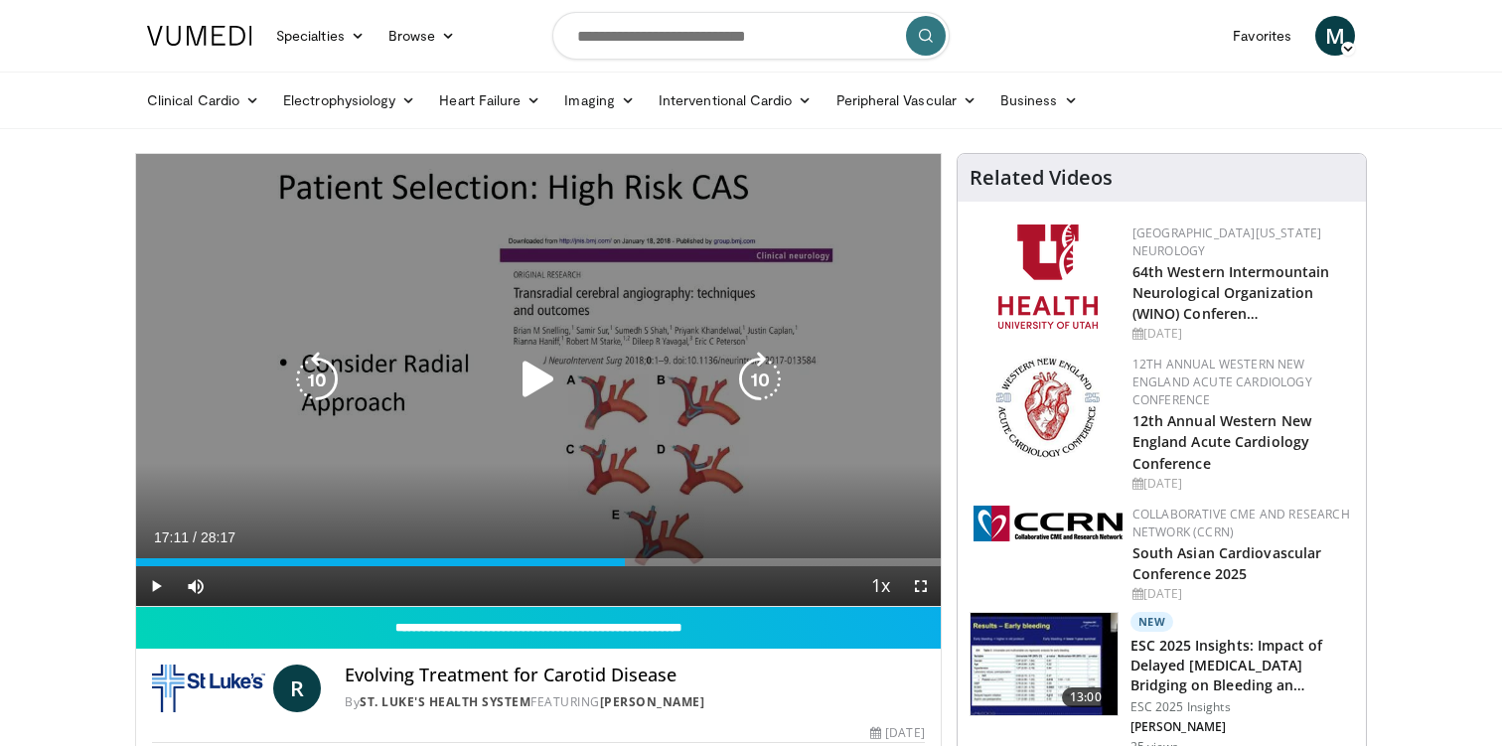
click at [528, 377] on icon "Video Player" at bounding box center [539, 380] width 56 height 56
click at [542, 360] on icon "Video Player" at bounding box center [539, 380] width 56 height 56
click at [544, 377] on icon "Video Player" at bounding box center [539, 380] width 56 height 56
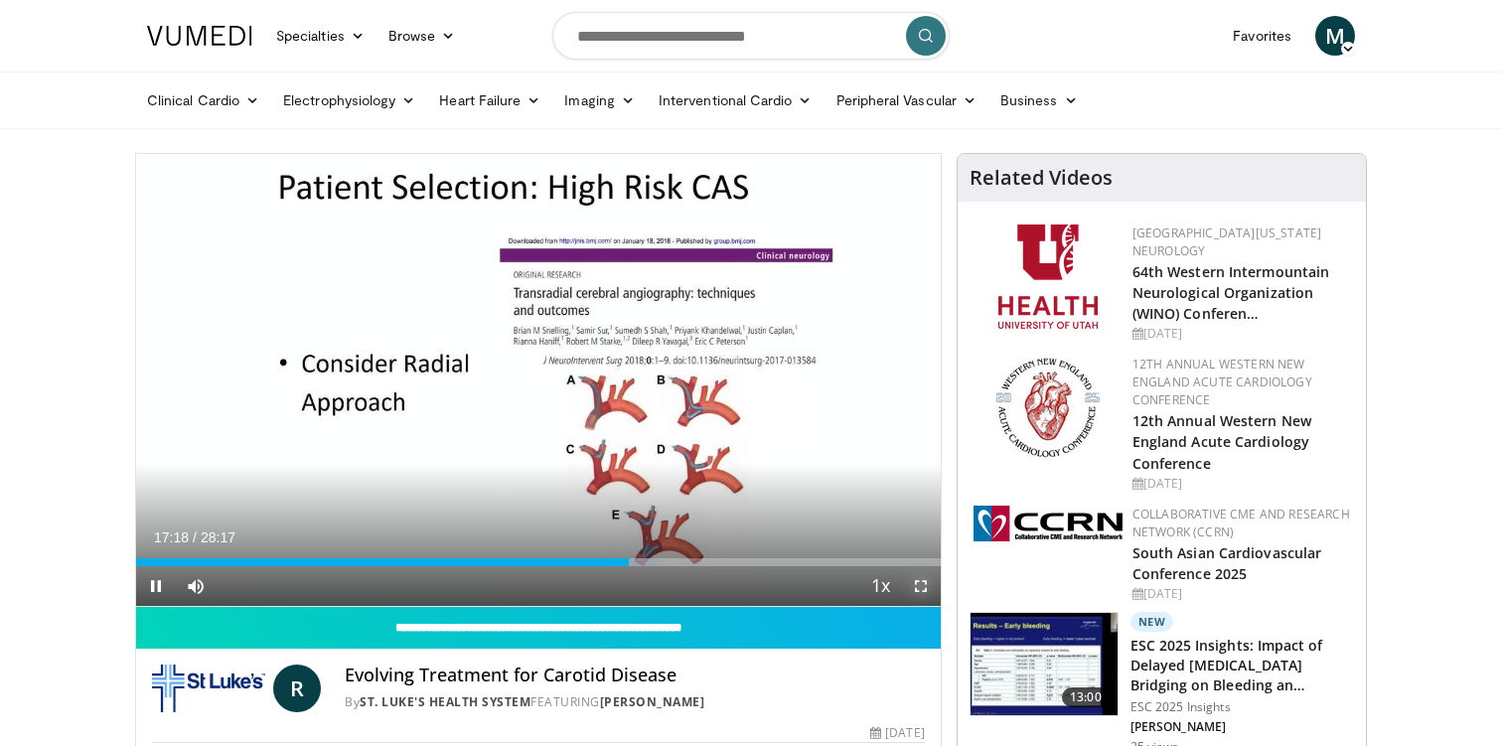
click at [923, 586] on span "Video Player" at bounding box center [921, 586] width 40 height 40
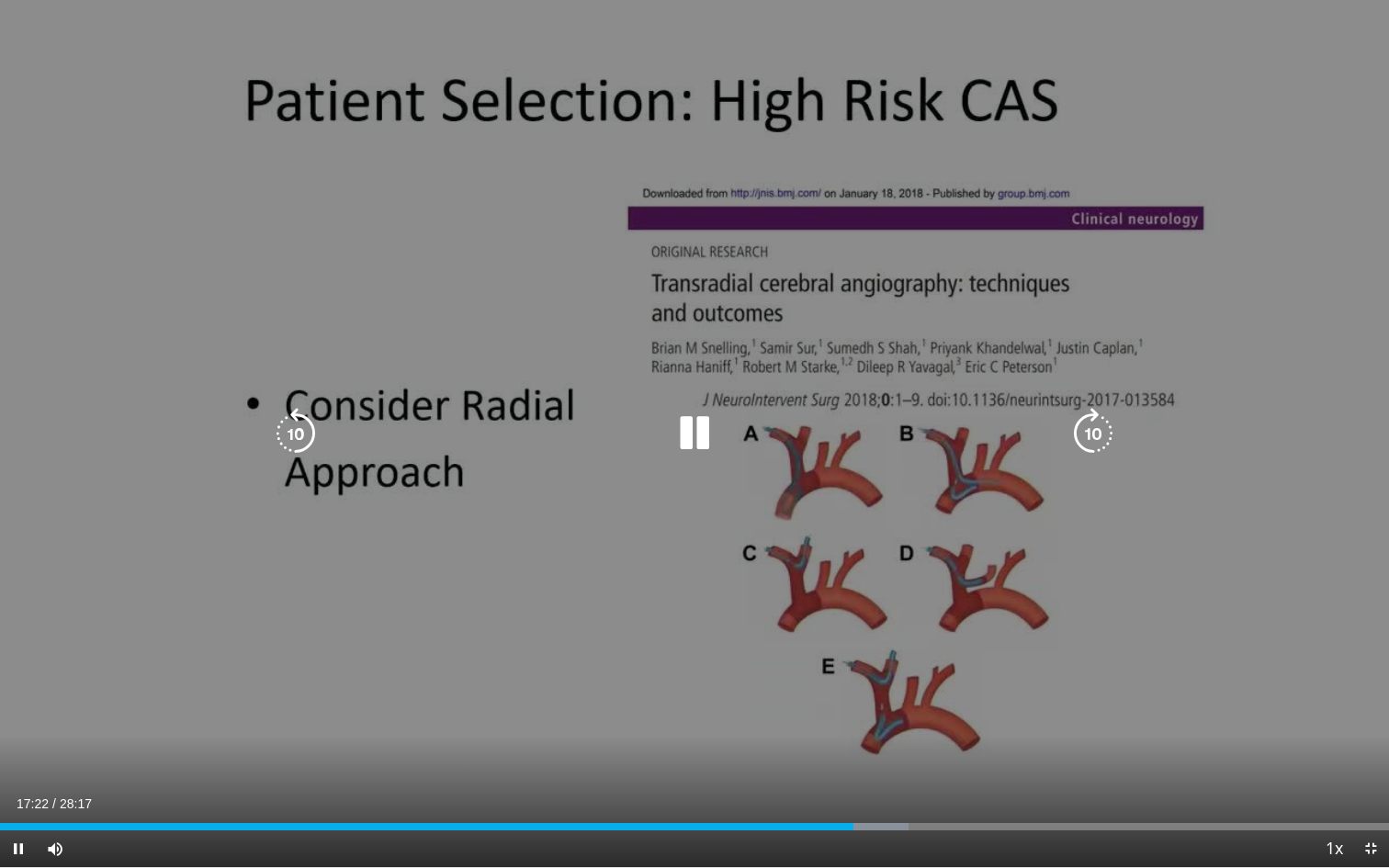
click at [704, 431] on icon "Video Player" at bounding box center [694, 434] width 52 height 52
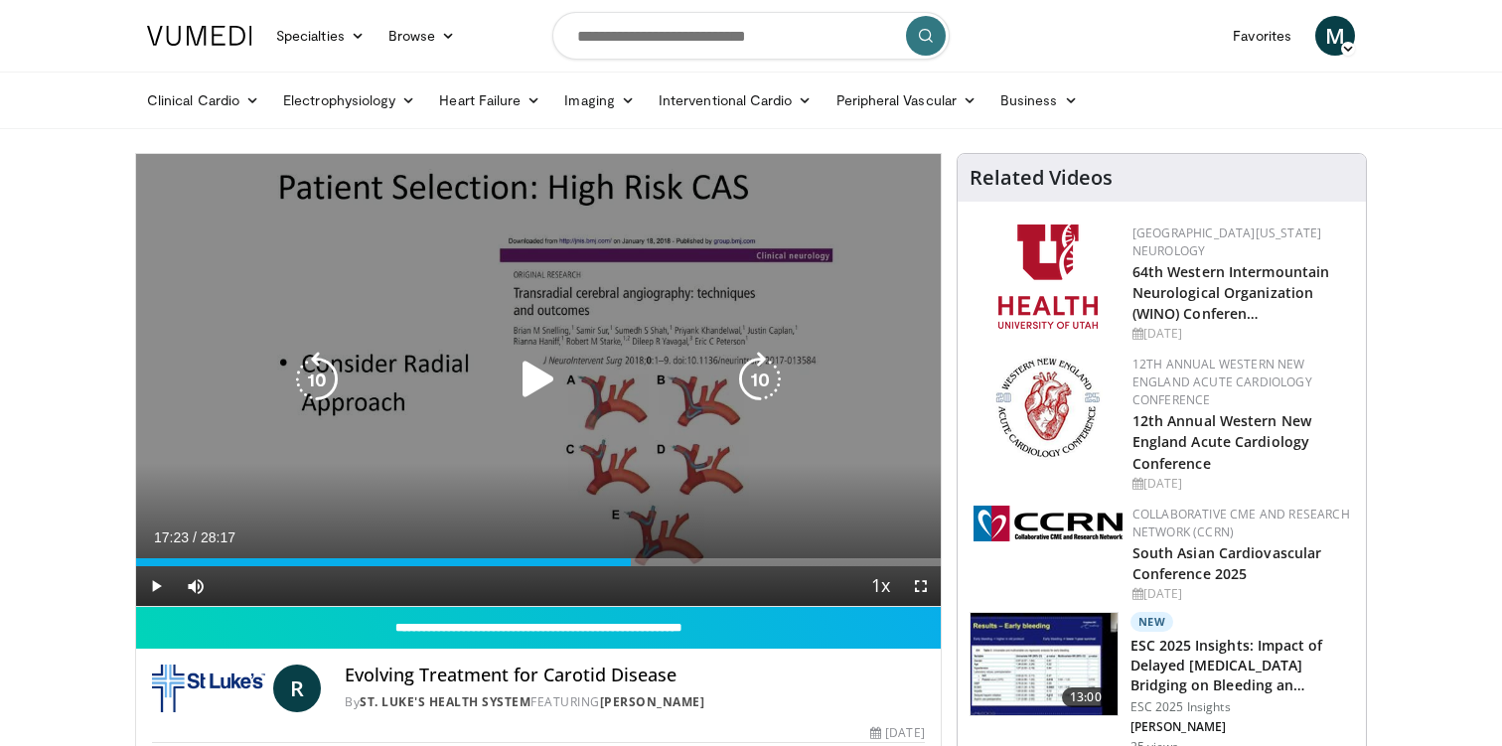
click at [525, 378] on icon "Video Player" at bounding box center [539, 380] width 56 height 56
click at [528, 376] on icon "Video Player" at bounding box center [539, 380] width 56 height 56
click at [527, 380] on icon "Video Player" at bounding box center [539, 380] width 56 height 56
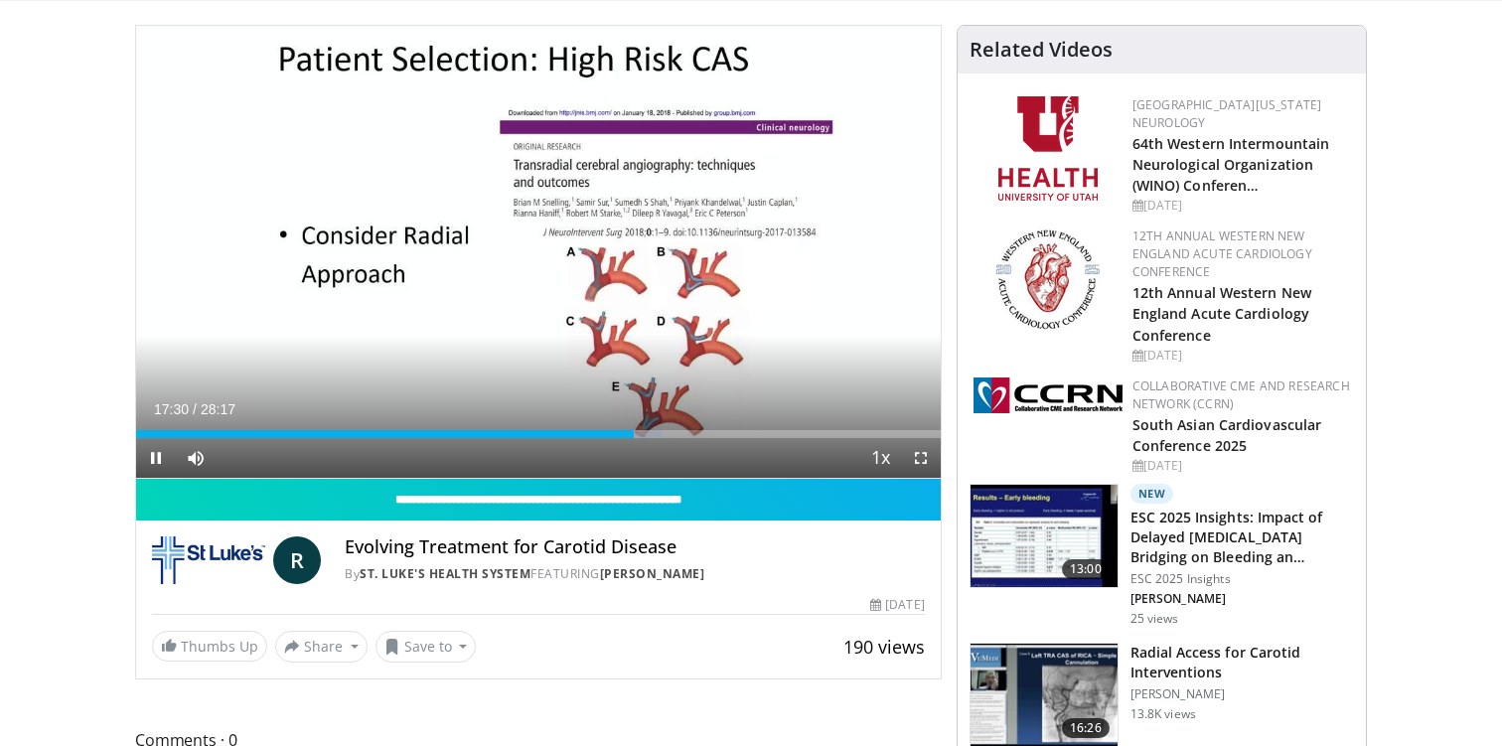
scroll to position [106, 0]
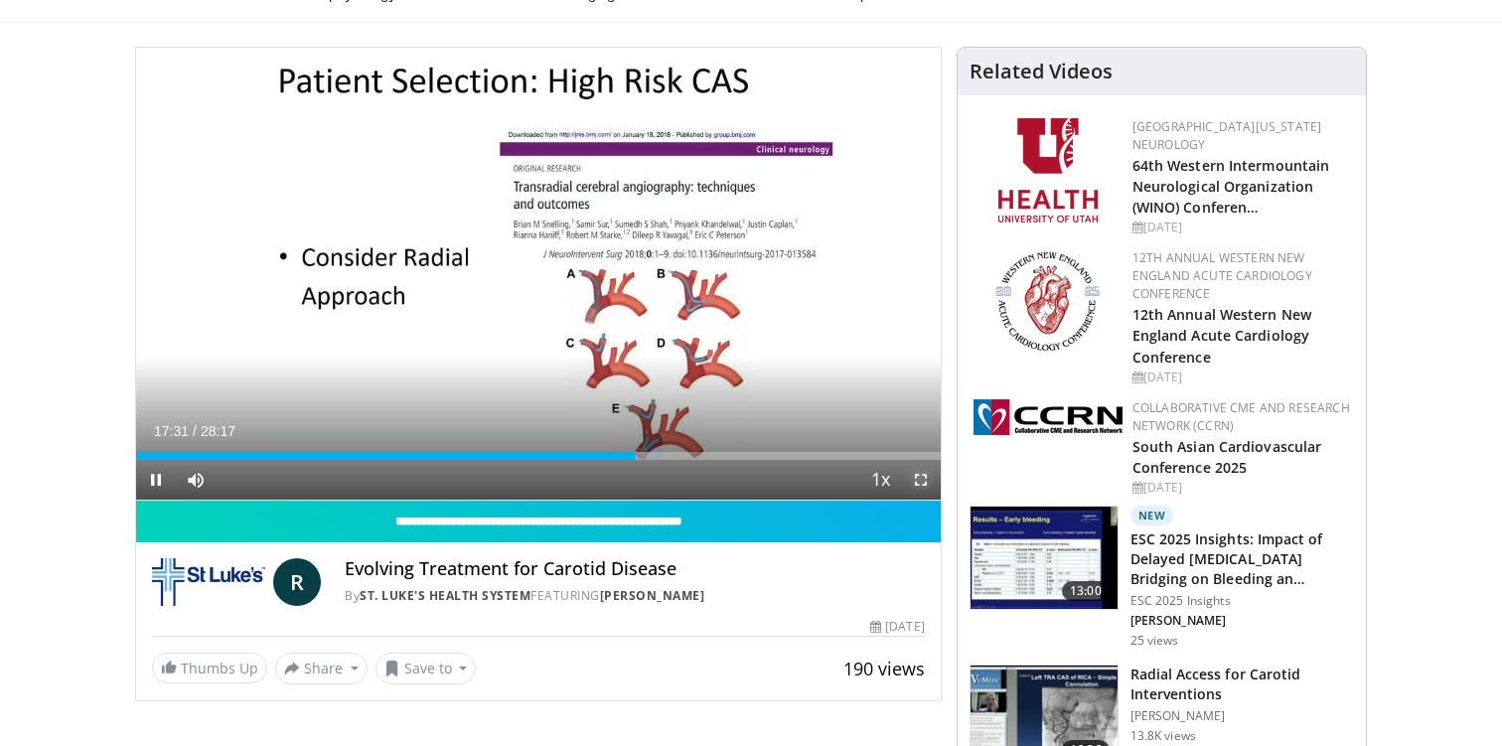
click at [917, 485] on span "Video Player" at bounding box center [921, 480] width 40 height 40
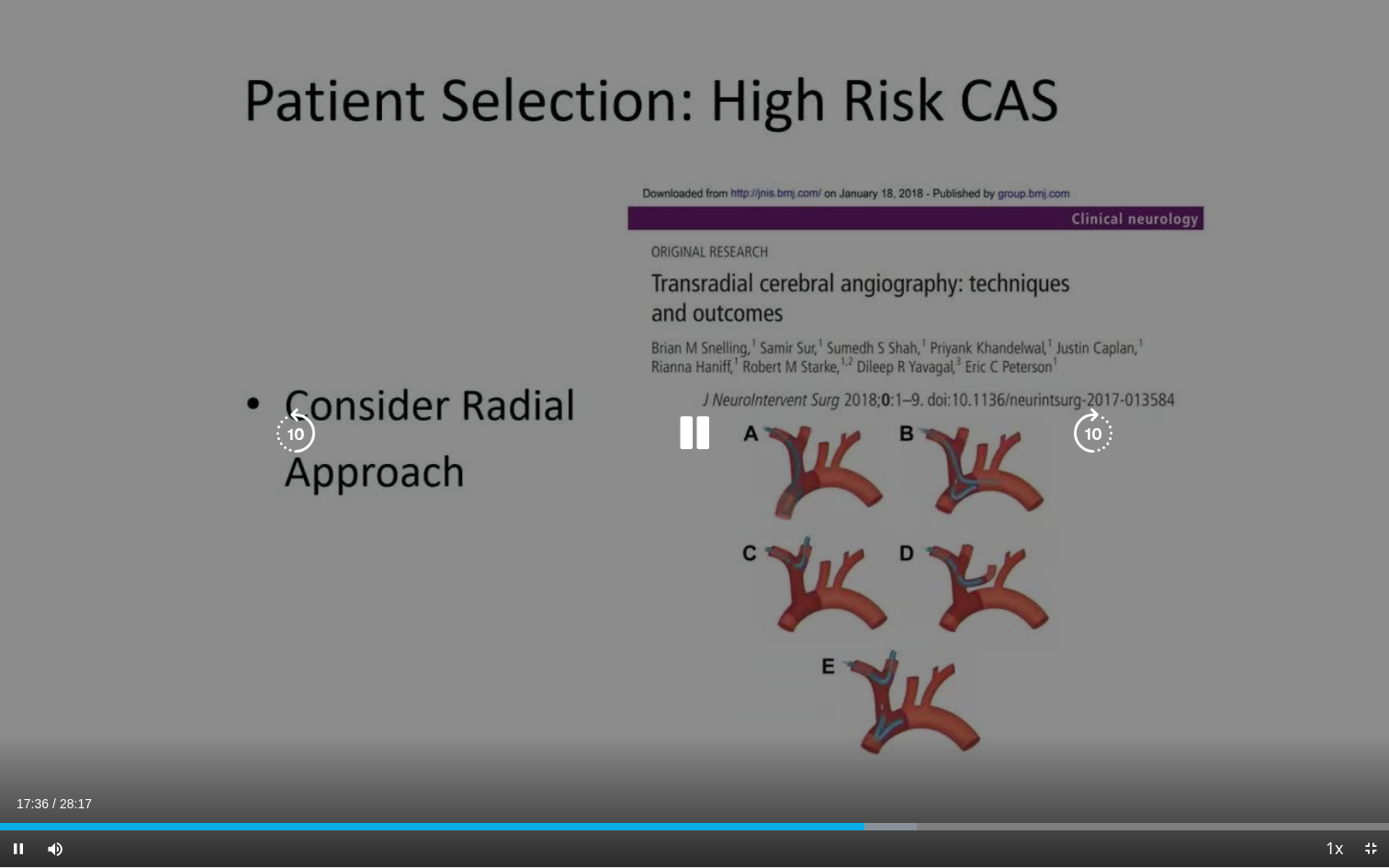
click at [39, 44] on div "10 seconds Tap to unmute" at bounding box center [694, 434] width 1389 height 867
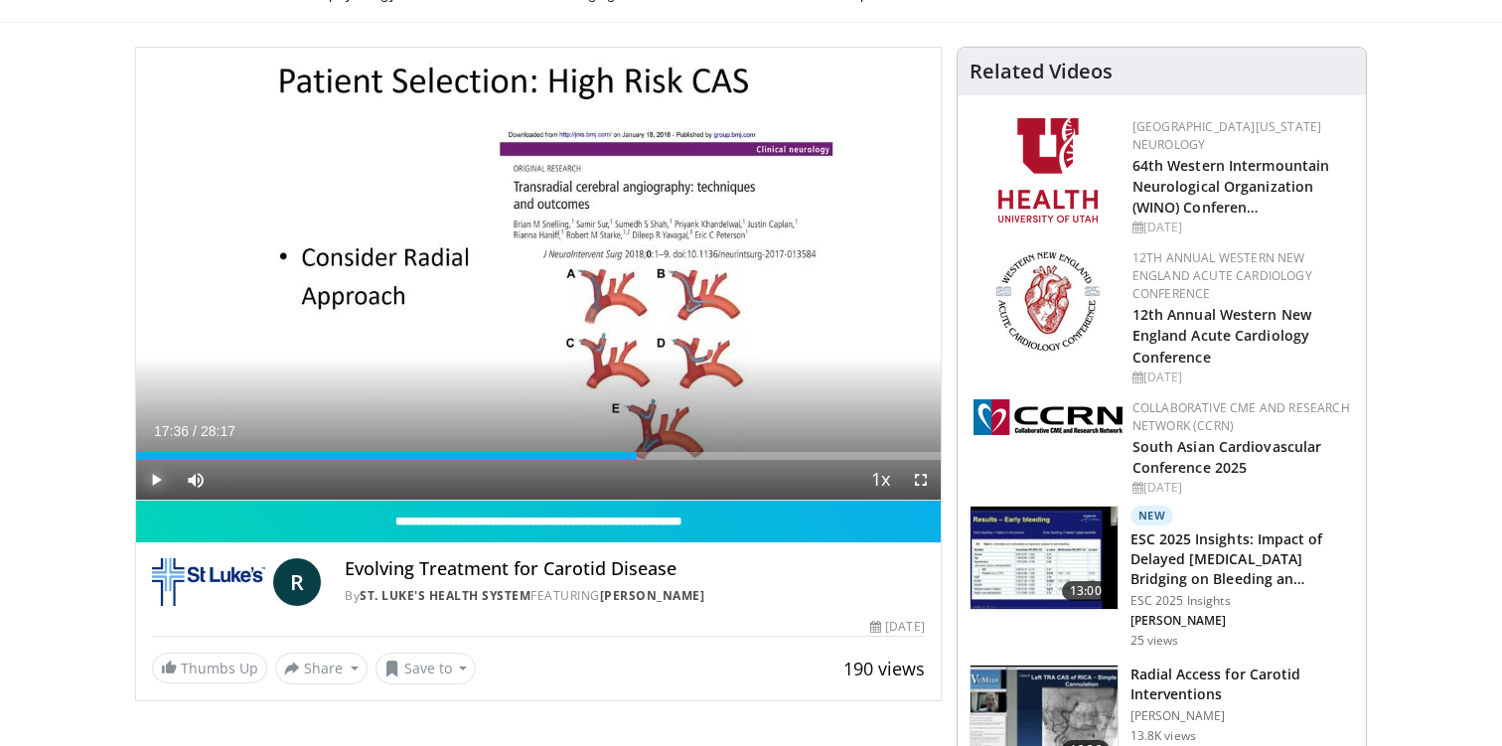
click at [158, 476] on span "Video Player" at bounding box center [156, 480] width 40 height 40
click at [920, 482] on span "Video Player" at bounding box center [921, 480] width 40 height 40
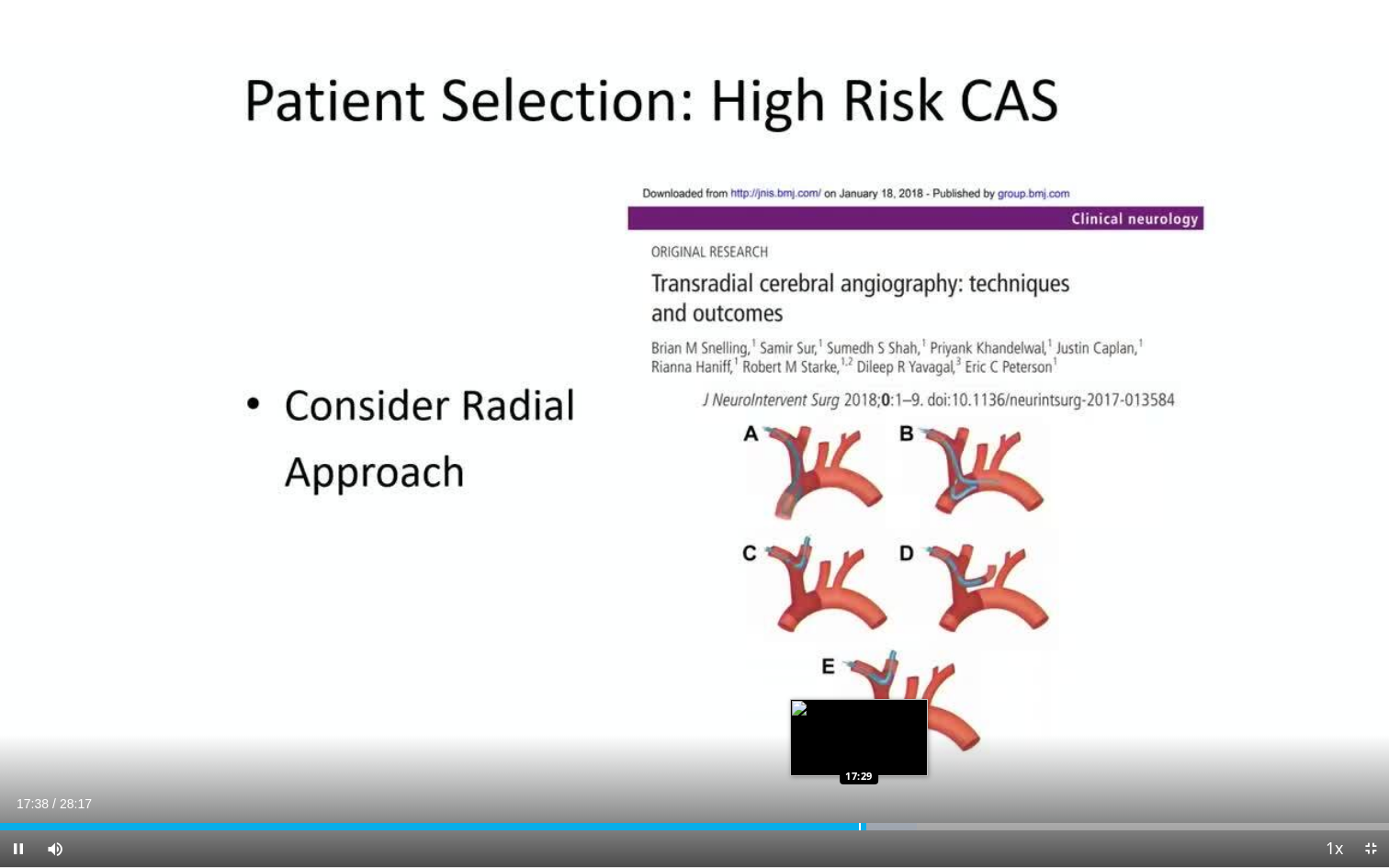
click at [858, 689] on div "Loaded : 66.00% 17:38 17:29" at bounding box center [694, 826] width 1389 height 7
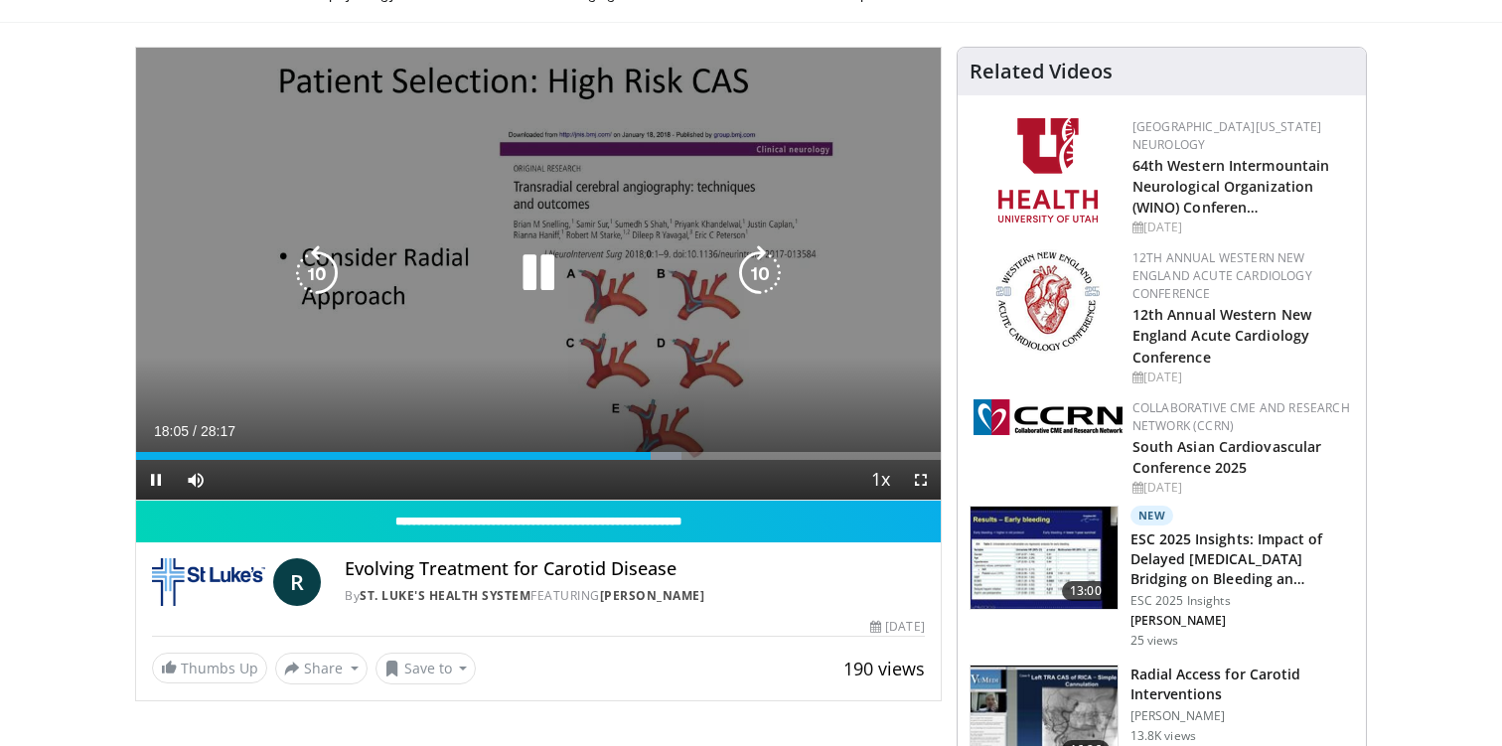
click at [407, 326] on div "10 seconds Tap to unmute" at bounding box center [538, 274] width 804 height 452
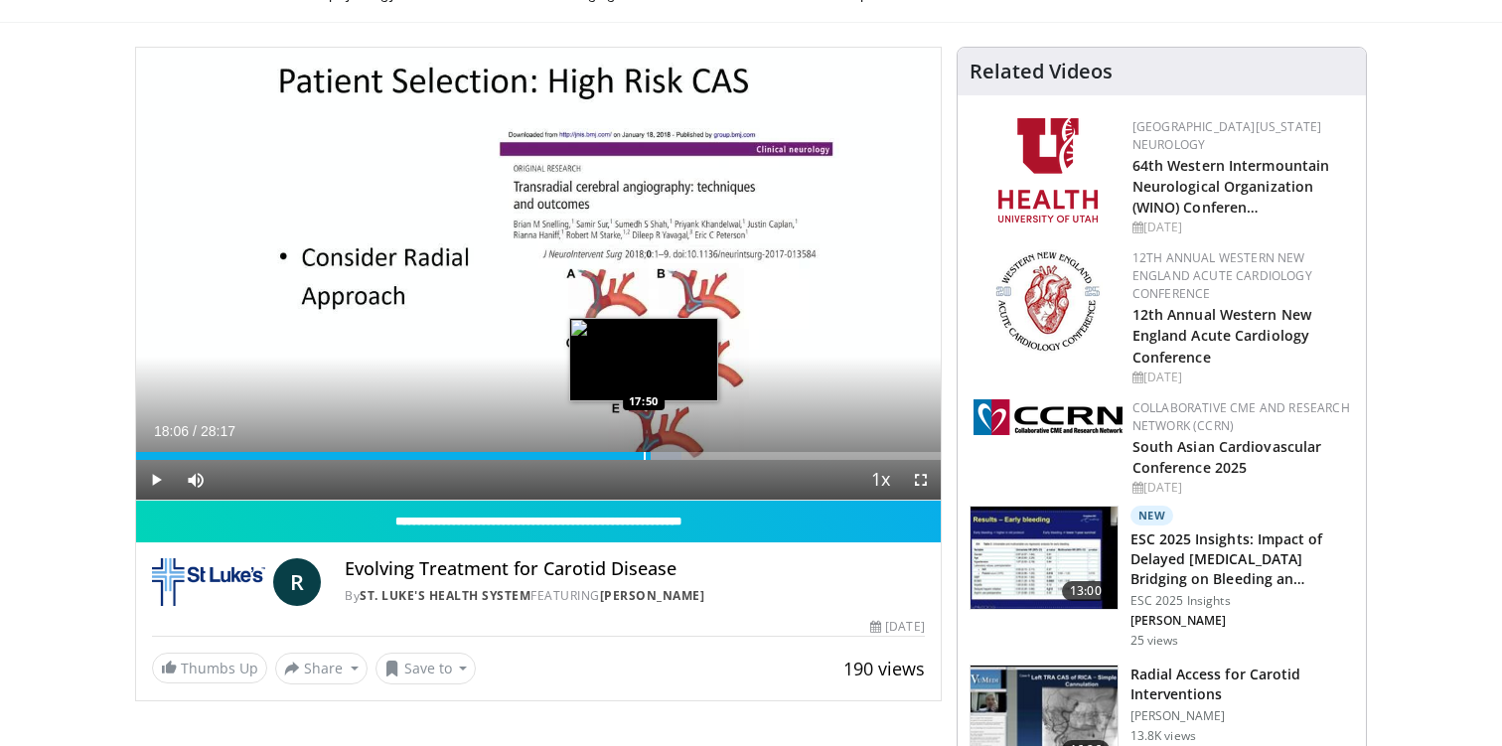
click at [644, 452] on div "Progress Bar" at bounding box center [645, 456] width 2 height 8
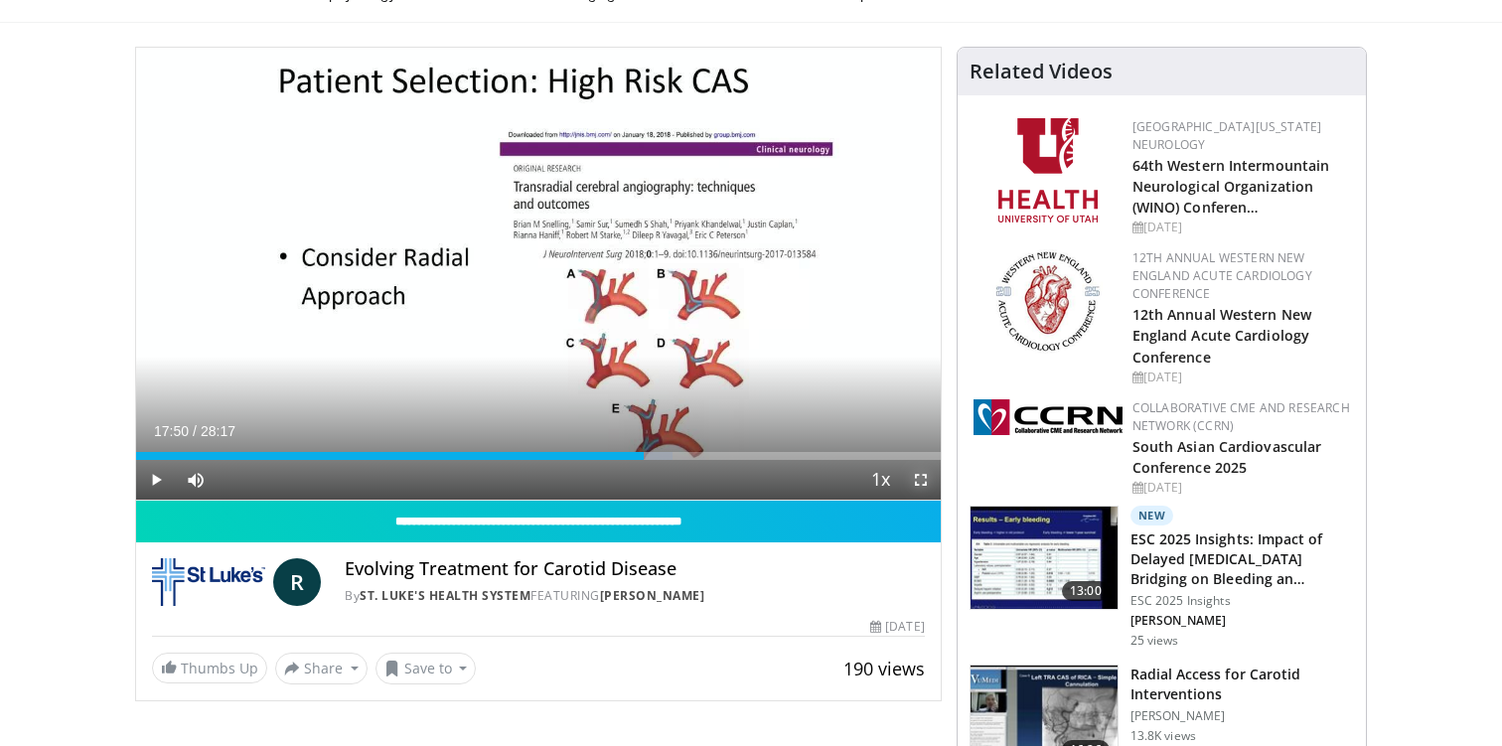
click at [920, 481] on span "Video Player" at bounding box center [921, 480] width 40 height 40
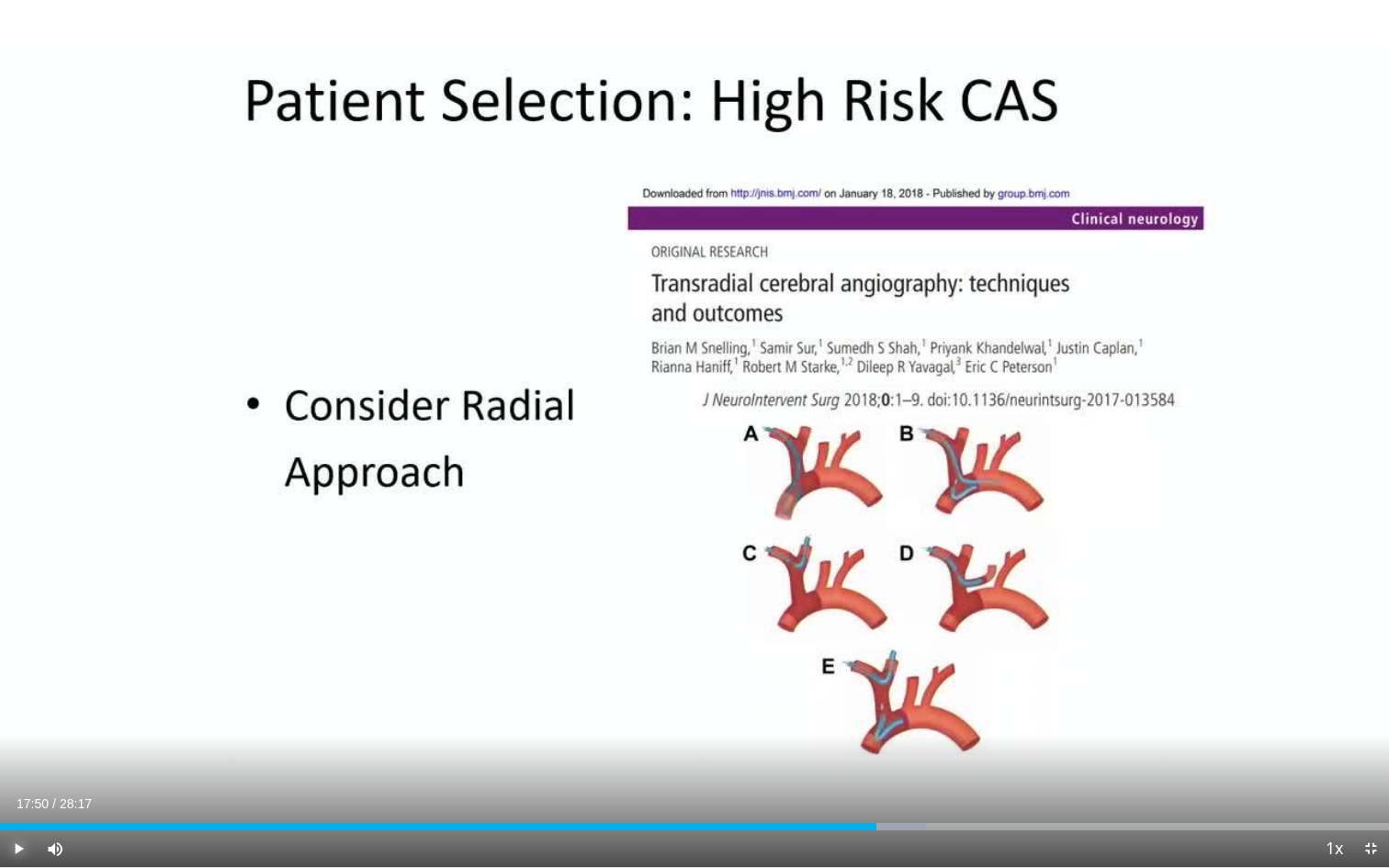
click at [15, 689] on span "Video Player" at bounding box center [18, 849] width 37 height 37
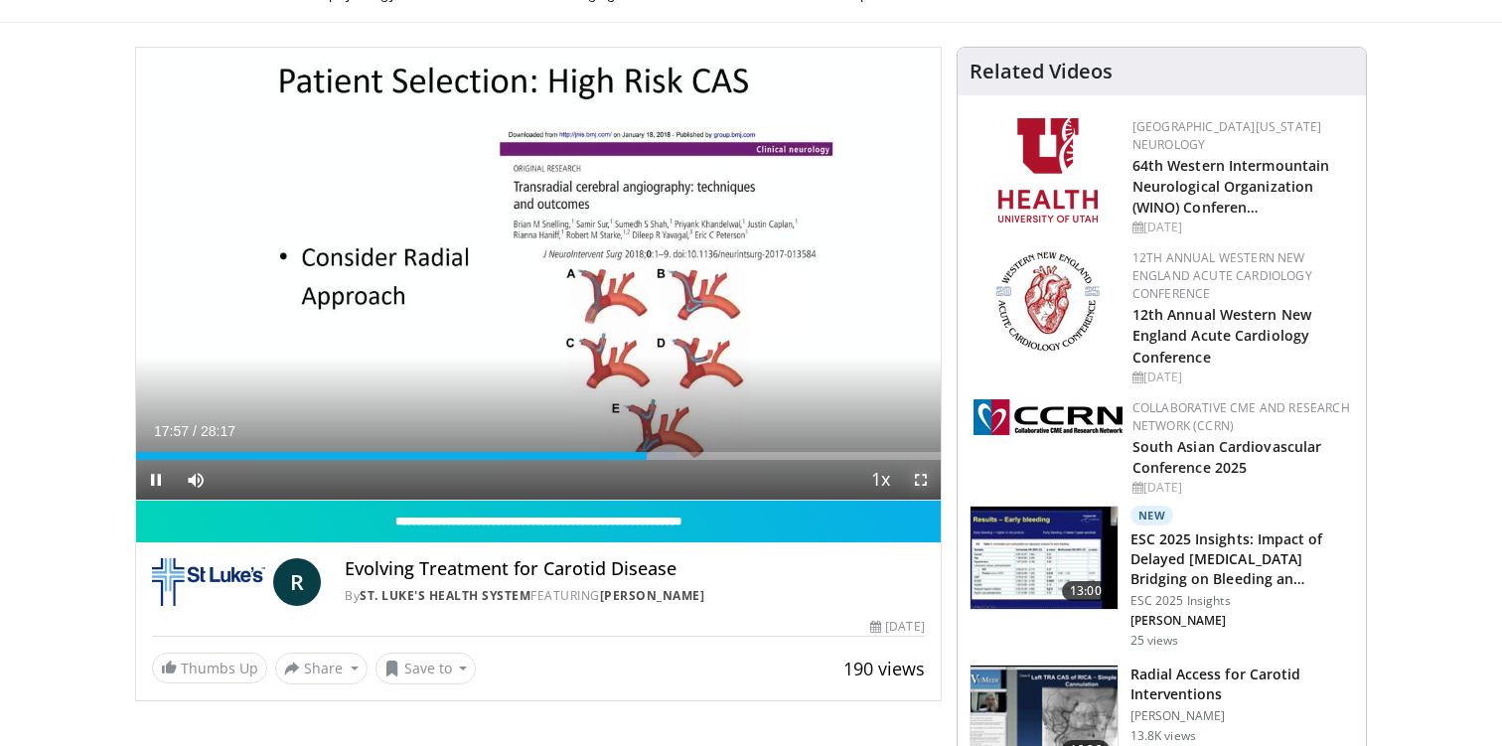
click at [927, 483] on span "Video Player" at bounding box center [921, 480] width 40 height 40
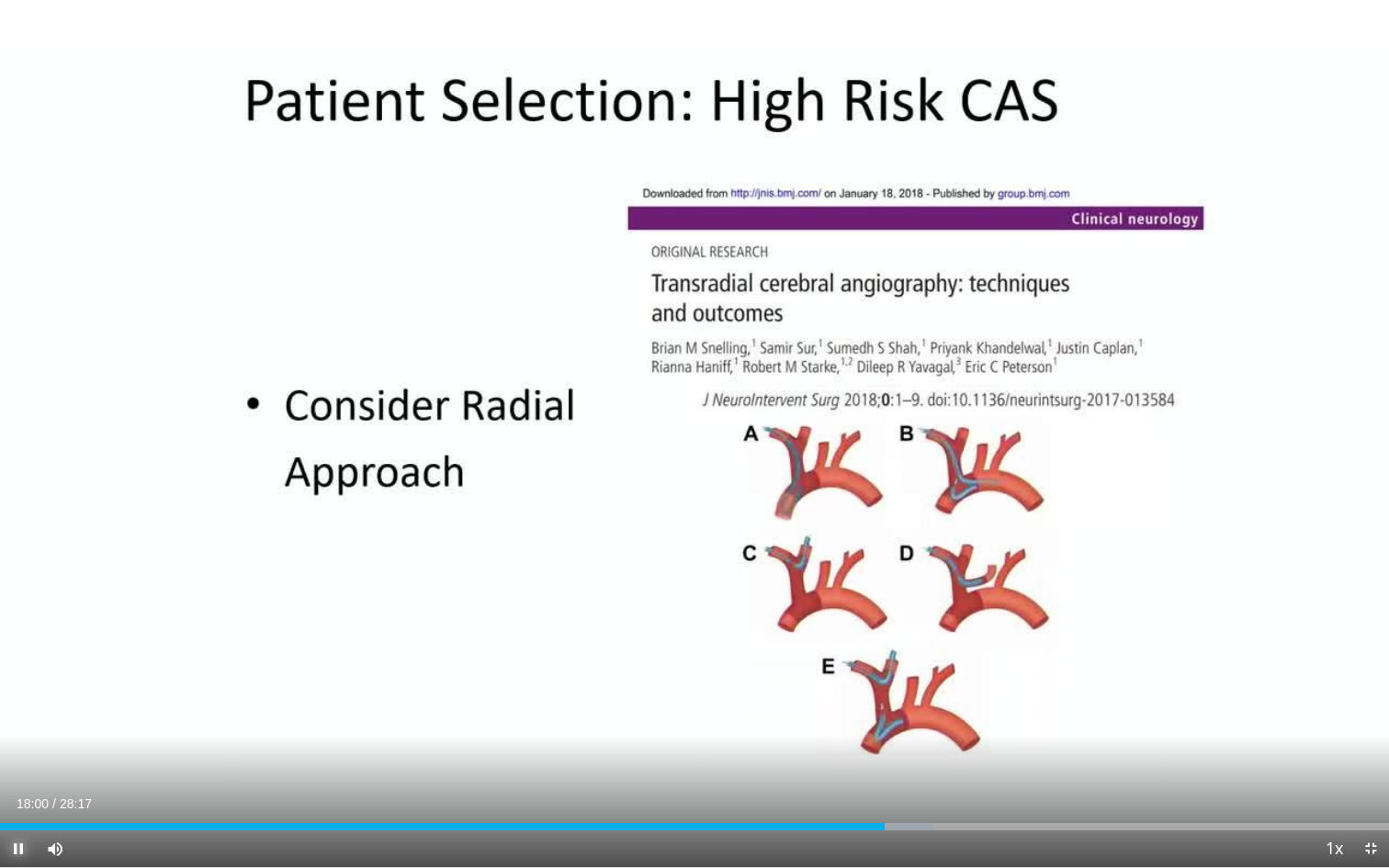
click at [17, 689] on span "Video Player" at bounding box center [18, 849] width 37 height 37
click at [879, 689] on div "18:01" at bounding box center [442, 826] width 884 height 7
click at [21, 689] on span "Video Player" at bounding box center [18, 849] width 37 height 37
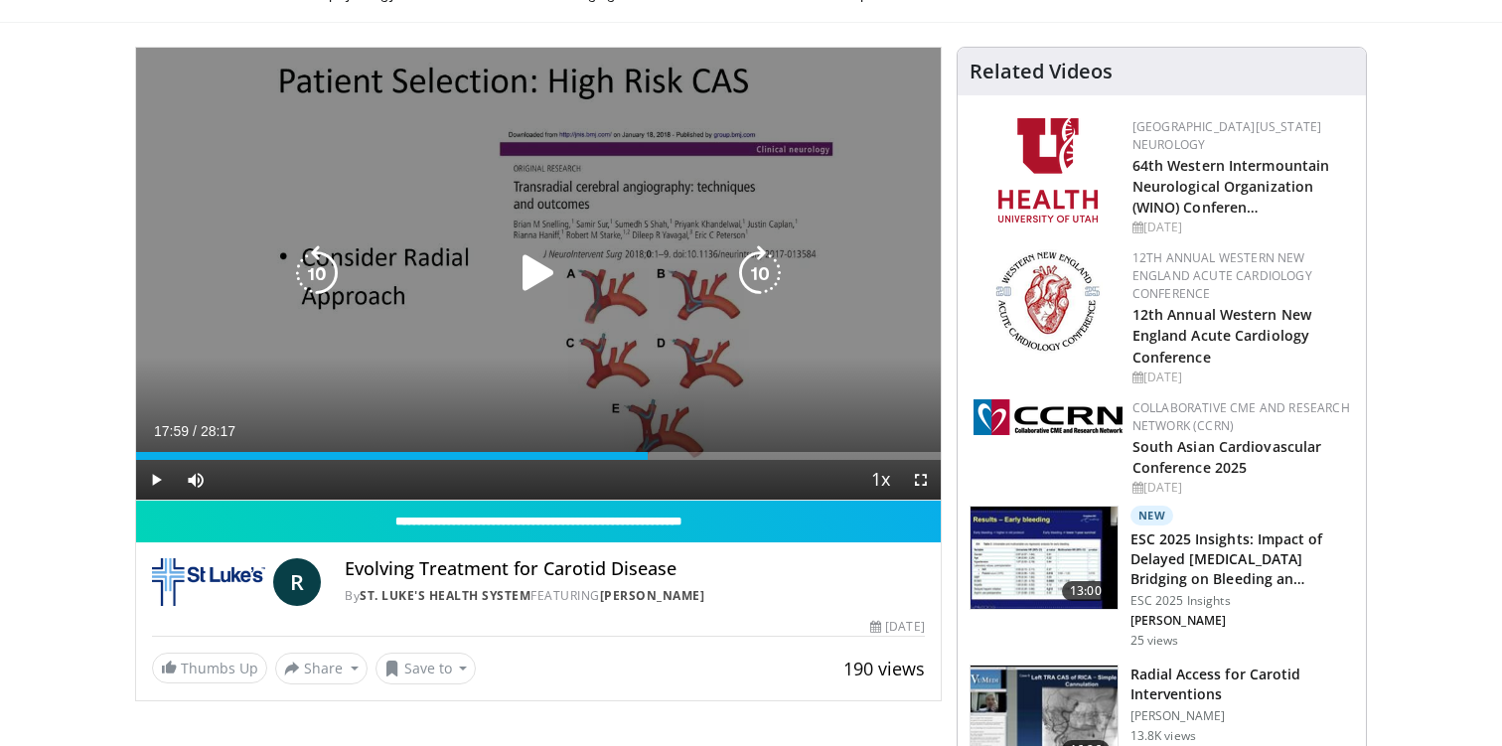
click at [536, 274] on icon "Video Player" at bounding box center [539, 273] width 56 height 56
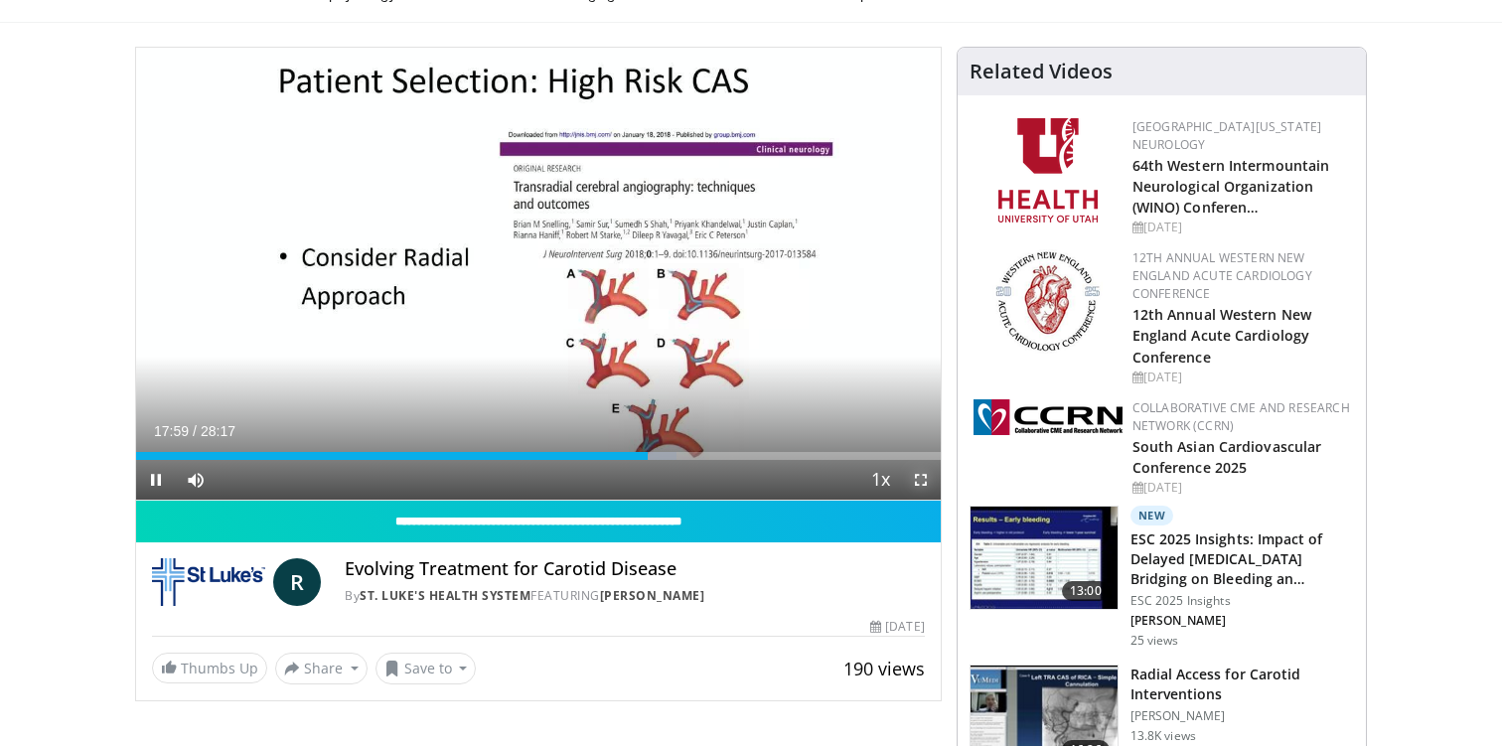
click at [920, 480] on span "Video Player" at bounding box center [921, 480] width 40 height 40
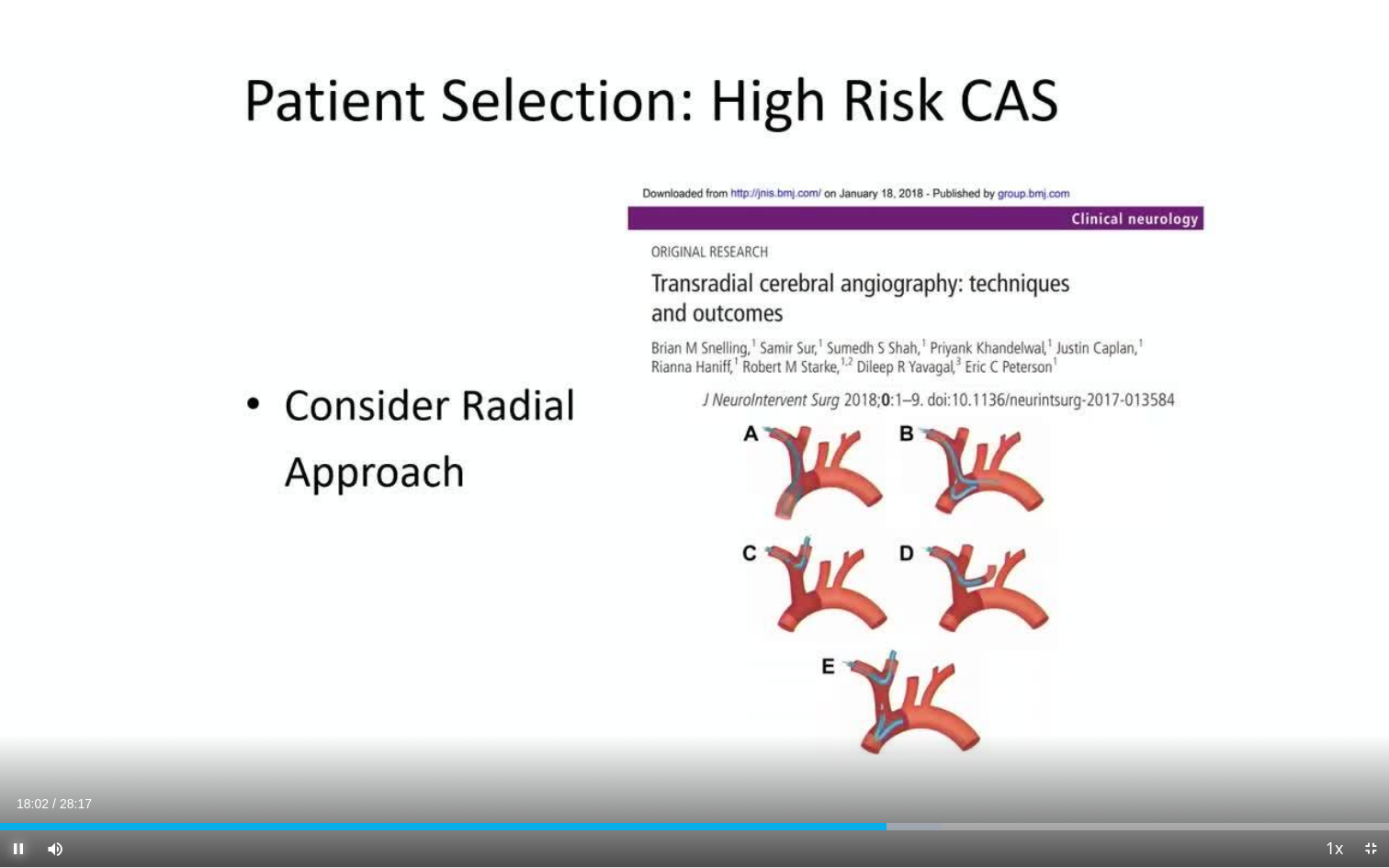
click at [22, 689] on span "Video Player" at bounding box center [18, 849] width 37 height 37
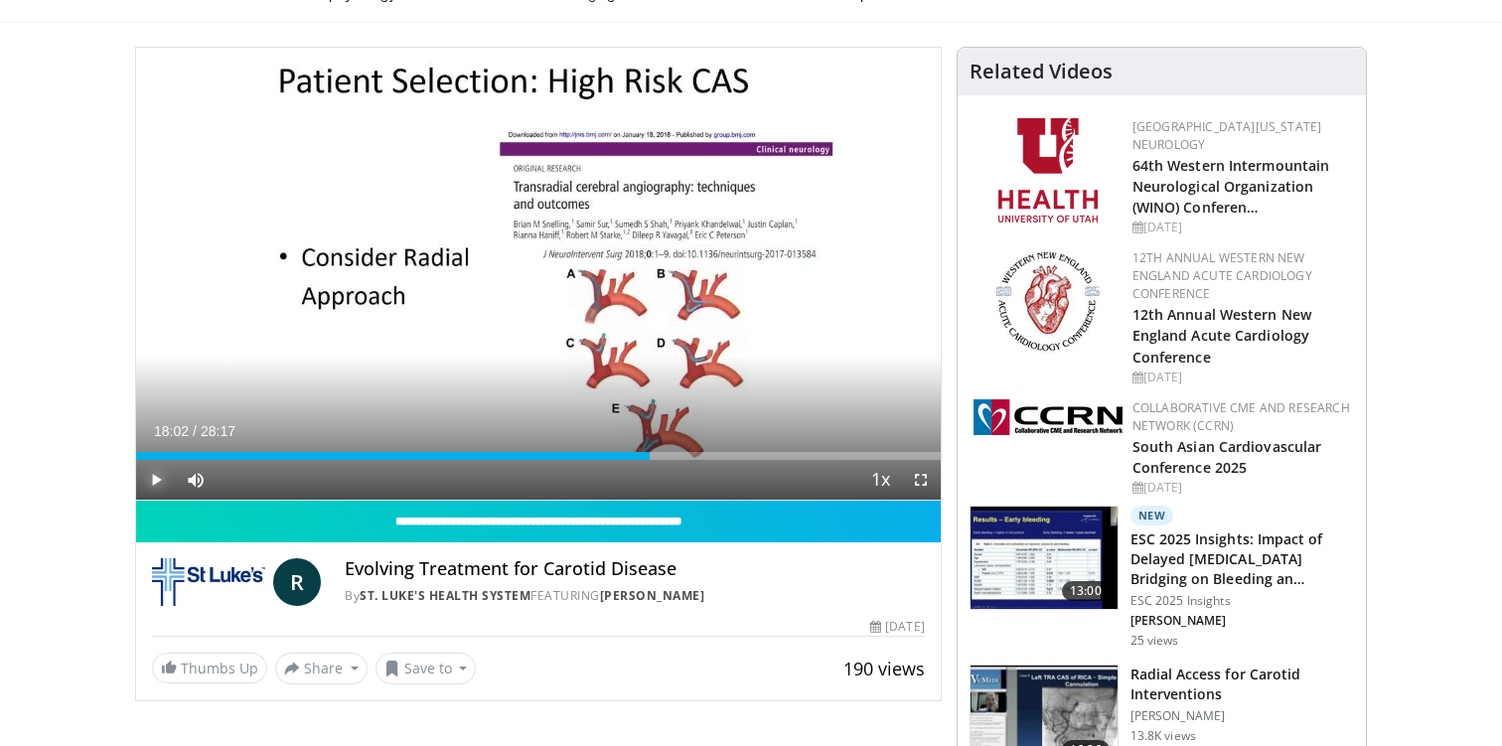
click at [152, 478] on span "Video Player" at bounding box center [156, 480] width 40 height 40
click at [926, 479] on span "Video Player" at bounding box center [921, 480] width 40 height 40
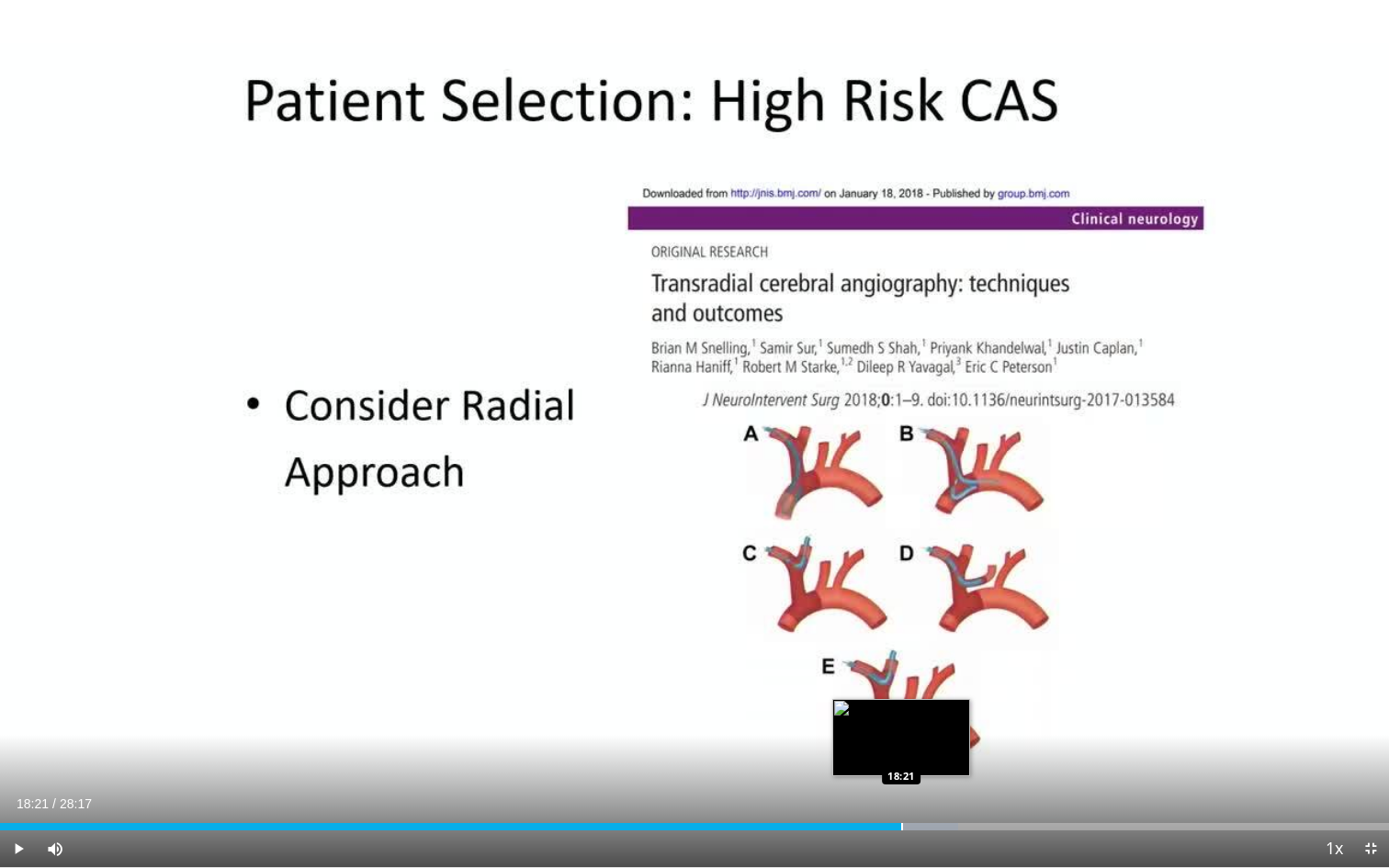
click at [901, 689] on div "Progress Bar" at bounding box center [902, 826] width 2 height 7
click at [876, 689] on div "Progress Bar" at bounding box center [877, 826] width 2 height 7
click at [880, 689] on div "Progress Bar" at bounding box center [881, 826] width 2 height 7
click at [893, 689] on div "Progress Bar" at bounding box center [894, 826] width 2 height 7
click at [900, 689] on div "10 seconds Tap to unmute" at bounding box center [694, 434] width 1389 height 867
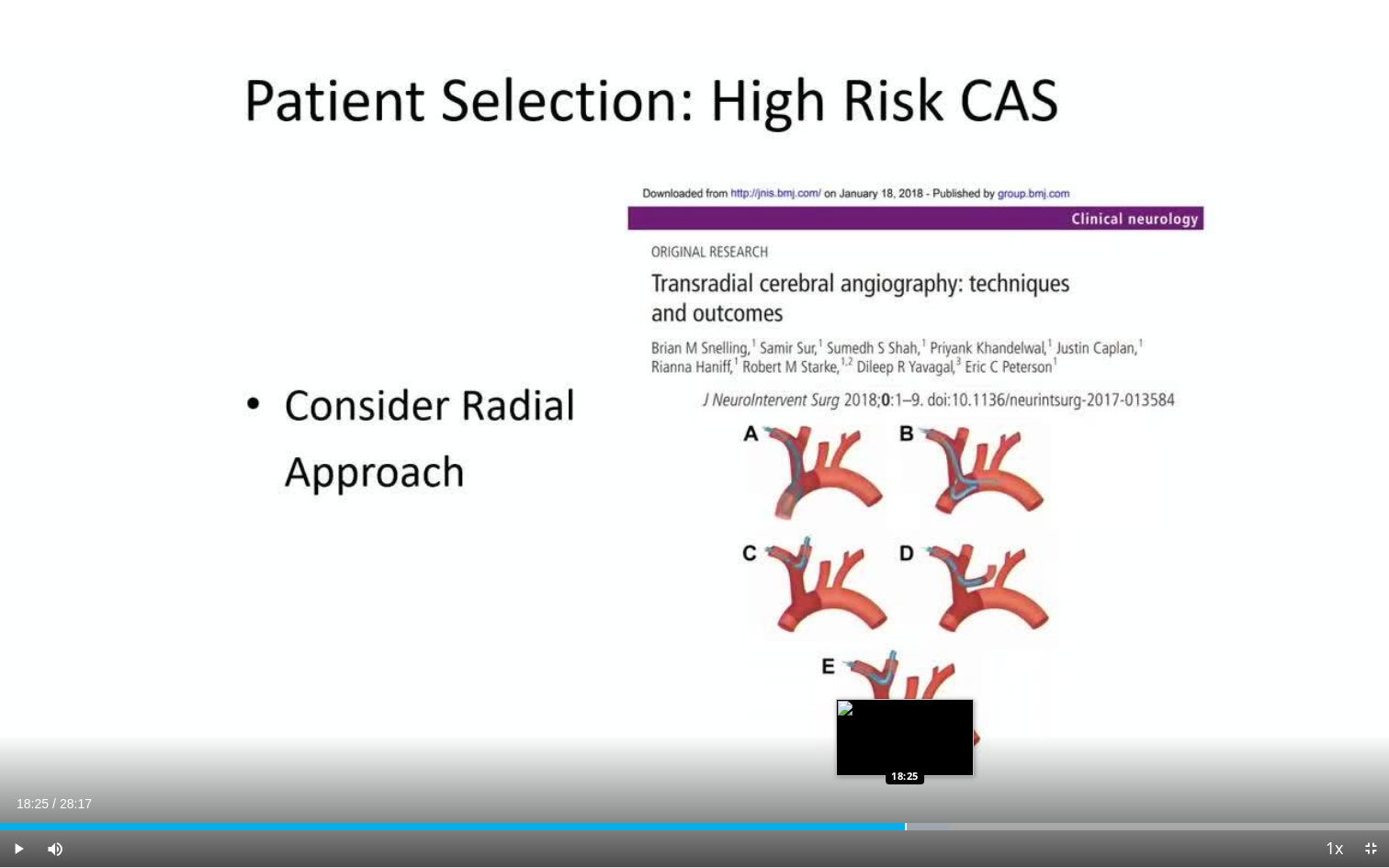
click at [904, 689] on div "Progress Bar" at bounding box center [905, 826] width 2 height 7
click at [901, 689] on div "Loaded : 68.39% 18:21 18:22" at bounding box center [694, 826] width 1389 height 7
click at [896, 689] on div "Progress Bar" at bounding box center [897, 826] width 2 height 7
click at [26, 689] on span "Video Player" at bounding box center [18, 849] width 37 height 37
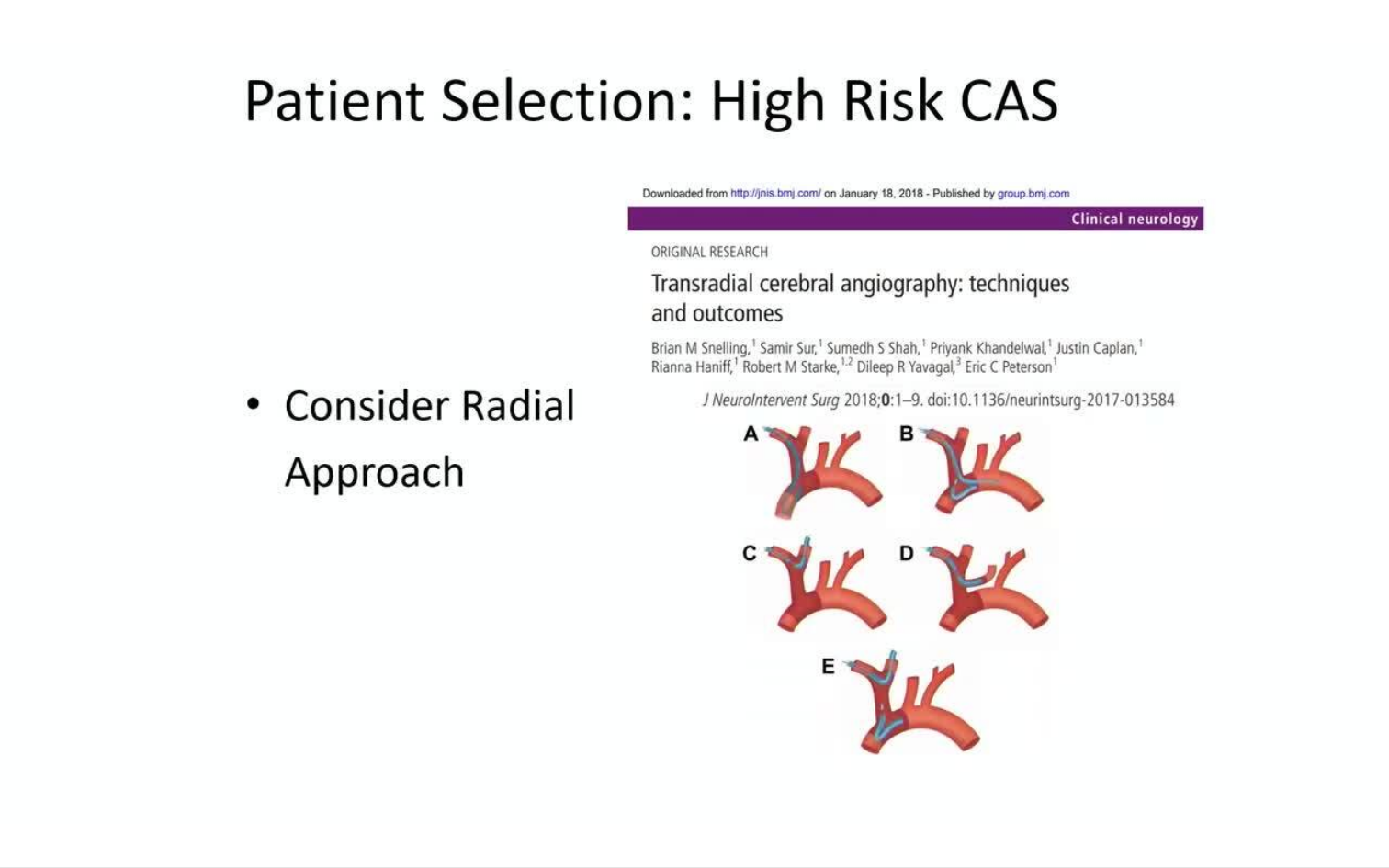
click at [26, 689] on video-js "**********" at bounding box center [694, 434] width 1389 height 868
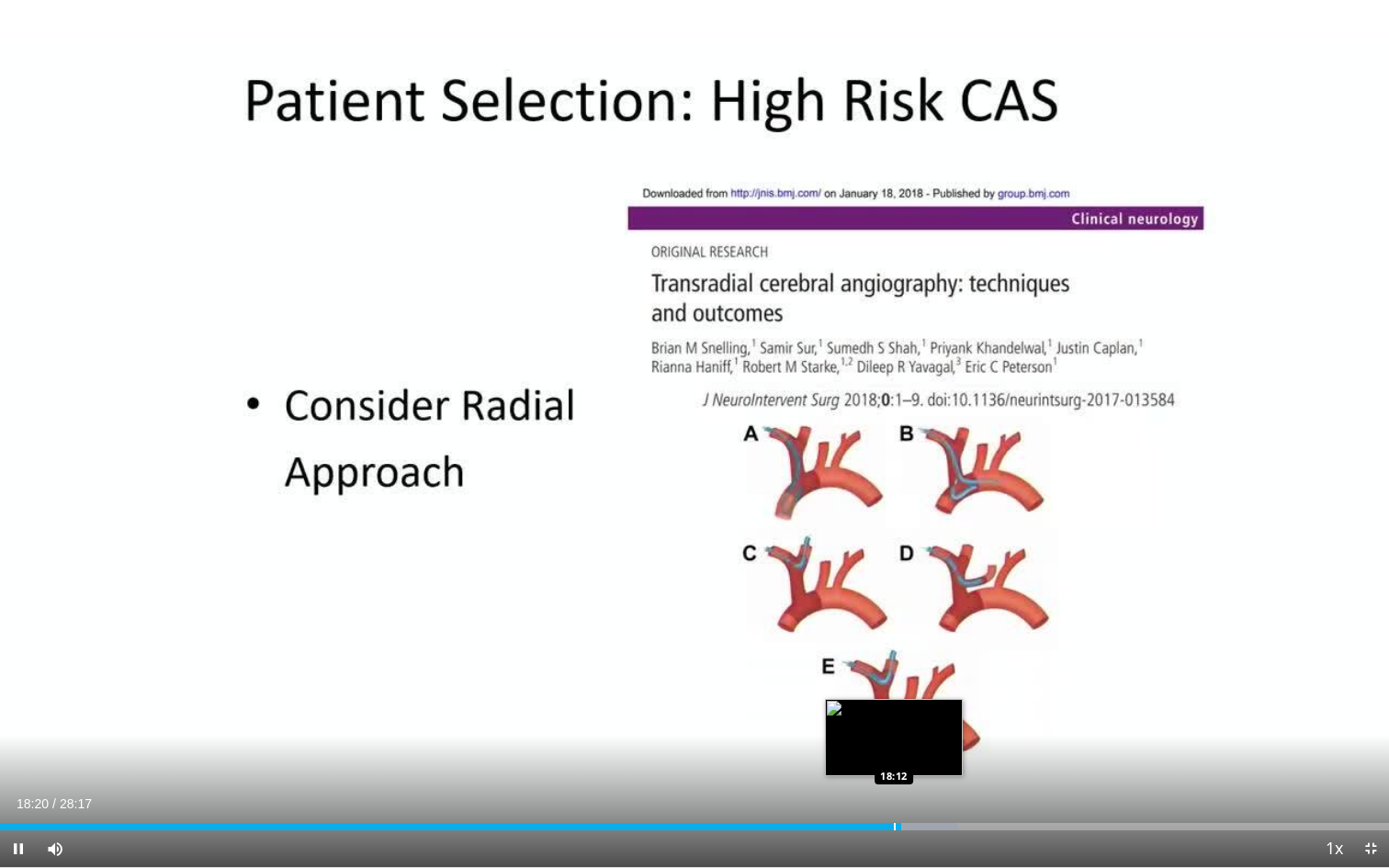
click at [893, 689] on div "Progress Bar" at bounding box center [894, 826] width 2 height 7
click at [17, 689] on span "Video Player" at bounding box center [18, 849] width 37 height 37
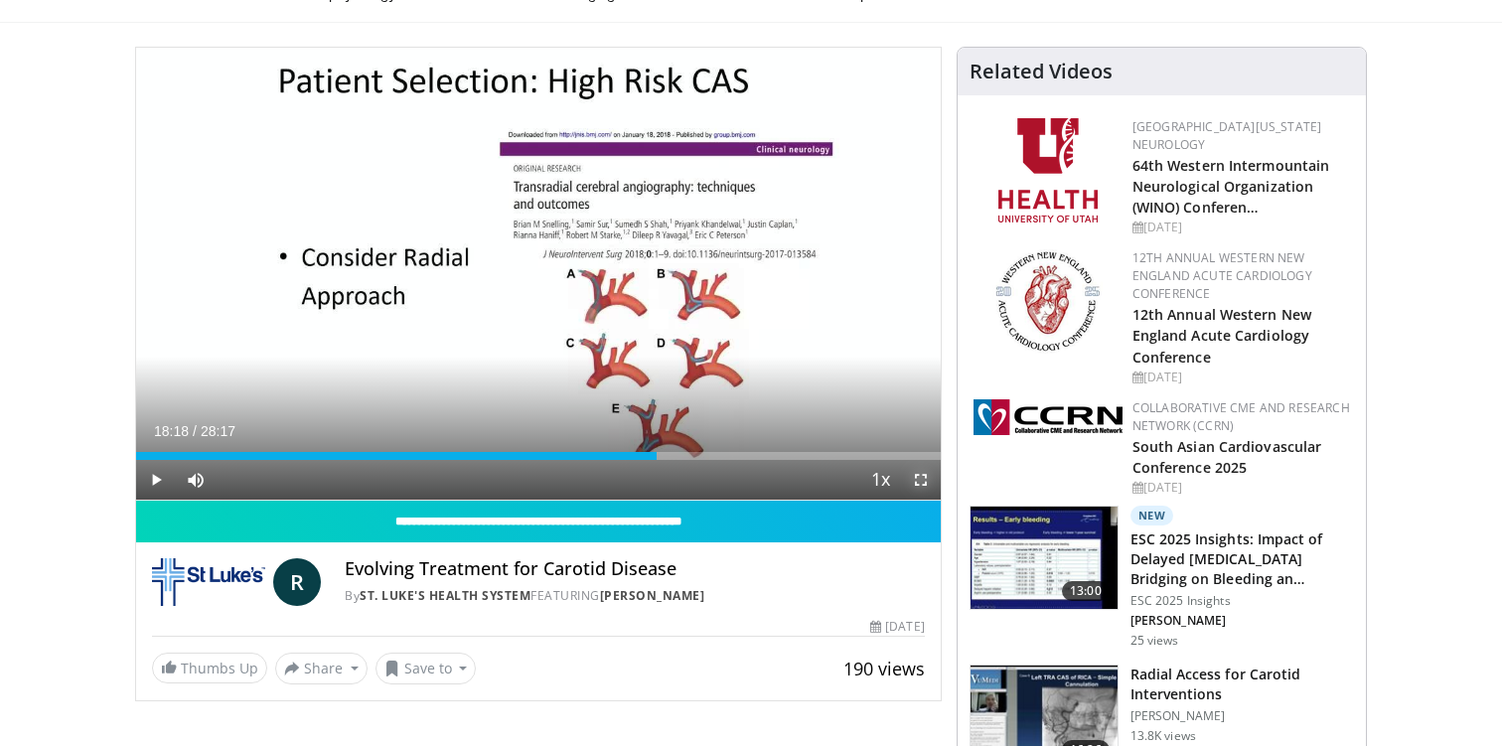
click at [924, 480] on span "Video Player" at bounding box center [921, 480] width 40 height 40
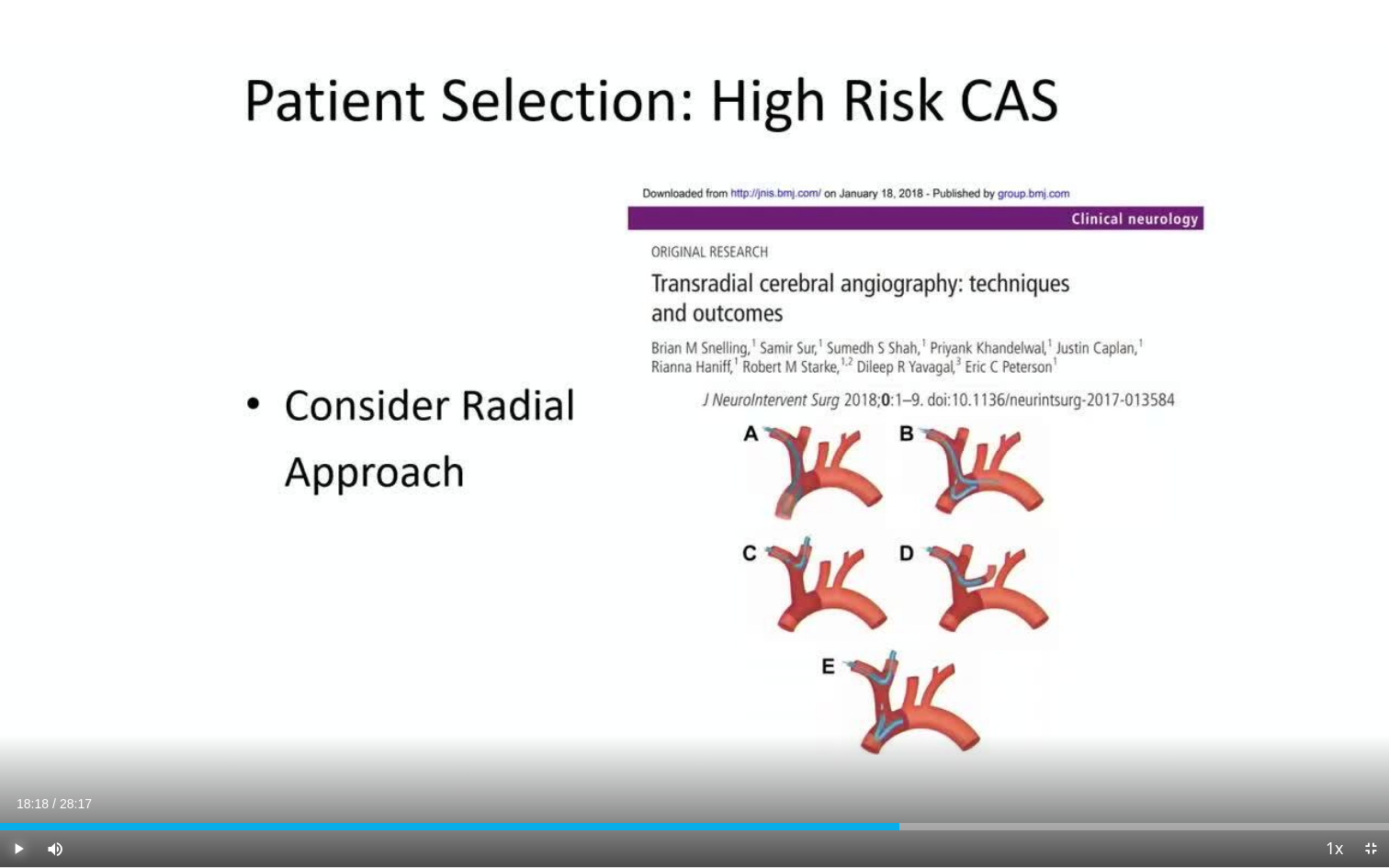
click at [21, 689] on span "Video Player" at bounding box center [18, 849] width 37 height 37
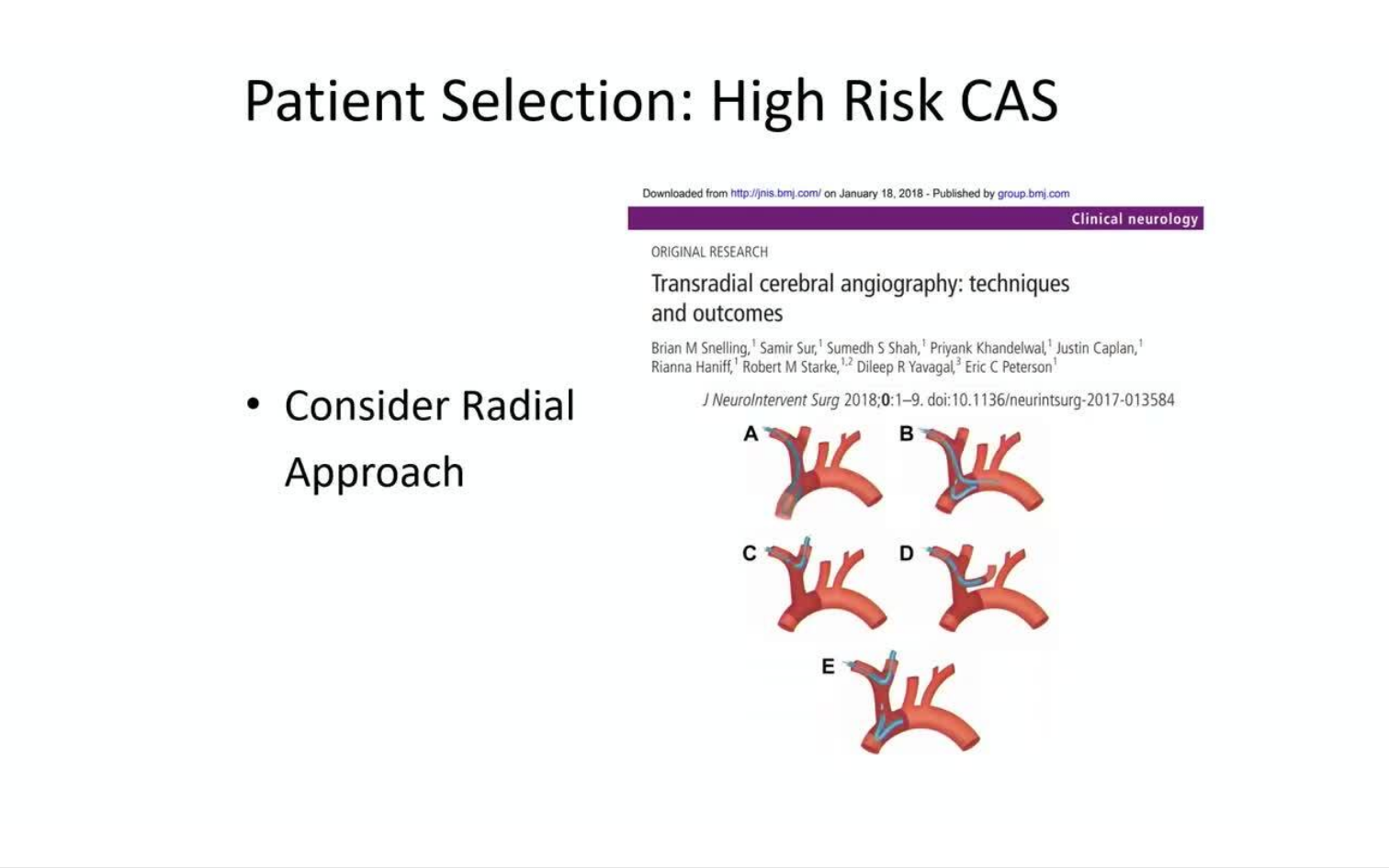
click at [21, 689] on video-js "**********" at bounding box center [694, 434] width 1389 height 868
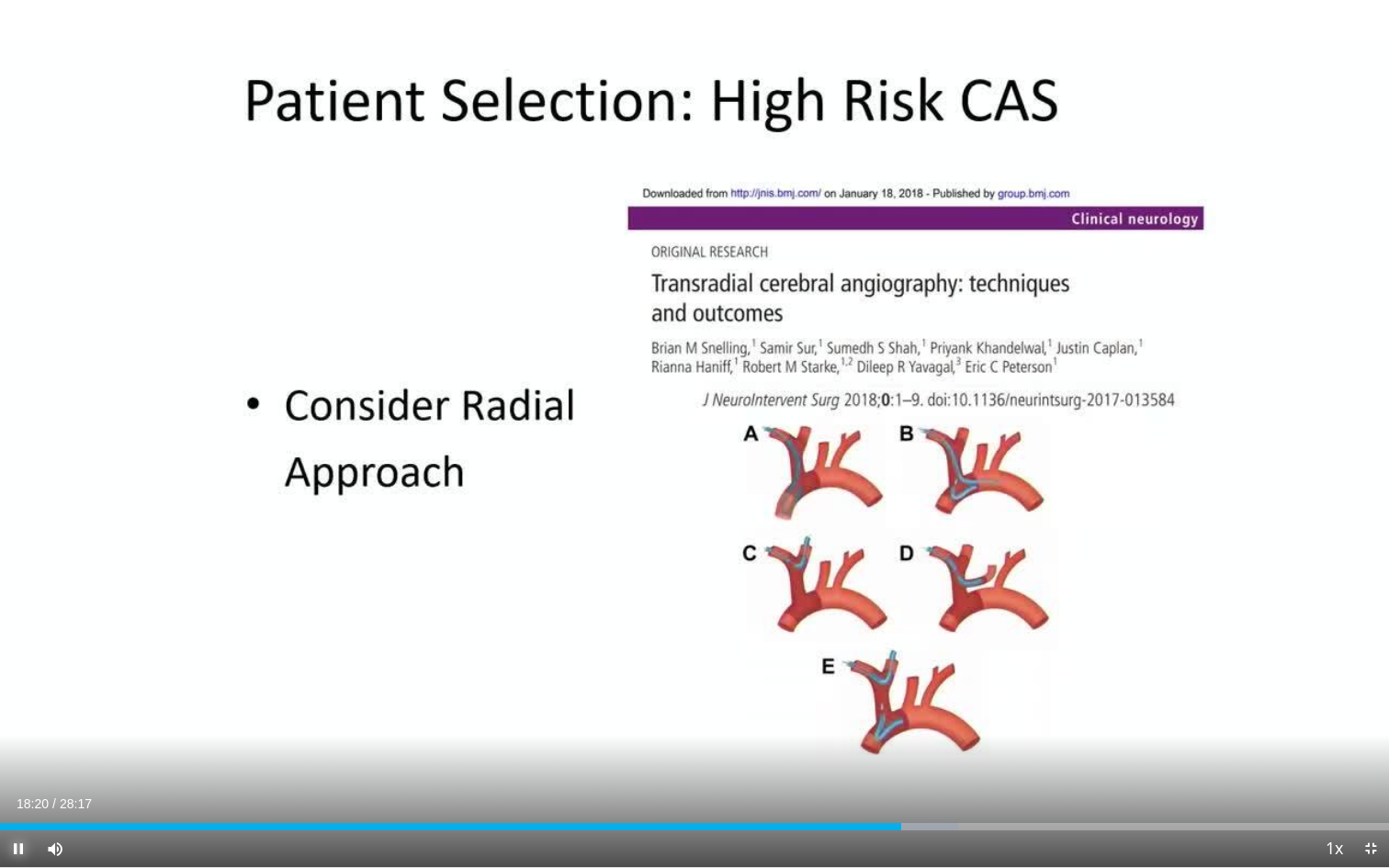
click at [24, 689] on span "Video Player" at bounding box center [18, 849] width 37 height 37
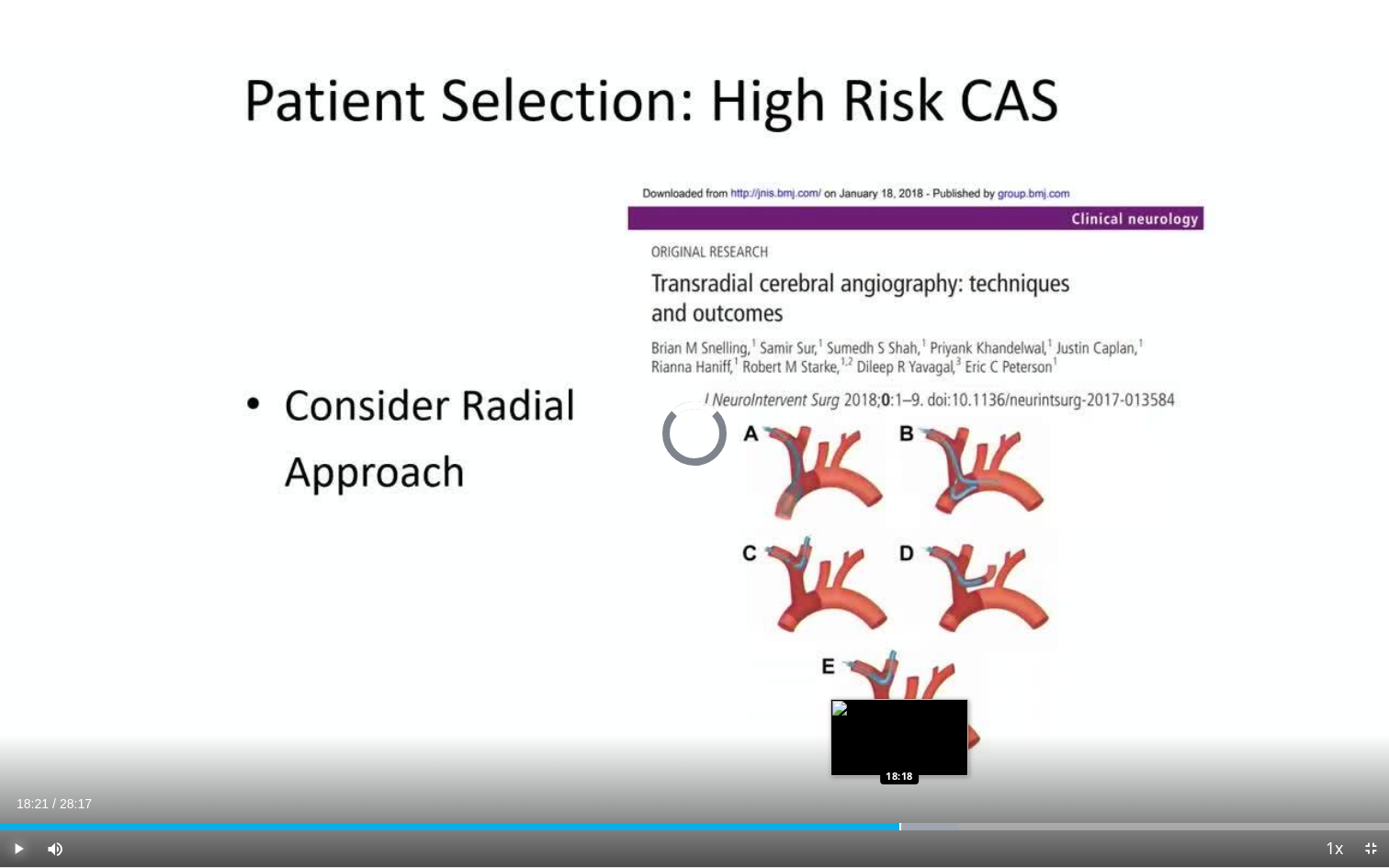
click at [898, 689] on div "Loaded : 68.95% 18:21 18:18" at bounding box center [694, 826] width 1389 height 7
click at [23, 689] on span "Video Player" at bounding box center [18, 849] width 37 height 37
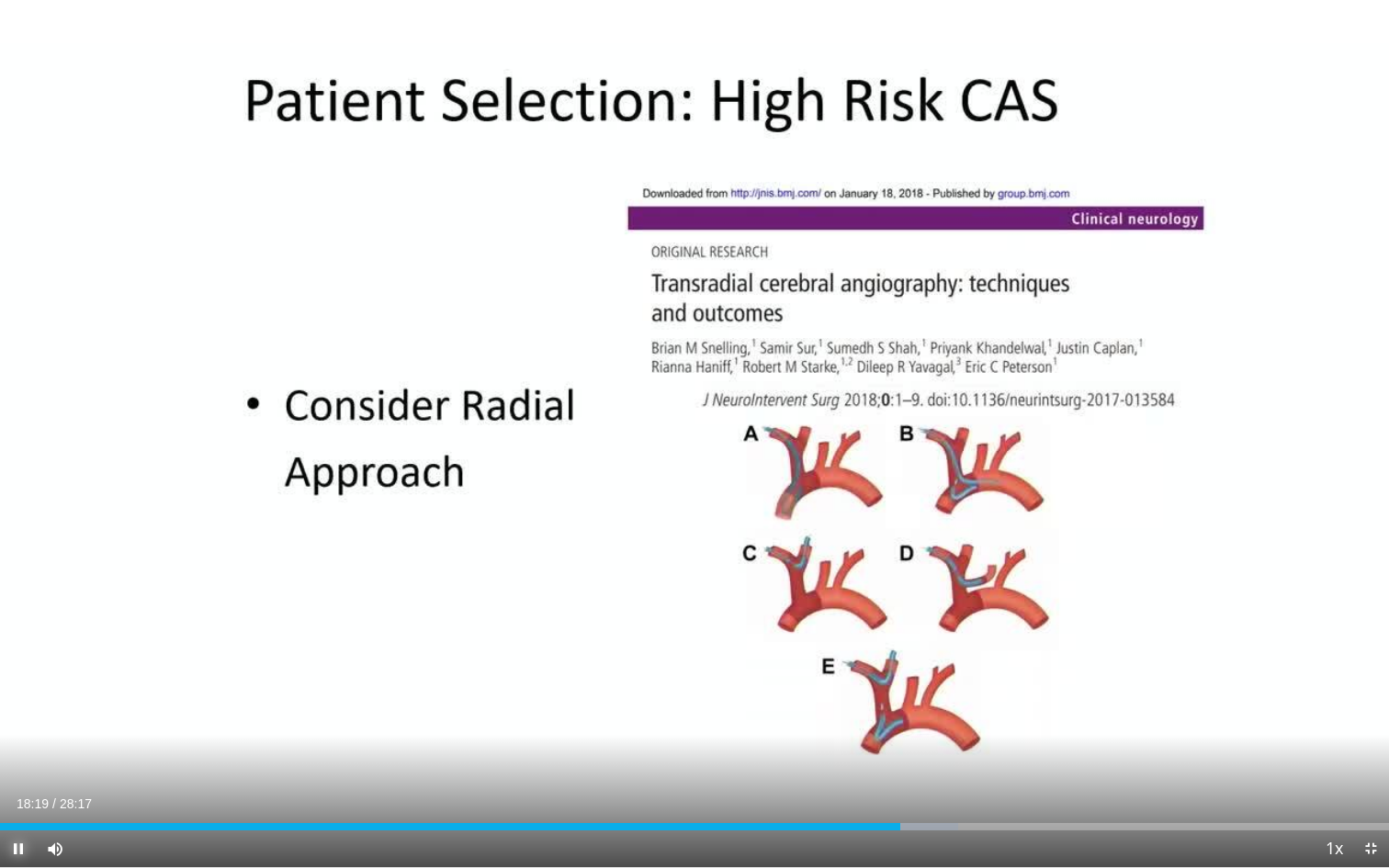
click at [18, 689] on span "Video Player" at bounding box center [18, 849] width 37 height 37
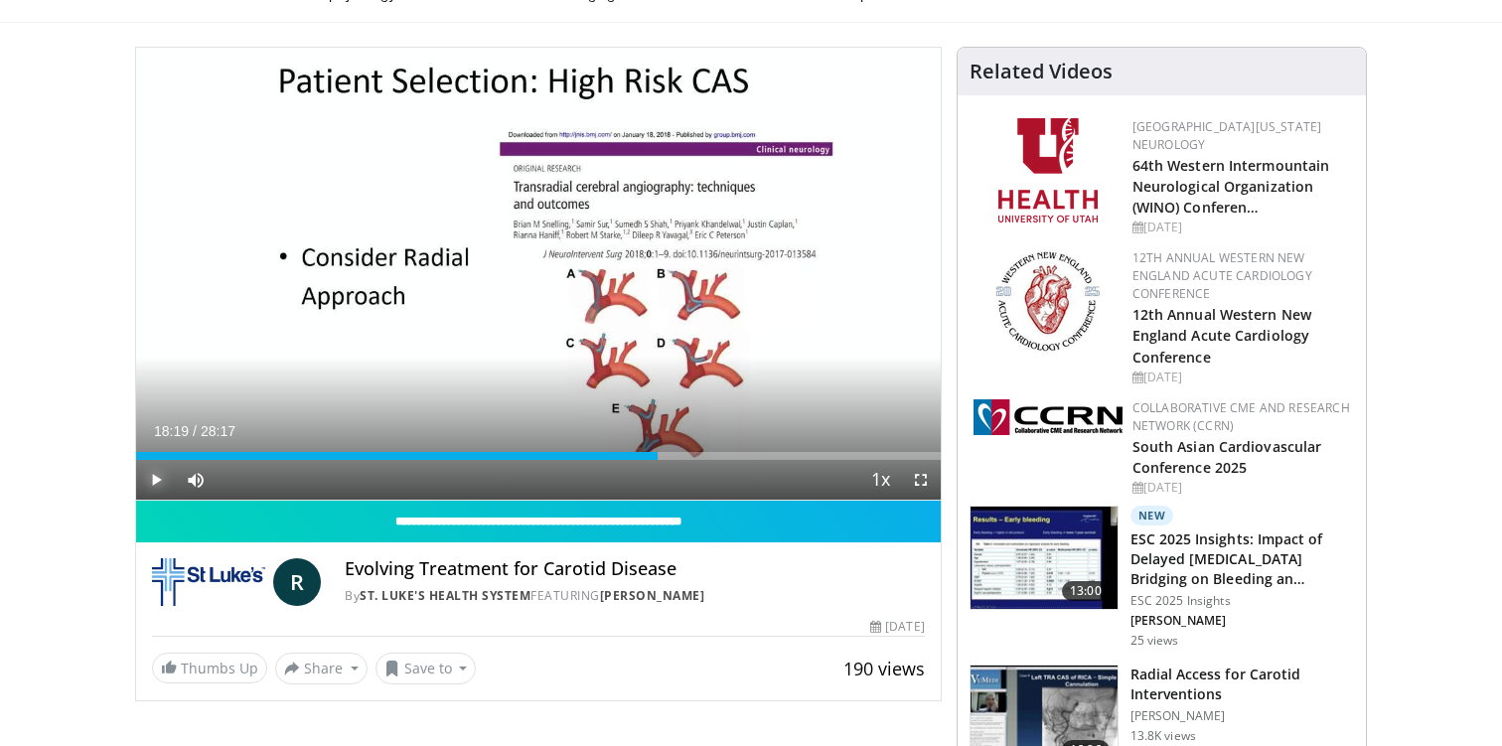
click at [152, 474] on span "Video Player" at bounding box center [156, 480] width 40 height 40
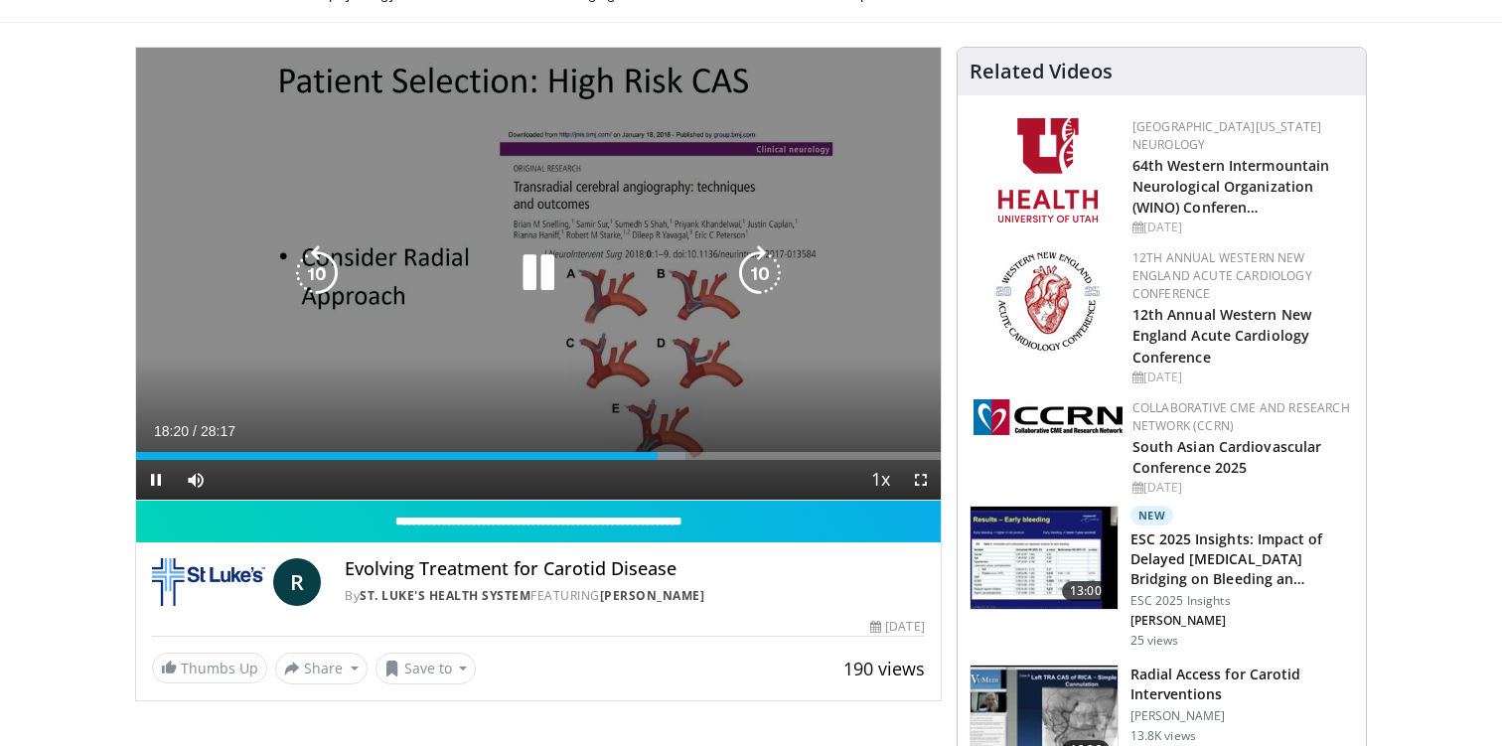
click at [617, 370] on div "10 seconds Tap to unmute" at bounding box center [538, 274] width 804 height 452
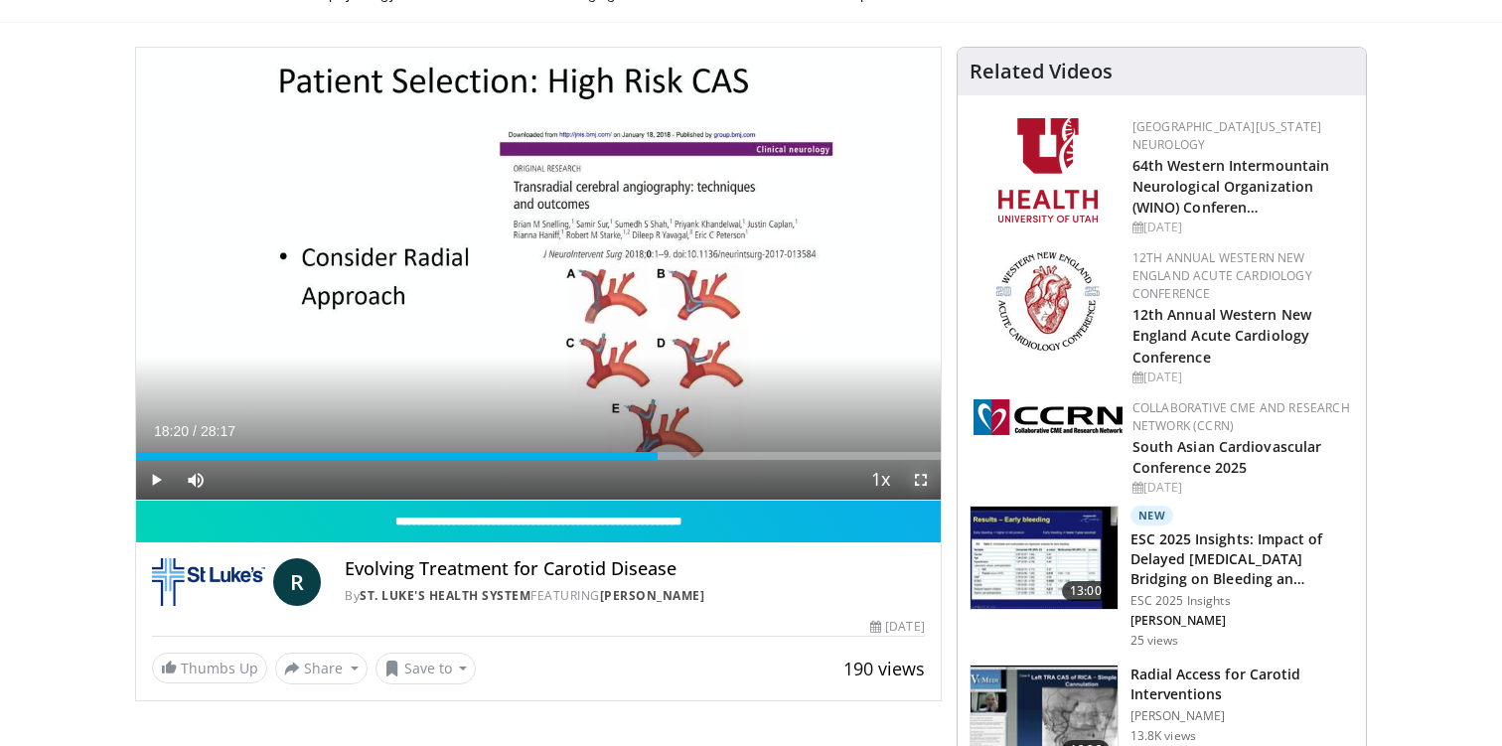
click at [920, 479] on span "Video Player" at bounding box center [921, 480] width 40 height 40
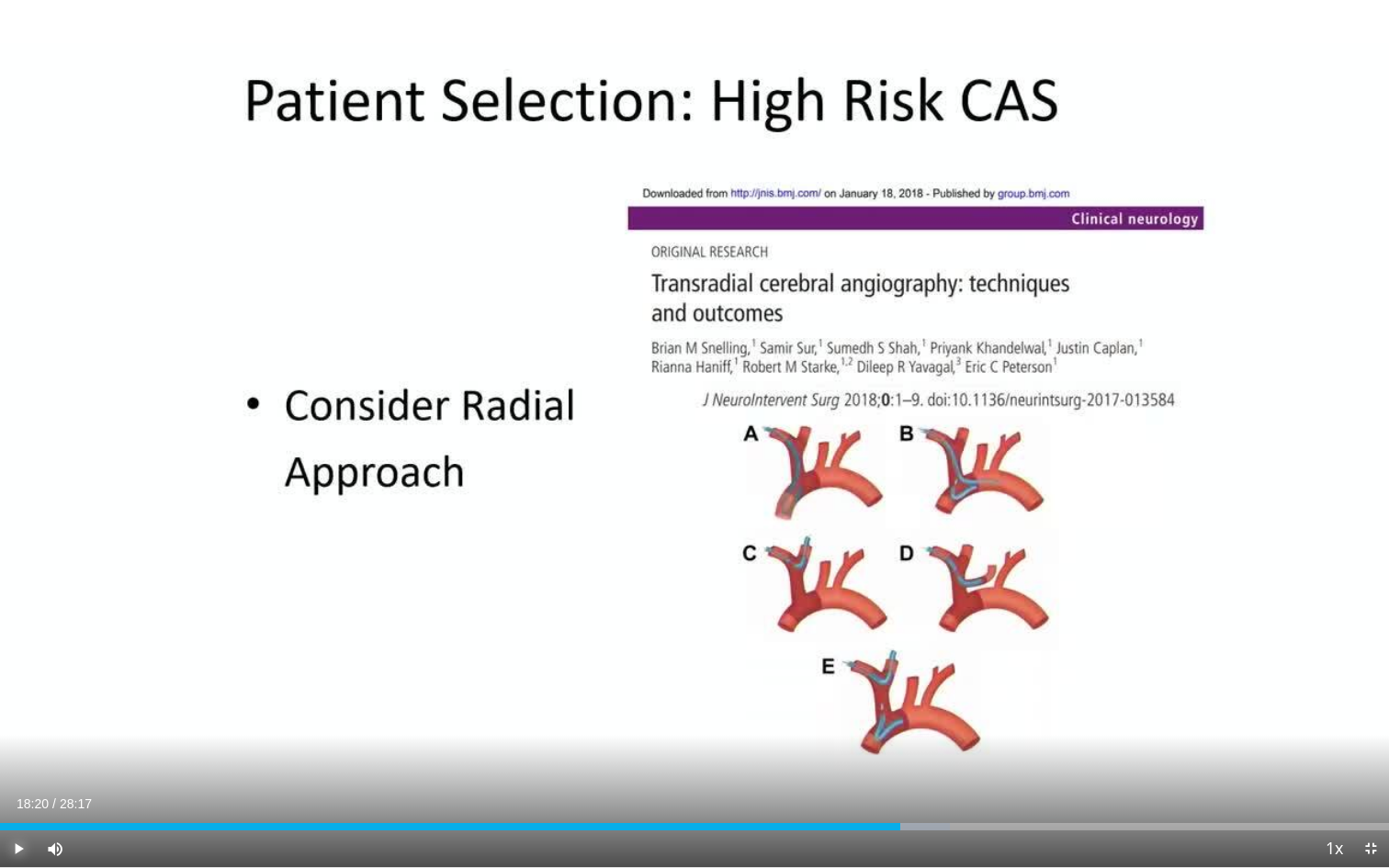
click at [18, 689] on span "Video Player" at bounding box center [18, 849] width 37 height 37
click at [20, 689] on span "Video Player" at bounding box center [18, 849] width 37 height 37
click at [22, 689] on span "Video Player" at bounding box center [18, 849] width 37 height 37
click at [23, 689] on span "Video Player" at bounding box center [18, 849] width 37 height 37
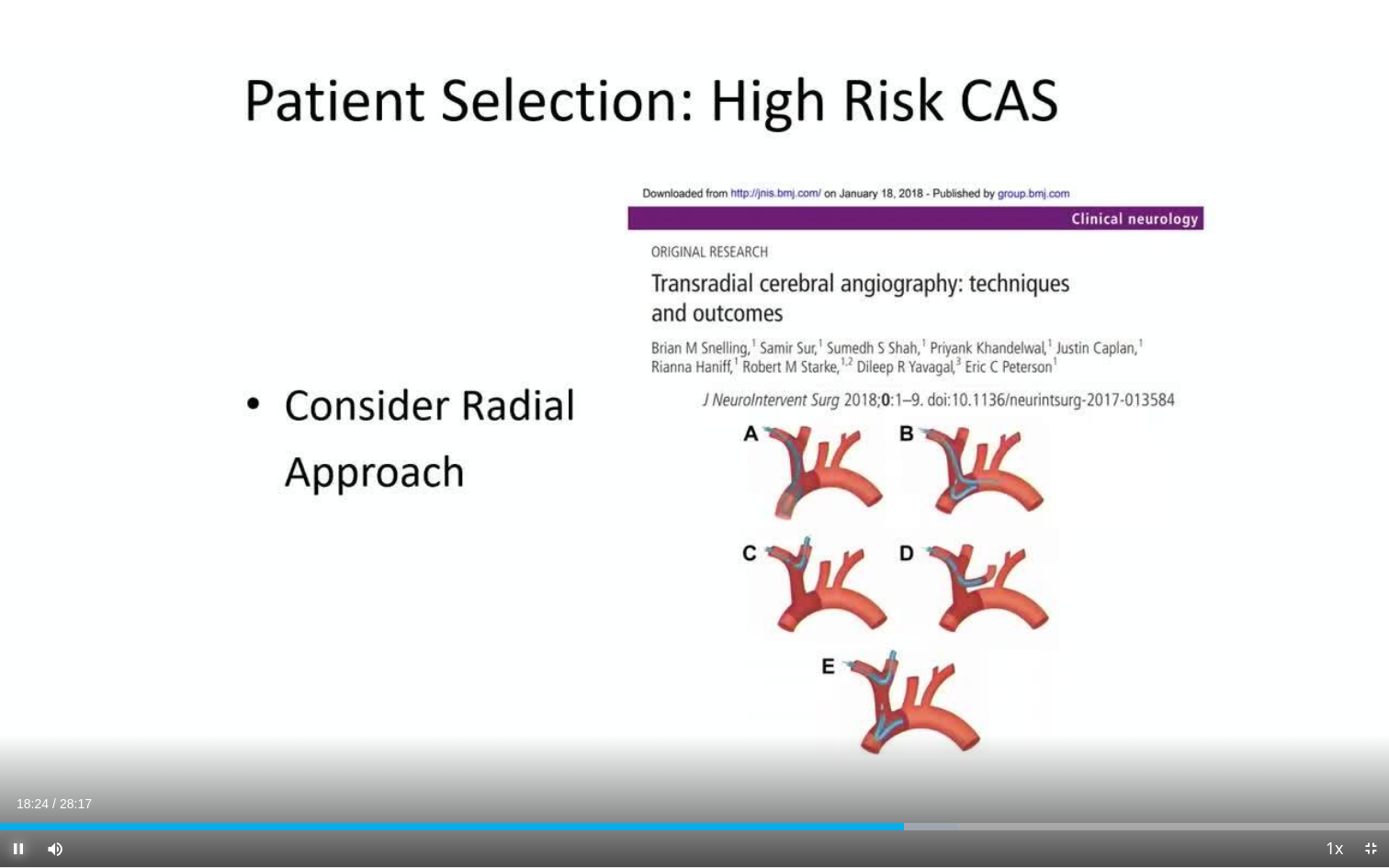
click at [23, 689] on span "Video Player" at bounding box center [18, 849] width 37 height 37
click at [25, 689] on span "Video Player" at bounding box center [18, 849] width 37 height 37
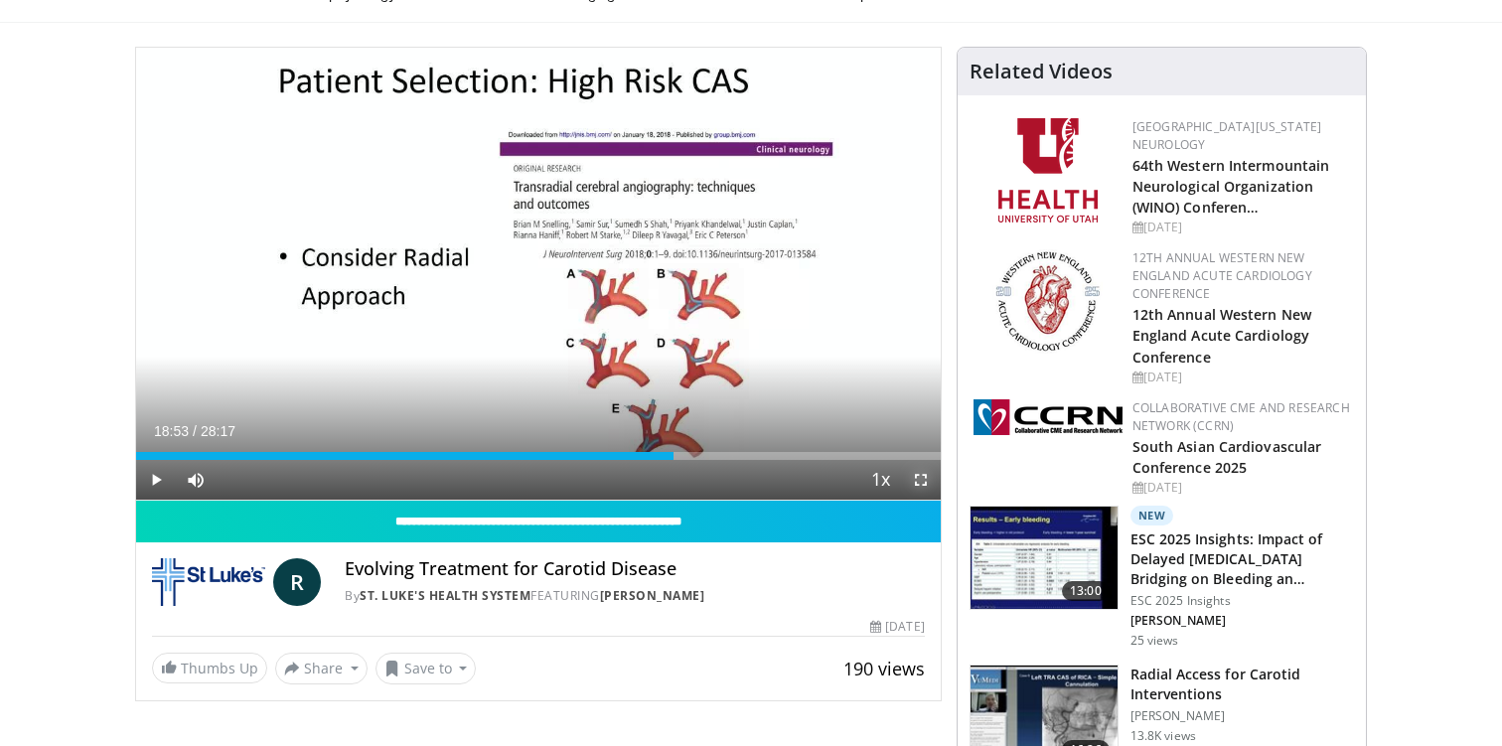
click at [923, 482] on span "Video Player" at bounding box center [921, 480] width 40 height 40
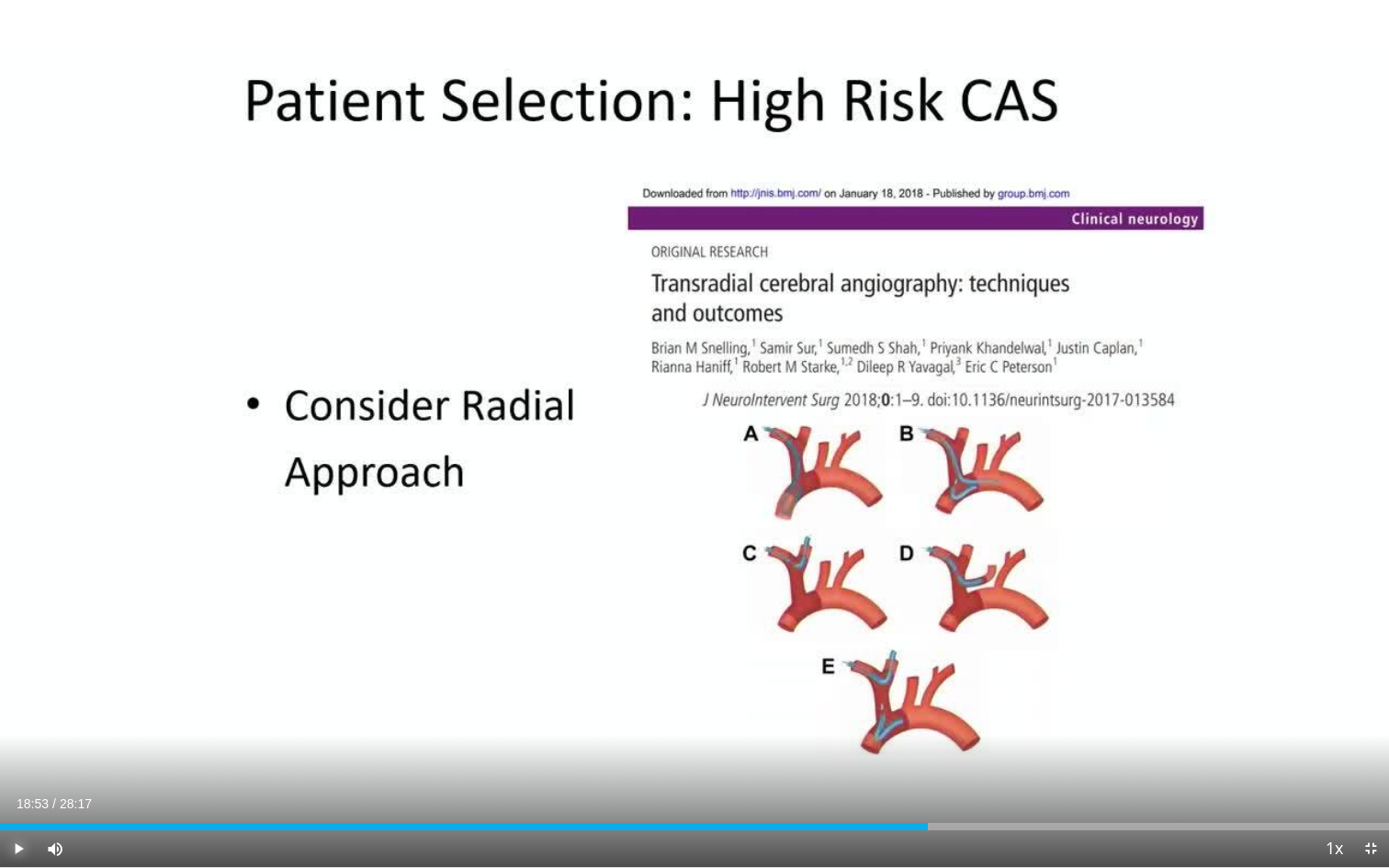
click at [18, 689] on span "Video Player" at bounding box center [18, 849] width 37 height 37
click at [20, 689] on span "Video Player" at bounding box center [18, 849] width 37 height 37
click at [21, 689] on span "Video Player" at bounding box center [18, 849] width 37 height 37
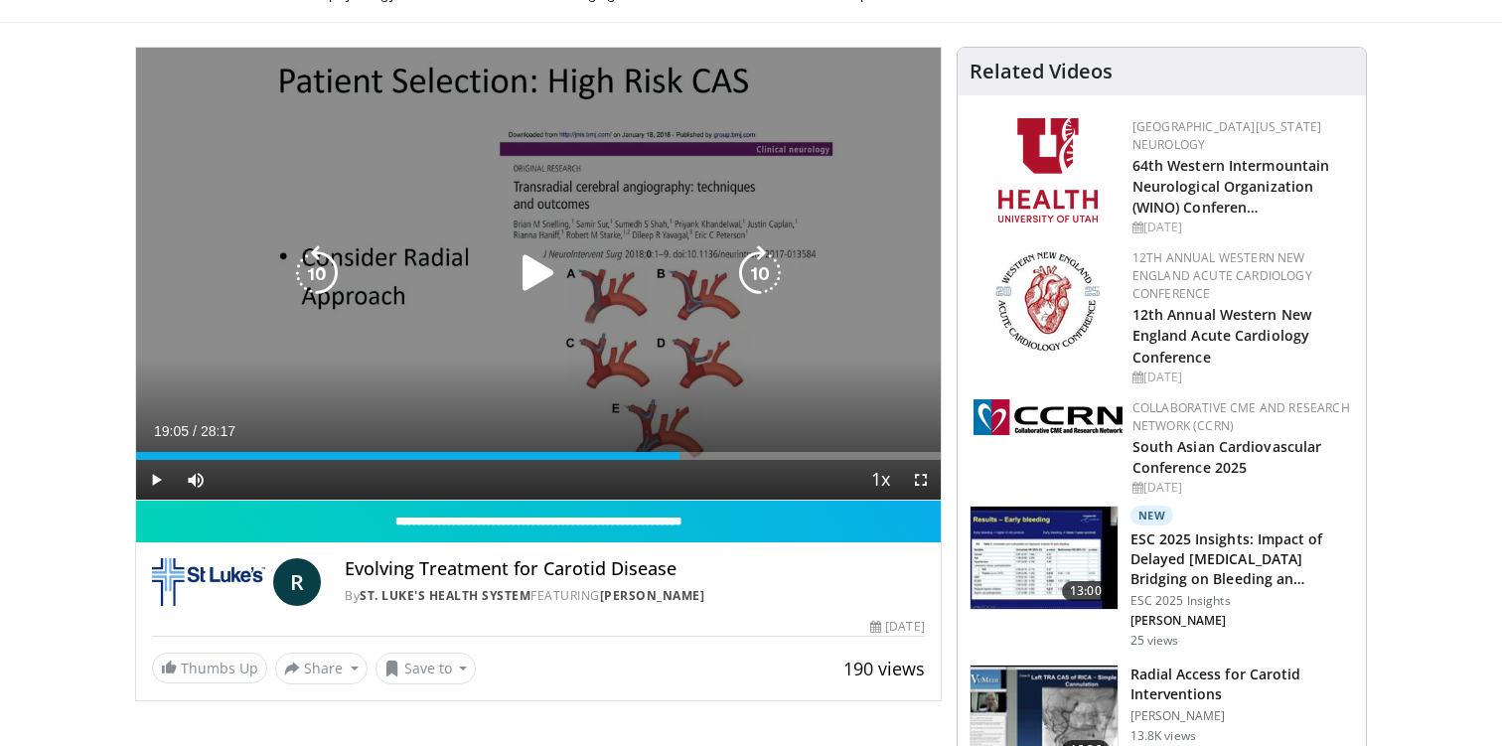
click at [536, 279] on icon "Video Player" at bounding box center [539, 273] width 56 height 56
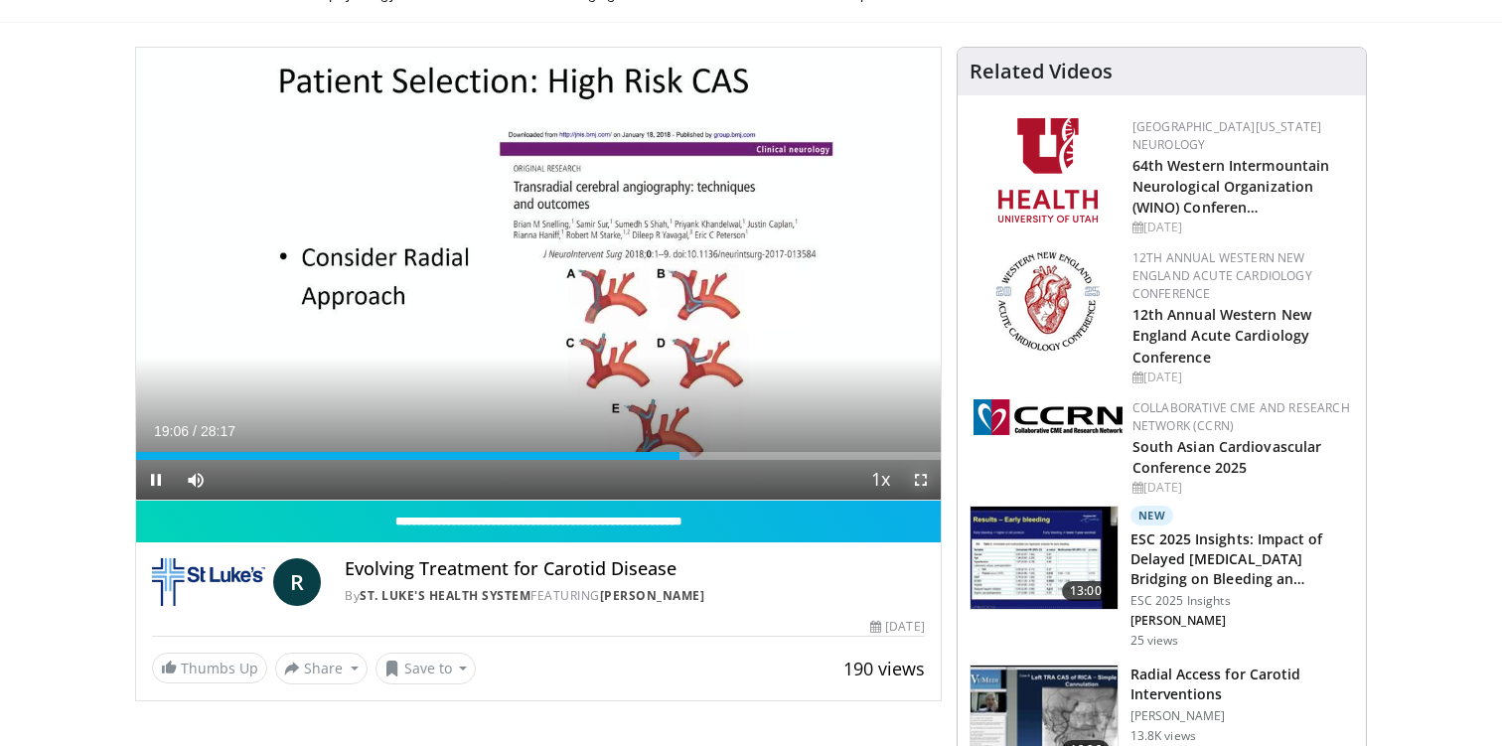
click at [921, 483] on span "Video Player" at bounding box center [921, 480] width 40 height 40
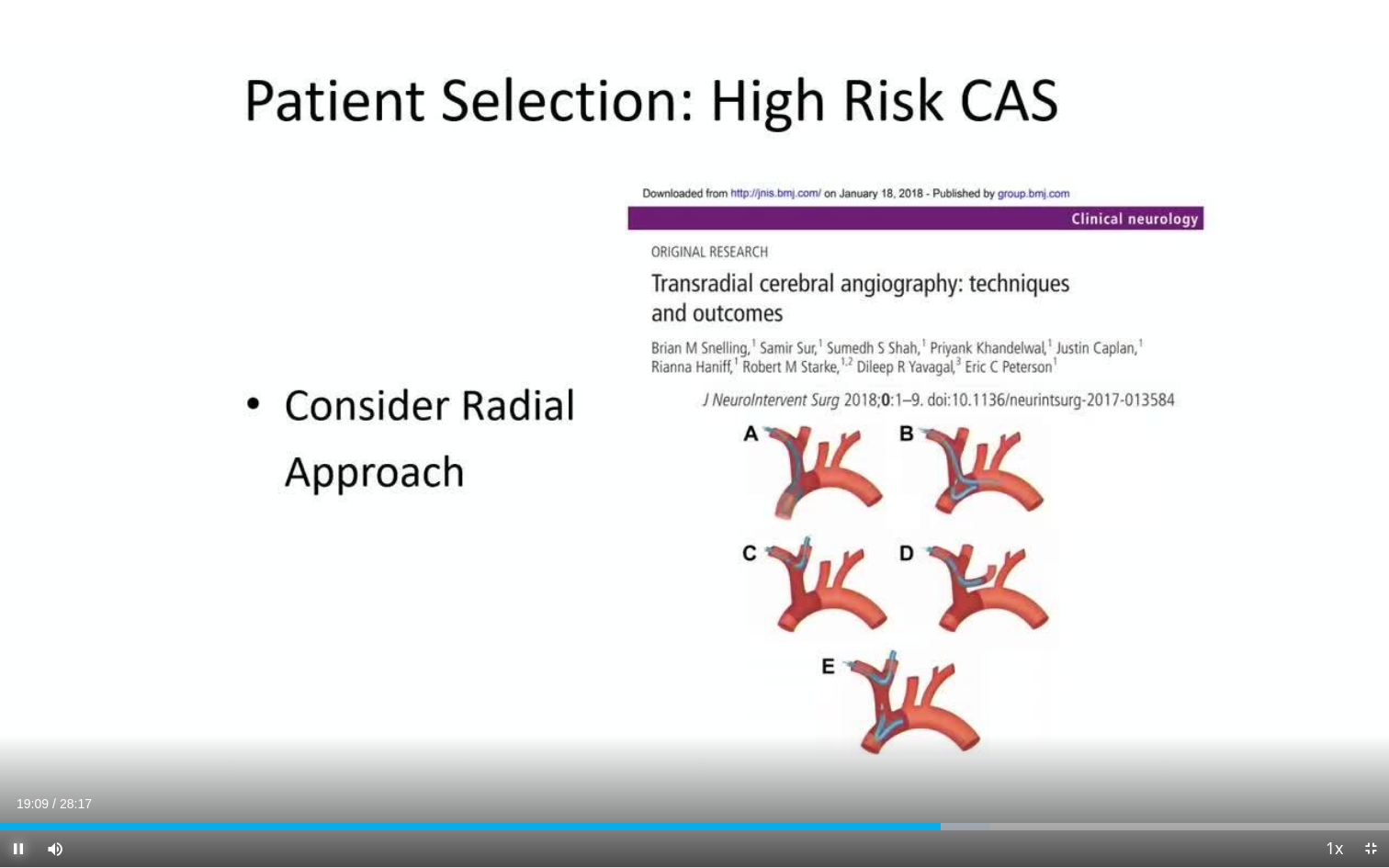
click at [21, 689] on span "Video Player" at bounding box center [18, 849] width 37 height 37
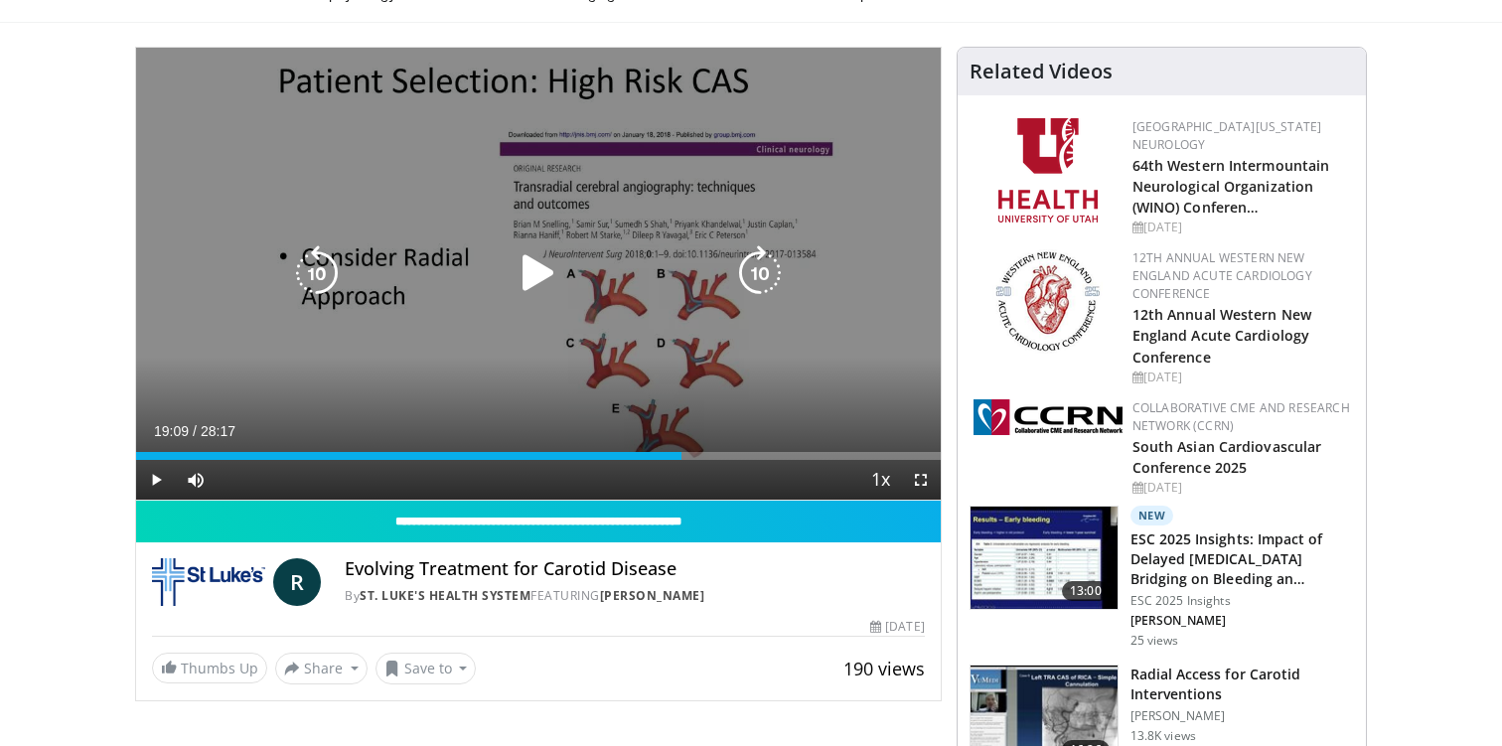
click at [530, 275] on icon "Video Player" at bounding box center [539, 273] width 56 height 56
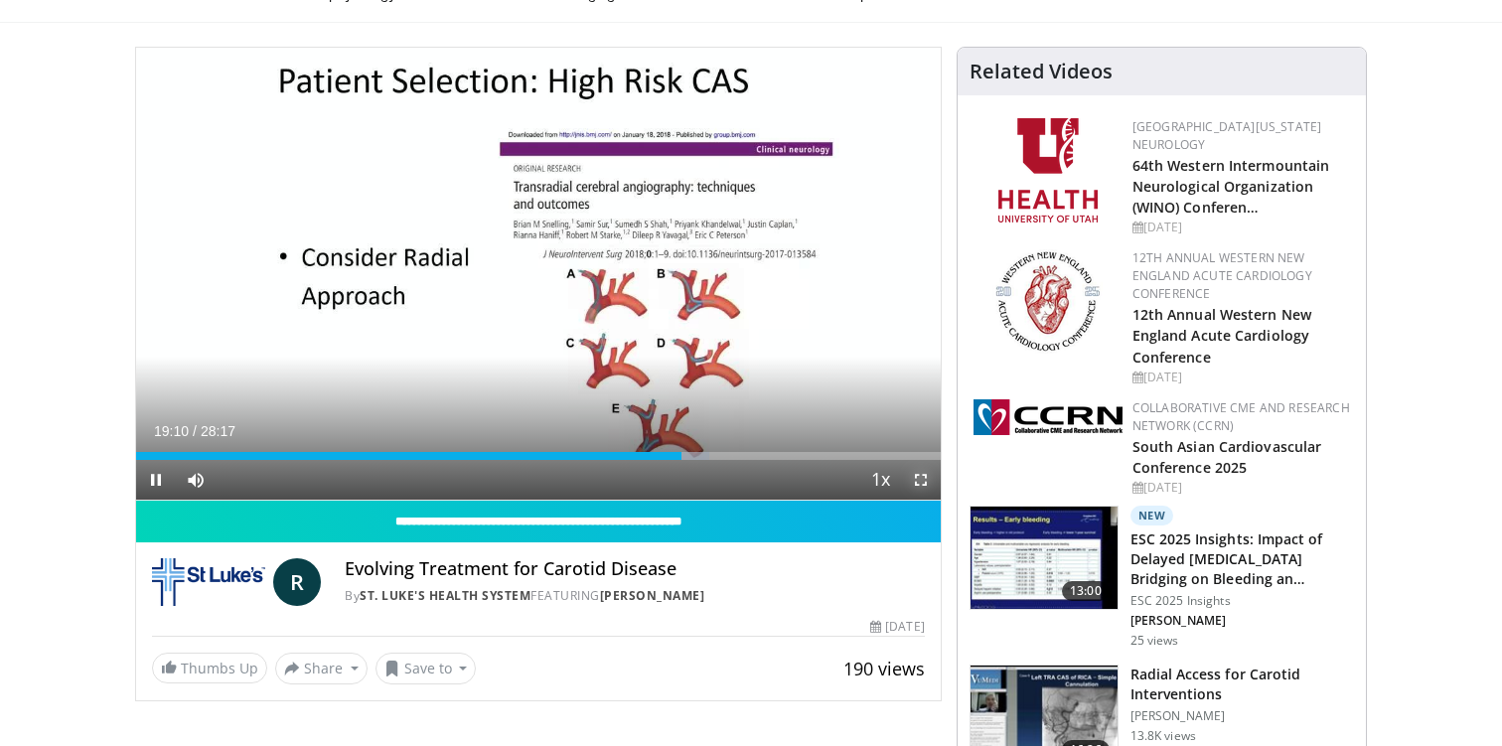
click at [928, 478] on span "Video Player" at bounding box center [921, 480] width 40 height 40
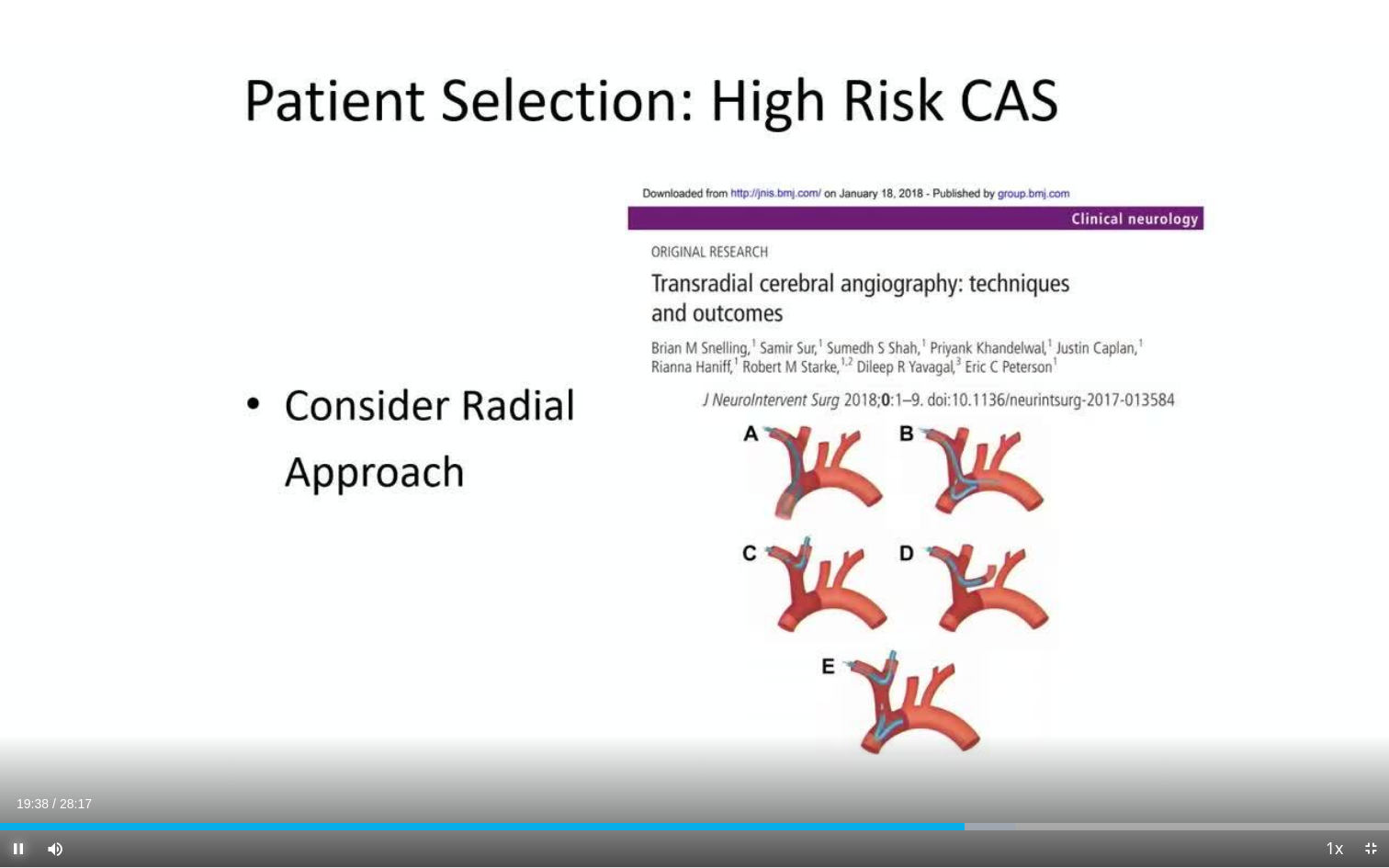
click at [20, 689] on span "Video Player" at bounding box center [18, 849] width 37 height 37
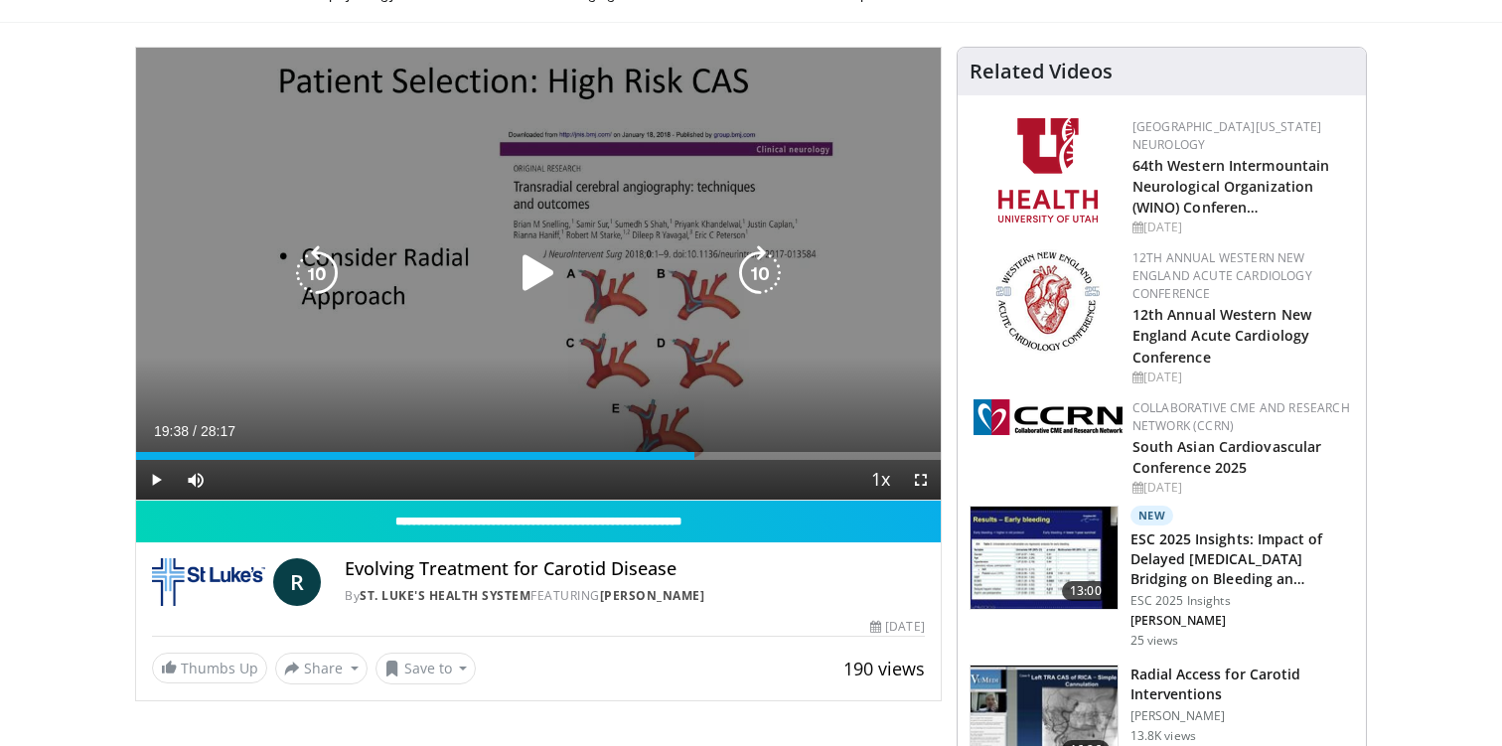
click at [548, 269] on icon "Video Player" at bounding box center [539, 273] width 56 height 56
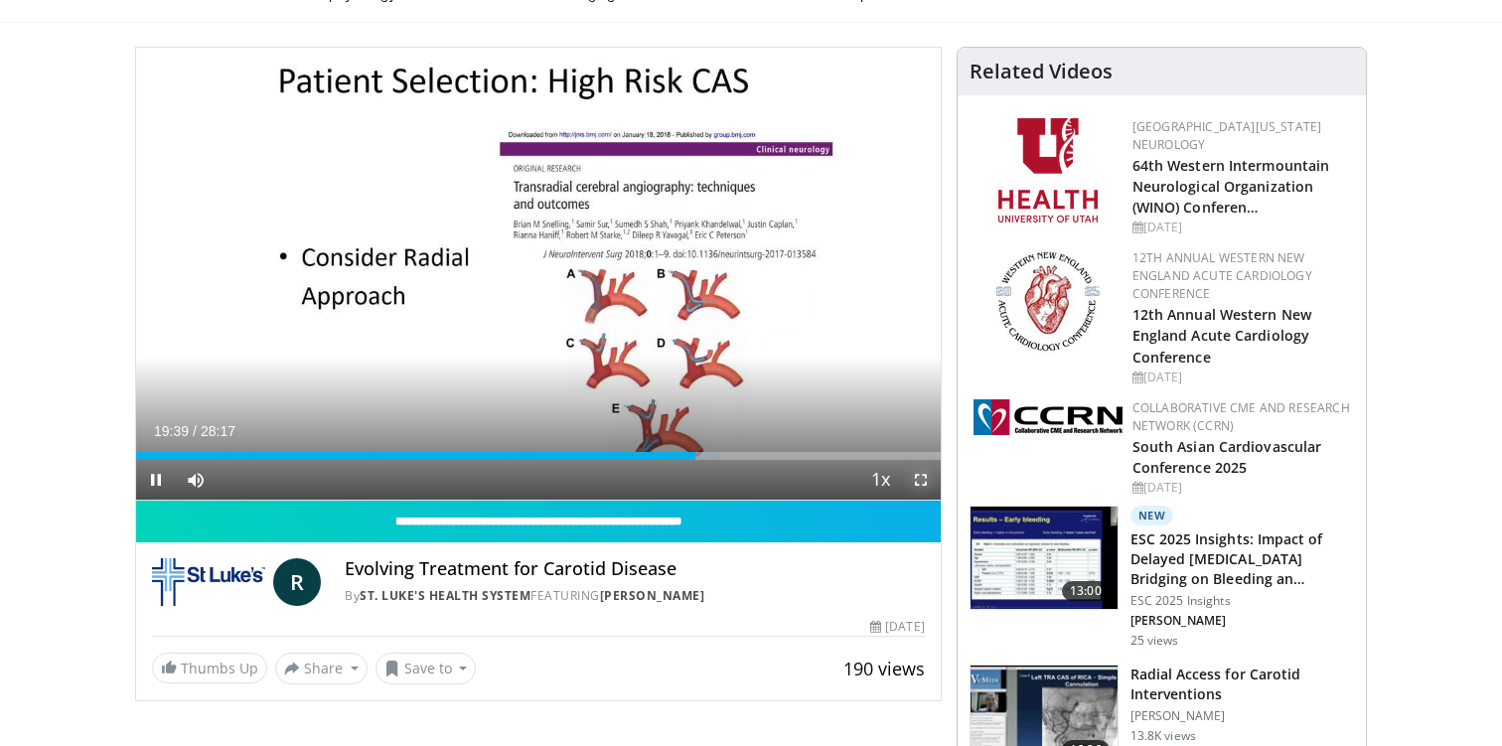
click at [922, 479] on span "Video Player" at bounding box center [921, 480] width 40 height 40
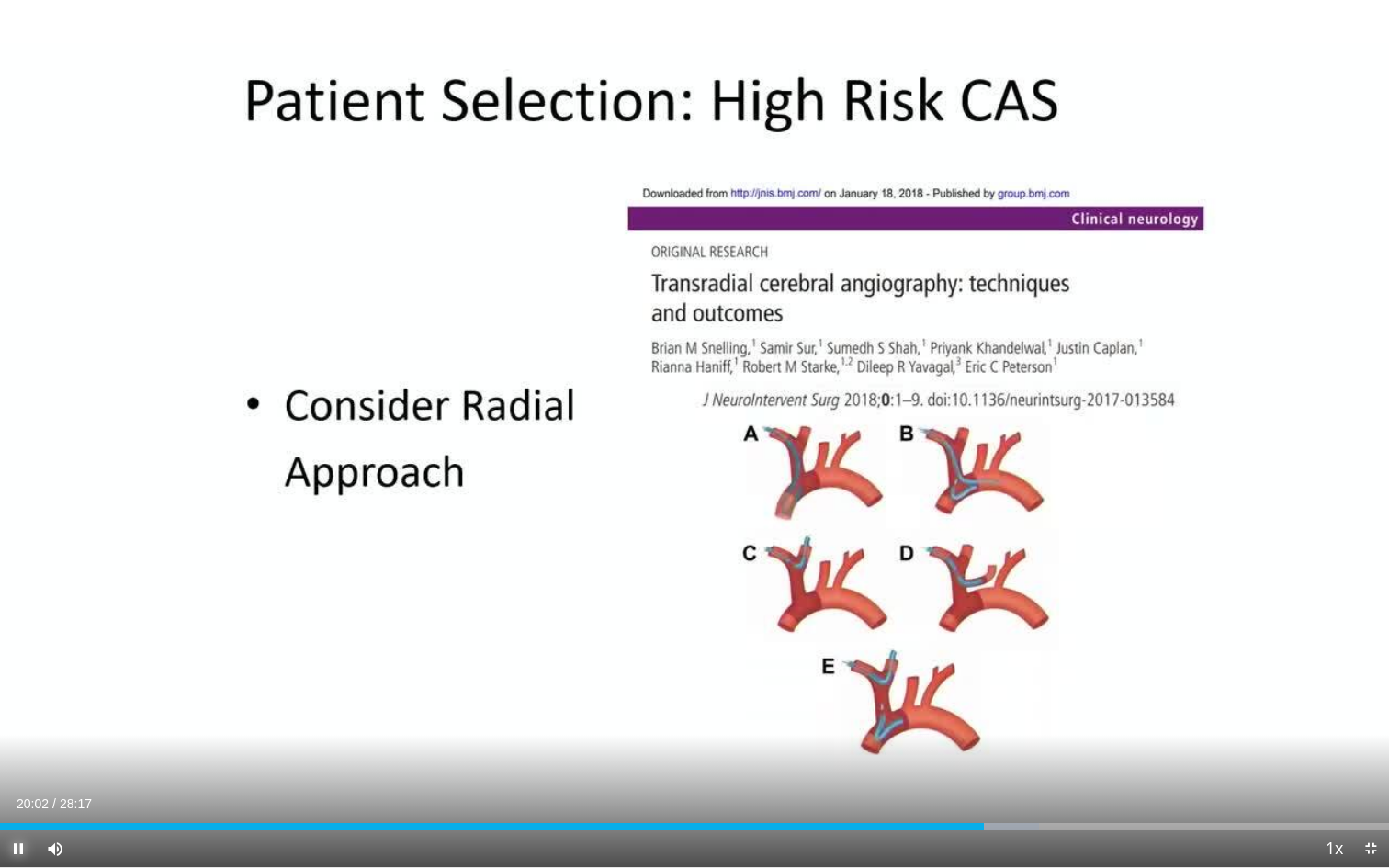
click at [15, 689] on span "Video Player" at bounding box center [18, 849] width 37 height 37
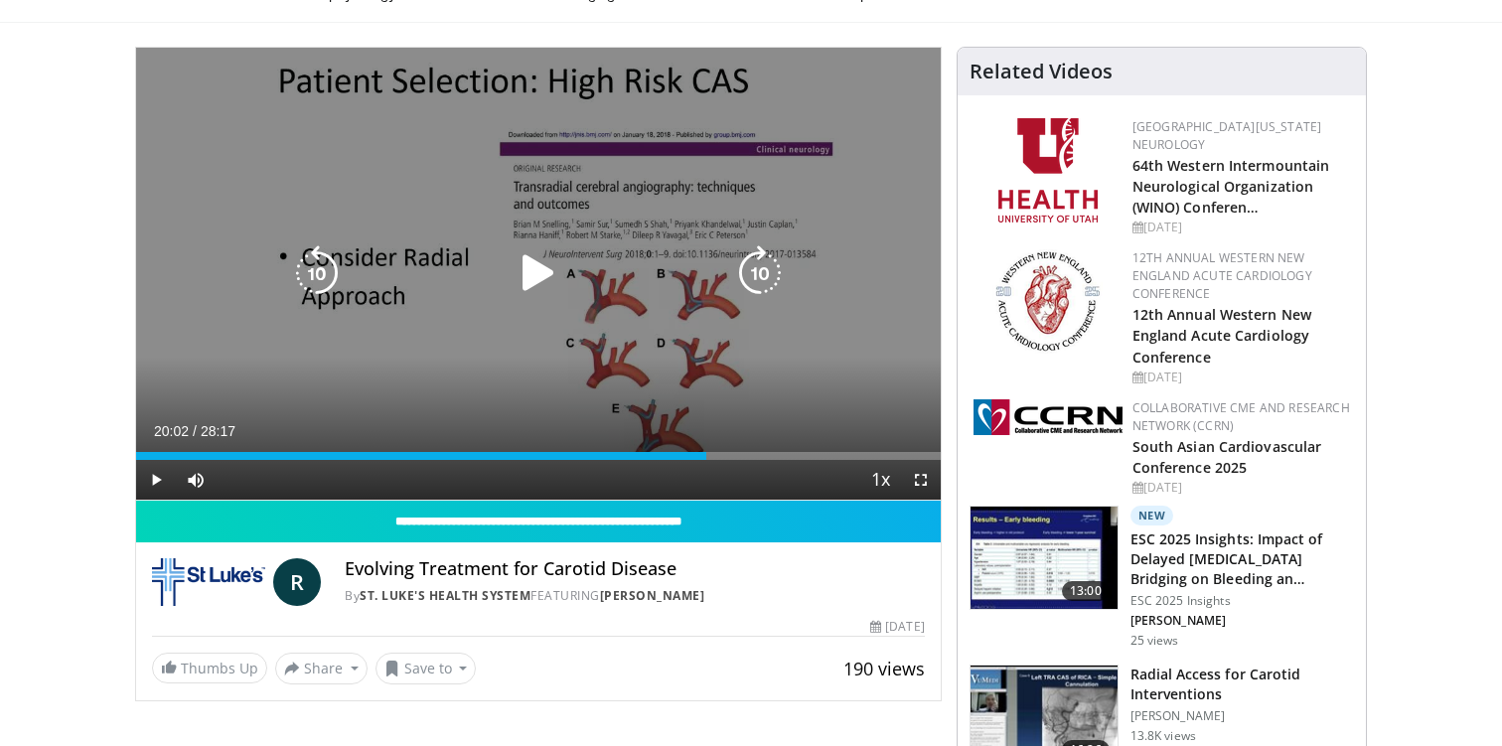
click at [531, 276] on icon "Video Player" at bounding box center [539, 273] width 56 height 56
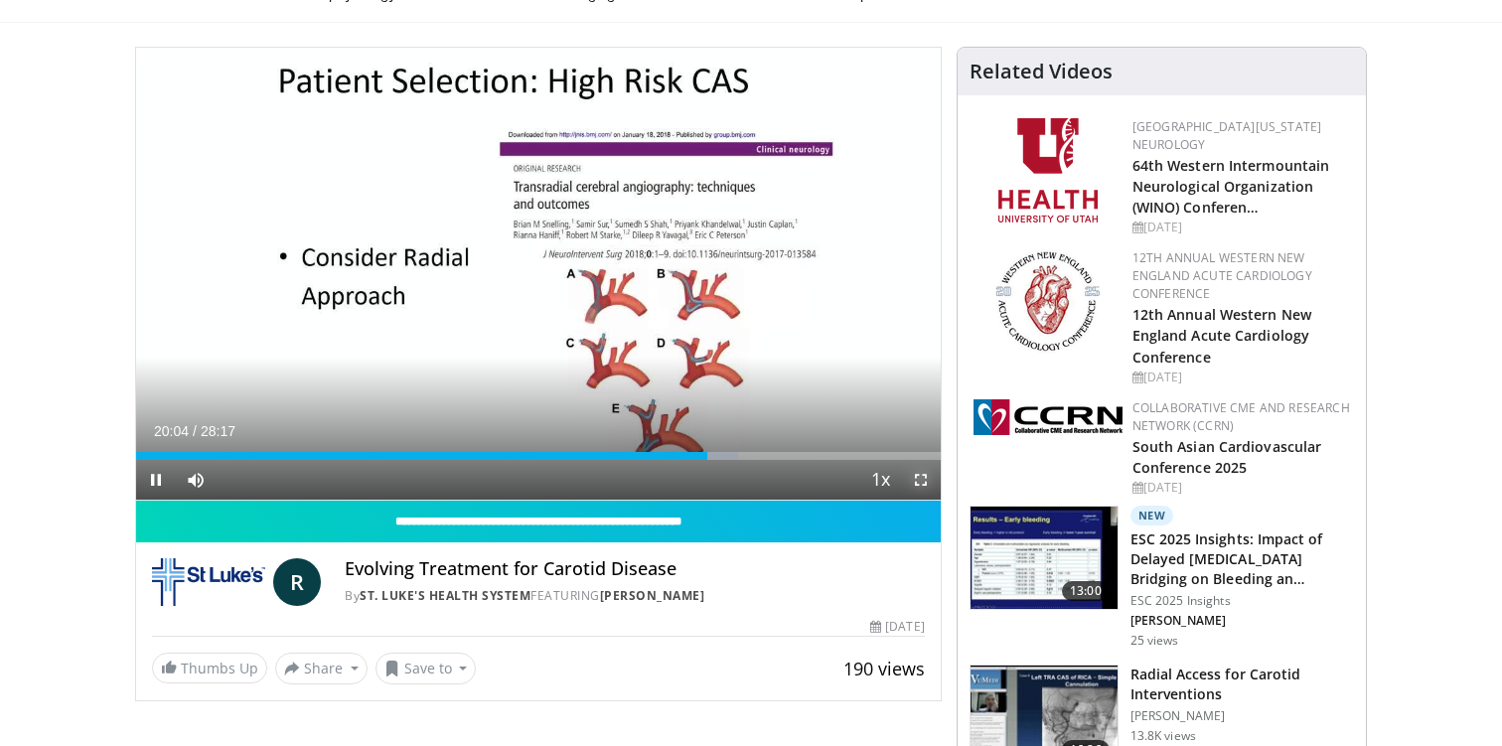
click at [926, 481] on span "Video Player" at bounding box center [921, 480] width 40 height 40
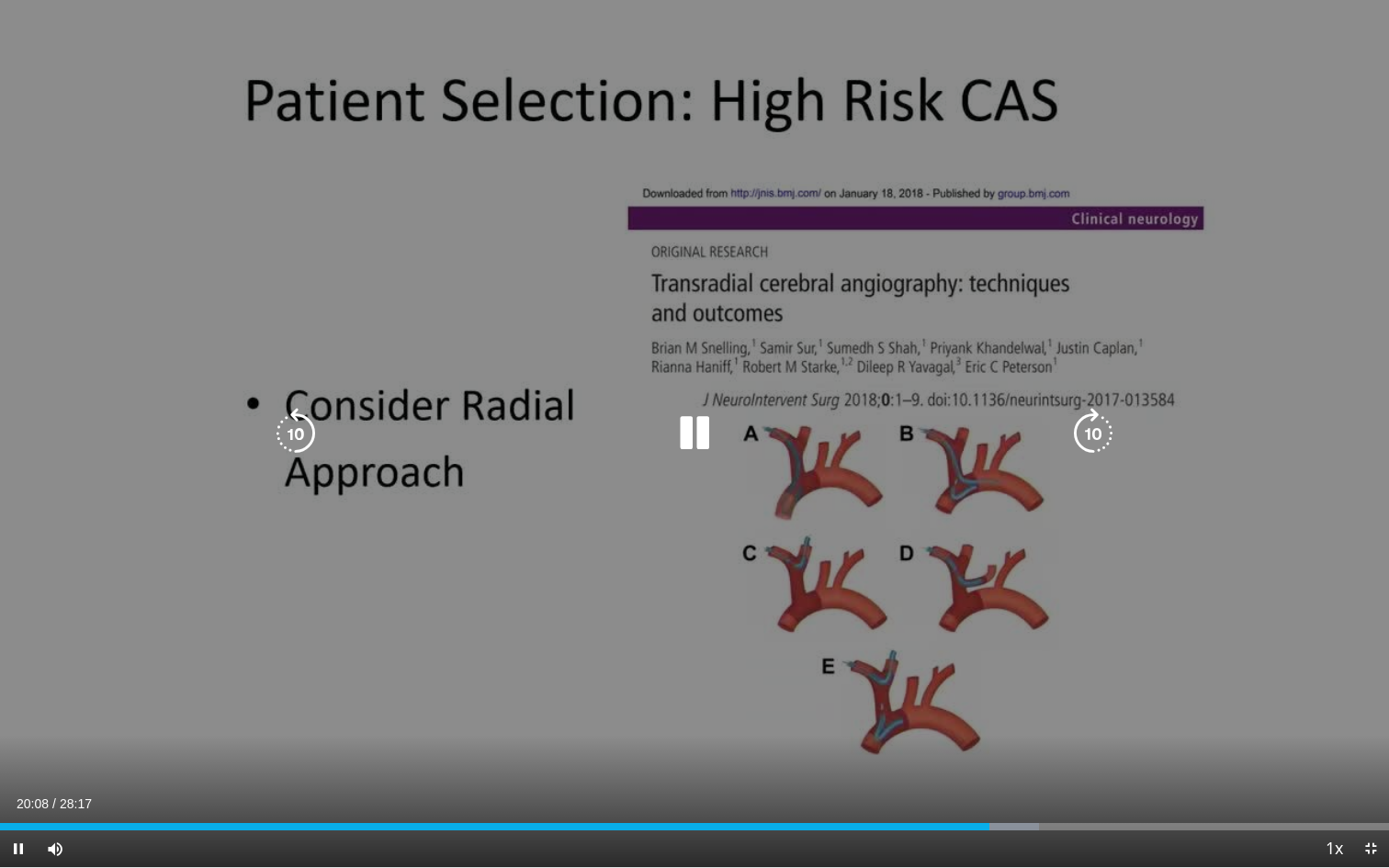
click at [67, 689] on div "10 seconds Tap to unmute" at bounding box center [694, 434] width 1389 height 867
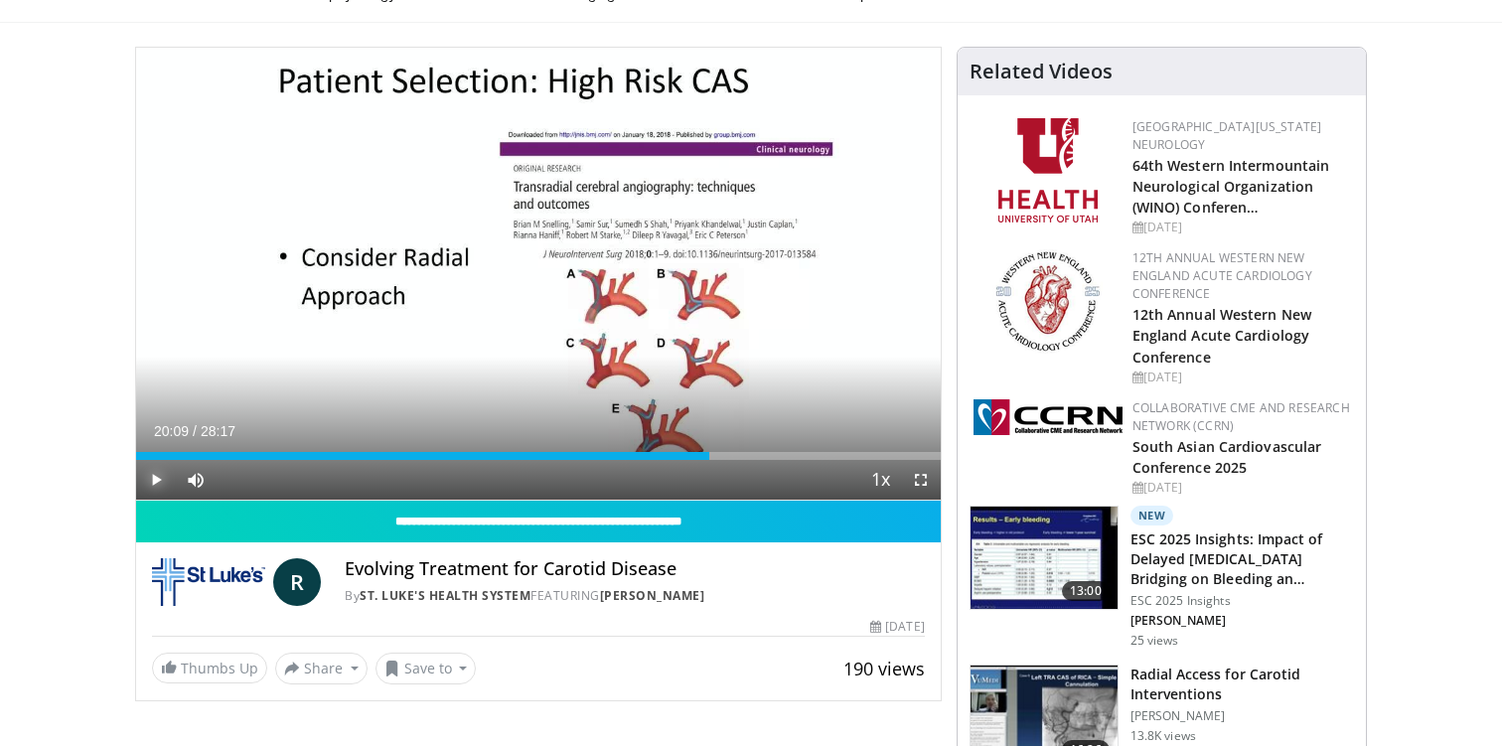
click at [164, 476] on span "Video Player" at bounding box center [156, 480] width 40 height 40
click at [922, 480] on span "Video Player" at bounding box center [921, 480] width 40 height 40
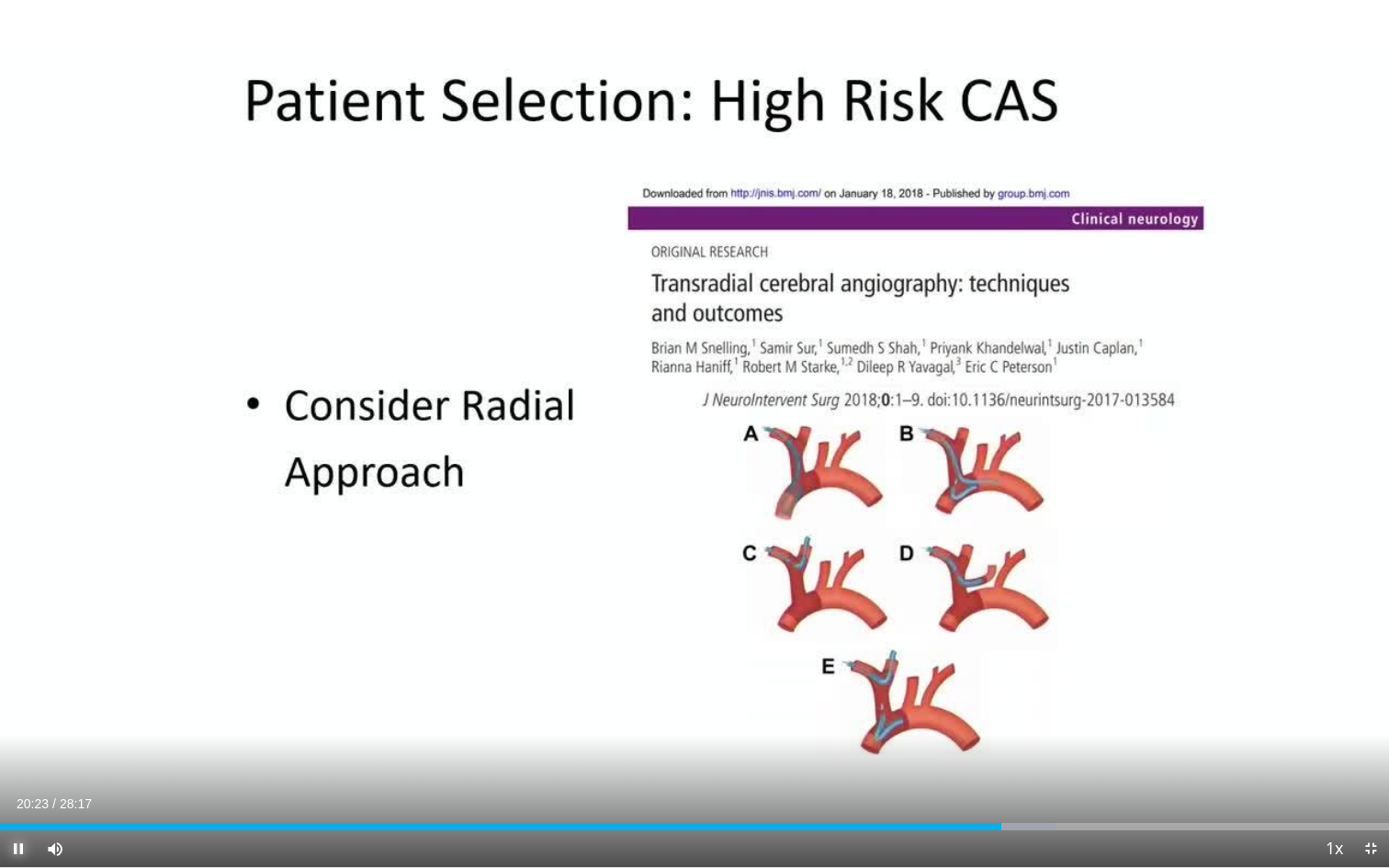
click at [18, 689] on span "Video Player" at bounding box center [18, 849] width 37 height 37
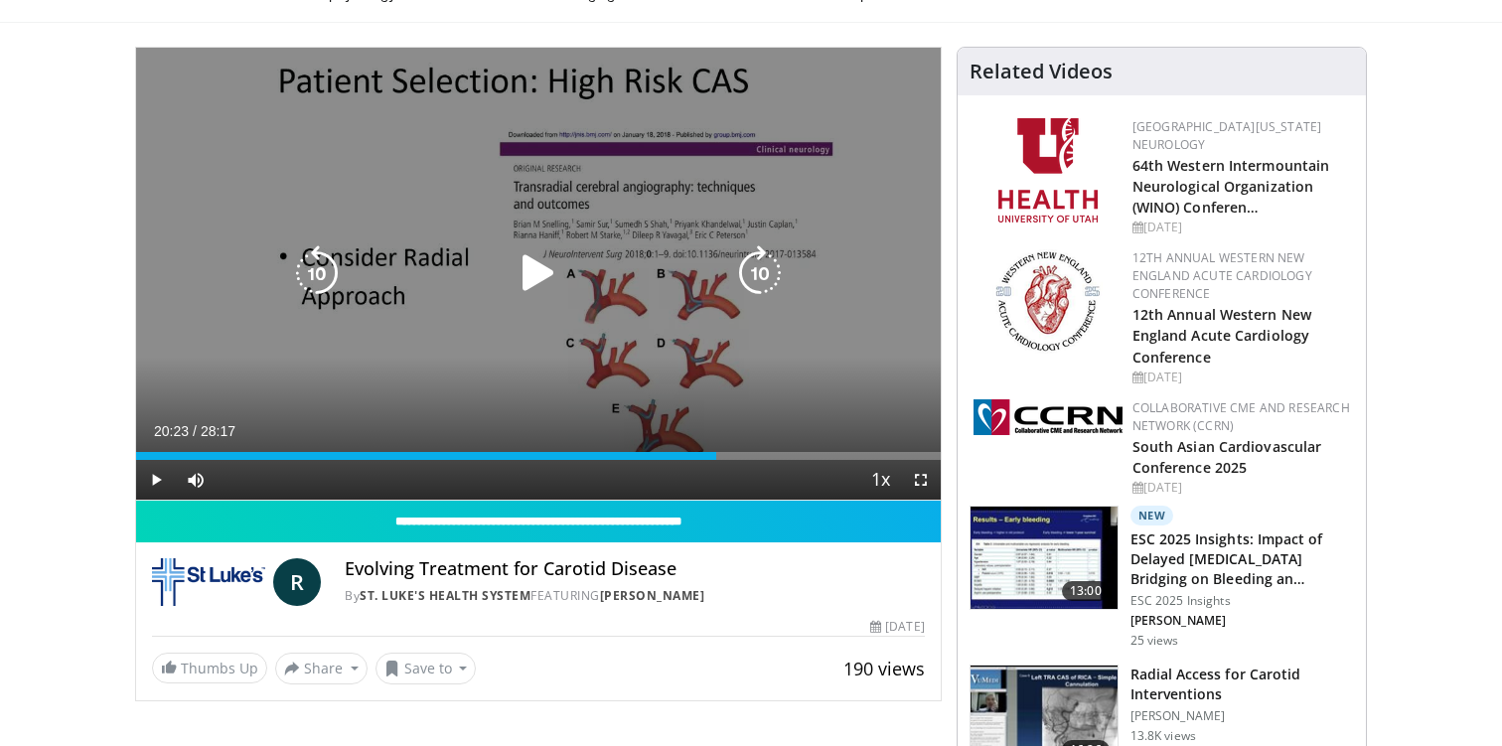
click at [546, 276] on icon "Video Player" at bounding box center [539, 273] width 56 height 56
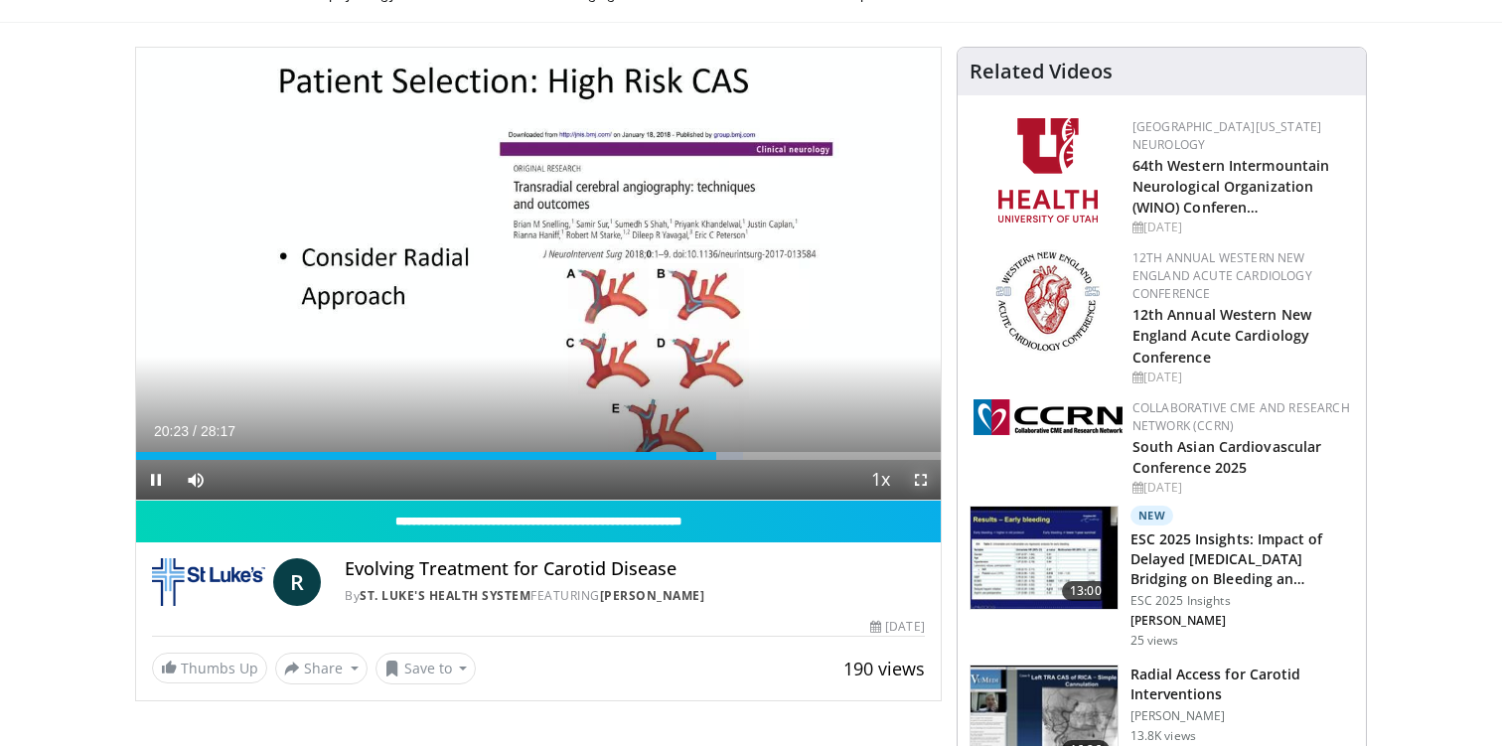
click at [925, 484] on span "Video Player" at bounding box center [921, 480] width 40 height 40
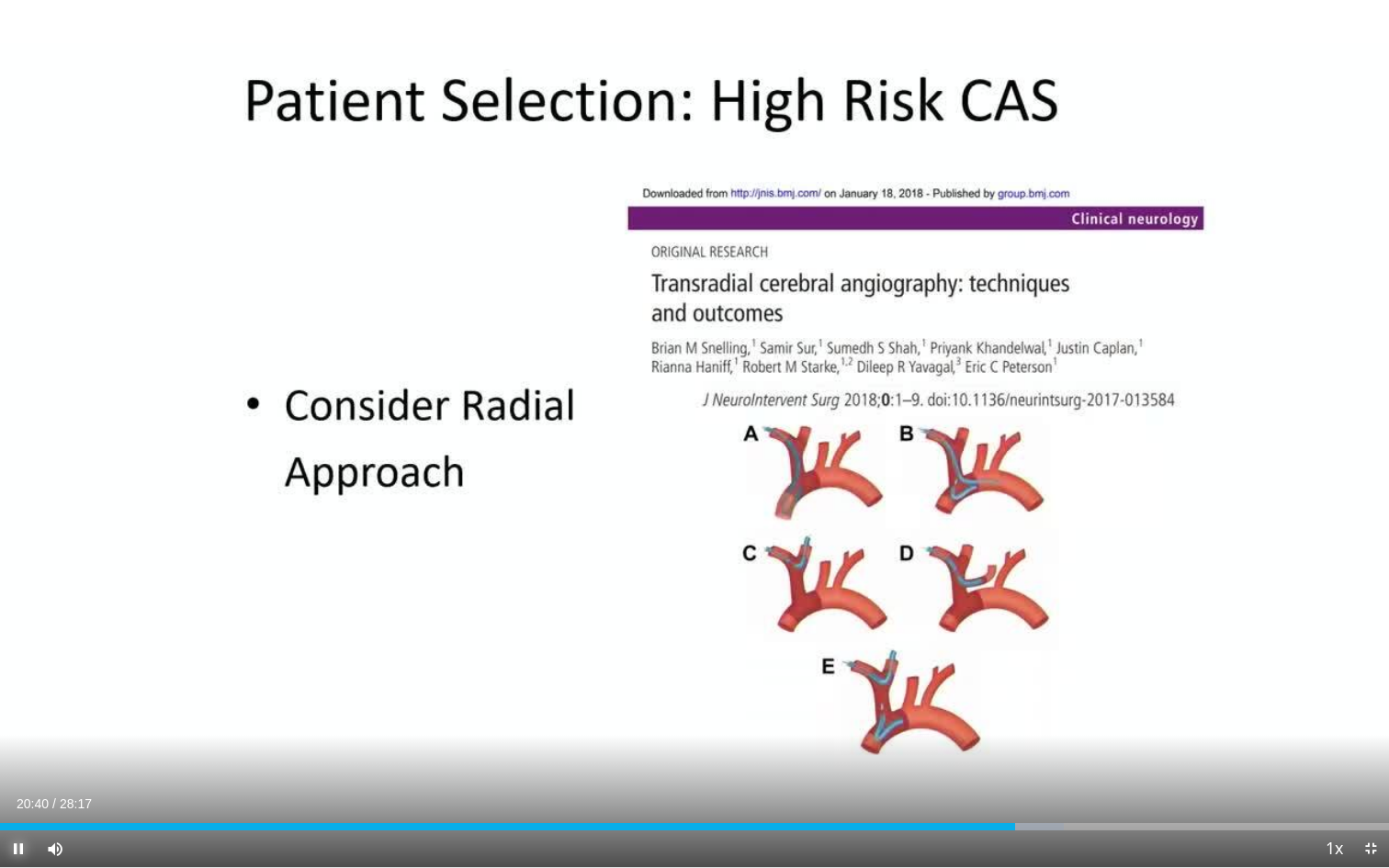
click at [19, 689] on span "Video Player" at bounding box center [18, 849] width 37 height 37
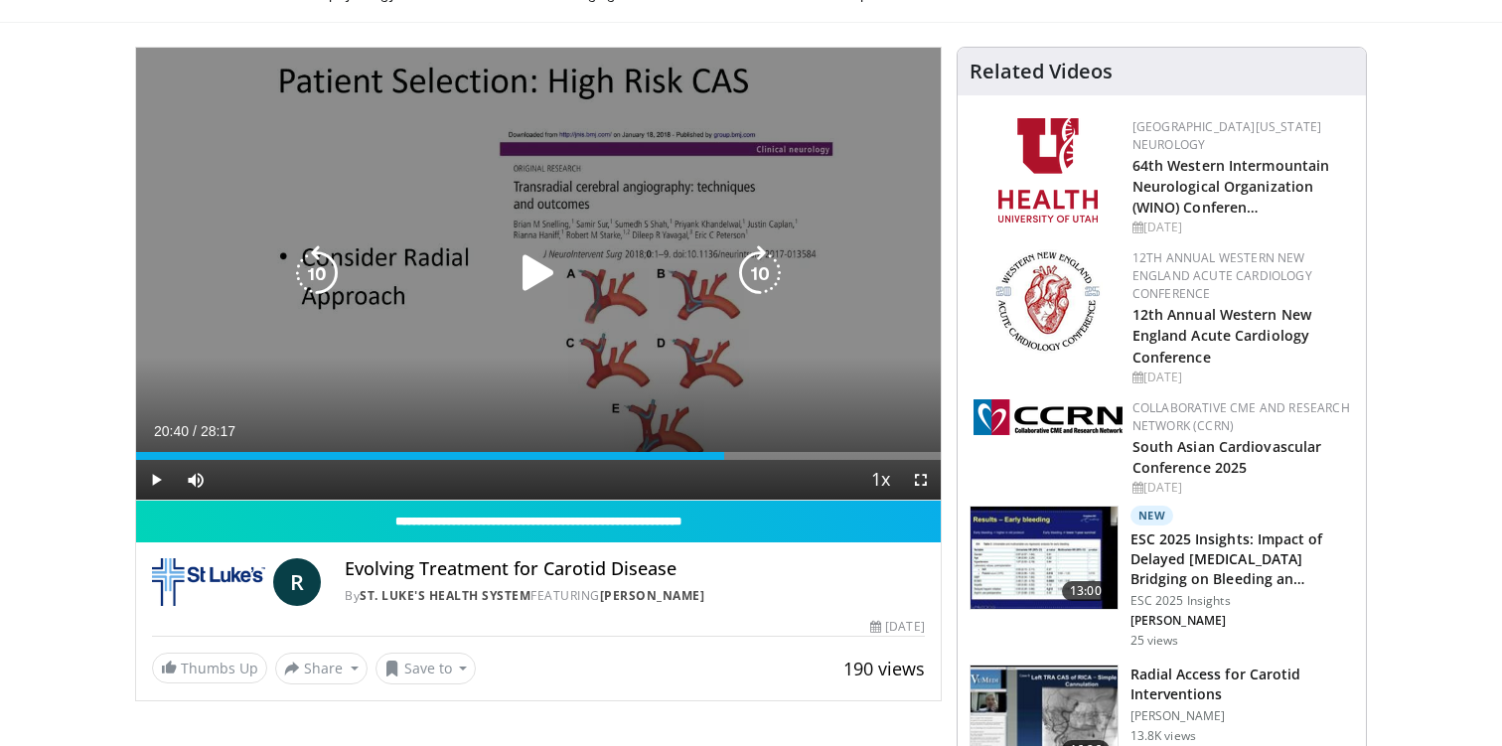
click at [545, 272] on icon "Video Player" at bounding box center [539, 273] width 56 height 56
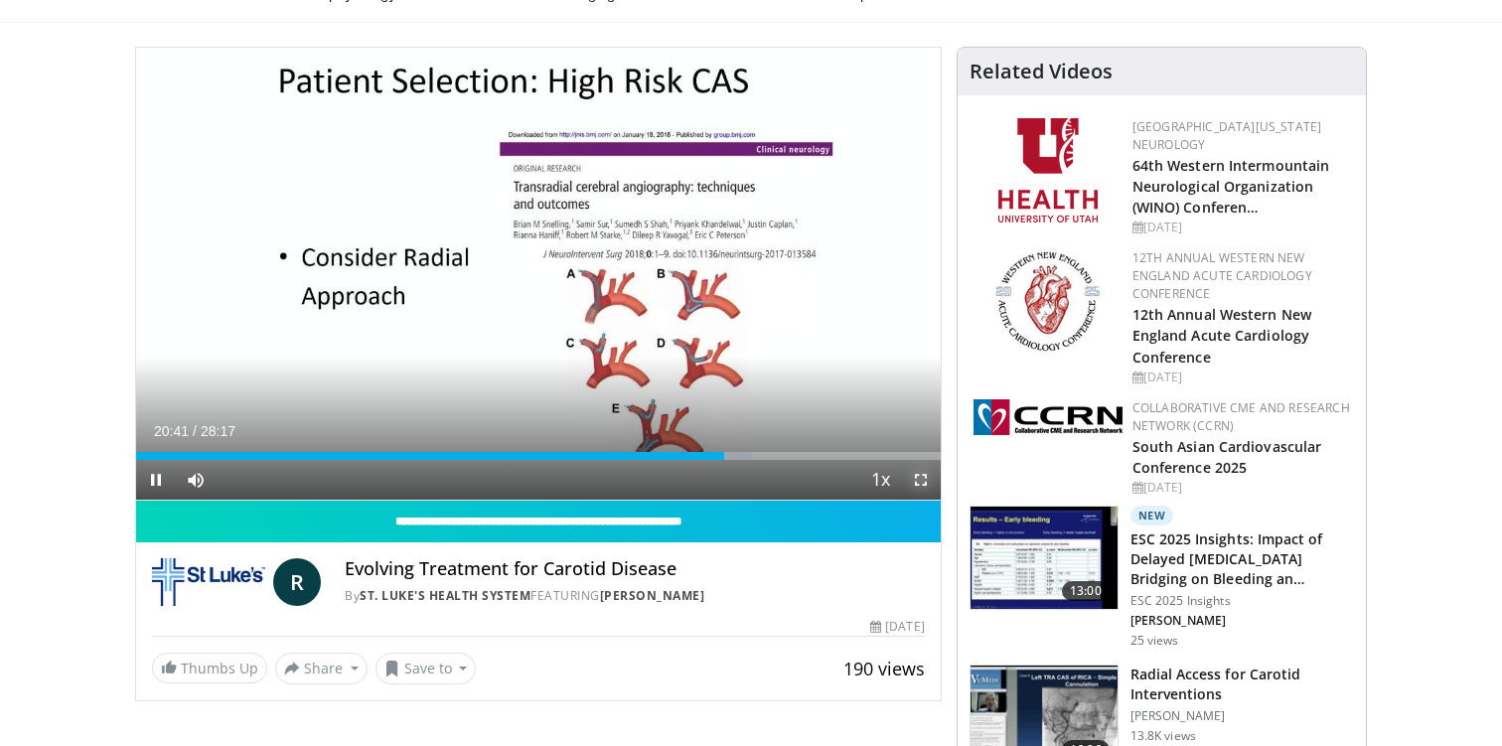
click at [919, 481] on span "Video Player" at bounding box center [921, 480] width 40 height 40
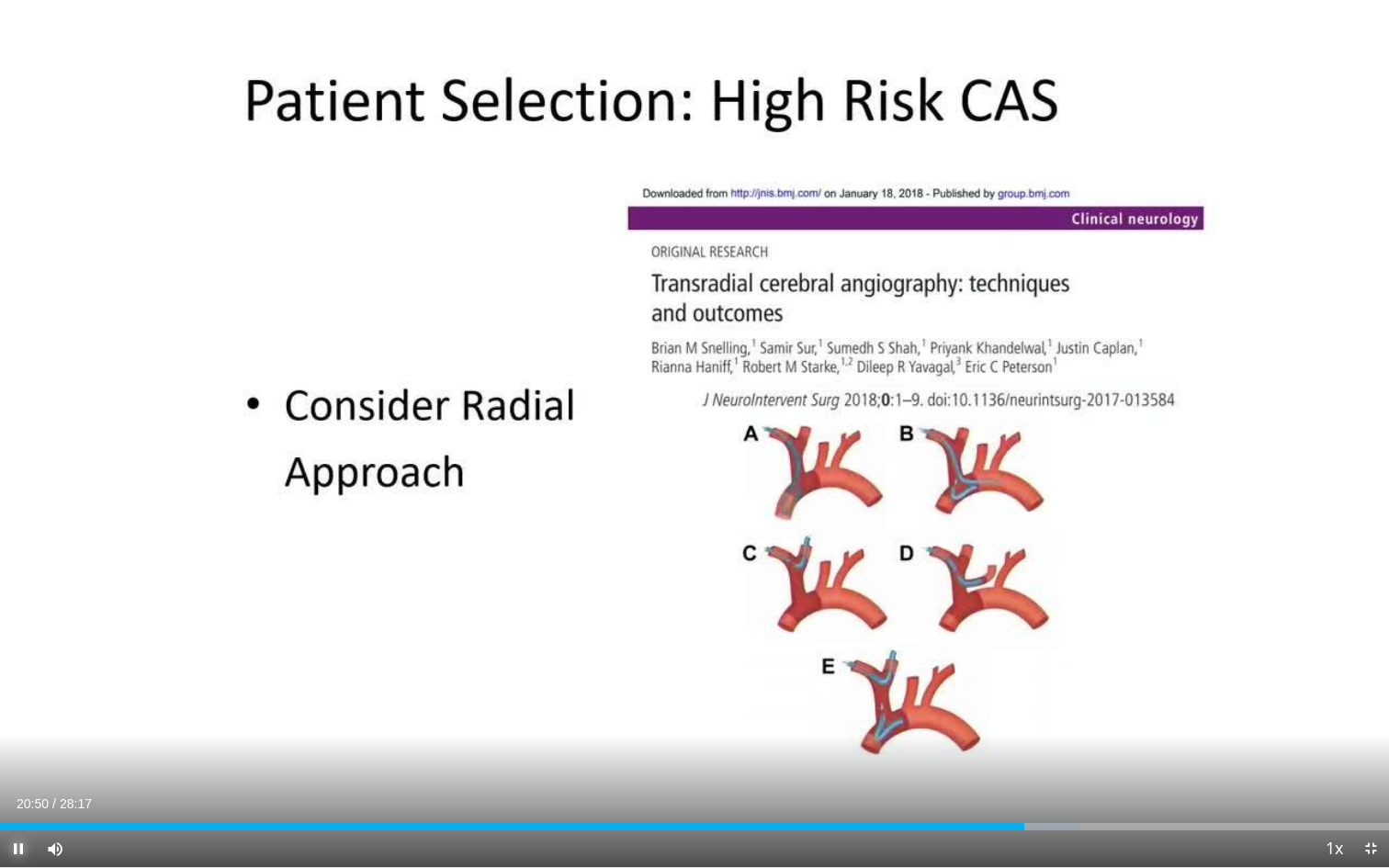
click at [22, 689] on span "Video Player" at bounding box center [18, 849] width 37 height 37
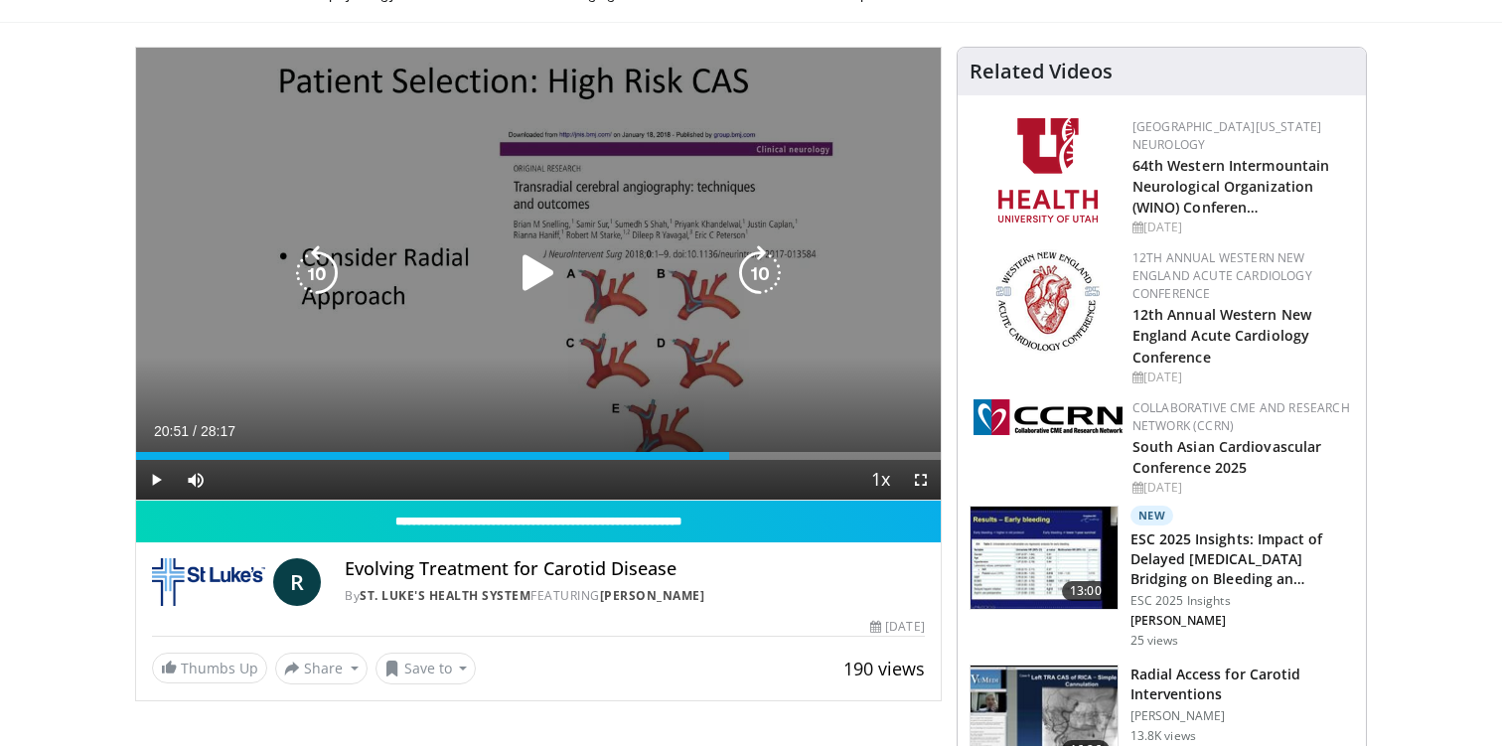
click at [528, 277] on icon "Video Player" at bounding box center [539, 273] width 56 height 56
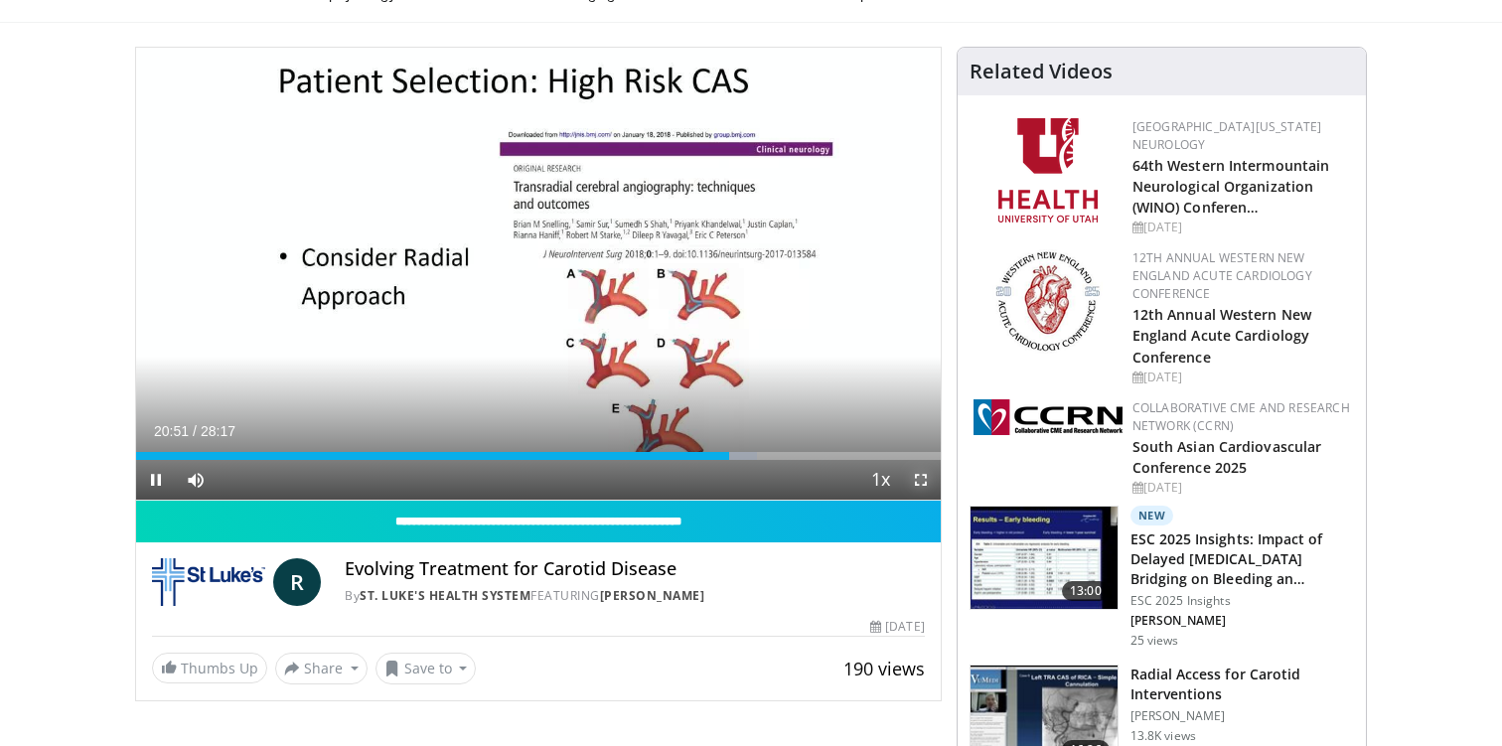
click at [924, 475] on span "Video Player" at bounding box center [921, 480] width 40 height 40
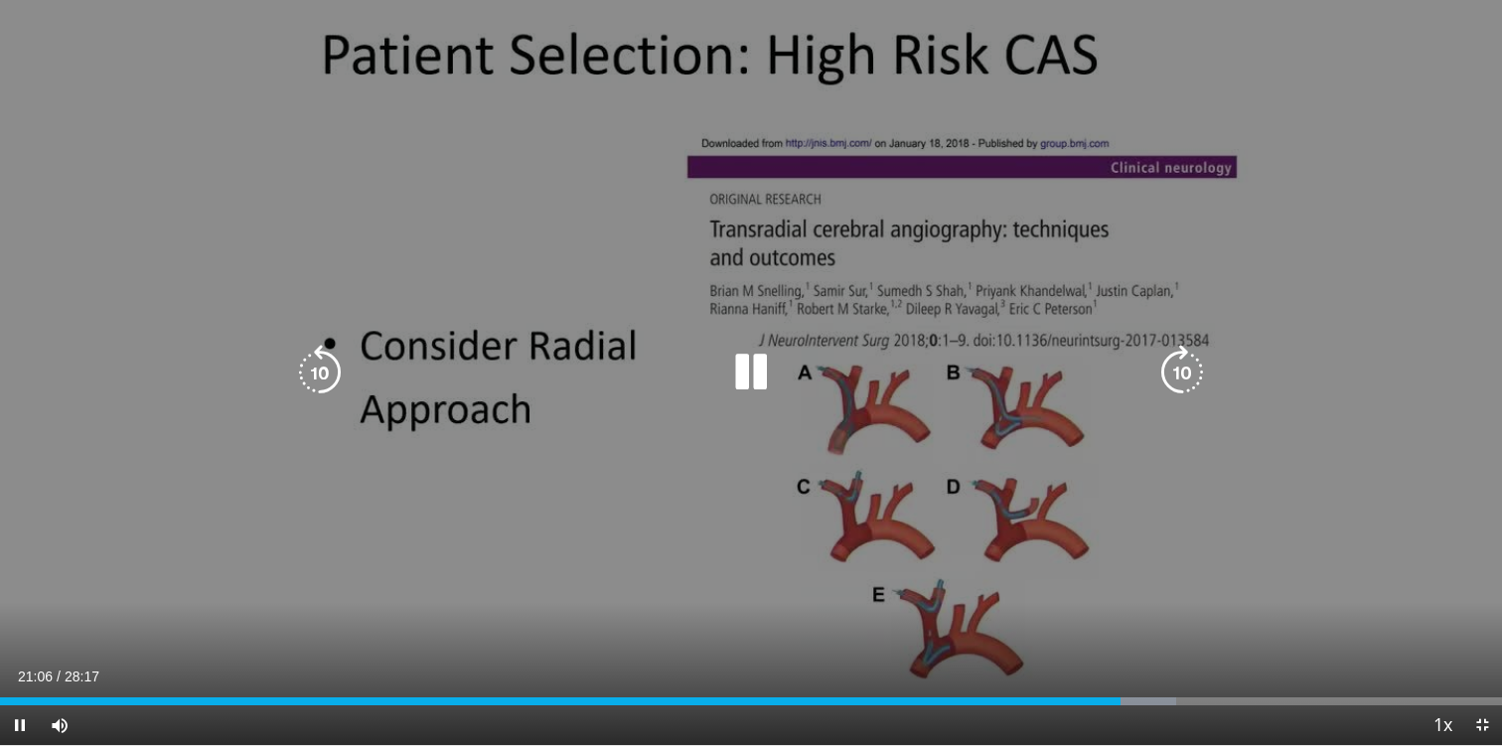
click at [263, 299] on div "10 seconds Tap to unmute" at bounding box center [751, 372] width 1502 height 745
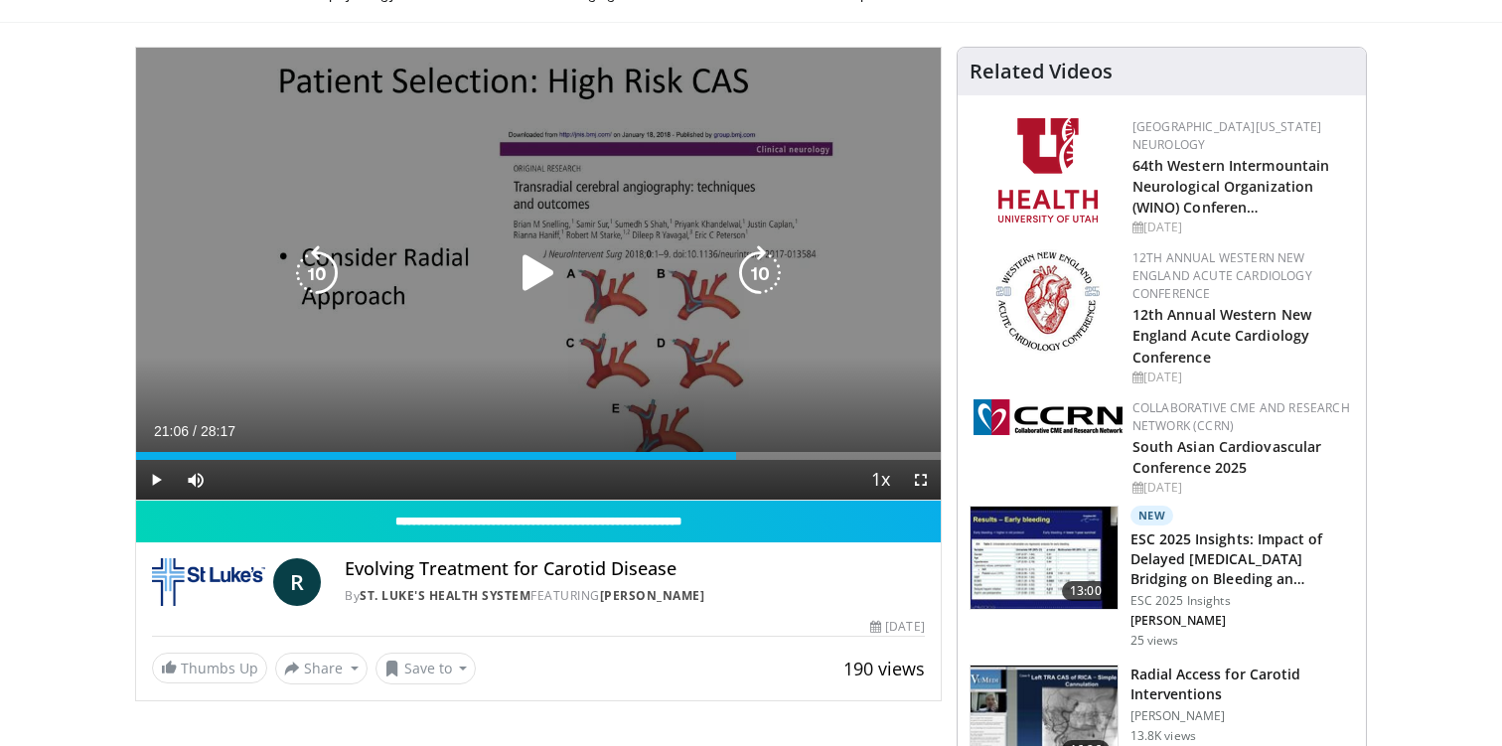
click at [531, 262] on icon "Video Player" at bounding box center [539, 273] width 56 height 56
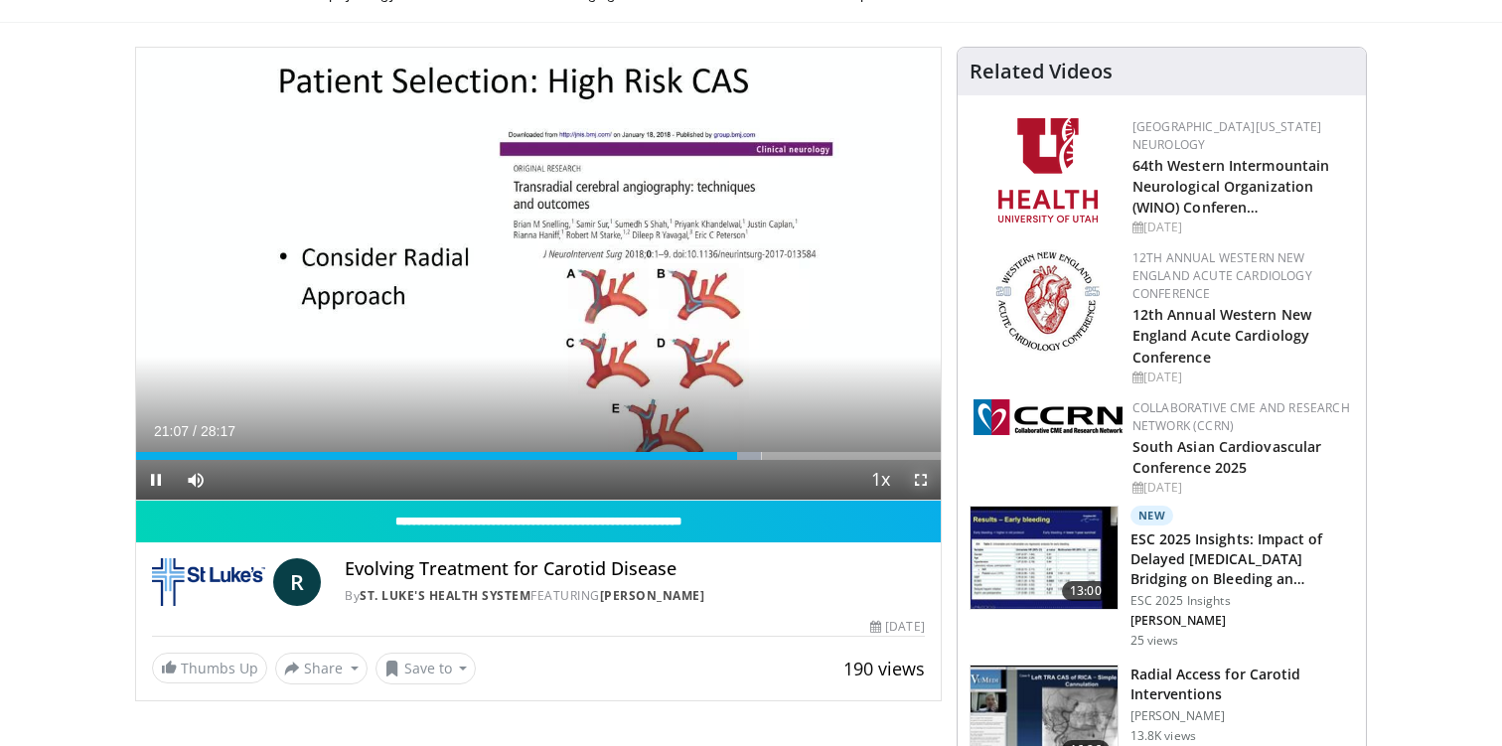
click at [925, 479] on span "Video Player" at bounding box center [921, 480] width 40 height 40
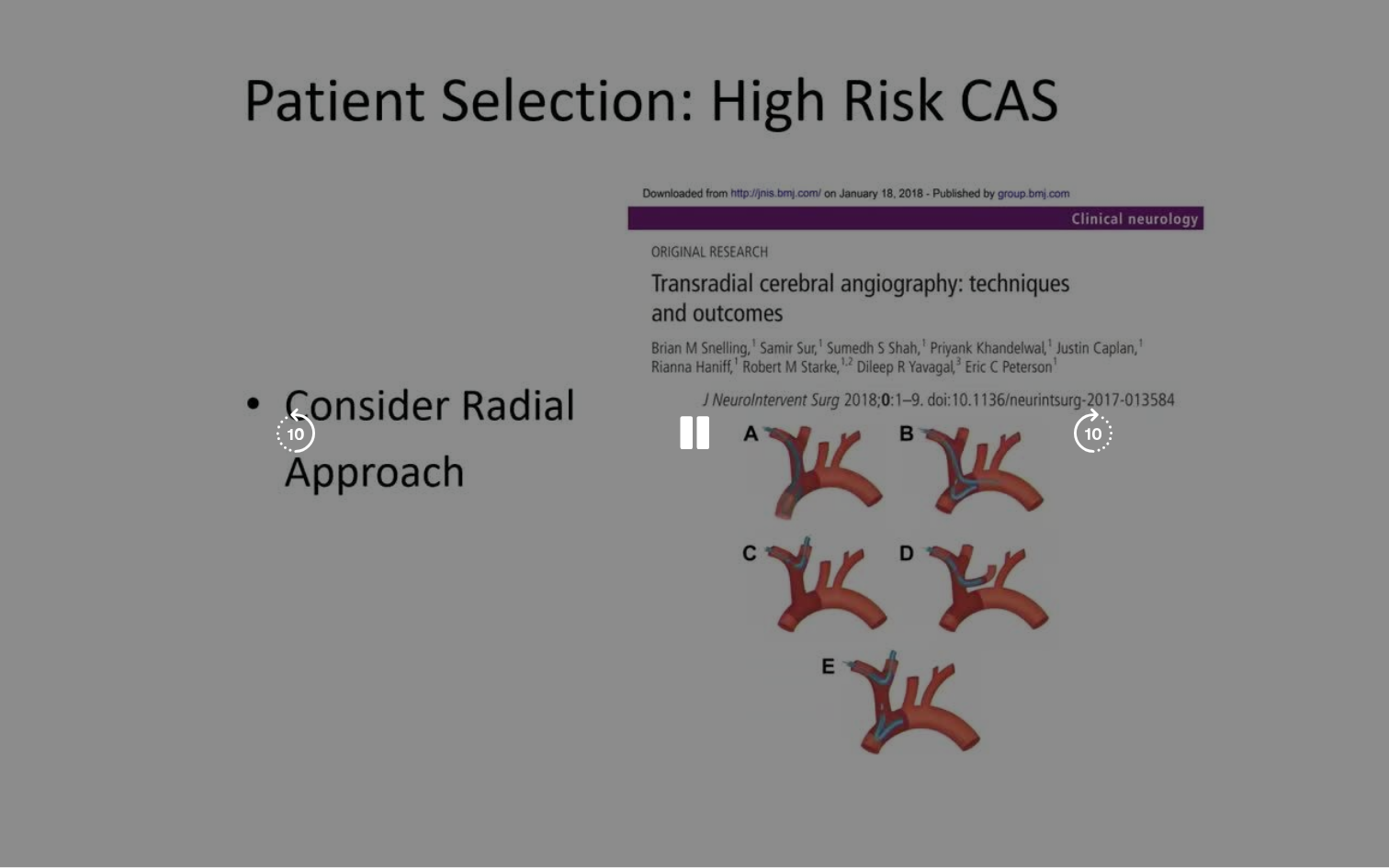
click at [1118, 689] on div "10 seconds Tap to unmute" at bounding box center [694, 434] width 1389 height 867
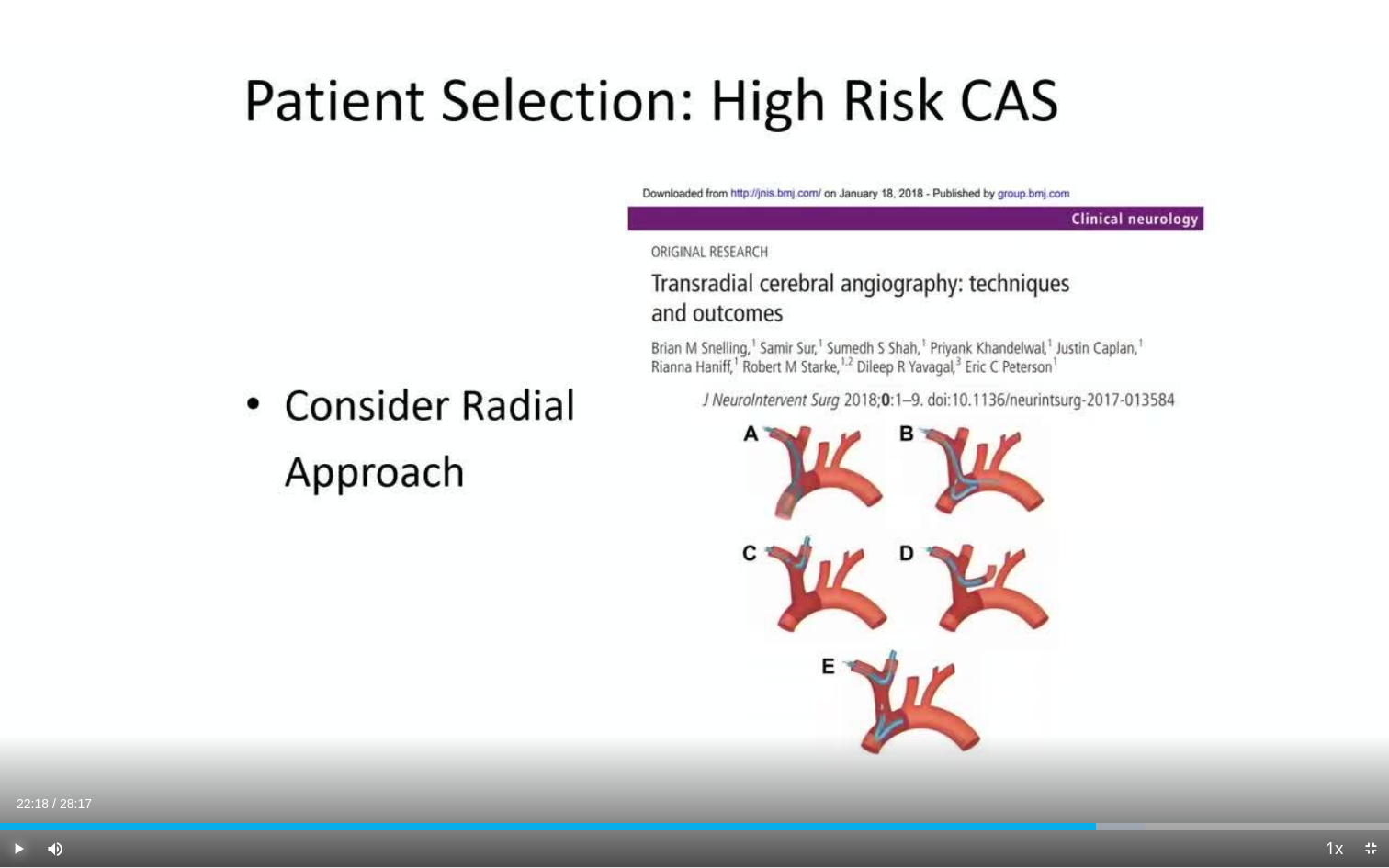
click at [14, 689] on span "Video Player" at bounding box center [18, 849] width 37 height 37
click at [1118, 689] on div "Progress Bar" at bounding box center [1119, 826] width 2 height 7
click at [1125, 689] on div "Progress Bar" at bounding box center [1125, 826] width 2 height 7
click at [20, 689] on span "Video Player" at bounding box center [18, 849] width 37 height 37
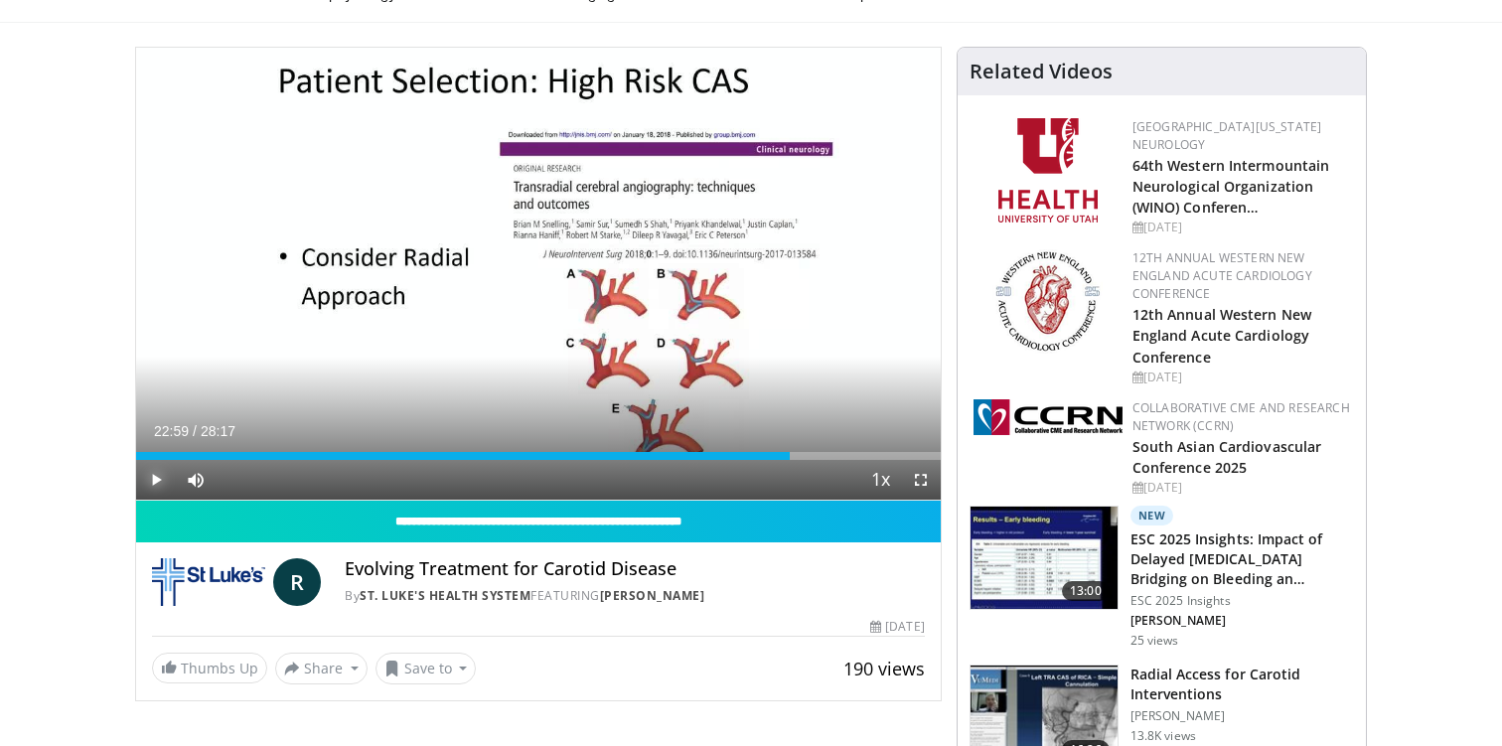
click at [160, 474] on span "Video Player" at bounding box center [156, 480] width 40 height 40
click at [927, 484] on span "Video Player" at bounding box center [921, 480] width 40 height 40
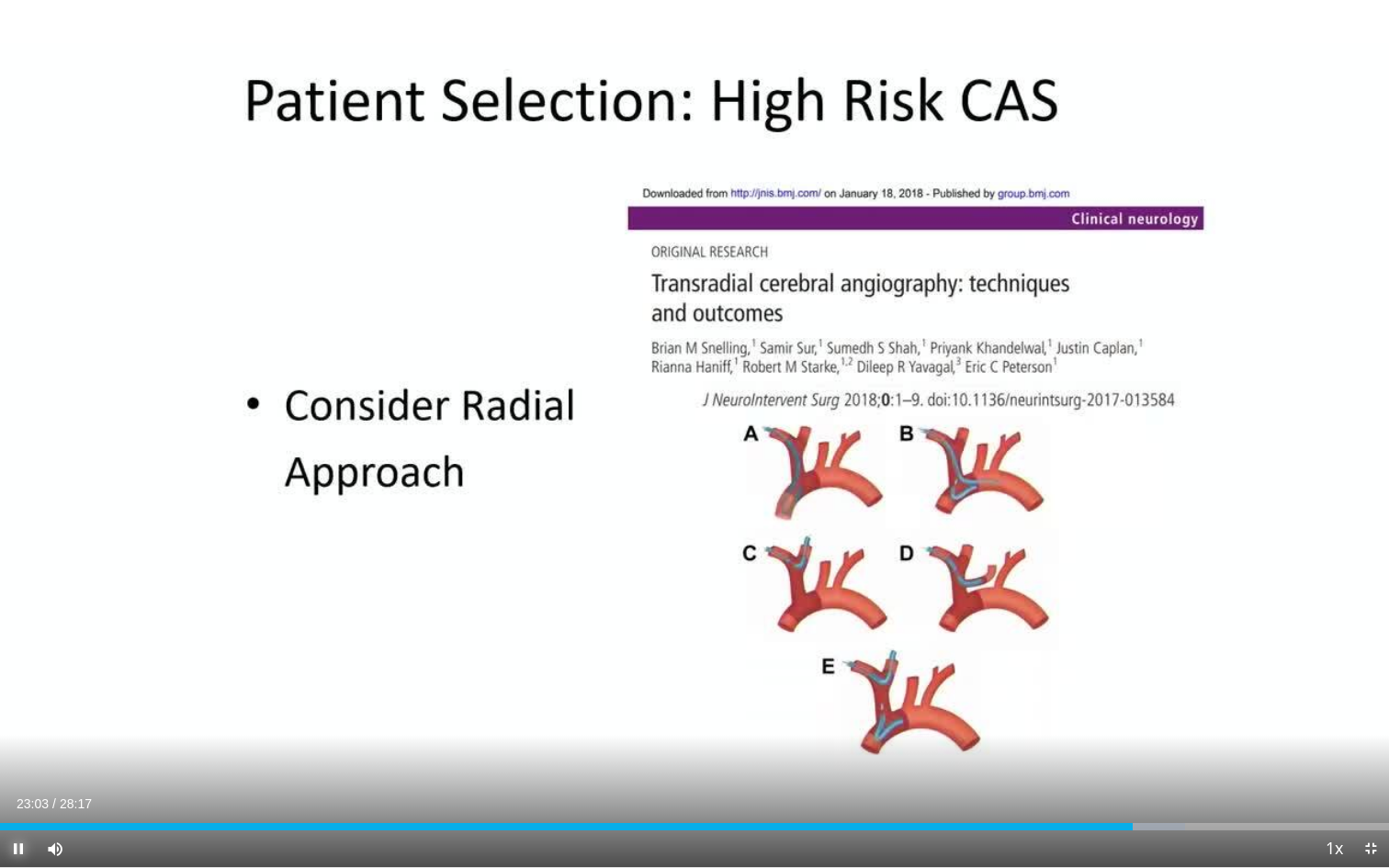
click at [26, 689] on span "Video Player" at bounding box center [18, 849] width 37 height 37
click at [25, 689] on span "Video Player" at bounding box center [18, 849] width 37 height 37
click at [14, 689] on span "Video Player" at bounding box center [18, 849] width 37 height 37
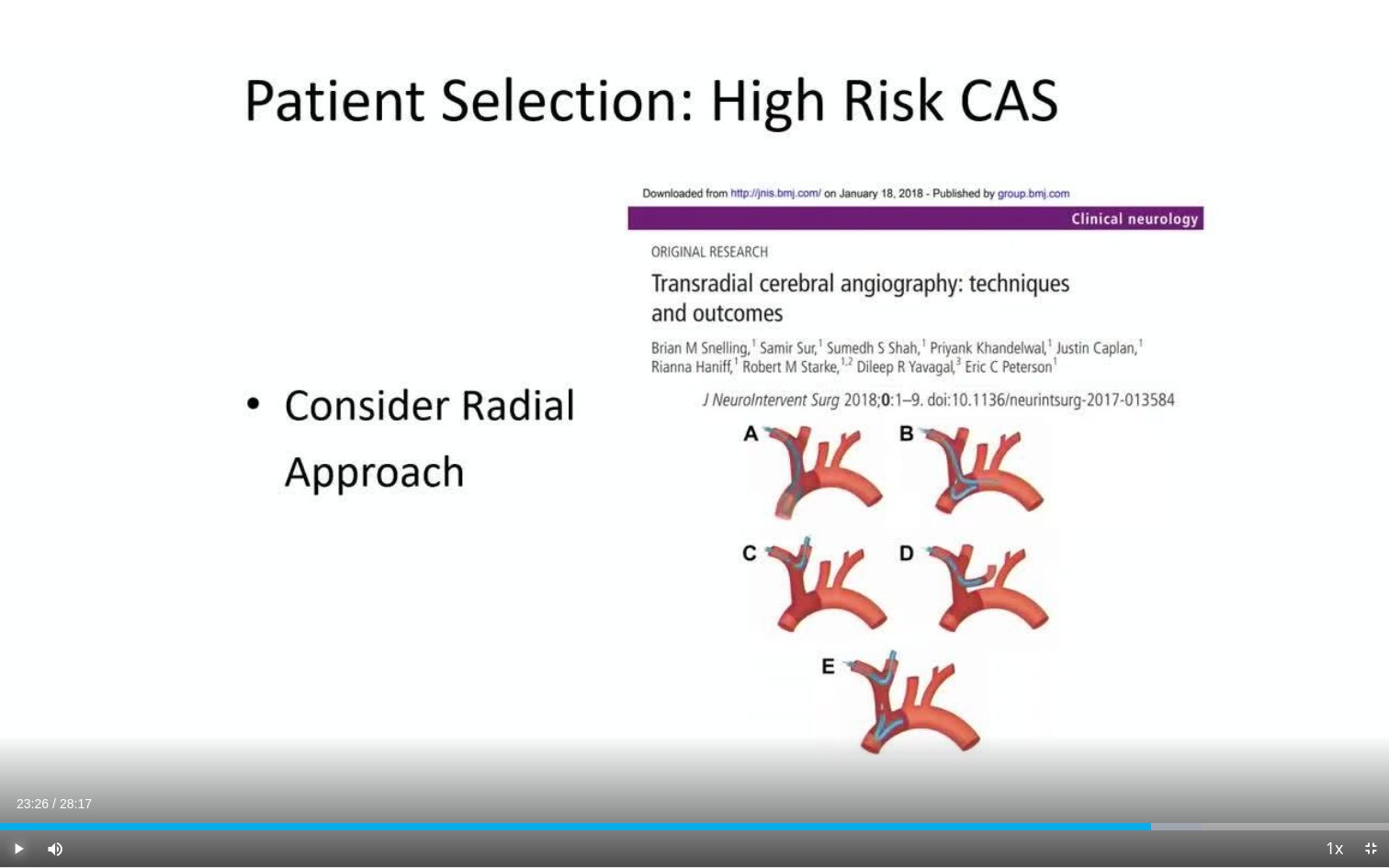
click at [25, 689] on span "Video Player" at bounding box center [18, 849] width 37 height 37
click at [14, 689] on span "Video Player" at bounding box center [18, 849] width 37 height 37
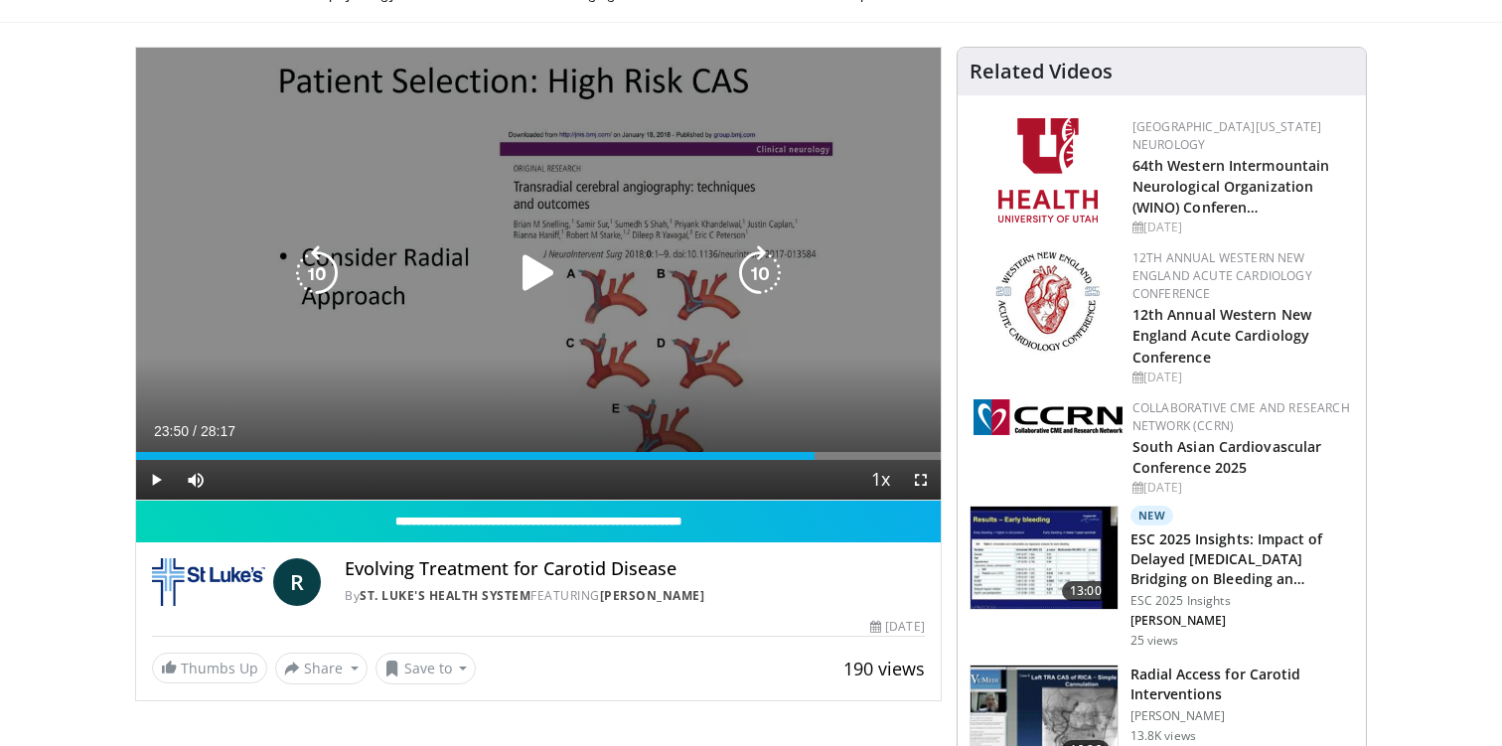
click at [533, 280] on icon "Video Player" at bounding box center [539, 273] width 56 height 56
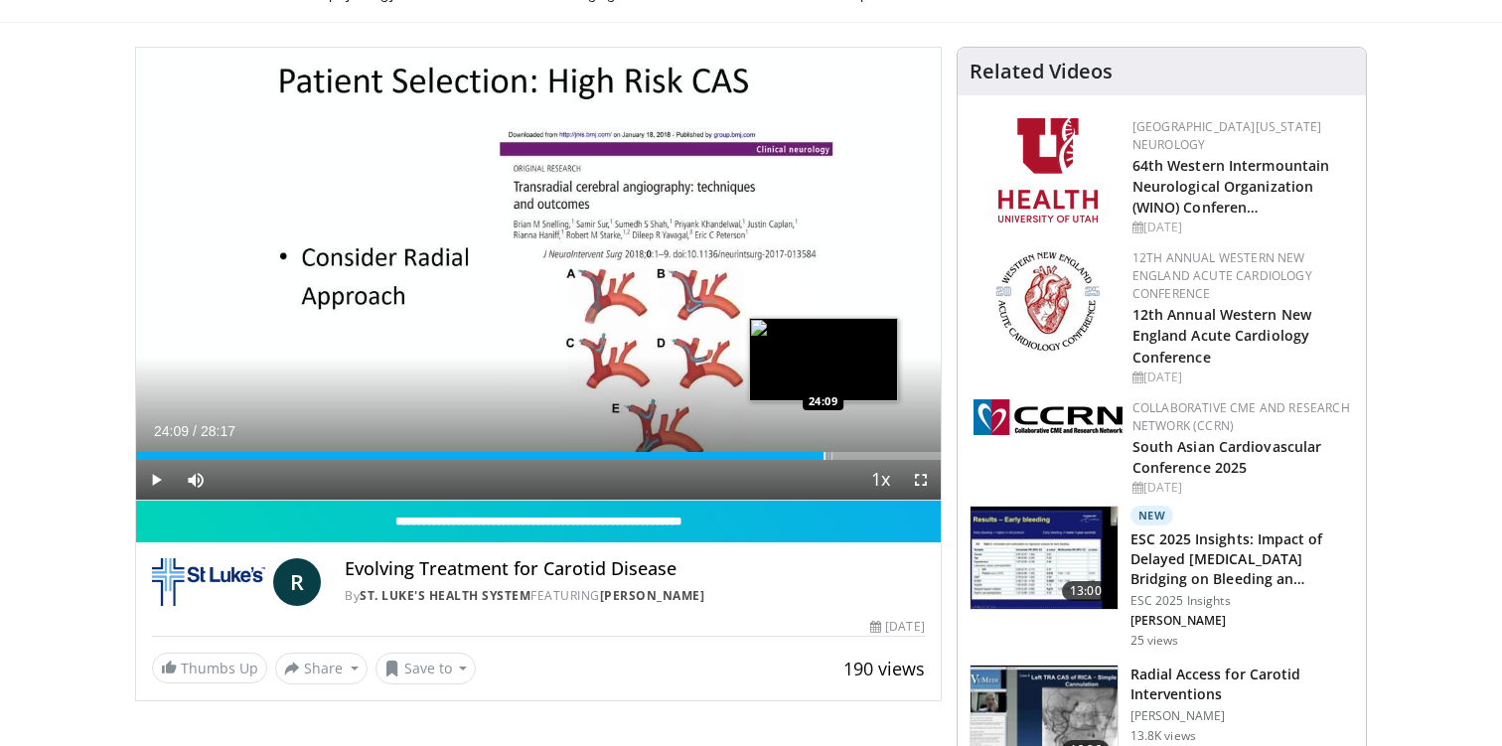
click at [823, 455] on div "Progress Bar" at bounding box center [824, 456] width 2 height 8
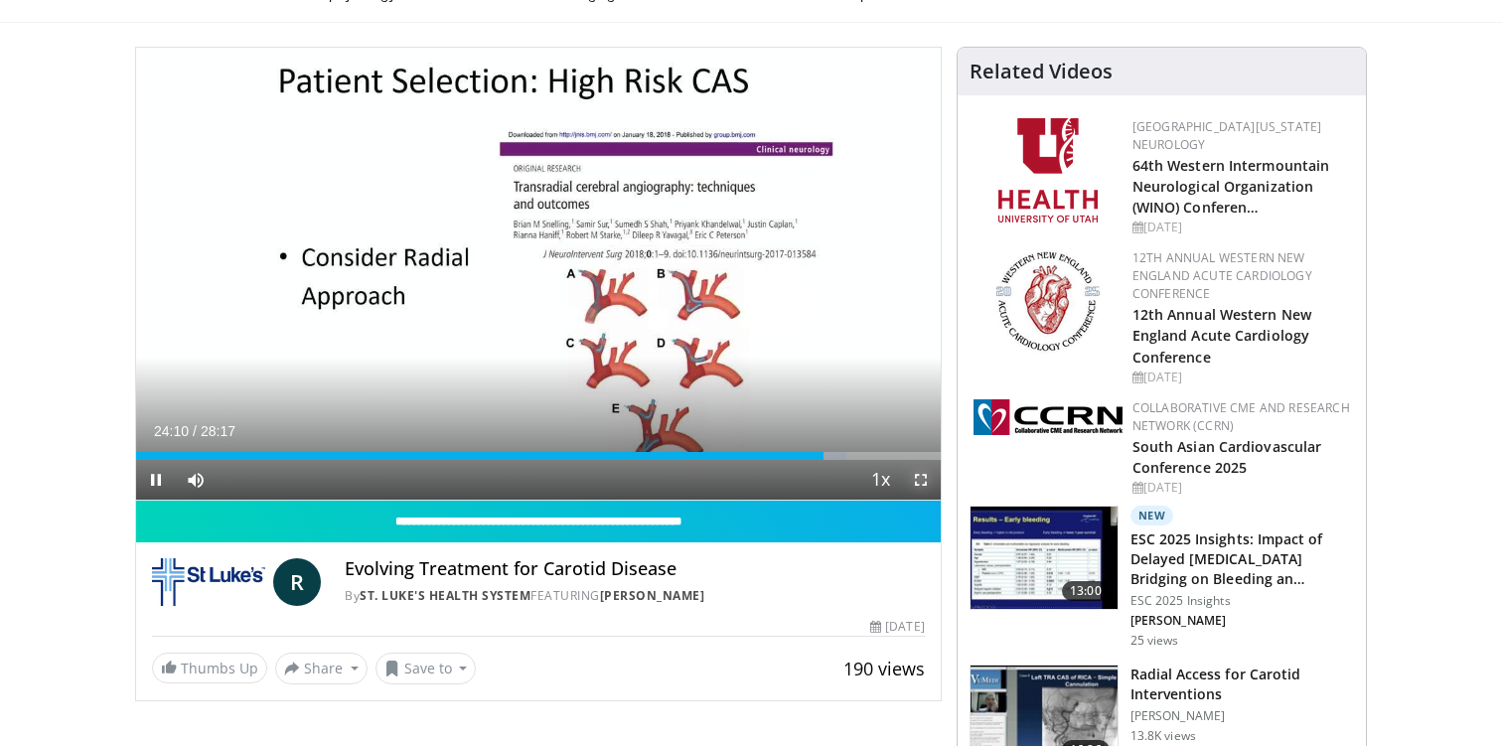
click at [921, 484] on span "Video Player" at bounding box center [921, 480] width 40 height 40
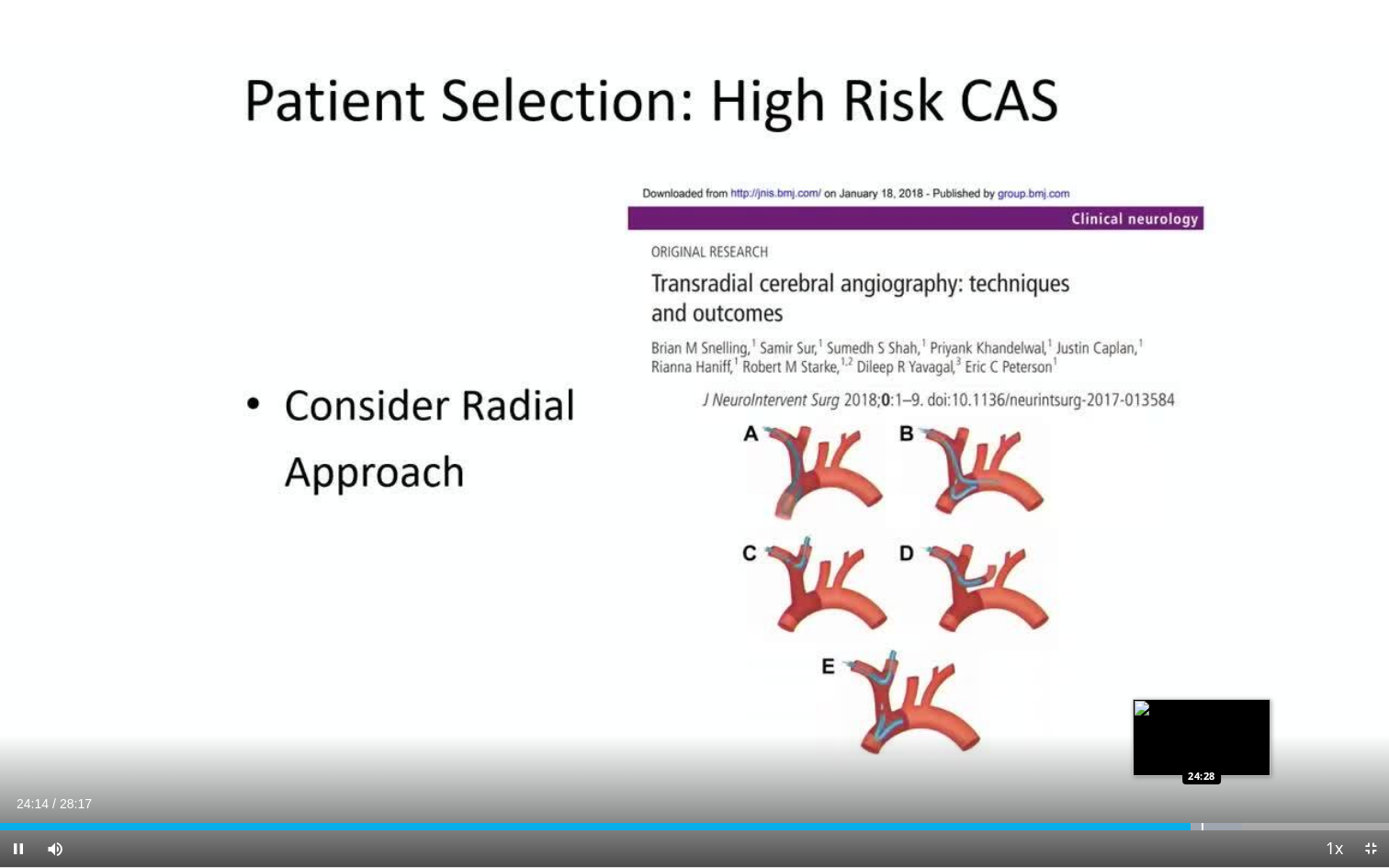
click at [1201, 689] on div "Progress Bar" at bounding box center [1202, 826] width 2 height 7
click at [1215, 689] on div "Progress Bar" at bounding box center [1216, 826] width 2 height 7
click at [1236, 689] on div "Progress Bar" at bounding box center [1237, 826] width 2 height 7
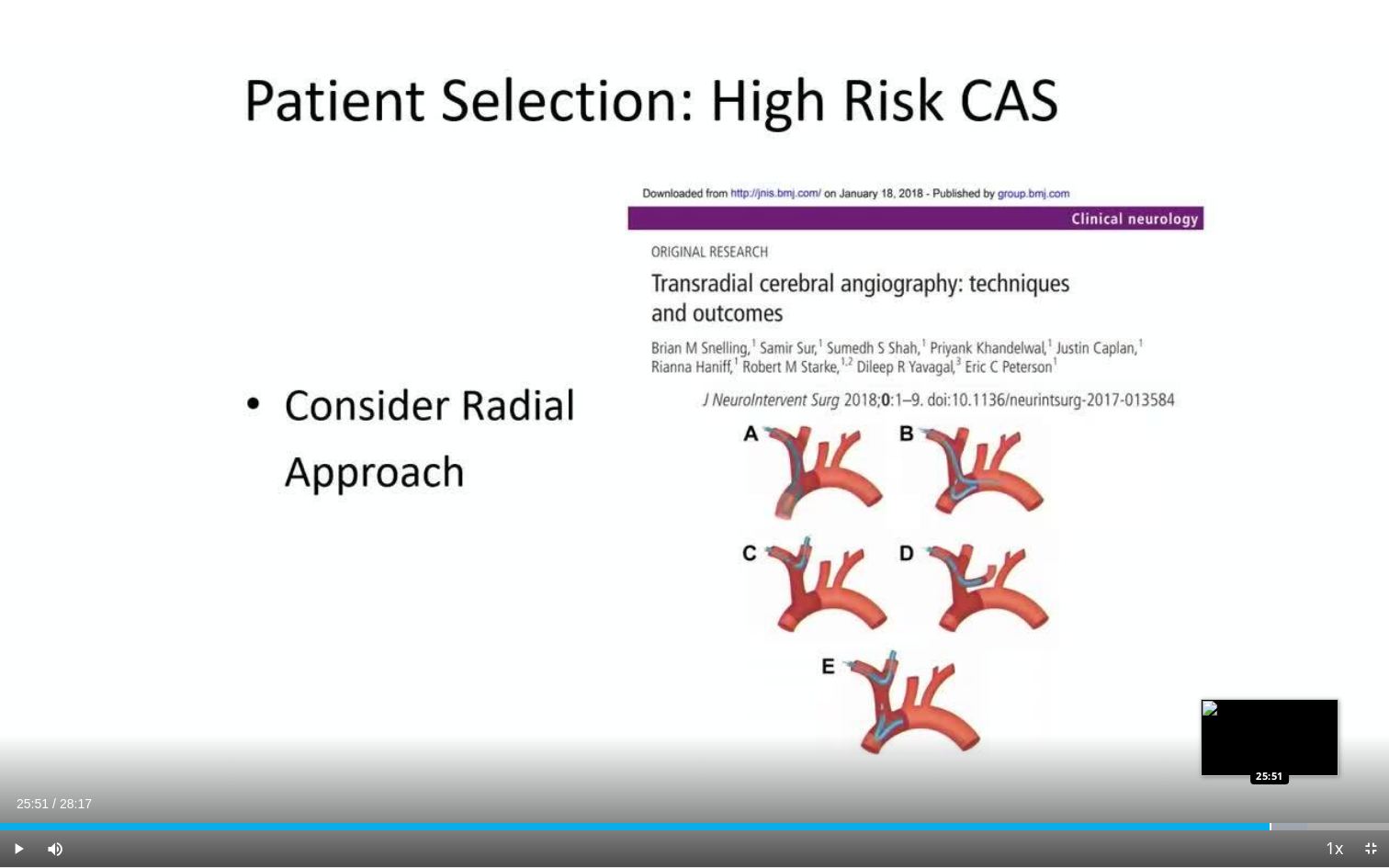
click at [1270, 689] on div "Progress Bar" at bounding box center [1271, 826] width 2 height 7
click at [1292, 689] on div "Loaded : 95.28% 25:57 26:20" at bounding box center [694, 821] width 1389 height 18
click at [1310, 689] on div "Loaded : 97.04% 26:42 26:42" at bounding box center [694, 821] width 1389 height 18
click at [1312, 689] on div "Progress Bar" at bounding box center [1313, 826] width 2 height 7
click at [1302, 689] on div "Progress Bar" at bounding box center [1303, 826] width 2 height 7
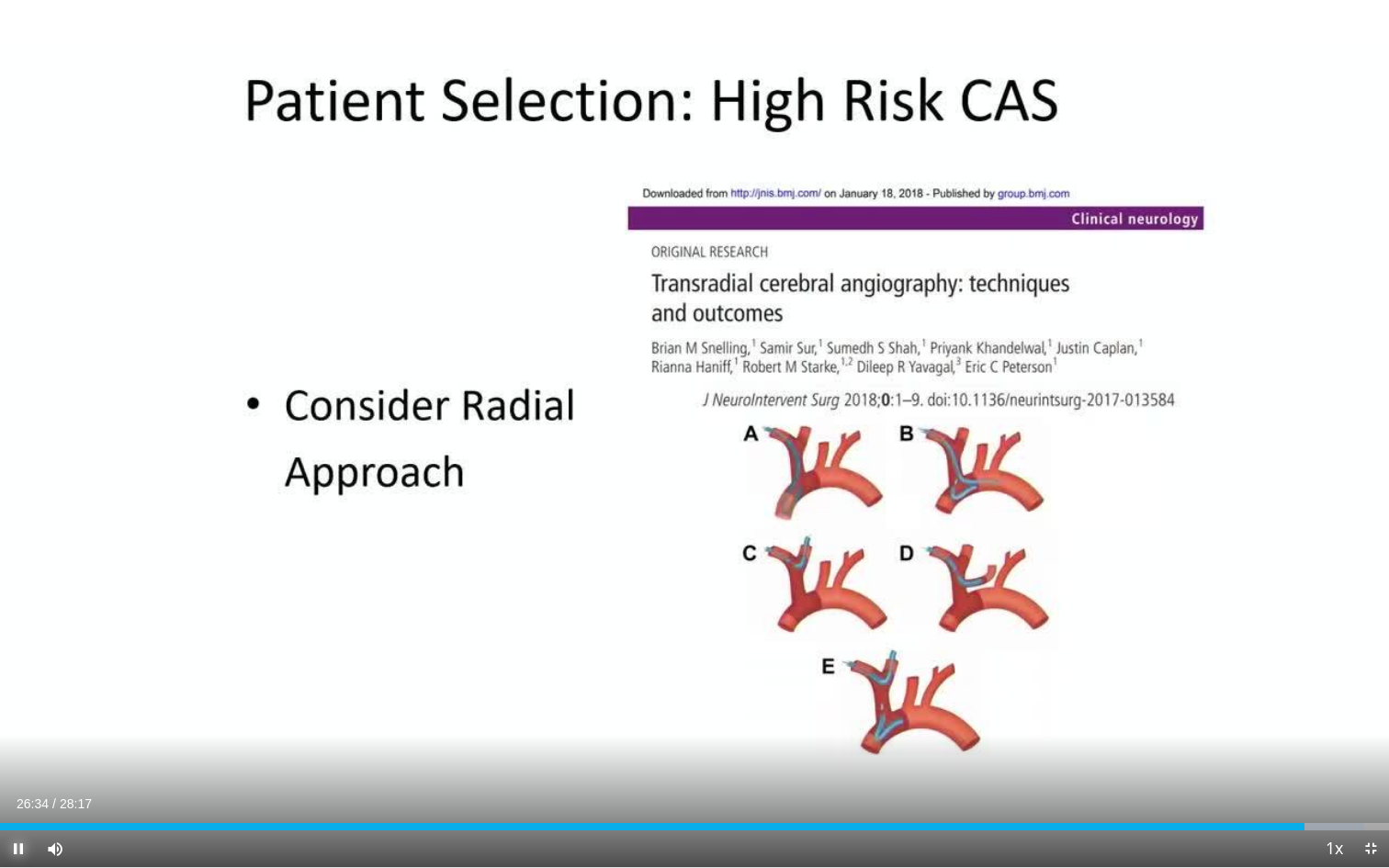
click at [21, 689] on span "Video Player" at bounding box center [18, 849] width 37 height 37
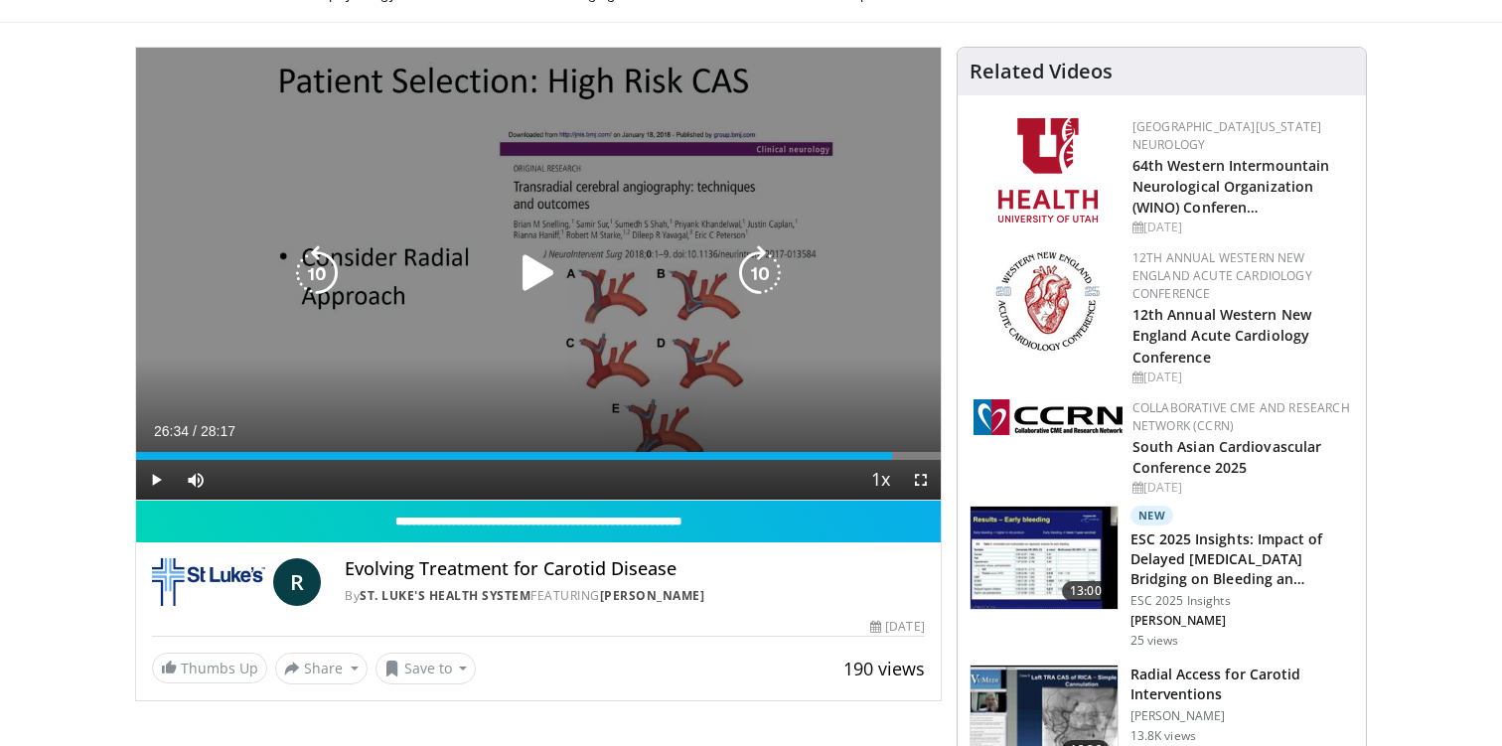
click at [534, 280] on icon "Video Player" at bounding box center [539, 273] width 56 height 56
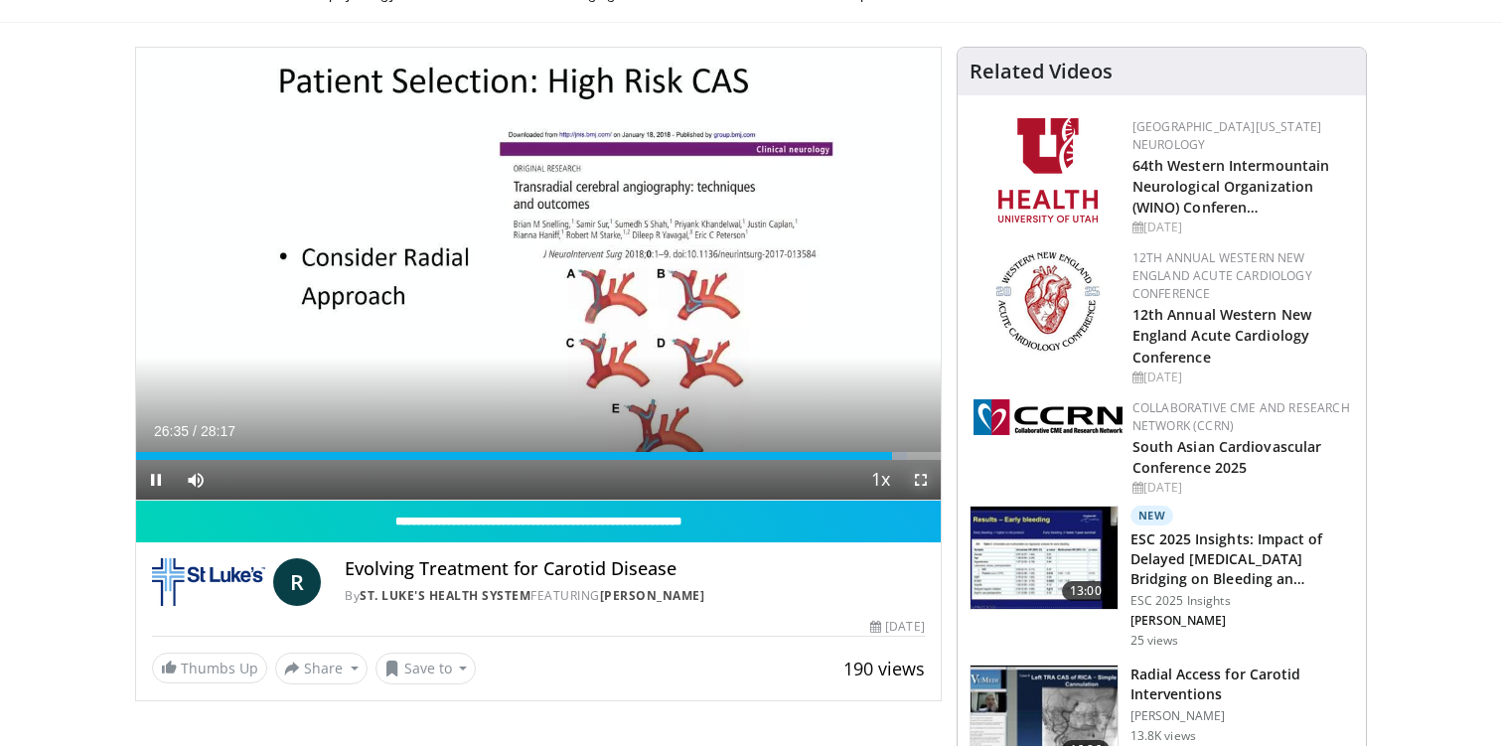
click at [929, 479] on span "Video Player" at bounding box center [921, 480] width 40 height 40
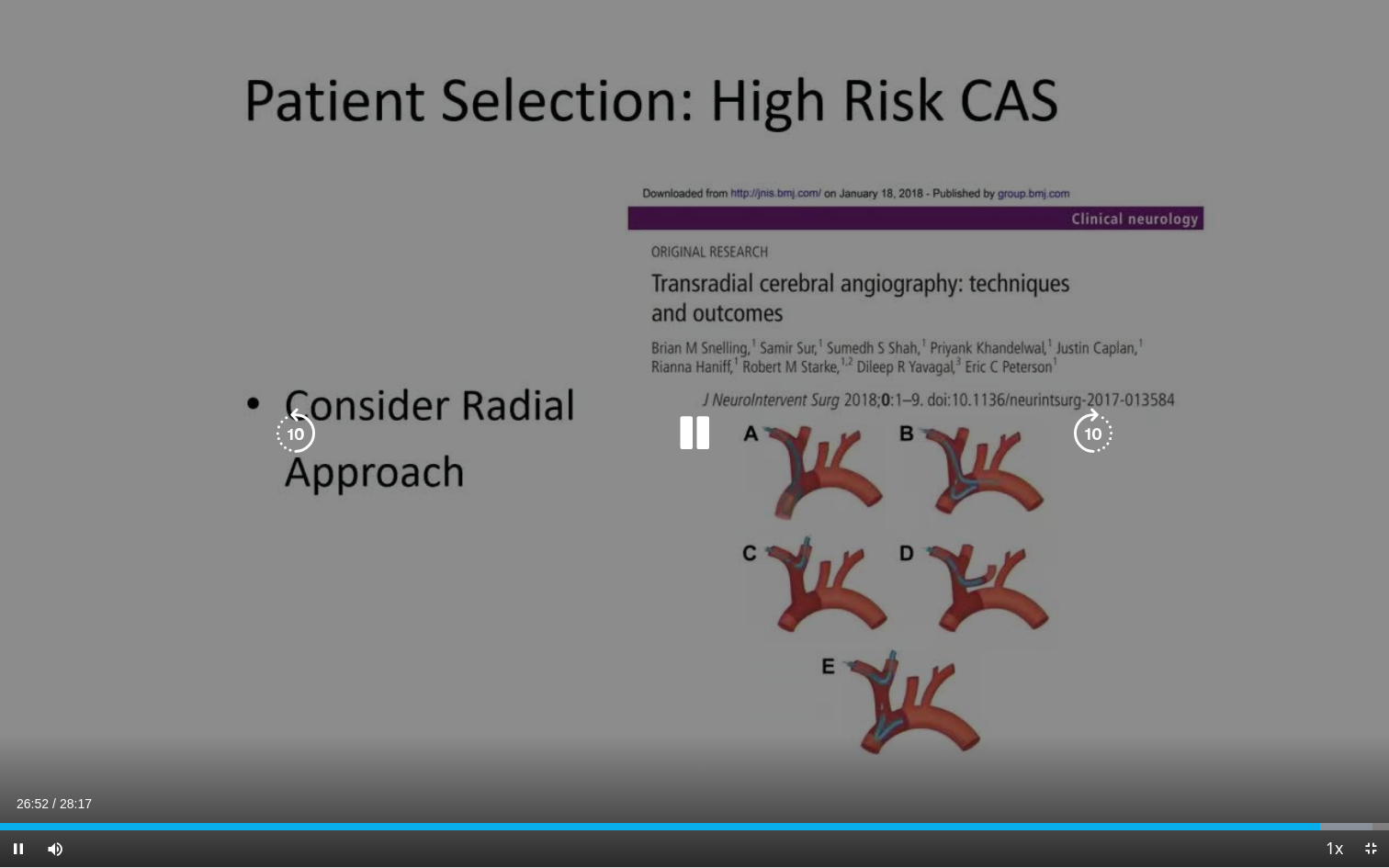
click at [1320, 689] on div "10 seconds Tap to unmute" at bounding box center [694, 434] width 1389 height 867
click at [700, 430] on icon "Video Player" at bounding box center [694, 434] width 52 height 52
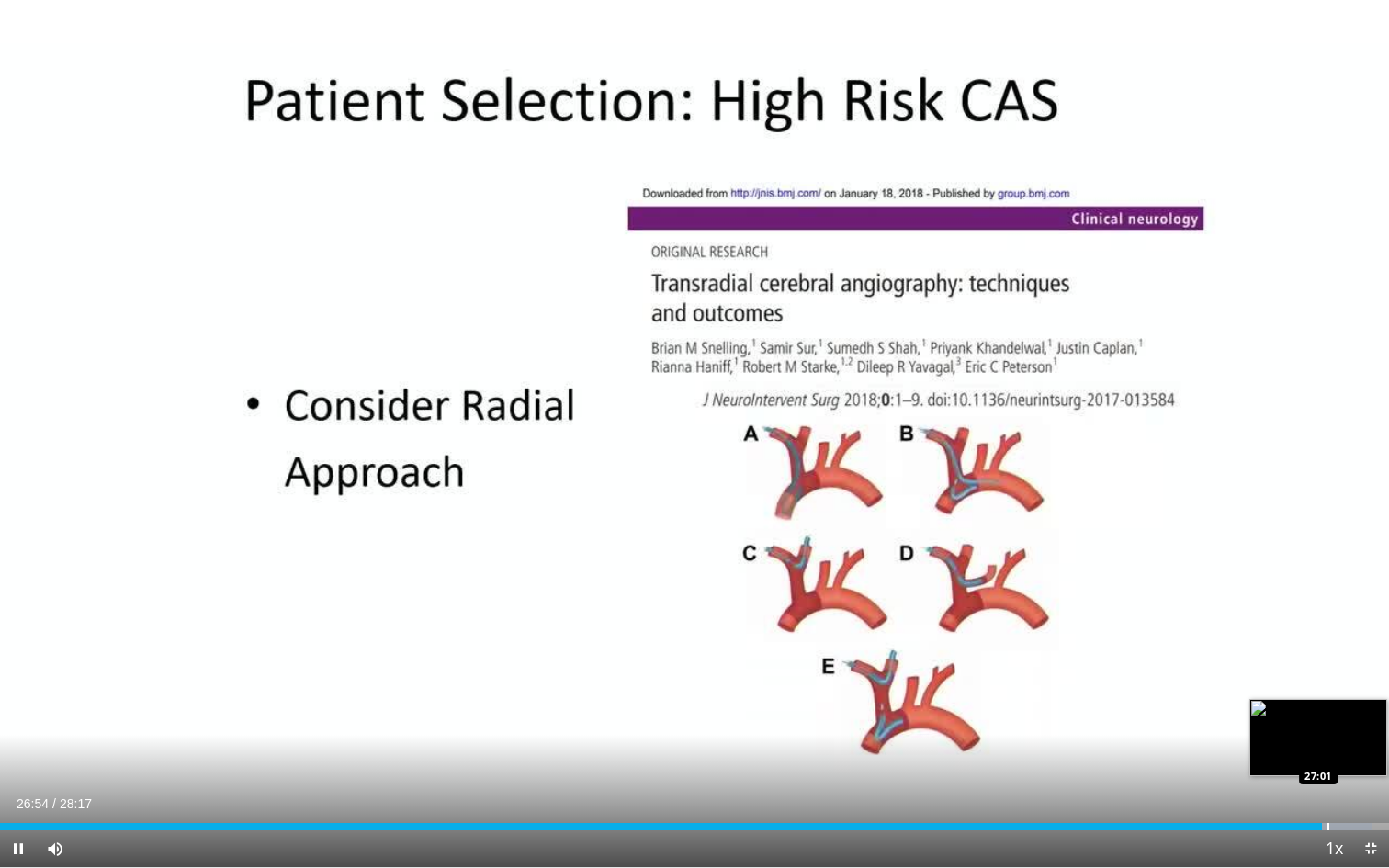
click at [1327, 689] on div "Progress Bar" at bounding box center [1328, 826] width 2 height 7
click at [1316, 689] on div "Progress Bar" at bounding box center [1317, 826] width 2 height 7
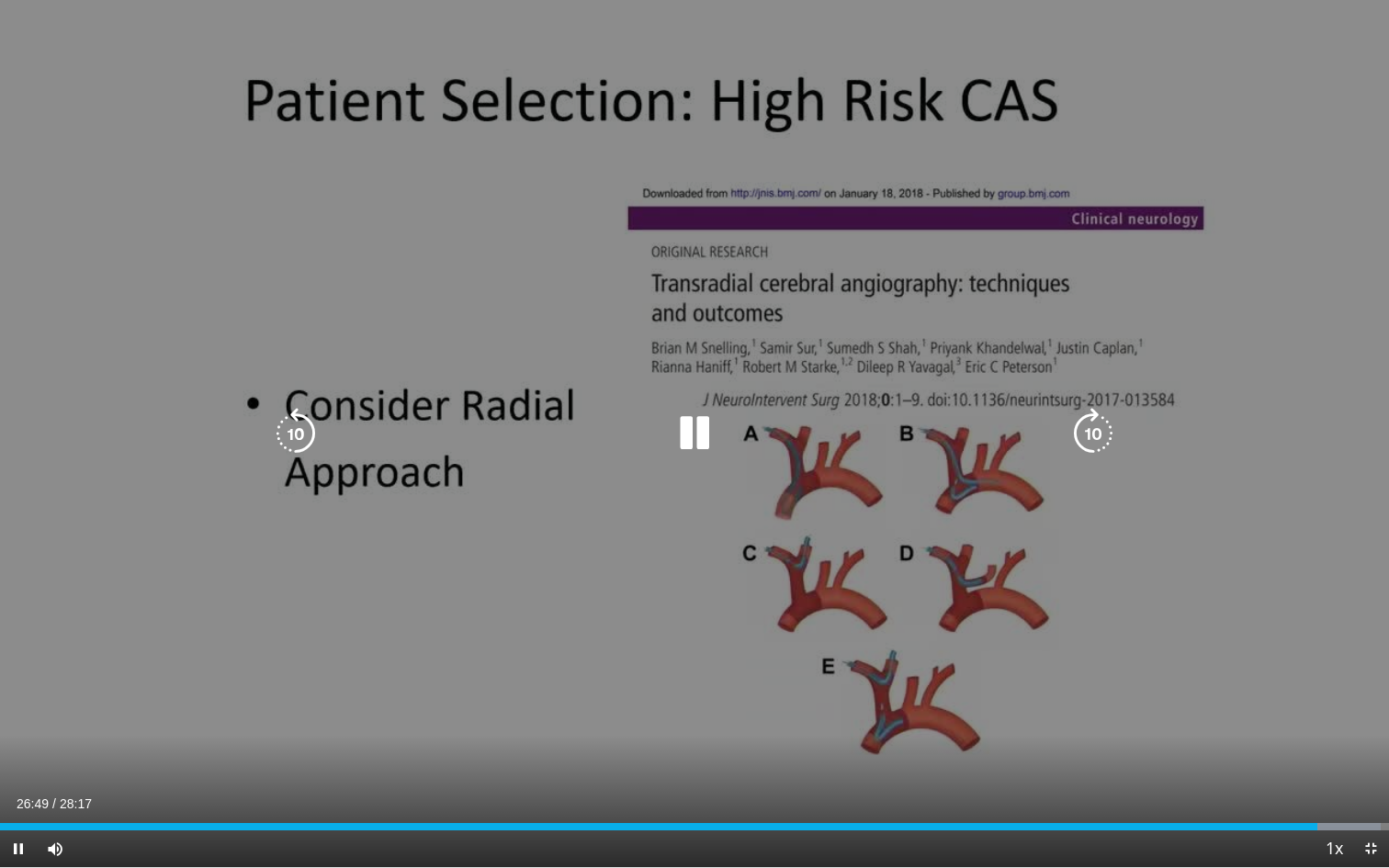
click at [412, 689] on div "10 seconds Tap to unmute" at bounding box center [694, 434] width 1389 height 867
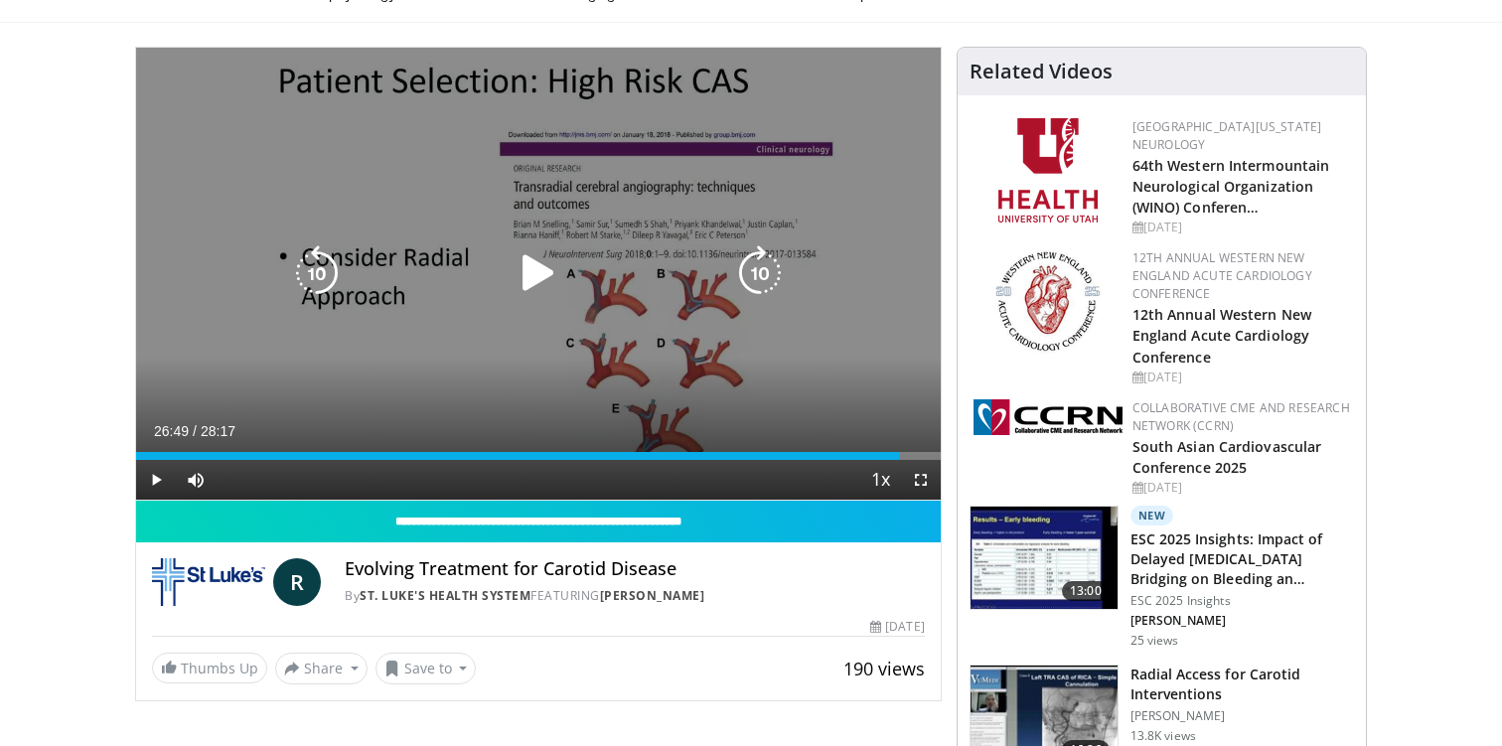
click at [533, 274] on icon "Video Player" at bounding box center [539, 273] width 56 height 56
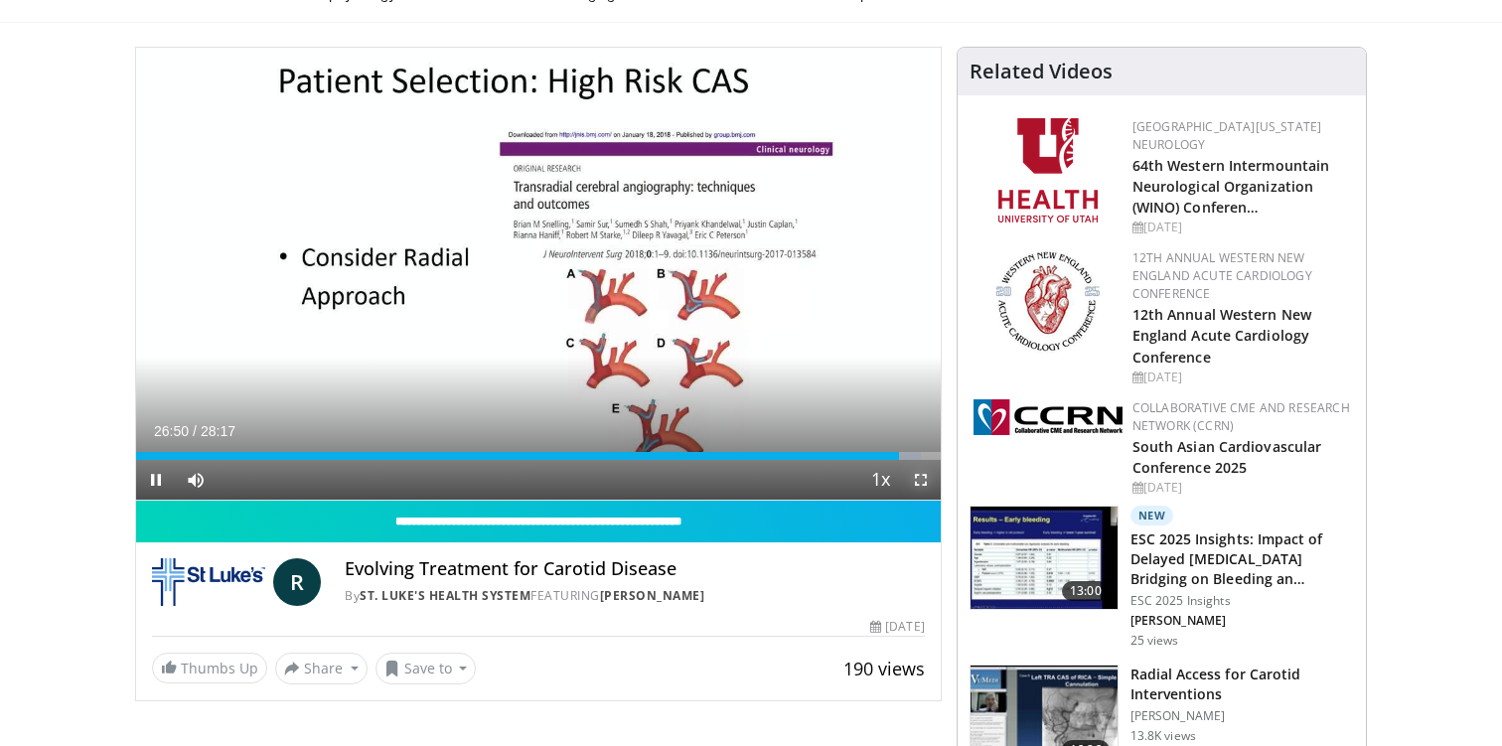
click at [918, 477] on span "Video Player" at bounding box center [921, 480] width 40 height 40
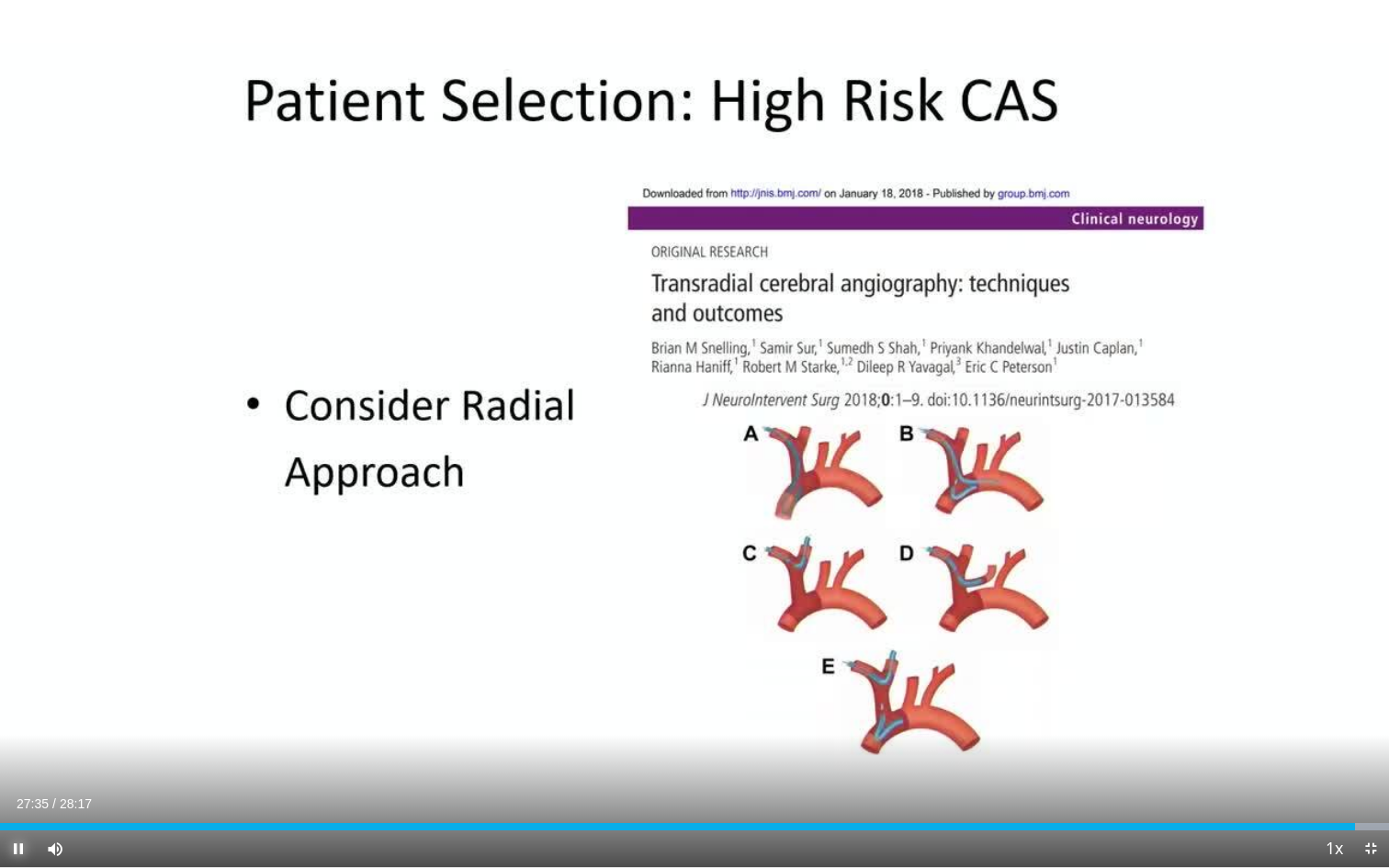
click at [15, 689] on span "Video Player" at bounding box center [18, 849] width 37 height 37
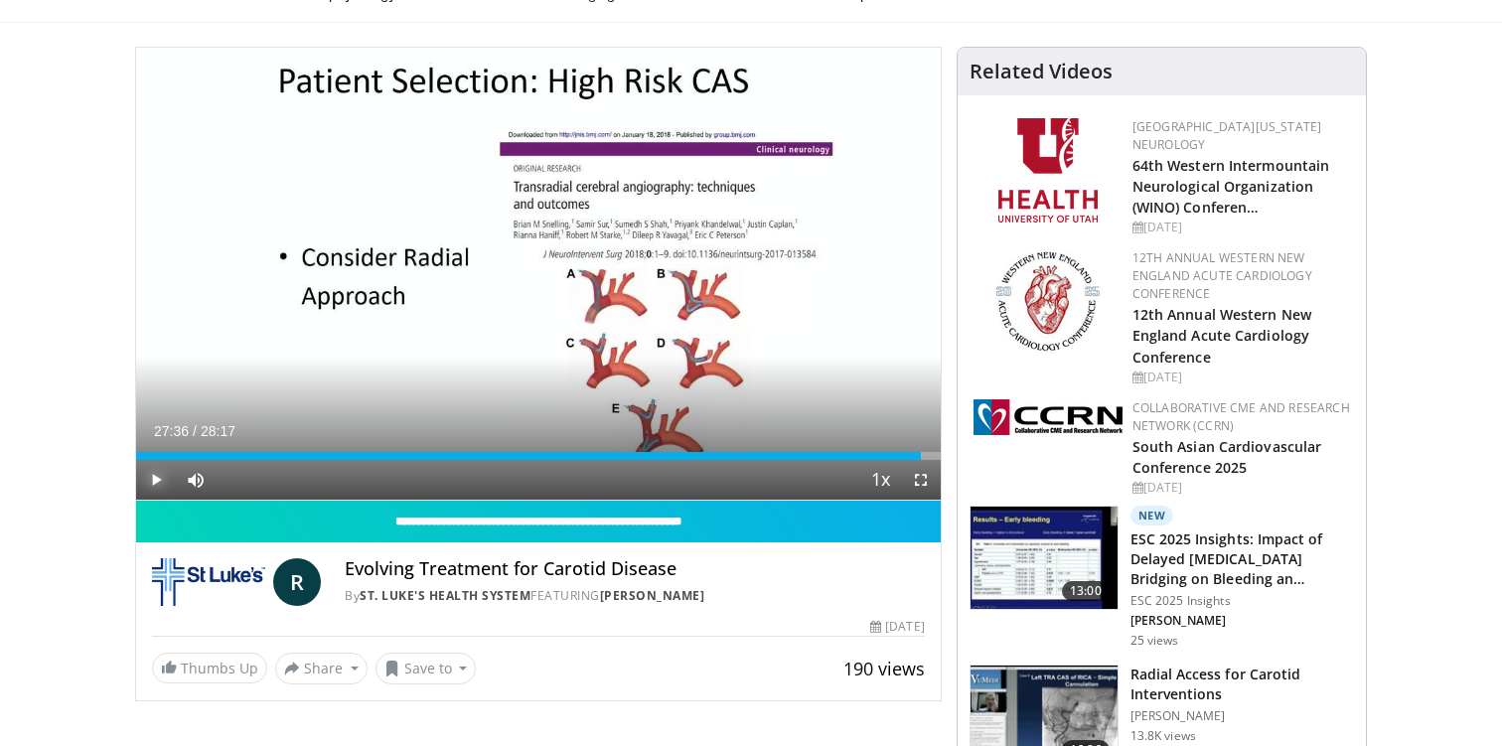
click at [157, 472] on span "Video Player" at bounding box center [156, 480] width 40 height 40
